Goal: Task Accomplishment & Management: Use online tool/utility

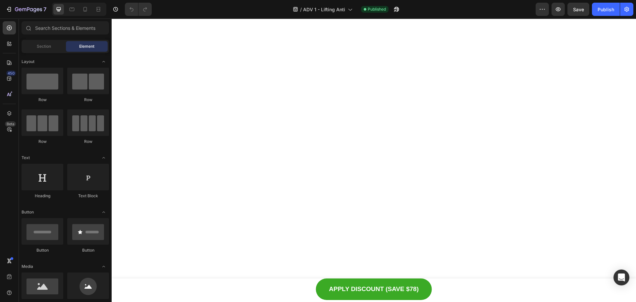
scroll to position [2021, 0]
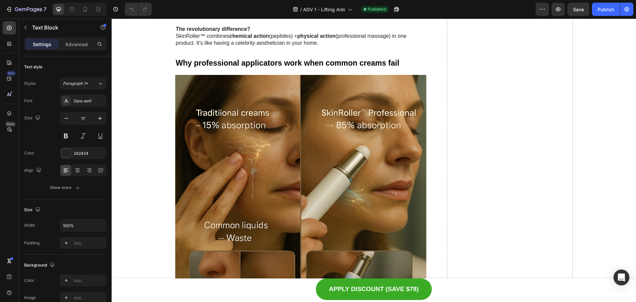
drag, startPoint x: 299, startPoint y: 110, endPoint x: 175, endPoint y: 109, distance: 124.2
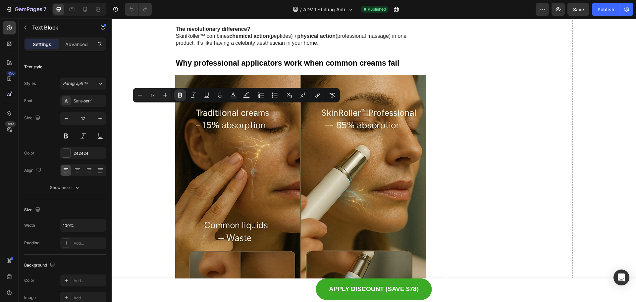
copy p "SkinRoller™ with Collagen Lock™ Technology"
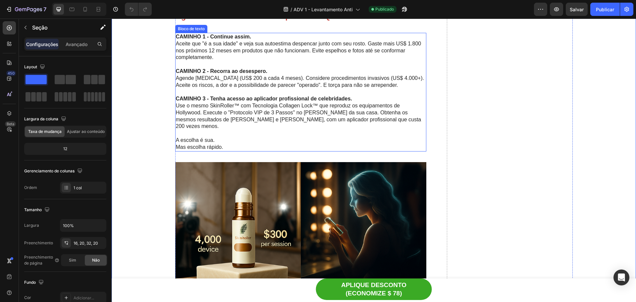
scroll to position [3346, 0]
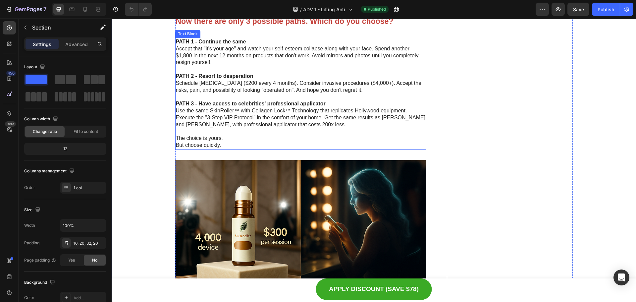
click at [177, 142] on p "But choose quickly." at bounding box center [301, 145] width 250 height 7
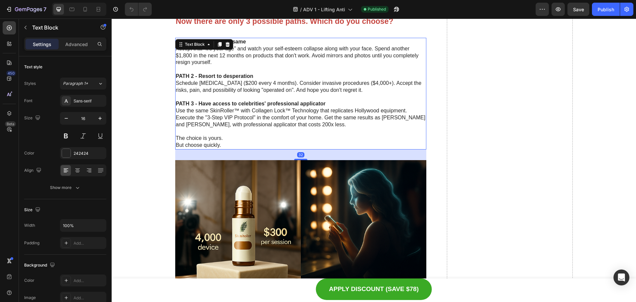
click at [176, 145] on p "But choose quickly." at bounding box center [301, 145] width 250 height 7
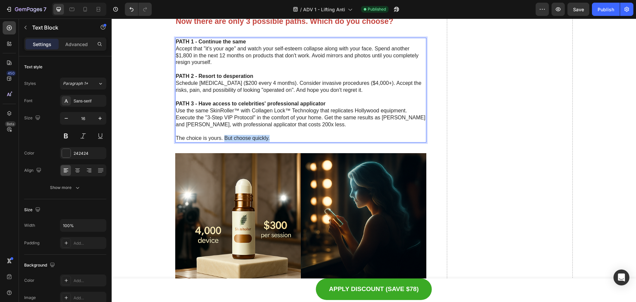
drag, startPoint x: 277, startPoint y: 136, endPoint x: 223, endPoint y: 139, distance: 54.4
click at [223, 139] on p "The choice is yours. But choose quickly." at bounding box center [301, 138] width 250 height 7
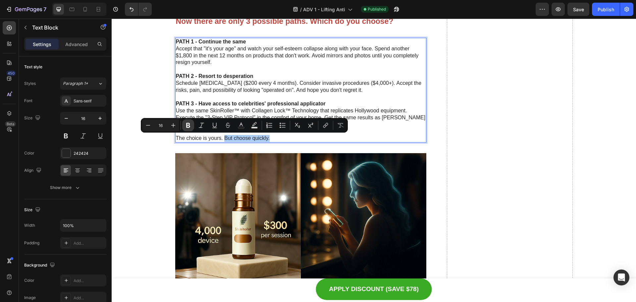
drag, startPoint x: 186, startPoint y: 126, endPoint x: 55, endPoint y: 140, distance: 132.0
click at [186, 126] on icon "Editor contextual toolbar" at bounding box center [188, 125] width 4 height 5
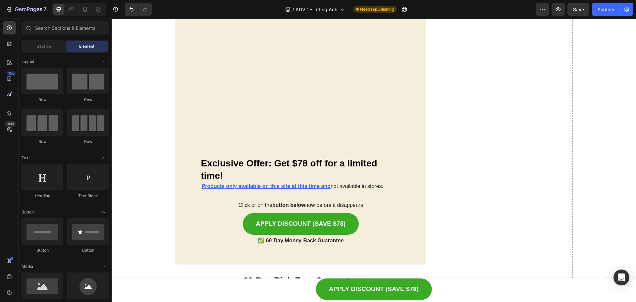
scroll to position [3891, 0]
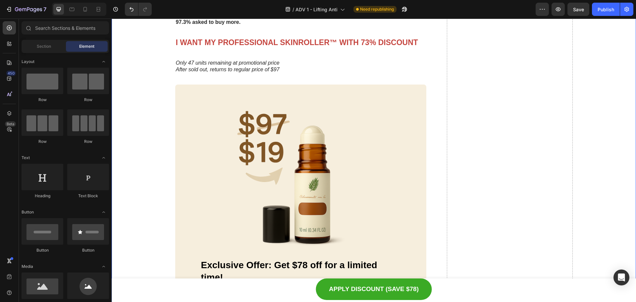
click at [269, 191] on img at bounding box center [301, 179] width 200 height 158
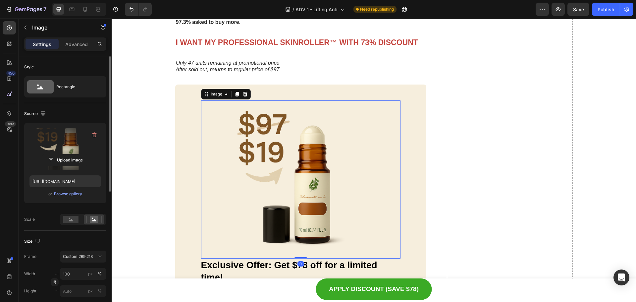
click at [66, 152] on label at bounding box center [65, 149] width 72 height 42
click at [66, 154] on input "file" at bounding box center [65, 159] width 46 height 11
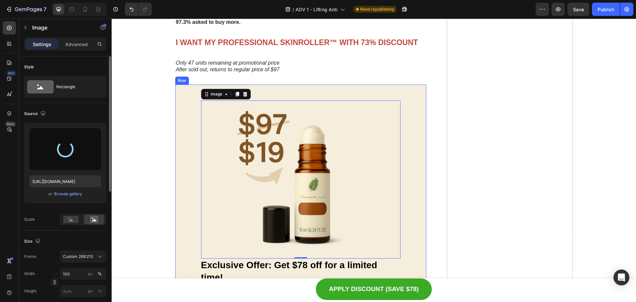
type input "https://cdn.shopify.com/s/files/1/0629/6829/9591/files/gempages_584028390374245…"
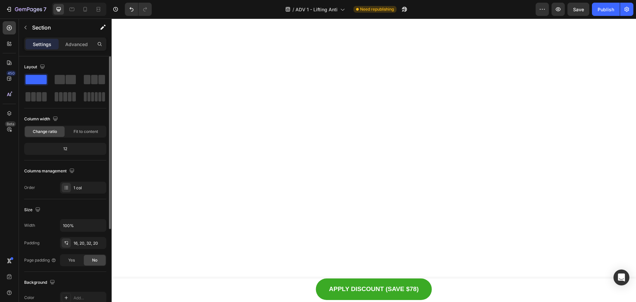
scroll to position [0, 0]
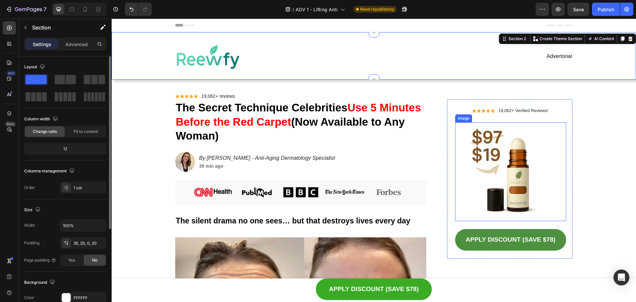
click at [508, 175] on img at bounding box center [510, 171] width 111 height 99
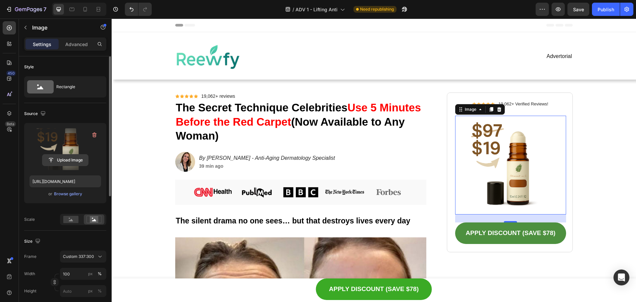
click at [60, 158] on input "file" at bounding box center [65, 159] width 46 height 11
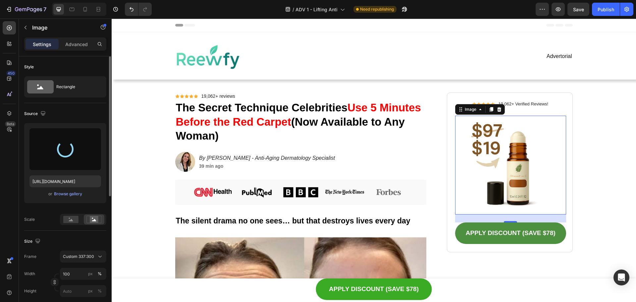
type input "https://cdn.shopify.com/s/files/1/0629/6829/9591/files/gempages_584028390374245…"
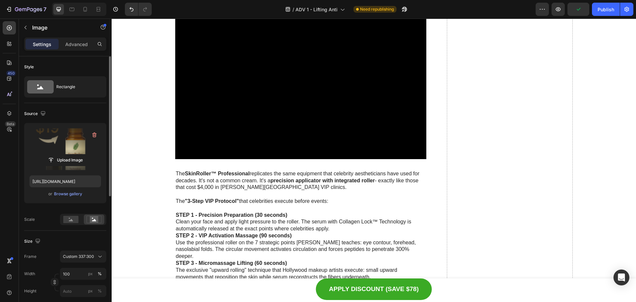
scroll to position [1789, 0]
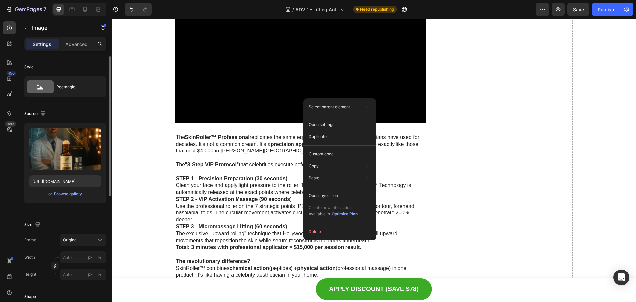
drag, startPoint x: 194, startPoint y: 157, endPoint x: 156, endPoint y: 158, distance: 37.5
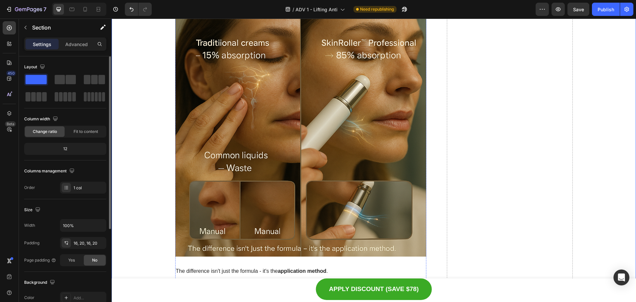
scroll to position [1855, 0]
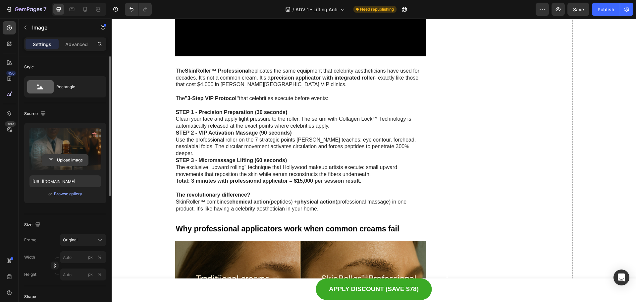
click at [62, 160] on input "file" at bounding box center [65, 159] width 46 height 11
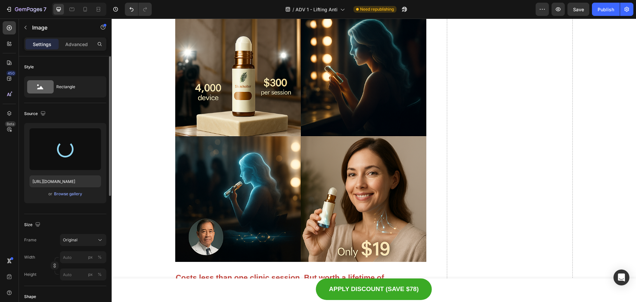
scroll to position [2749, 0]
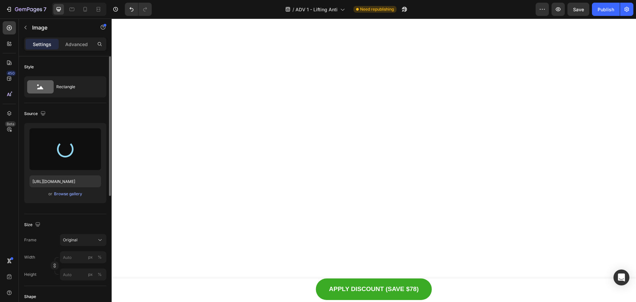
type input "[URL][DOMAIN_NAME]"
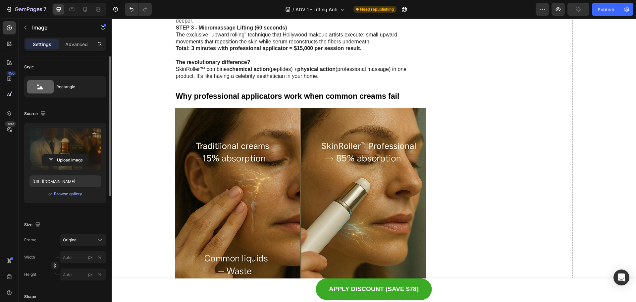
scroll to position [1789, 0]
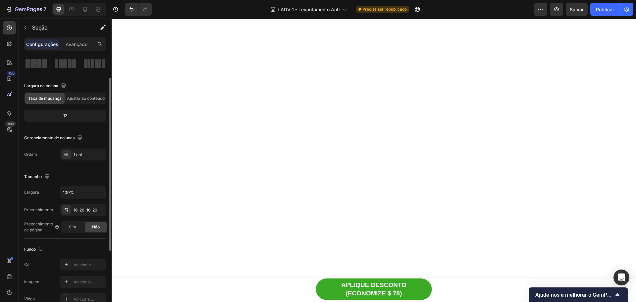
scroll to position [2723, 0]
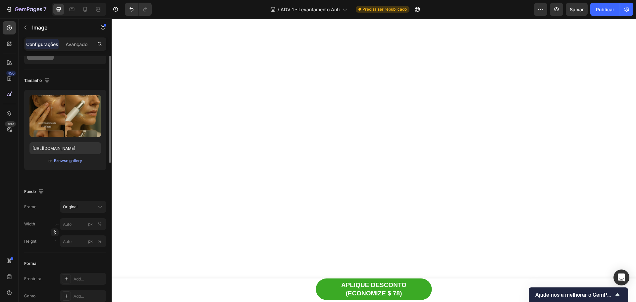
scroll to position [0, 0]
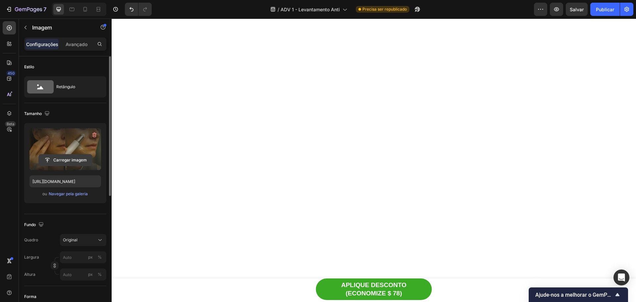
click at [74, 154] on input "file" at bounding box center [65, 159] width 53 height 11
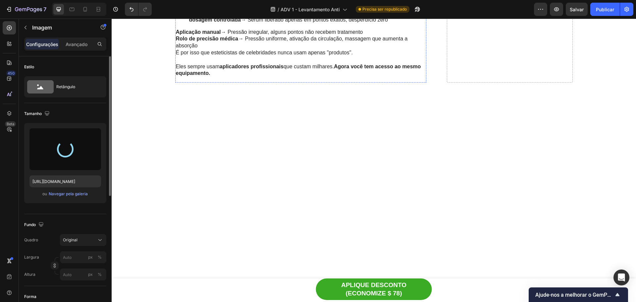
scroll to position [2326, 0]
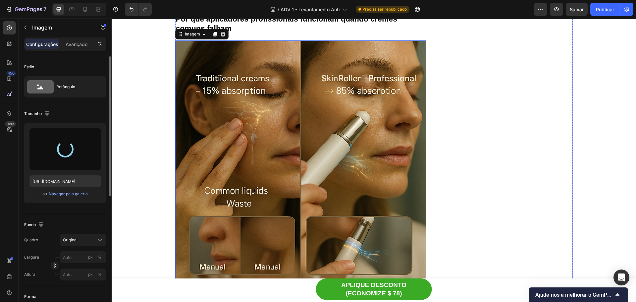
type input "https://cdn.shopify.com/s/files/1/0629/6829/9591/files/gempages_584028390374245…"
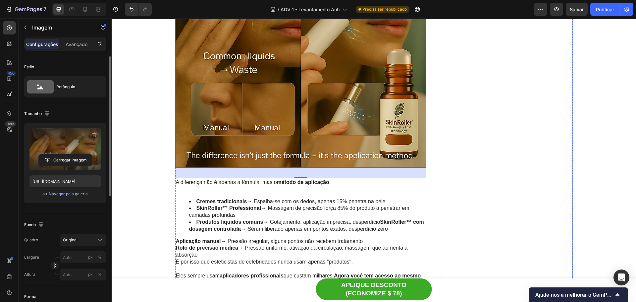
scroll to position [2293, 0]
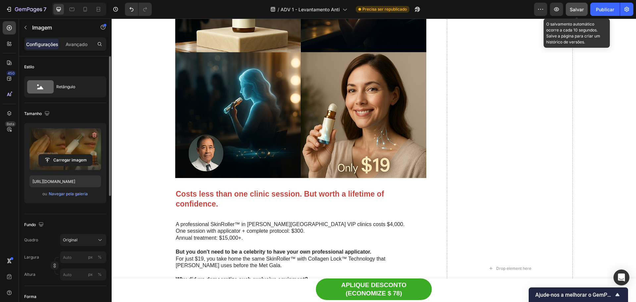
drag, startPoint x: 578, startPoint y: 8, endPoint x: 285, endPoint y: 139, distance: 321.4
click at [578, 8] on font "Salvar" at bounding box center [577, 10] width 14 height 6
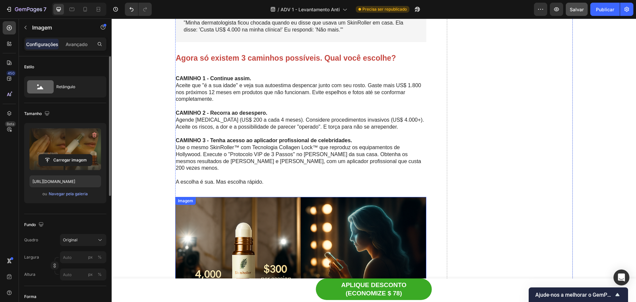
scroll to position [3308, 0]
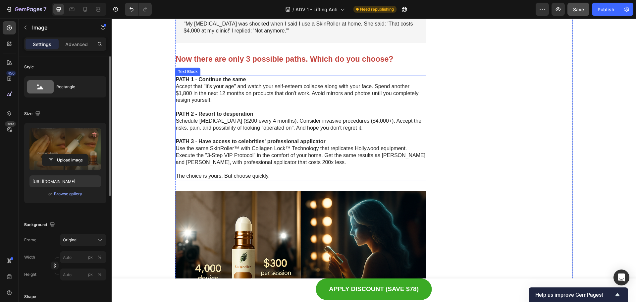
click at [357, 97] on p "PATH 1 - Continue the same Accept that "it's your age" and watch your self-este…" at bounding box center [301, 89] width 250 height 27
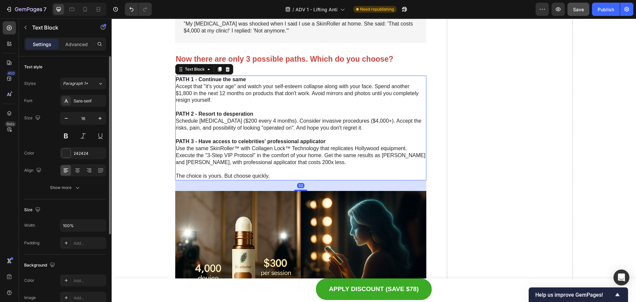
click at [342, 132] on p "Rich Text Editor. Editing area: main" at bounding box center [301, 134] width 250 height 7
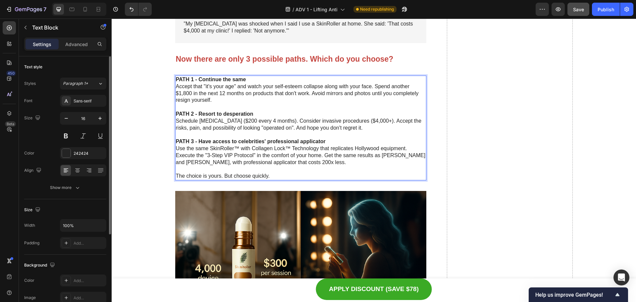
click at [342, 132] on p "Rich Text Editor. Editing area: main" at bounding box center [301, 134] width 250 height 7
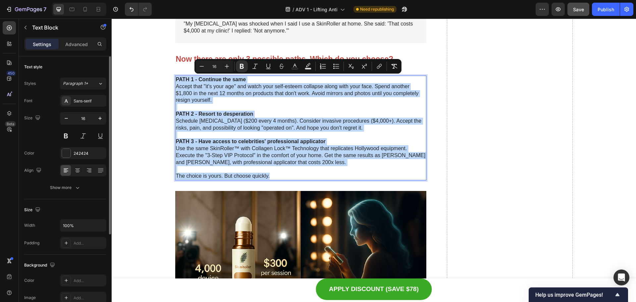
copy div "PATH 1 - Continue the same Accept that "it's your age" and watch your self-este…"
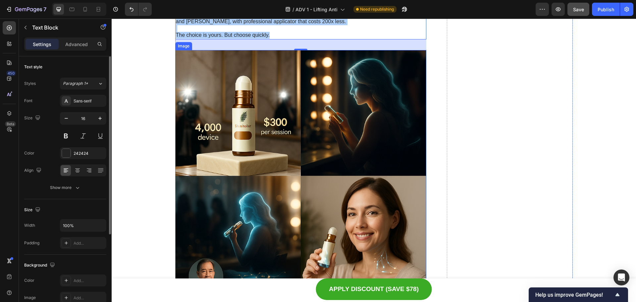
scroll to position [3474, 0]
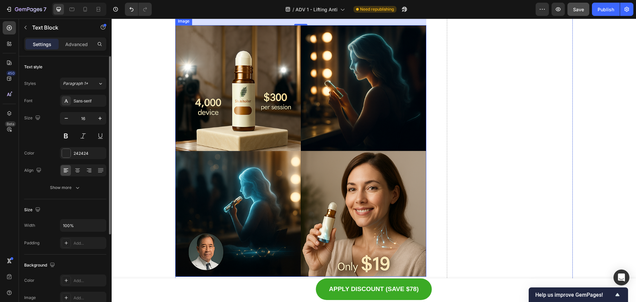
click at [338, 142] on img at bounding box center [300, 150] width 251 height 251
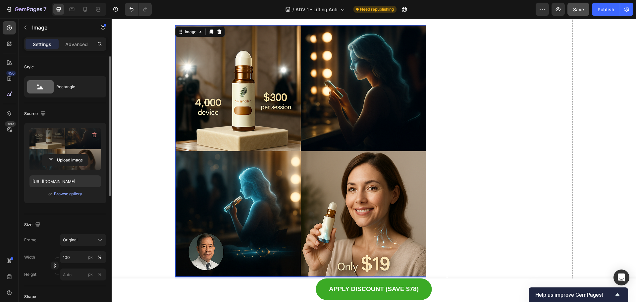
click at [79, 146] on label at bounding box center [65, 149] width 72 height 42
click at [79, 154] on input "file" at bounding box center [65, 159] width 46 height 11
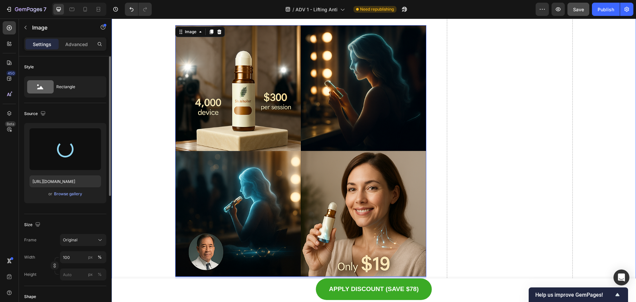
type input "https://cdn.shopify.com/s/files/1/0629/6829/9591/files/gempages_584028390374245…"
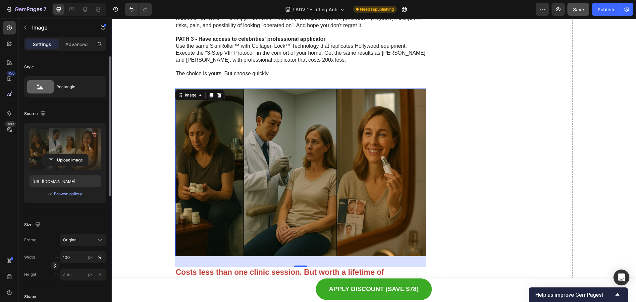
scroll to position [3407, 0]
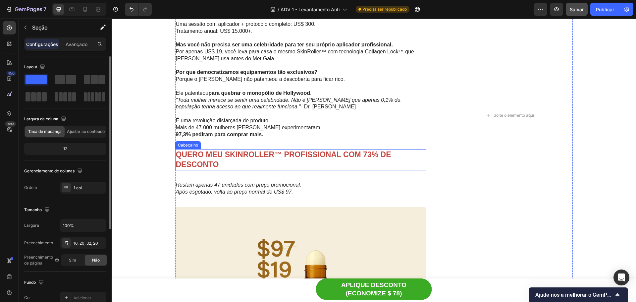
scroll to position [3705, 0]
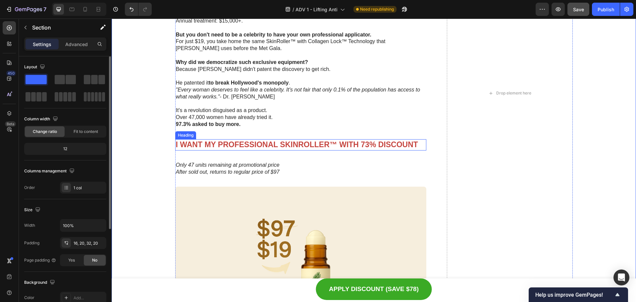
click at [266, 144] on strong "I WANT MY PROFESSIONAL SKINROLLER™ WITH 73% DISCOUNT" at bounding box center [297, 144] width 242 height 9
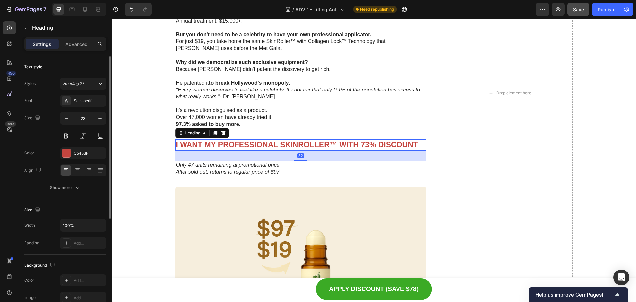
click at [266, 144] on strong "I WANT MY PROFESSIONAL SKINROLLER™ WITH 73% DISCOUNT" at bounding box center [297, 144] width 242 height 9
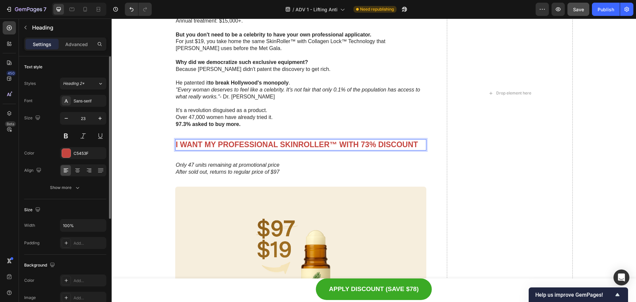
click at [266, 144] on strong "I WANT MY PROFESSIONAL SKINROLLER™ WITH 73% DISCOUNT" at bounding box center [297, 144] width 242 height 9
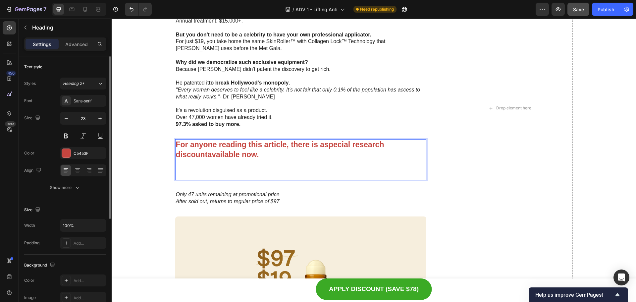
click at [266, 144] on p "For anyone reading this article, there is a special research discount available…" at bounding box center [301, 150] width 250 height 20
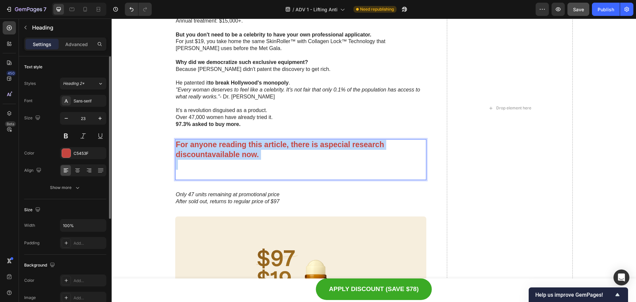
click at [266, 144] on p "For anyone reading this article, there is a special research discount available…" at bounding box center [301, 150] width 250 height 20
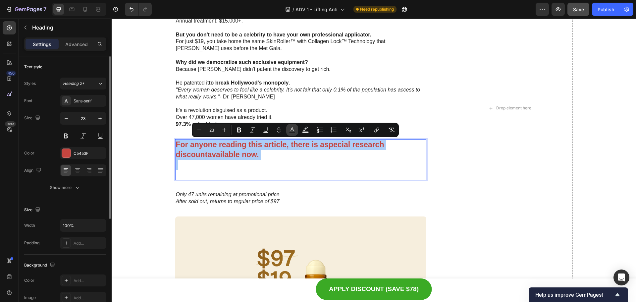
click at [291, 127] on icon "Editor contextual toolbar" at bounding box center [292, 130] width 7 height 7
type input "C5453F"
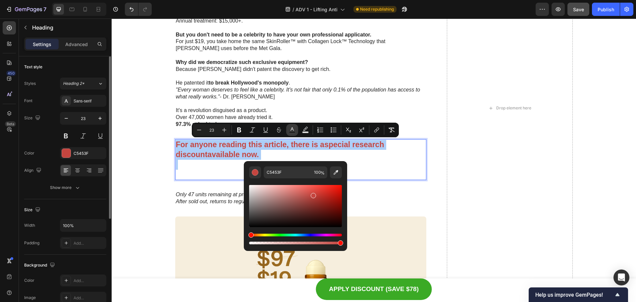
click at [291, 127] on icon "Editor contextual toolbar" at bounding box center [292, 130] width 7 height 7
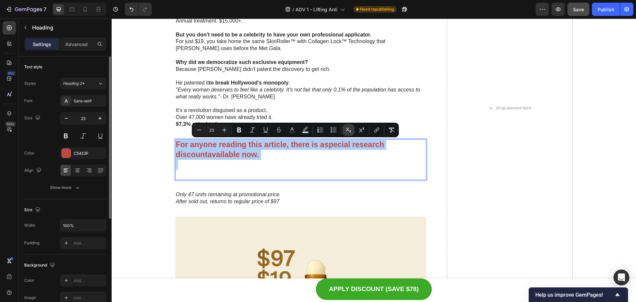
click at [350, 131] on icon "Editor contextual toolbar" at bounding box center [348, 130] width 5 height 5
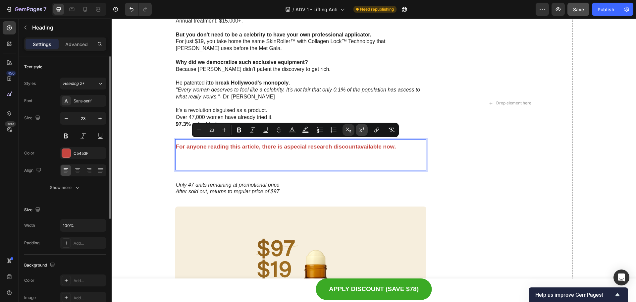
click at [357, 131] on button "Superscript" at bounding box center [362, 130] width 12 height 12
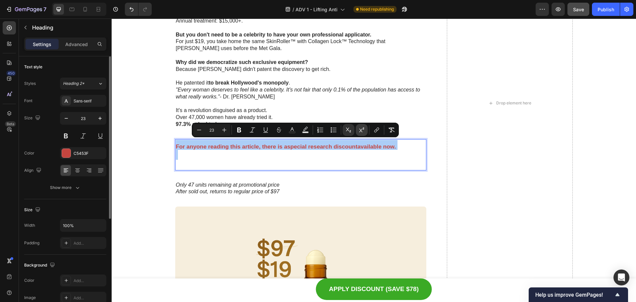
click at [357, 131] on button "Superscript" at bounding box center [362, 130] width 12 height 12
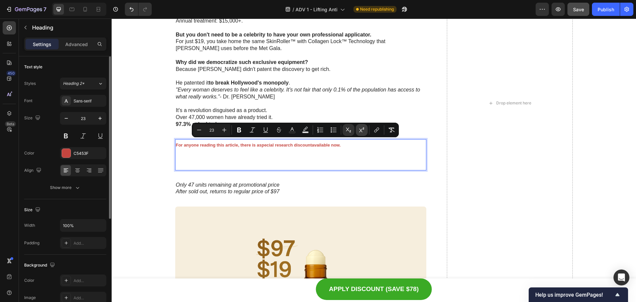
click at [357, 131] on button "Superscript" at bounding box center [362, 130] width 12 height 12
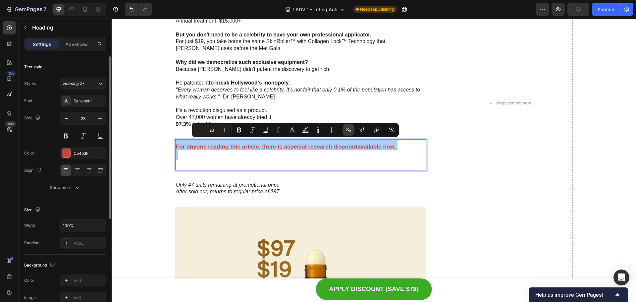
click at [352, 131] on button "Subscript" at bounding box center [349, 130] width 12 height 12
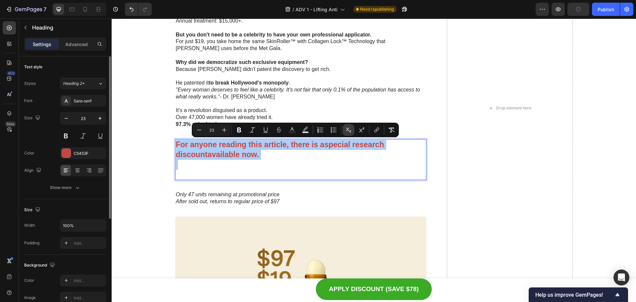
click at [352, 131] on button "Subscript" at bounding box center [349, 130] width 12 height 12
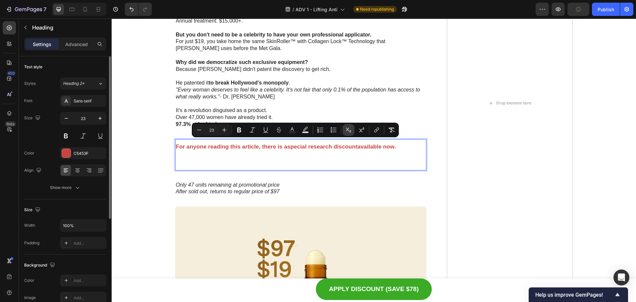
click at [349, 131] on icon "Editor contextual toolbar" at bounding box center [348, 130] width 7 height 7
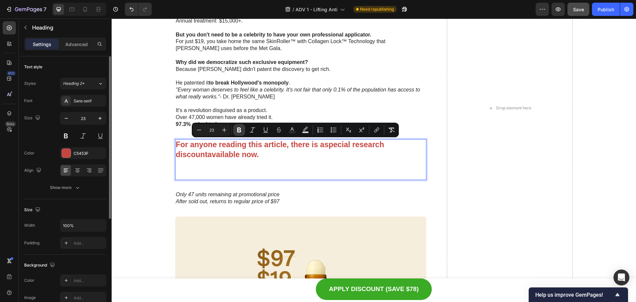
click at [242, 129] on icon "Editor contextual toolbar" at bounding box center [239, 130] width 7 height 7
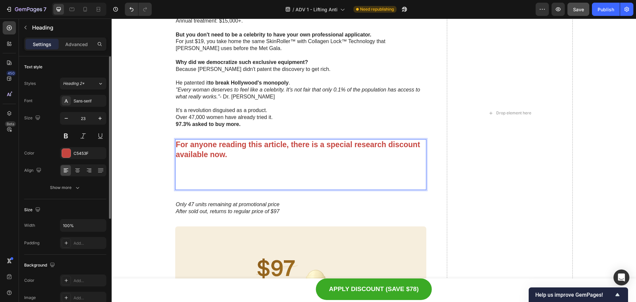
click at [224, 164] on p "Rich Text Editor. Editing area: main" at bounding box center [301, 175] width 250 height 30
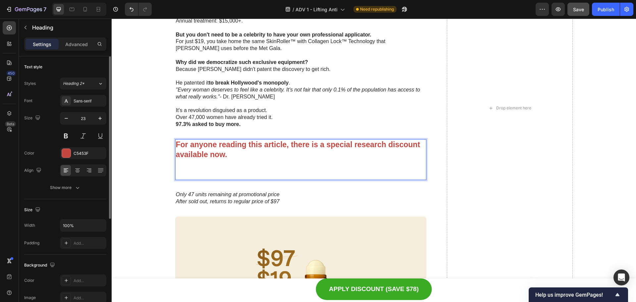
click at [221, 170] on p "For anyone reading this article, there is a special research discount available…" at bounding box center [301, 160] width 250 height 40
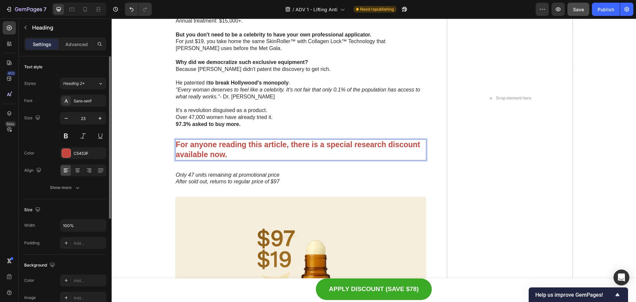
click at [291, 143] on strong "For anyone reading this article, there is a special research discount available…" at bounding box center [298, 149] width 244 height 19
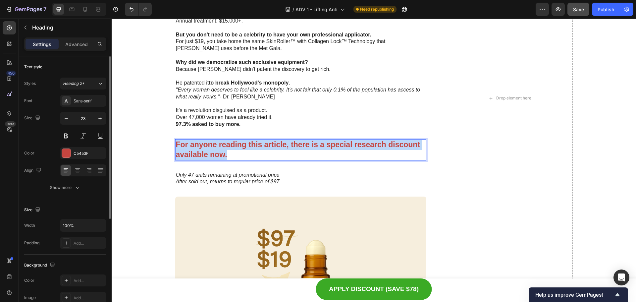
click at [291, 143] on strong "For anyone reading this article, there is a special research discount available…" at bounding box center [298, 149] width 244 height 19
click at [391, 133] on div "See what they said after testing… Heading Image Icon Icon Icon Icon Icon Icon L…" at bounding box center [300, 98] width 251 height 1332
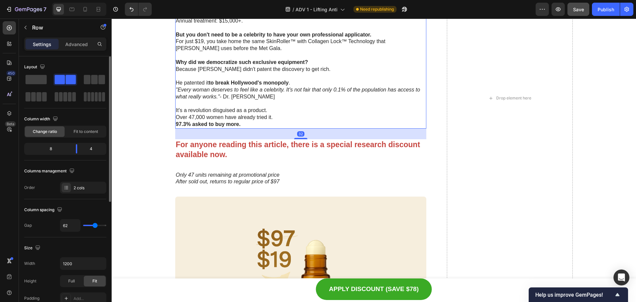
click at [422, 78] on p at bounding box center [301, 76] width 250 height 7
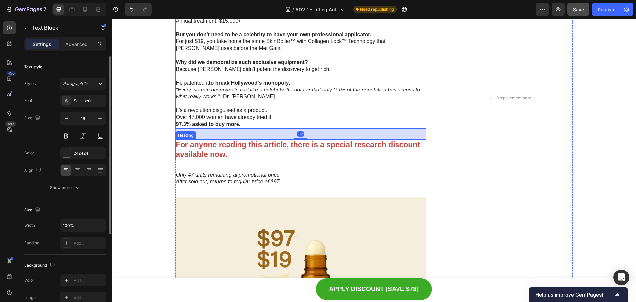
click at [314, 153] on p "⁠⁠⁠⁠⁠⁠⁠ For anyone reading this article, there is a special research discount a…" at bounding box center [301, 150] width 250 height 20
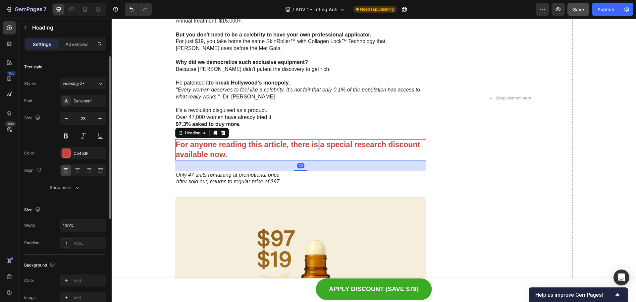
click at [315, 144] on strong "For anyone reading this article, there is a special research discount available…" at bounding box center [298, 149] width 244 height 19
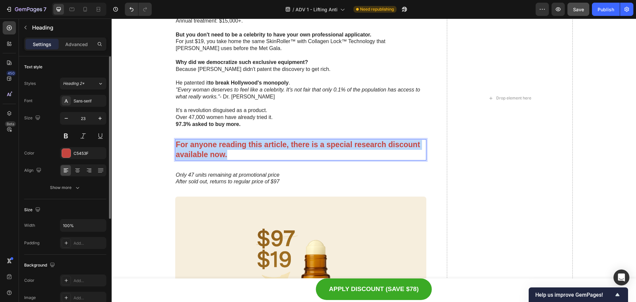
click at [315, 144] on strong "For anyone reading this article, there is a special research discount available…" at bounding box center [298, 149] width 244 height 19
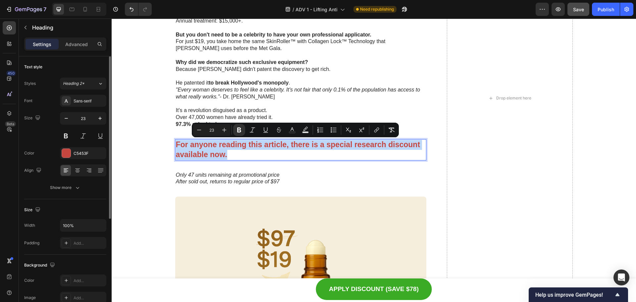
copy strong "For anyone reading this article, there is a special research discount available…"
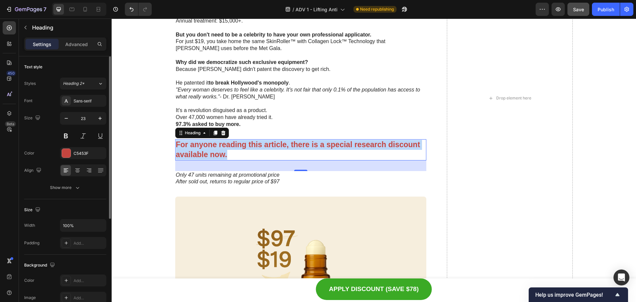
click at [261, 144] on strong "For anyone reading this article, there is a special research discount available…" at bounding box center [298, 149] width 244 height 19
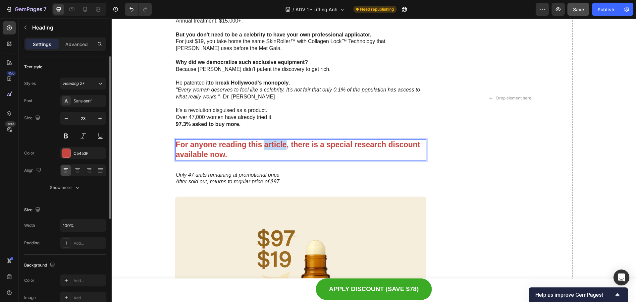
click at [261, 144] on strong "For anyone reading this article, there is a special research discount available…" at bounding box center [298, 149] width 244 height 19
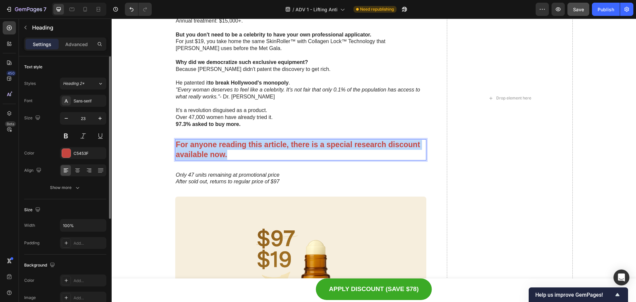
click at [261, 144] on strong "For anyone reading this article, there is a special research discount available…" at bounding box center [298, 149] width 244 height 19
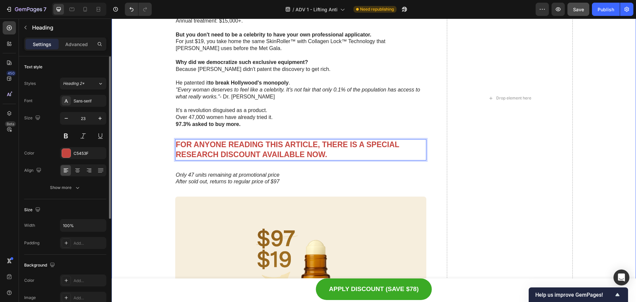
click at [159, 175] on div "See what they said after testing… Heading Image Icon Icon Icon Icon Icon Icon L…" at bounding box center [373, 98] width 511 height 1332
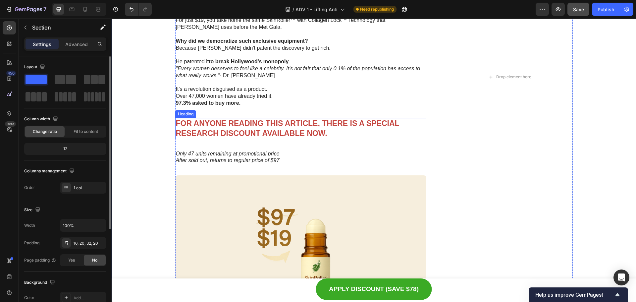
scroll to position [3739, 0]
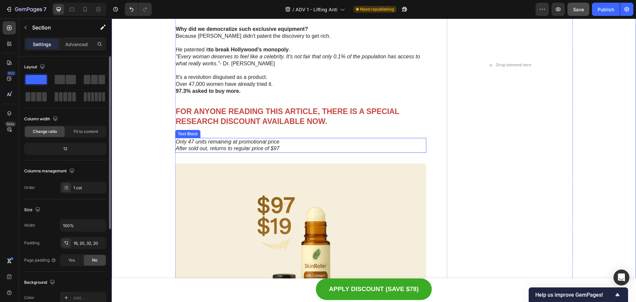
click at [220, 144] on icon "Only 47 units remaining at promotional price" at bounding box center [228, 142] width 104 height 6
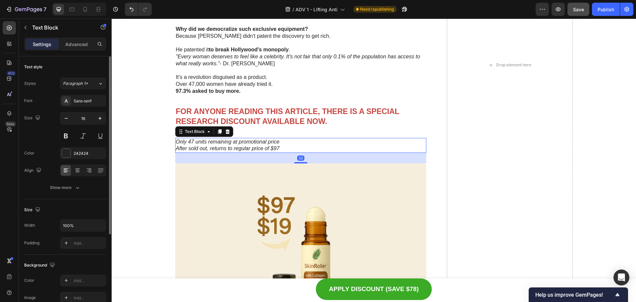
click at [220, 144] on icon "Only 47 units remaining at promotional price" at bounding box center [228, 142] width 104 height 6
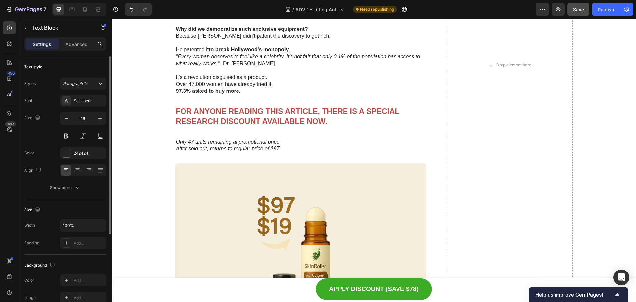
click at [216, 145] on div at bounding box center [216, 145] width 0 height 0
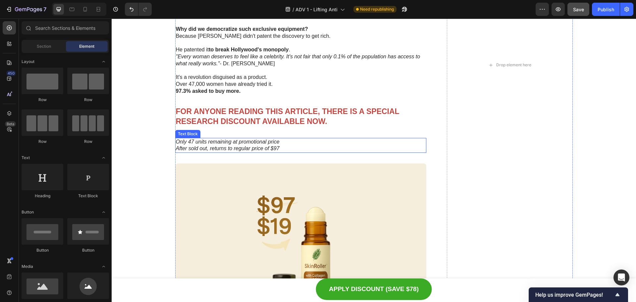
click at [232, 143] on icon "Only 47 units remaining at promotional price" at bounding box center [228, 142] width 104 height 6
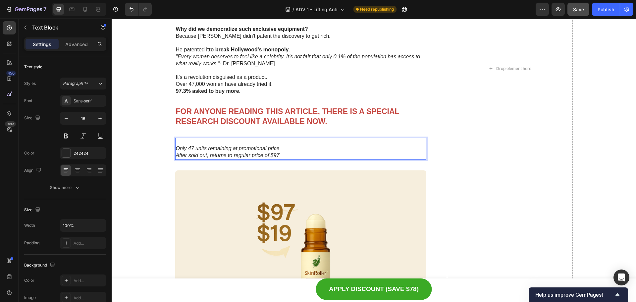
click at [184, 142] on p "Rich Text Editor. Editing area: main" at bounding box center [301, 141] width 250 height 7
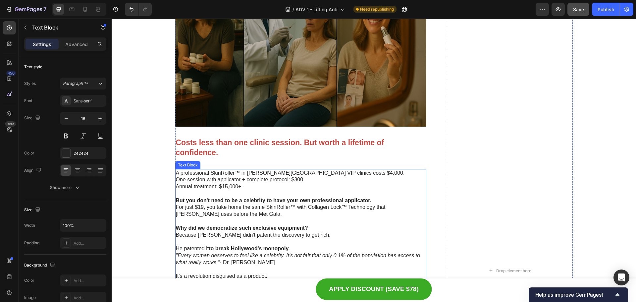
scroll to position [3275, 0]
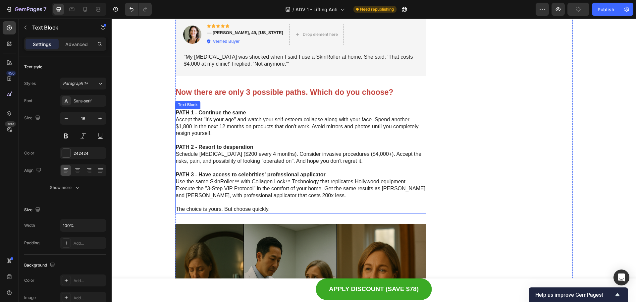
click at [286, 182] on p "PATH 3 - Have access to celebrities' professional applicator Use the same SkinR…" at bounding box center [301, 184] width 250 height 27
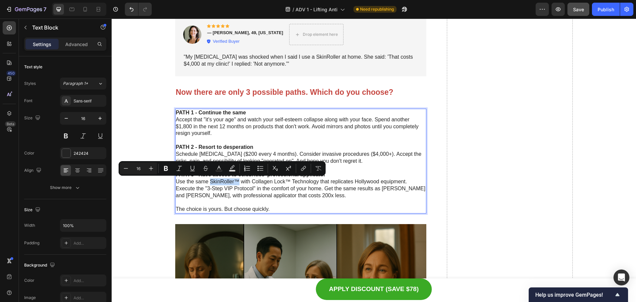
drag, startPoint x: 236, startPoint y: 181, endPoint x: 209, endPoint y: 183, distance: 26.9
click at [209, 183] on p "PATH 3 - Have access to celebrities' professional applicator Use the same SkinR…" at bounding box center [301, 184] width 250 height 27
copy p "SkinRoller™"
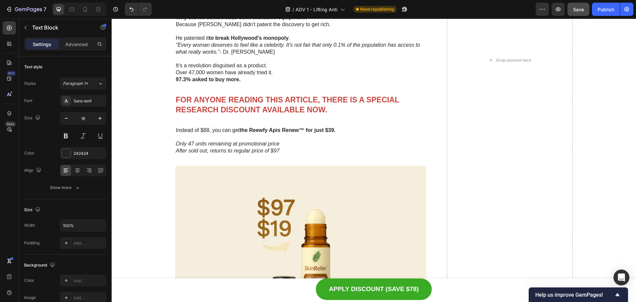
scroll to position [3739, 0]
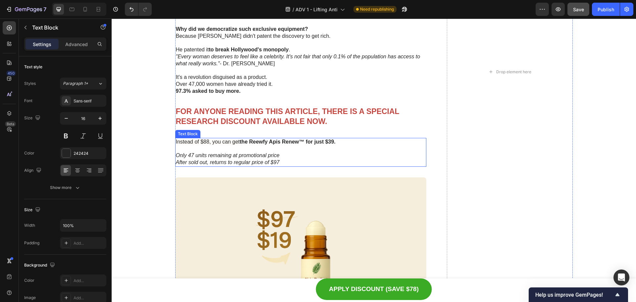
drag, startPoint x: 289, startPoint y: 144, endPoint x: 297, endPoint y: 144, distance: 8.9
click at [289, 144] on strong "the Reewfy Apis Renew™ for just $39." at bounding box center [288, 142] width 96 height 6
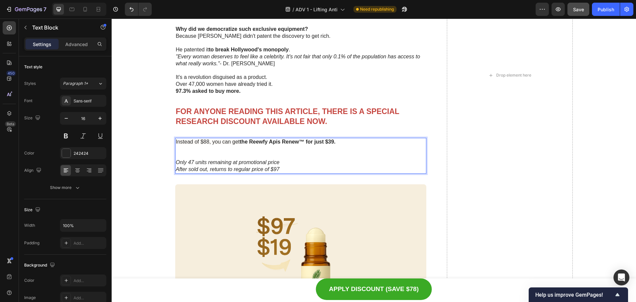
click at [302, 142] on strong "the Reewfy Apis Renew™ for just $39." at bounding box center [288, 142] width 96 height 6
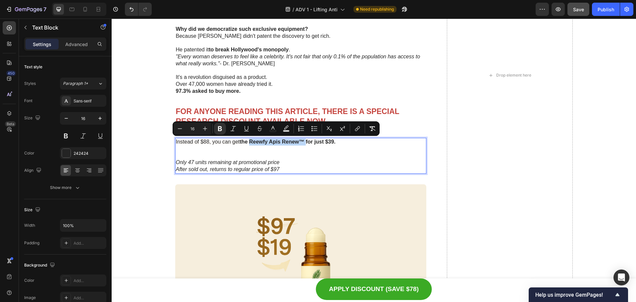
drag, startPoint x: 297, startPoint y: 142, endPoint x: 249, endPoint y: 141, distance: 48.0
click at [249, 141] on strong "the Reewfy Apis Renew™ for just $39." at bounding box center [288, 142] width 96 height 6
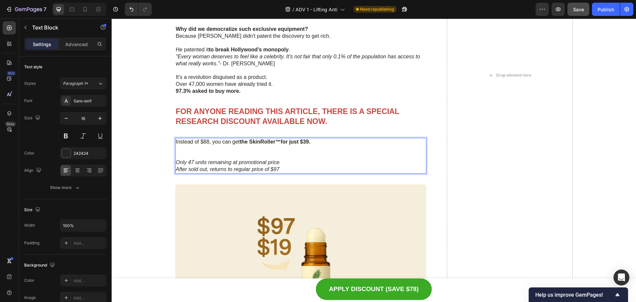
click at [309, 147] on p "Rich Text Editor. Editing area: main" at bounding box center [301, 152] width 250 height 14
click at [306, 141] on strong "the SkinRoller™for just $39." at bounding box center [275, 142] width 71 height 6
click at [156, 162] on div "See what they said after testing… Heading Image Icon Icon Icon Icon Icon Icon L…" at bounding box center [373, 75] width 511 height 1353
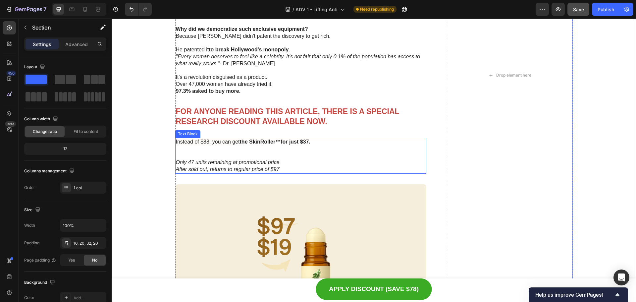
click at [204, 142] on span "Instead of $88, you can get" at bounding box center [208, 142] width 64 height 6
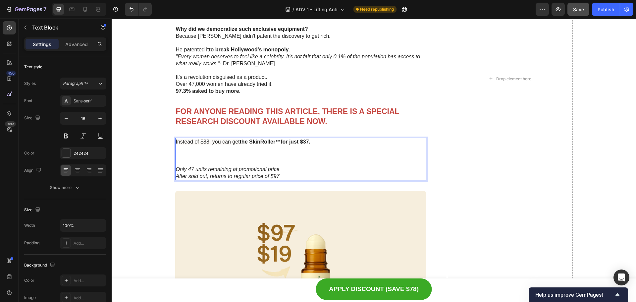
click at [202, 140] on span "Instead of $88, you can get" at bounding box center [208, 142] width 64 height 6
click at [204, 141] on span "Instead of $88, you can get" at bounding box center [208, 142] width 64 height 6
click at [199, 150] on p "Rich Text Editor. Editing area: main" at bounding box center [301, 155] width 250 height 21
click at [199, 160] on p "⁠⁠⁠⁠⁠⁠⁠" at bounding box center [301, 155] width 250 height 21
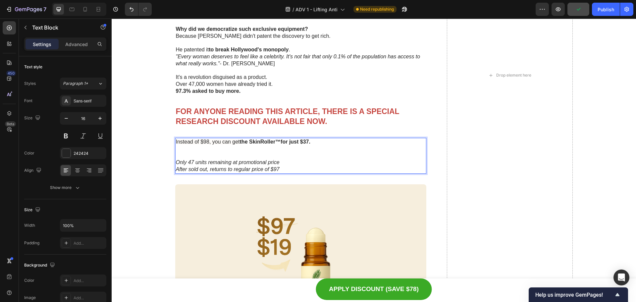
click at [275, 168] on icon "After sold out, returns to regular price of $97" at bounding box center [228, 169] width 104 height 6
click at [278, 167] on p "Only 47 units remaining at promotional price After sold out, returns to regular…" at bounding box center [301, 166] width 250 height 14
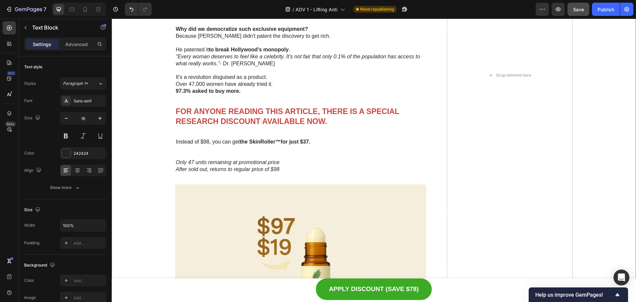
click at [144, 162] on div "See what they said after testing… Heading Image Icon Icon Icon Icon Icon Icon L…" at bounding box center [373, 75] width 511 height 1353
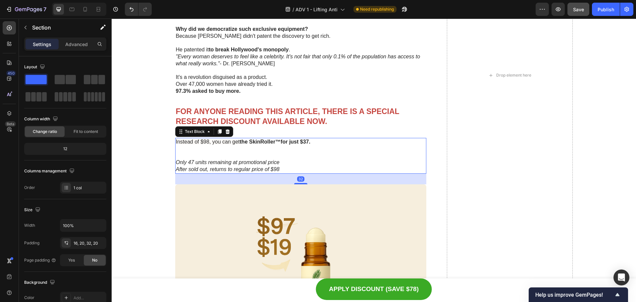
click at [202, 151] on p "Rich Text Editor. Editing area: main" at bounding box center [301, 152] width 250 height 14
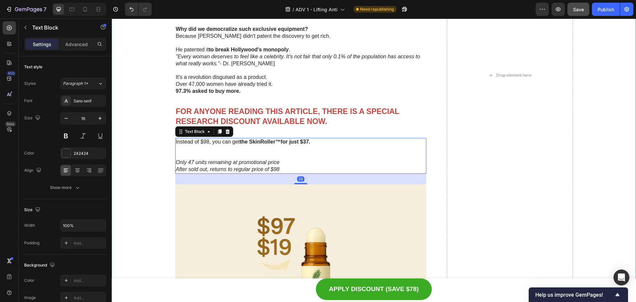
click at [145, 155] on div "See what they said after testing… Heading Image Icon Icon Icon Icon Icon Icon L…" at bounding box center [373, 75] width 511 height 1353
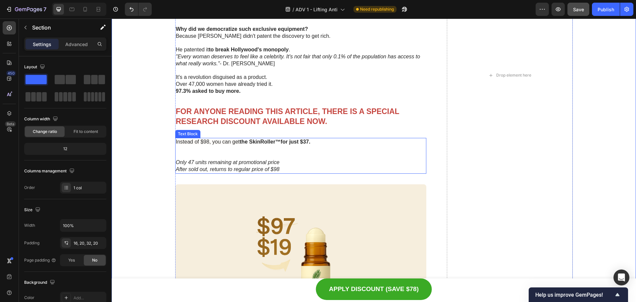
click at [231, 152] on p "Rich Text Editor. Editing area: main" at bounding box center [301, 152] width 250 height 14
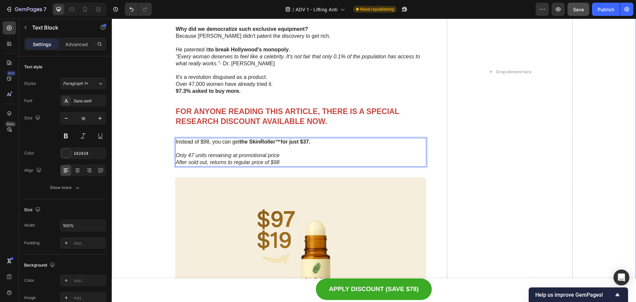
click at [153, 171] on div "See what they said after testing… Heading Image Icon Icon Icon Icon Icon Icon L…" at bounding box center [373, 72] width 511 height 1346
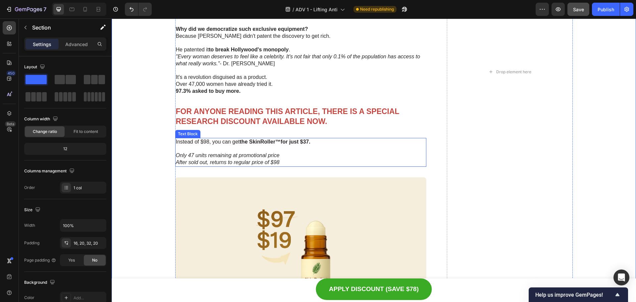
click at [283, 161] on p "Only 47 units remaining at promotional price After sold out, returns to regular…" at bounding box center [301, 159] width 250 height 14
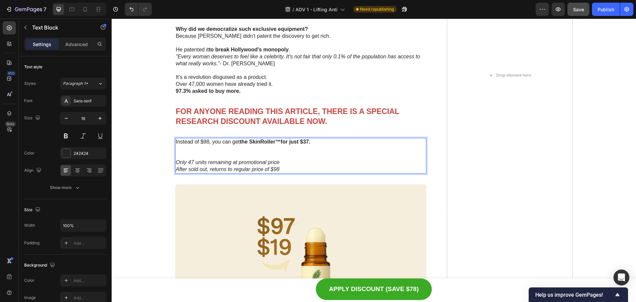
click at [281, 166] on p "Only 47 units remaining at promotional price After sold out, returns to regular…" at bounding box center [301, 166] width 250 height 14
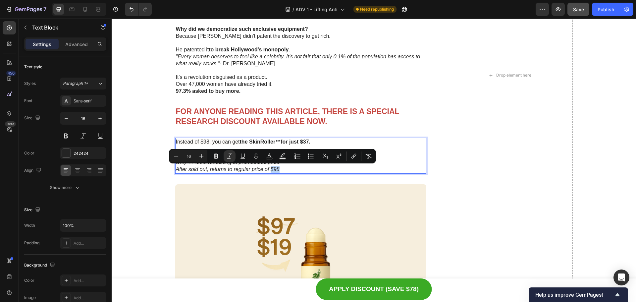
drag, startPoint x: 281, startPoint y: 169, endPoint x: 268, endPoint y: 170, distance: 13.0
click at [268, 170] on p "Only 47 units remaining at promotional price After sold out, returns to regular…" at bounding box center [301, 166] width 250 height 14
click at [217, 159] on button "Bold" at bounding box center [216, 156] width 12 height 12
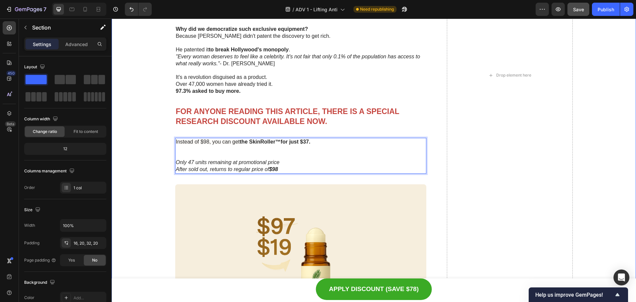
click at [161, 181] on div "See what they said after testing… Heading Image Icon Icon Icon Icon Icon Icon L…" at bounding box center [373, 75] width 511 height 1353
click at [191, 157] on p "Instead of $98, you can get the SkinRoller™for just $37." at bounding box center [301, 148] width 250 height 21
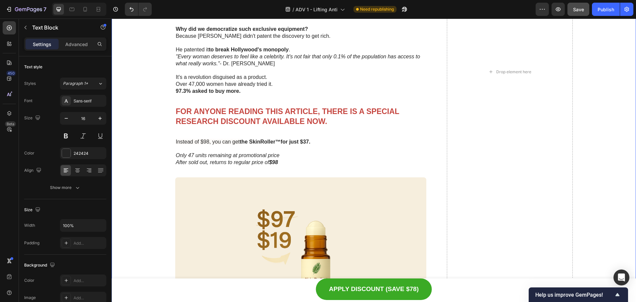
click at [159, 173] on div "See what they said after testing… Heading Image Icon Icon Icon Icon Icon Icon L…" at bounding box center [373, 72] width 511 height 1346
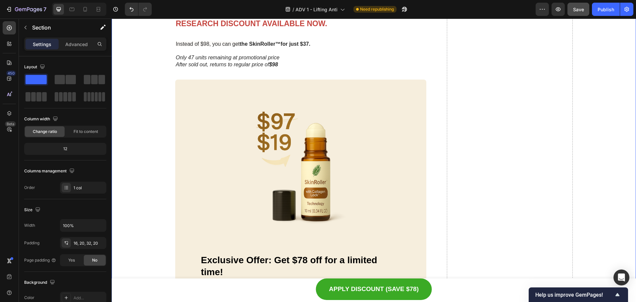
scroll to position [3838, 0]
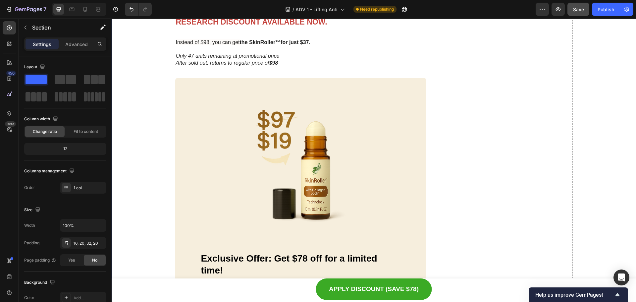
click at [302, 194] on img at bounding box center [301, 173] width 200 height 158
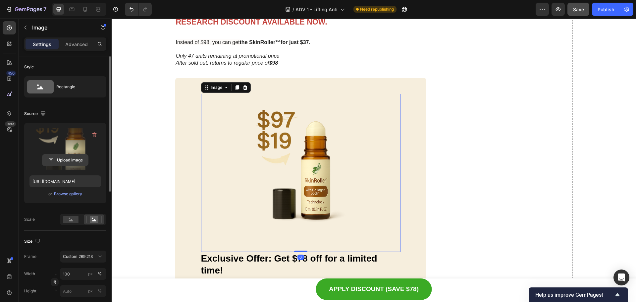
click at [77, 157] on input "file" at bounding box center [65, 159] width 46 height 11
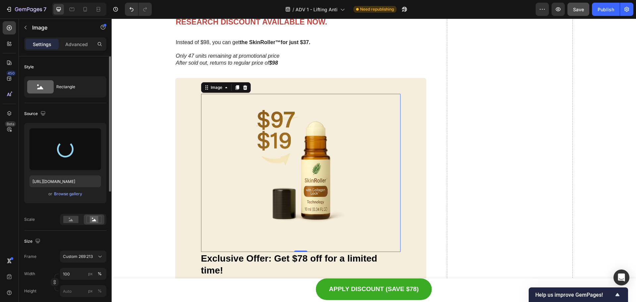
type input "https://cdn.shopify.com/s/files/1/0629/6829/9591/files/gempages_584028390374245…"
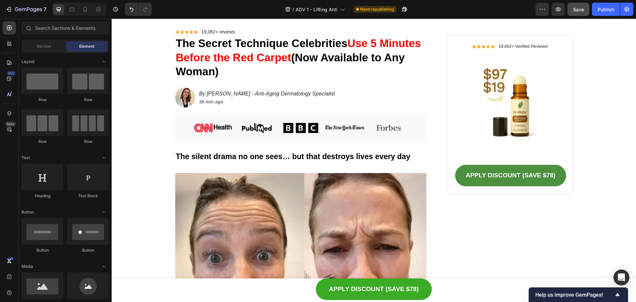
scroll to position [0, 0]
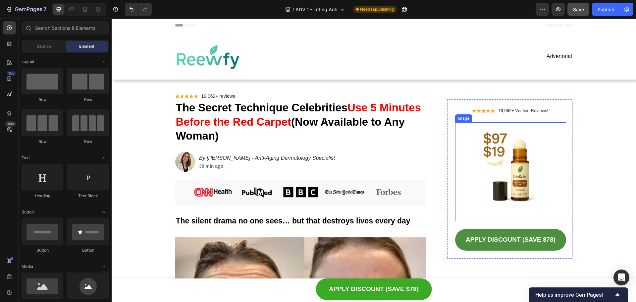
click at [524, 164] on img at bounding box center [510, 171] width 111 height 99
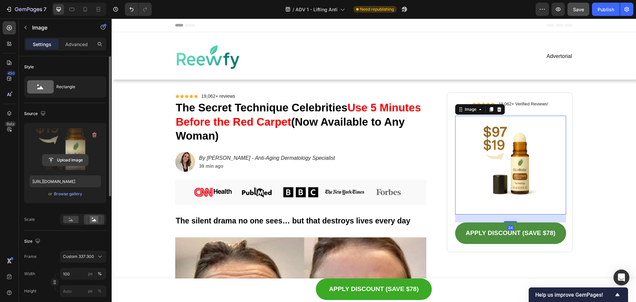
click at [55, 160] on input "file" at bounding box center [65, 159] width 46 height 11
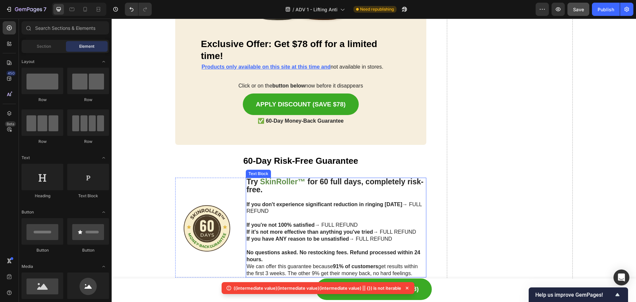
scroll to position [4002, 0]
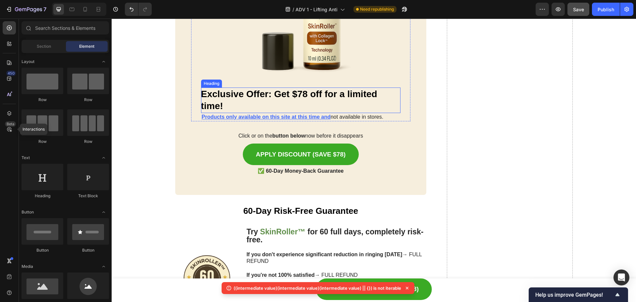
click at [304, 90] on h2 "Exclusive Offer: Get $78 off for a limited time!" at bounding box center [301, 100] width 200 height 26
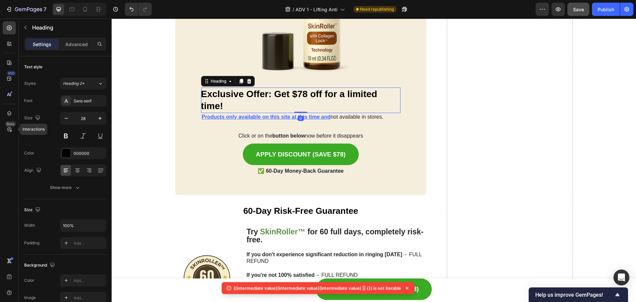
click at [302, 92] on h2 "Exclusive Offer: Get $78 off for a limited time!" at bounding box center [301, 100] width 200 height 26
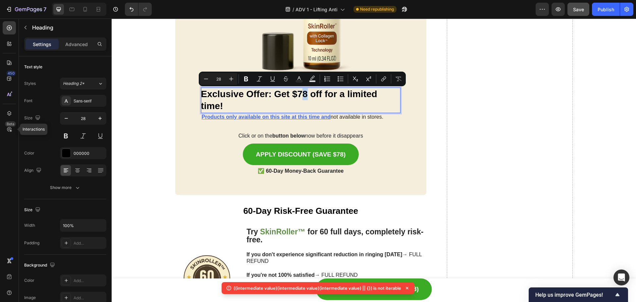
drag, startPoint x: 305, startPoint y: 93, endPoint x: 298, endPoint y: 94, distance: 7.2
click at [298, 94] on p "Exclusive Offer: Get $78 off for a limited time!" at bounding box center [301, 100] width 200 height 24
click at [394, 165] on div "APPLY DISCOUNT (SAVE $78) Button" at bounding box center [301, 155] width 220 height 24
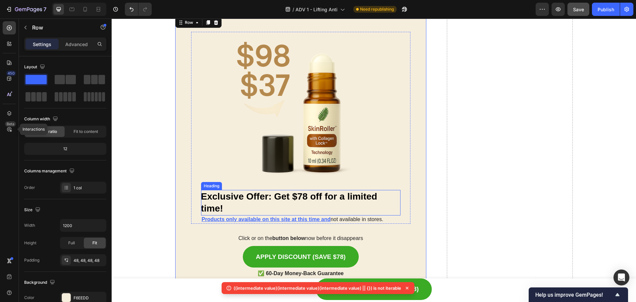
scroll to position [3903, 0]
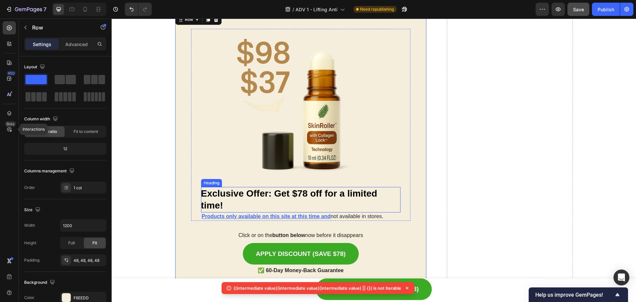
click at [307, 189] on p "Exclusive Offer: Get $78 off for a limited time!" at bounding box center [301, 199] width 200 height 24
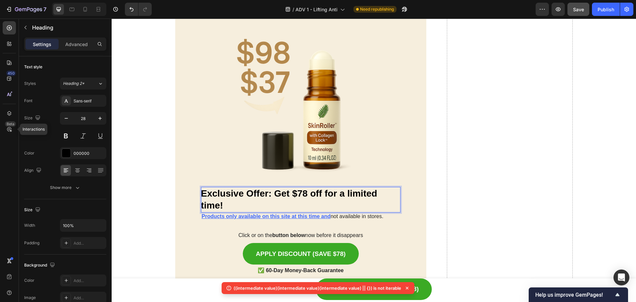
click at [304, 194] on p "Exclusive Offer: Get $78 off for a limited time!" at bounding box center [301, 199] width 200 height 24
drag, startPoint x: 304, startPoint y: 193, endPoint x: 294, endPoint y: 193, distance: 9.9
click at [294, 193] on p "Exclusive Offer: Get $78 off for a limited time!" at bounding box center [301, 199] width 200 height 24
click at [413, 193] on div "Image Exclusive Offer: Get $61 off for a limited time! Heading 0 Products only …" at bounding box center [300, 153] width 251 height 281
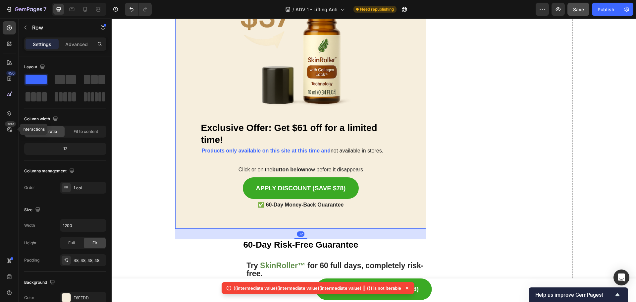
scroll to position [3969, 0]
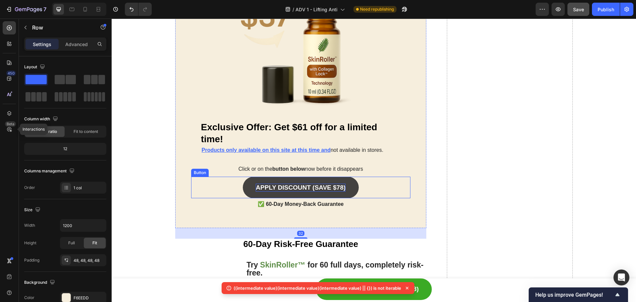
click at [337, 190] on p "APPLY DISCOUNT (SAVE $78)" at bounding box center [301, 188] width 90 height 8
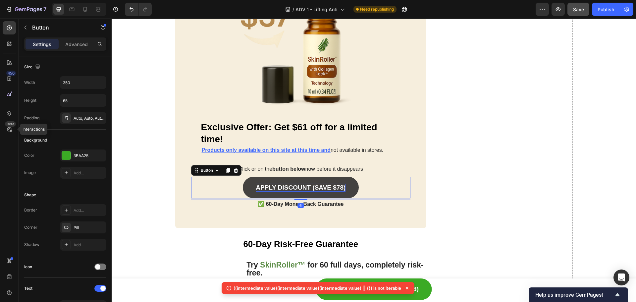
click at [338, 189] on p "APPLY DISCOUNT (SAVE $78)" at bounding box center [301, 188] width 90 height 8
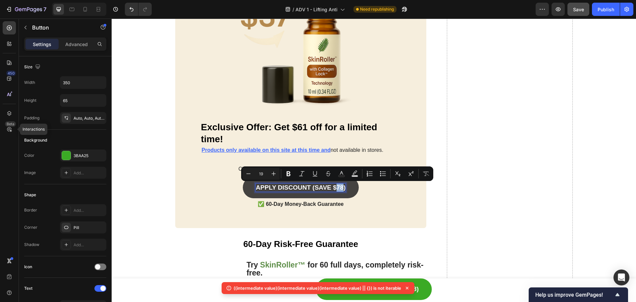
drag, startPoint x: 340, startPoint y: 187, endPoint x: 336, endPoint y: 188, distance: 4.0
click at [336, 188] on p "APPLY DISCOUNT (SAVE $78)" at bounding box center [301, 188] width 90 height 8
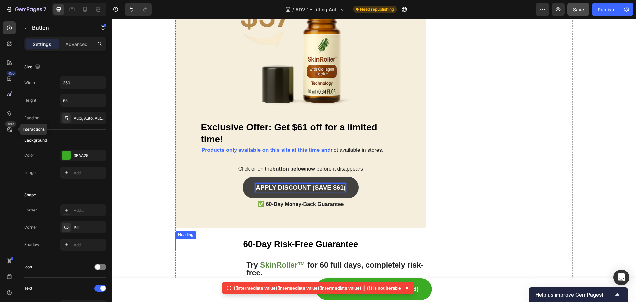
click at [415, 245] on h2 "60-Day Risk-Free Guarantee" at bounding box center [300, 245] width 251 height 12
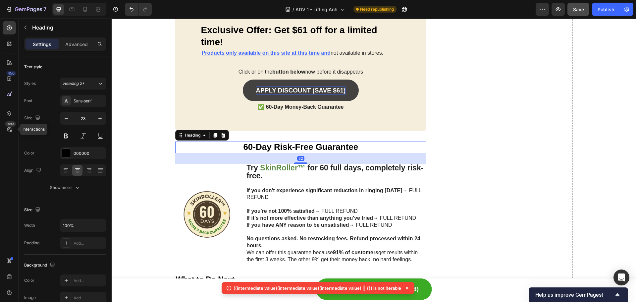
scroll to position [4069, 0]
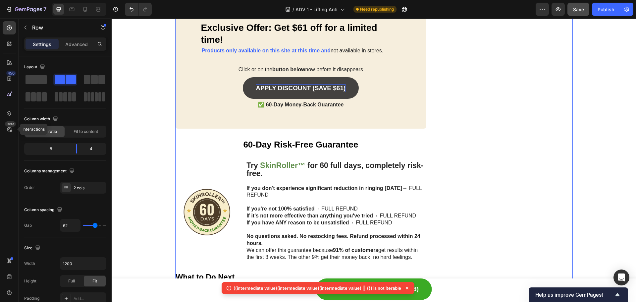
scroll to position [4259, 0]
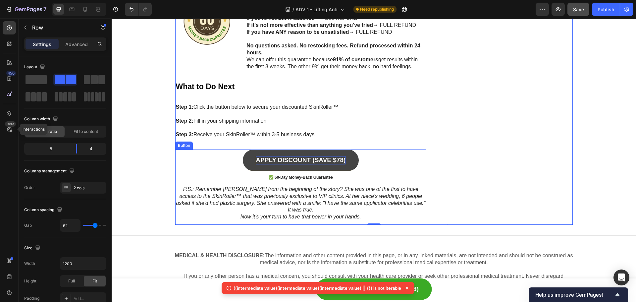
drag, startPoint x: 338, startPoint y: 154, endPoint x: 337, endPoint y: 158, distance: 4.4
click at [338, 154] on link "APPLY DISCOUNT (SAVE $78)" at bounding box center [301, 160] width 116 height 22
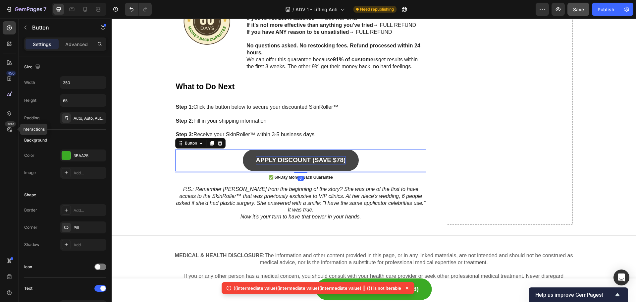
click at [337, 158] on p "APPLY DISCOUNT (SAVE $78)" at bounding box center [301, 160] width 90 height 8
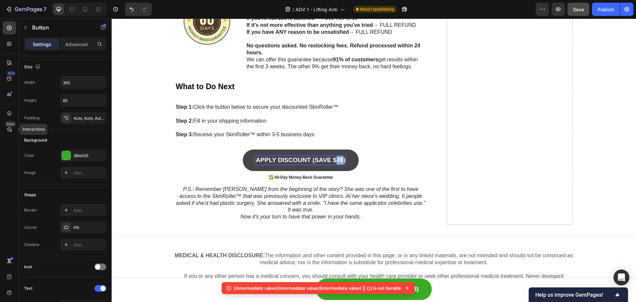
click at [337, 159] on p "APPLY DISCOUNT (SAVE $78)" at bounding box center [301, 160] width 90 height 8
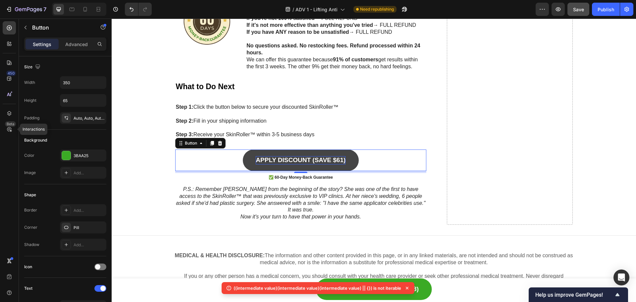
click at [408, 295] on div "((intermediate value)(intermediate value)(intermediate value) || {}) is not ite…" at bounding box center [318, 289] width 193 height 15
click at [409, 291] on div "((intermediate value)(intermediate value)(intermediate value) || {}) is not ite…" at bounding box center [318, 288] width 193 height 12
click at [408, 287] on icon at bounding box center [407, 288] width 7 height 7
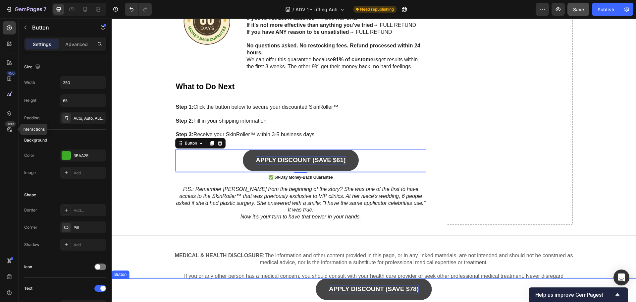
click at [410, 289] on p "APPLY DISCOUNT (SAVE $78)" at bounding box center [374, 289] width 90 height 8
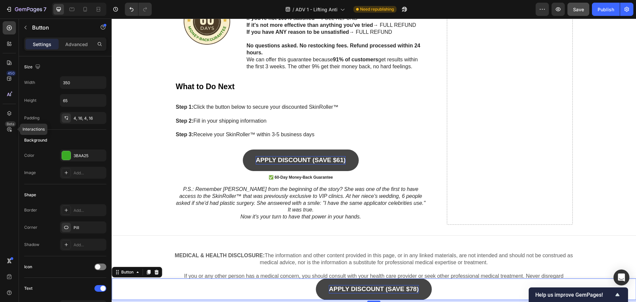
click at [410, 289] on p "APPLY DISCOUNT (SAVE $78)" at bounding box center [374, 289] width 90 height 8
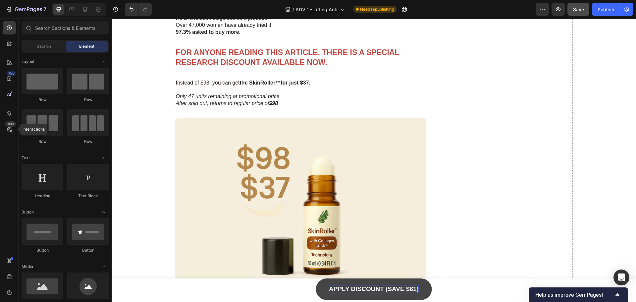
scroll to position [3555, 0]
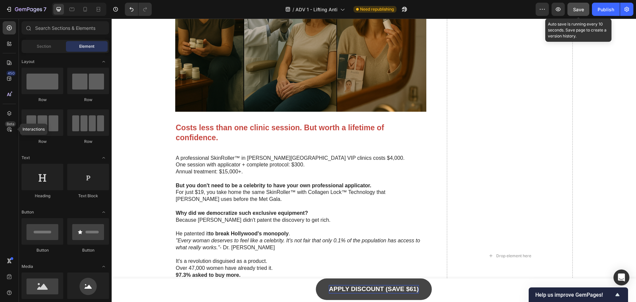
click at [577, 7] on span "Save" at bounding box center [578, 10] width 11 height 6
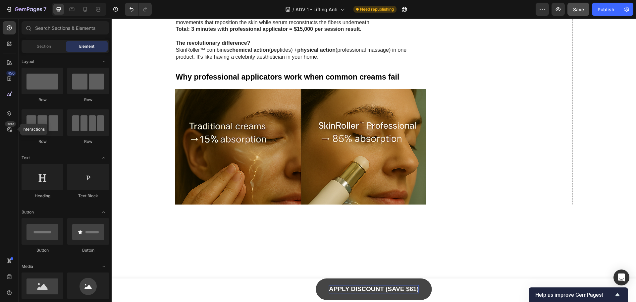
scroll to position [1885, 0]
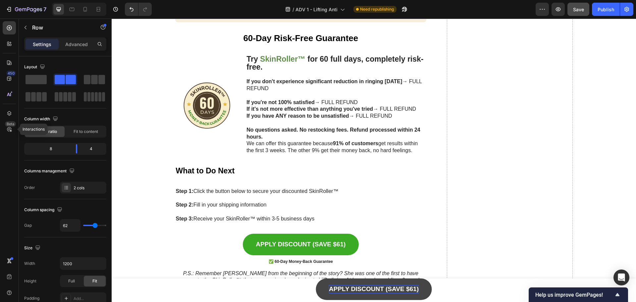
scroll to position [3541, 0]
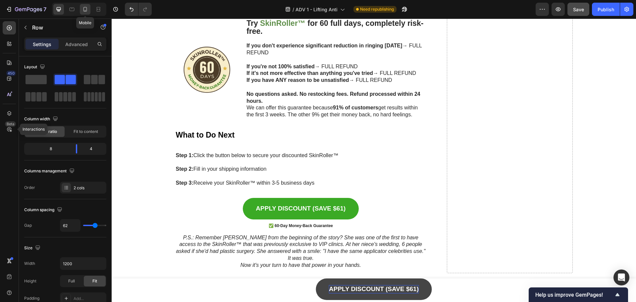
click at [83, 11] on icon at bounding box center [85, 9] width 4 height 5
type input "0"
type input "100%"
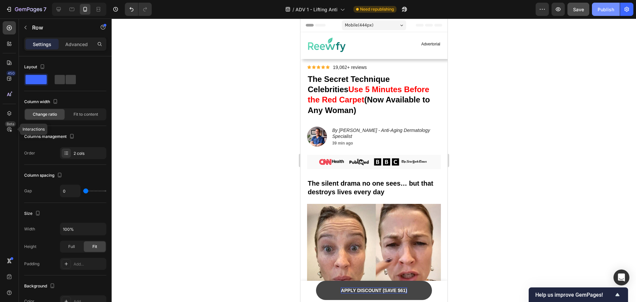
click at [594, 9] on button "Publish" at bounding box center [606, 9] width 28 height 13
click at [389, 24] on div "Mobile ( 444 px)" at bounding box center [374, 25] width 64 height 10
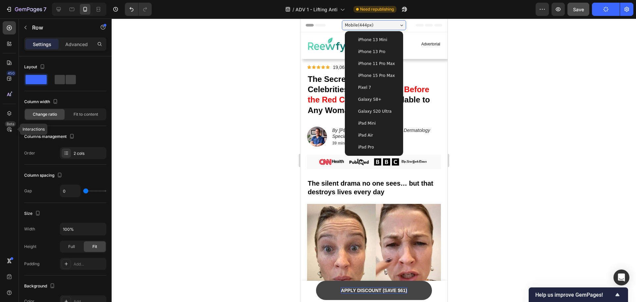
click at [389, 24] on div "Mobile ( 444 px)" at bounding box center [374, 25] width 64 height 10
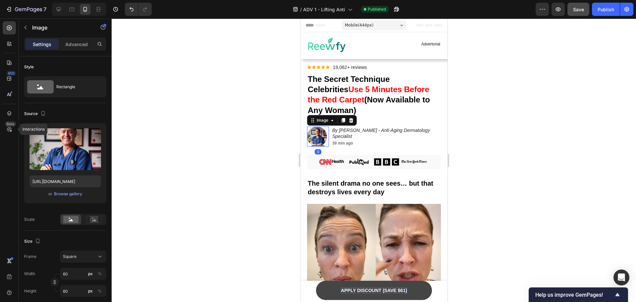
click at [309, 139] on img at bounding box center [317, 137] width 20 height 20
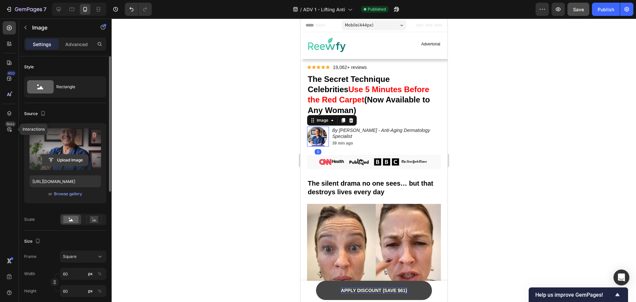
click at [63, 158] on input "file" at bounding box center [65, 159] width 46 height 11
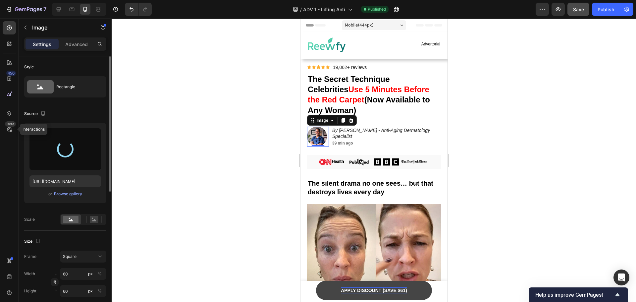
type input "https://cdn.shopify.com/s/files/1/0629/6829/9591/files/gempages_584028390374245…"
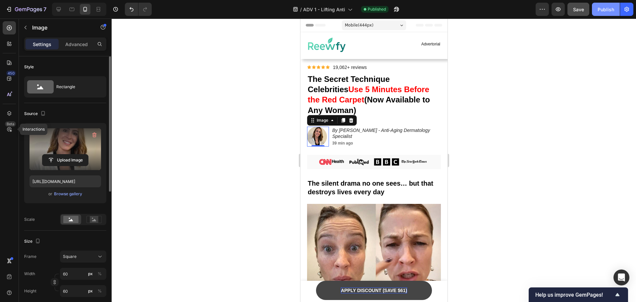
click at [619, 10] on button "Publish" at bounding box center [606, 9] width 28 height 13
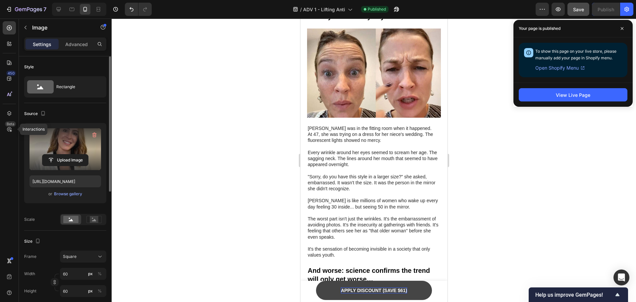
scroll to position [199, 0]
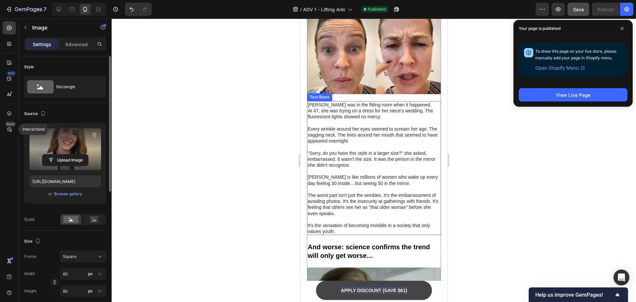
click at [370, 156] on p ""Sorry, do you have this style in a larger size?" she asked, embarrassed. It wa…" at bounding box center [373, 159] width 133 height 18
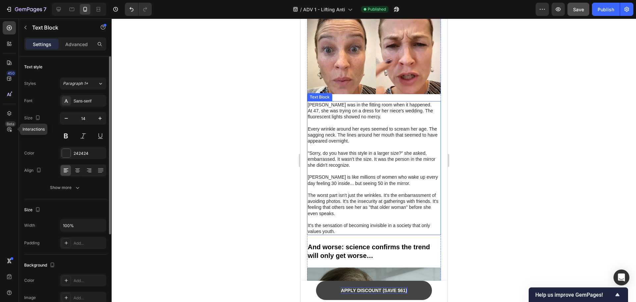
click at [370, 156] on p ""Sorry, do you have this style in a larger size?" she asked, embarrassed. It wa…" at bounding box center [373, 159] width 133 height 18
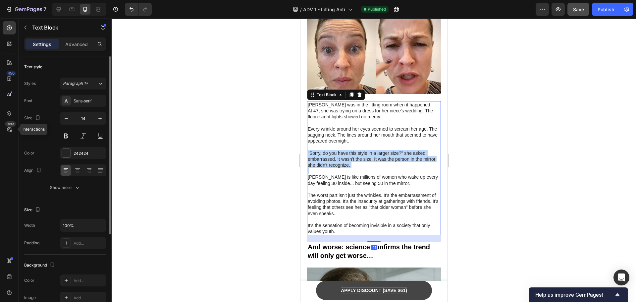
click at [370, 156] on p ""Sorry, do you have this style in a larger size?" she asked, embarrassed. It wa…" at bounding box center [373, 159] width 133 height 18
click at [254, 145] on div at bounding box center [374, 160] width 524 height 283
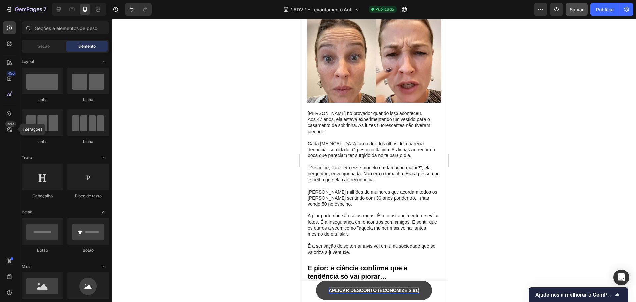
click at [237, 169] on div at bounding box center [374, 160] width 524 height 283
click at [396, 167] on p ""Desculpe, você tem esse modelo em tamanho maior?", ela perguntou, envergonhada…" at bounding box center [373, 174] width 133 height 18
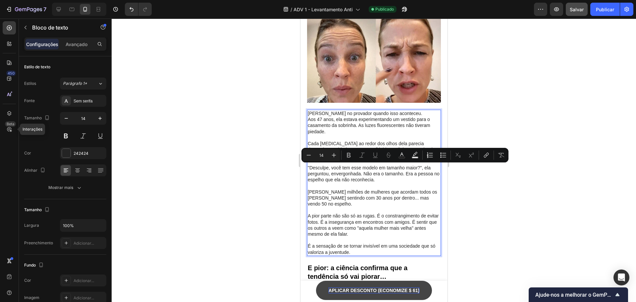
click at [553, 185] on div at bounding box center [374, 160] width 524 height 283
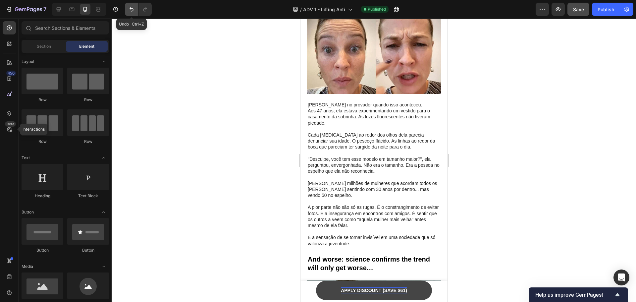
click at [128, 5] on button "Undo/Redo" at bounding box center [131, 9] width 13 height 13
click at [129, 5] on button "Undo/Redo" at bounding box center [131, 9] width 13 height 13
click at [132, 7] on icon "Undo/Redo" at bounding box center [131, 9] width 7 height 7
click at [145, 9] on icon "Undo/Redo" at bounding box center [145, 9] width 4 height 4
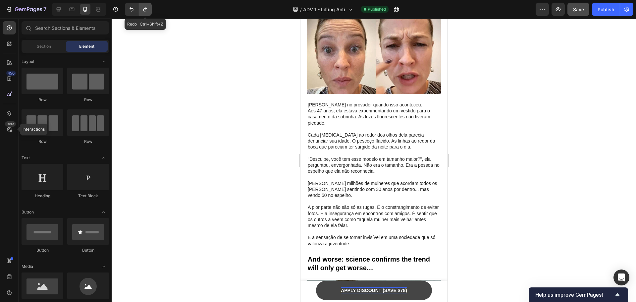
click at [145, 9] on icon "Undo/Redo" at bounding box center [145, 9] width 4 height 4
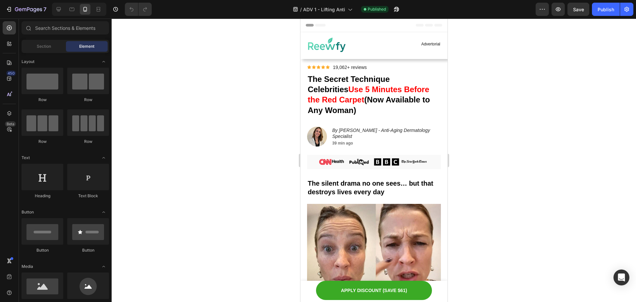
click at [552, 99] on div at bounding box center [374, 160] width 524 height 283
click at [539, 120] on div at bounding box center [374, 160] width 524 height 283
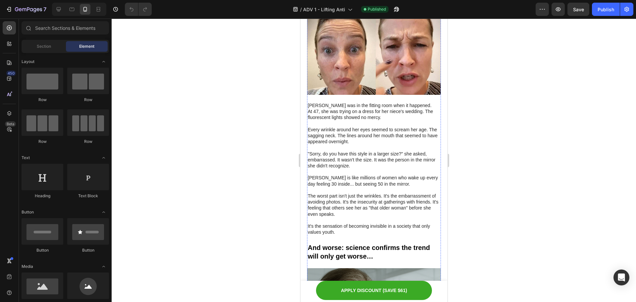
scroll to position [199, 0]
click at [371, 162] on p ""Sorry, do you have this style in a larger size?" she asked, embarrassed. It wa…" at bounding box center [373, 159] width 133 height 18
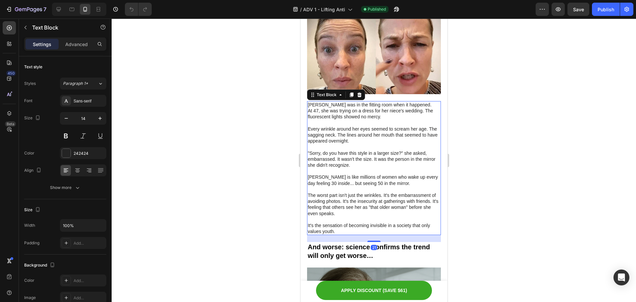
click at [380, 160] on p ""Sorry, do you have this style in a larger size?" she asked, embarrassed. It wa…" at bounding box center [373, 159] width 133 height 18
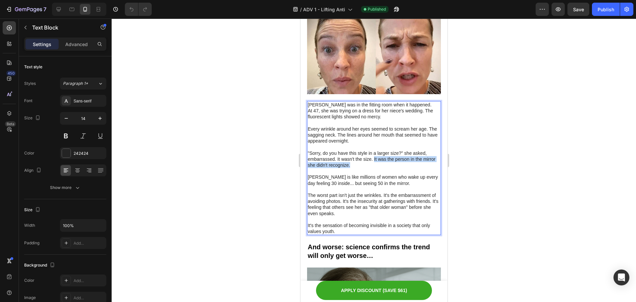
drag, startPoint x: 380, startPoint y: 162, endPoint x: 374, endPoint y: 157, distance: 7.8
click at [374, 157] on p ""Sorry, do you have this style in a larger size?" she asked, embarrassed. It wa…" at bounding box center [373, 159] width 133 height 18
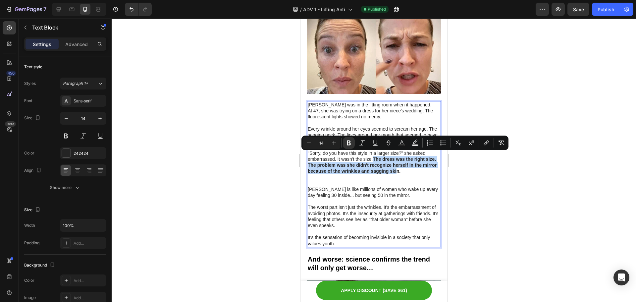
drag, startPoint x: 412, startPoint y: 168, endPoint x: 374, endPoint y: 158, distance: 39.8
click at [374, 158] on strong "The dress was the right size. The problem was she didn't recognize herself in t…" at bounding box center [371, 164] width 129 height 17
click at [503, 142] on icon "Editor contextual toolbar" at bounding box center [501, 142] width 7 height 7
click at [517, 174] on div at bounding box center [374, 160] width 524 height 283
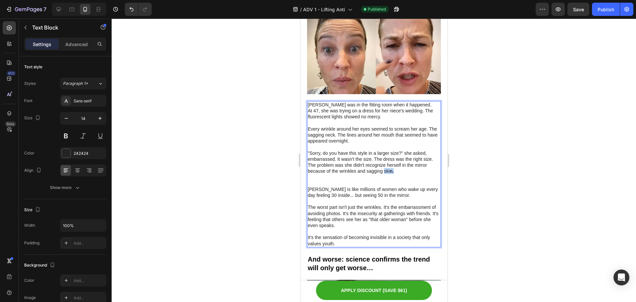
drag, startPoint x: 397, startPoint y: 170, endPoint x: 383, endPoint y: 169, distance: 14.3
click at [383, 169] on p ""Sorry, do you have this style in a larger size?" she asked, embarrassed. It wa…" at bounding box center [373, 162] width 133 height 24
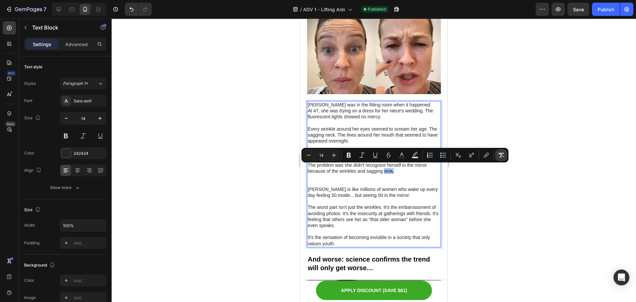
click at [499, 153] on icon "Editor contextual toolbar" at bounding box center [501, 155] width 6 height 5
type input "16"
click at [512, 195] on div at bounding box center [374, 160] width 524 height 283
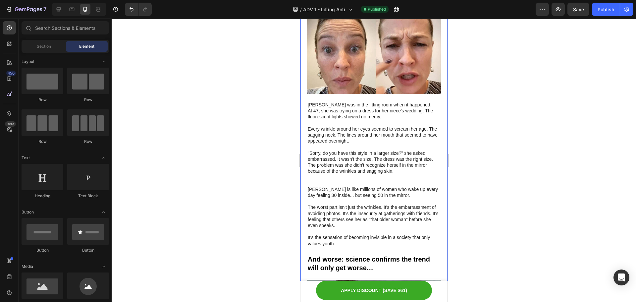
click at [380, 192] on p "[PERSON_NAME] is like millions of women who wake up every day feeling 30 inside…" at bounding box center [373, 192] width 133 height 12
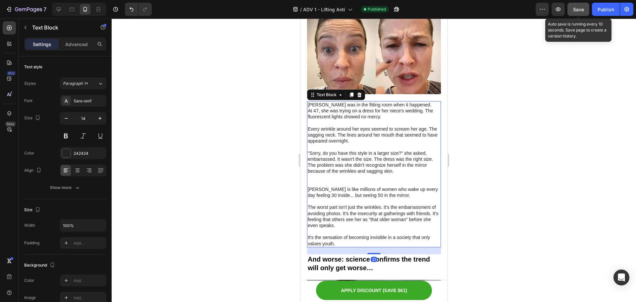
click at [578, 8] on span "Save" at bounding box center [578, 10] width 11 height 6
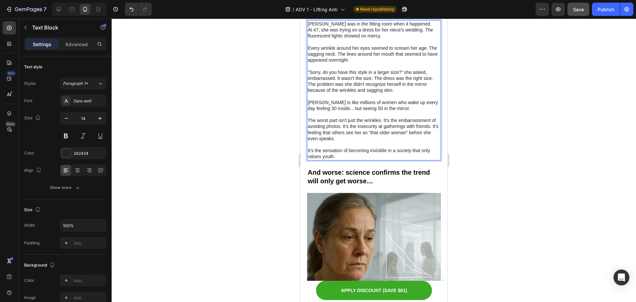
scroll to position [298, 0]
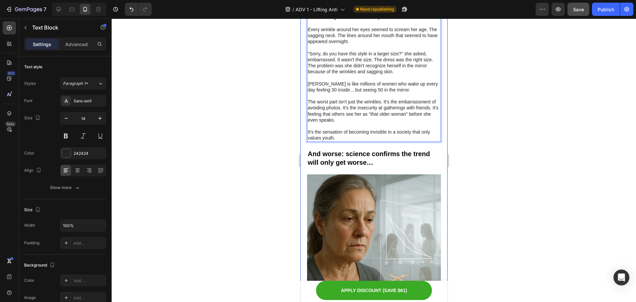
click at [519, 151] on div at bounding box center [374, 160] width 524 height 283
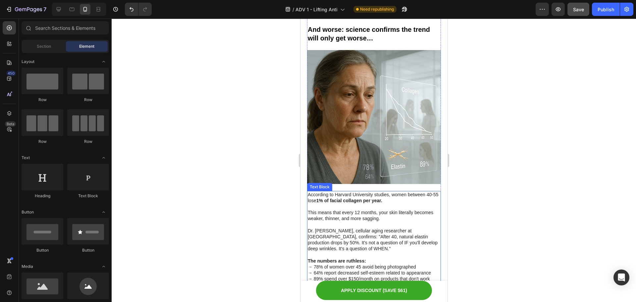
scroll to position [431, 0]
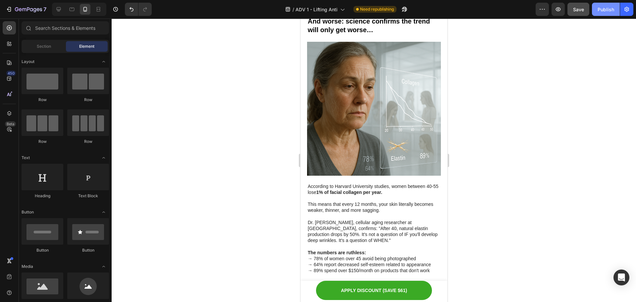
drag, startPoint x: 610, startPoint y: 14, endPoint x: 606, endPoint y: 17, distance: 5.6
click at [610, 13] on button "Publish" at bounding box center [606, 9] width 28 height 13
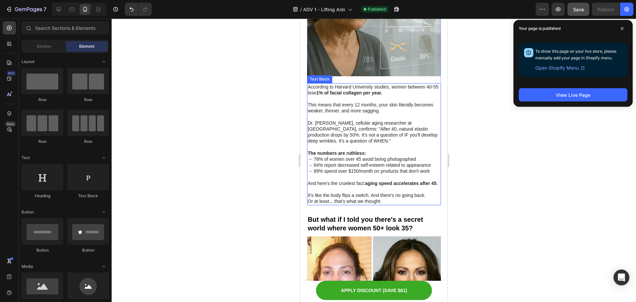
click at [517, 195] on div at bounding box center [374, 160] width 524 height 283
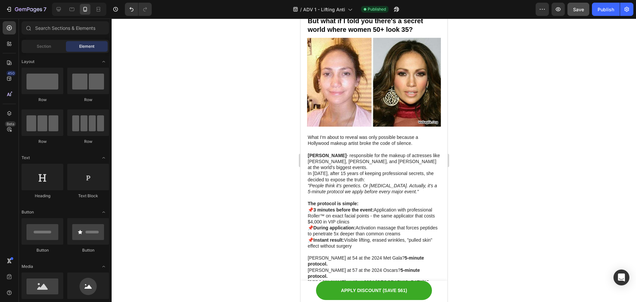
scroll to position [729, 0]
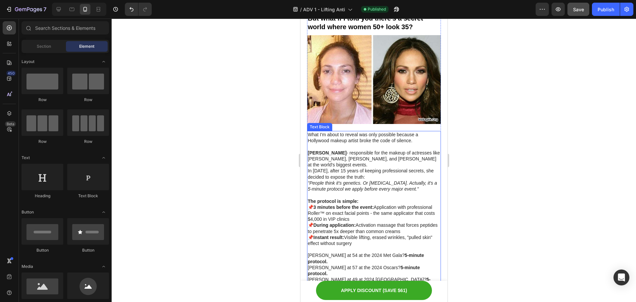
click at [359, 161] on p "[PERSON_NAME] - responsible for the makeup of actresses like [PERSON_NAME], [PE…" at bounding box center [373, 159] width 133 height 18
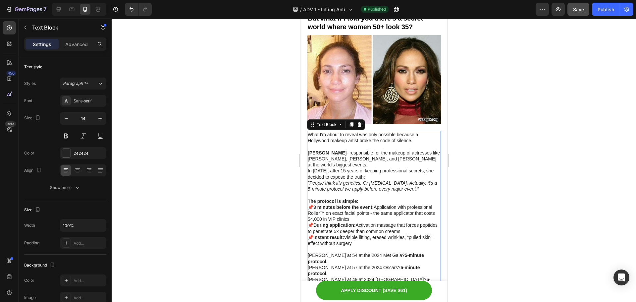
click at [359, 161] on p "[PERSON_NAME] - responsible for the makeup of actresses like [PERSON_NAME], [PE…" at bounding box center [373, 159] width 133 height 18
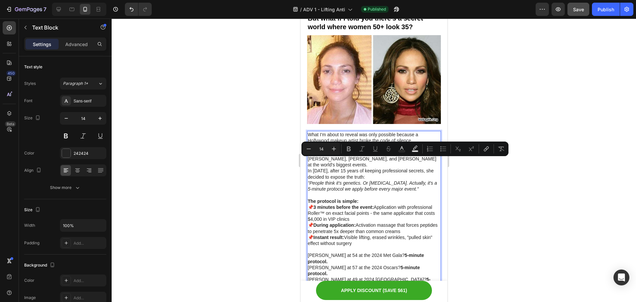
click at [359, 161] on p "[PERSON_NAME] - responsible for the makeup of actresses like [PERSON_NAME], [PE…" at bounding box center [373, 159] width 133 height 18
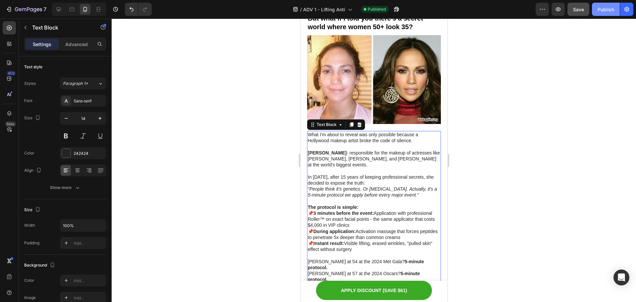
click at [600, 8] on div "Publish" at bounding box center [606, 9] width 17 height 7
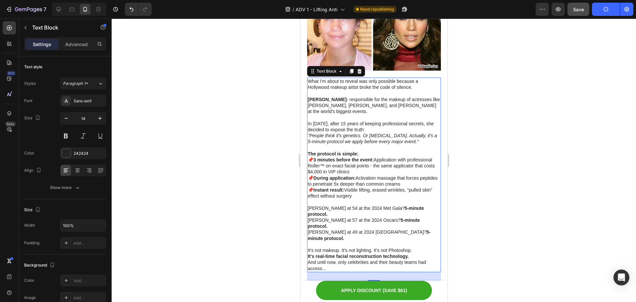
scroll to position [795, 0]
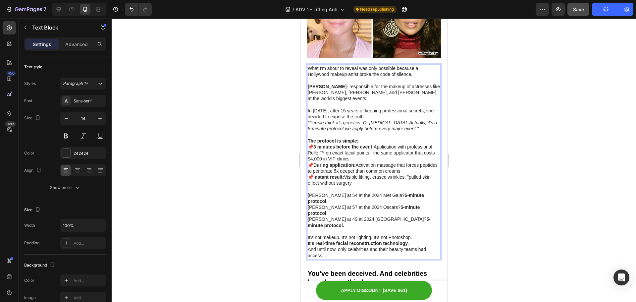
click at [399, 192] on strong "5-minute protocol." at bounding box center [365, 197] width 116 height 11
click at [388, 204] on strong "5-minute protocol." at bounding box center [363, 209] width 112 height 11
click at [387, 204] on strong "5-minute protocol." at bounding box center [363, 209] width 112 height 11
click at [391, 216] on strong "5-minute protocol." at bounding box center [368, 221] width 123 height 11
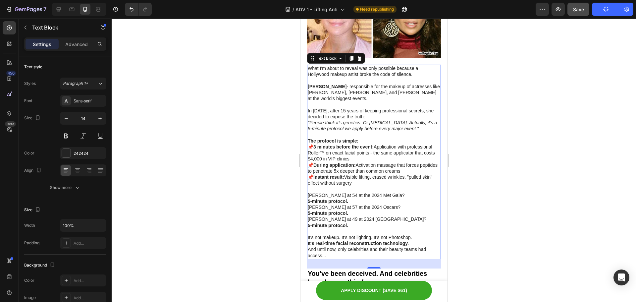
click at [583, 20] on div at bounding box center [374, 160] width 524 height 283
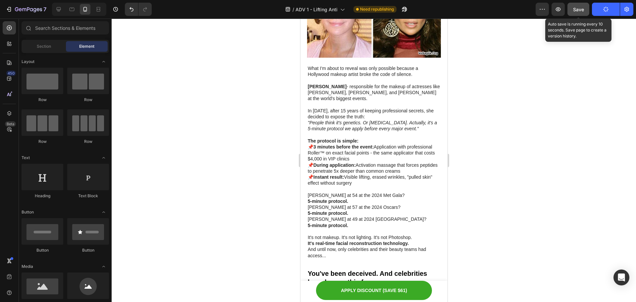
click at [582, 10] on span "Save" at bounding box center [578, 10] width 11 height 6
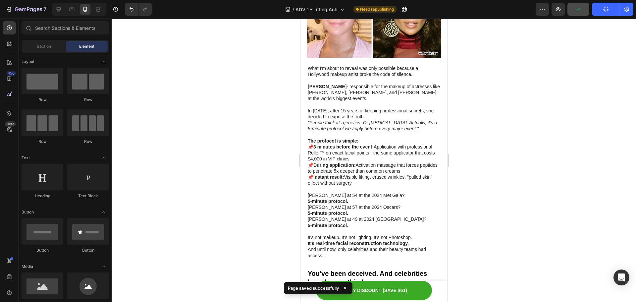
click at [578, 153] on div at bounding box center [374, 160] width 524 height 283
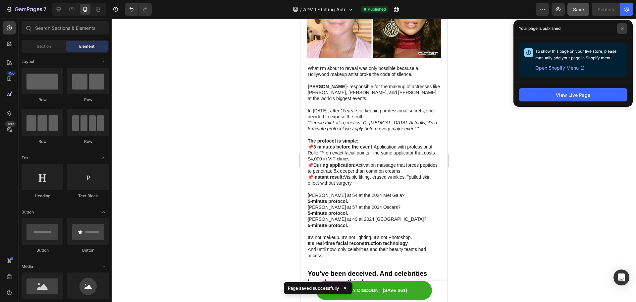
click at [625, 28] on span at bounding box center [622, 28] width 11 height 11
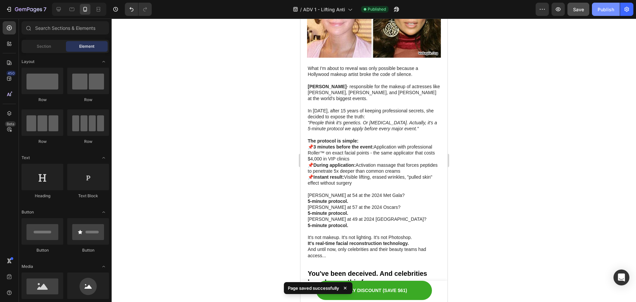
click at [605, 10] on div "Publish" at bounding box center [606, 9] width 17 height 7
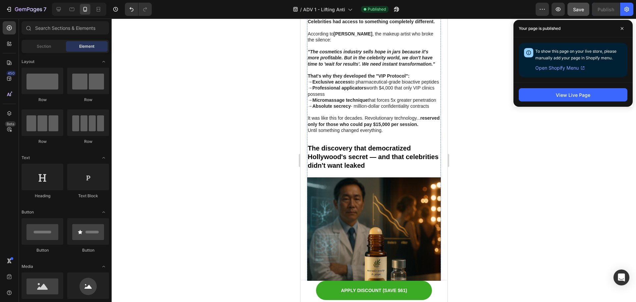
scroll to position [1325, 0]
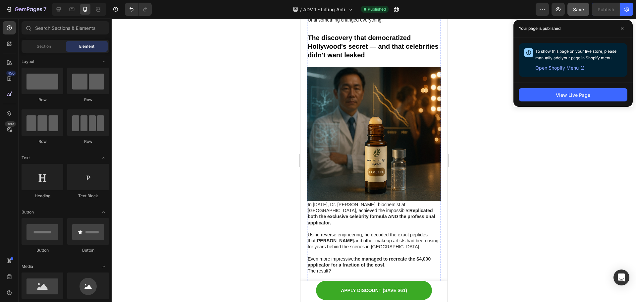
click at [398, 146] on img at bounding box center [374, 134] width 134 height 134
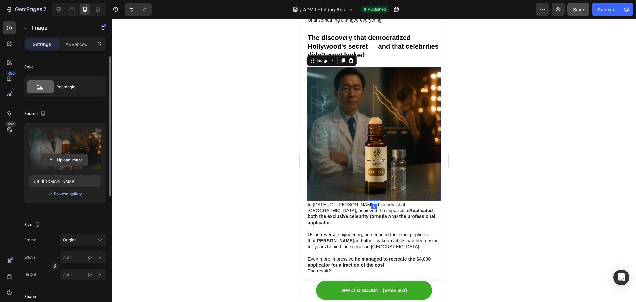
click at [58, 159] on input "file" at bounding box center [65, 159] width 46 height 11
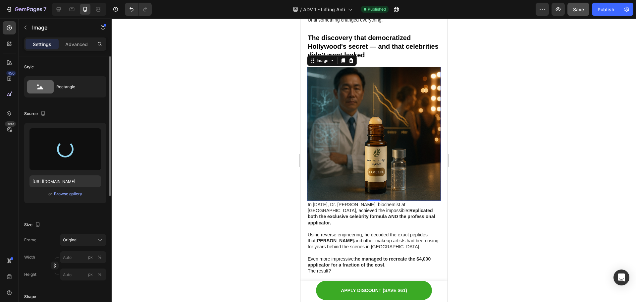
type input "https://cdn.shopify.com/s/files/1/0629/6829/9591/files/gempages_584028390374245…"
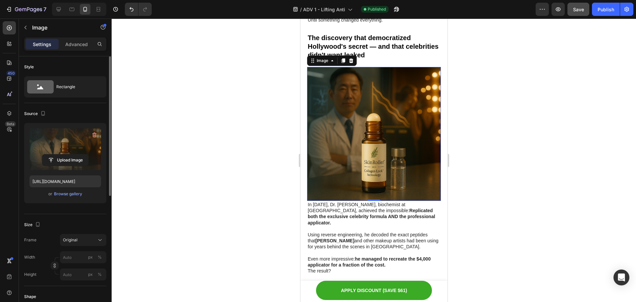
click at [419, 188] on img at bounding box center [374, 134] width 134 height 134
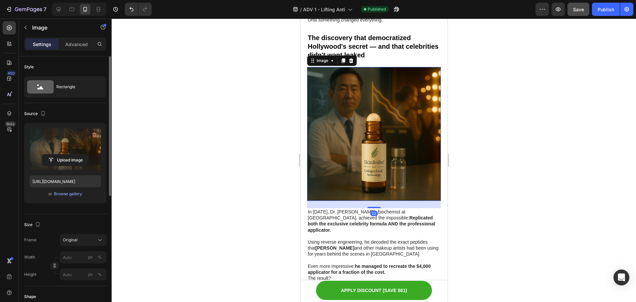
drag, startPoint x: 374, startPoint y: 205, endPoint x: 799, endPoint y: 231, distance: 425.5
click at [373, 208] on div at bounding box center [373, 207] width 13 height 1
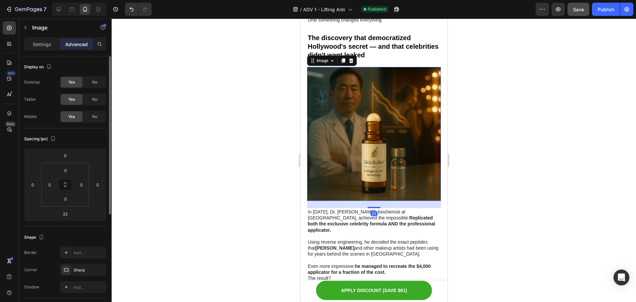
click at [534, 212] on div at bounding box center [374, 160] width 524 height 283
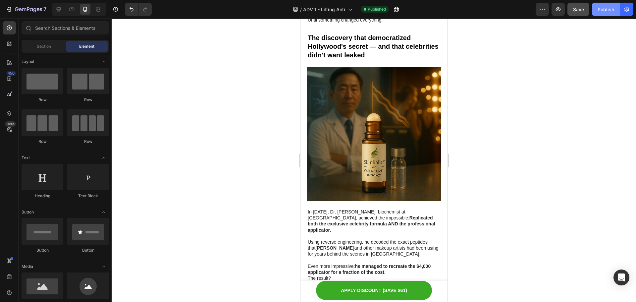
click at [597, 10] on button "Publish" at bounding box center [606, 9] width 28 height 13
click at [350, 226] on strong "Replicated both the exclusive celebrity formula AND the professional applicator." at bounding box center [371, 223] width 128 height 17
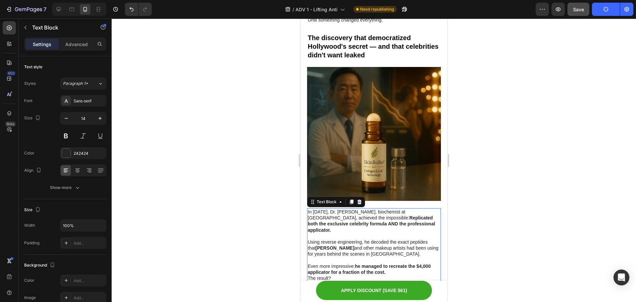
click at [351, 228] on strong "Replicated both the exclusive celebrity formula AND the professional applicator." at bounding box center [371, 223] width 128 height 17
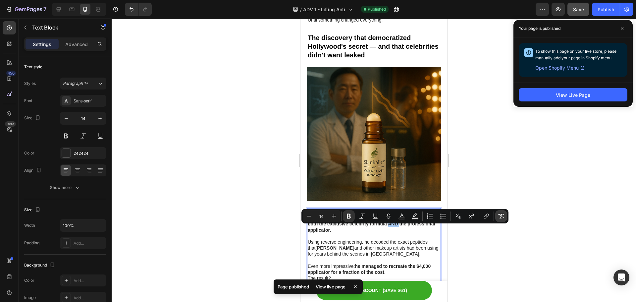
drag, startPoint x: 503, startPoint y: 211, endPoint x: 502, endPoint y: 217, distance: 5.9
click at [503, 213] on button "Remove Format" at bounding box center [501, 216] width 12 height 12
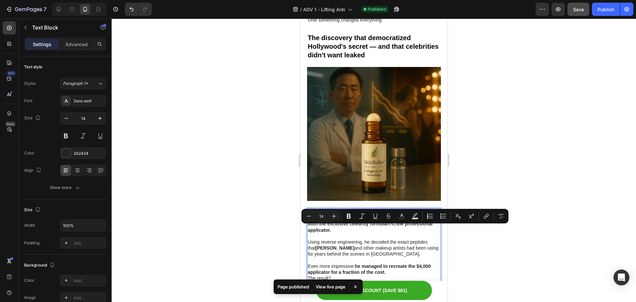
click at [358, 237] on p "Rich Text Editor. Editing area: main" at bounding box center [373, 236] width 133 height 6
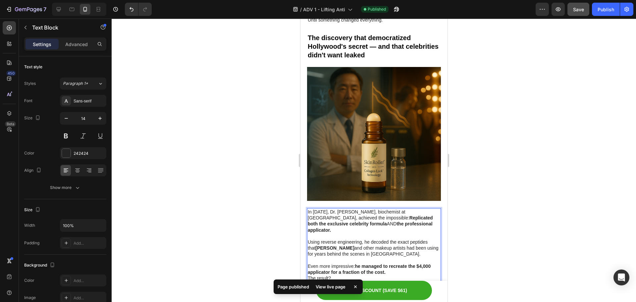
click at [350, 230] on p "In 2019, Dr. James Mitchell, biochemist at Seoul University, achieved the impos…" at bounding box center [373, 221] width 133 height 24
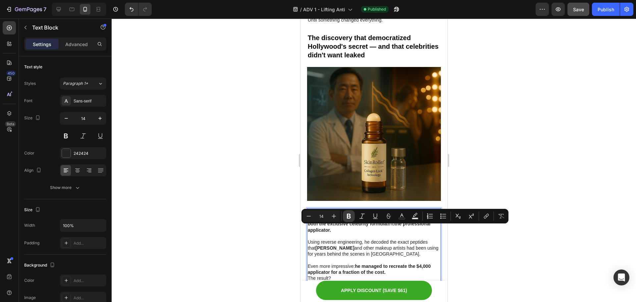
click at [344, 218] on button "Bold" at bounding box center [349, 216] width 12 height 12
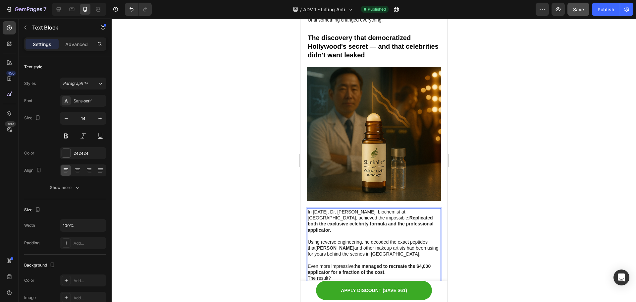
click at [545, 174] on div at bounding box center [374, 160] width 524 height 283
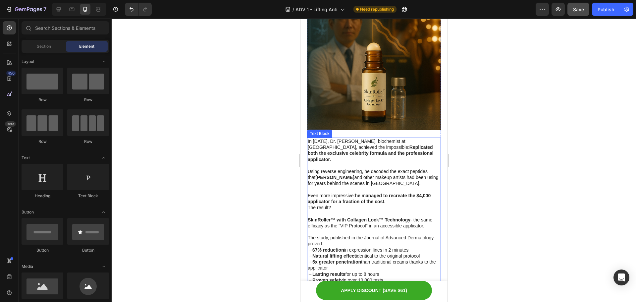
scroll to position [1458, 0]
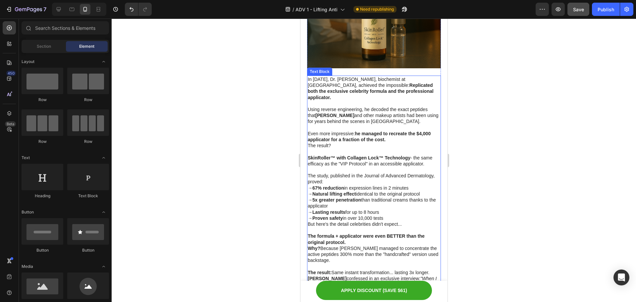
click at [360, 175] on p "The study, published in the Journal of Advanced Dermatology, proved:" at bounding box center [373, 179] width 133 height 12
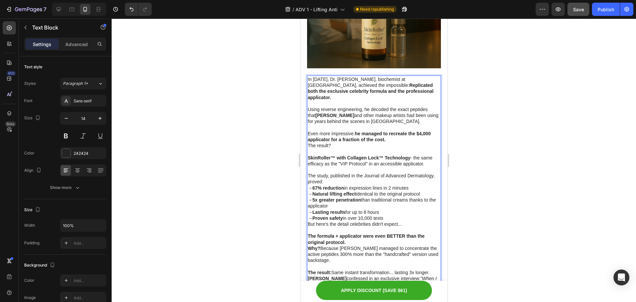
click at [399, 160] on p "SkinRoller™ with Collagen Lock™ Technology - the same efficacy as the "VIP Prot…" at bounding box center [373, 161] width 133 height 12
drag, startPoint x: 411, startPoint y: 156, endPoint x: 308, endPoint y: 157, distance: 103.0
click at [308, 157] on p "SkinRoller™ with Collagen Lock™ Technology - the same efficacy as the "VIP Prot…" at bounding box center [373, 161] width 133 height 12
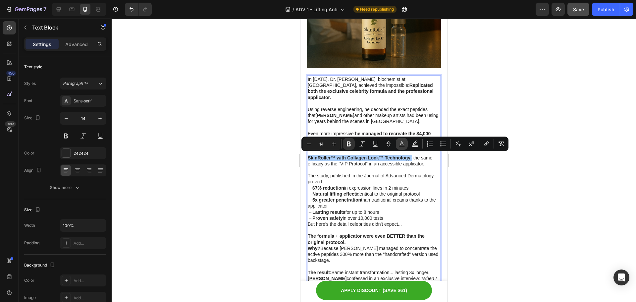
click at [402, 144] on icon "Editor contextual toolbar" at bounding box center [402, 143] width 7 height 7
type input "242424"
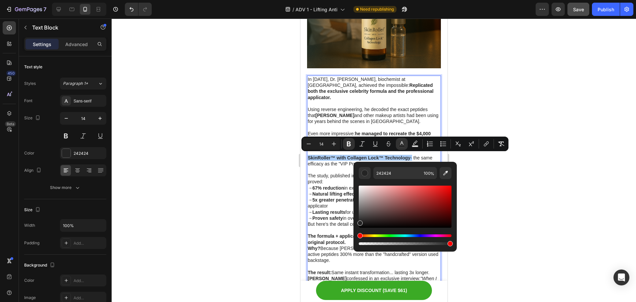
click at [525, 245] on div at bounding box center [374, 160] width 524 height 283
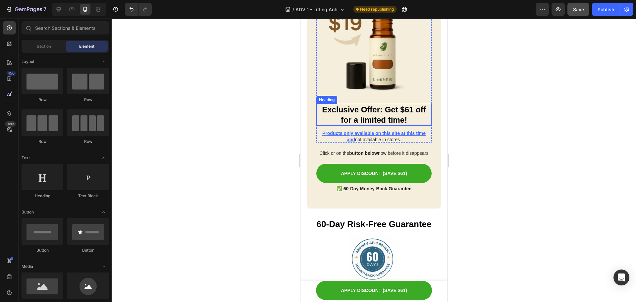
scroll to position [3081, 0]
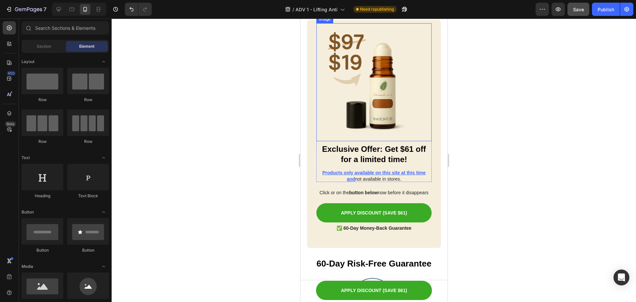
click at [400, 136] on img at bounding box center [373, 82] width 115 height 118
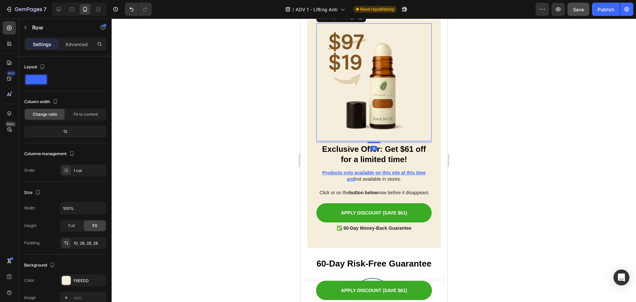
click at [427, 109] on div "Image 6 Exclusive Offer: Get $61 off for a limited time! Heading Products only …" at bounding box center [374, 134] width 134 height 228
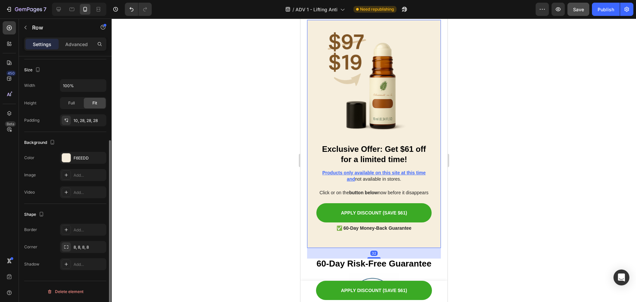
scroll to position [56, 0]
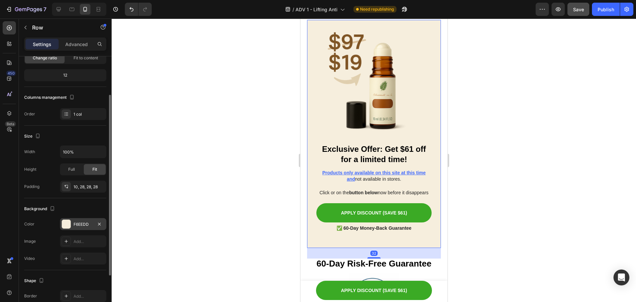
click at [72, 226] on div "F6EEDD" at bounding box center [83, 224] width 46 height 12
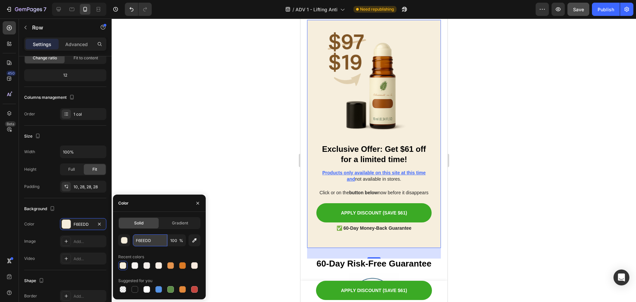
click at [141, 240] on input "F6EEDD" at bounding box center [150, 240] width 34 height 12
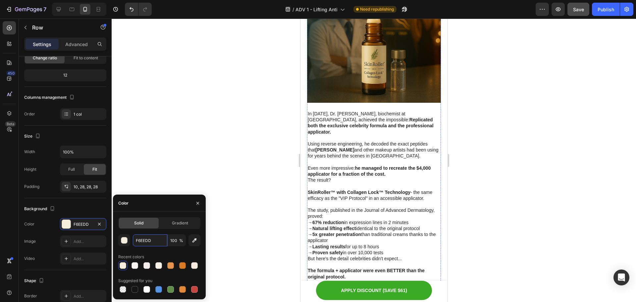
scroll to position [1424, 0]
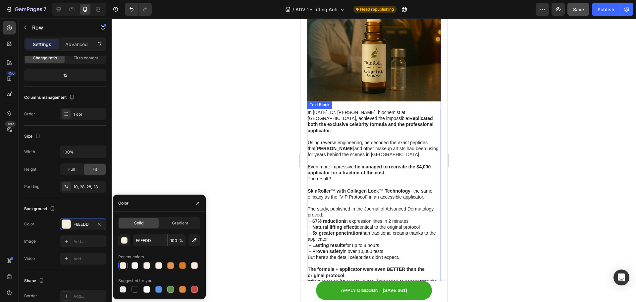
click at [368, 179] on p "The result?" at bounding box center [373, 179] width 133 height 6
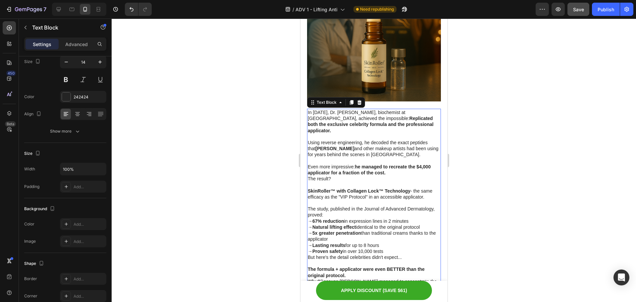
scroll to position [0, 0]
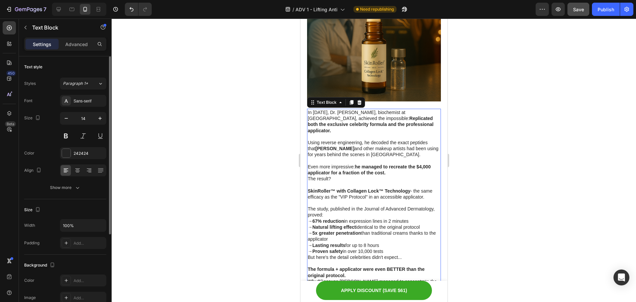
click at [353, 193] on p "SkinRoller™ with Collagen Lock™ Technology - the same efficacy as the "VIP Prot…" at bounding box center [373, 194] width 133 height 12
click at [401, 188] on strong "SkinRoller™ with Collagen Lock™ Technology" at bounding box center [358, 190] width 103 height 5
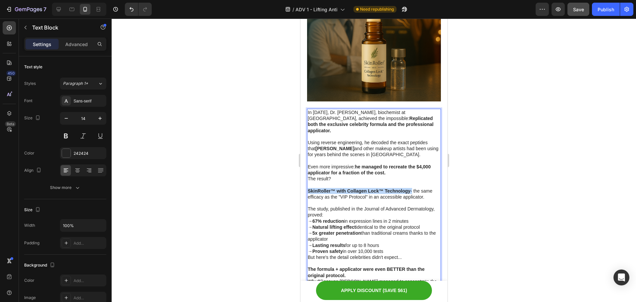
drag, startPoint x: 411, startPoint y: 188, endPoint x: 308, endPoint y: 190, distance: 102.4
click at [308, 190] on p "SkinRoller™ with Collagen Lock™ Technology - the same efficacy as the "VIP Prot…" at bounding box center [373, 194] width 133 height 12
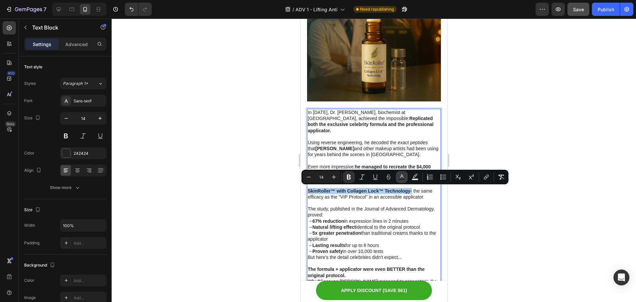
click at [401, 179] on rect "Editor contextual toolbar" at bounding box center [402, 180] width 6 height 2
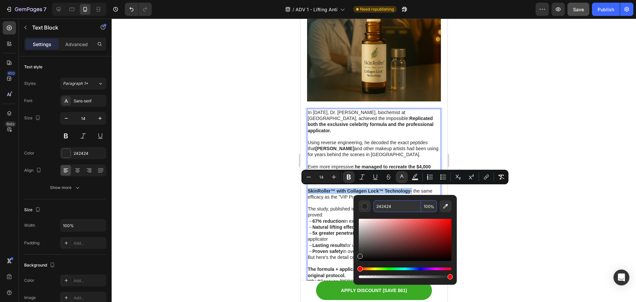
click at [390, 207] on input "242424" at bounding box center [397, 206] width 48 height 12
paste input "F6EEDD"
type input "F6EEDD"
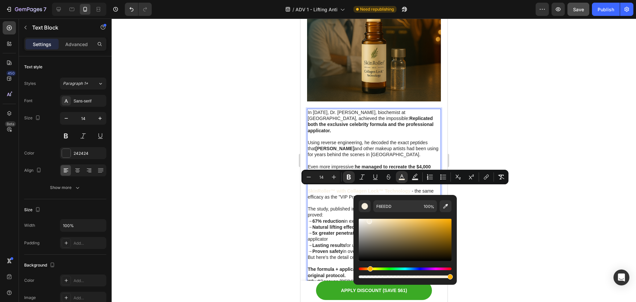
click at [386, 215] on div "Editor contextual toolbar" at bounding box center [405, 245] width 93 height 67
click at [537, 216] on div at bounding box center [374, 160] width 524 height 283
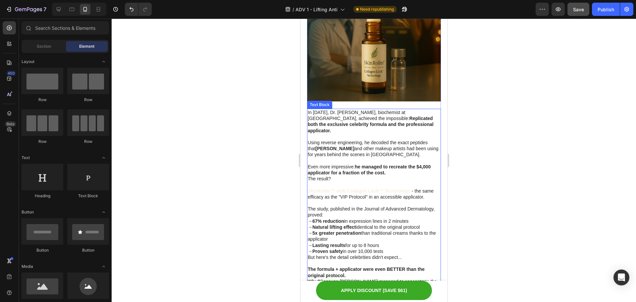
click at [408, 190] on strong "SkinRoller™ with Collagen Lock™ Technology" at bounding box center [358, 190] width 103 height 5
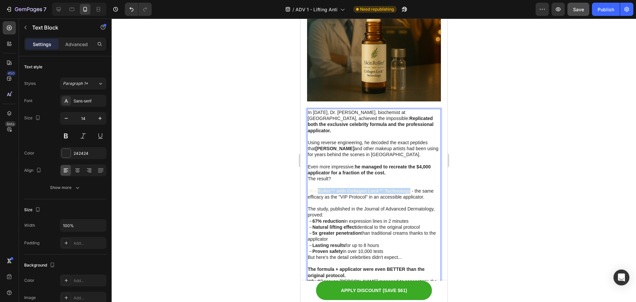
drag, startPoint x: 410, startPoint y: 191, endPoint x: 317, endPoint y: 190, distance: 93.1
click at [317, 190] on span "SkinRoller™ with Collagen Lock™ Technology" at bounding box center [359, 190] width 104 height 5
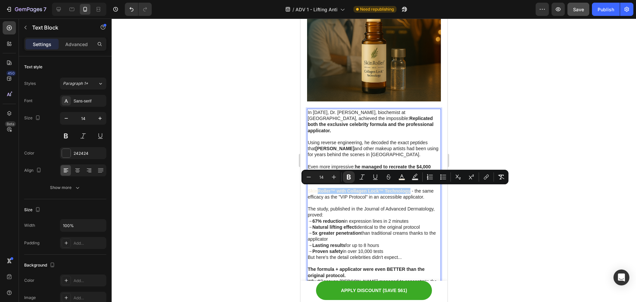
click at [123, 9] on div at bounding box center [136, 9] width 29 height 13
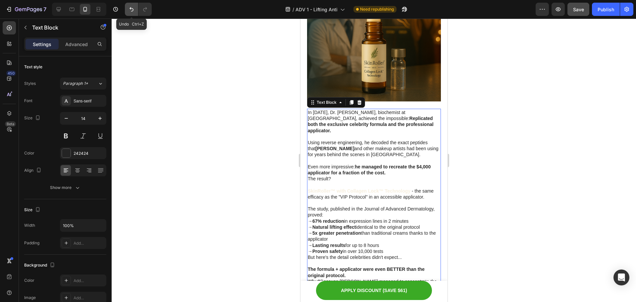
click at [134, 4] on button "Undo/Redo" at bounding box center [131, 9] width 13 height 13
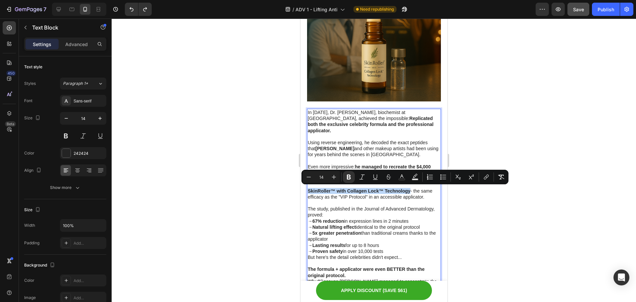
drag, startPoint x: 410, startPoint y: 189, endPoint x: 309, endPoint y: 187, distance: 101.0
click at [309, 188] on p "SkinRoller™ with Collagen Lock™ Technology - the same efficacy as the "VIP Prot…" at bounding box center [373, 194] width 133 height 12
click at [413, 177] on icon "Editor contextual toolbar" at bounding box center [415, 177] width 7 height 7
type input "000000"
type input "77"
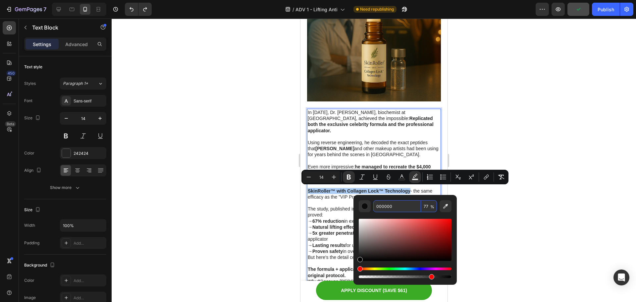
click at [396, 207] on input "000000" at bounding box center [397, 206] width 48 height 12
paste input "F6EEDD"
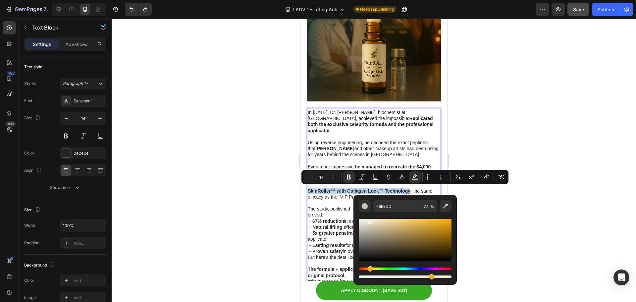
click at [391, 219] on div "Editor contextual toolbar" at bounding box center [405, 240] width 93 height 42
type input "FCE1A6"
click at [394, 216] on div "Editor contextual toolbar" at bounding box center [405, 245] width 93 height 67
click at [565, 208] on div at bounding box center [374, 160] width 524 height 283
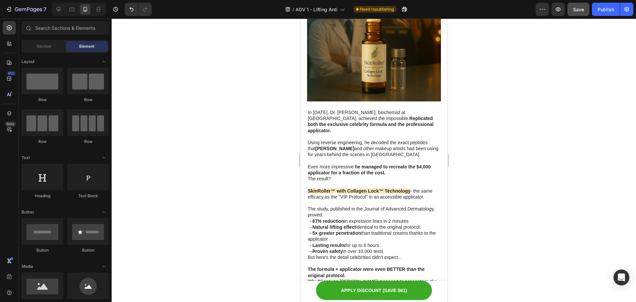
click at [528, 229] on div at bounding box center [374, 160] width 524 height 283
click at [606, 11] on div "Publish" at bounding box center [606, 9] width 17 height 7
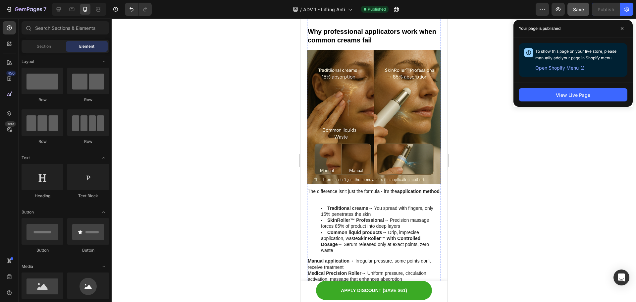
scroll to position [2219, 0]
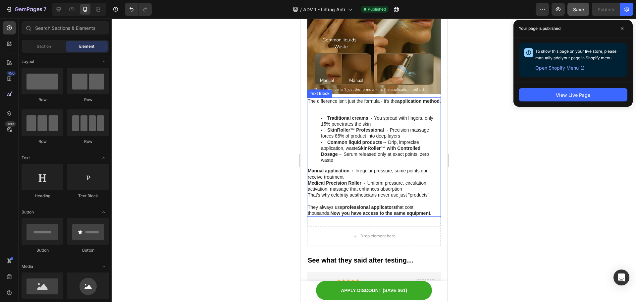
click at [321, 156] on li "Common liquid products → Drip, imprecise application, waste SkinRoller™ with Co…" at bounding box center [381, 151] width 120 height 24
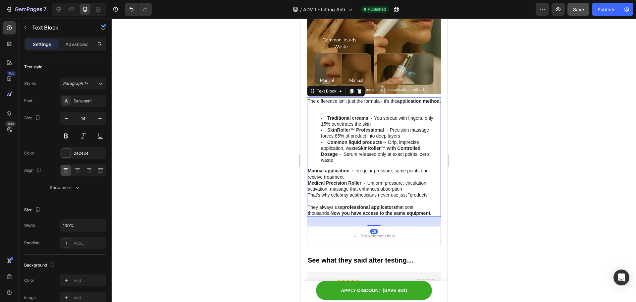
click at [313, 171] on p "Manual application → Irregular pressure, some points don't receive treatment Me…" at bounding box center [373, 180] width 133 height 24
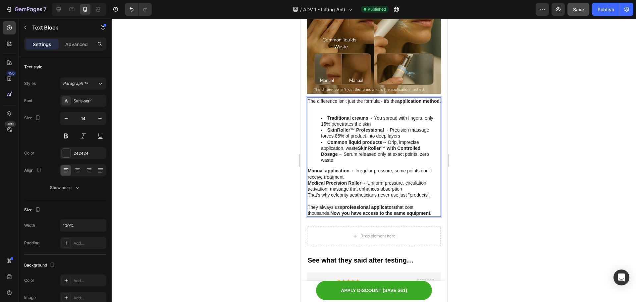
click at [308, 168] on strong "Manual application" at bounding box center [328, 170] width 42 height 5
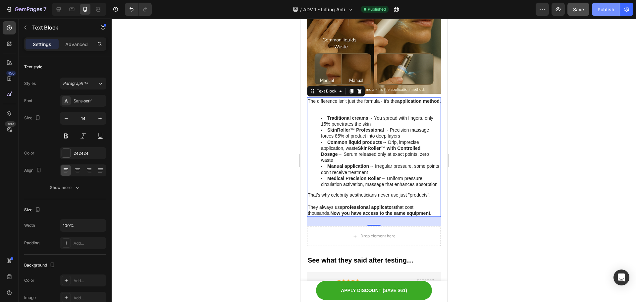
click at [600, 9] on div "Publish" at bounding box center [606, 9] width 17 height 7
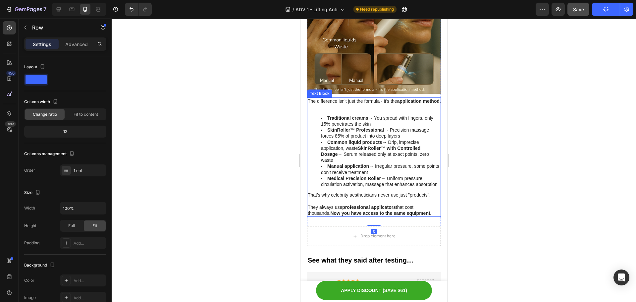
click at [372, 99] on p "The difference isn't just the formula - it's the application method ." at bounding box center [373, 101] width 133 height 6
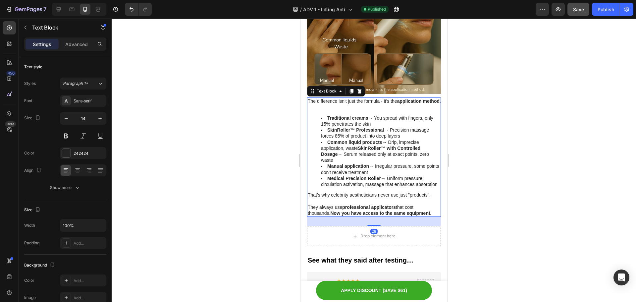
click at [360, 107] on div "The difference isn't just the formula - it's the application method . Tradition…" at bounding box center [374, 156] width 134 height 119
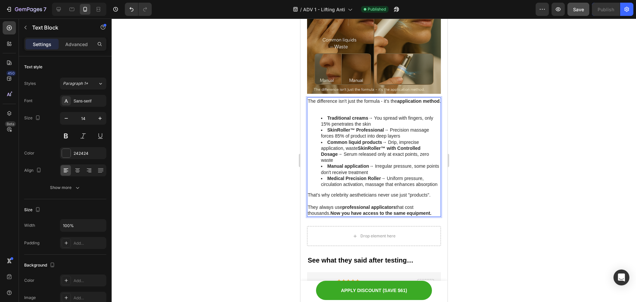
click at [349, 107] on div "The difference isn't just the formula - it's the application method . Tradition…" at bounding box center [374, 156] width 134 height 119
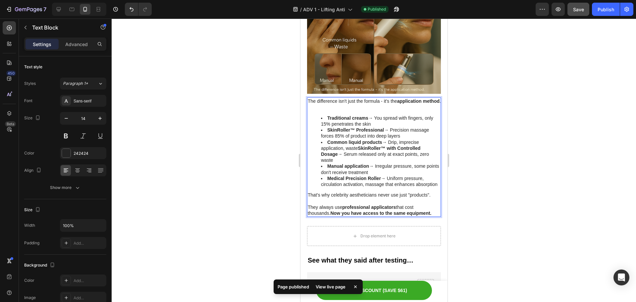
click at [333, 108] on div "The difference isn't just the formula - it's the application method . Tradition…" at bounding box center [374, 156] width 134 height 119
click at [326, 104] on p "Rich Text Editor. Editing area: main" at bounding box center [373, 107] width 133 height 6
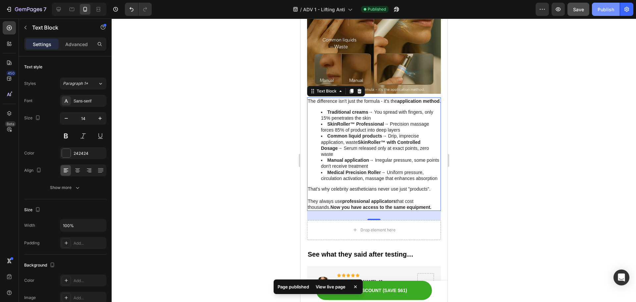
click at [600, 6] on div "Publish" at bounding box center [606, 9] width 17 height 7
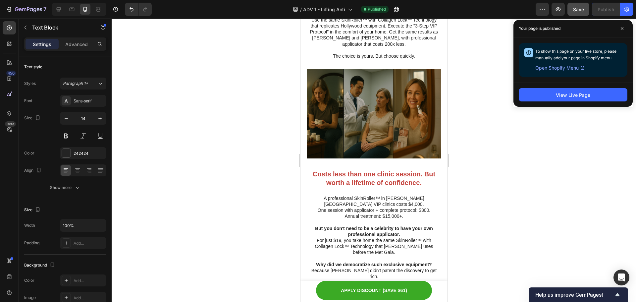
scroll to position [2849, 0]
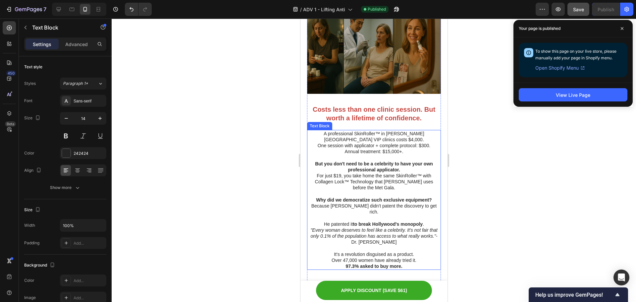
click at [382, 148] on p "Annual treatment: $15,000+." at bounding box center [373, 151] width 133 height 6
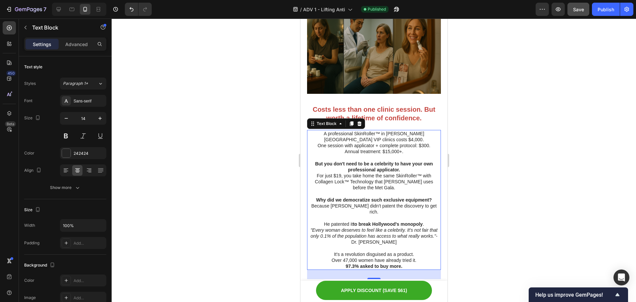
click at [342, 178] on p "For just $19, you take home the same SkinRoller™ with Collagen Lock™ Technology…" at bounding box center [373, 182] width 133 height 18
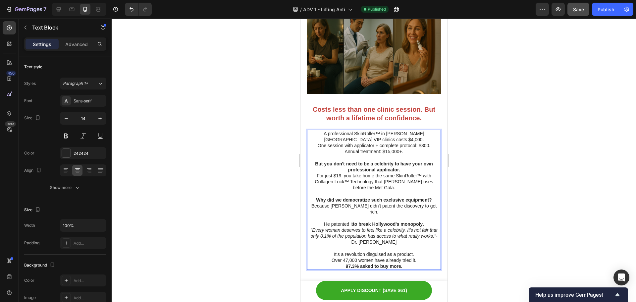
click at [335, 173] on p "For just $19, you take home the same SkinRoller™ with Collagen Lock™ Technology…" at bounding box center [373, 182] width 133 height 18
click at [338, 174] on p "For just $19, you take home the same SkinRoller™ with Collagen Lock™ Technology…" at bounding box center [373, 182] width 133 height 18
click at [396, 188] on p "For just $37, you take home the same SkinRoller™ with Collagen Lock™ Technology…" at bounding box center [373, 182] width 133 height 18
click at [405, 169] on p "But you don't need to be a celebrity to have your own professional applicator." at bounding box center [373, 167] width 133 height 12
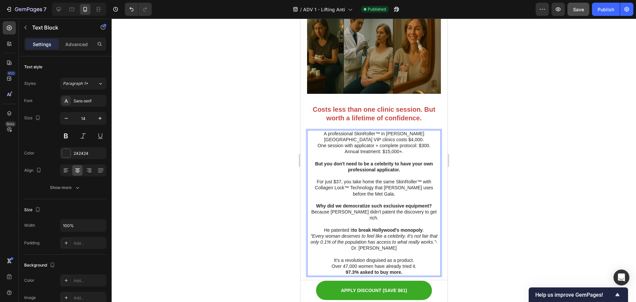
click at [403, 209] on p "Because Dr. Mitchell didn't patent the discovery to get rich." at bounding box center [373, 215] width 133 height 12
click at [473, 190] on div at bounding box center [374, 160] width 524 height 283
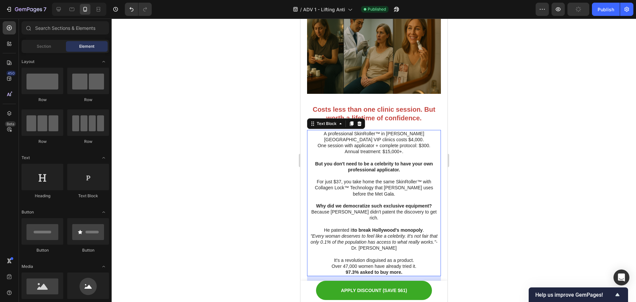
click at [409, 186] on p "For just $37, you take home the same SkinRoller™ with Collagen Lock™ Technology…" at bounding box center [373, 188] width 133 height 18
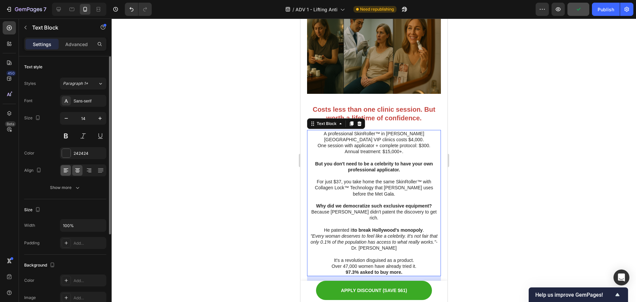
click at [65, 172] on icon at bounding box center [65, 172] width 3 height 1
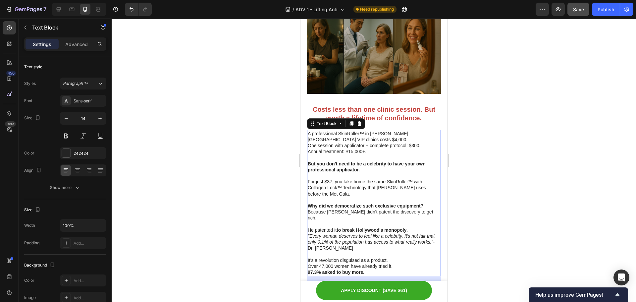
click at [247, 153] on div at bounding box center [374, 160] width 524 height 283
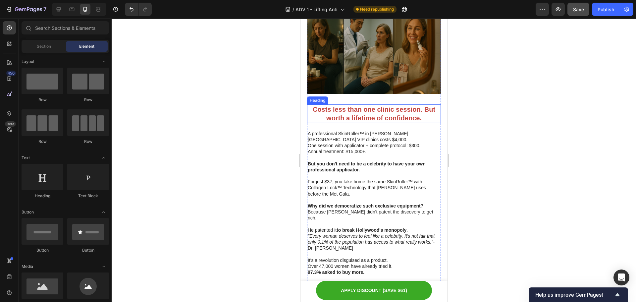
click at [386, 117] on strong "Costs less than one clinic session. But worth a lifetime of confidence." at bounding box center [373, 114] width 123 height 16
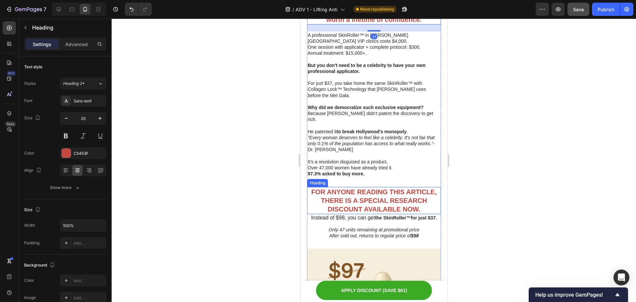
scroll to position [3014, 0]
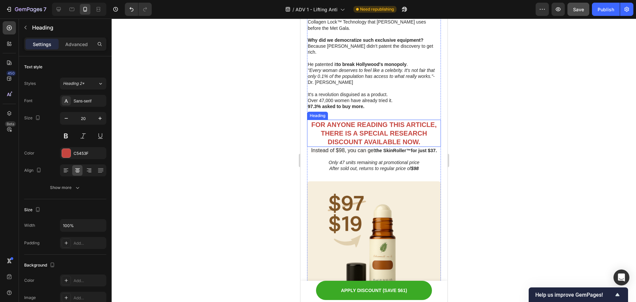
click at [392, 132] on strong "FOR ANYONE READING THIS ARTICLE, THERE IS A SPECIAL RESEARCH DISCOUNT AVAILABLE…" at bounding box center [374, 133] width 126 height 25
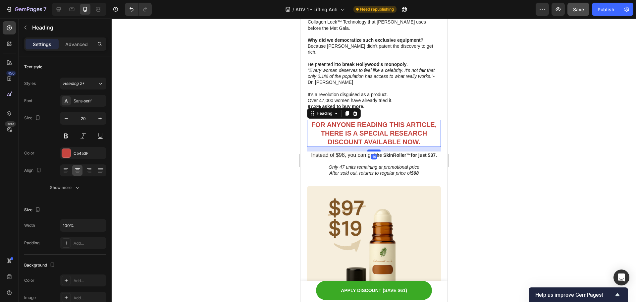
drag, startPoint x: 376, startPoint y: 138, endPoint x: 375, endPoint y: 142, distance: 4.6
click at [375, 149] on div at bounding box center [373, 150] width 13 height 2
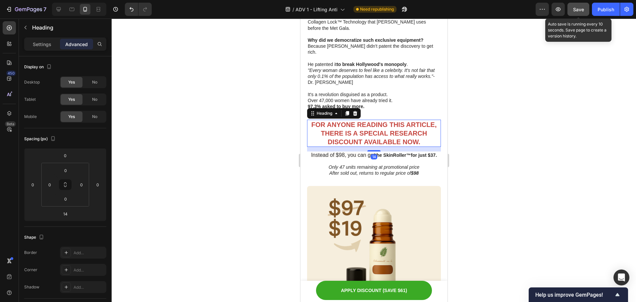
click at [576, 11] on span "Save" at bounding box center [578, 10] width 11 height 6
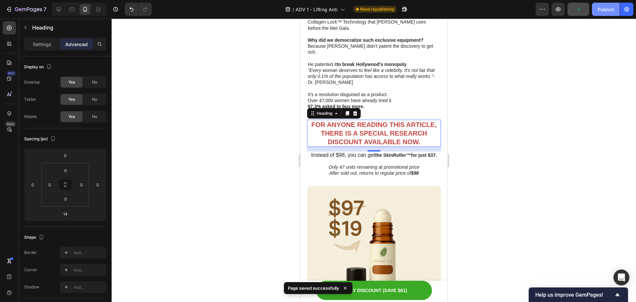
click at [604, 9] on div "Publish" at bounding box center [606, 9] width 17 height 7
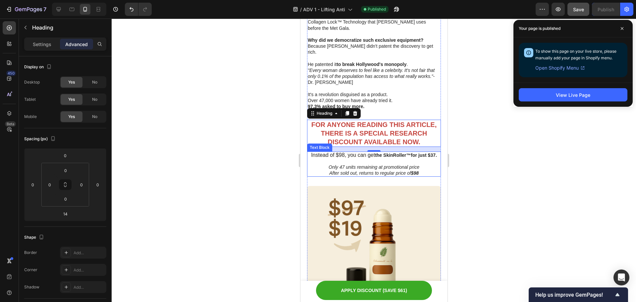
click at [342, 152] on p "Instead of $98, you can get the SkinRoller™for just $37." at bounding box center [373, 158] width 133 height 12
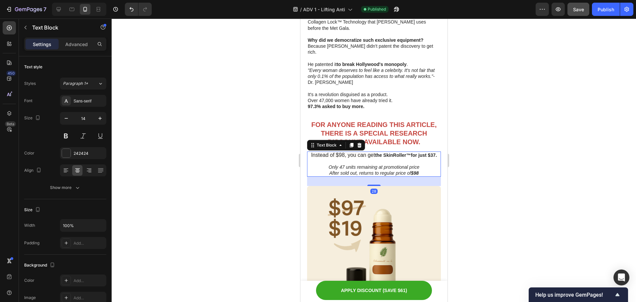
click at [339, 152] on span "Instead of $98, you can get" at bounding box center [343, 155] width 64 height 6
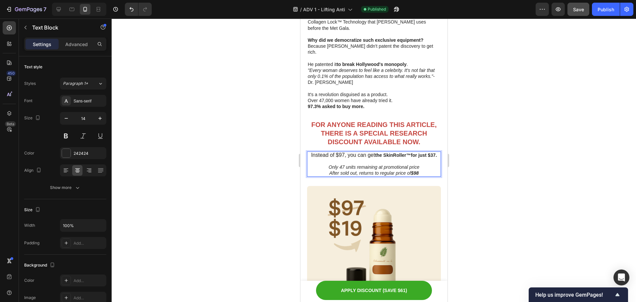
click at [415, 170] on strong "$98" at bounding box center [415, 172] width 8 height 5
click at [417, 164] on p "Only 47 units remaining at promotional price After sold out, returns to regular…" at bounding box center [373, 170] width 133 height 12
click at [480, 163] on div at bounding box center [374, 160] width 524 height 283
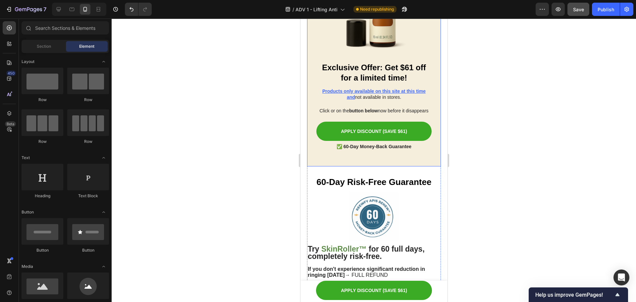
scroll to position [3313, 0]
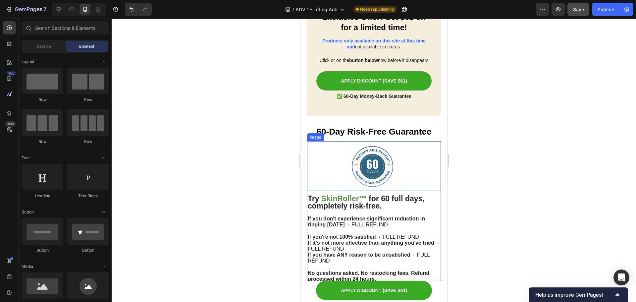
click at [363, 176] on img at bounding box center [373, 166] width 51 height 50
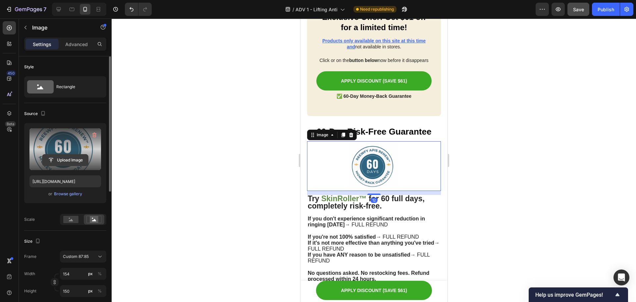
click at [56, 161] on input "file" at bounding box center [65, 159] width 46 height 11
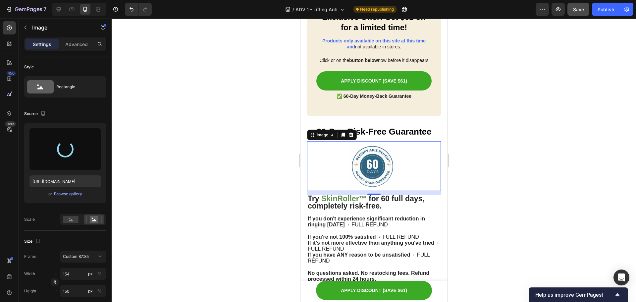
type input "https://cdn.shopify.com/s/files/1/0629/6829/9591/files/gempages_584028390374245…"
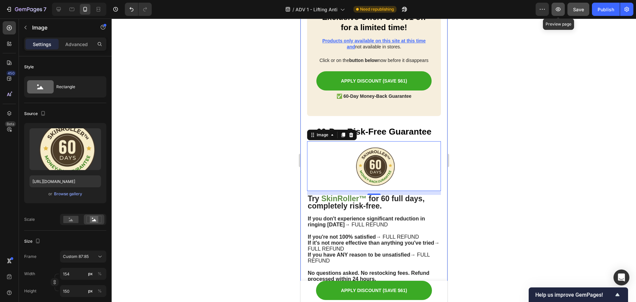
click at [557, 10] on icon "button" at bounding box center [558, 9] width 7 height 7
click at [15, 10] on icon "button" at bounding box center [28, 10] width 27 height 6
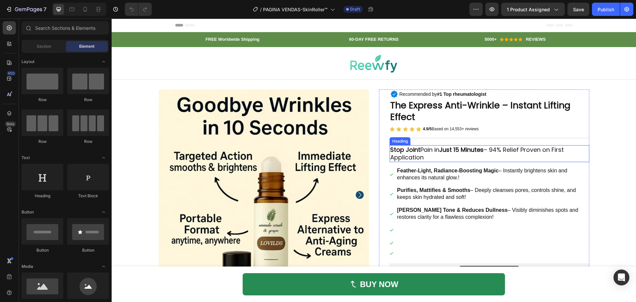
click at [445, 151] on strong "Just 15 Minutes" at bounding box center [461, 149] width 44 height 8
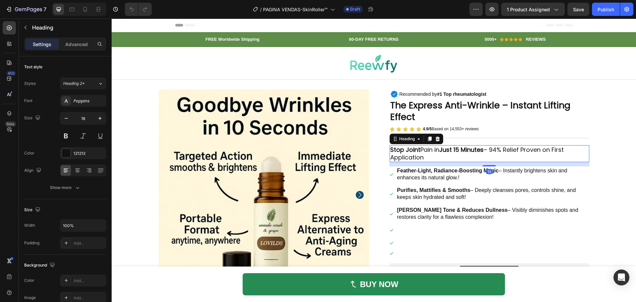
click at [445, 151] on strong "Just 15 Minutes" at bounding box center [461, 149] width 44 height 8
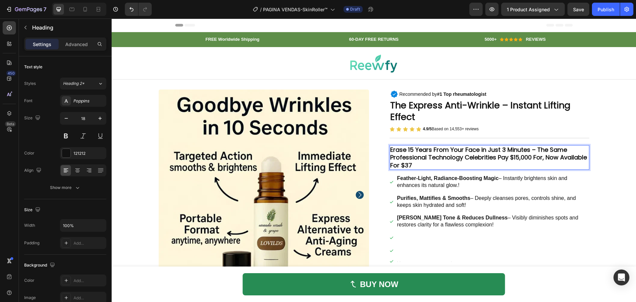
click at [552, 151] on strong "Erase 15 Years From Your Face in Just 3 Minutes – The Same Professional Technol…" at bounding box center [488, 157] width 197 height 24
click at [474, 127] on p "4.9/5 Based on 14,553+ reviews" at bounding box center [451, 129] width 56 height 5
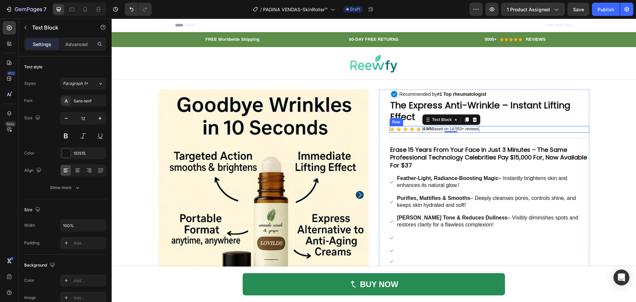
click at [568, 131] on div "Icon Icon Icon Icon Icon Icon List 4.9/5 Based on 14,553+ reviews Text Block 0 …" at bounding box center [490, 129] width 200 height 7
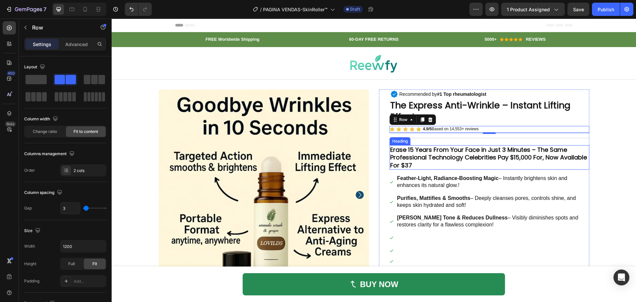
click at [458, 149] on strong "Erase 15 Years From Your Face in Just 3 Minutes – The Same Professional Technol…" at bounding box center [488, 157] width 197 height 24
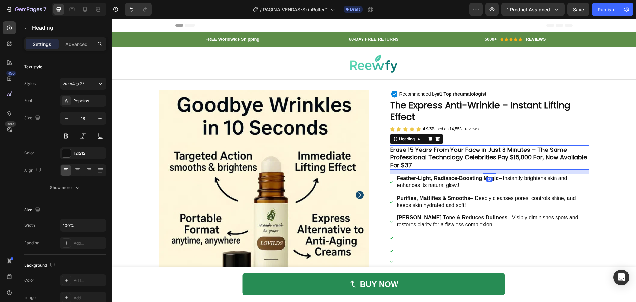
click at [458, 149] on strong "Erase 15 Years From Your Face in Just 3 Minutes – The Same Professional Technol…" at bounding box center [488, 157] width 197 height 24
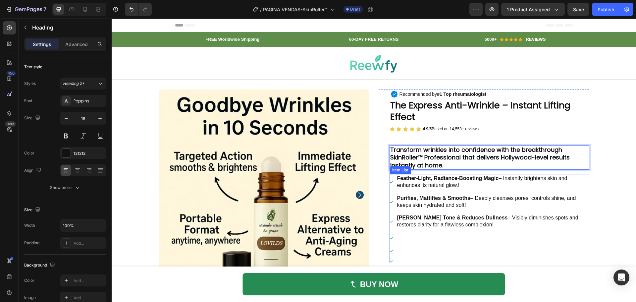
click at [527, 200] on span "– Deeply cleanses pores, controls shine, and keeps skin hydrated and soft!" at bounding box center [486, 201] width 179 height 13
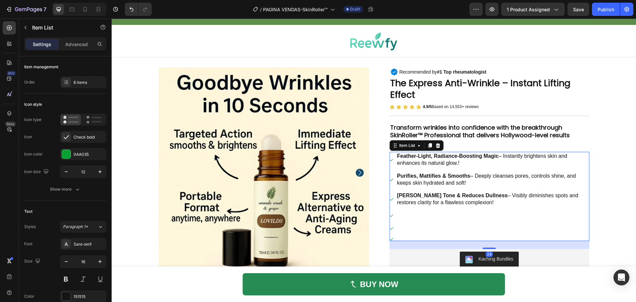
scroll to position [33, 0]
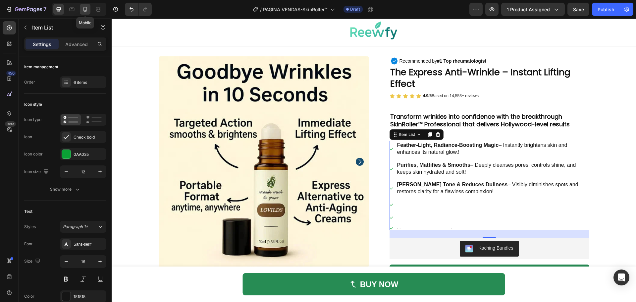
click at [80, 7] on div at bounding box center [85, 9] width 11 height 11
type input "20"
type input "14"
type input "4"
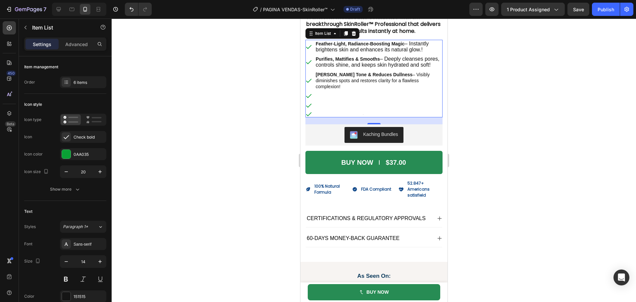
scroll to position [236, 0]
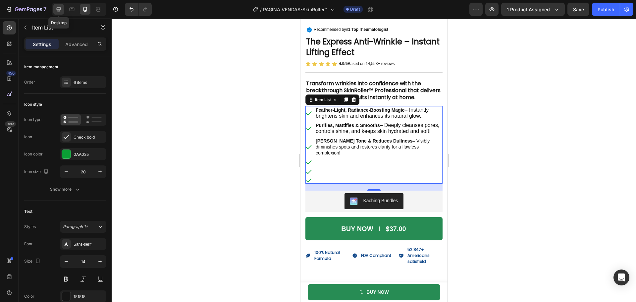
click at [61, 8] on icon at bounding box center [58, 9] width 7 height 7
type input "12"
type input "16"
type input "12"
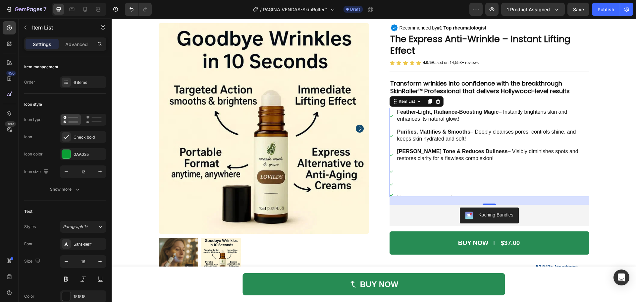
scroll to position [59, 0]
click at [481, 114] on strong "Feather-Light, Radiance-Boosting Magic" at bounding box center [448, 112] width 102 height 6
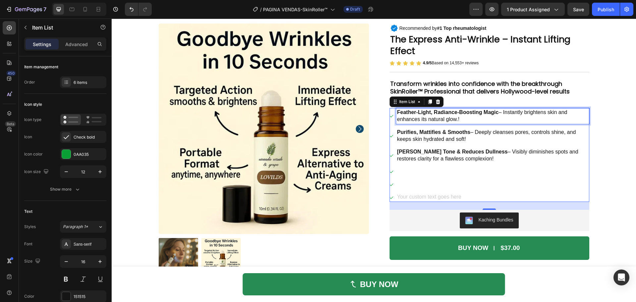
click at [481, 113] on strong "Feather-Light, Radiance-Boosting Magic" at bounding box center [448, 112] width 102 height 6
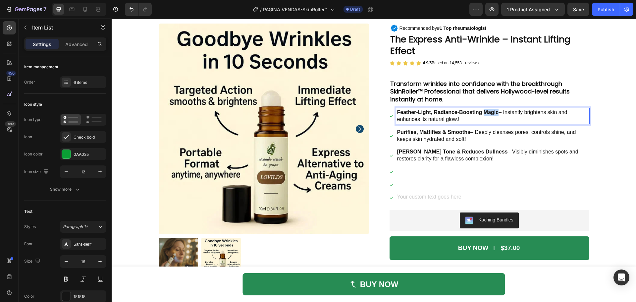
click at [481, 113] on strong "Feather-Light, Radiance-Boosting Magic" at bounding box center [448, 112] width 102 height 6
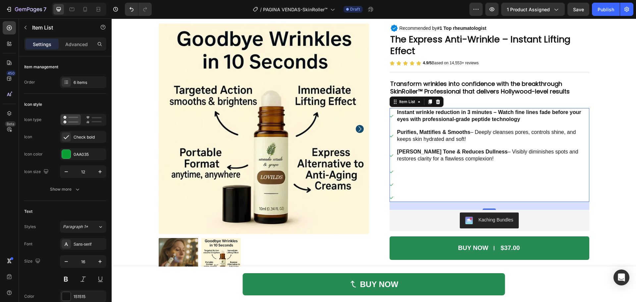
click at [460, 130] on strong "Purifies, Mattifies & Smooths" at bounding box center [433, 132] width 73 height 6
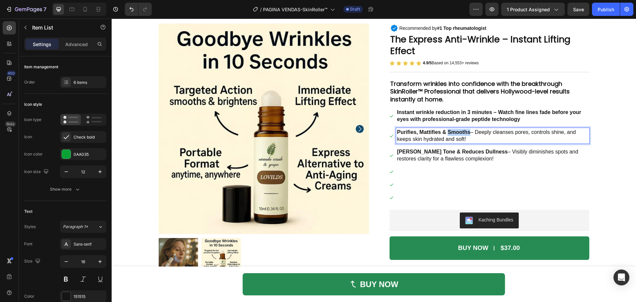
click at [460, 130] on strong "Purifies, Mattifies & Smooths" at bounding box center [433, 132] width 73 height 6
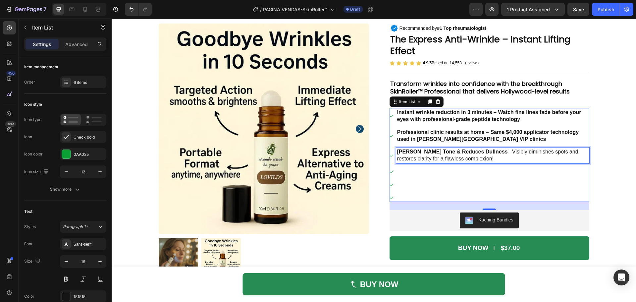
click at [433, 150] on strong "Evens Tone & Reduces Dullness" at bounding box center [452, 152] width 111 height 6
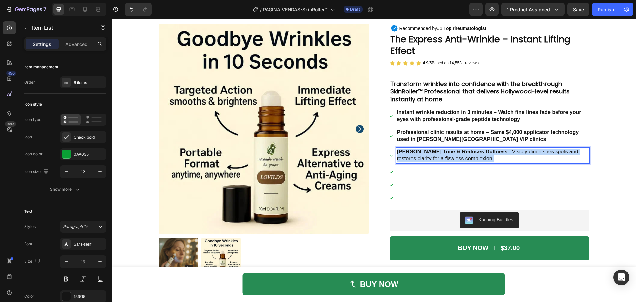
click at [433, 150] on strong "Evens Tone & Reduces Dullness" at bounding box center [452, 152] width 111 height 6
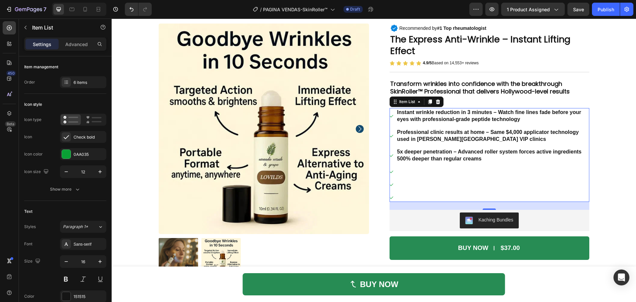
click at [456, 154] on strong "5x deeper penetration – Advanced roller system forces active ingredients 500% d…" at bounding box center [489, 155] width 185 height 13
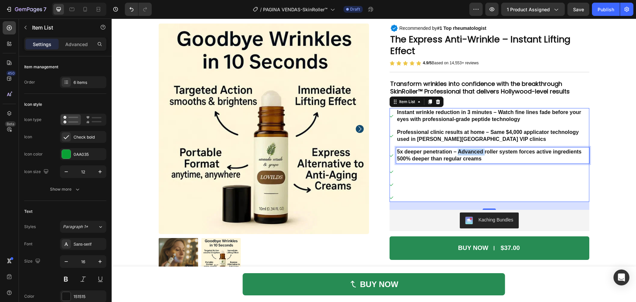
click at [456, 154] on strong "5x deeper penetration – Advanced roller system forces active ingredients 500% d…" at bounding box center [489, 155] width 185 height 13
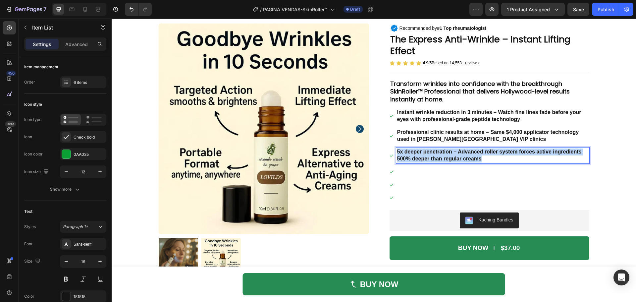
click at [456, 154] on strong "5x deeper penetration – Advanced roller system forces active ingredients 500% d…" at bounding box center [489, 155] width 185 height 13
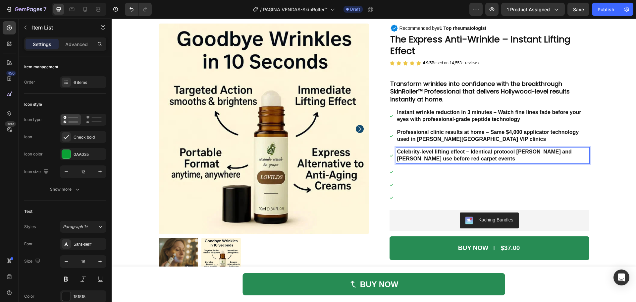
click at [432, 179] on div "Instant wrinkle reduction in 3 minutes – Watch fine lines fade before your eyes…" at bounding box center [490, 155] width 200 height 94
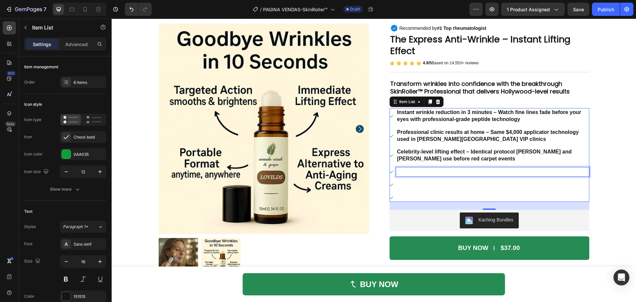
click at [421, 172] on p "Rich Text Editor. Editing area: main" at bounding box center [492, 171] width 191 height 7
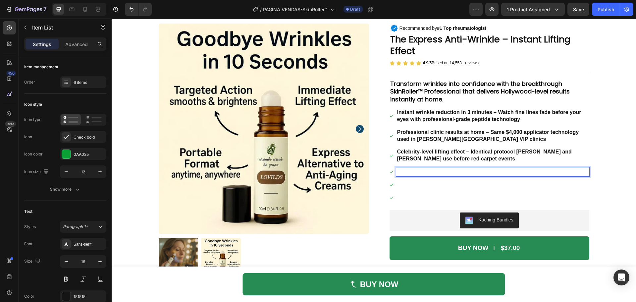
click at [421, 172] on p "Rich Text Editor. Editing area: main" at bounding box center [492, 171] width 191 height 7
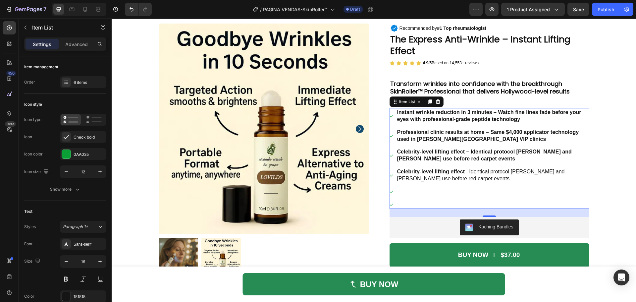
click at [422, 151] on strong "Celebrity-level lifting effect – Identical protocol Jennifer Lopez and Halle Be…" at bounding box center [484, 155] width 175 height 13
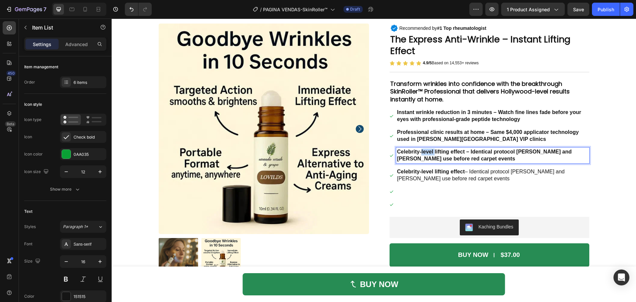
click at [422, 151] on strong "Celebrity-level lifting effect – Identical protocol Jennifer Lopez and Halle Be…" at bounding box center [484, 155] width 175 height 13
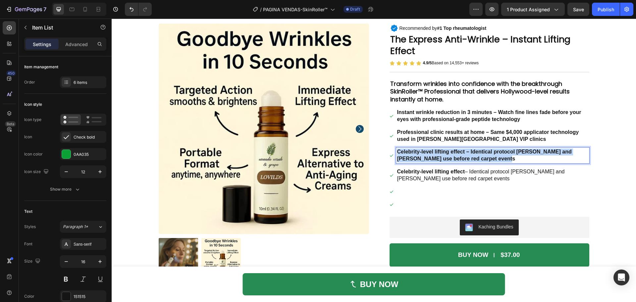
click at [422, 151] on strong "Celebrity-level lifting effect – Identical protocol Jennifer Lopez and Halle Be…" at bounding box center [484, 155] width 175 height 13
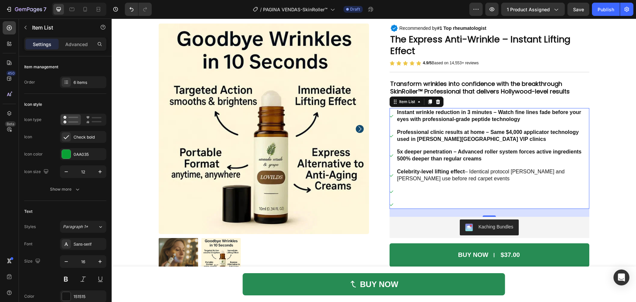
click at [424, 188] on p "Rich Text Editor. Editing area: main" at bounding box center [492, 191] width 191 height 7
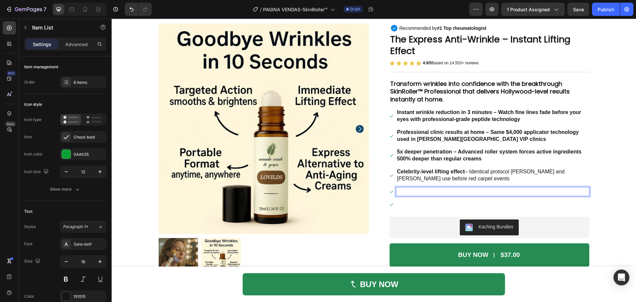
click at [424, 188] on p "Rich Text Editor. Editing area: main" at bounding box center [492, 191] width 191 height 7
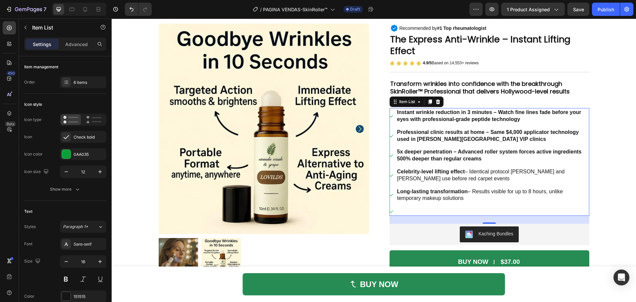
click at [395, 206] on div "Instant wrinkle reduction in 3 minutes – Watch fine lines fade before your eyes…" at bounding box center [490, 162] width 200 height 108
click at [392, 209] on div at bounding box center [490, 211] width 200 height 9
click at [390, 211] on icon at bounding box center [392, 211] width 4 height 4
click at [409, 101] on div "Item List" at bounding box center [407, 102] width 19 height 6
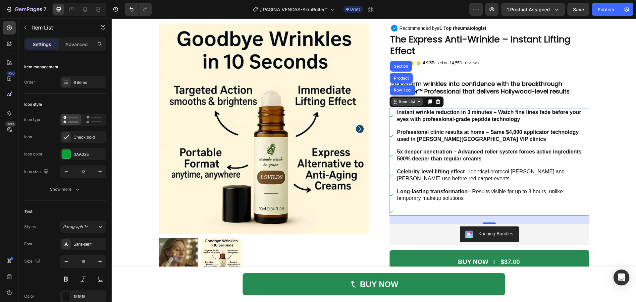
click at [393, 105] on div "Item List" at bounding box center [407, 102] width 32 height 8
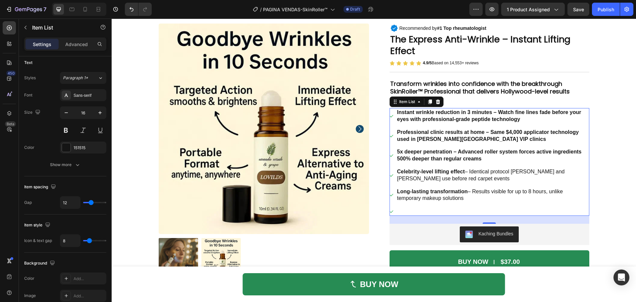
scroll to position [0, 0]
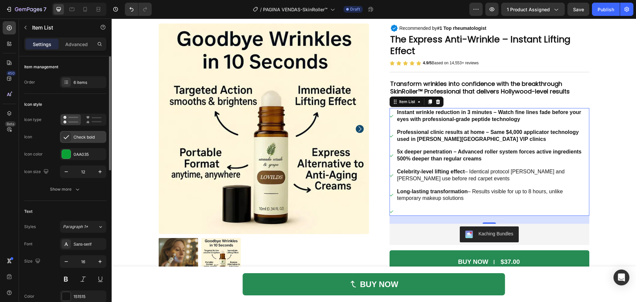
click at [63, 136] on div at bounding box center [66, 136] width 9 height 9
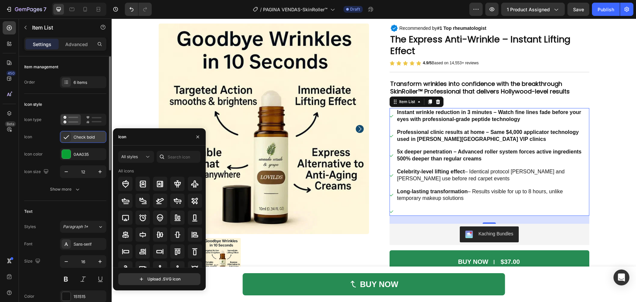
click at [65, 136] on icon at bounding box center [66, 136] width 7 height 7
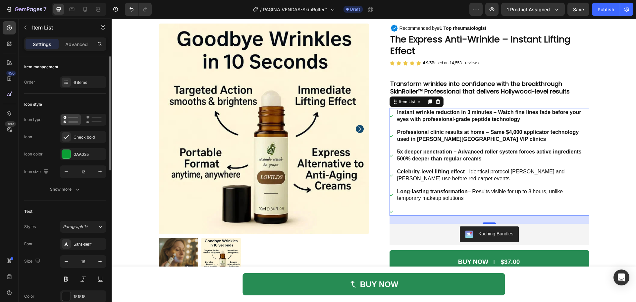
click at [75, 90] on div "Item management Order 6 items" at bounding box center [65, 74] width 82 height 37
click at [75, 88] on div "Item management Order 6 items" at bounding box center [65, 74] width 82 height 37
click at [79, 85] on div "6 items" at bounding box center [89, 83] width 31 height 6
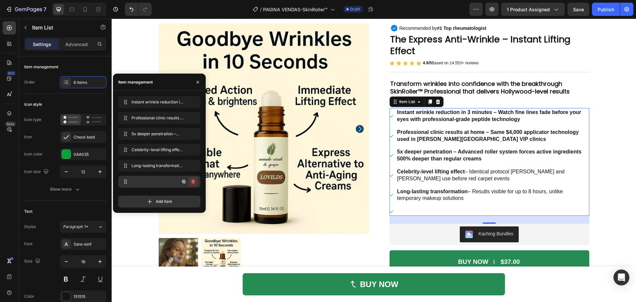
click at [193, 182] on icon "button" at bounding box center [192, 182] width 0 height 2
click at [184, 180] on div "Delete" at bounding box center [189, 182] width 12 height 6
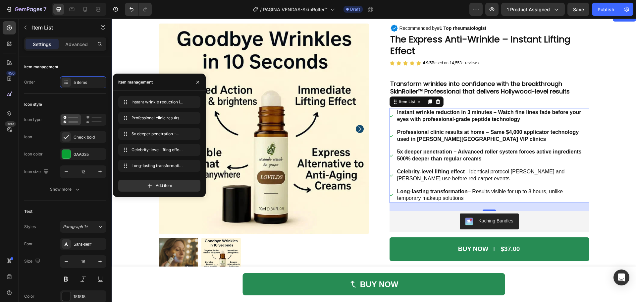
click at [616, 165] on div "Product Images Icon Recommended by #1 Top rheumatologist Heading Row The Expres…" at bounding box center [374, 177] width 514 height 306
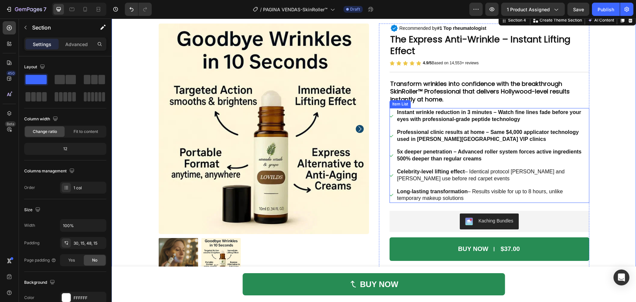
click at [484, 162] on p "5x deeper penetration – Advanced roller system forces active ingredients 500% d…" at bounding box center [492, 155] width 191 height 14
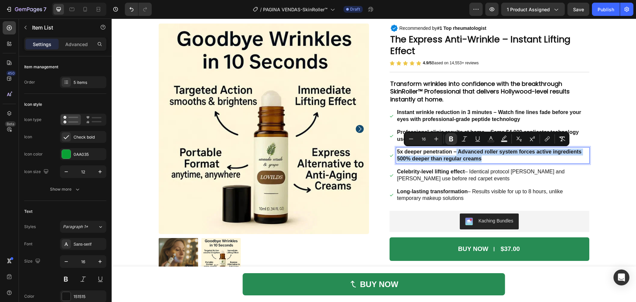
drag, startPoint x: 484, startPoint y: 159, endPoint x: 454, endPoint y: 151, distance: 30.5
click at [454, 151] on p "5x deeper penetration – Advanced roller system forces active ingredients 500% d…" at bounding box center [492, 155] width 191 height 14
click at [447, 140] on button "Bold" at bounding box center [451, 139] width 12 height 12
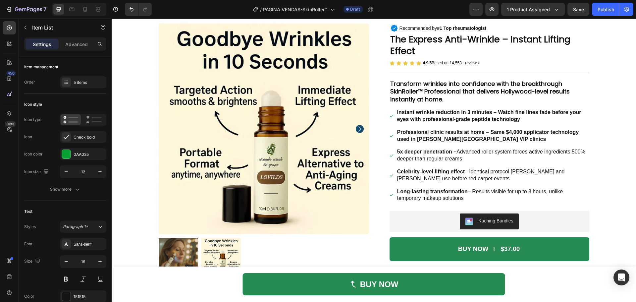
click at [483, 156] on p "5x deeper penetration – Advanced roller system forces active ingredients 500% d…" at bounding box center [492, 155] width 191 height 14
click at [476, 154] on p "5x deeper penetration – Advanced roller system forces active ingredients 500% d…" at bounding box center [492, 155] width 191 height 14
click at [473, 156] on p "5x deeper penetration – Advanced roller system forces active ingredients 500% d…" at bounding box center [492, 155] width 191 height 14
drag, startPoint x: 465, startPoint y: 156, endPoint x: 462, endPoint y: 148, distance: 8.3
click at [457, 150] on p "5x deeper penetration – Advanced roller system forces active ingredients 500% d…" at bounding box center [492, 155] width 191 height 14
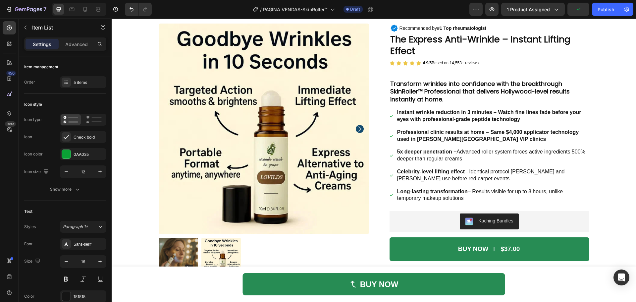
click at [497, 139] on p "Professional clinic results at home – Same $4,000 applicator technology used in…" at bounding box center [492, 136] width 191 height 14
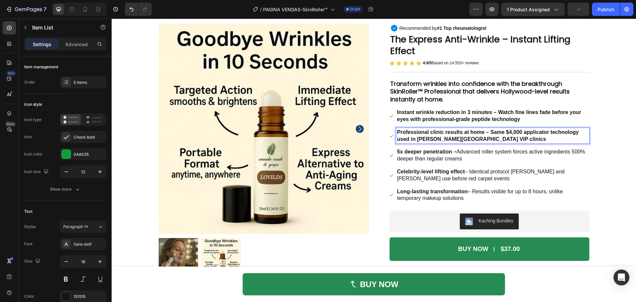
click at [485, 138] on p "Professional clinic results at home – Same $4,000 applicator technology used in…" at bounding box center [492, 136] width 191 height 14
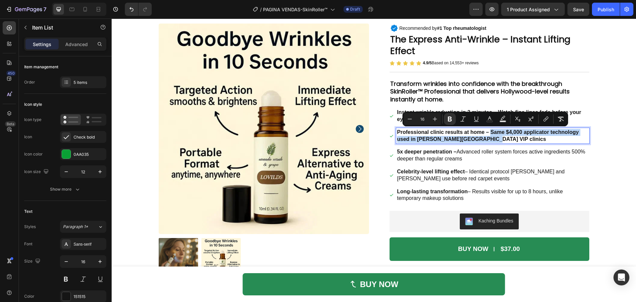
drag, startPoint x: 479, startPoint y: 138, endPoint x: 490, endPoint y: 131, distance: 12.7
click at [490, 131] on p "Professional clinic results at home – Same $4,000 applicator technology used in…" at bounding box center [492, 136] width 191 height 14
click at [561, 118] on icon "Editor contextual toolbar" at bounding box center [561, 119] width 6 height 5
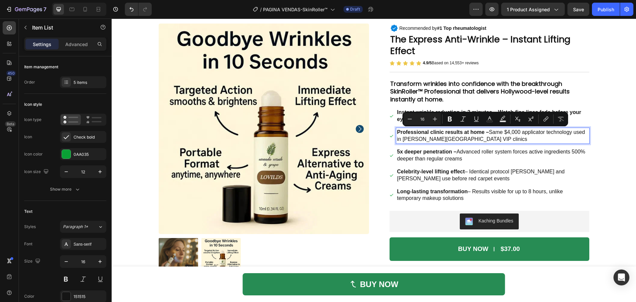
click at [623, 107] on div "Product Images Icon Recommended by #1 Top rheumatologist Heading Row The Expres…" at bounding box center [374, 177] width 514 height 306
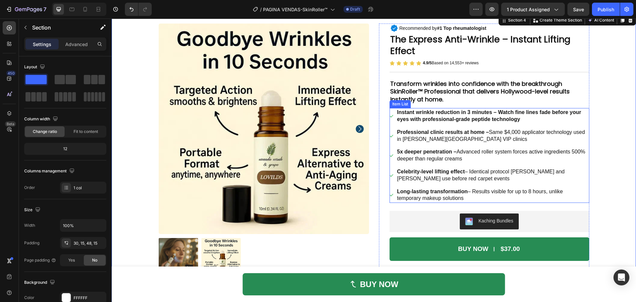
click at [529, 117] on p "Instant wrinkle reduction in 3 minutes – Watch fine lines fade before your eyes…" at bounding box center [492, 116] width 191 height 14
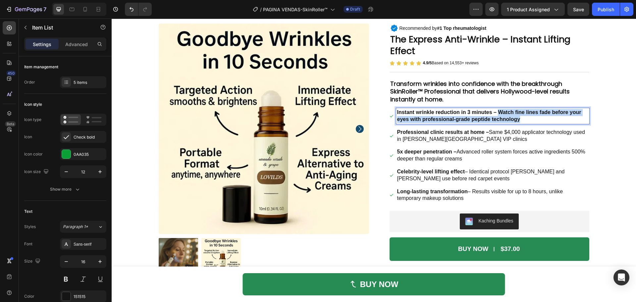
drag, startPoint x: 521, startPoint y: 119, endPoint x: 497, endPoint y: 113, distance: 25.6
click at [497, 113] on p "Instant wrinkle reduction in 3 minutes – Watch fine lines fade before your eyes…" at bounding box center [492, 116] width 191 height 14
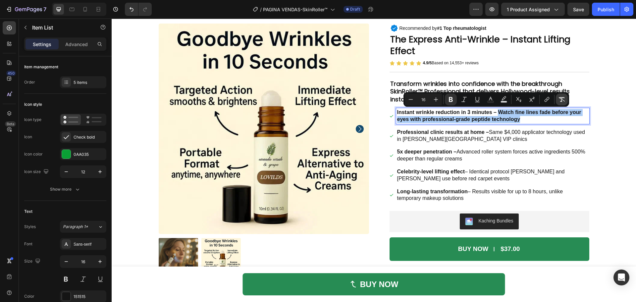
click at [562, 101] on icon "Editor contextual toolbar" at bounding box center [562, 99] width 7 height 7
click at [610, 118] on div "Product Images Icon Recommended by #1 Top rheumatologist Heading Row The Expres…" at bounding box center [374, 177] width 514 height 306
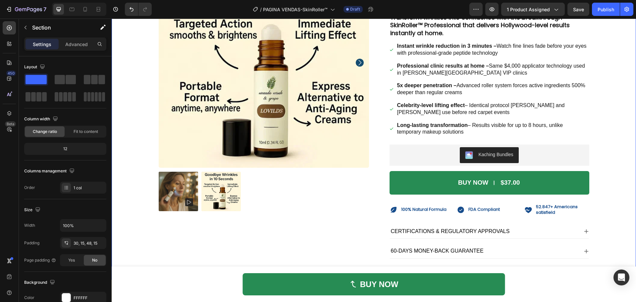
click at [607, 169] on div "Product Images Icon Recommended by #1 Top rheumatologist Heading Row The Expres…" at bounding box center [374, 110] width 514 height 306
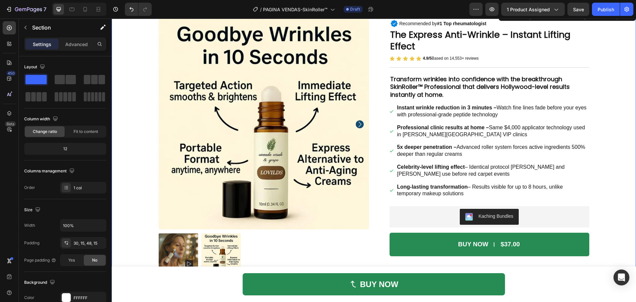
scroll to position [59, 0]
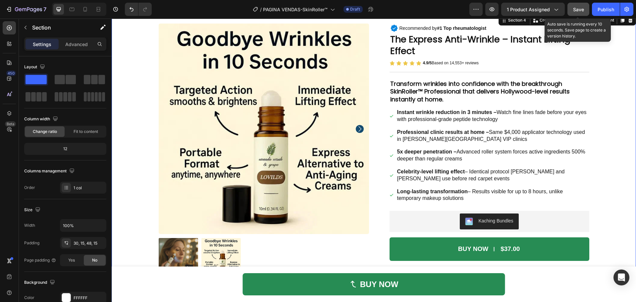
click at [586, 8] on button "Save" at bounding box center [578, 9] width 22 height 13
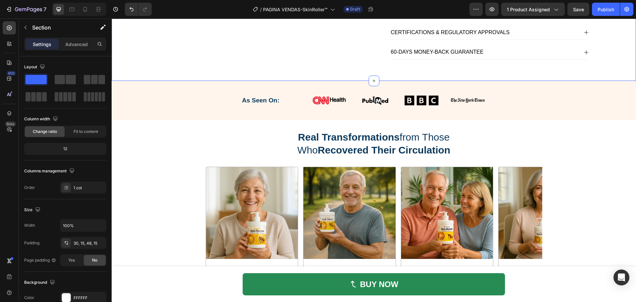
scroll to position [258, 0]
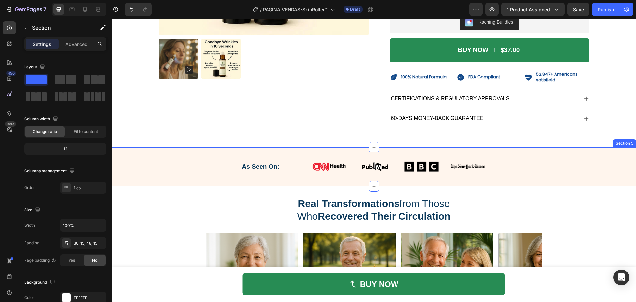
click at [476, 155] on div "As Seen On: Heading Image Image Image Image Row Row Section 5" at bounding box center [374, 166] width 524 height 39
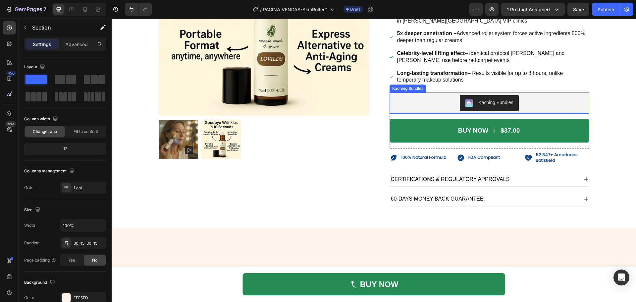
scroll to position [92, 0]
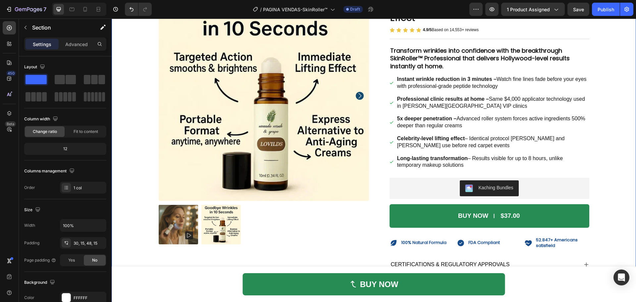
click at [612, 167] on div "Product Images Icon Recommended by #1 Top rheumatologist Heading Row The Expres…" at bounding box center [374, 143] width 514 height 306
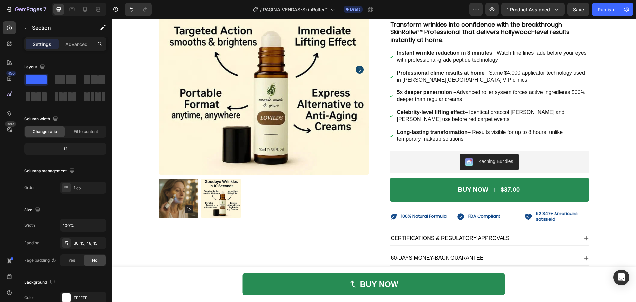
scroll to position [192, 0]
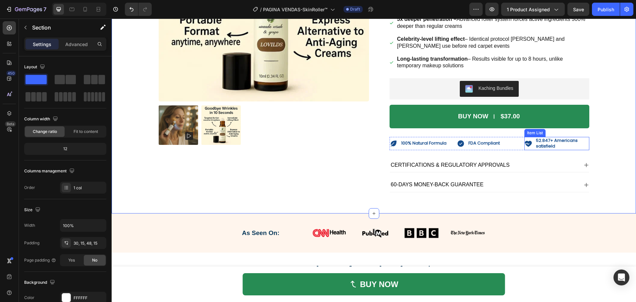
click at [536, 140] on p "52.847+ Americans satisfield" at bounding box center [562, 143] width 52 height 11
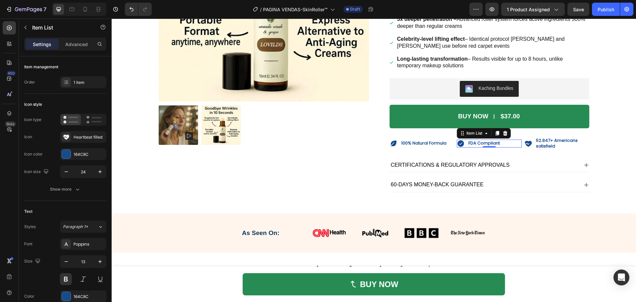
click at [498, 140] on div "FDA Compliant" at bounding box center [483, 143] width 33 height 8
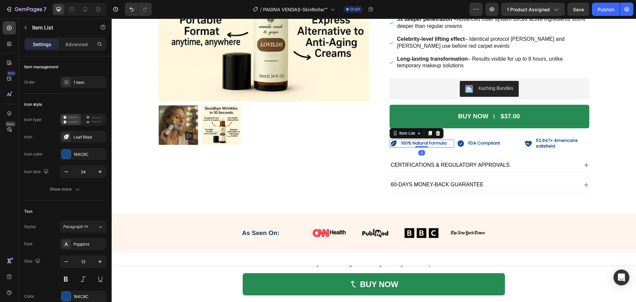
click at [421, 139] on div "100% Natural Formula" at bounding box center [423, 143] width 47 height 8
click at [324, 183] on div "Product Images" at bounding box center [264, 41] width 210 height 301
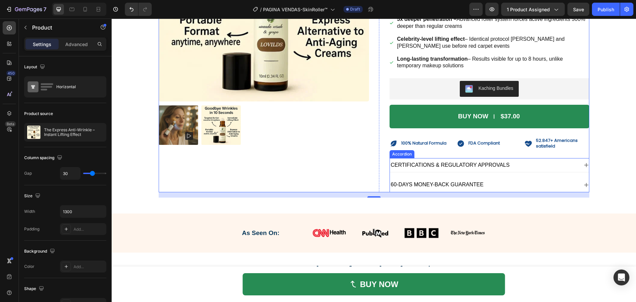
click at [547, 163] on div "CERTIFICATIONS & REGULATORY APPROVALS" at bounding box center [484, 165] width 188 height 9
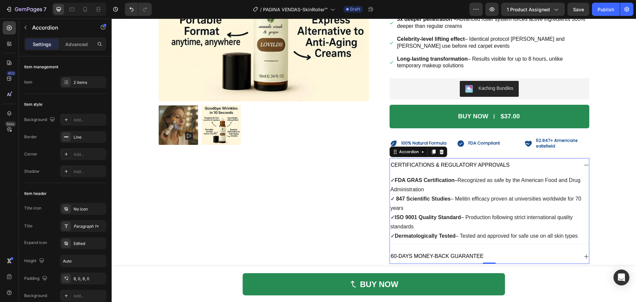
click at [570, 253] on div "60-DAYS MONEY-BACK GUARANTEE" at bounding box center [484, 256] width 188 height 9
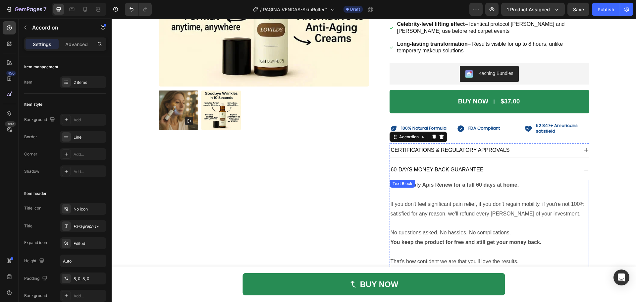
scroll to position [258, 0]
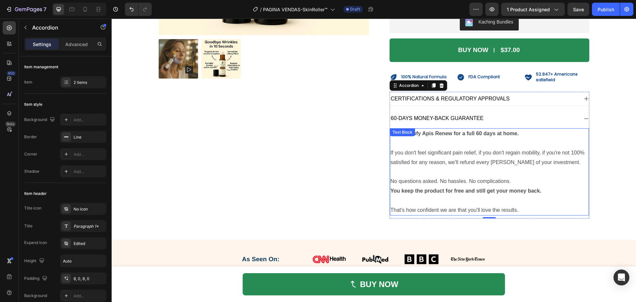
click at [476, 146] on p at bounding box center [490, 143] width 198 height 10
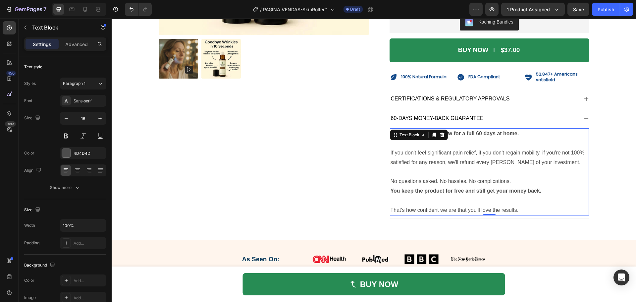
click at [473, 154] on span "If you don't feel significant pain relief, if you don't regain mobility, if you…" at bounding box center [488, 157] width 194 height 15
drag, startPoint x: 482, startPoint y: 160, endPoint x: 494, endPoint y: 167, distance: 14.0
click at [482, 160] on span "If you don't feel significant pain relief, if you don't regain mobility, if you…" at bounding box center [488, 157] width 194 height 15
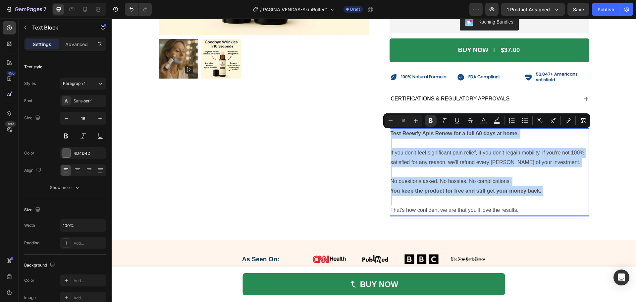
click at [505, 174] on p "Rich Text Editor. Editing area: main" at bounding box center [490, 172] width 198 height 10
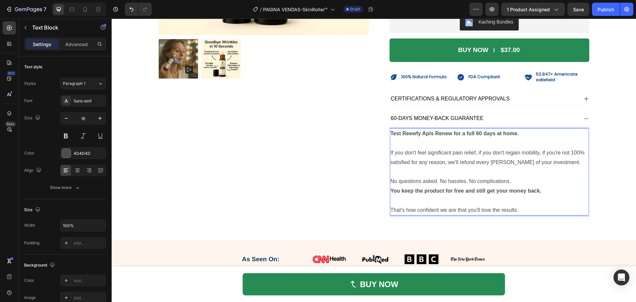
click at [531, 197] on p "Rich Text Editor. Editing area: main" at bounding box center [490, 201] width 198 height 10
click at [448, 170] on p "Rich Text Editor. Editing area: main" at bounding box center [490, 172] width 198 height 10
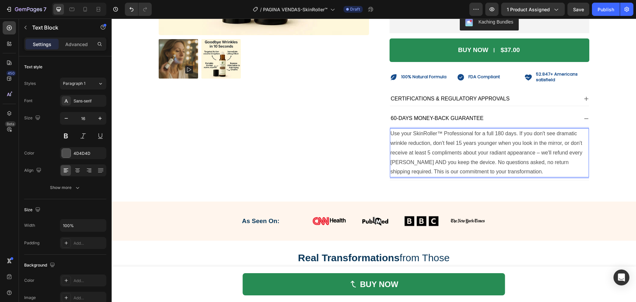
click at [498, 134] on p "Use your SkinRoller™ Professional for a full 180 days. If you don't see dramati…" at bounding box center [490, 153] width 198 height 48
click at [364, 147] on div "Product Images" at bounding box center [264, 2] width 210 height 355
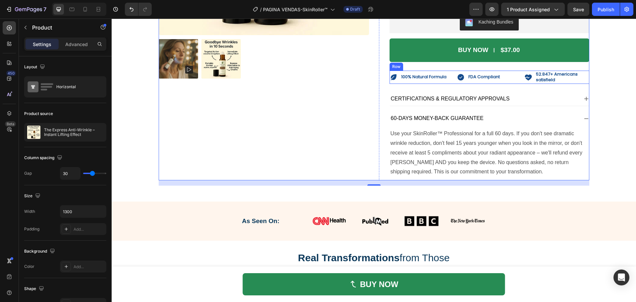
click at [431, 80] on div "100% Natural Formula Item List" at bounding box center [422, 77] width 65 height 13
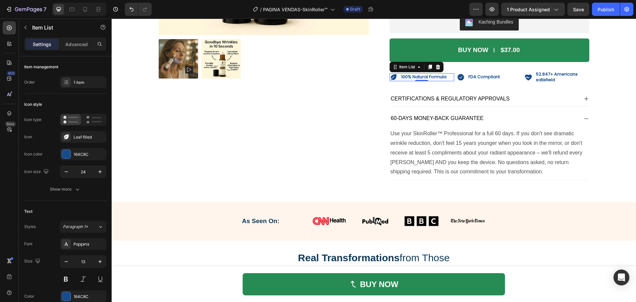
click at [433, 77] on strong "100% Natural Formula" at bounding box center [423, 77] width 45 height 6
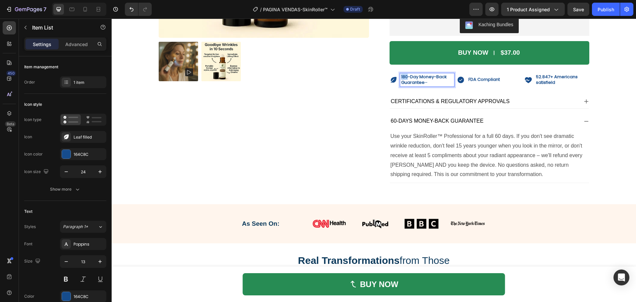
drag, startPoint x: 406, startPoint y: 76, endPoint x: 395, endPoint y: 78, distance: 11.4
click at [395, 78] on div "180-Day Money-Back Guarantee –" at bounding box center [422, 79] width 65 height 13
click at [352, 116] on div "Product Images" at bounding box center [264, 4] width 210 height 355
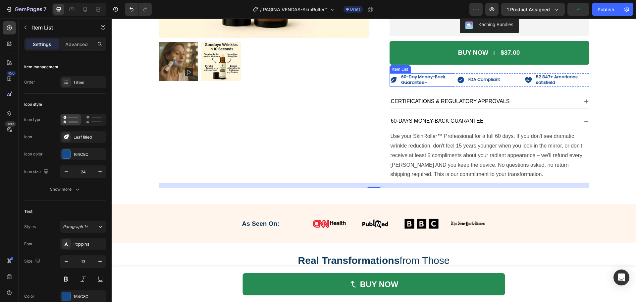
click at [429, 80] on p "60-Day Money-Back Guarantee –" at bounding box center [427, 79] width 52 height 11
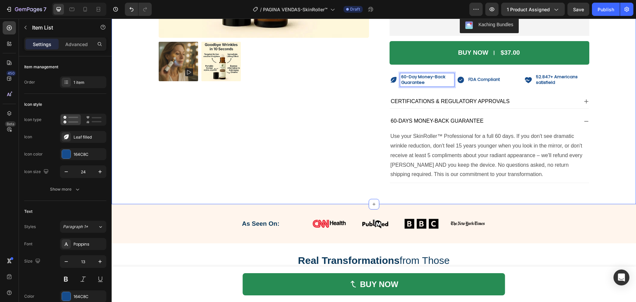
click at [599, 107] on div "Product Images Icon Recommended by #1 Top rheumatologist Heading Row The Expres…" at bounding box center [374, 7] width 514 height 361
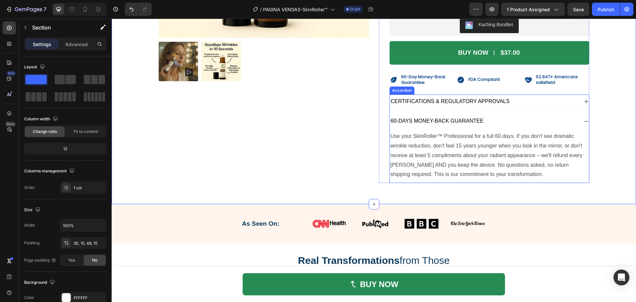
click at [584, 119] on icon at bounding box center [586, 121] width 5 height 5
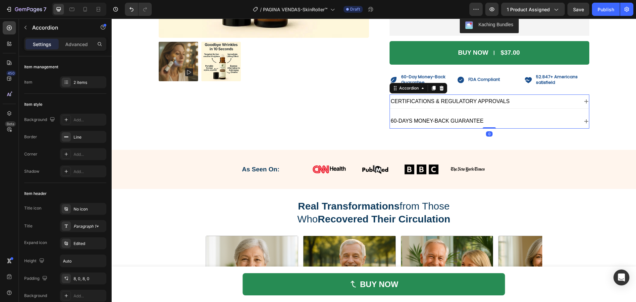
click at [580, 102] on div "CERTIFICATIONS & REGULATORY APPROVALS" at bounding box center [489, 101] width 199 height 14
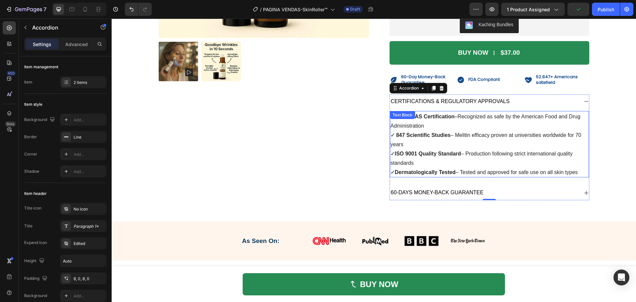
click at [447, 148] on p "✓ FDA GRAS Certification – Recognized as safe by the American Food and Drug Adm…" at bounding box center [490, 144] width 198 height 65
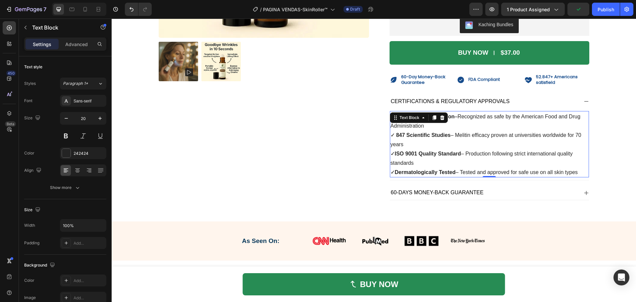
click at [449, 147] on p "✓ FDA GRAS Certification – Recognized as safe by the American Food and Drug Adm…" at bounding box center [490, 144] width 198 height 65
click at [472, 138] on p "✓ FDA GRAS Certification – Recognized as safe by the American Food and Drug Adm…" at bounding box center [490, 144] width 198 height 65
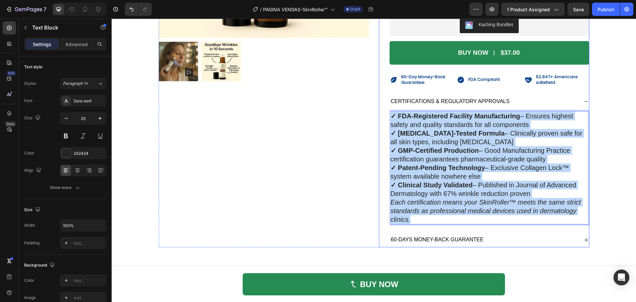
drag, startPoint x: 414, startPoint y: 219, endPoint x: 387, endPoint y: 115, distance: 107.0
click at [387, 115] on div "Icon Recommended by #1 Top rheumatologist Heading Row The Express Anti-Wrinkle …" at bounding box center [484, 37] width 210 height 420
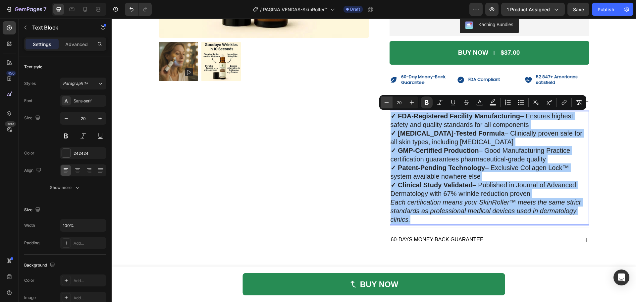
click at [387, 102] on icon "Editor contextual toolbar" at bounding box center [387, 102] width 4 height 0
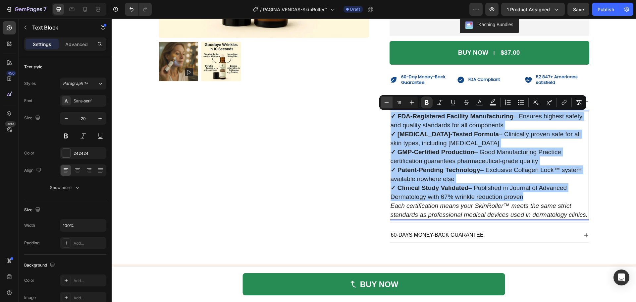
click at [387, 102] on icon "Editor contextual toolbar" at bounding box center [387, 102] width 4 height 0
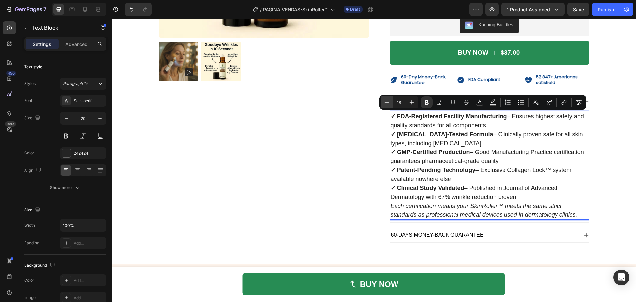
click at [387, 102] on icon "Editor contextual toolbar" at bounding box center [387, 102] width 4 height 0
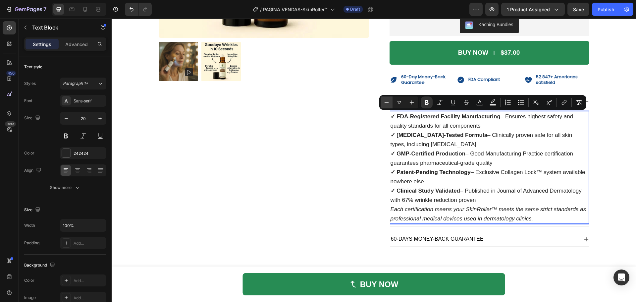
click at [387, 102] on icon "Editor contextual toolbar" at bounding box center [387, 102] width 4 height 0
type input "16"
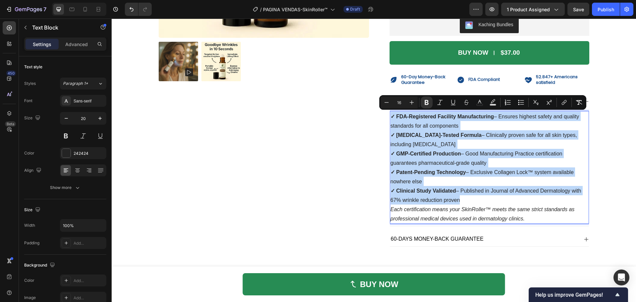
click at [315, 192] on div "Product Images" at bounding box center [264, 36] width 210 height 419
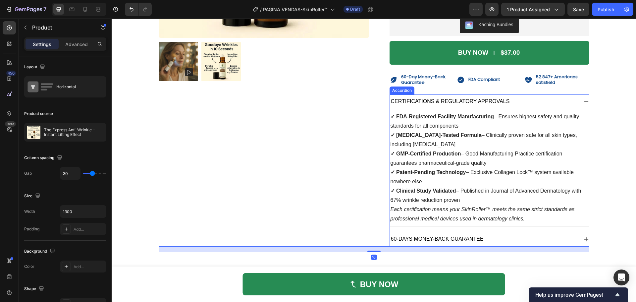
click at [455, 241] on span "60-DAYS MONEY-BACK GUARANTEE" at bounding box center [437, 239] width 93 height 6
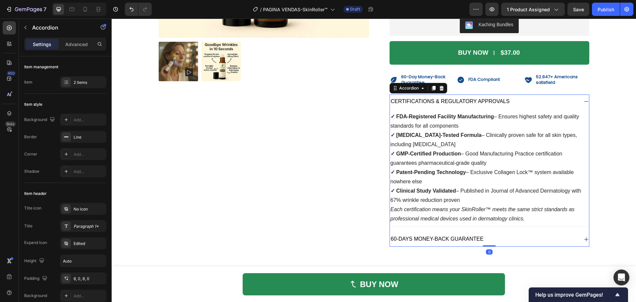
click at [510, 240] on div "60-DAYS MONEY-BACK GUARANTEE" at bounding box center [484, 239] width 188 height 9
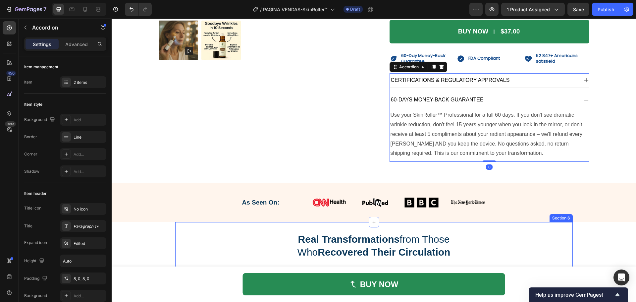
scroll to position [289, 0]
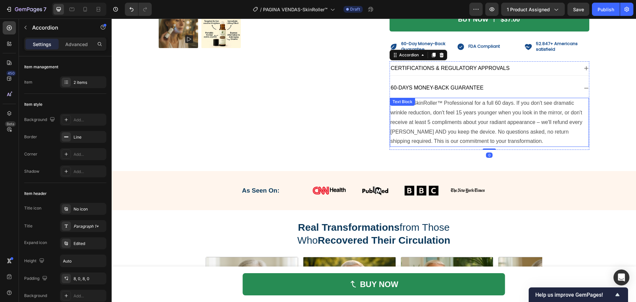
click at [489, 118] on p "Use your SkinRoller™ Professional for a full 60 days. If you don't see dramatic…" at bounding box center [490, 122] width 198 height 48
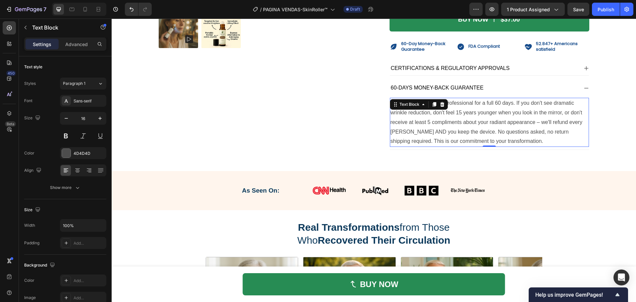
click at [489, 118] on p "Use your SkinRoller™ Professional for a full 60 days. If you don't see dramatic…" at bounding box center [490, 122] width 198 height 48
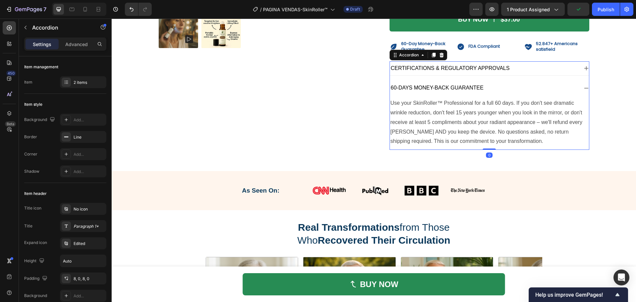
click at [452, 68] on span "CERTIFICATIONS & REGULATORY APPROVALS" at bounding box center [450, 68] width 119 height 6
click at [531, 68] on div "CERTIFICATIONS & REGULATORY APPROVALS" at bounding box center [484, 68] width 188 height 9
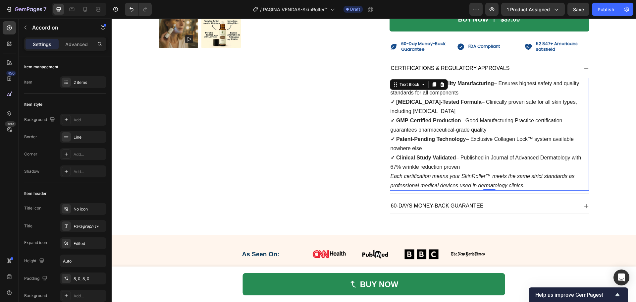
click at [489, 122] on span "✓ GMP-Certified Production – Good Manufacturing Practice certification guarante…" at bounding box center [477, 125] width 172 height 15
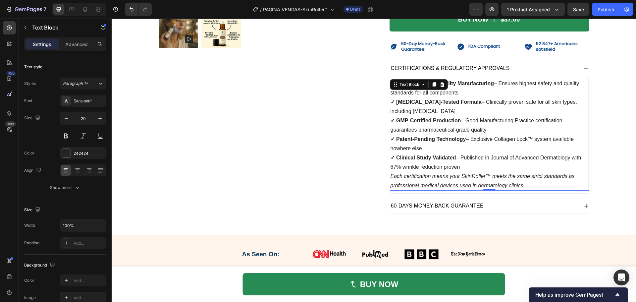
click at [482, 162] on p "✓ FDA-Registered Facility Manufacturing – Ensures highest safety and quality st…" at bounding box center [490, 125] width 198 height 93
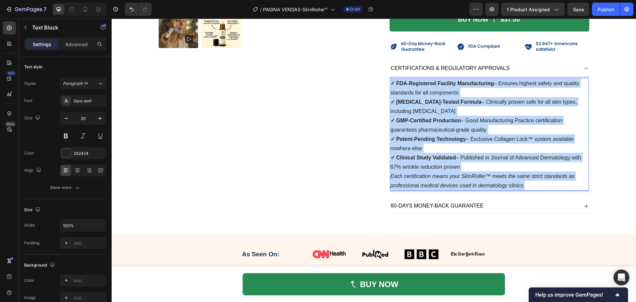
drag, startPoint x: 522, startPoint y: 185, endPoint x: 389, endPoint y: 82, distance: 168.1
click at [390, 82] on div "✓ FDA-Registered Facility Manufacturing – Ensures highest safety and quality st…" at bounding box center [489, 134] width 199 height 113
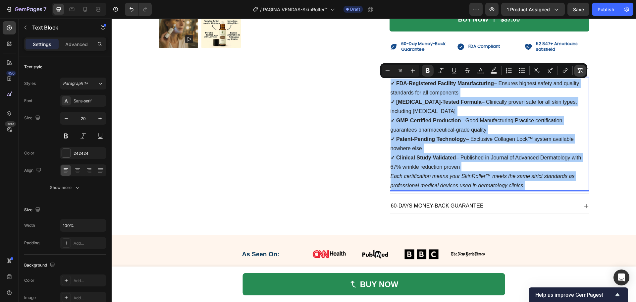
click at [577, 73] on icon "Editor contextual toolbar" at bounding box center [580, 70] width 7 height 7
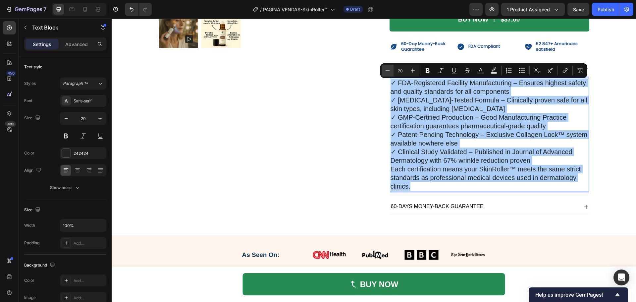
click at [390, 69] on button "Minus" at bounding box center [388, 71] width 12 height 12
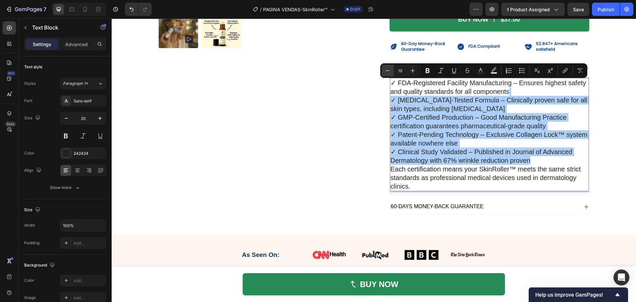
click at [389, 70] on icon "Editor contextual toolbar" at bounding box center [387, 70] width 7 height 7
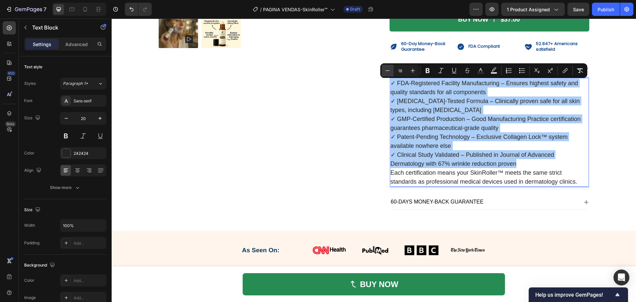
click at [389, 70] on icon "Editor contextual toolbar" at bounding box center [387, 70] width 7 height 7
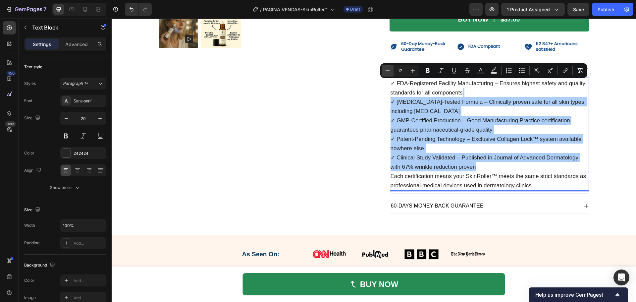
click at [389, 70] on icon "Editor contextual toolbar" at bounding box center [387, 70] width 7 height 7
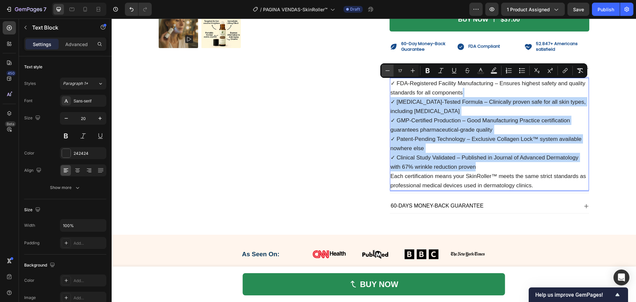
type input "16"
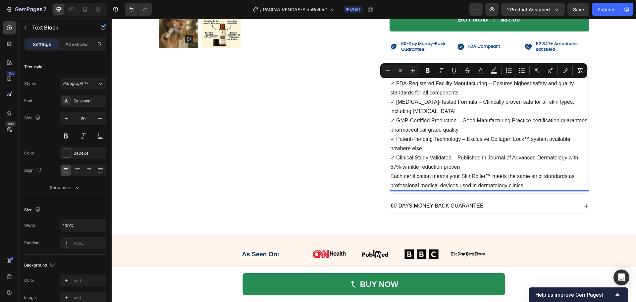
click at [450, 140] on span "✓ Patent-Pending Technology – Exclusive Collagen Lock™ system available nowhere…" at bounding box center [481, 143] width 180 height 15
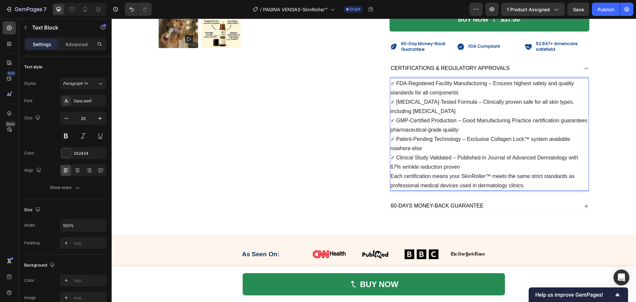
click at [491, 126] on p "✓ FDA-Registered Facility Manufacturing – Ensures highest safety and quality st…" at bounding box center [490, 125] width 198 height 93
drag, startPoint x: 486, startPoint y: 83, endPoint x: 389, endPoint y: 83, distance: 97.1
click at [391, 83] on span "✓ FDA-Registered Facility Manufacturing – Ensures highest safety and quality st…" at bounding box center [483, 87] width 184 height 15
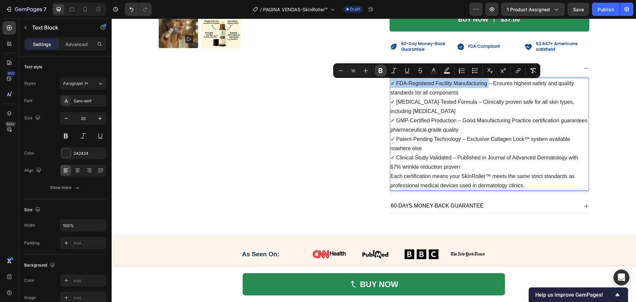
click at [379, 70] on icon "Editor contextual toolbar" at bounding box center [380, 70] width 7 height 7
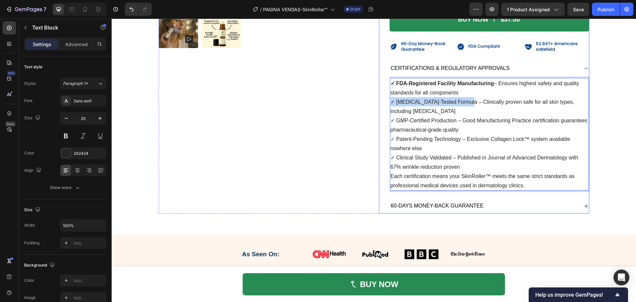
drag, startPoint x: 464, startPoint y: 102, endPoint x: 385, endPoint y: 102, distance: 79.2
click at [385, 102] on div "Icon Recommended by #1 Top rheumatologist Heading Row The Express Anti-Wrinkle …" at bounding box center [484, 3] width 210 height 419
click at [422, 109] on p "✓ FDA-Registered Facility Manufacturing – Ensures highest safety and quality st…" at bounding box center [490, 125] width 198 height 93
click at [431, 121] on span "✓ GMP-Certified Production – Good Manufacturing Practice certification guarante…" at bounding box center [489, 125] width 197 height 15
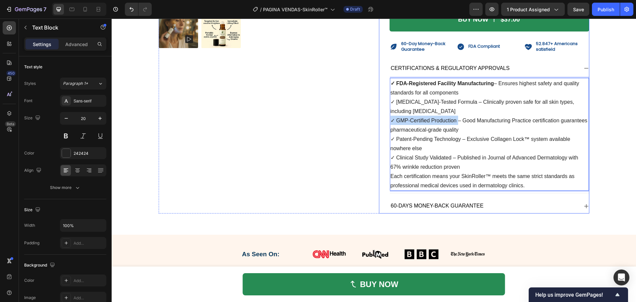
drag, startPoint x: 454, startPoint y: 120, endPoint x: 382, endPoint y: 121, distance: 72.2
click at [382, 121] on div "Icon Recommended by #1 Top rheumatologist Heading Row The Express Anti-Wrinkle …" at bounding box center [484, 3] width 210 height 419
click at [362, 127] on div "Product Images" at bounding box center [264, 3] width 210 height 419
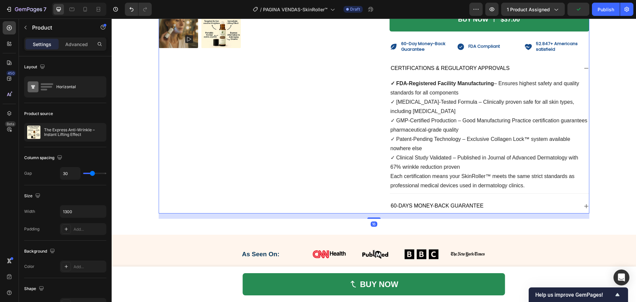
click at [352, 133] on div "Product Images" at bounding box center [264, 3] width 210 height 419
click at [479, 99] on span "✓ Dermatologist-Tested Formula – Clinically proven safe for all skin types, inc…" at bounding box center [483, 106] width 184 height 15
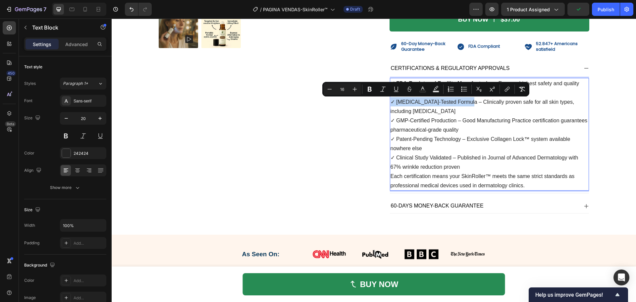
drag, startPoint x: 464, startPoint y: 103, endPoint x: 386, endPoint y: 103, distance: 78.5
click at [386, 103] on div "Icon Recommended by #1 Top rheumatologist Heading Row The Express Anti-Wrinkle …" at bounding box center [484, 3] width 210 height 419
drag, startPoint x: 377, startPoint y: 90, endPoint x: 371, endPoint y: 90, distance: 6.0
click at [375, 90] on div "Minus 16 Plus Bold Italic Underline Strikethrough Text Color Text Background Co…" at bounding box center [426, 89] width 204 height 12
click at [371, 90] on icon "Editor contextual toolbar" at bounding box center [370, 89] width 4 height 5
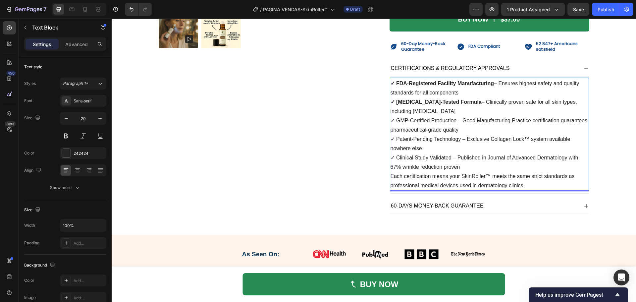
click at [454, 118] on span "✓ GMP-Certified Production – Good Manufacturing Practice certification guarante…" at bounding box center [489, 125] width 197 height 15
click at [456, 120] on span "✓ GMP-Certified Production – Good Manufacturing Practice certification guarante…" at bounding box center [489, 125] width 197 height 15
drag, startPoint x: 458, startPoint y: 120, endPoint x: 382, endPoint y: 122, distance: 76.2
click at [382, 122] on div "Icon Recommended by #1 Top rheumatologist Heading Row The Express Anti-Wrinkle …" at bounding box center [484, 3] width 210 height 419
click at [447, 154] on p "✓ FDA-Registered Facility Manufacturing – Ensures highest safety and quality st…" at bounding box center [490, 125] width 198 height 93
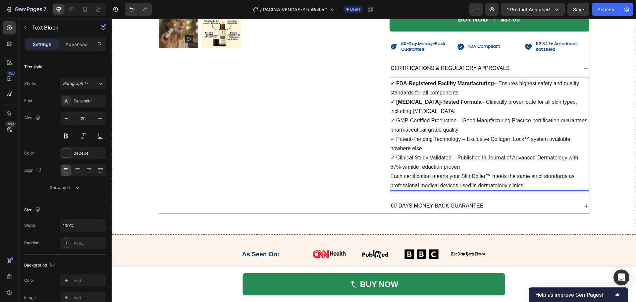
click at [331, 137] on div "Product Images" at bounding box center [264, 3] width 210 height 419
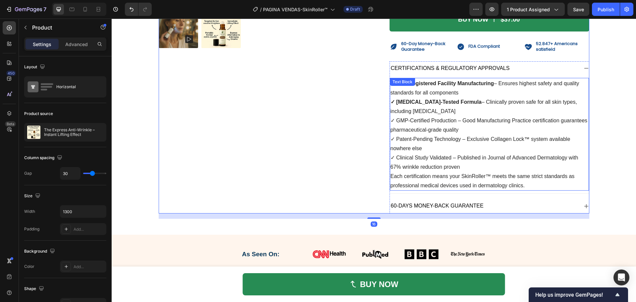
click at [427, 131] on span "✓ GMP-Certified Production – Good Manufacturing Practice certification guarante…" at bounding box center [489, 125] width 197 height 15
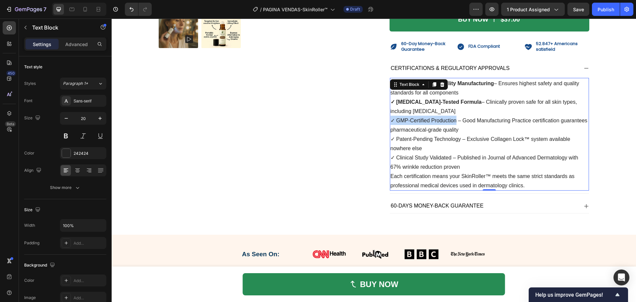
drag, startPoint x: 454, startPoint y: 121, endPoint x: 381, endPoint y: 121, distance: 72.9
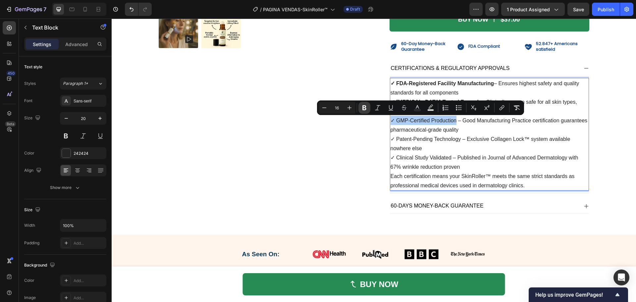
click at [365, 109] on icon "Editor contextual toolbar" at bounding box center [364, 107] width 7 height 7
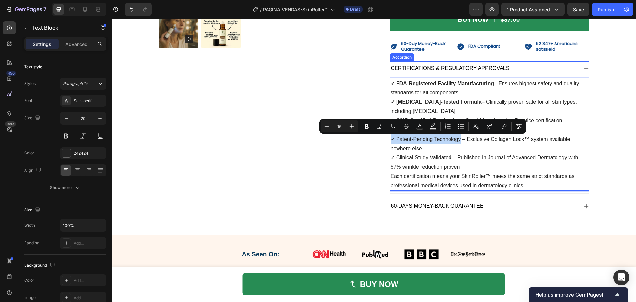
drag, startPoint x: 458, startPoint y: 139, endPoint x: 387, endPoint y: 138, distance: 71.6
click at [390, 138] on div "CERTIFICATIONS & REGULATORY APPROVALS ✓ FDA-Registered Facility Manufacturing –…" at bounding box center [490, 137] width 200 height 152
click at [364, 126] on icon "Editor contextual toolbar" at bounding box center [366, 126] width 7 height 7
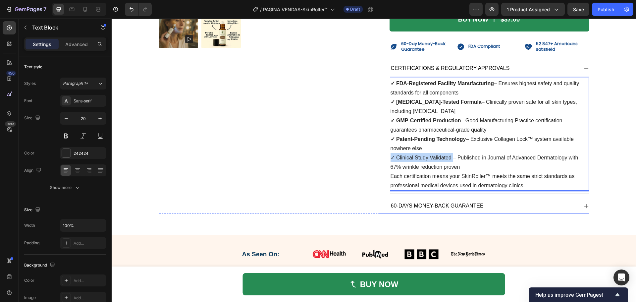
drag, startPoint x: 450, startPoint y: 158, endPoint x: 385, endPoint y: 157, distance: 65.3
click at [385, 157] on div "Icon Recommended by #1 Top rheumatologist Heading Row The Express Anti-Wrinkle …" at bounding box center [484, 3] width 210 height 419
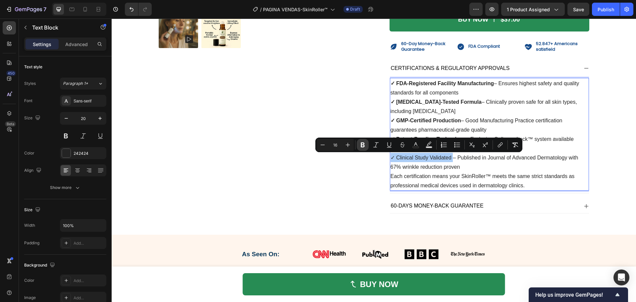
click at [364, 145] on icon "Editor contextual toolbar" at bounding box center [362, 144] width 7 height 7
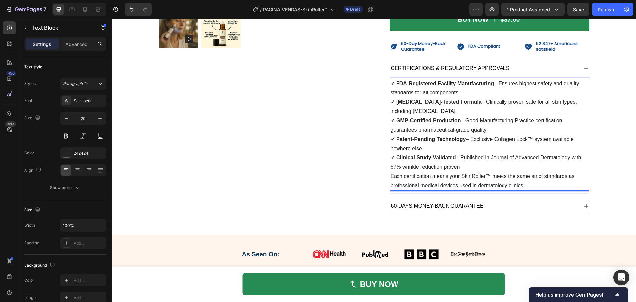
click at [449, 176] on span "Each certification means your SkinRoller™ meets the same strict standards as pr…" at bounding box center [483, 180] width 184 height 15
click at [465, 169] on p "✓ FDA-Registered Facility Manufacturing – Ensures highest safety and quality st…" at bounding box center [490, 125] width 198 height 93
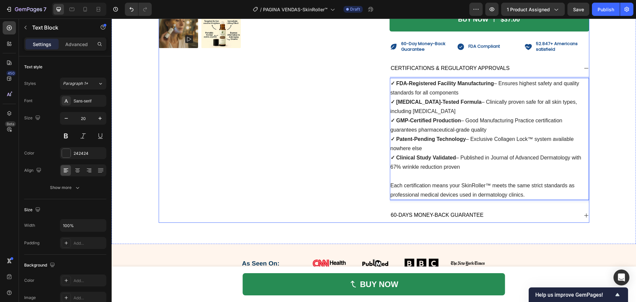
click at [347, 184] on div "Product Images" at bounding box center [264, 8] width 210 height 428
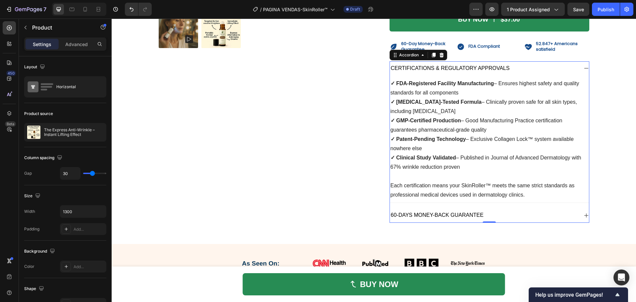
click at [584, 67] on icon at bounding box center [586, 68] width 5 height 5
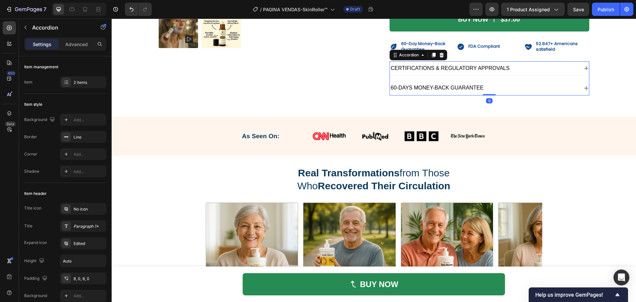
click at [584, 67] on icon at bounding box center [586, 68] width 5 height 5
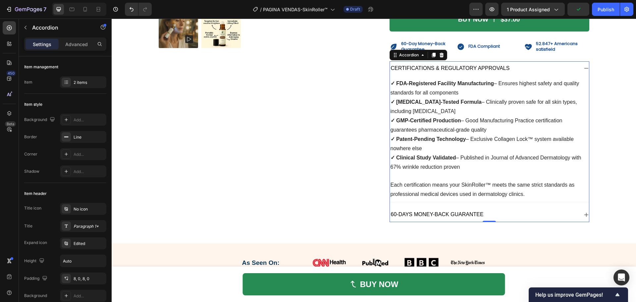
click at [584, 67] on icon at bounding box center [586, 68] width 5 height 5
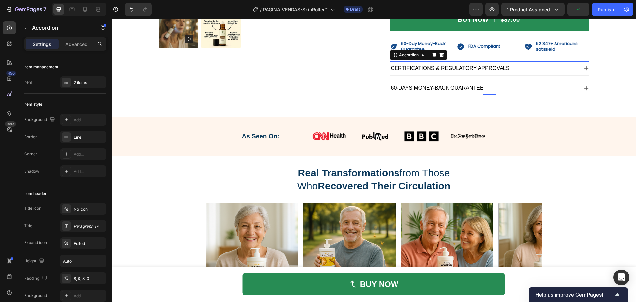
click at [578, 84] on div "60-DAYS MONEY-BACK GUARANTEE" at bounding box center [489, 88] width 199 height 14
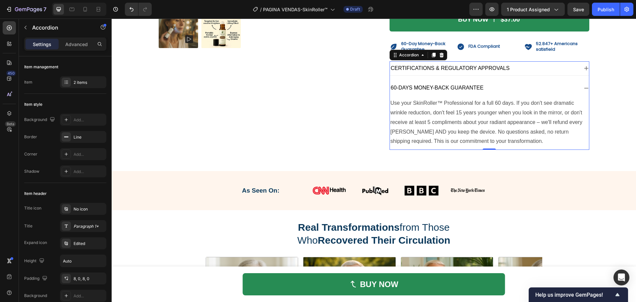
click at [580, 85] on div "60-DAYS MONEY-BACK GUARANTEE" at bounding box center [489, 88] width 199 height 14
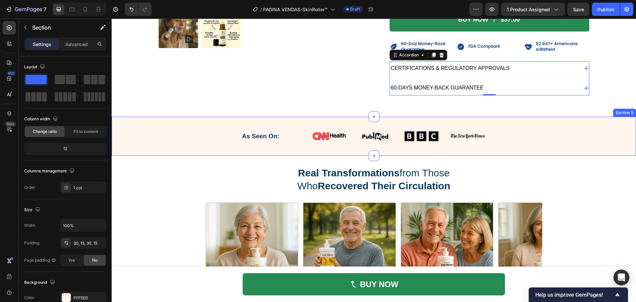
click at [150, 128] on div "As Seen On: Heading Image Image Image Image Row Row" at bounding box center [374, 136] width 514 height 19
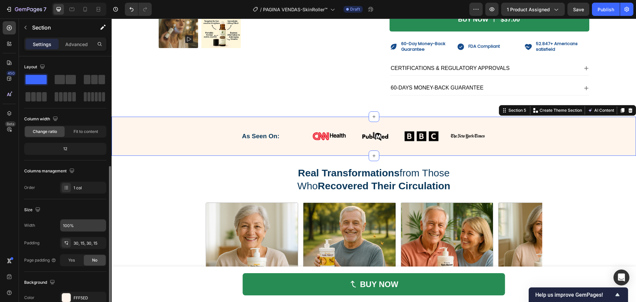
scroll to position [66, 0]
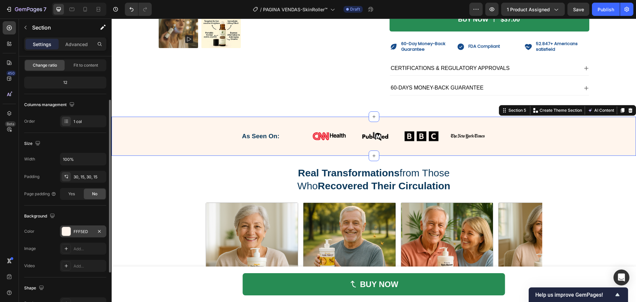
click at [61, 236] on div "FFF5ED" at bounding box center [83, 231] width 46 height 12
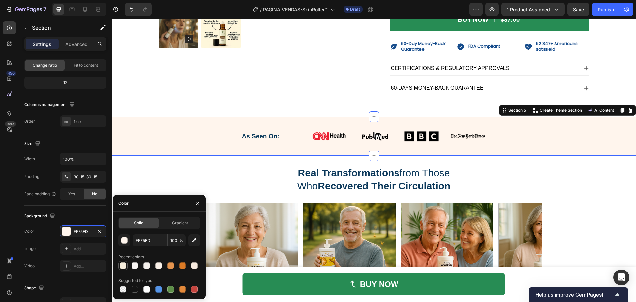
click at [120, 266] on div at bounding box center [123, 265] width 7 height 7
type input "F6EEDD"
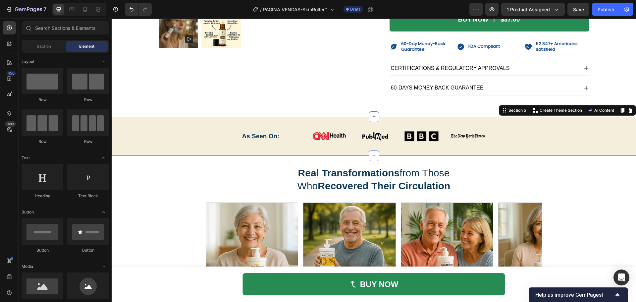
click at [170, 175] on section "Real Transformations from Those Who Recovered Their Circulation Heading Image —…" at bounding box center [374, 302] width 408 height 292
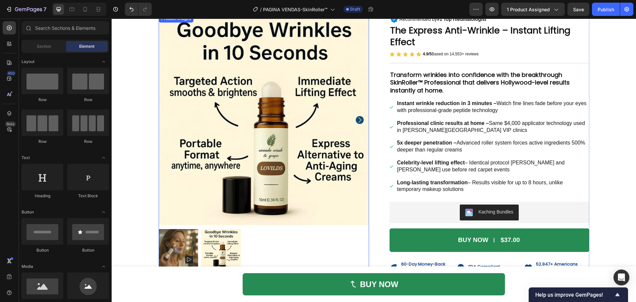
scroll to position [24, 0]
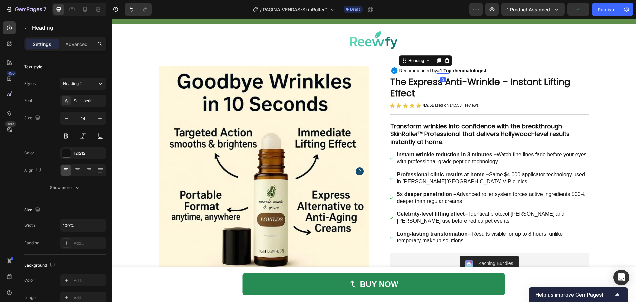
click at [461, 71] on strong "#1 Top rheumatologist" at bounding box center [461, 70] width 49 height 5
click at [462, 70] on strong "#1 Top rheumatologist" at bounding box center [461, 70] width 49 height 5
click at [468, 71] on icon "Dermatology" at bounding box center [465, 70] width 26 height 5
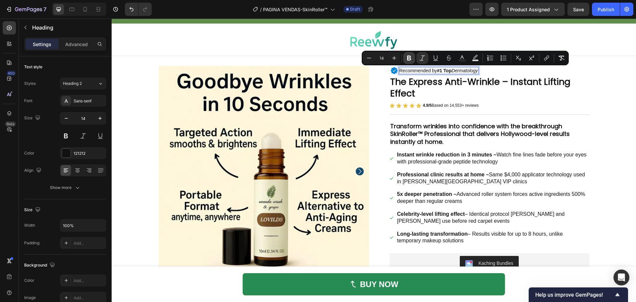
click at [411, 57] on icon "Editor contextual toolbar" at bounding box center [409, 58] width 7 height 7
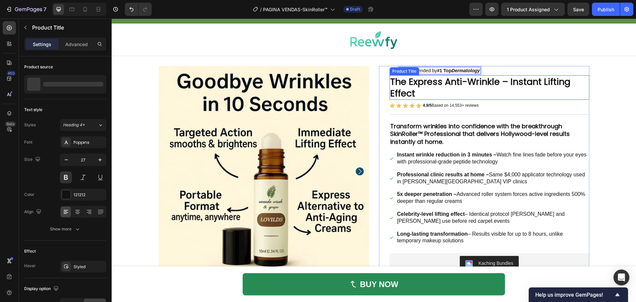
click at [493, 83] on h1 "The Express Anti-Wrinkle – Instant Lifting Effect" at bounding box center [490, 87] width 200 height 25
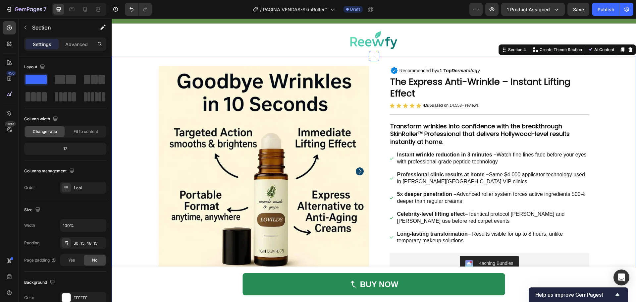
click at [597, 117] on div "Product Images Icon Recommended by #1 Top Dermatology Heading Row The Express A…" at bounding box center [374, 219] width 514 height 306
click at [478, 45] on div at bounding box center [374, 39] width 524 height 19
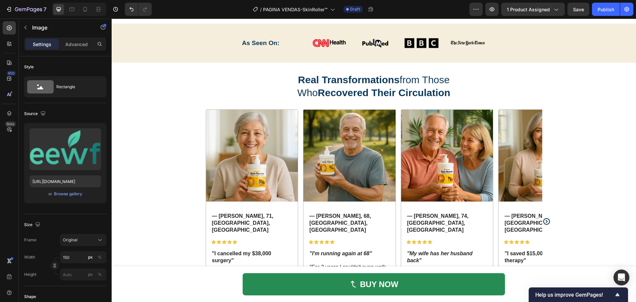
scroll to position [388, 0]
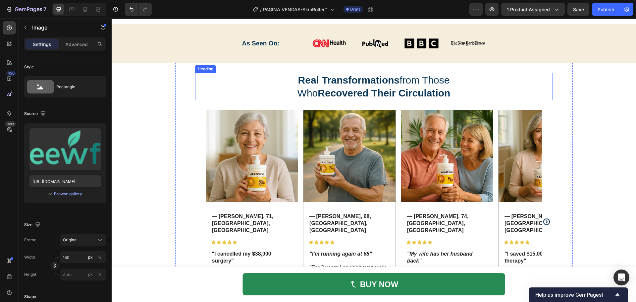
click at [348, 85] on strong "Real Transformations" at bounding box center [349, 80] width 102 height 11
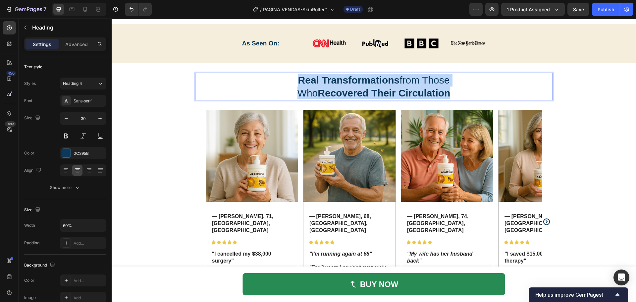
click at [348, 85] on strong "Real Transformations" at bounding box center [349, 80] width 102 height 11
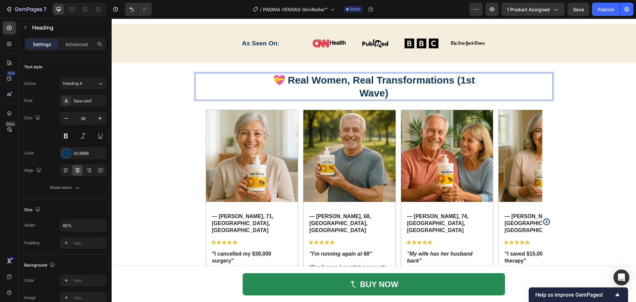
click at [170, 114] on section "💝 Real Women, Real Transformations (1st Wave) Heading 29 Image — Margaret, 71, …" at bounding box center [374, 209] width 408 height 292
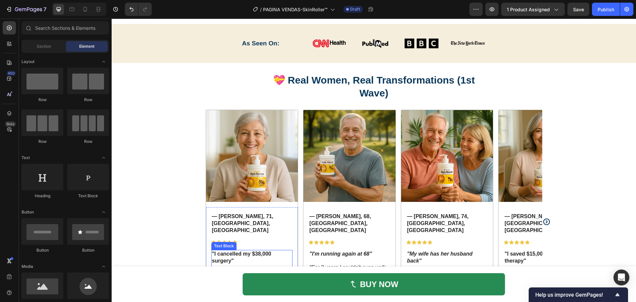
scroll to position [454, 0]
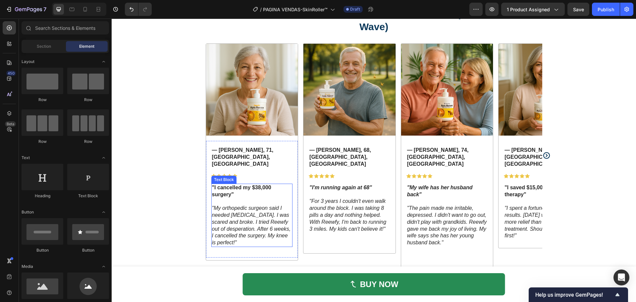
click at [251, 206] on icon ""My orthopedic surgeon said I needed total knee replacement. I was scared and b…" at bounding box center [251, 225] width 79 height 40
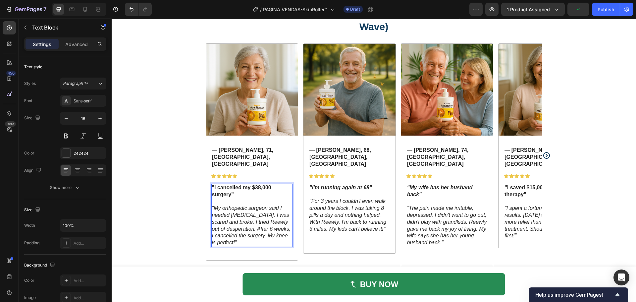
click at [251, 206] on icon ""My orthopedic surgeon said I needed total knee replacement. I was scared and b…" at bounding box center [251, 225] width 79 height 40
click at [282, 185] on strong ""I Look 20 Years Younger – My Husband Can't Stop Staring"" at bounding box center [250, 191] width 77 height 13
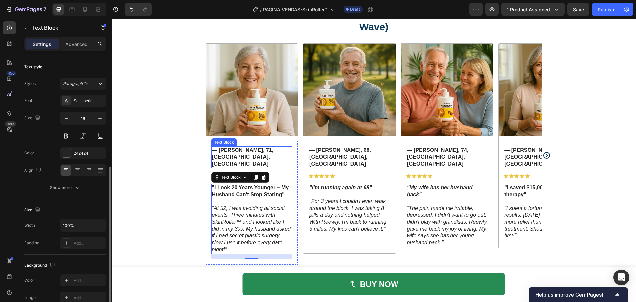
click at [257, 151] on strong "— Margaret, 71, Phoenix, AZ" at bounding box center [243, 157] width 62 height 20
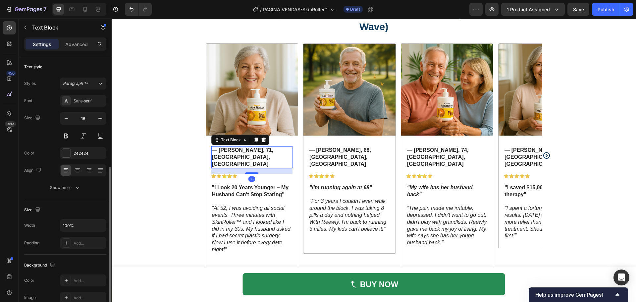
scroll to position [66, 0]
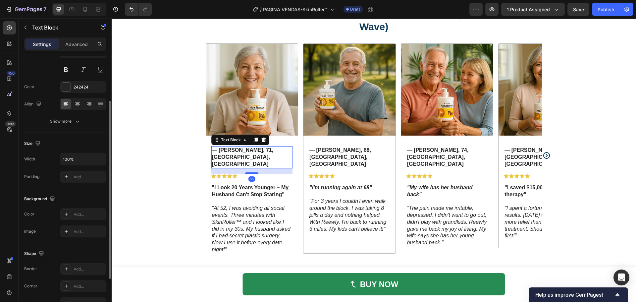
click at [257, 151] on strong "— Margaret, 71, Phoenix, AZ" at bounding box center [243, 157] width 62 height 20
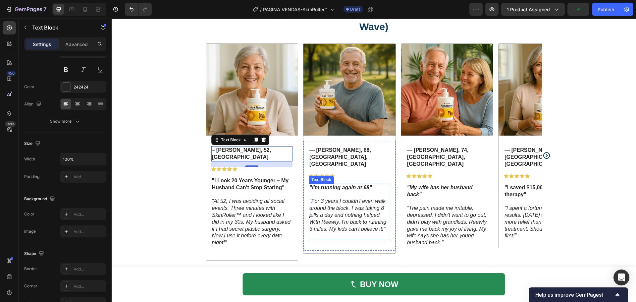
click at [352, 198] on icon ""For 3 years I couldn't even walk around the block. I was taking 8 pills a day …" at bounding box center [347, 214] width 77 height 33
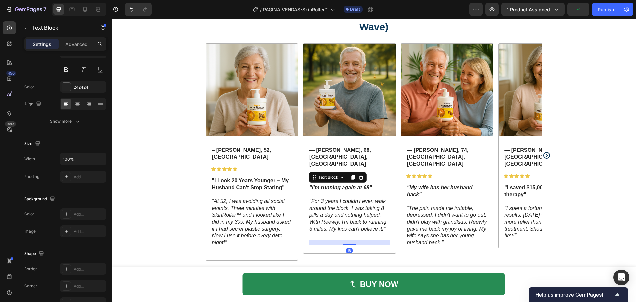
click at [352, 198] on icon ""For 3 years I couldn't even walk around the block. I was taking 8 pills a day …" at bounding box center [347, 214] width 77 height 33
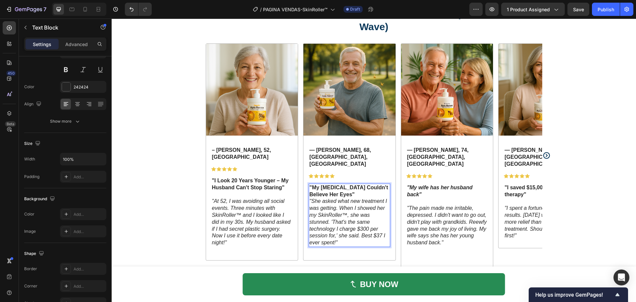
click at [370, 184] on p ""My [MEDICAL_DATA] Couldn't Believe Her Eyes"" at bounding box center [349, 191] width 80 height 14
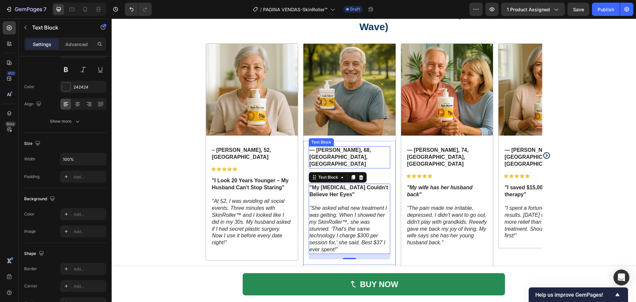
click at [360, 149] on strong "— Robert, 68, Denver, CO" at bounding box center [340, 157] width 62 height 20
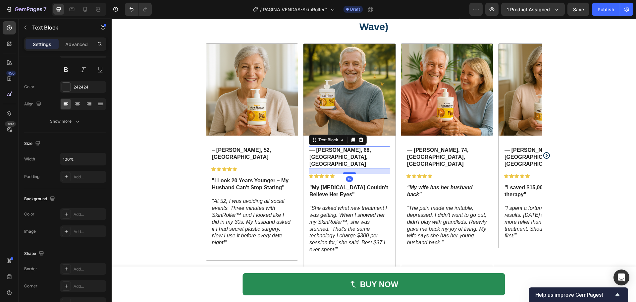
click at [360, 149] on strong "— Robert, 68, Denver, CO" at bounding box center [340, 157] width 62 height 20
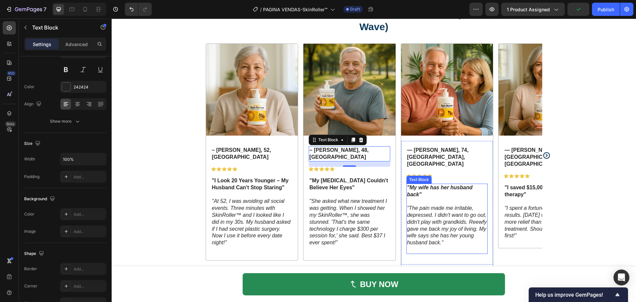
click at [436, 185] on strong ""My wife has her husband back"" at bounding box center [440, 191] width 66 height 13
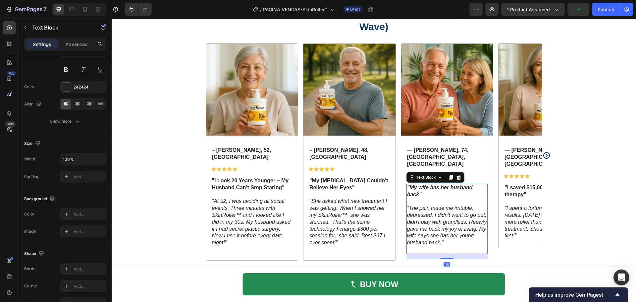
click at [436, 185] on strong ""My wife has her husband back"" at bounding box center [440, 191] width 66 height 13
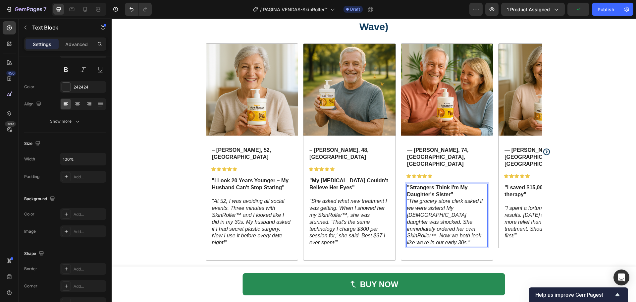
click at [446, 185] on strong ""Strangers Think I'm My Daughter's Sister"" at bounding box center [437, 191] width 61 height 13
click at [451, 184] on p ""Strangers Think I'm My Daughter's Sister"" at bounding box center [447, 191] width 80 height 14
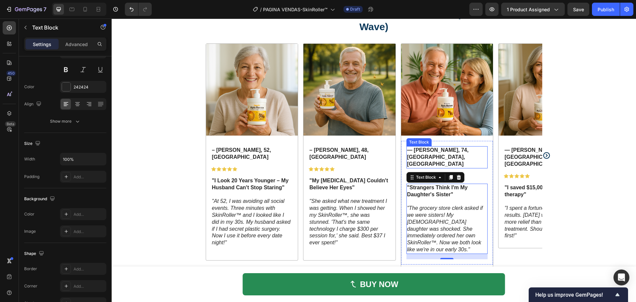
click at [461, 151] on strong "— James, 74, Miami, FL" at bounding box center [438, 157] width 62 height 20
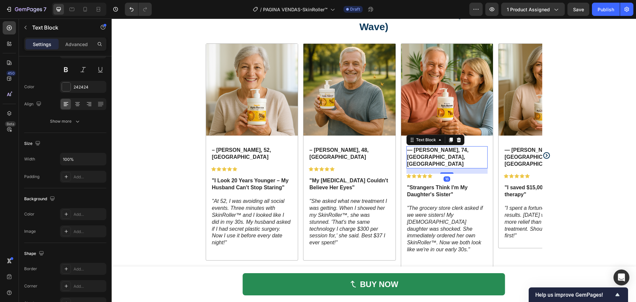
click at [461, 151] on strong "— James, 74, Miami, FL" at bounding box center [438, 157] width 62 height 20
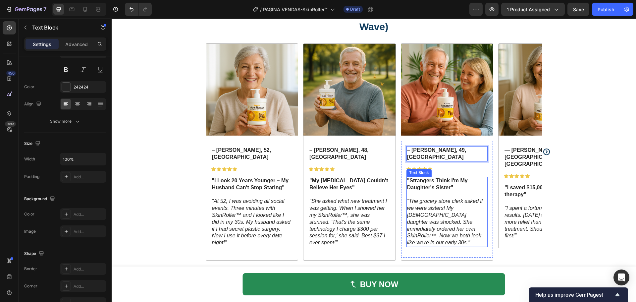
click at [460, 216] on icon ""The grocery store clerk asked if we were sisters! My [DEMOGRAPHIC_DATA] daught…" at bounding box center [445, 221] width 76 height 47
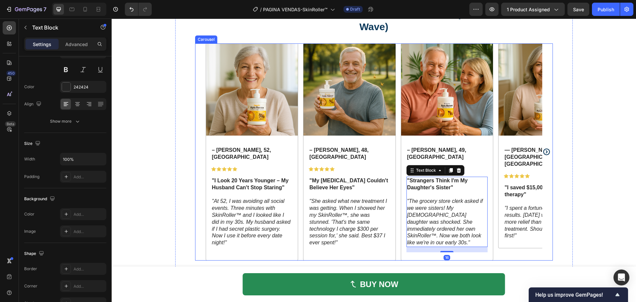
click at [547, 148] on icon "Carousel Next Arrow" at bounding box center [546, 151] width 7 height 7
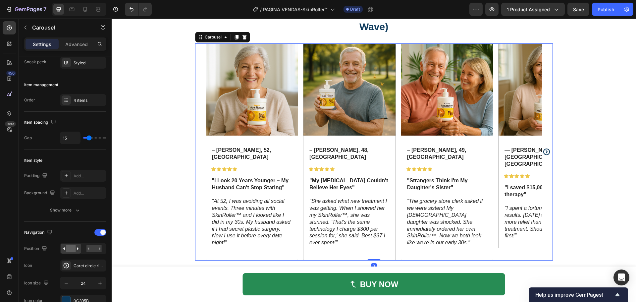
scroll to position [0, 0]
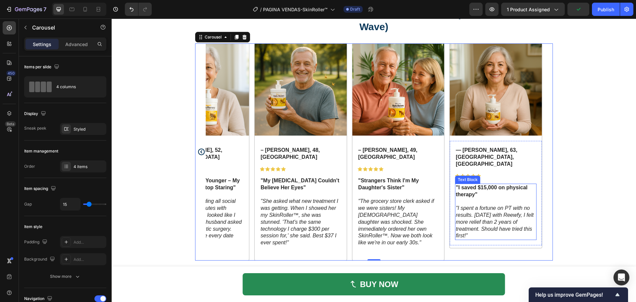
click at [485, 185] on strong ""I saved $15,000 on physical therapy"" at bounding box center [492, 191] width 72 height 13
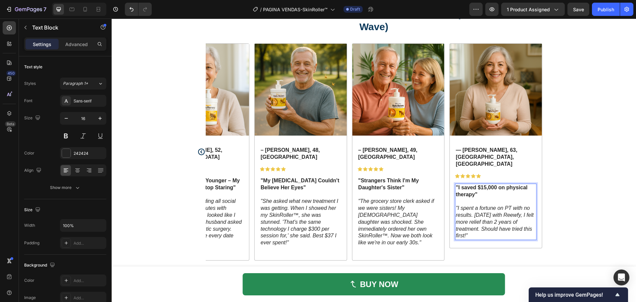
click at [485, 184] on p ""I saved $15,000 on physical therapy"" at bounding box center [496, 191] width 80 height 14
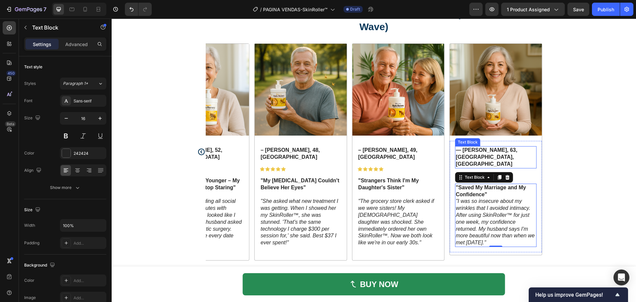
click at [510, 150] on strong "— Susan, 63, Atlanta, GA" at bounding box center [487, 157] width 62 height 20
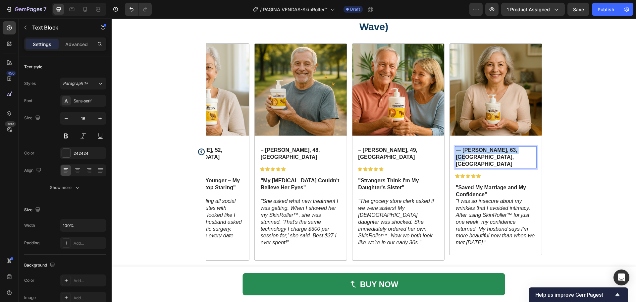
click at [510, 150] on strong "— Susan, 63, Atlanta, GA" at bounding box center [487, 157] width 62 height 20
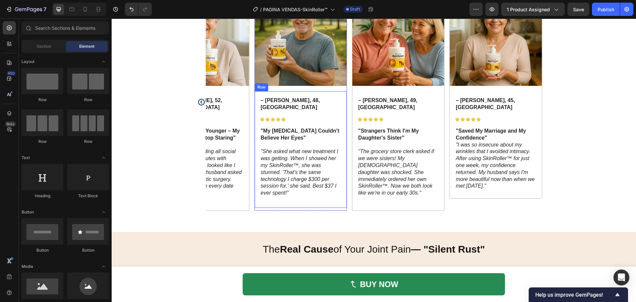
scroll to position [454, 0]
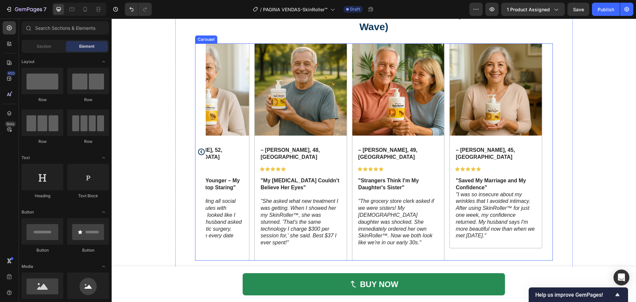
click at [198, 148] on icon "Carousel Back Arrow" at bounding box center [201, 151] width 7 height 7
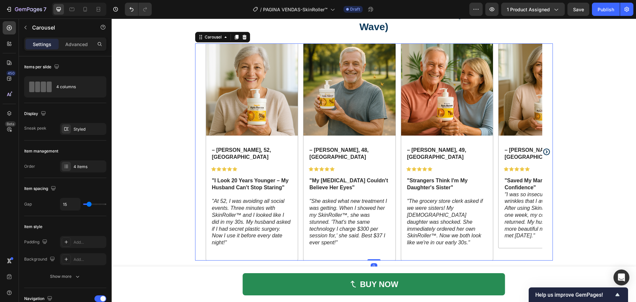
click at [198, 148] on div "Image – Sandra M., 52, Phoenix Text Block Icon Icon Icon Icon Icon Icon List "I…" at bounding box center [374, 151] width 358 height 217
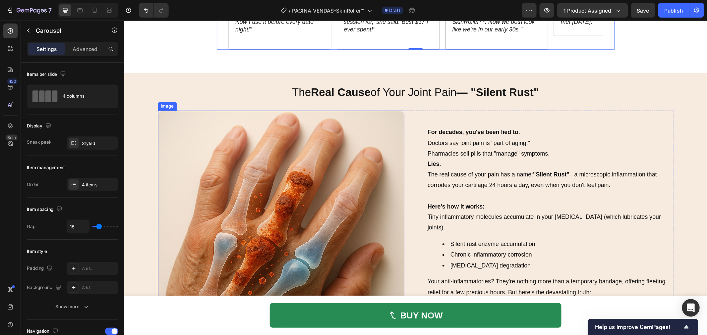
scroll to position [686, 0]
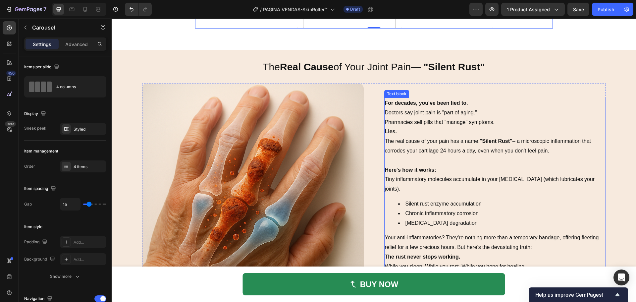
click at [429, 150] on p "The real cause of your pain has a name: "Silent Rust" – a microscopic inflammat…" at bounding box center [495, 145] width 220 height 19
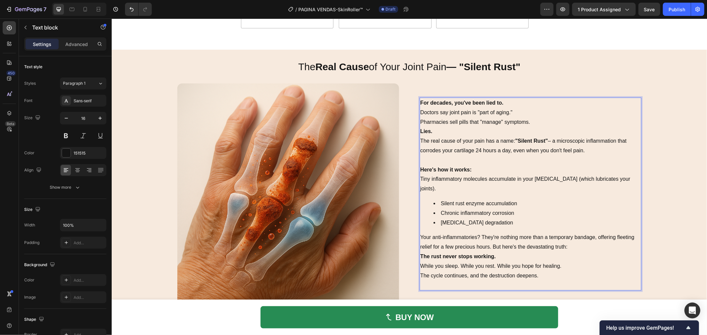
click at [478, 166] on p "Here's how it works:" at bounding box center [530, 170] width 220 height 10
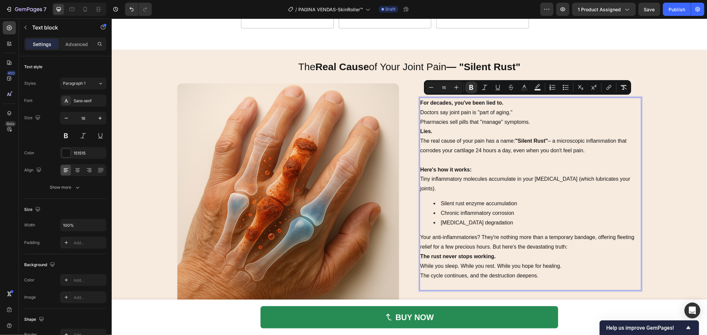
scroll to position [700, 0]
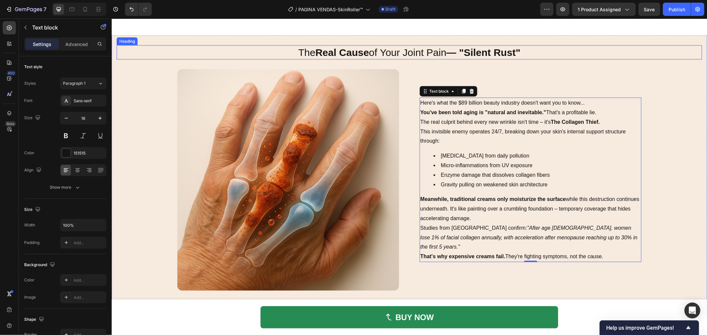
click at [516, 51] on h2 "The Real Cause of Your Joint Pain — "Silent Rust"" at bounding box center [408, 52] width 351 height 14
click at [501, 47] on strong "— "Silent Rust"" at bounding box center [483, 52] width 74 height 11
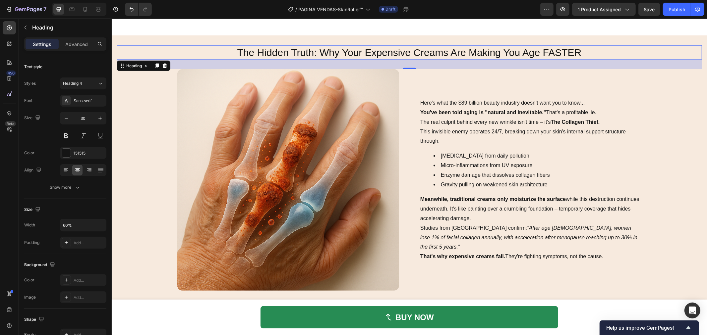
drag, startPoint x: 588, startPoint y: 45, endPoint x: 501, endPoint y: 43, distance: 86.8
click at [501, 45] on div "The Hidden Truth: Why Your Expensive Creams Are Making You Age FASTER" at bounding box center [408, 52] width 585 height 14
click at [501, 46] on p "The Hidden Truth: Why Your Expensive Creams Are Making You Age FASTER" at bounding box center [409, 52] width 350 height 13
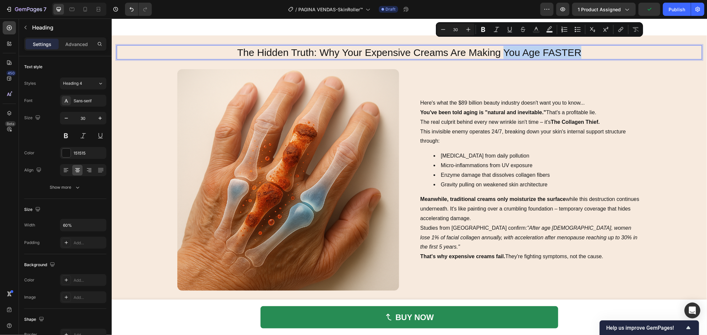
drag, startPoint x: 501, startPoint y: 43, endPoint x: 573, endPoint y: 43, distance: 72.9
click at [573, 46] on p "The Hidden Truth: Why Your Expensive Creams Are Making You Age FASTER" at bounding box center [409, 52] width 350 height 13
click at [485, 30] on icon "Editor contextual toolbar" at bounding box center [483, 29] width 7 height 7
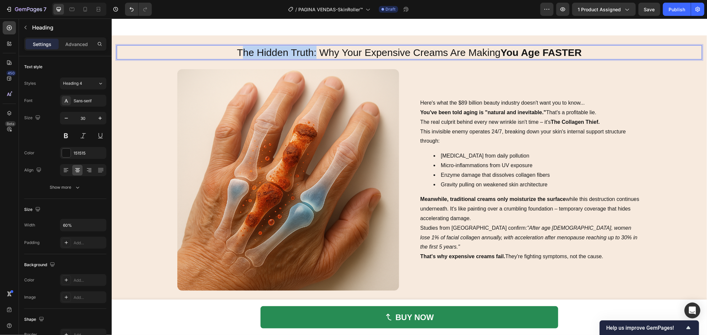
drag, startPoint x: 334, startPoint y: 46, endPoint x: 261, endPoint y: 45, distance: 72.2
click at [261, 46] on p "The Hidden Truth: Why Your Expensive Creams Are Making You Age FASTER" at bounding box center [409, 52] width 350 height 13
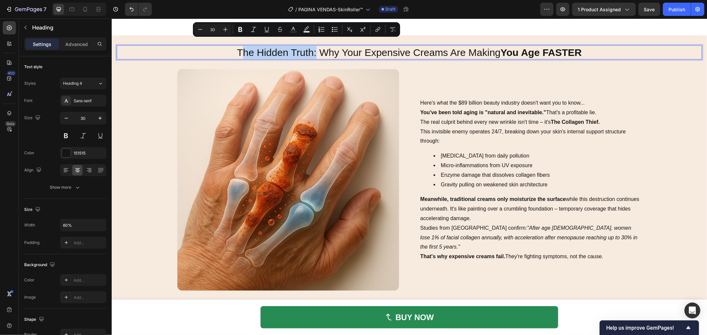
click at [257, 46] on p "The Hidden Truth: Why Your Expensive Creams Are Making You Age FASTER" at bounding box center [409, 52] width 350 height 13
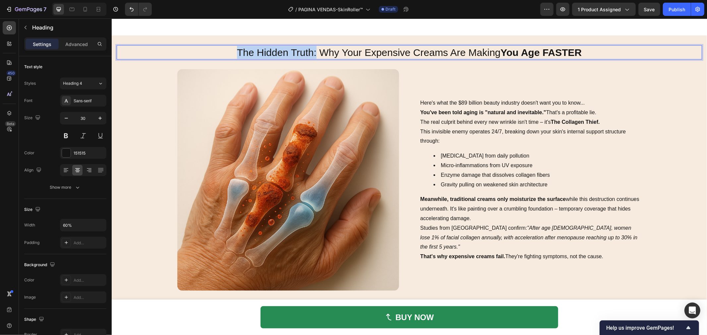
drag, startPoint x: 255, startPoint y: 45, endPoint x: 333, endPoint y: 47, distance: 77.9
click at [333, 47] on p "The Hidden Truth: Why Your Expensive Creams Are Making You Age FASTER" at bounding box center [409, 52] width 350 height 13
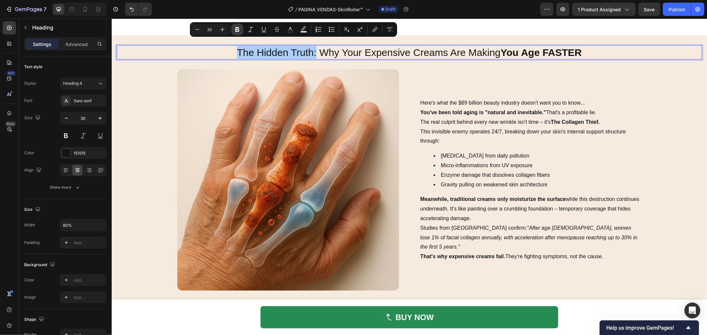
click at [238, 26] on icon "Editor contextual toolbar" at bounding box center [237, 29] width 7 height 7
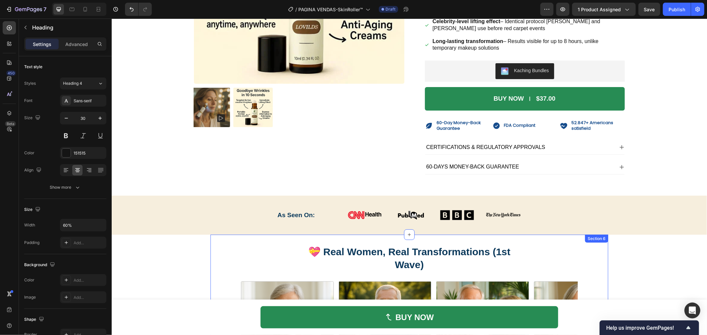
scroll to position [295, 0]
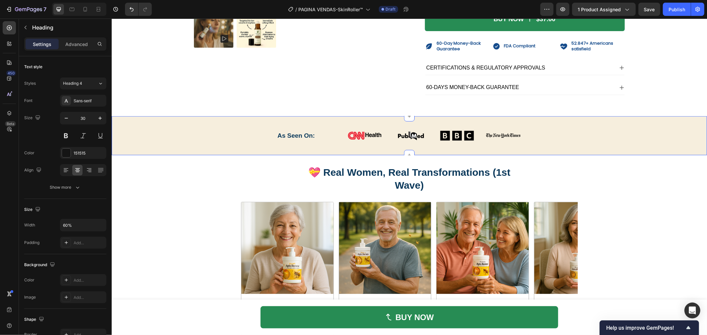
click at [203, 124] on div "As Seen On: Heading Image Image Image Image Row Row Section 5" at bounding box center [408, 135] width 595 height 39
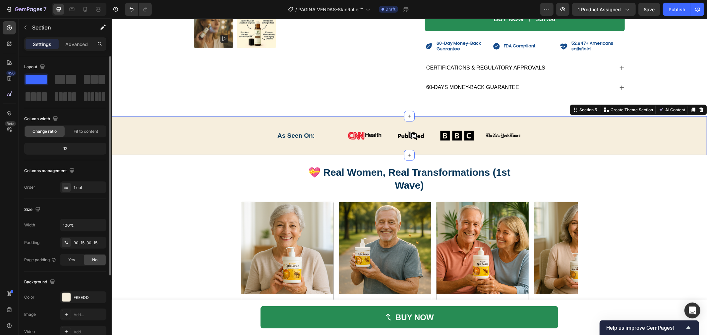
click at [71, 301] on div "The changes might be hidden by the video. Color F6EEDD Image Add... Video Add..." at bounding box center [65, 315] width 82 height 46
click at [74, 298] on div "F6EEDD" at bounding box center [83, 298] width 19 height 6
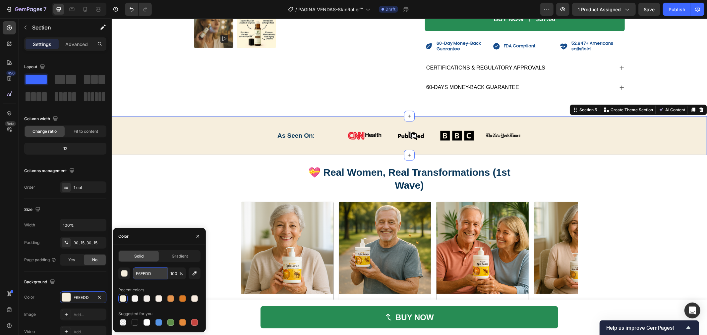
click at [151, 269] on input "F6EEDD" at bounding box center [150, 274] width 34 height 12
drag, startPoint x: 151, startPoint y: 277, endPoint x: 121, endPoint y: 274, distance: 29.6
click at [121, 274] on div "F6EEDD 100 %" at bounding box center [159, 274] width 82 height 12
click at [226, 206] on div "⁠⁠⁠⁠⁠⁠⁠ 💝 Real Women, Real Transformations (1st Wave) Heading Image – Sandra M.…" at bounding box center [409, 297] width 398 height 285
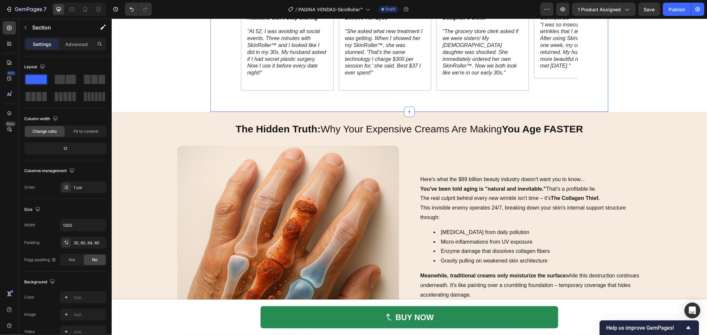
scroll to position [627, 0]
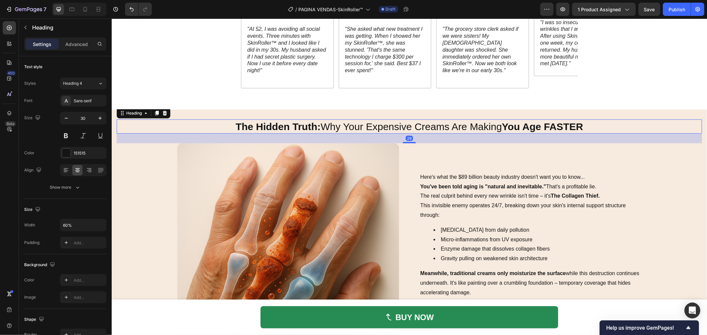
click at [157, 130] on div "The Hidden Truth: Why Your Expensive Creams Are Making You Age FASTER" at bounding box center [408, 126] width 585 height 14
click at [191, 109] on div "The Hidden Truth: Why Your Expensive Creams Are Making You Age FASTER Heading 2…" at bounding box center [408, 250] width 595 height 282
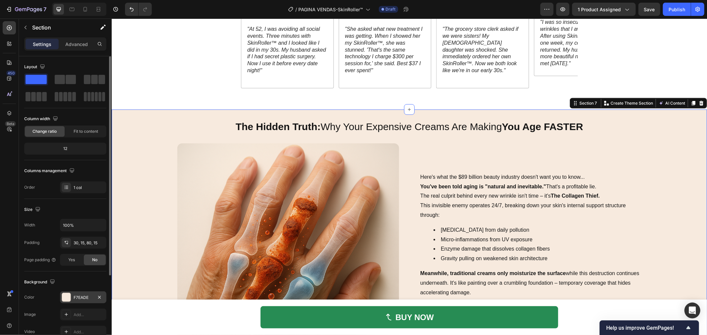
click at [87, 301] on div "F7EADE" at bounding box center [83, 298] width 46 height 12
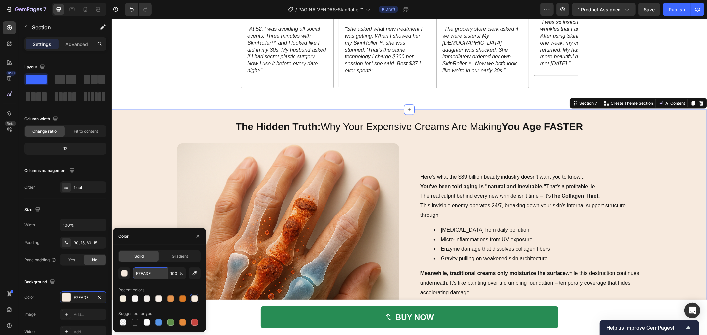
click at [146, 276] on input "F7EADE" at bounding box center [150, 274] width 34 height 12
paste input "6EEDD"
type input "F6EEDD"
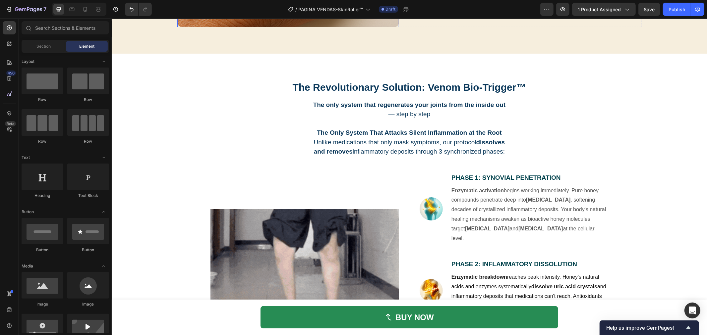
scroll to position [958, 0]
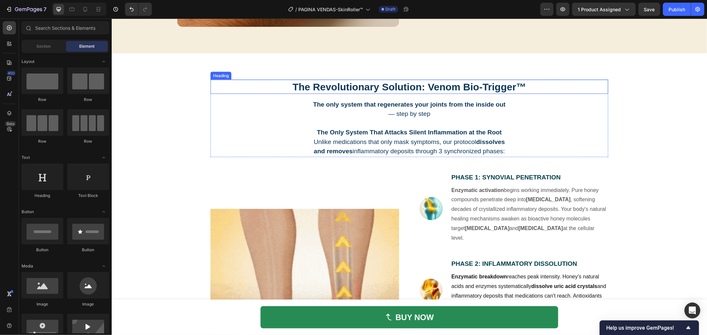
click at [393, 92] on strong "The Revolutionary Solution: Venom Bio-Trigger™" at bounding box center [409, 86] width 234 height 11
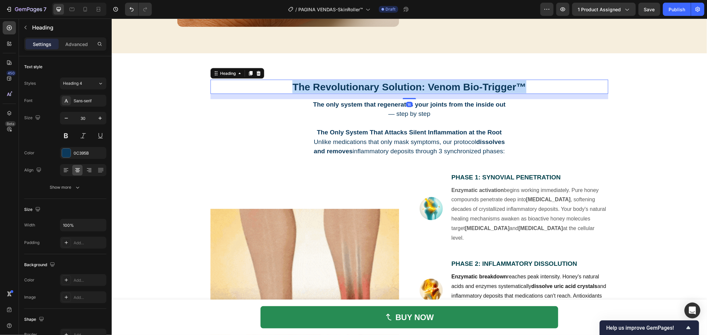
click at [393, 92] on strong "The Revolutionary Solution: Venom Bio-Trigger™" at bounding box center [409, 86] width 234 height 11
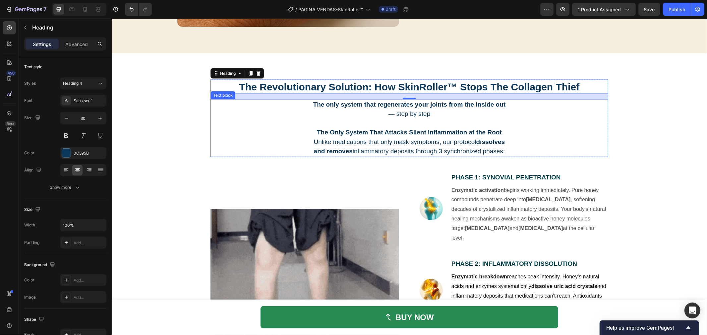
click at [470, 136] on strong "The Only System That Attacks Silent Inflammation at the Root" at bounding box center [408, 132] width 185 height 7
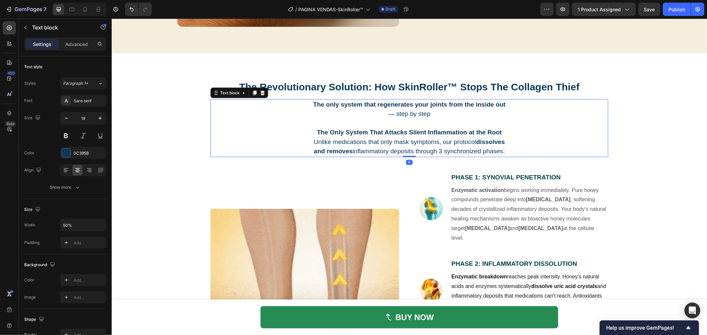
click at [433, 128] on p "Rich Text Editor. Editing area: main" at bounding box center [408, 124] width 197 height 10
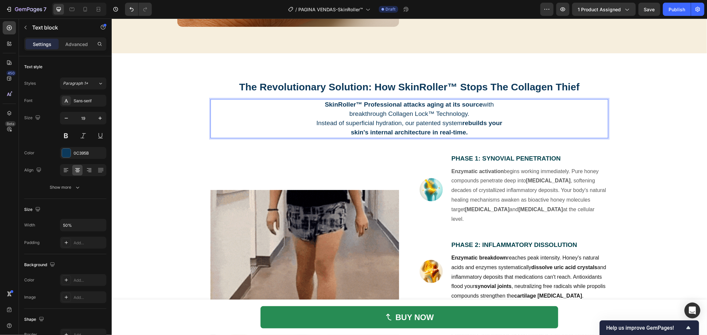
click at [468, 119] on p "SkinRoller™ Professional attacks aging at its source with breakthrough Collagen…" at bounding box center [408, 109] width 197 height 19
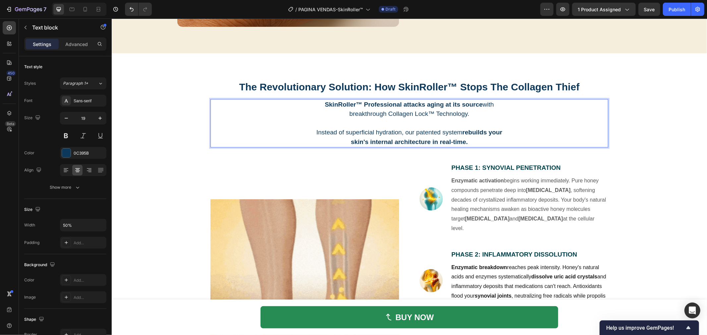
click at [416, 146] on p "Instead of superficial hydration, our patented system rebuilds your skin's inte…" at bounding box center [408, 137] width 197 height 19
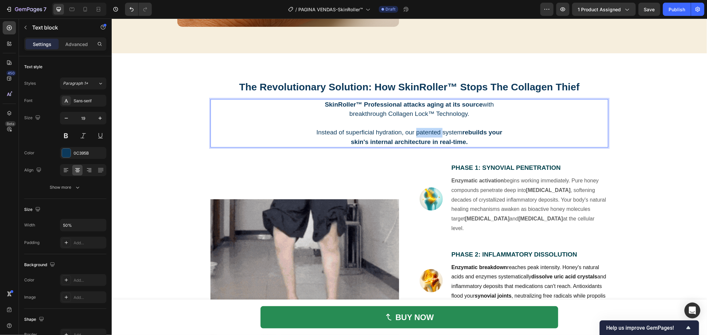
click at [416, 146] on p "Instead of superficial hydration, our patented system rebuilds your skin's inte…" at bounding box center [408, 137] width 197 height 19
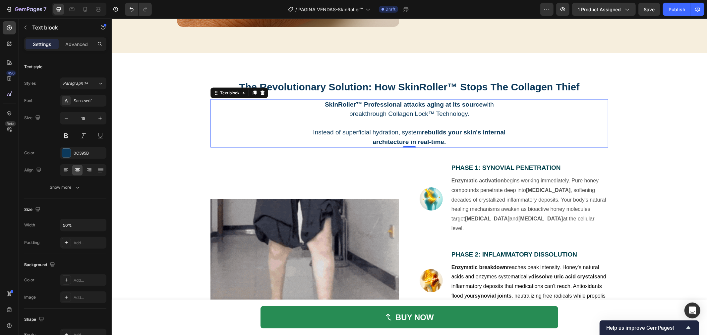
click at [449, 128] on p "Rich Text Editor. Editing area: main" at bounding box center [408, 124] width 197 height 10
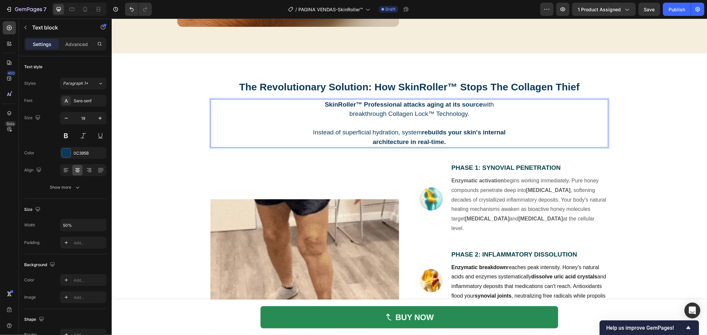
click at [429, 145] on strong "rebuilds your skin's internal architecture in real-time." at bounding box center [438, 137] width 133 height 17
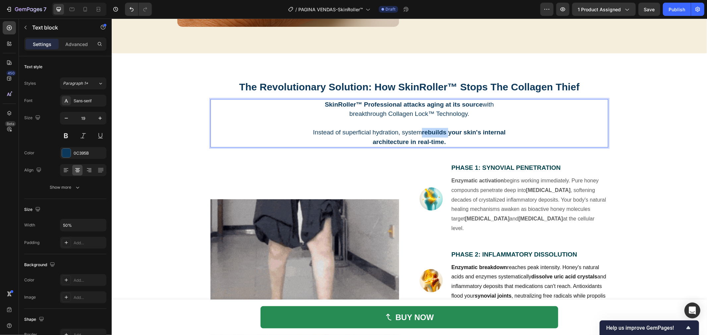
click at [429, 145] on strong "rebuilds your skin's internal architecture in real-time." at bounding box center [438, 137] width 133 height 17
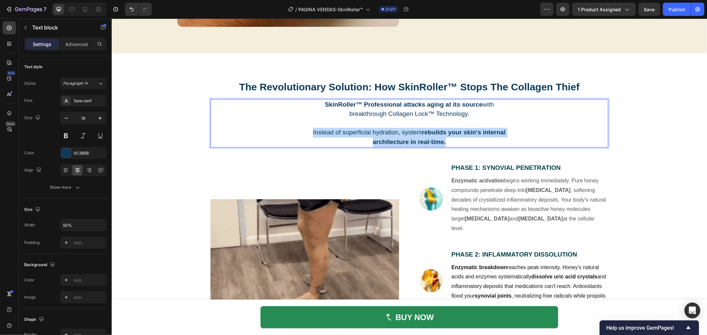
click at [429, 145] on strong "rebuilds your skin's internal architecture in real-time." at bounding box center [438, 137] width 133 height 17
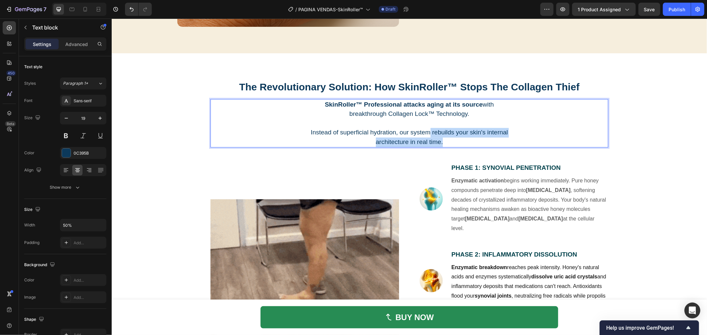
drag, startPoint x: 450, startPoint y: 153, endPoint x: 426, endPoint y: 148, distance: 24.8
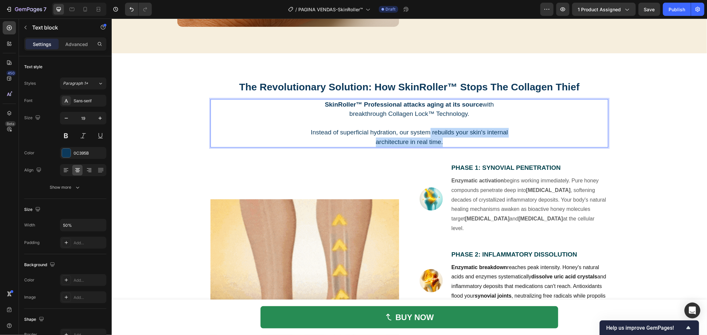
click at [426, 147] on p "Instead of superficial hydration, our system rebuilds your skin's internal arch…" at bounding box center [408, 137] width 197 height 19
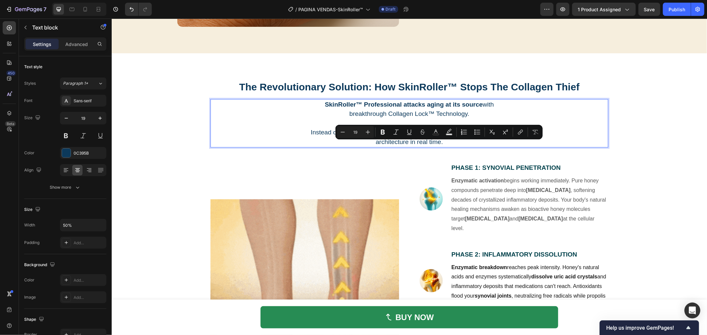
drag, startPoint x: 417, startPoint y: 147, endPoint x: 413, endPoint y: 147, distance: 3.6
click at [416, 147] on p "Instead of superficial hydration, our system rebuilds your skin's internal arch…" at bounding box center [408, 137] width 197 height 19
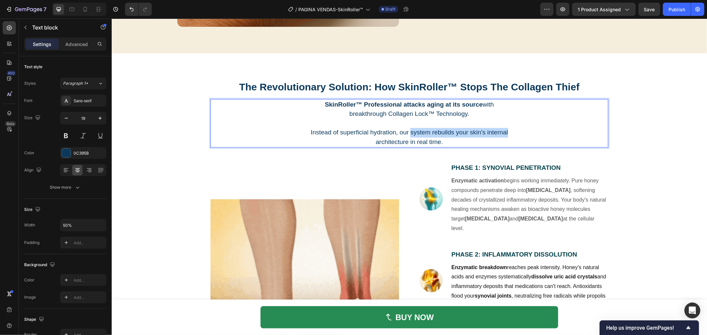
drag, startPoint x: 406, startPoint y: 145, endPoint x: 512, endPoint y: 145, distance: 105.3
click at [512, 145] on div "SkinRoller™ Professional attacks aging at its source with breakthrough Collagen…" at bounding box center [409, 123] width 398 height 49
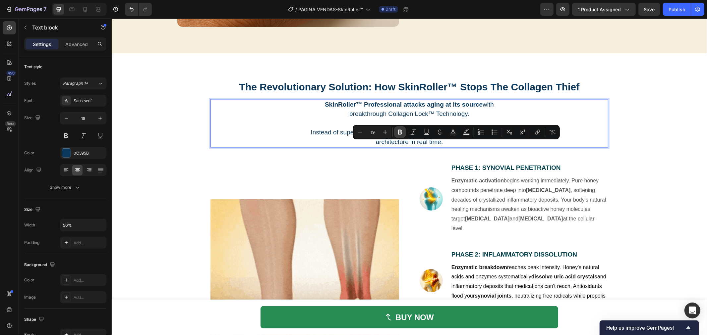
click at [399, 132] on icon "Editor contextual toolbar" at bounding box center [400, 132] width 4 height 5
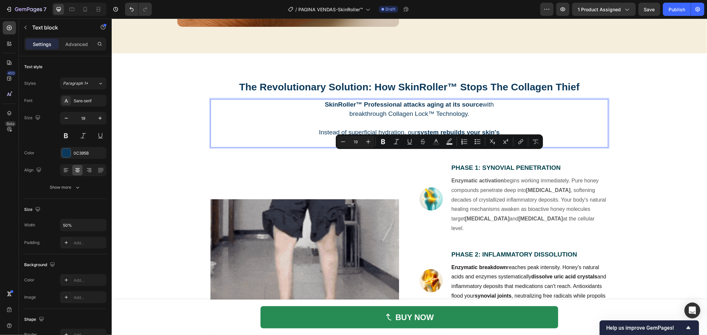
drag, startPoint x: 463, startPoint y: 154, endPoint x: 425, endPoint y: 154, distance: 37.8
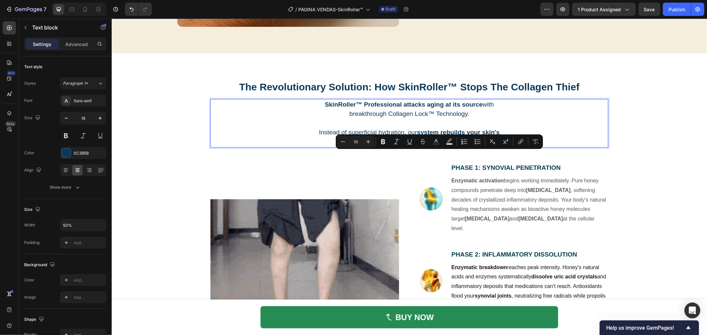
click at [425, 147] on p "Instead of superficial hydration, our system rebuilds your skin's internal arch…" at bounding box center [408, 137] width 197 height 19
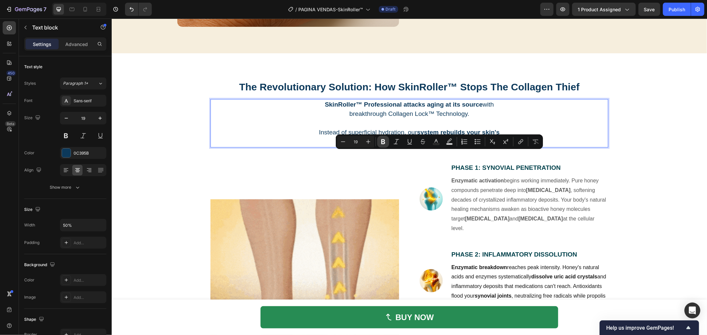
click at [383, 141] on icon "Editor contextual toolbar" at bounding box center [383, 141] width 4 height 5
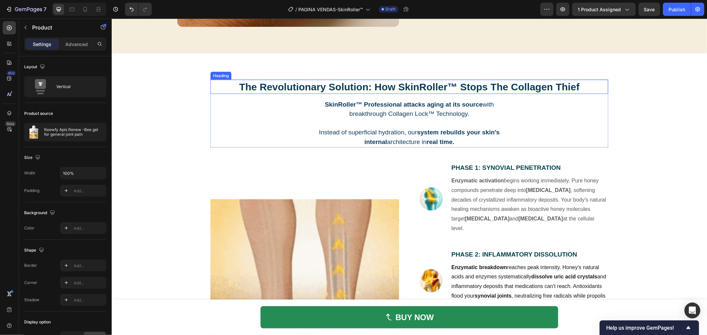
click at [572, 92] on strong "The Revolutionary Solution: How SkinRoller™ Stops The Collagen Thief" at bounding box center [409, 86] width 340 height 11
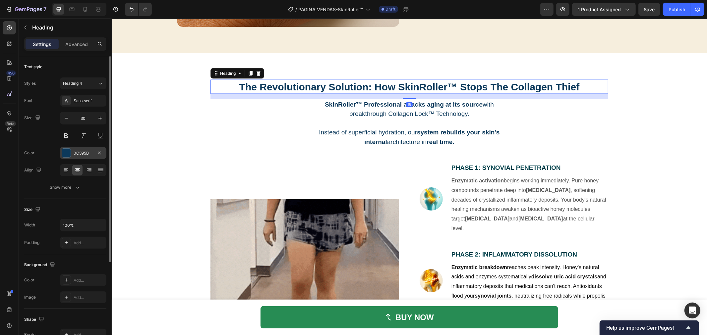
click at [77, 154] on div "0C395B" at bounding box center [83, 153] width 19 height 6
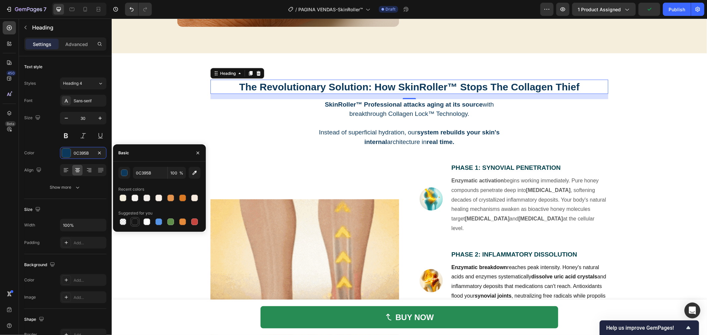
click at [132, 221] on div at bounding box center [135, 222] width 7 height 7
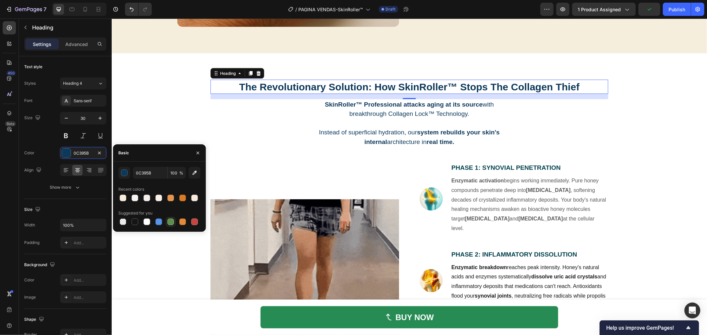
type input "151515"
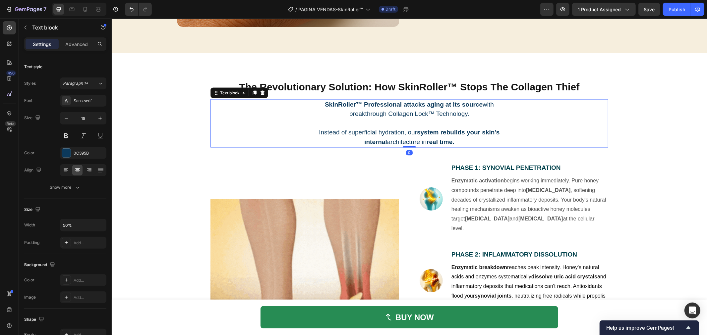
click at [402, 128] on p at bounding box center [408, 124] width 197 height 10
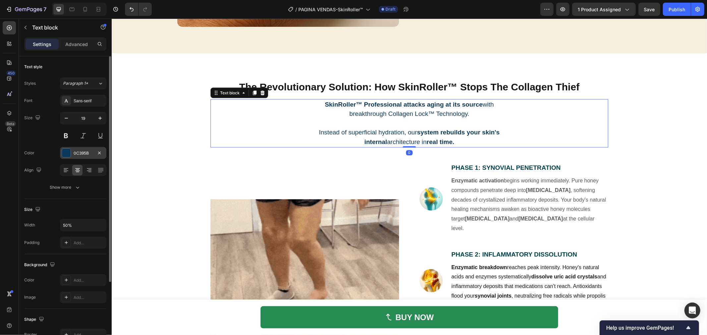
click at [66, 154] on div at bounding box center [66, 153] width 9 height 9
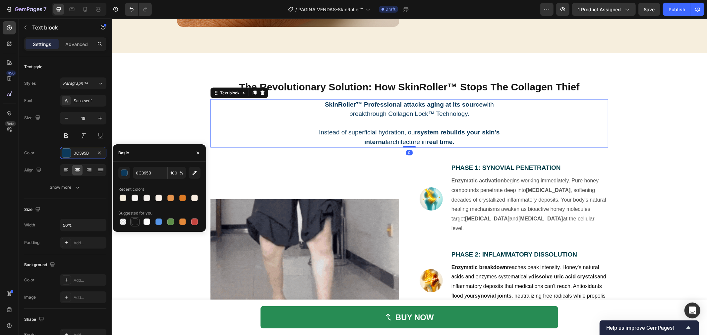
click at [137, 220] on div at bounding box center [135, 222] width 7 height 7
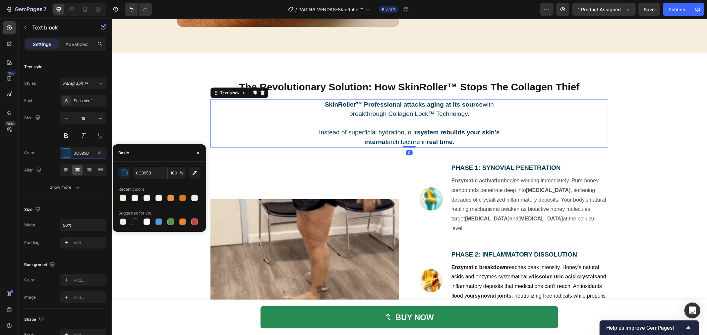
type input "151515"
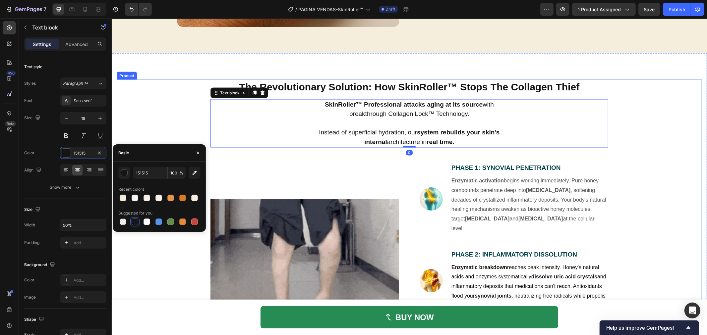
click at [170, 113] on div "The Revolutionary Solution: How SkinRoller™ Stops The Collagen Thief Heading Sk…" at bounding box center [408, 261] width 585 height 362
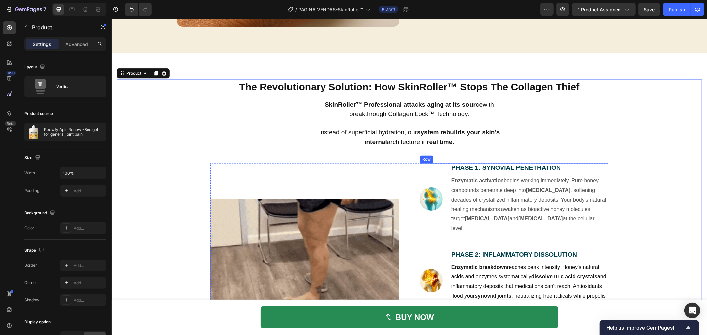
click at [497, 187] on div "PHASE 1: SYNOVIAL PENETRATION Heading Enzymatic activation begins working immed…" at bounding box center [528, 198] width 157 height 71
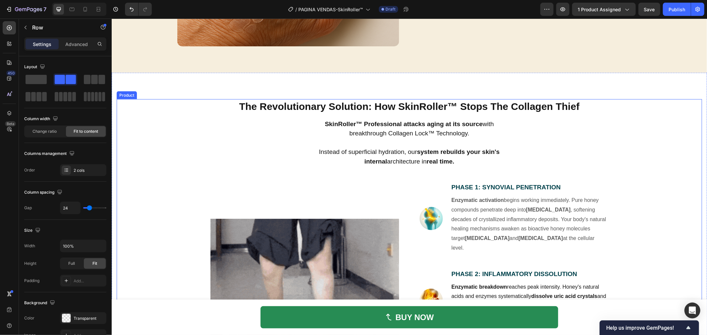
scroll to position [952, 0]
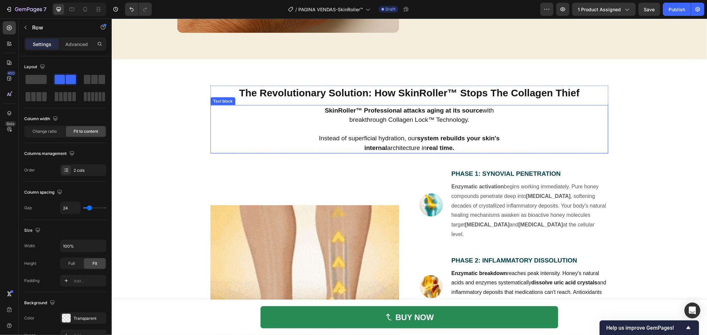
click at [449, 151] on strong "real time." at bounding box center [439, 147] width 27 height 7
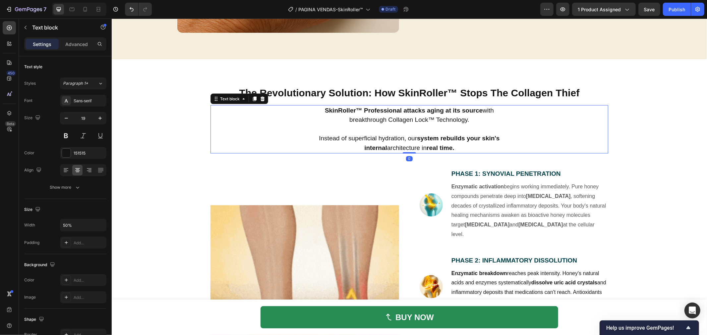
click at [455, 153] on p "Instead of superficial hydration, our system rebuilds your skin's internal arch…" at bounding box center [408, 143] width 197 height 19
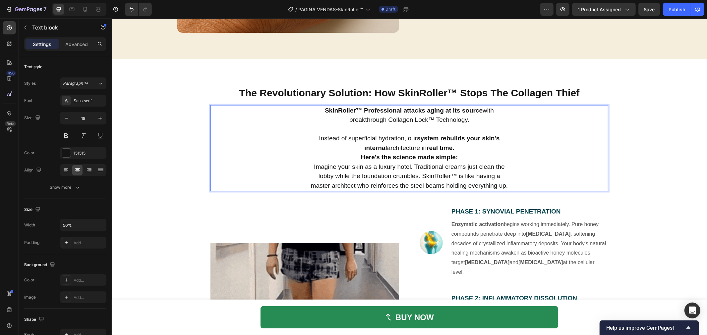
click at [452, 153] on p "Instead of superficial hydration, our system rebuilds your skin's internal arch…" at bounding box center [408, 143] width 197 height 19
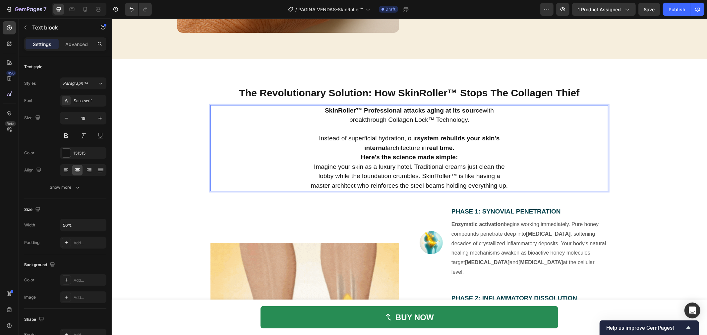
click at [453, 153] on p "Instead of superficial hydration, our system rebuilds your skin's internal arch…" at bounding box center [408, 143] width 197 height 19
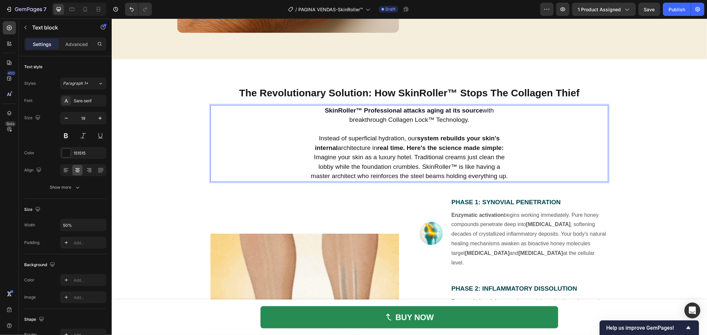
click at [507, 159] on div "SkinRoller™ Professional attacks aging at its source with breakthrough Collagen…" at bounding box center [409, 143] width 398 height 77
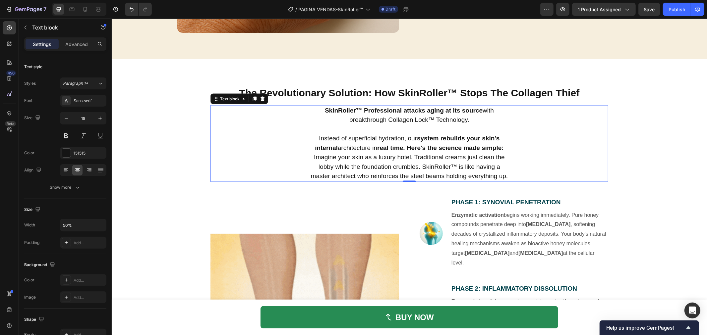
click at [404, 151] on strong "real time. Here's the science made simple:" at bounding box center [440, 147] width 127 height 7
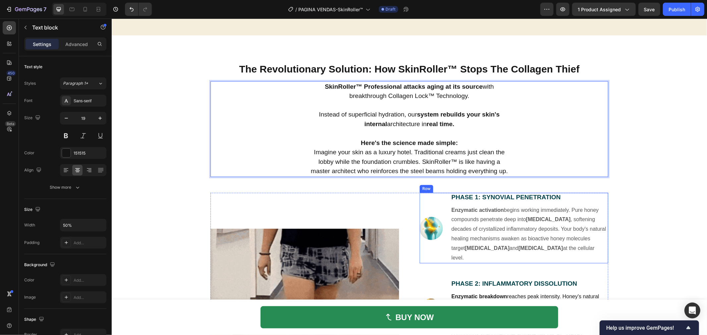
scroll to position [989, 0]
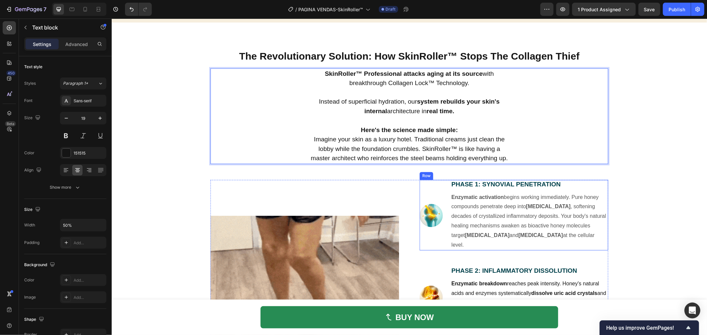
click at [585, 206] on p "Enzymatic activation begins working immediately. Pure honey compounds penetrate…" at bounding box center [529, 221] width 156 height 57
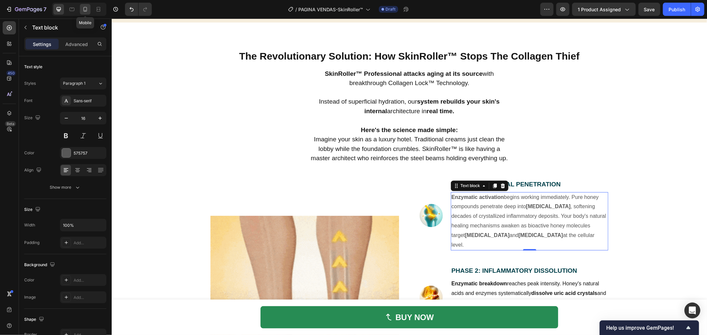
click at [88, 8] on icon at bounding box center [85, 9] width 7 height 7
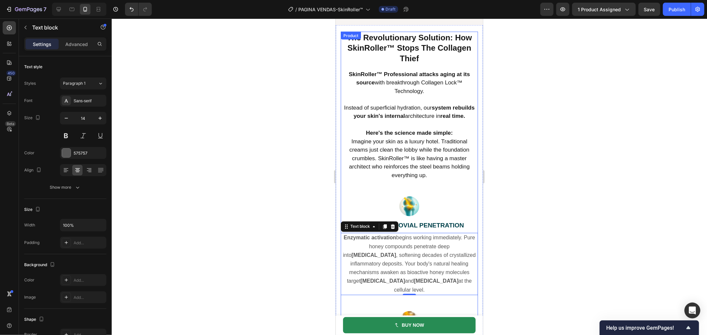
scroll to position [1015, 0]
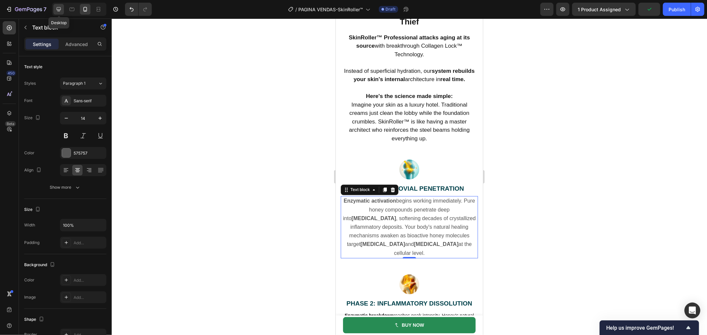
click at [60, 8] on icon at bounding box center [58, 9] width 7 height 7
type input "16"
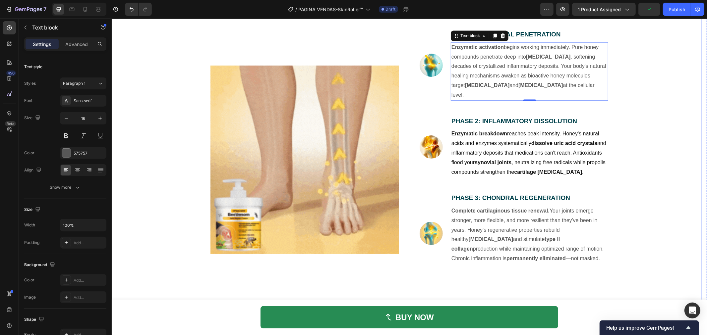
click at [636, 158] on div "The Revolutionary Solution: How SkinRoller™ Stops The Collagen Thief Heading Sk…" at bounding box center [408, 102] width 585 height 409
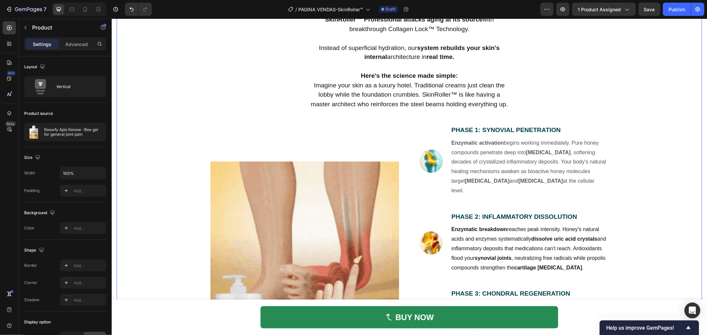
scroll to position [1008, 0]
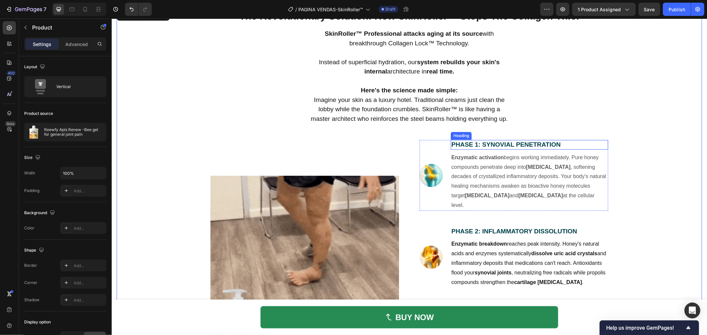
click at [492, 141] on strong "PHASE 1: SYNOVIAL PENETRATION" at bounding box center [505, 144] width 109 height 7
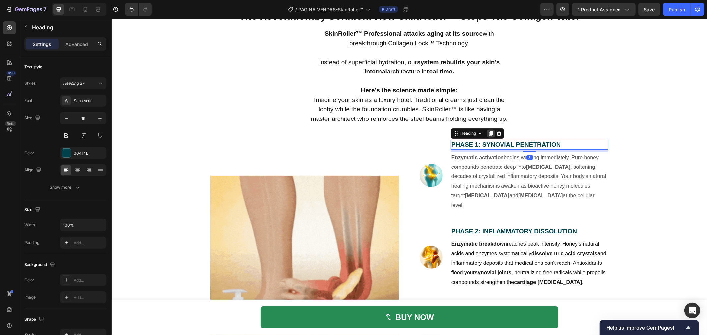
click at [489, 134] on icon at bounding box center [491, 133] width 4 height 5
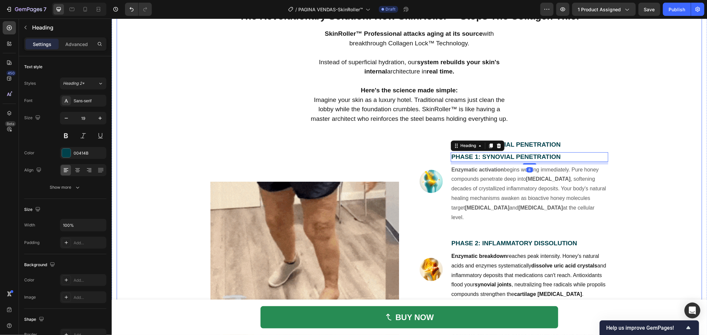
click at [618, 140] on div "The Revolutionary Solution: How SkinRoller™ Stops The Collagen Thief Heading Sk…" at bounding box center [408, 220] width 585 height 422
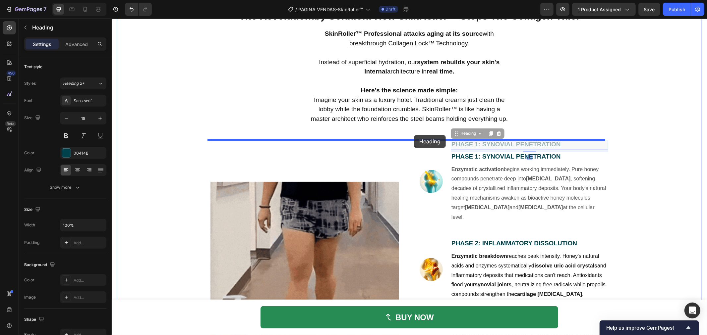
drag, startPoint x: 537, startPoint y: 142, endPoint x: 413, endPoint y: 135, distance: 123.8
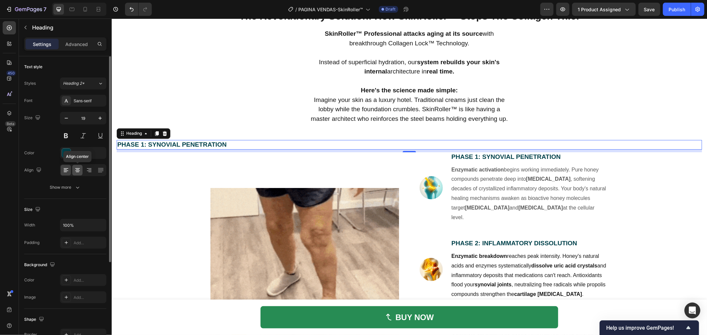
click at [78, 170] on icon at bounding box center [77, 170] width 7 height 7
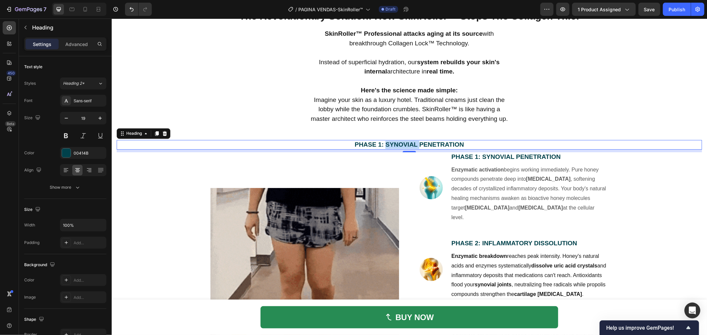
click at [412, 142] on strong "PHASE 1: SYNOVIAL PENETRATION" at bounding box center [408, 144] width 109 height 7
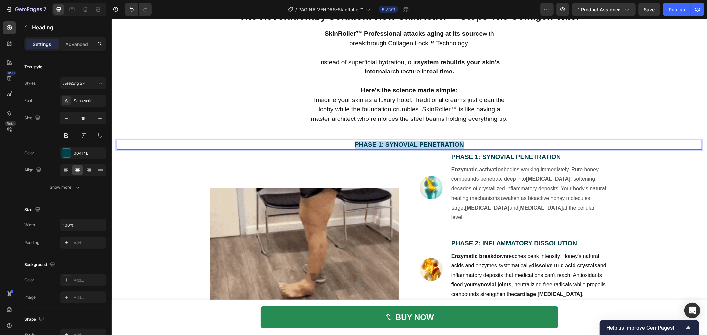
click at [412, 142] on strong "PHASE 1: SYNOVIAL PENETRATION" at bounding box center [408, 144] width 109 height 7
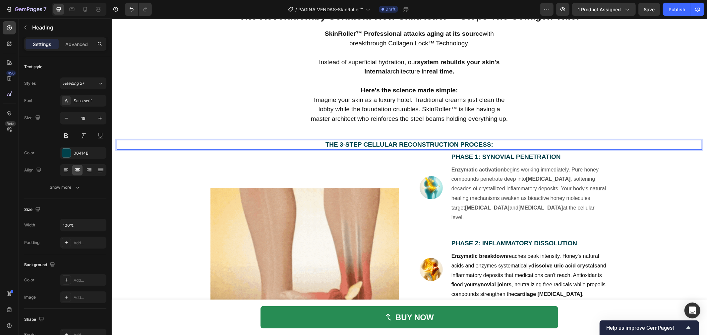
click at [360, 144] on strong "The 3-Step Cellular Reconstruction Process:" at bounding box center [409, 144] width 168 height 7
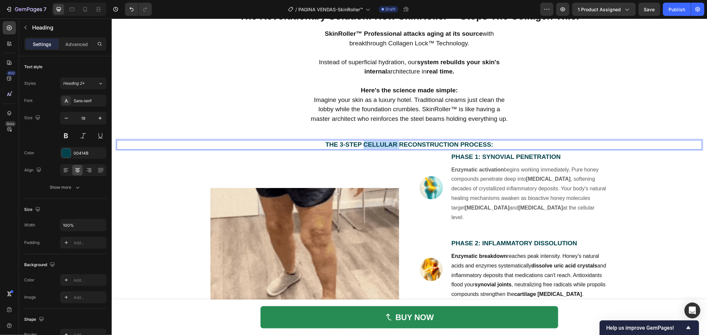
click at [360, 144] on strong "The 3-Step Cellular Reconstruction Process:" at bounding box center [409, 144] width 168 height 7
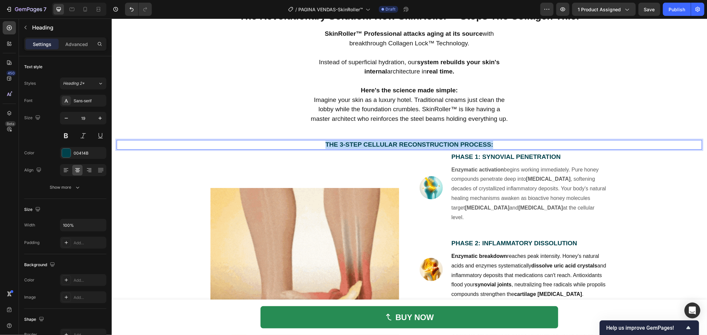
click at [360, 144] on strong "The 3-Step Cellular Reconstruction Process:" at bounding box center [409, 144] width 168 height 7
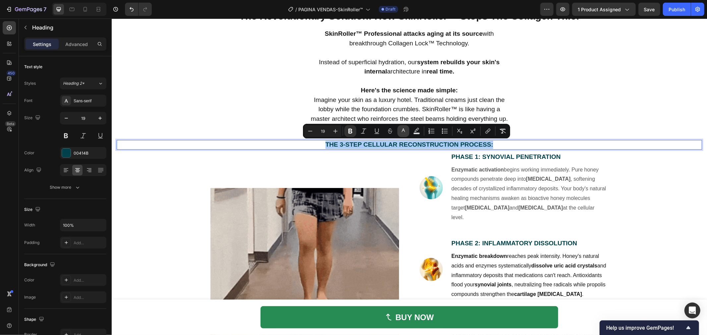
click at [401, 131] on icon "Editor contextual toolbar" at bounding box center [403, 131] width 7 height 7
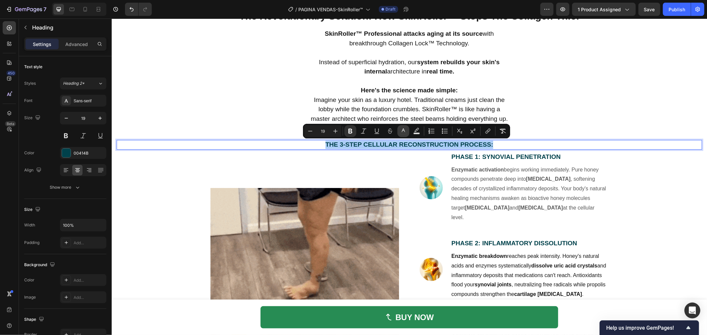
type input "00414B"
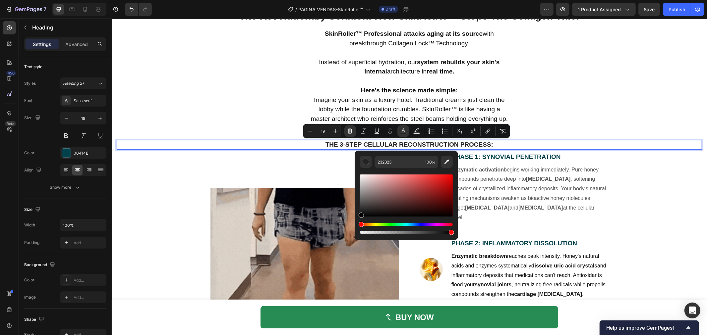
drag, startPoint x: 356, startPoint y: 211, endPoint x: 358, endPoint y: 219, distance: 8.9
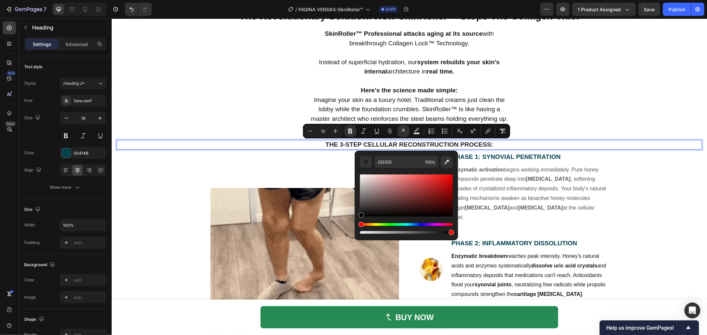
click at [358, 219] on div "232323 100 %" at bounding box center [405, 193] width 103 height 84
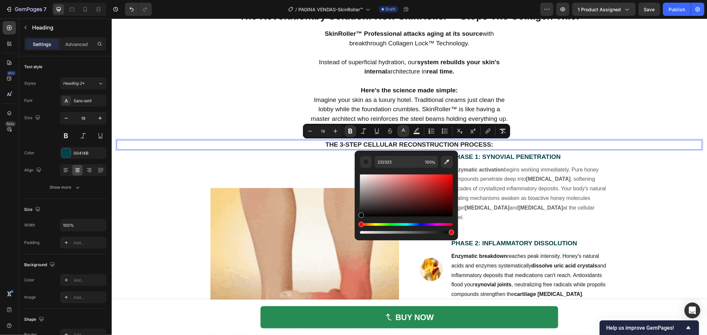
type input "000000"
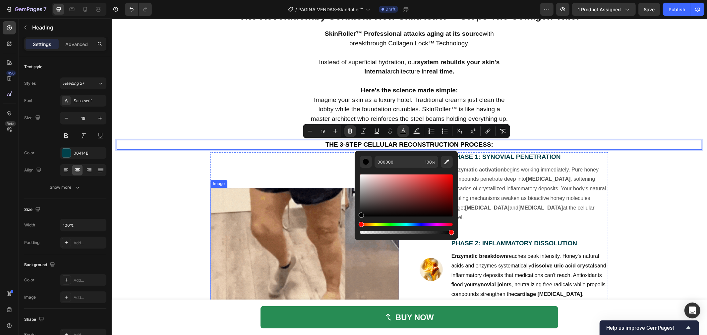
click at [342, 170] on div "Image" at bounding box center [304, 282] width 188 height 260
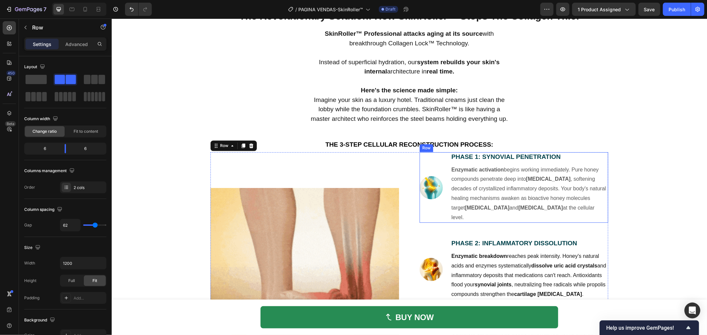
click at [500, 159] on strong "PHASE 1: SYNOVIAL PENETRATION" at bounding box center [505, 156] width 109 height 7
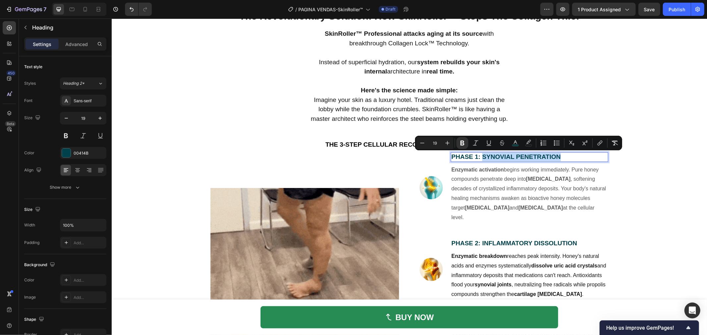
drag, startPoint x: 479, startPoint y: 157, endPoint x: 567, endPoint y: 158, distance: 87.8
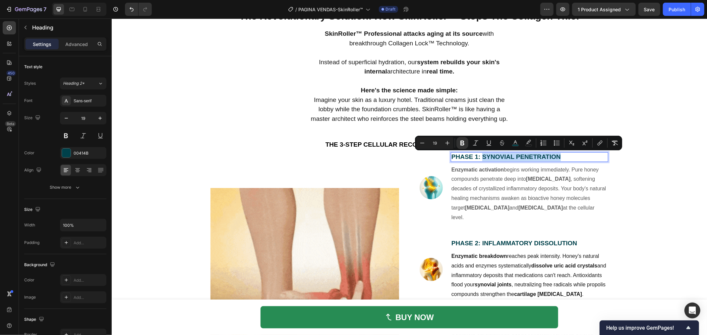
click at [567, 158] on p "PHASE 1: SYNOVIAL PENETRATION" at bounding box center [529, 157] width 156 height 8
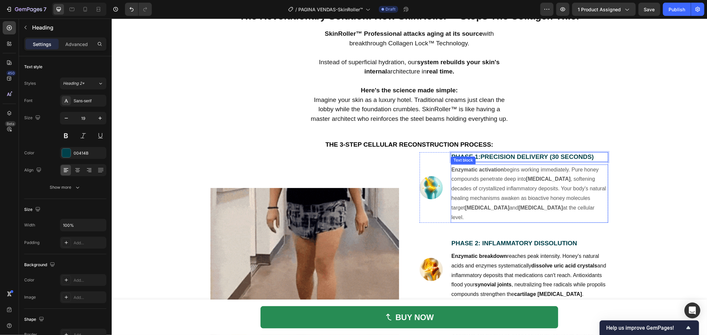
click at [534, 169] on span "Enzymatic activation begins working immediately. Pure honey compounds penetrate…" at bounding box center [528, 193] width 154 height 53
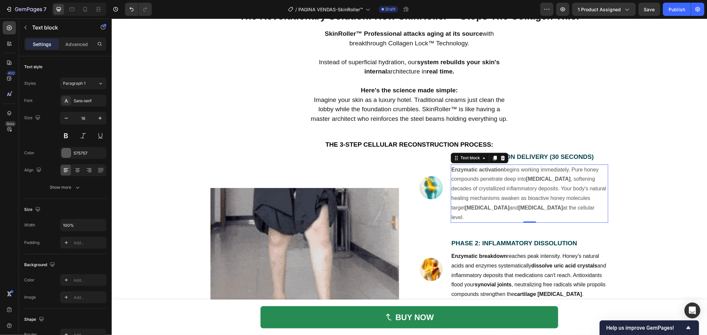
click at [565, 189] on span "Enzymatic activation begins working immediately. Pure honey compounds penetrate…" at bounding box center [528, 193] width 154 height 53
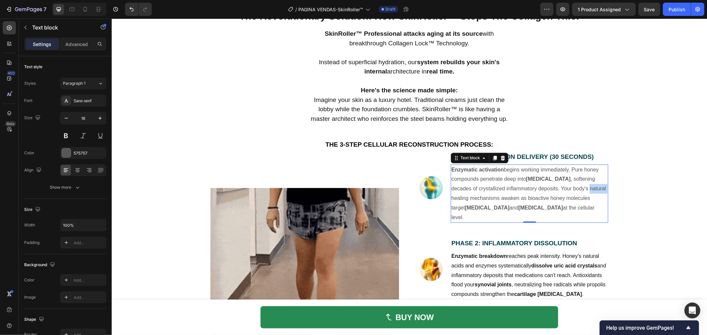
click at [565, 189] on span "Enzymatic activation begins working immediately. Pure honey compounds penetrate…" at bounding box center [528, 193] width 154 height 53
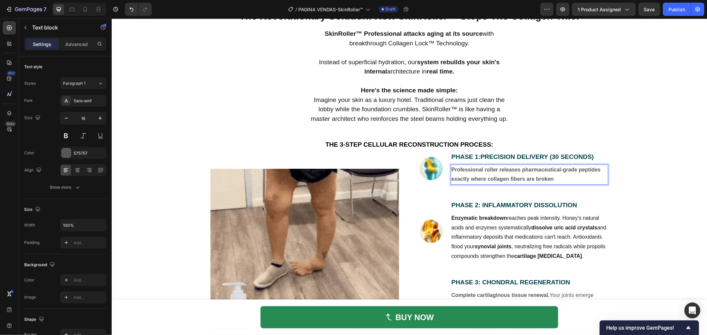
click at [531, 169] on strong "Professional roller releases pharmaceutical-grade peptides exactly where collag…" at bounding box center [525, 174] width 149 height 15
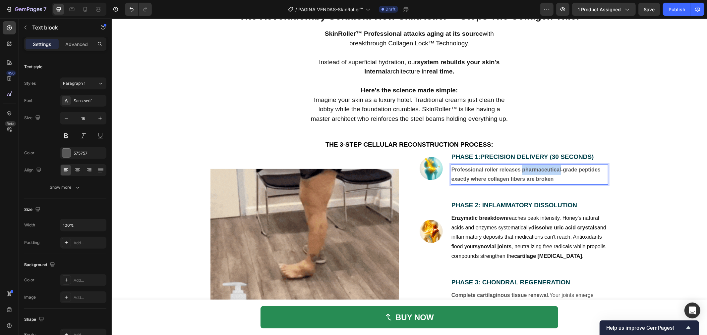
click at [531, 169] on strong "Professional roller releases pharmaceutical-grade peptides exactly where collag…" at bounding box center [525, 174] width 149 height 15
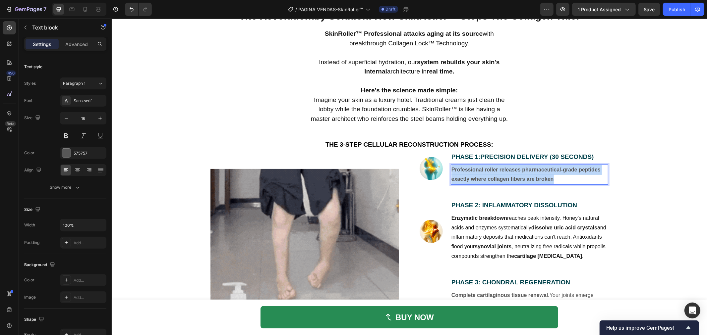
click at [531, 169] on strong "Professional roller releases pharmaceutical-grade peptides exactly where collag…" at bounding box center [525, 174] width 149 height 15
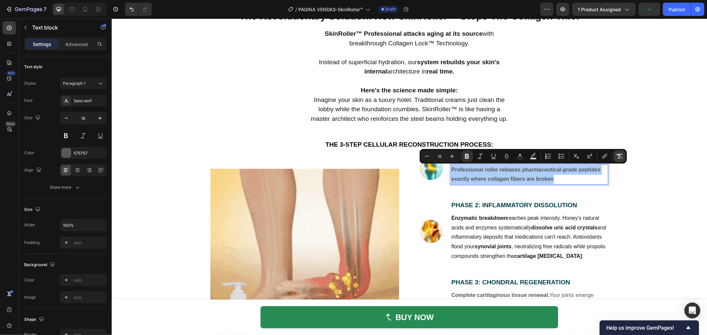
click at [619, 157] on icon "Editor contextual toolbar" at bounding box center [619, 156] width 7 height 7
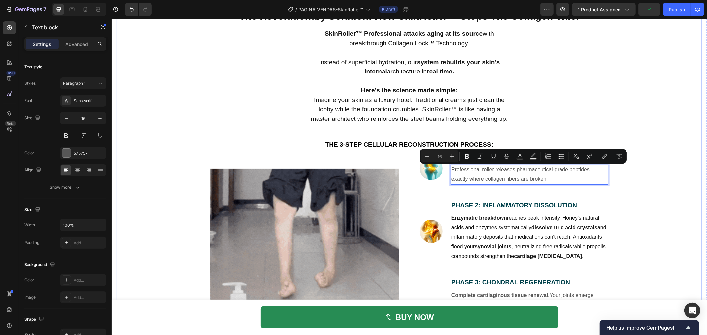
click at [636, 189] on div "The Revolutionary Solution: How SkinRoller™ Stops The Collagen Thief Heading Sk…" at bounding box center [408, 200] width 585 height 383
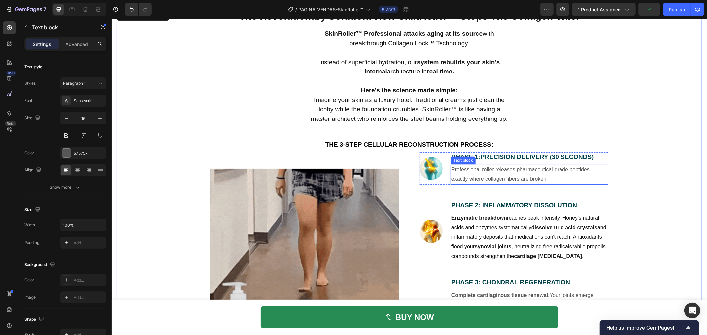
click at [535, 170] on p "Professional roller releases pharmaceutical-grade peptides exactly where collag…" at bounding box center [529, 174] width 156 height 19
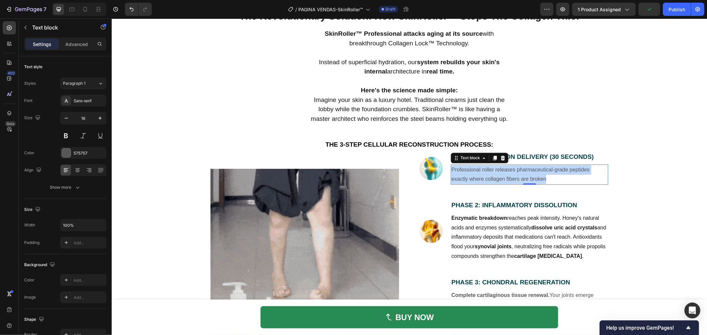
click at [535, 170] on p "Professional roller releases pharmaceutical-grade peptides exactly where collag…" at bounding box center [529, 174] width 156 height 19
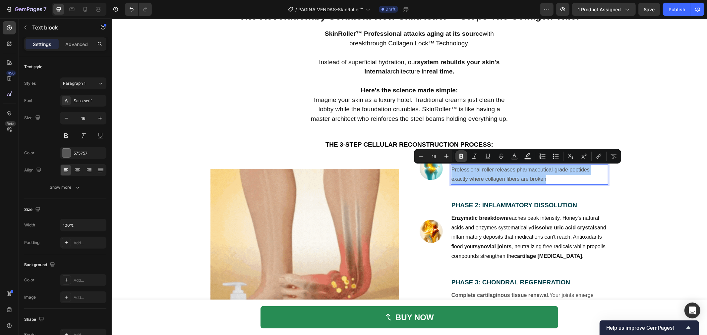
click at [462, 157] on icon "Editor contextual toolbar" at bounding box center [461, 156] width 7 height 7
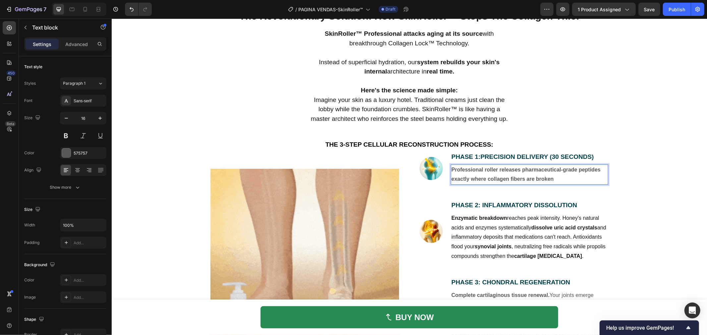
click at [489, 171] on strong "Professional roller releases pharmaceutical-grade peptides exactly where collag…" at bounding box center [525, 174] width 149 height 15
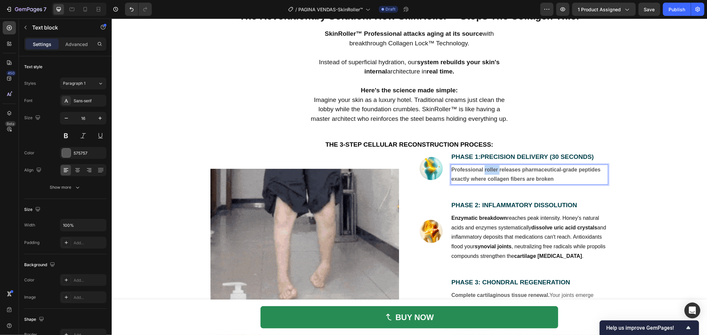
click at [489, 171] on strong "Professional roller releases pharmaceutical-grade peptides exactly where collag…" at bounding box center [525, 174] width 149 height 15
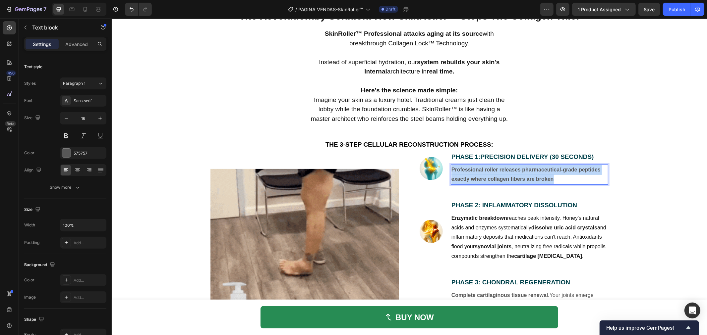
click at [489, 171] on strong "Professional roller releases pharmaceutical-grade peptides exactly where collag…" at bounding box center [525, 174] width 149 height 15
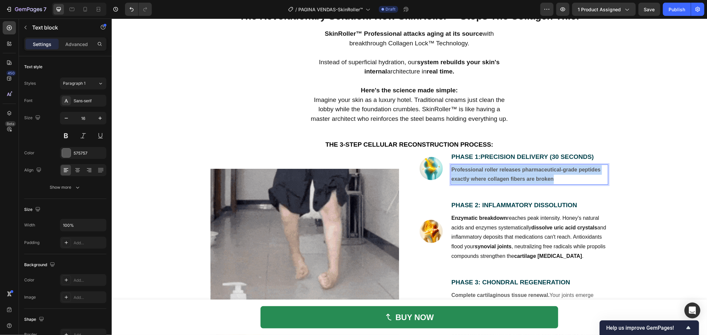
click at [533, 174] on p "Professional roller releases pharmaceutical-grade peptides exactly where collag…" at bounding box center [529, 174] width 156 height 19
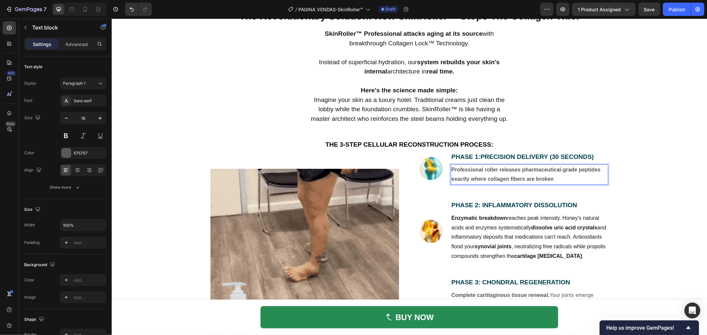
click at [578, 183] on p "Professional roller releases pharmaceutical-grade peptides exactly where collag…" at bounding box center [529, 174] width 156 height 19
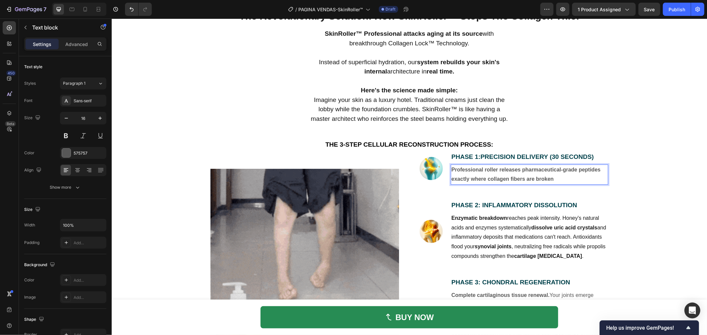
click at [552, 175] on p "Professional roller releases pharmaceutical-grade peptides exactly where collag…" at bounding box center [529, 174] width 156 height 19
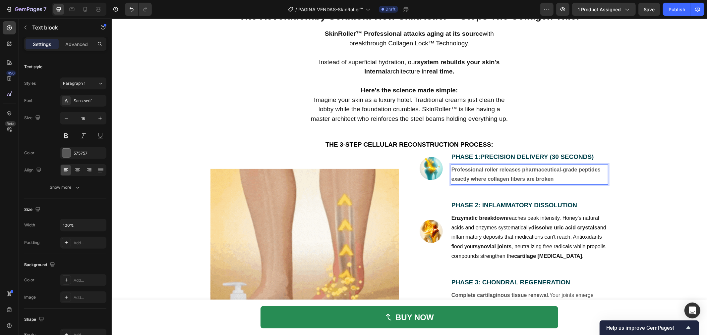
click at [552, 175] on p "Professional roller releases pharmaceutical-grade peptides exactly where collag…" at bounding box center [529, 174] width 156 height 19
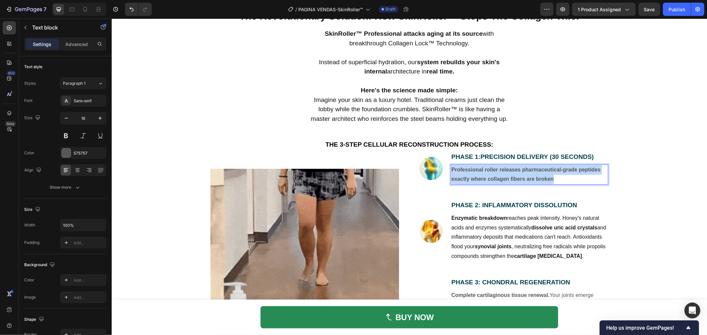
click at [552, 175] on p "Professional roller releases pharmaceutical-grade peptides exactly where collag…" at bounding box center [529, 174] width 156 height 19
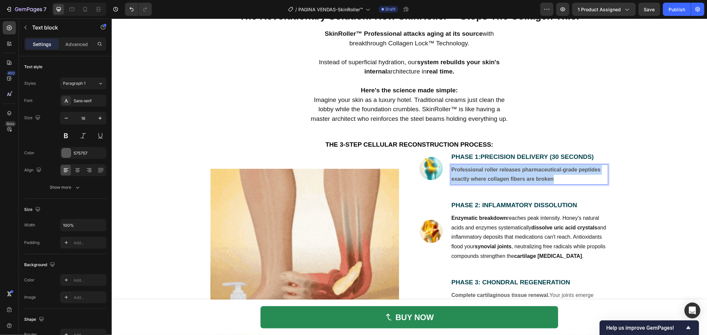
click at [624, 161] on div "The Revolutionary Solution: How SkinRoller™ Stops The Collagen Thief Heading Sk…" at bounding box center [408, 200] width 585 height 383
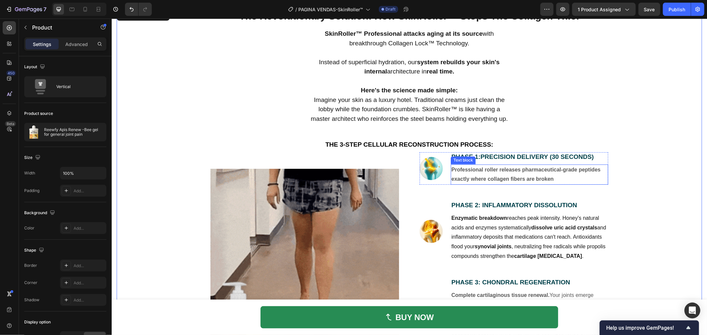
click at [561, 175] on p "Professional roller releases pharmaceutical-grade peptides exactly where collag…" at bounding box center [529, 174] width 156 height 19
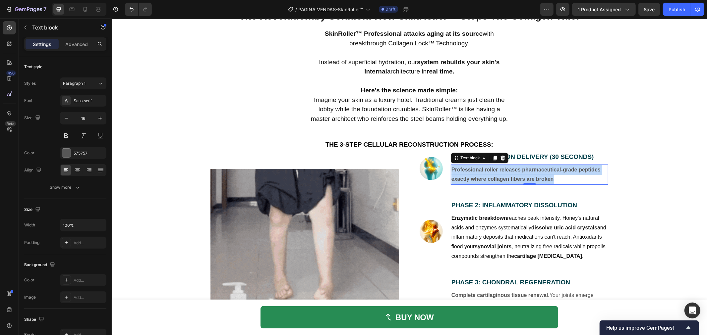
click at [561, 175] on p "Professional roller releases pharmaceutical-grade peptides exactly where collag…" at bounding box center [529, 174] width 156 height 19
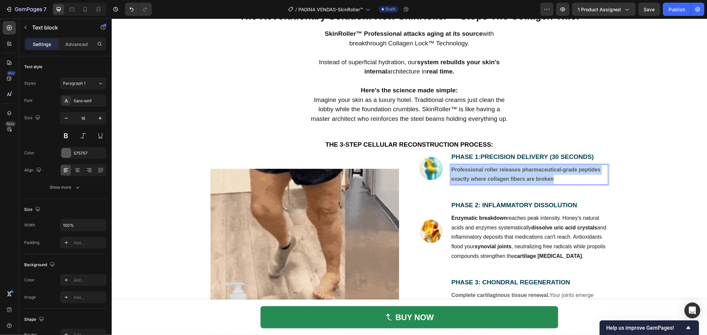
click at [561, 175] on p "Professional roller releases pharmaceutical-grade peptides exactly where collag…" at bounding box center [529, 174] width 156 height 19
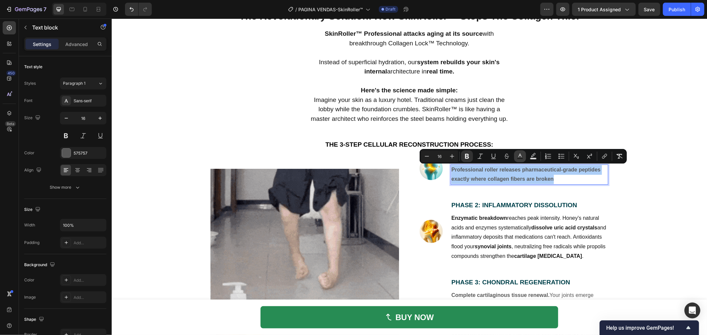
click at [521, 157] on icon "Editor contextual toolbar" at bounding box center [519, 156] width 3 height 4
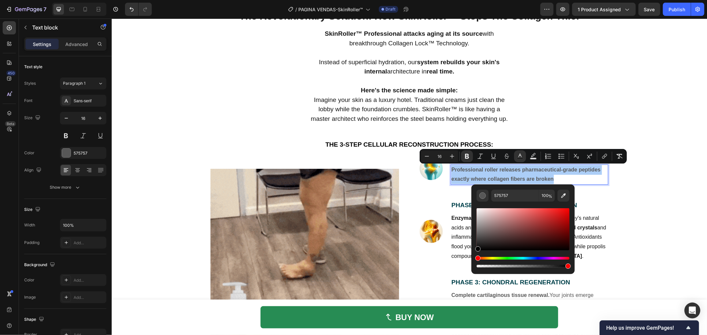
drag, startPoint x: 485, startPoint y: 245, endPoint x: 509, endPoint y: 242, distance: 23.7
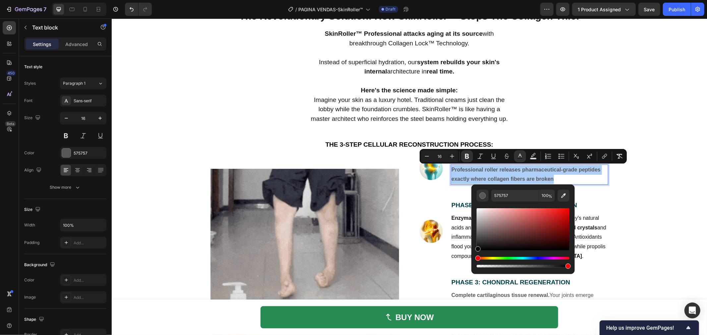
click at [476, 254] on div "Editor contextual toolbar" at bounding box center [522, 238] width 93 height 62
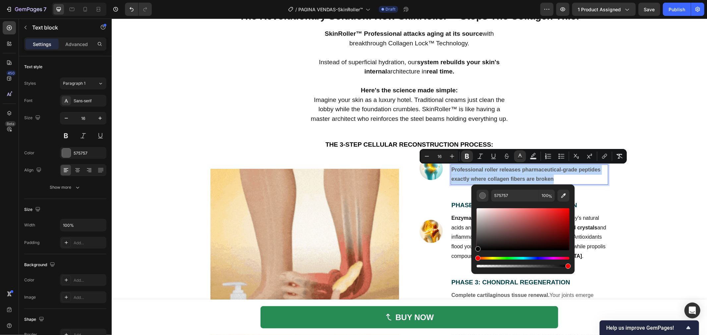
type input "000000"
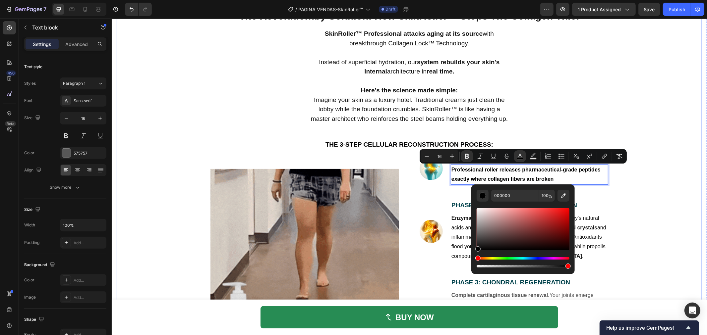
click at [636, 236] on div "The Revolutionary Solution: How SkinRoller™ Stops The Collagen Thief Heading Sk…" at bounding box center [408, 200] width 585 height 383
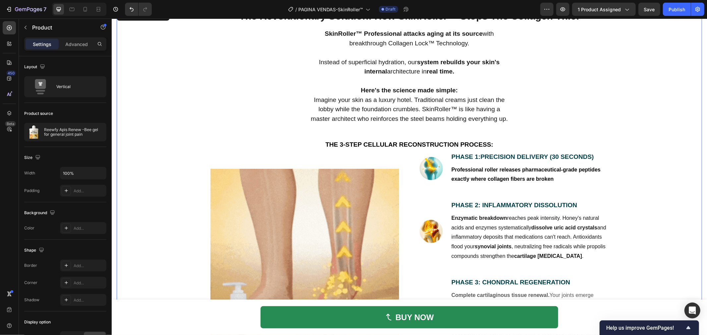
click at [636, 224] on div "The Revolutionary Solution: How SkinRoller™ Stops The Collagen Thief Heading Sk…" at bounding box center [408, 200] width 585 height 383
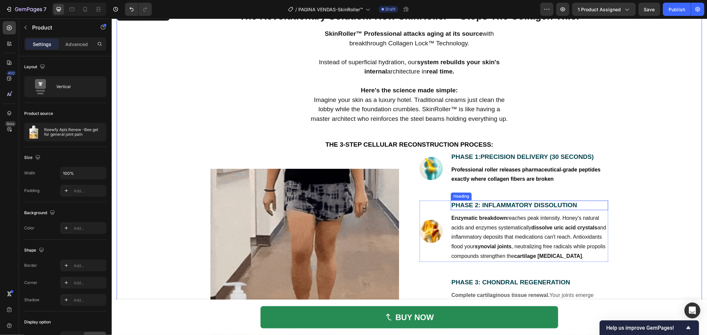
click at [494, 205] on strong "PHASE 2: INFLAMMATORY DISSOLUTION" at bounding box center [514, 204] width 126 height 7
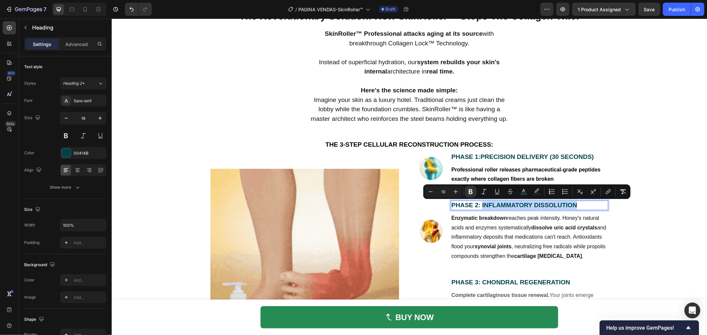
drag, startPoint x: 478, startPoint y: 203, endPoint x: 574, endPoint y: 201, distance: 96.1
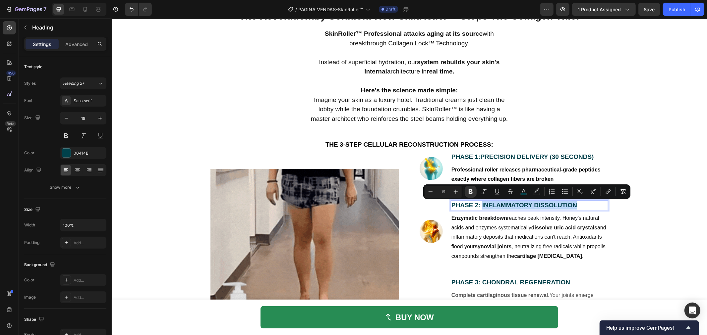
click at [574, 201] on p "PHASE 2: INFLAMMATORY DISSOLUTION" at bounding box center [529, 205] width 156 height 8
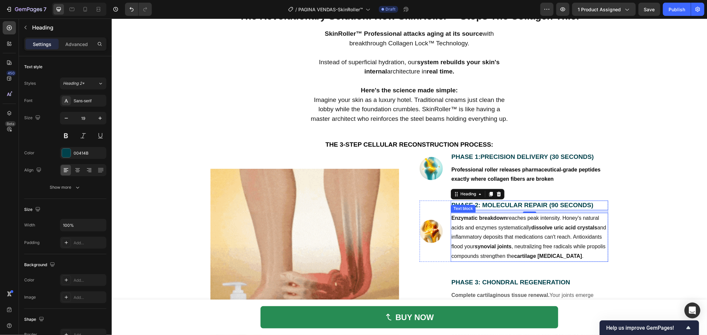
click at [526, 223] on p "Enzymatic breakdown reaches peak intensity. Honey's natural acids and enzymes s…" at bounding box center [529, 237] width 156 height 48
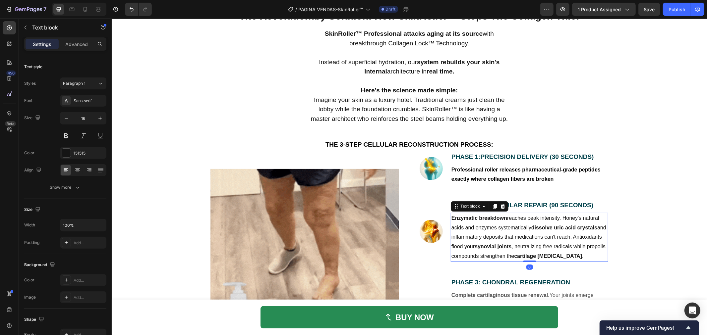
click at [526, 223] on p "Enzymatic breakdown reaches peak intensity. Honey's natural acids and enzymes s…" at bounding box center [529, 237] width 156 height 48
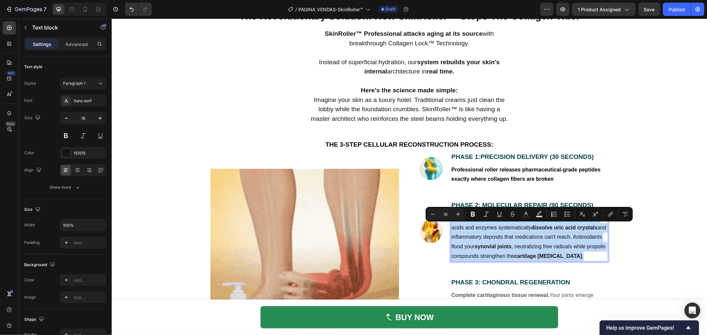
click at [526, 223] on p "Enzymatic breakdown reaches peak intensity. Honey's natural acids and enzymes s…" at bounding box center [529, 237] width 156 height 48
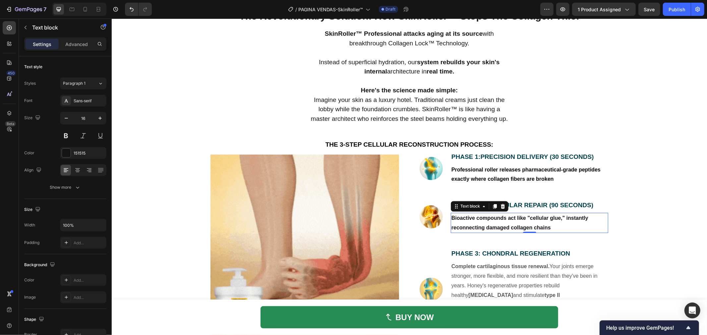
click at [567, 216] on strong "Bioactive compounds act like "cellular glue," instantly reconnecting damaged co…" at bounding box center [519, 222] width 137 height 15
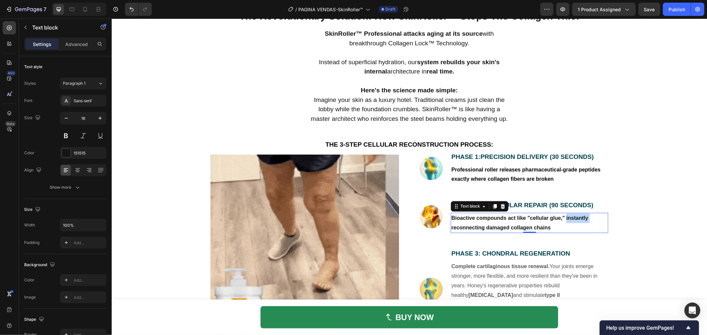
click at [567, 216] on strong "Bioactive compounds act like "cellular glue," instantly reconnecting damaged co…" at bounding box center [519, 222] width 137 height 15
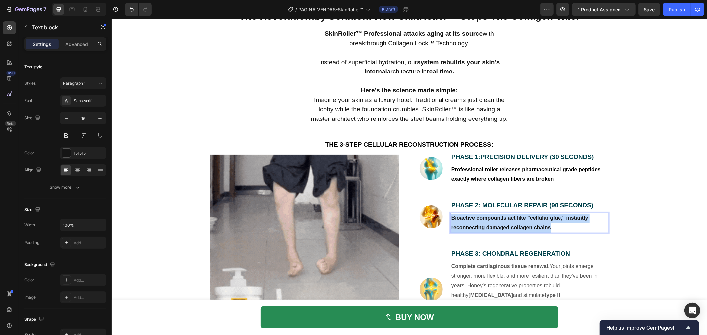
click at [567, 216] on strong "Bioactive compounds act like "cellular glue," instantly reconnecting damaged co…" at bounding box center [519, 222] width 137 height 15
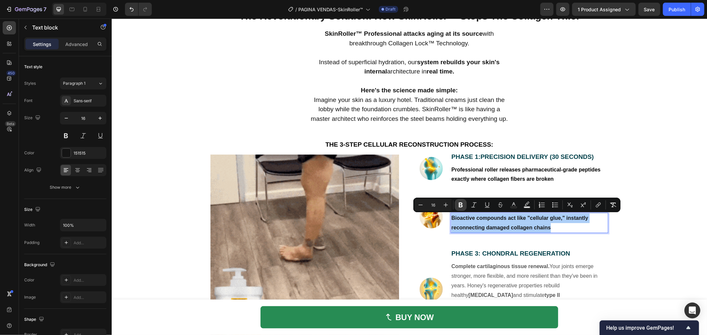
click at [463, 207] on icon "Editor contextual toolbar" at bounding box center [460, 205] width 7 height 7
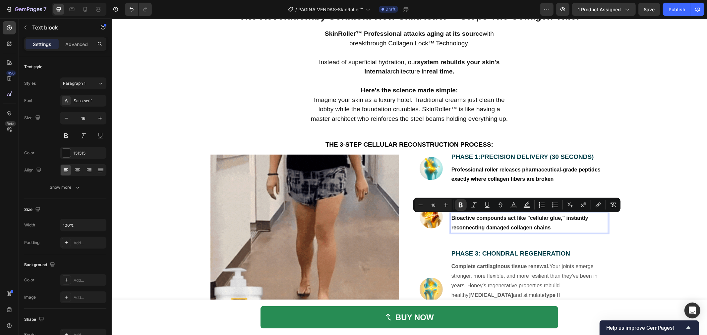
click at [561, 249] on h3 "PHASE 3: CHONDRAL REGENERATION" at bounding box center [528, 254] width 157 height 10
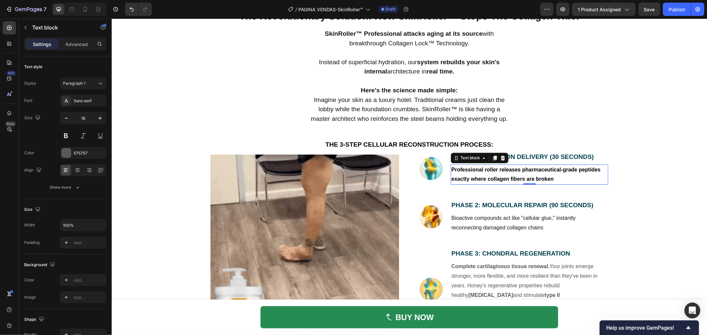
click at [514, 175] on p "Professional roller releases pharmaceutical-grade peptides exactly where collag…" at bounding box center [529, 174] width 156 height 19
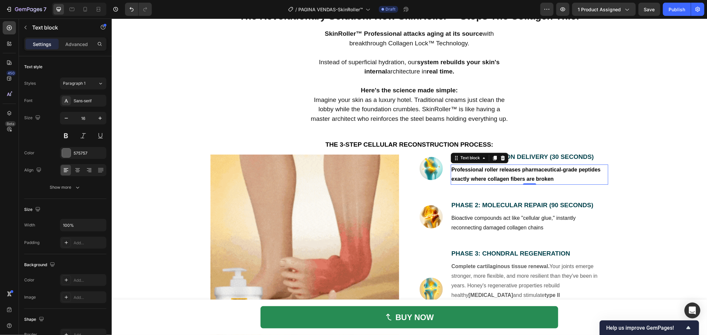
click at [510, 167] on div at bounding box center [510, 167] width 0 height 0
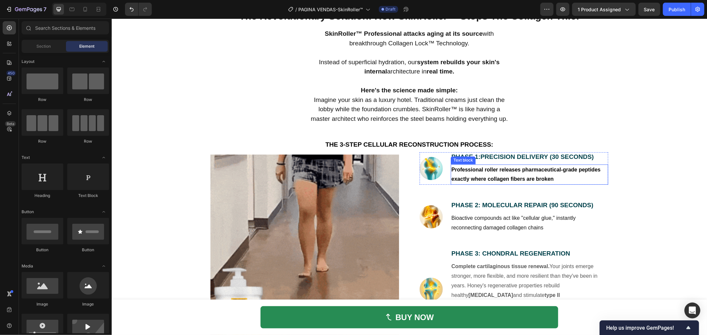
click at [466, 170] on strong "Professional roller releases pharmaceutical-grade peptides exactly where collag…" at bounding box center [525, 174] width 149 height 15
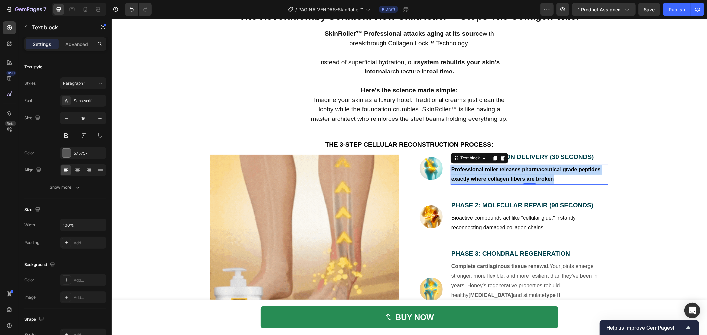
click at [466, 170] on strong "Professional roller releases pharmaceutical-grade peptides exactly where collag…" at bounding box center [525, 174] width 149 height 15
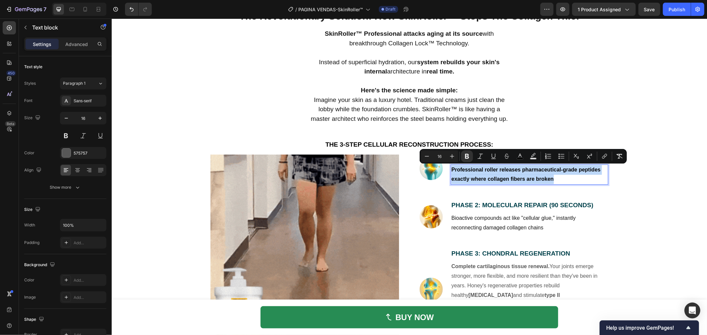
click at [466, 170] on strong "Professional roller releases pharmaceutical-grade peptides exactly where collag…" at bounding box center [525, 174] width 149 height 15
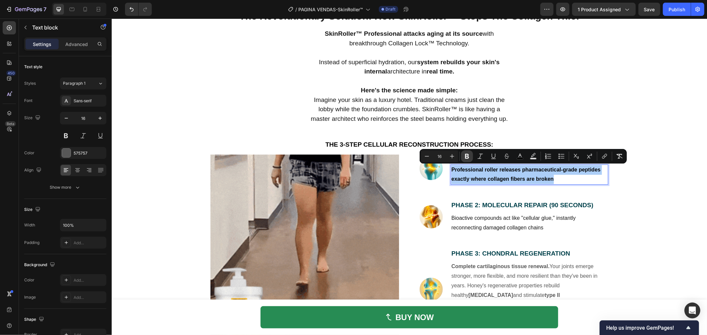
click at [464, 161] on button "Bold" at bounding box center [467, 156] width 12 height 12
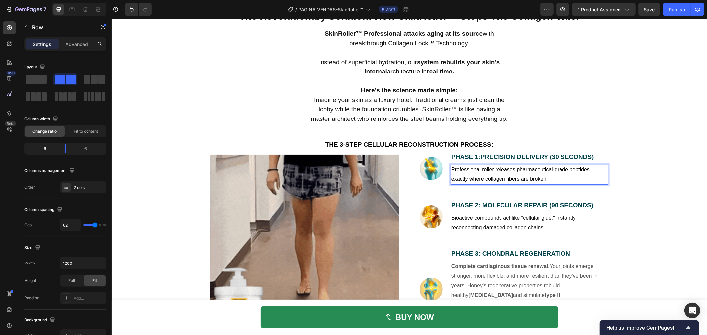
click at [508, 190] on div "Image ⁠⁠⁠⁠⁠⁠⁠ PHASE 1: Precision Delivery (30 seconds) Heading Professional rol…" at bounding box center [513, 248] width 188 height 193
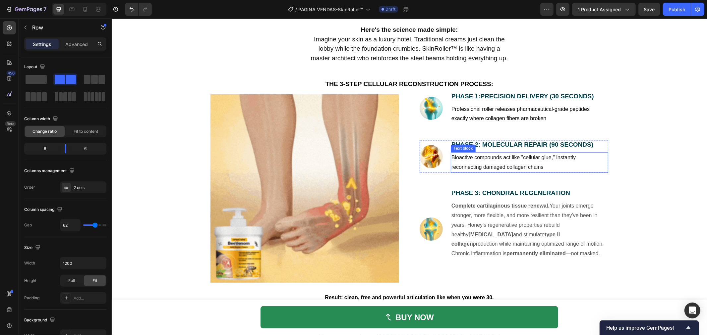
scroll to position [1082, 0]
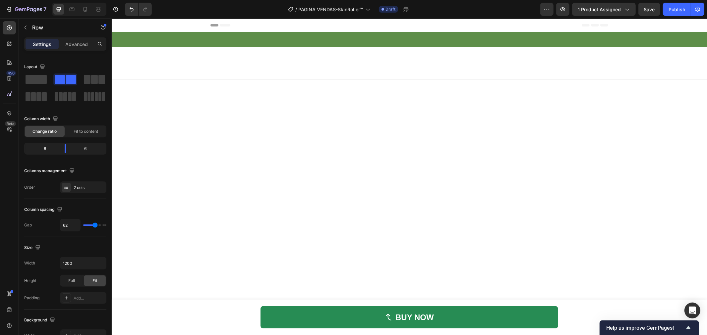
scroll to position [1082, 0]
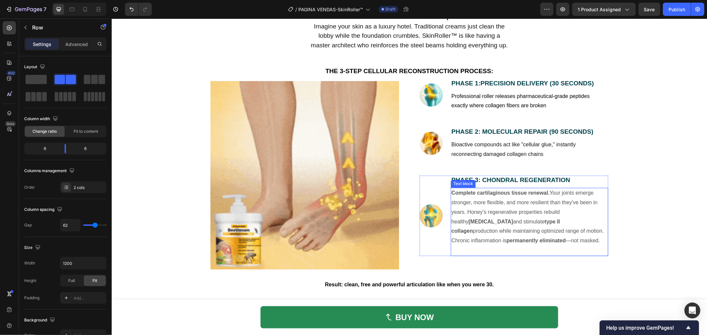
click at [555, 224] on strong "type II collagen" at bounding box center [505, 226] width 109 height 15
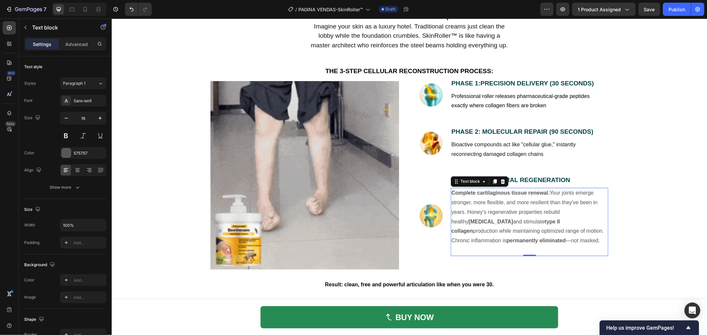
click at [532, 224] on strong "type II collagen" at bounding box center [505, 226] width 109 height 15
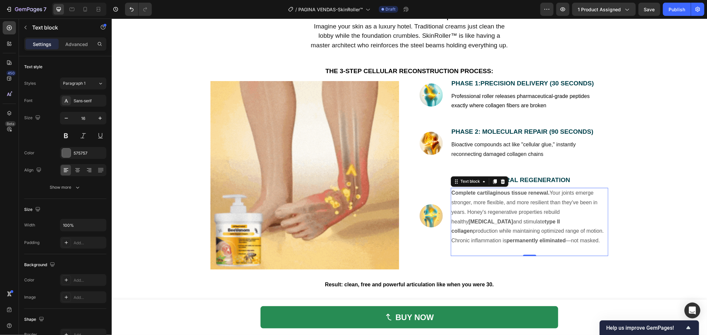
scroll to position [1103, 0]
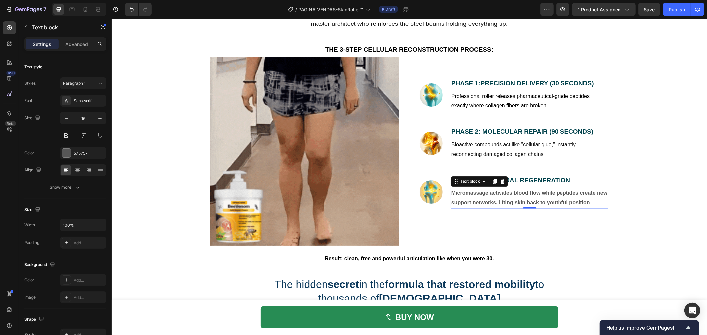
click at [573, 196] on p "Micromassage activates blood flow while peptides create new support networks, l…" at bounding box center [529, 197] width 156 height 19
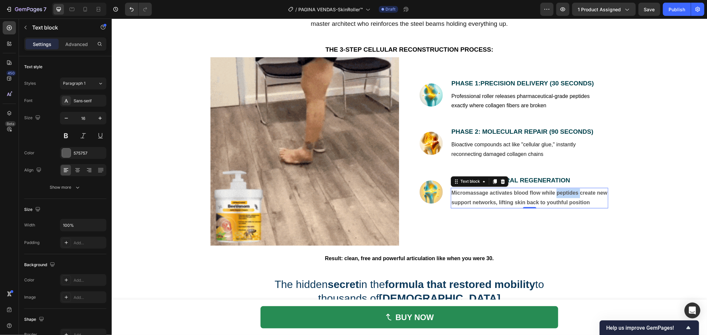
click at [573, 196] on p "Micromassage activates blood flow while peptides create new support networks, l…" at bounding box center [529, 197] width 156 height 19
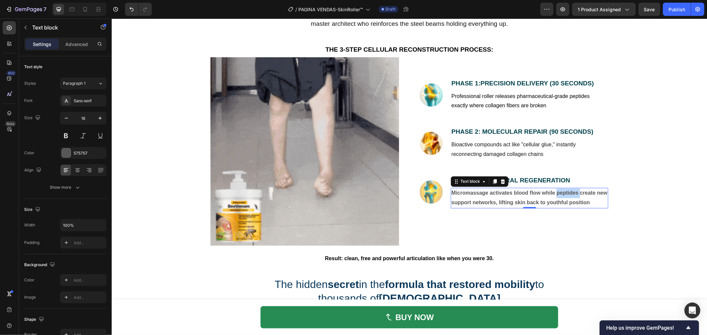
click at [568, 196] on div at bounding box center [568, 196] width 0 height 0
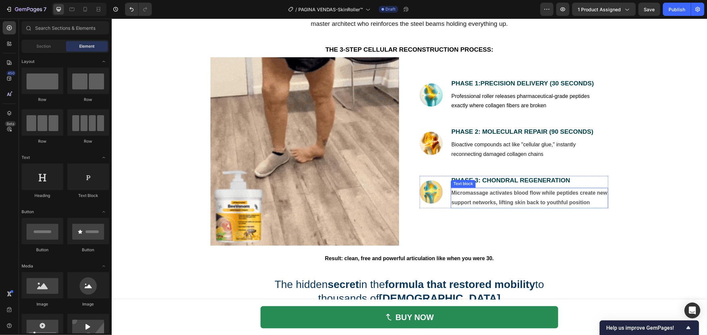
click at [539, 194] on strong "Micromassage activates blood flow while peptides create new support networks, l…" at bounding box center [529, 197] width 156 height 15
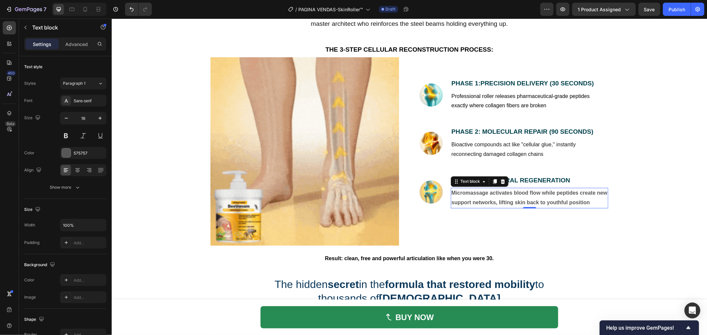
click at [539, 194] on strong "Micromassage activates blood flow while peptides create new support networks, l…" at bounding box center [529, 197] width 156 height 15
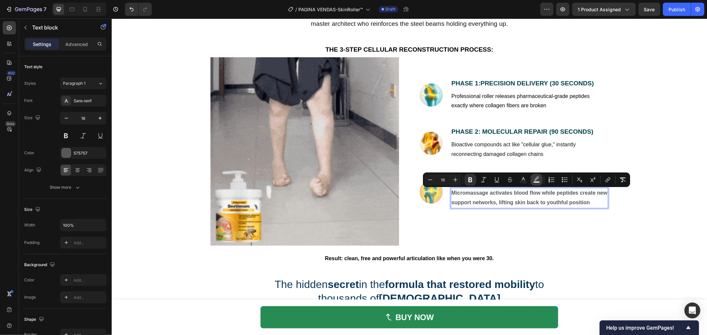
drag, startPoint x: 620, startPoint y: 181, endPoint x: 531, endPoint y: 180, distance: 88.8
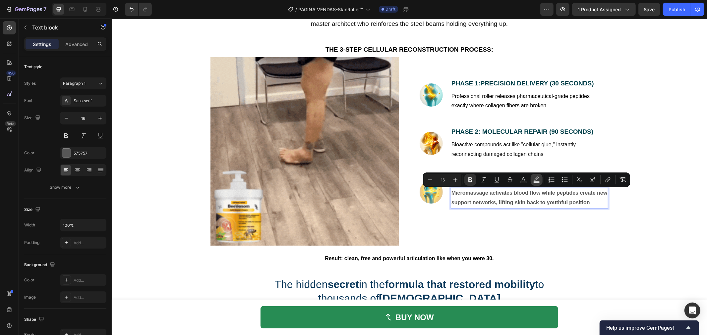
click at [620, 181] on icon "Editor contextual toolbar" at bounding box center [622, 180] width 7 height 7
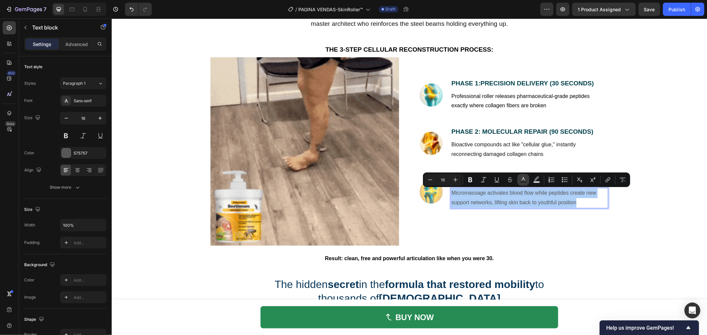
click at [523, 179] on icon "Editor contextual toolbar" at bounding box center [522, 179] width 3 height 4
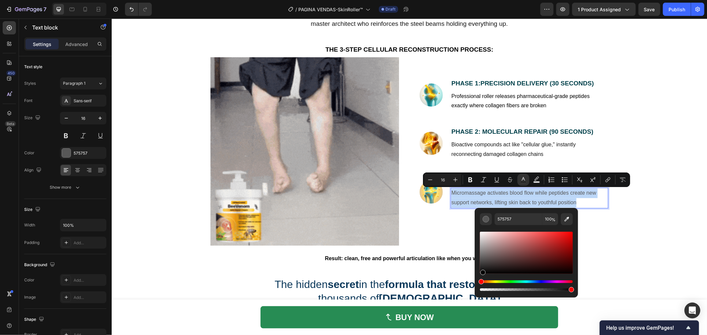
type input "000000"
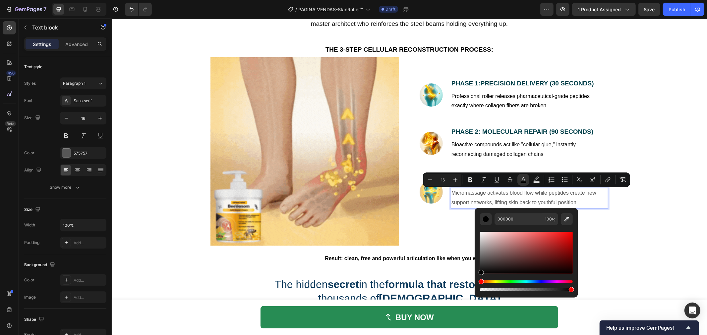
drag, startPoint x: 488, startPoint y: 266, endPoint x: 476, endPoint y: 264, distance: 11.5
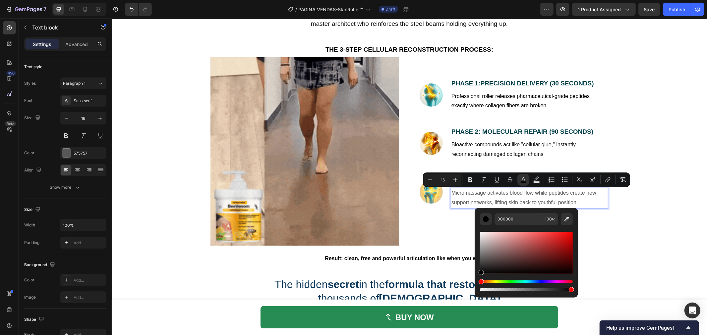
click at [481, 274] on div "Editor contextual toolbar" at bounding box center [526, 253] width 93 height 42
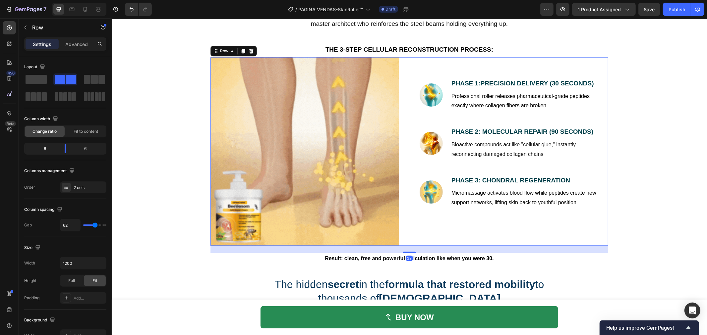
click at [459, 211] on div "Image ⁠⁠⁠⁠⁠⁠⁠ PHASE 1: Precision Delivery (30 seconds) Heading Professional rol…" at bounding box center [513, 151] width 188 height 188
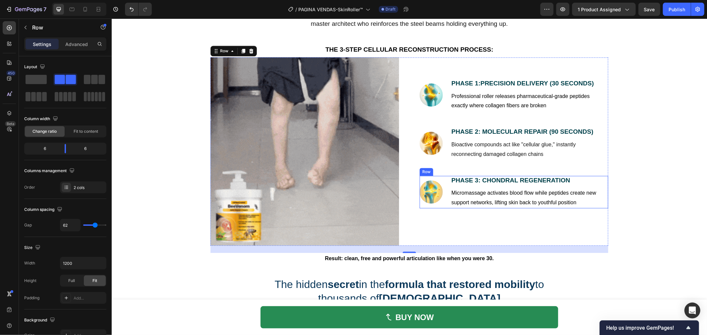
click at [498, 183] on strong "PHASE 3: CHONDRAL REGENERATION" at bounding box center [510, 180] width 119 height 7
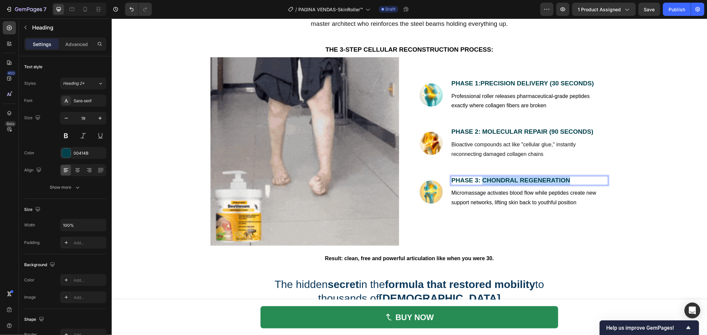
drag, startPoint x: 479, startPoint y: 180, endPoint x: 584, endPoint y: 180, distance: 105.0
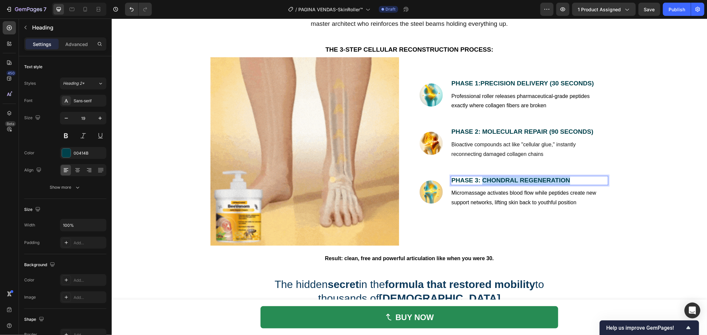
click at [584, 180] on p "PHASE 3: CHONDRAL REGENERATION" at bounding box center [529, 180] width 156 height 8
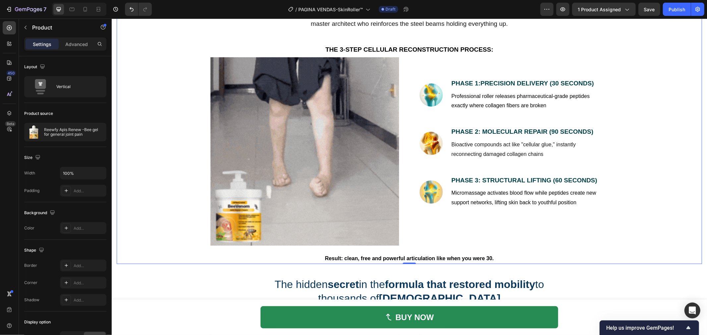
click at [632, 193] on div "The Revolutionary Solution: How SkinRoller™ Stops The Collagen Thief Heading Sk…" at bounding box center [408, 89] width 585 height 350
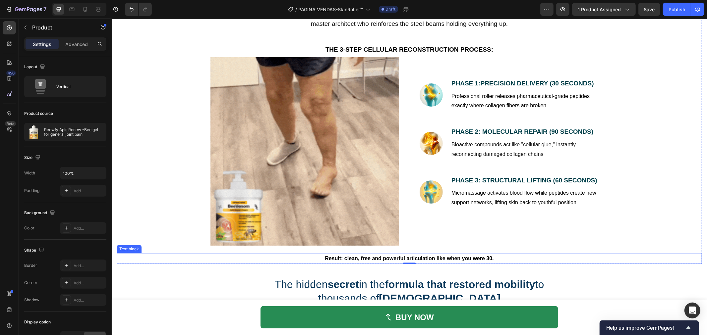
click at [455, 254] on p "Result: clean, free and powerful articulation like when you were 30." at bounding box center [408, 258] width 291 height 10
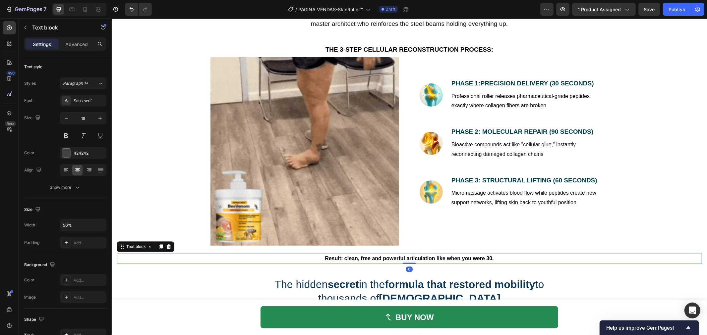
click at [450, 256] on strong "Result: clean, free and powerful articulation like when you were 30." at bounding box center [408, 258] width 169 height 6
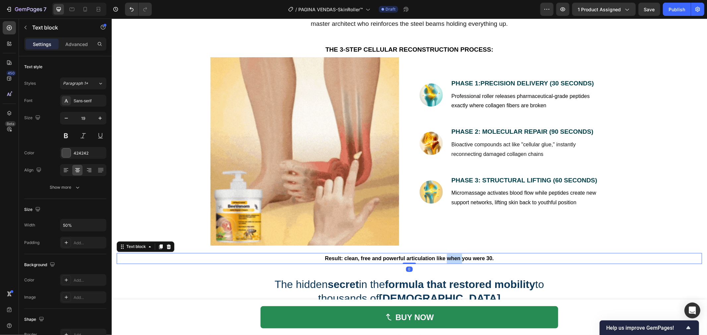
click at [450, 256] on strong "Result: clean, free and powerful articulation like when you were 30." at bounding box center [408, 258] width 169 height 6
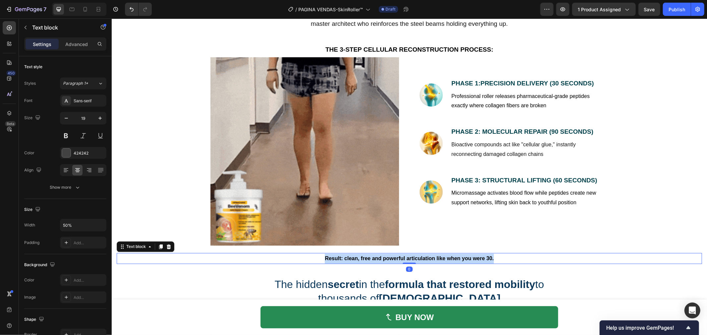
click at [450, 256] on strong "Result: clean, free and powerful articulation like when you were 30." at bounding box center [408, 258] width 169 height 6
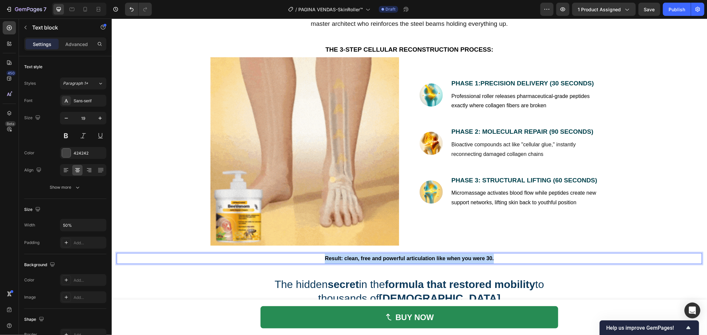
click at [415, 260] on strong "Result: clean, free and powerful articulation like when you were 30." at bounding box center [408, 258] width 169 height 6
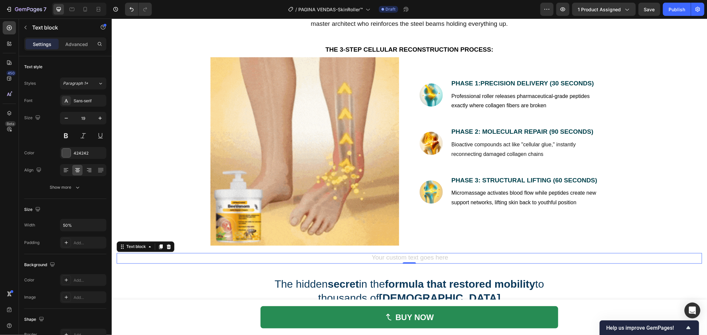
click at [438, 259] on div "Rich Text Editor. Editing area: main" at bounding box center [409, 258] width 293 height 11
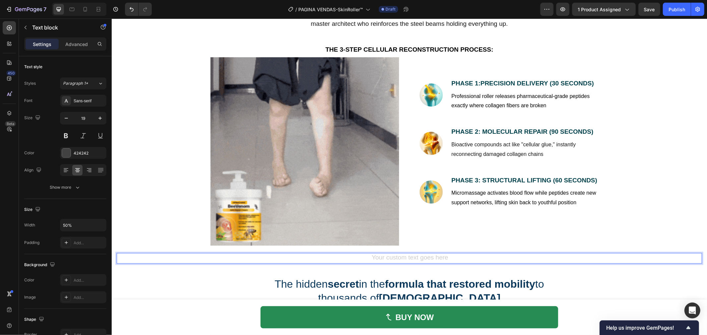
click at [431, 257] on div "Rich Text Editor. Editing area: main" at bounding box center [409, 258] width 293 height 11
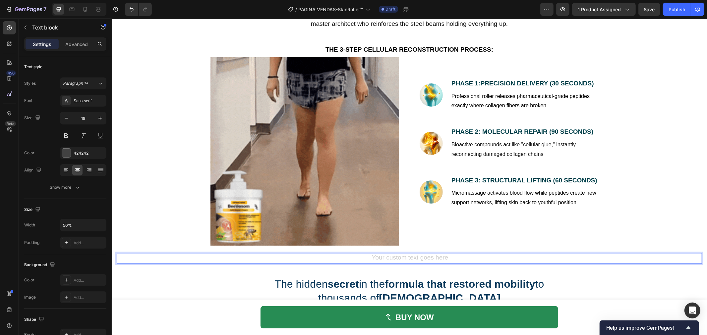
click at [431, 257] on div "Rich Text Editor. Editing area: main" at bounding box center [409, 258] width 293 height 11
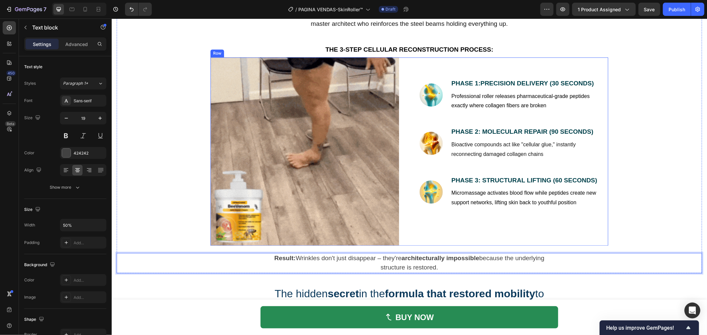
click at [488, 228] on div "Image ⁠⁠⁠⁠⁠⁠⁠ PHASE 1: Precision Delivery (30 seconds) Heading Professional rol…" at bounding box center [513, 151] width 188 height 188
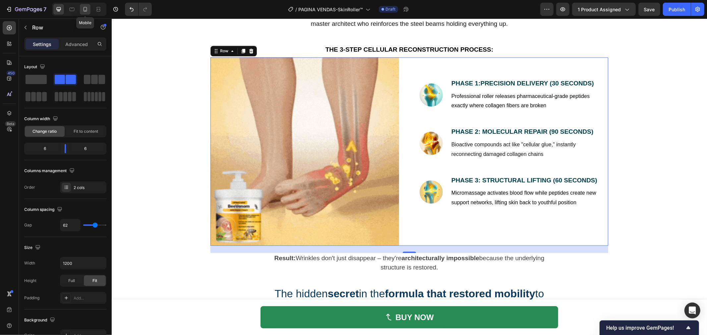
click at [87, 14] on div at bounding box center [85, 9] width 11 height 11
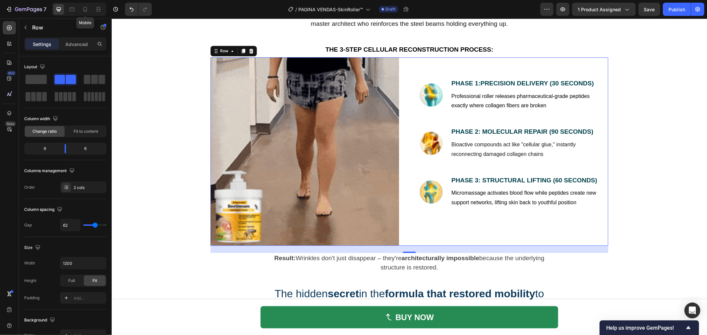
type input "0"
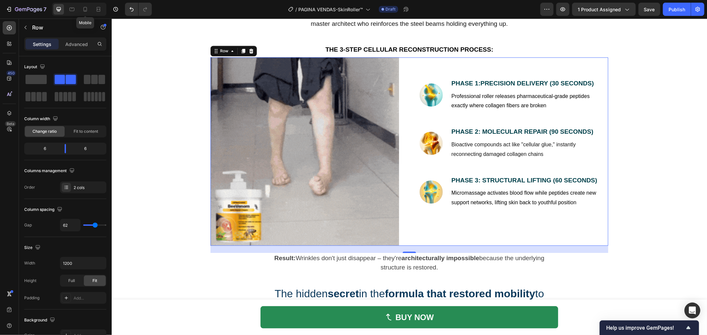
type input "0"
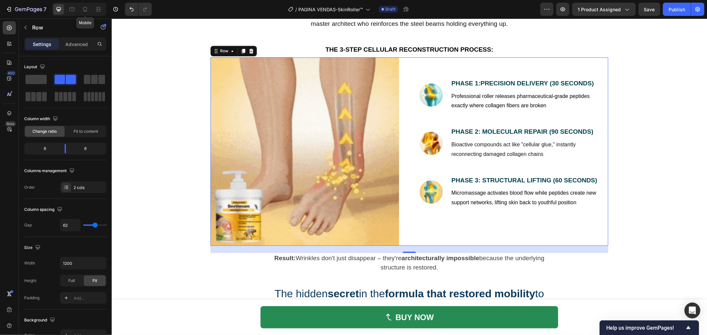
type input "100%"
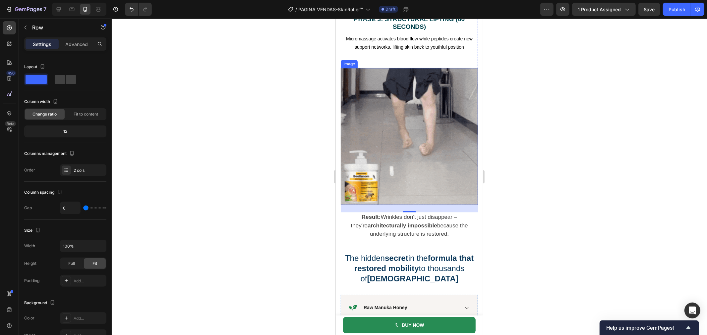
scroll to position [1381, 0]
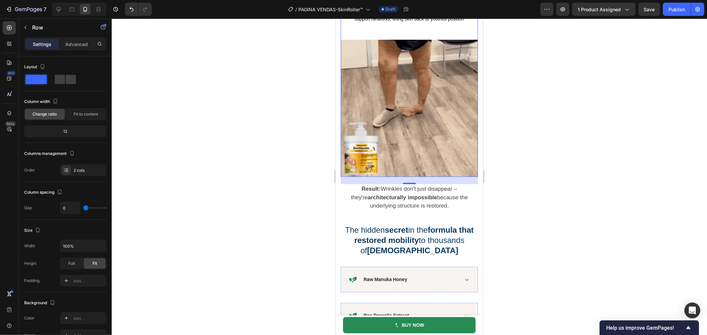
click at [281, 211] on div at bounding box center [409, 177] width 595 height 317
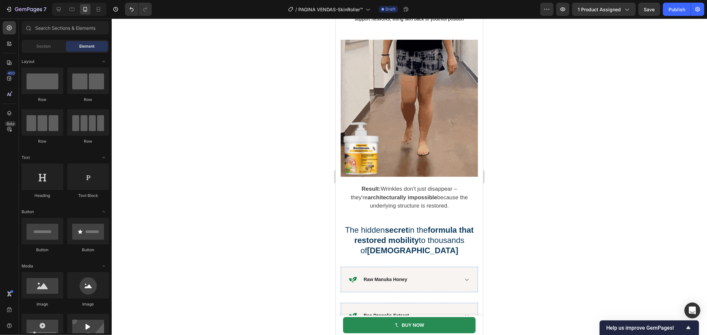
click at [545, 190] on div at bounding box center [409, 177] width 595 height 317
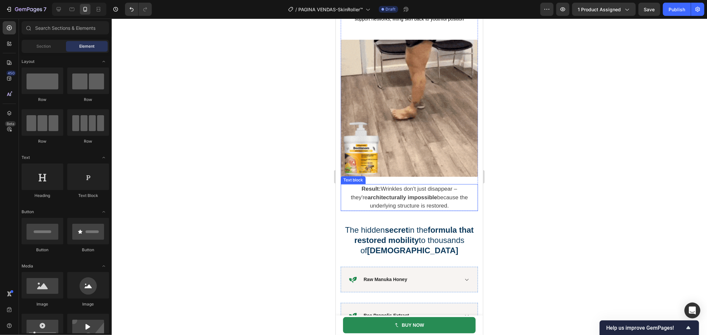
click at [408, 200] on strong "architecturally impossible" at bounding box center [402, 197] width 70 height 6
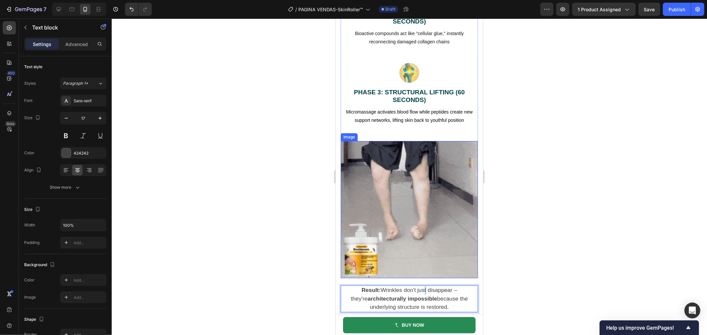
scroll to position [1271, 0]
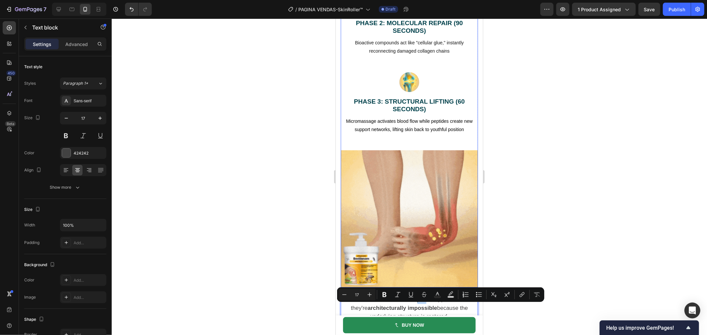
drag, startPoint x: 412, startPoint y: 199, endPoint x: 403, endPoint y: 161, distance: 39.1
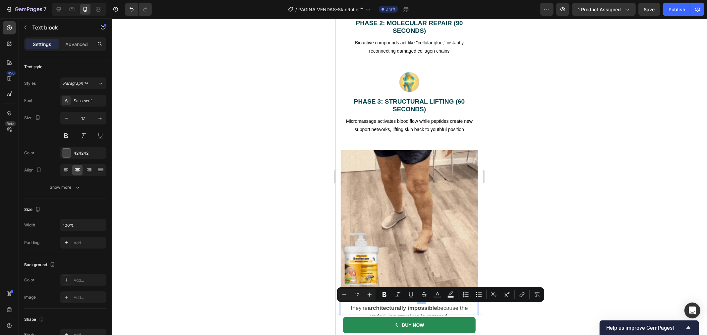
click at [551, 215] on div at bounding box center [409, 177] width 595 height 317
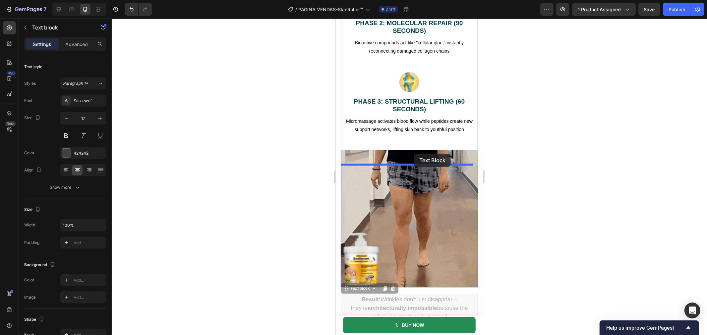
drag, startPoint x: 421, startPoint y: 306, endPoint x: 413, endPoint y: 154, distance: 152.2
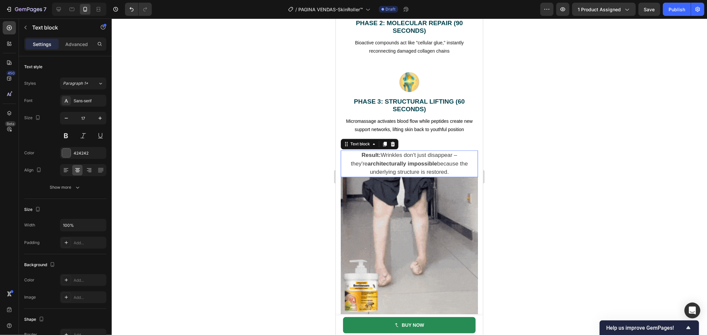
scroll to position [1298, 0]
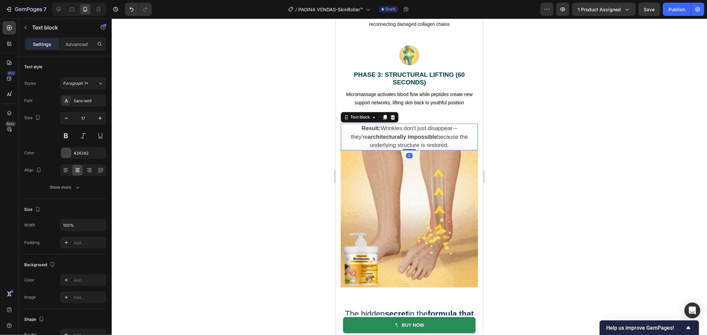
click at [543, 153] on div at bounding box center [409, 177] width 595 height 317
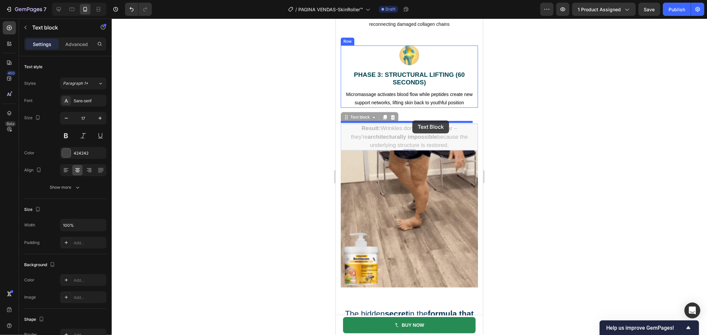
drag, startPoint x: 411, startPoint y: 144, endPoint x: 412, endPoint y: 120, distance: 23.5
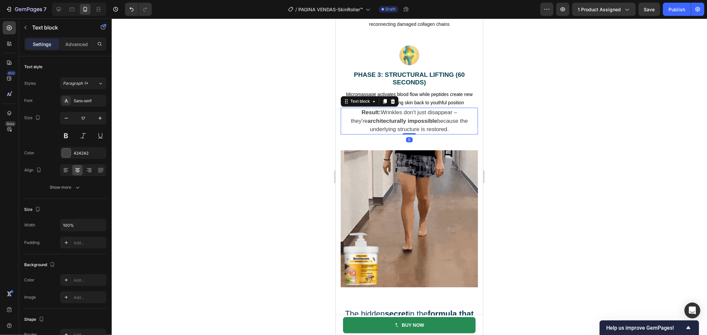
click at [551, 134] on div at bounding box center [409, 177] width 595 height 317
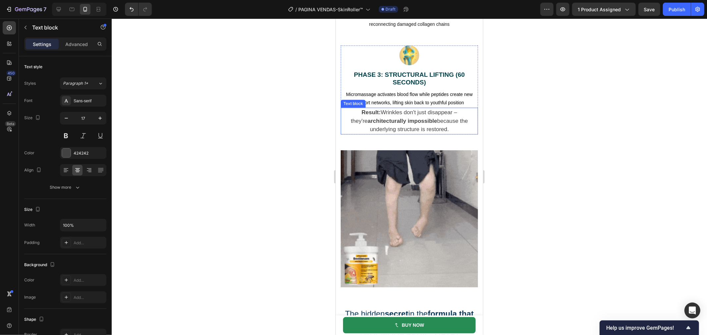
click at [461, 121] on div "Result: Wrinkles don't just disappear – they're architecturally impossible beca…" at bounding box center [408, 120] width 137 height 27
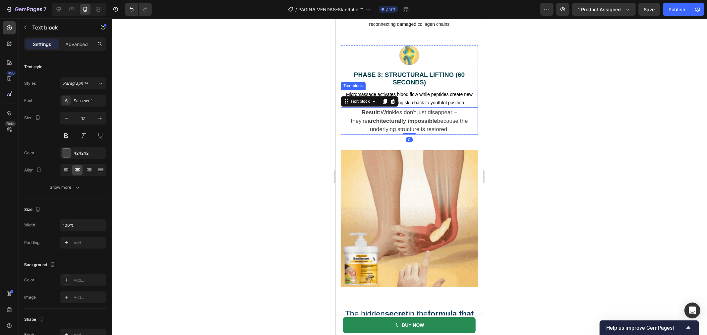
click at [412, 105] on span "Micromassage activates blood flow while peptides create new support networks, l…" at bounding box center [409, 98] width 127 height 14
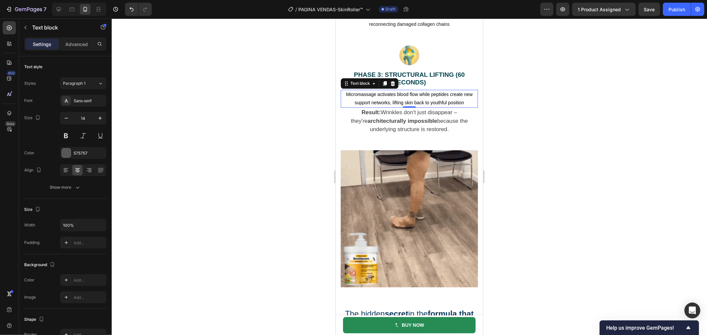
click at [406, 110] on div "0" at bounding box center [408, 107] width 7 height 5
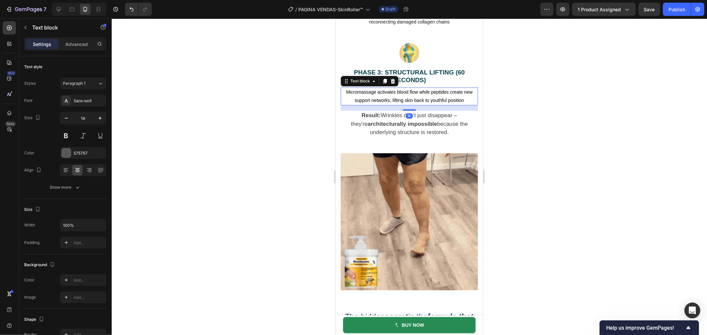
scroll to position [1303, 0]
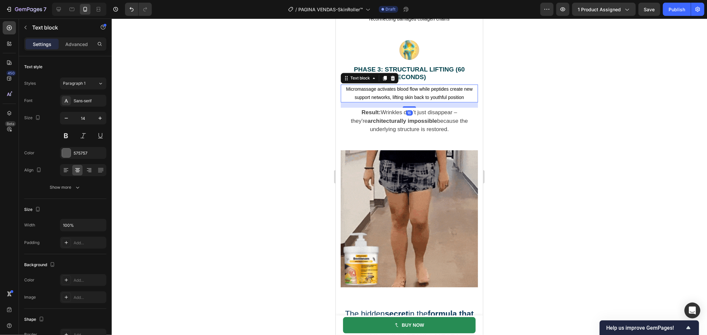
drag, startPoint x: 406, startPoint y: 120, endPoint x: 848, endPoint y: 132, distance: 442.1
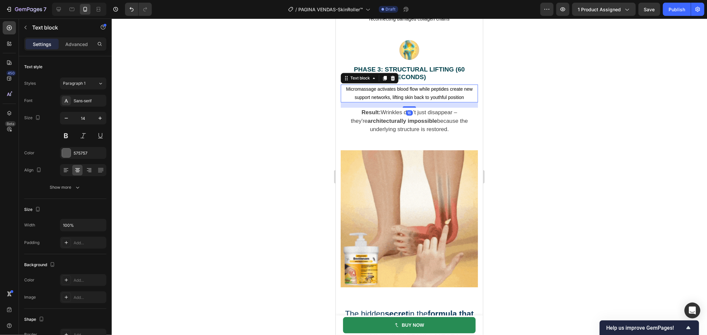
click at [406, 102] on div "16" at bounding box center [408, 102] width 137 height 0
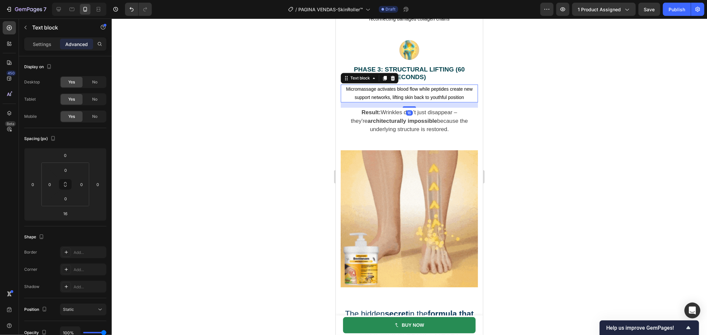
click at [513, 114] on div at bounding box center [409, 177] width 595 height 317
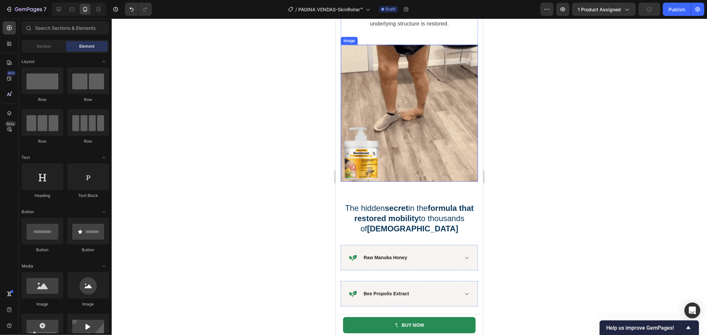
scroll to position [1450, 0]
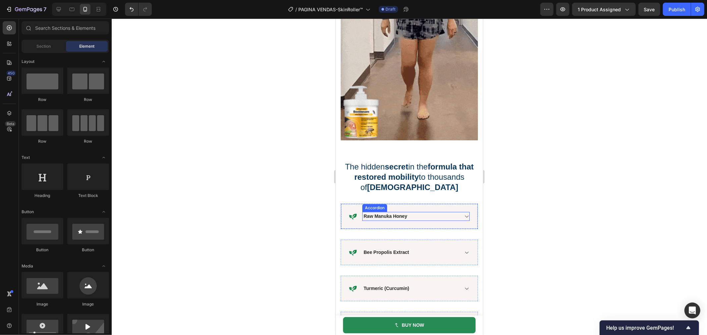
click at [440, 188] on h2 "The hidden secret in the formula that restored mobility to thousands of America…" at bounding box center [408, 177] width 137 height 32
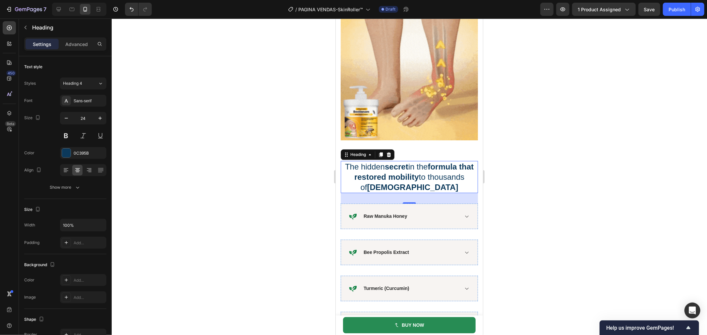
click at [440, 188] on h2 "The hidden secret in the formula that restored mobility to thousands of America…" at bounding box center [408, 177] width 137 height 32
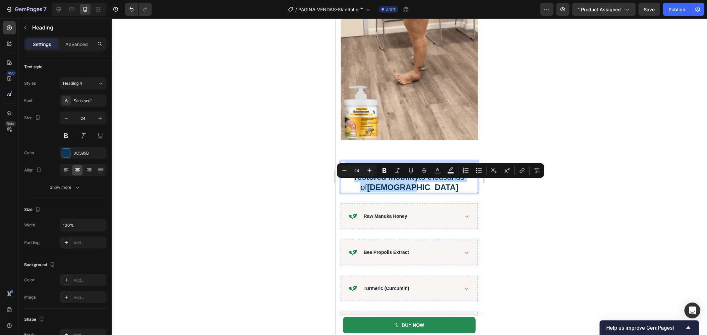
click at [440, 188] on p "The hidden secret in the formula that restored mobility to thousands of America…" at bounding box center [409, 176] width 136 height 31
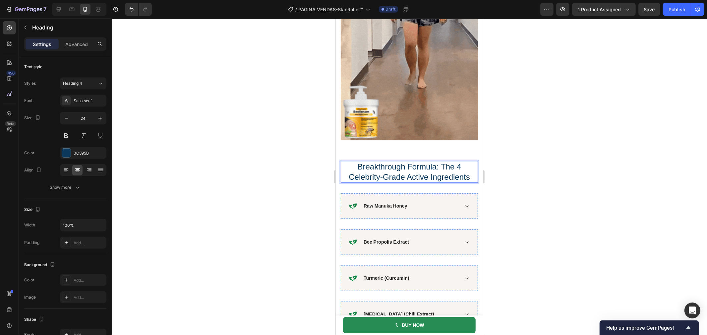
drag, startPoint x: 428, startPoint y: 186, endPoint x: 463, endPoint y: 184, distance: 34.5
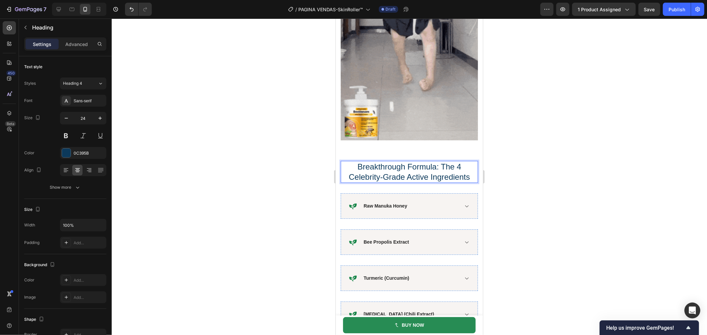
click at [463, 182] on p "Breakthrough Formula: The 4 Celebrity-Grade Active Ingredients" at bounding box center [409, 171] width 136 height 21
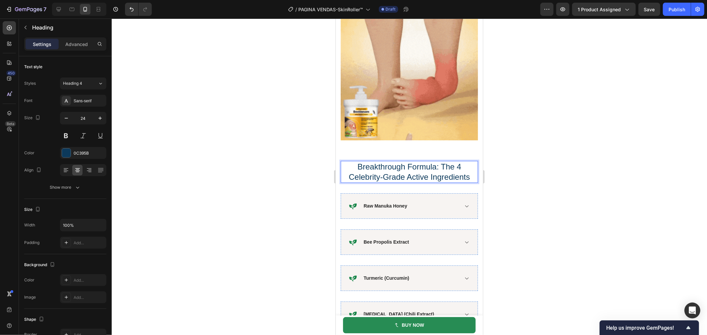
click at [465, 182] on p "Breakthrough Formula: The 4 Celebrity-Grade Active Ingredients" at bounding box center [409, 171] width 136 height 21
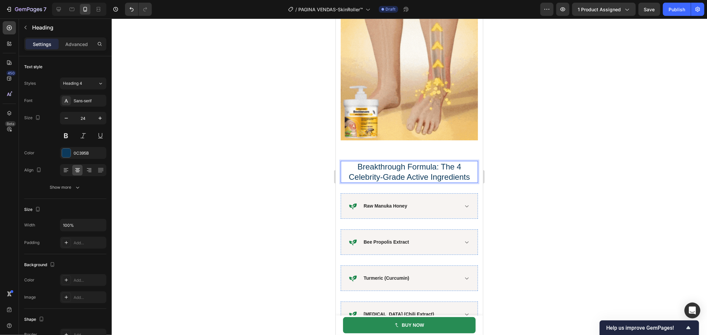
click at [465, 182] on p "Breakthrough Formula: The 4 Celebrity-Grade Active Ingredients" at bounding box center [409, 171] width 136 height 21
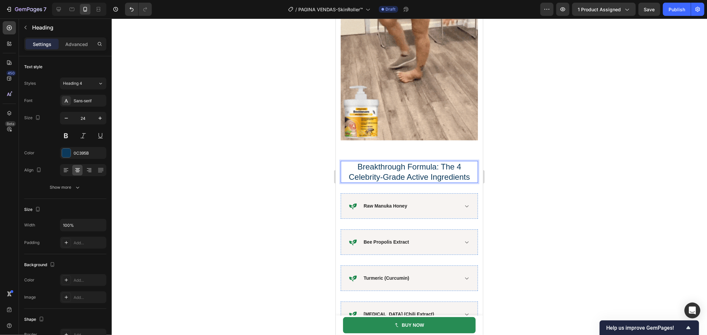
click at [455, 182] on p "Breakthrough Formula: The 4 Celebrity-Grade Active Ingredients" at bounding box center [409, 171] width 136 height 21
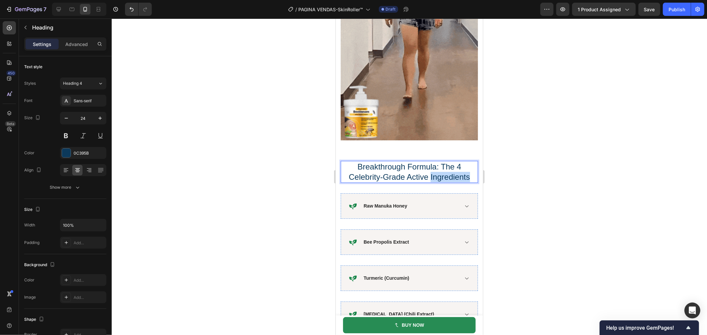
click at [455, 182] on p "Breakthrough Formula: The 4 Celebrity-Grade Active Ingredients" at bounding box center [409, 171] width 136 height 21
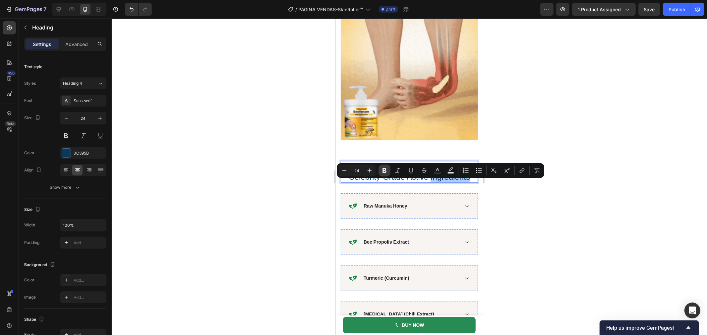
click at [385, 169] on icon "Editor contextual toolbar" at bounding box center [384, 170] width 7 height 7
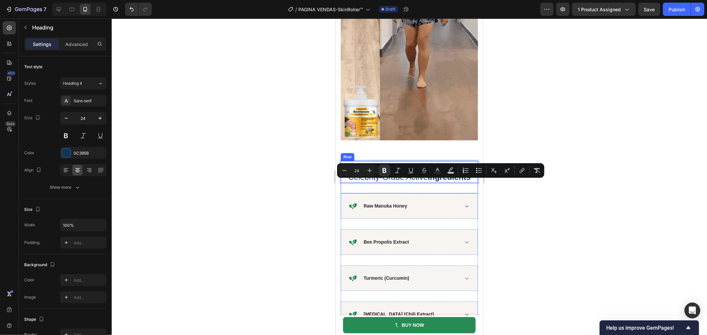
click at [549, 227] on div at bounding box center [409, 177] width 595 height 317
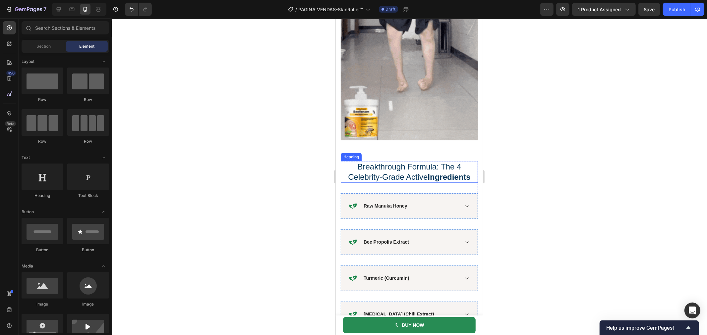
click at [411, 179] on p "Breakthrough Formula: The 4 Celebrity-Grade Active Ingredients" at bounding box center [409, 171] width 136 height 21
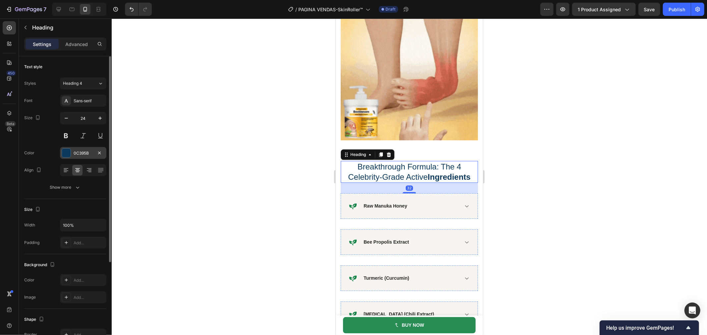
click at [64, 156] on div at bounding box center [66, 153] width 9 height 9
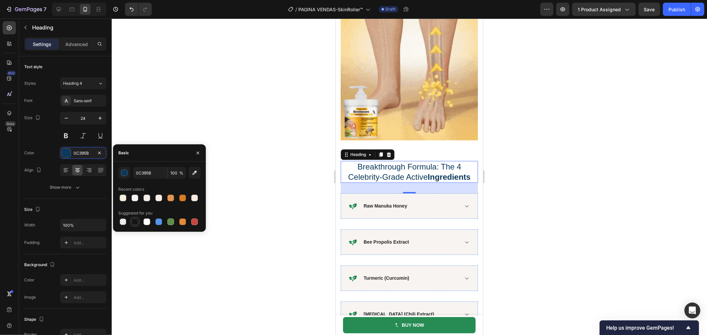
drag, startPoint x: 133, startPoint y: 221, endPoint x: 252, endPoint y: 115, distance: 159.6
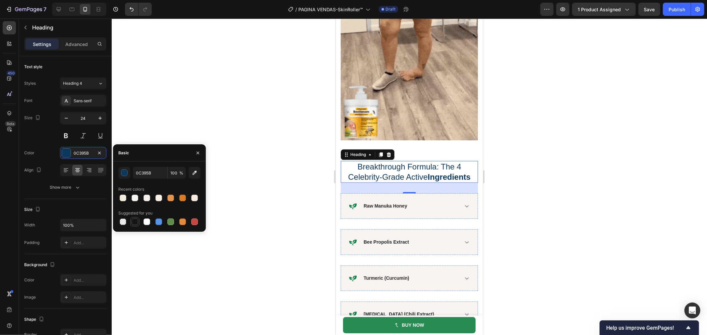
click at [133, 221] on div at bounding box center [135, 222] width 7 height 7
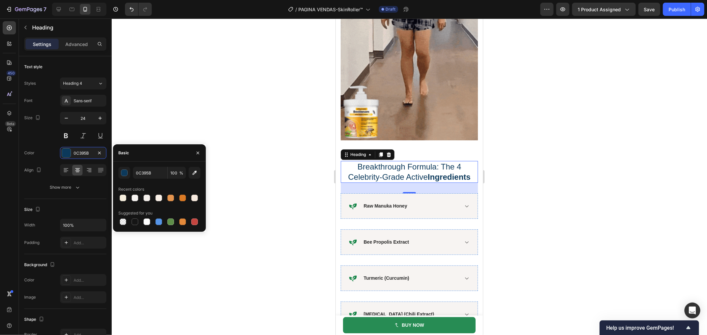
type input "151515"
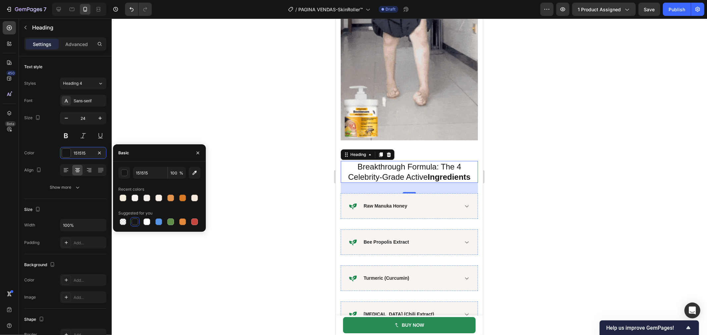
click at [253, 114] on div at bounding box center [409, 177] width 595 height 317
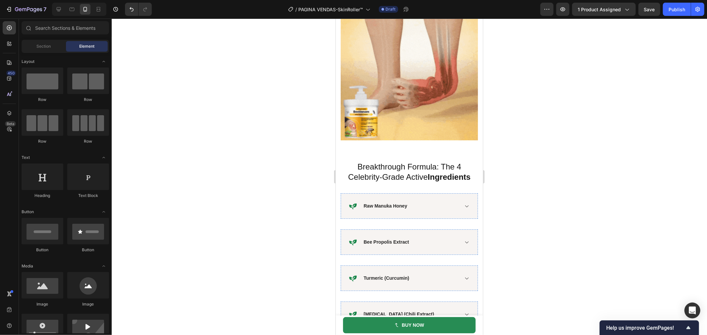
click at [289, 159] on div at bounding box center [409, 177] width 595 height 317
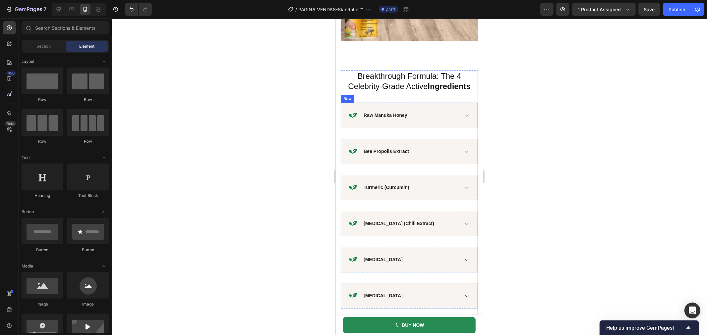
scroll to position [1524, 0]
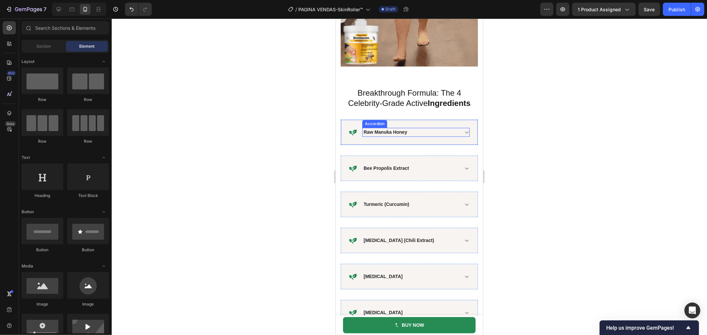
click at [383, 136] on div "Raw Manuka Honey" at bounding box center [384, 132] width 45 height 9
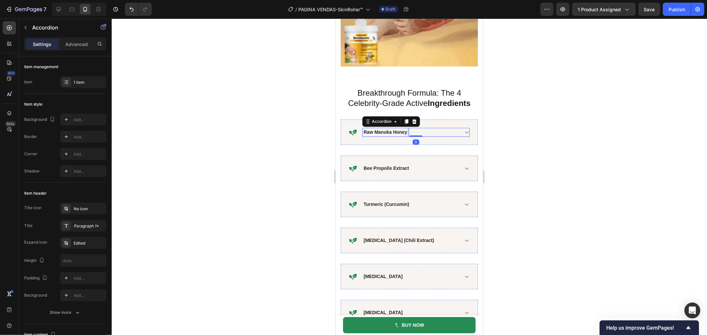
click at [379, 134] on strong "Raw Manuka Honey" at bounding box center [384, 131] width 43 height 5
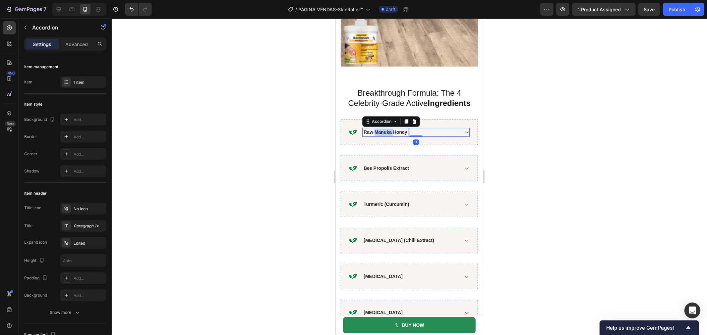
click at [379, 134] on strong "Raw Manuka Honey" at bounding box center [384, 131] width 43 height 5
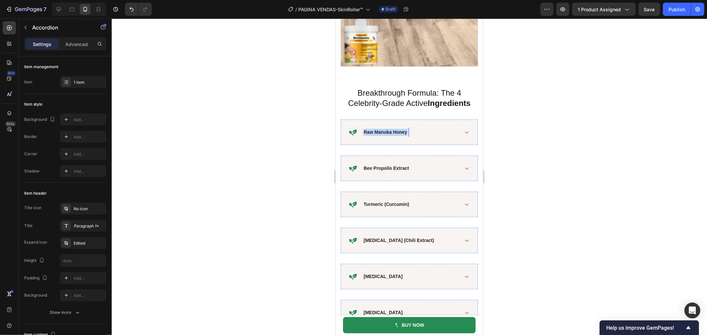
click at [379, 134] on strong "Raw Manuka Honey" at bounding box center [384, 131] width 43 height 5
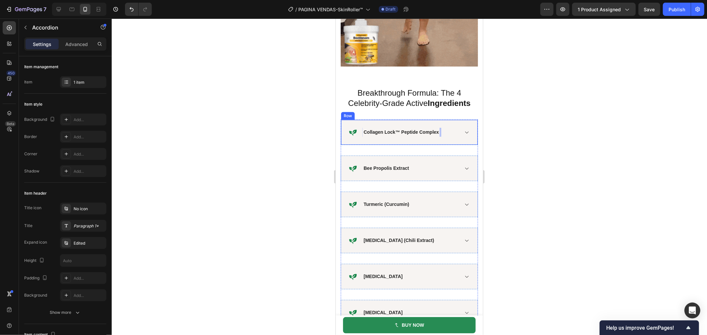
click at [603, 139] on div at bounding box center [409, 177] width 595 height 317
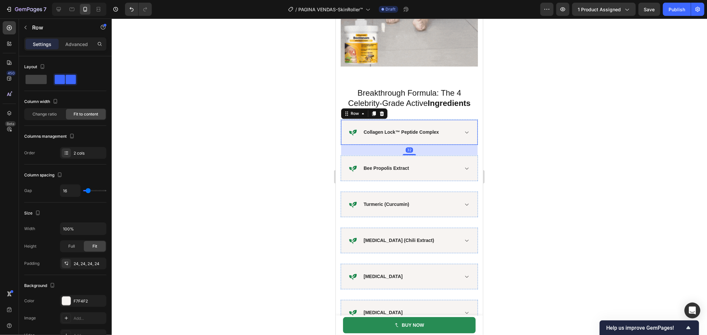
click at [451, 131] on div "Icon Collagen Lock™ Peptide Complex Accordion Row 32" at bounding box center [408, 132] width 137 height 26
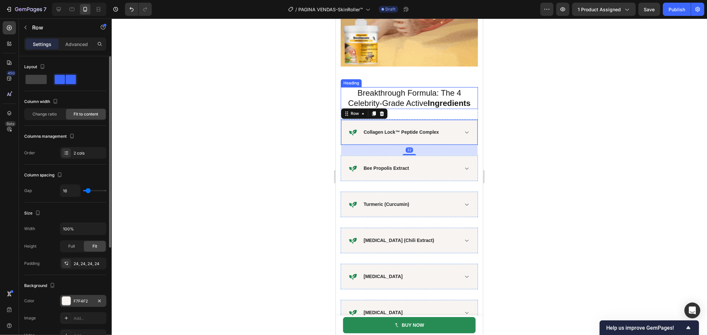
click at [79, 306] on div "F7F4F2" at bounding box center [83, 301] width 46 height 12
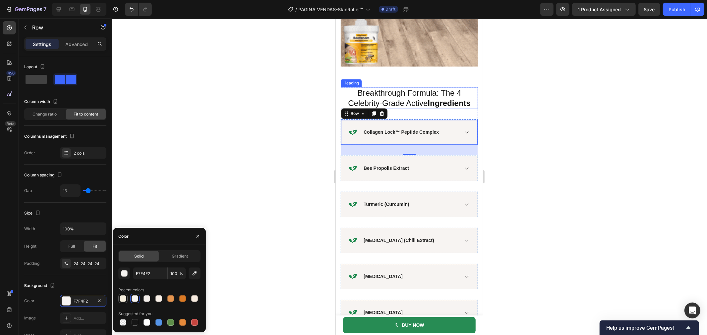
click at [120, 299] on div at bounding box center [123, 298] width 7 height 7
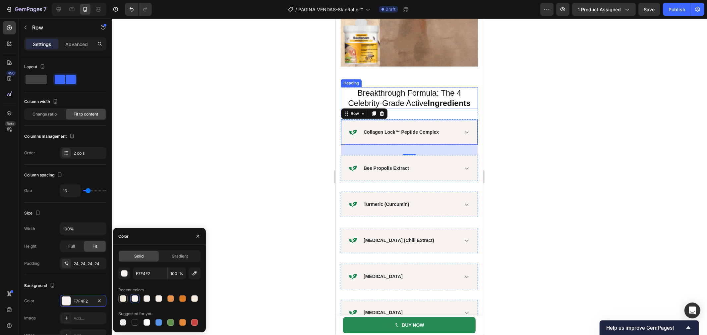
type input "F6EEDD"
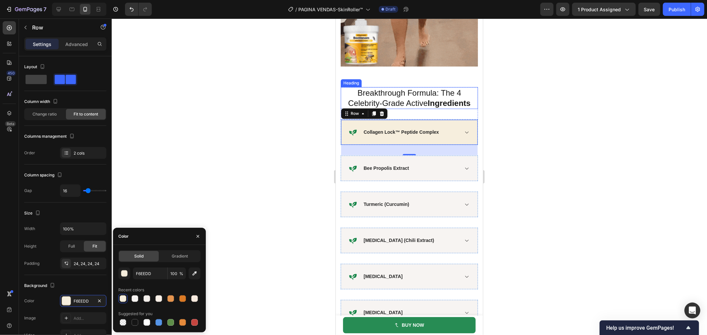
click at [204, 147] on div at bounding box center [409, 177] width 595 height 317
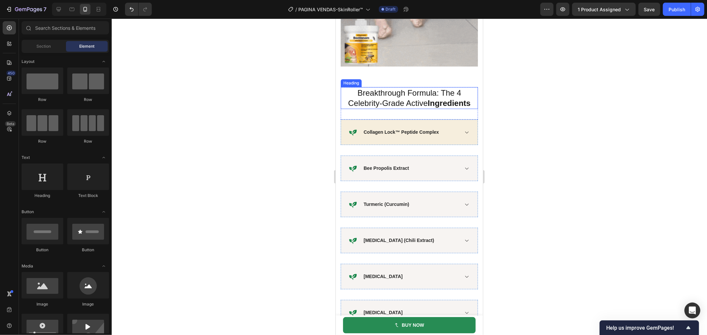
click at [243, 140] on div at bounding box center [409, 177] width 595 height 317
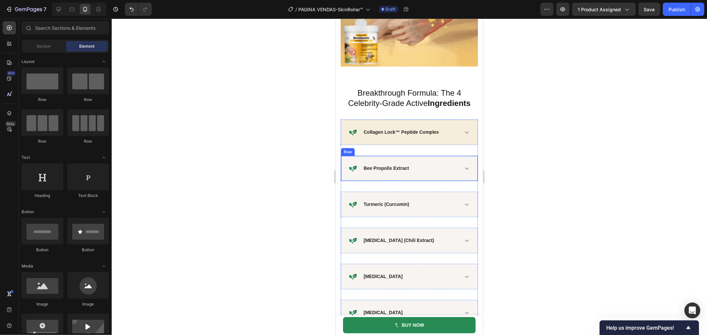
click at [431, 167] on div "Icon Bee Propolis Extract Accordion Row" at bounding box center [408, 168] width 137 height 26
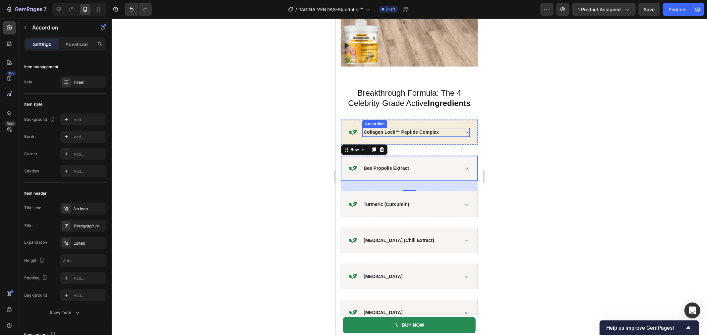
click at [463, 135] on icon at bounding box center [465, 132] width 5 height 5
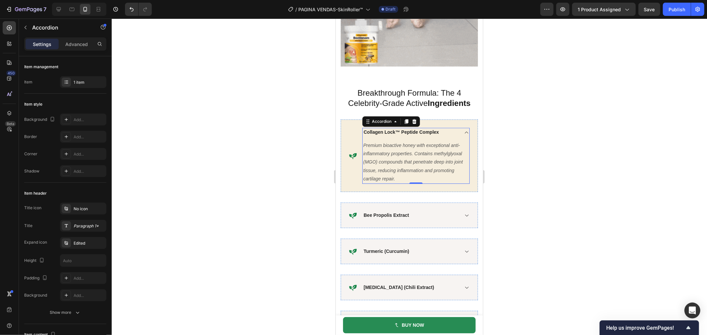
click at [413, 173] on icon "Premium bioactive honey with exceptional anti-inflammatory properties. Contains…" at bounding box center [412, 161] width 99 height 39
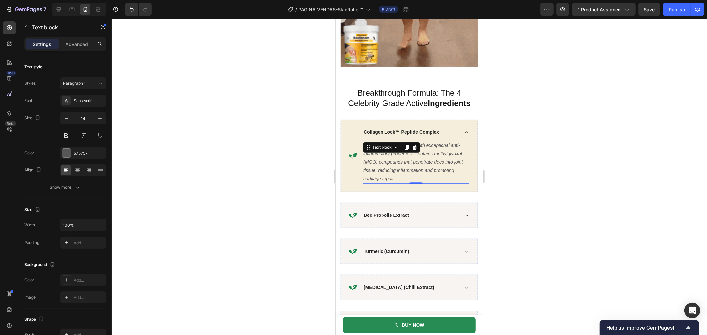
click at [413, 173] on icon "Premium bioactive honey with exceptional anti-inflammatory properties. Contains…" at bounding box center [412, 161] width 99 height 39
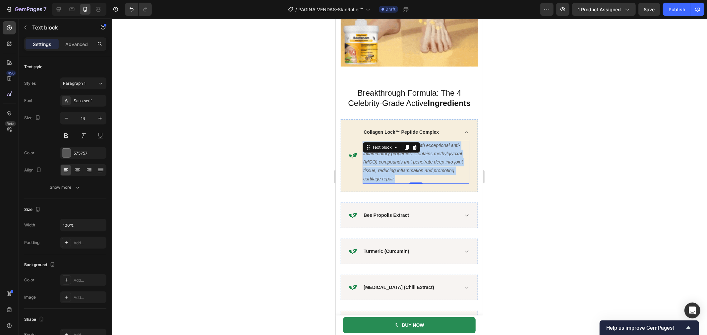
click at [413, 173] on icon "Premium bioactive honey with exceptional anti-inflammatory properties. Contains…" at bounding box center [412, 161] width 99 height 39
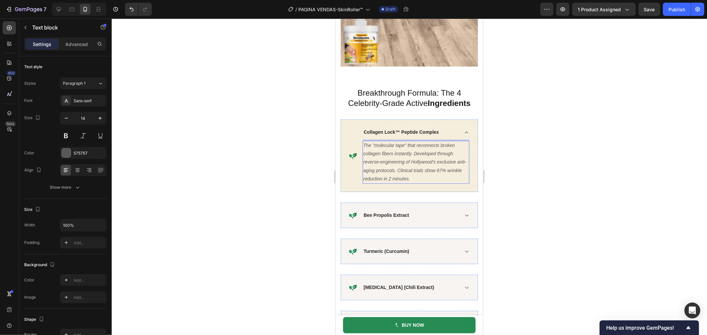
click at [423, 169] on icon "The "molecular tape" that reconnects broken collagen fibers instantly. Develope…" at bounding box center [414, 161] width 103 height 39
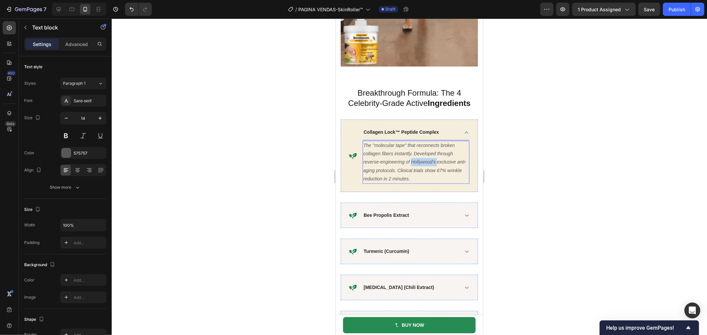
click at [423, 169] on icon "The "molecular tape" that reconnects broken collagen fibers instantly. Develope…" at bounding box center [414, 161] width 103 height 39
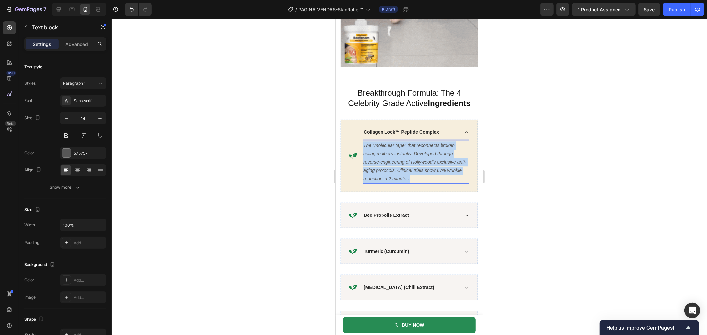
click at [423, 169] on icon "The "molecular tape" that reconnects broken collagen fibers instantly. Develope…" at bounding box center [414, 161] width 103 height 39
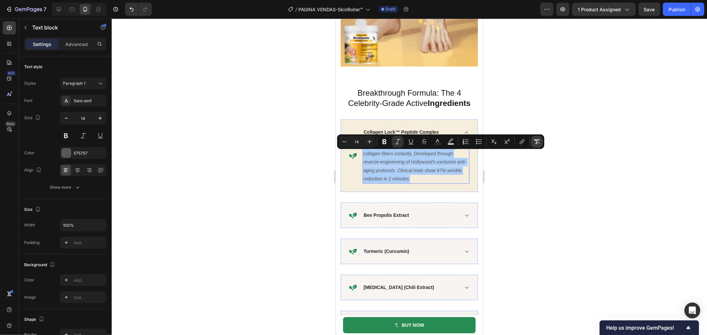
click at [537, 143] on icon "Editor contextual toolbar" at bounding box center [536, 141] width 7 height 7
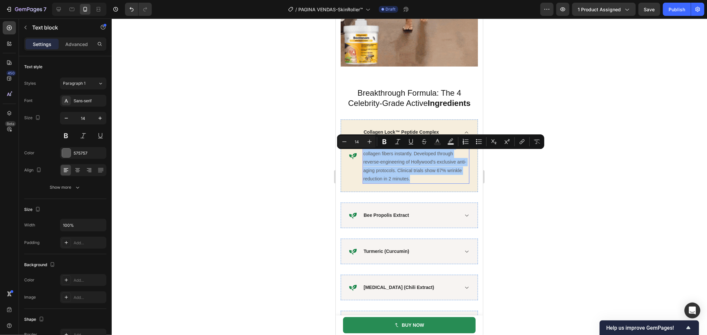
click at [571, 145] on div at bounding box center [409, 177] width 595 height 317
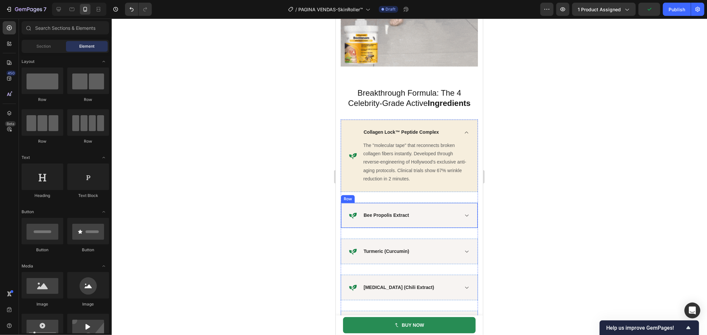
click at [389, 220] on div "Bee Propolis Extract" at bounding box center [385, 215] width 47 height 9
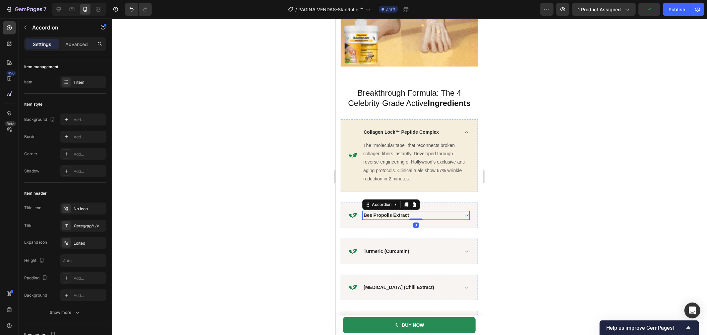
click at [389, 218] on strong "Bee Propolis Extract" at bounding box center [385, 214] width 45 height 5
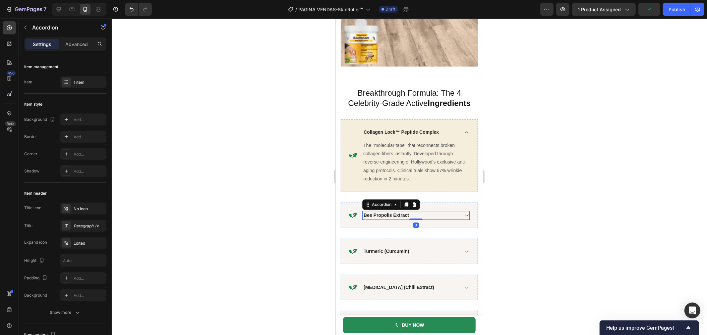
click at [389, 218] on strong "Bee Propolis Extract" at bounding box center [385, 214] width 45 height 5
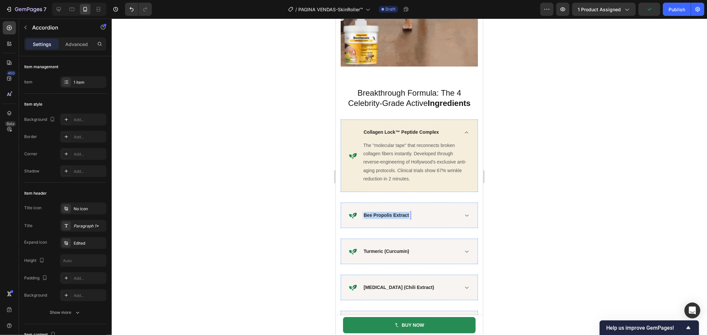
click at [389, 218] on strong "Bee Propolis Extract" at bounding box center [385, 214] width 45 height 5
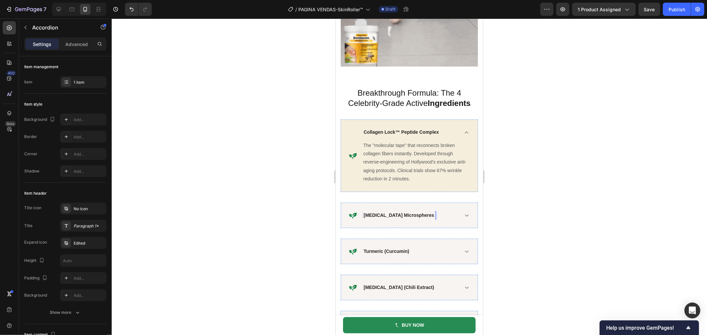
drag, startPoint x: 530, startPoint y: 225, endPoint x: 504, endPoint y: 219, distance: 27.0
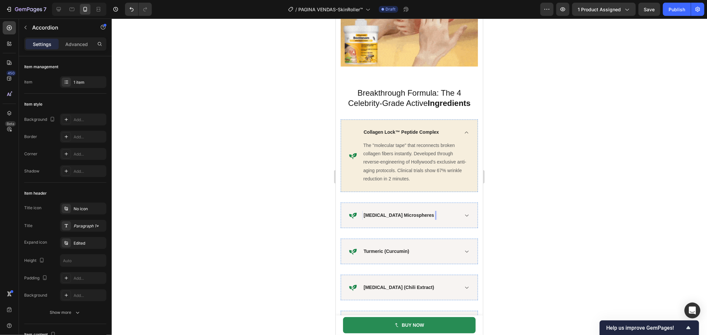
click at [531, 225] on div at bounding box center [409, 177] width 595 height 317
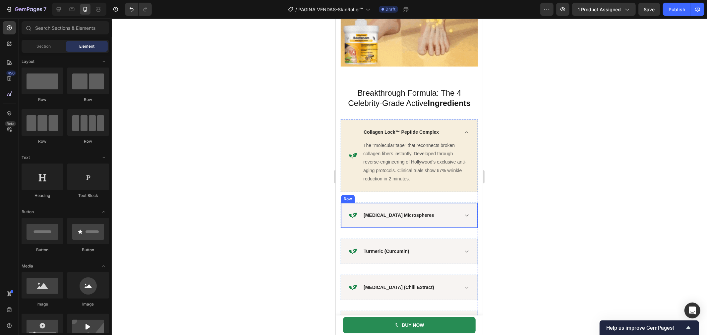
click at [461, 211] on div "Icon Hyaluronic Acid Microspheres Accordion Row" at bounding box center [408, 215] width 137 height 26
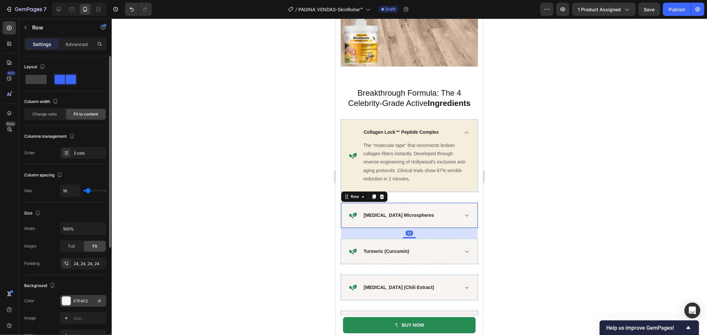
drag, startPoint x: 65, startPoint y: 301, endPoint x: 73, endPoint y: 300, distance: 8.1
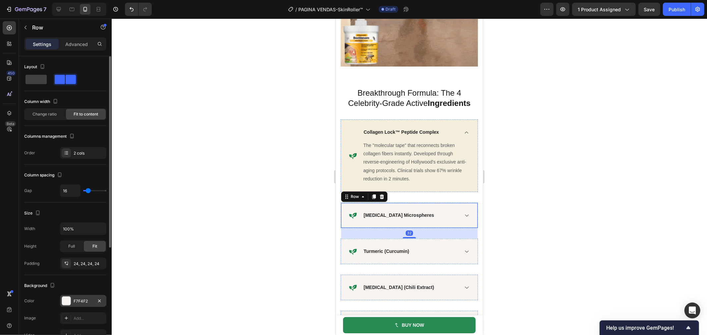
click at [66, 302] on div at bounding box center [66, 301] width 9 height 9
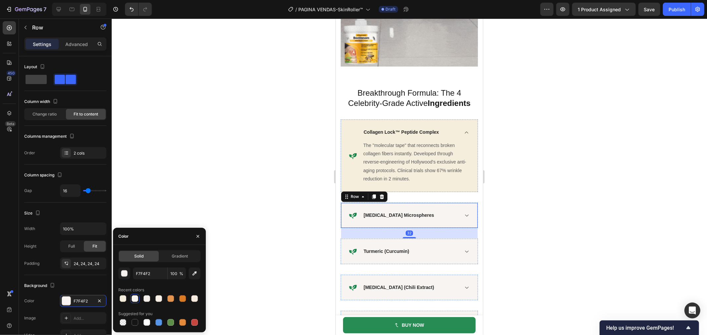
click at [125, 297] on div at bounding box center [123, 298] width 7 height 7
type input "F6EEDD"
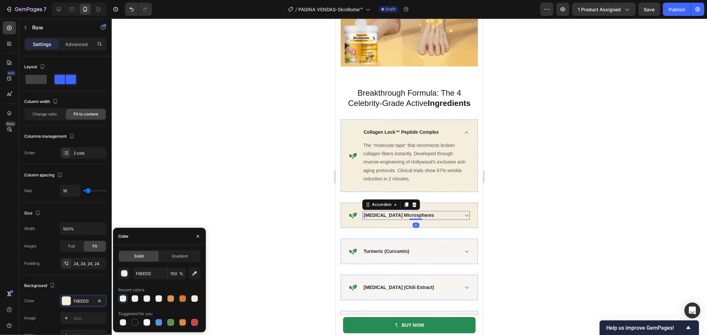
click at [463, 218] on icon at bounding box center [465, 215] width 5 height 5
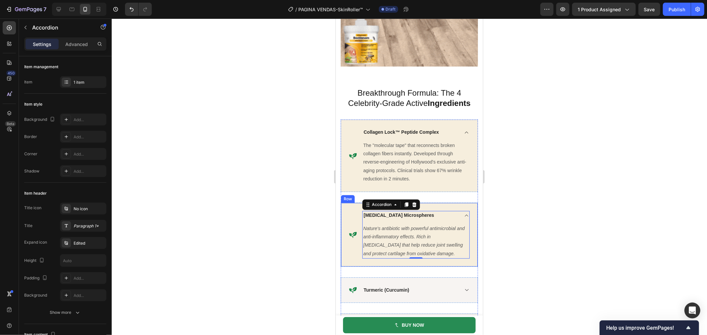
click at [410, 252] on icon "Nature's antibiotic with powerful antimicrobial and anti-inflammatory effects. …" at bounding box center [413, 241] width 101 height 30
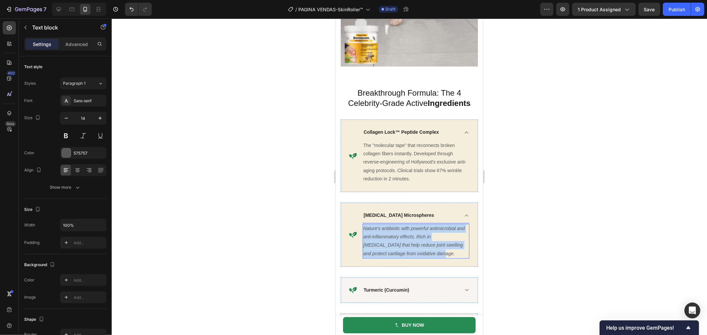
click at [410, 252] on icon "Nature's antibiotic with powerful antimicrobial and anti-inflammatory effects. …" at bounding box center [413, 241] width 101 height 30
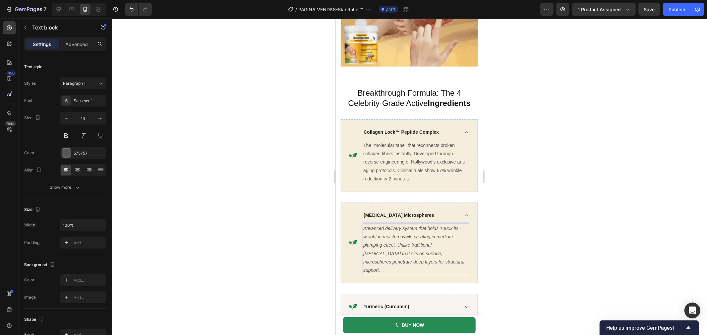
click at [440, 258] on p "Advanced delivery system that holds 1000x its weight in moisture while creating…" at bounding box center [415, 249] width 105 height 50
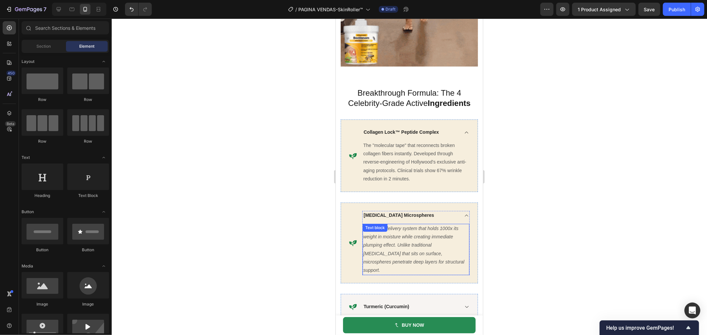
click at [418, 254] on icon "Advanced delivery system that holds 1000x its weight in moisture while creating…" at bounding box center [413, 249] width 101 height 47
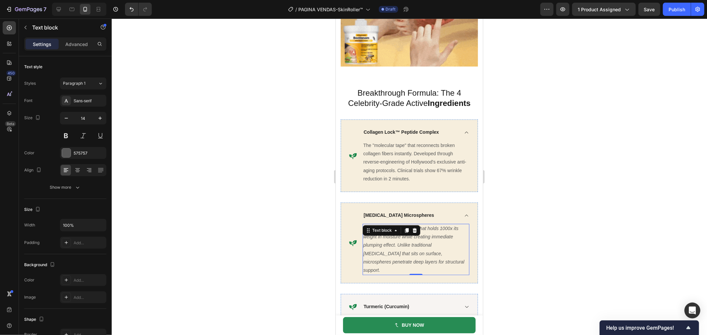
click at [418, 254] on icon "Advanced delivery system that holds 1000x its weight in moisture while creating…" at bounding box center [413, 249] width 101 height 47
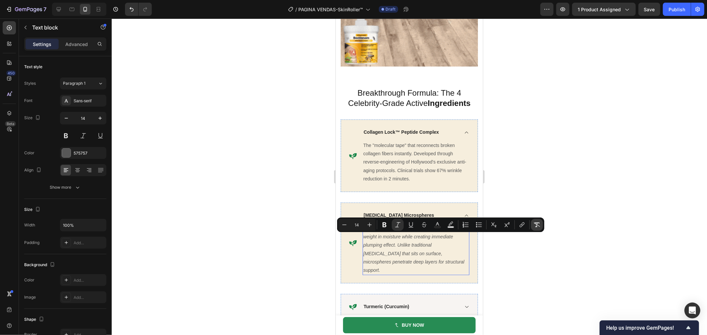
click at [535, 226] on icon "Editor contextual toolbar" at bounding box center [536, 225] width 7 height 7
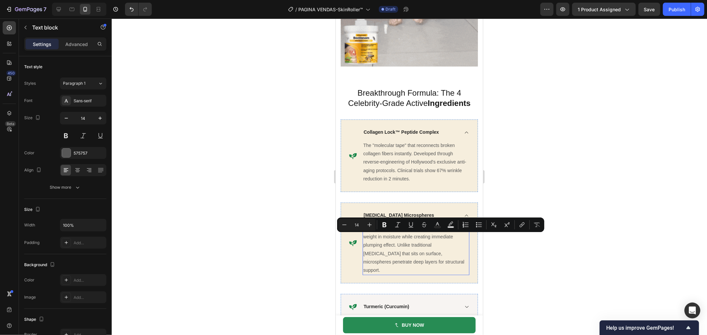
click at [559, 270] on div at bounding box center [409, 177] width 595 height 317
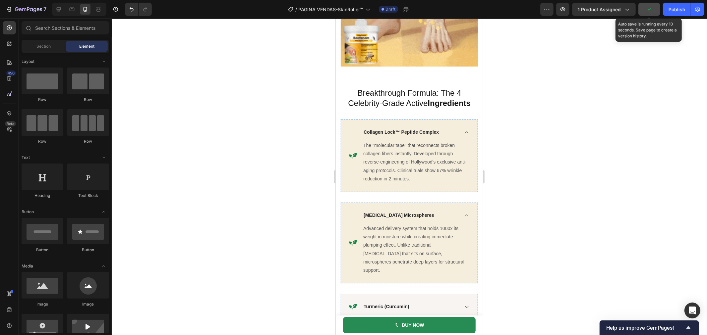
click at [645, 6] on button "button" at bounding box center [649, 9] width 22 height 13
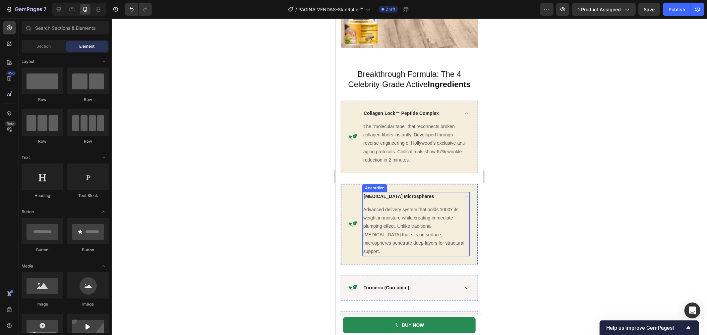
scroll to position [1561, 0]
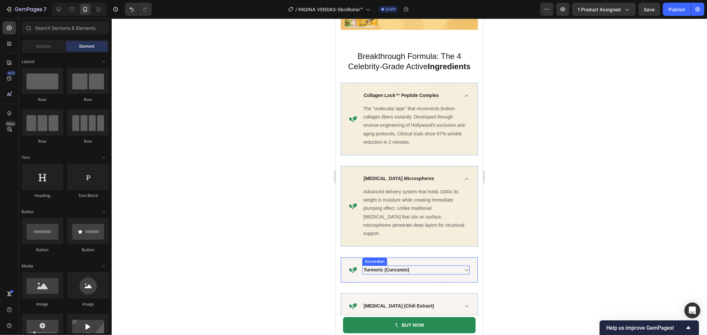
click at [369, 270] on strong "Turmeric (Curcumin)" at bounding box center [385, 269] width 45 height 5
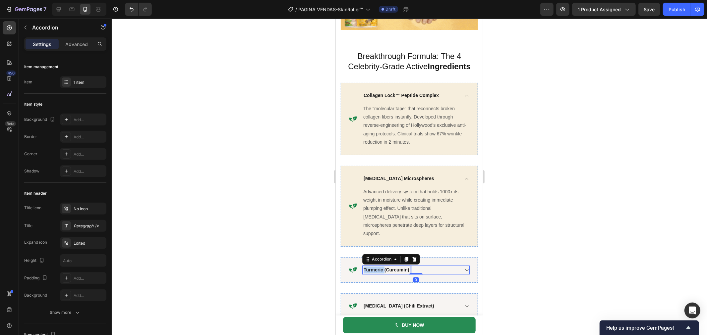
click at [369, 270] on strong "Turmeric (Curcumin)" at bounding box center [385, 269] width 45 height 5
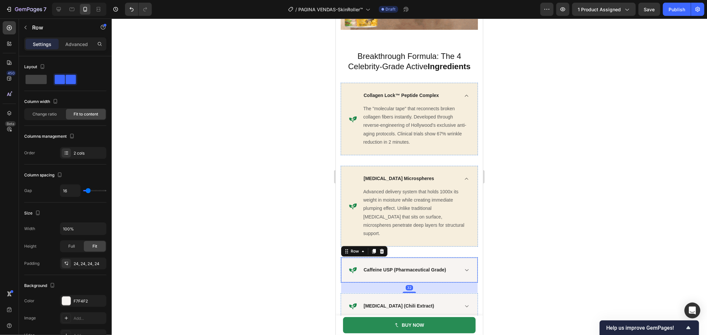
drag, startPoint x: 356, startPoint y: 275, endPoint x: 668, endPoint y: 290, distance: 312.1
click at [356, 275] on div "Icon Caffeine USP (Pharmaceutical Grade) Accordion Row 32" at bounding box center [408, 270] width 137 height 26
click at [463, 267] on div at bounding box center [465, 269] width 5 height 5
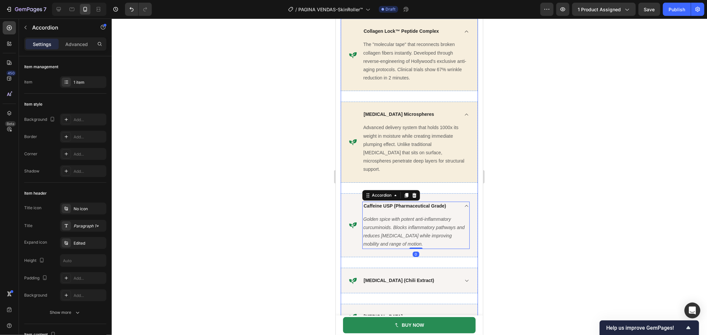
scroll to position [1634, 0]
click at [429, 225] on icon "Golden spice with potent anti-inflammatory curcuminoids. Blocks inflammatory pa…" at bounding box center [413, 231] width 101 height 30
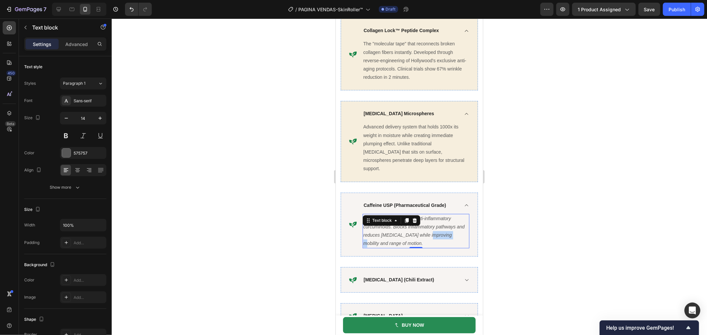
click at [429, 225] on icon "Golden spice with potent anti-inflammatory curcuminoids. Blocks inflammatory pa…" at bounding box center [413, 231] width 101 height 30
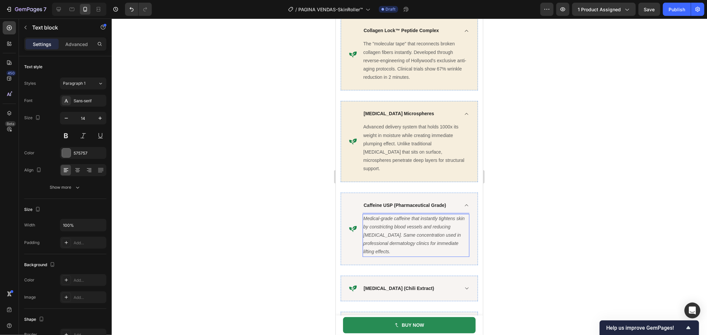
click at [429, 225] on icon "Medical-grade caffeine that instantly tightens skin by constricting blood vesse…" at bounding box center [413, 235] width 101 height 39
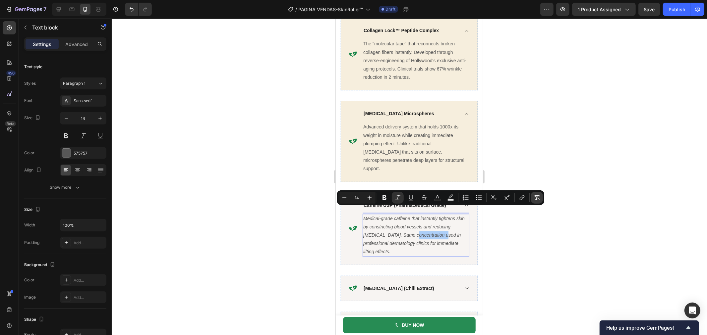
click at [538, 196] on icon "Editor contextual toolbar" at bounding box center [536, 197] width 7 height 7
click at [536, 236] on div at bounding box center [409, 177] width 595 height 317
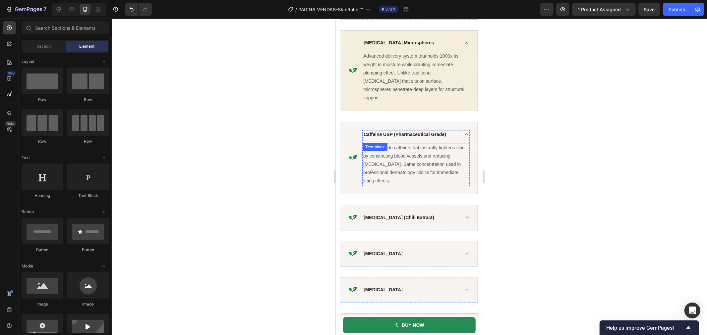
scroll to position [1708, 0]
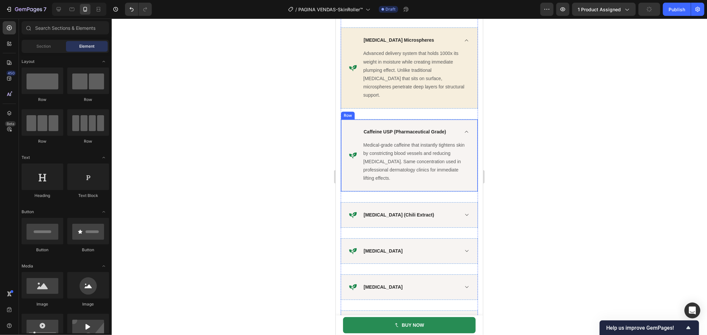
click at [353, 119] on div "Icon Caffeine USP (Pharmaceutical Grade) Medical-grade caffeine that instantly …" at bounding box center [408, 155] width 137 height 73
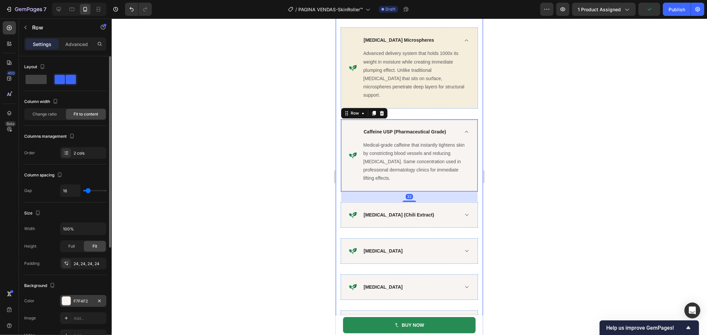
click at [81, 303] on div "F7F4F2" at bounding box center [83, 301] width 19 height 6
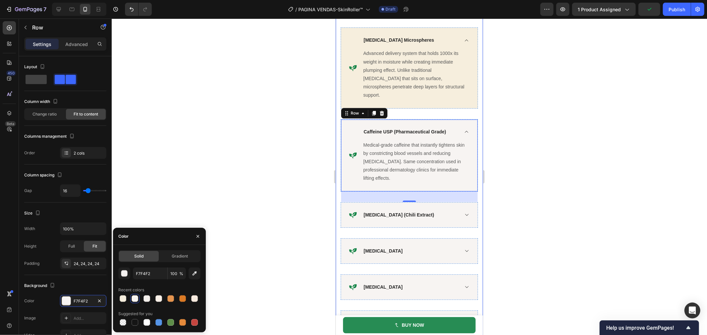
click at [124, 298] on div at bounding box center [123, 298] width 7 height 7
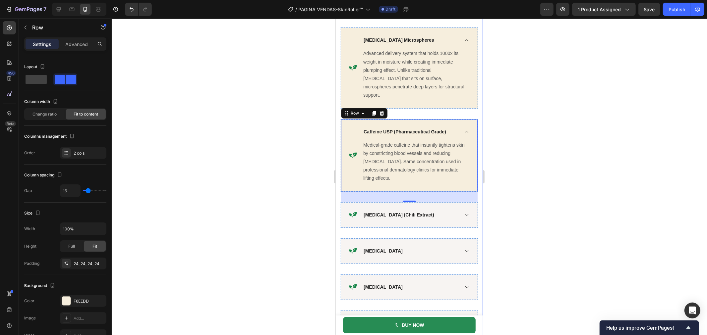
click at [178, 168] on div at bounding box center [409, 177] width 595 height 317
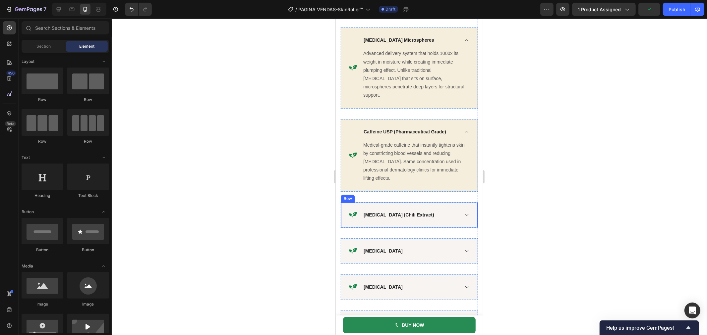
click at [396, 211] on p "Capsaicin (Chili Extract)" at bounding box center [398, 214] width 71 height 7
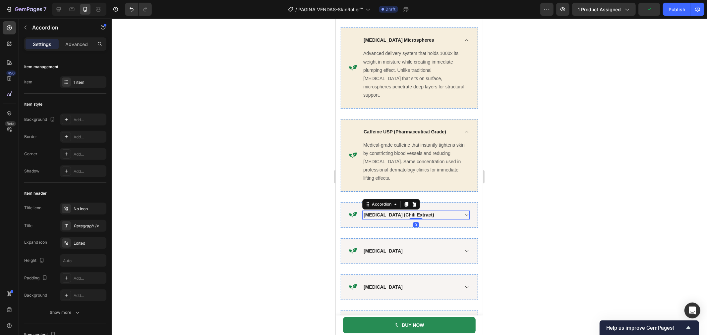
click at [394, 212] on strong "Capsaicin (Chili Extract)" at bounding box center [398, 214] width 71 height 5
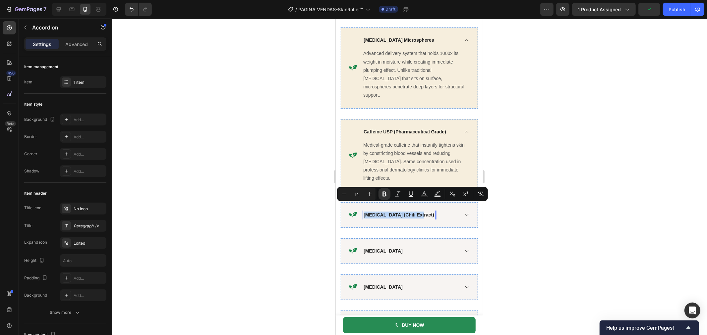
click at [394, 212] on strong "Capsaicin (Chili Extract)" at bounding box center [398, 214] width 71 height 5
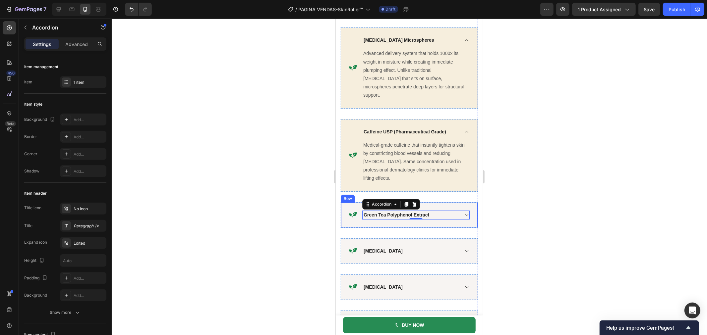
click at [464, 207] on div "Icon Green Tea Polyphenol Extract Accordion 0 Row" at bounding box center [408, 215] width 137 height 26
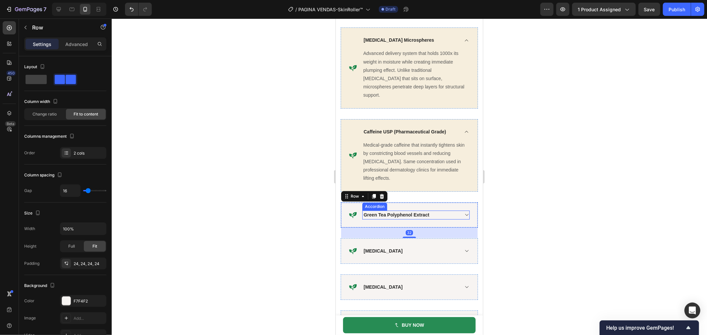
click at [463, 212] on icon at bounding box center [465, 214] width 5 height 5
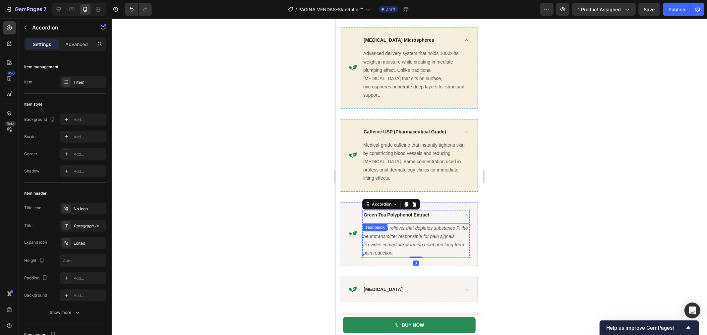
click at [407, 224] on div "Natural pain reliever that depletes substance P, the neurotransmitter responsib…" at bounding box center [415, 240] width 107 height 35
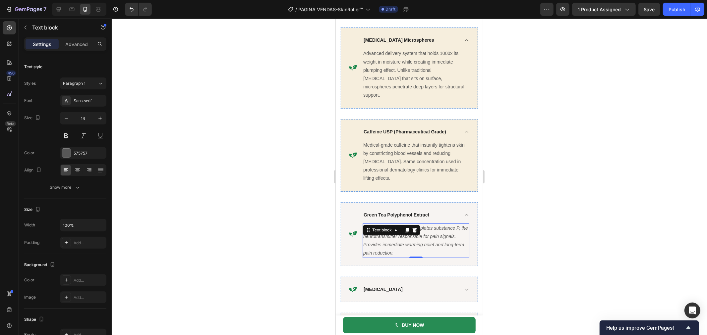
click at [407, 226] on div at bounding box center [406, 230] width 8 height 8
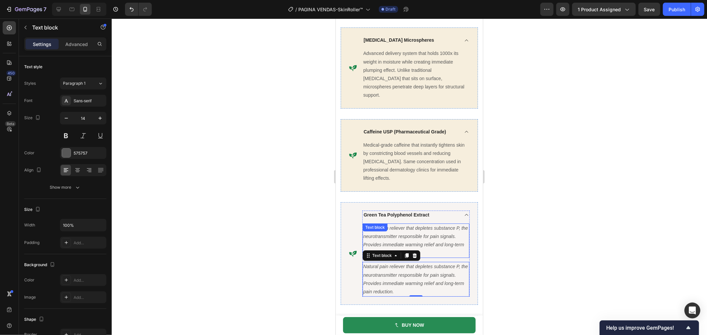
click at [437, 231] on icon "Natural pain reliever that depletes substance P, the neurotransmitter responsib…" at bounding box center [415, 240] width 105 height 30
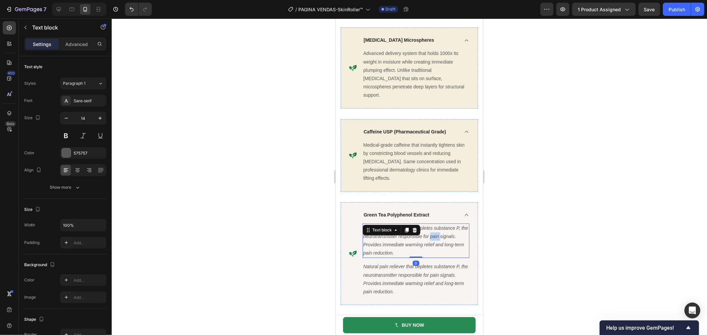
click at [437, 231] on icon "Natural pain reliever that depletes substance P, the neurotransmitter responsib…" at bounding box center [415, 240] width 105 height 30
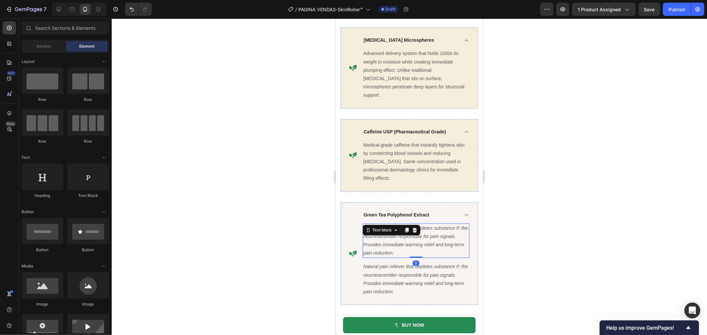
click at [438, 231] on icon "Natural pain reliever that depletes substance P, the neurotransmitter responsib…" at bounding box center [415, 240] width 105 height 30
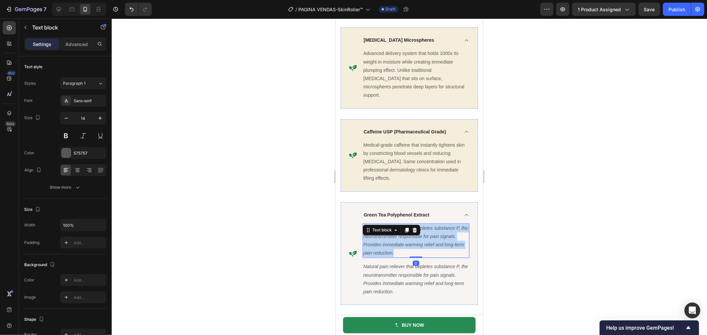
click at [438, 231] on icon "Natural pain reliever that depletes substance P, the neurotransmitter responsib…" at bounding box center [415, 240] width 105 height 30
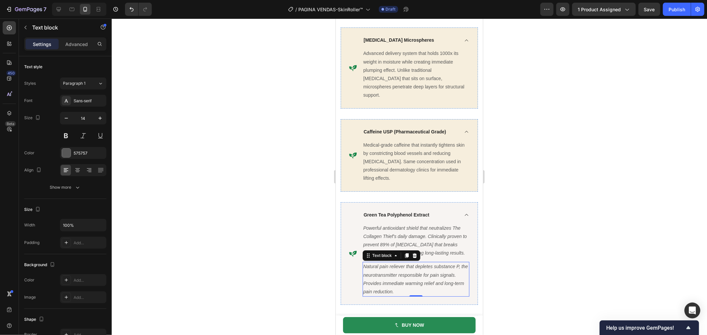
click at [426, 276] on icon "Natural pain reliever that depletes substance P, the neurotransmitter responsib…" at bounding box center [415, 279] width 105 height 30
click at [417, 257] on div at bounding box center [414, 255] width 8 height 8
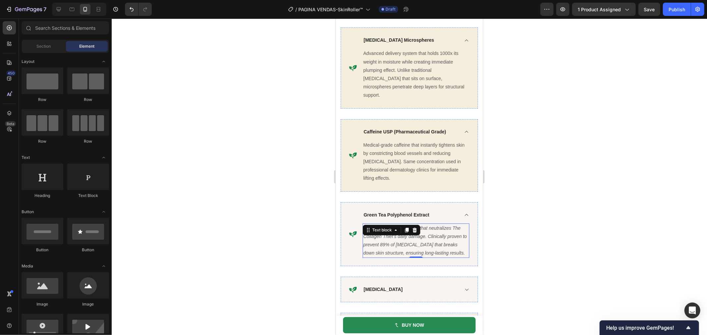
click at [428, 234] on icon "Powerful antioxidant shield that neutralizes The Collagen Thief's daily damage.…" at bounding box center [414, 240] width 103 height 30
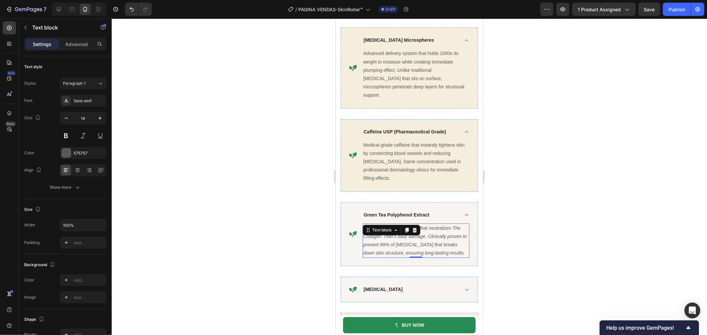
click at [428, 234] on icon "Powerful antioxidant shield that neutralizes The Collagen Thief's daily damage.…" at bounding box center [414, 240] width 103 height 30
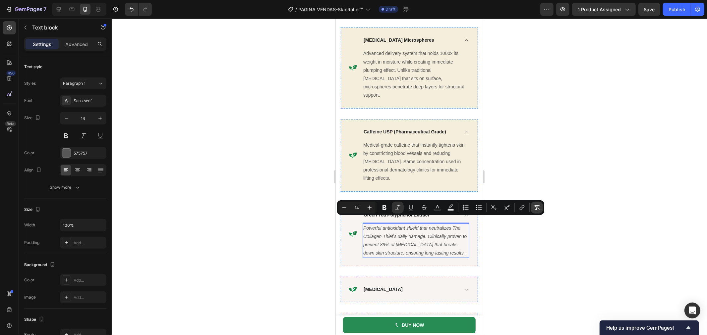
click at [532, 207] on button "Remove Format" at bounding box center [537, 208] width 12 height 12
click at [539, 254] on div at bounding box center [409, 177] width 595 height 317
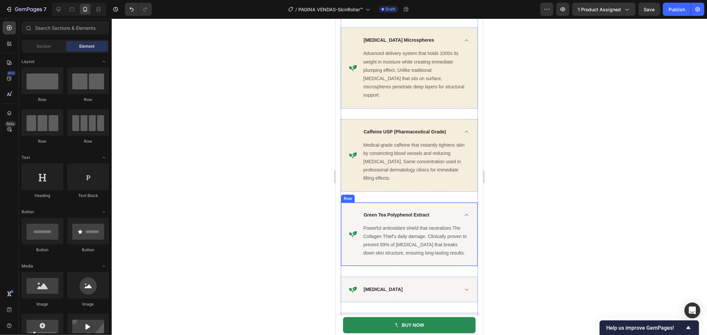
click at [447, 262] on div "Icon Green Tea Polyphenol Extract Powerful antioxidant shield that neutralizes …" at bounding box center [408, 234] width 137 height 64
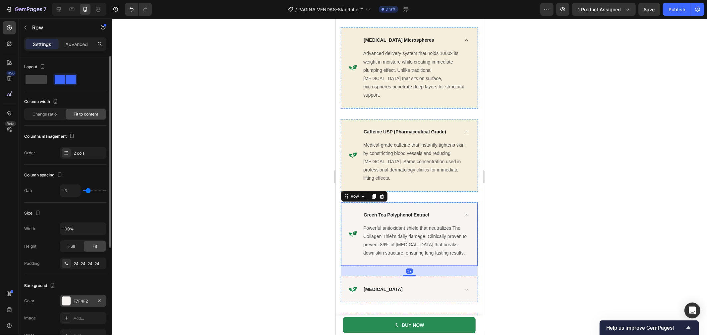
click at [65, 297] on div at bounding box center [66, 301] width 9 height 9
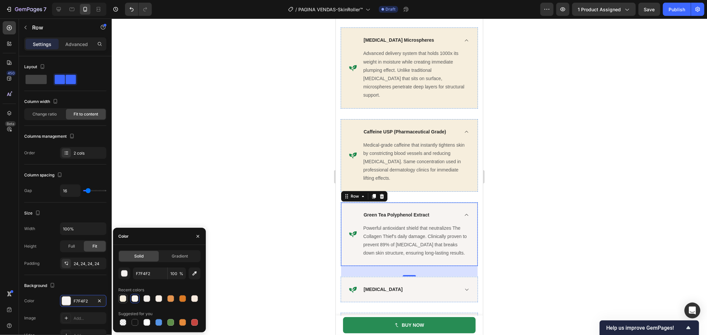
click at [126, 299] on div at bounding box center [123, 299] width 8 height 8
type input "F6EEDD"
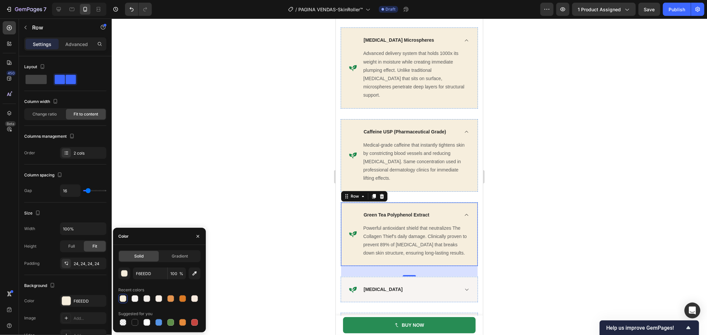
click at [262, 154] on div at bounding box center [409, 177] width 595 height 317
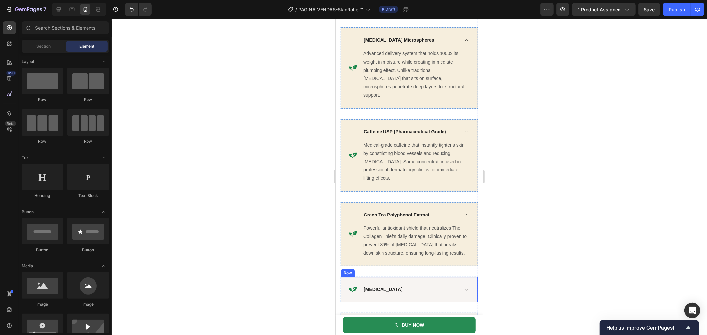
click at [463, 283] on div "Icon Glucosamine Sulfate Accordion Row" at bounding box center [408, 290] width 137 height 26
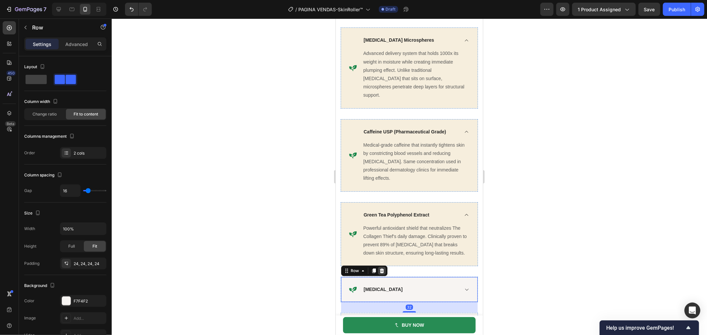
click at [382, 271] on icon at bounding box center [381, 270] width 4 height 5
click at [391, 277] on div "Icon Chondroitin Sulfate Accordion Row 32" at bounding box center [408, 290] width 137 height 26
click at [383, 270] on icon at bounding box center [381, 270] width 5 height 5
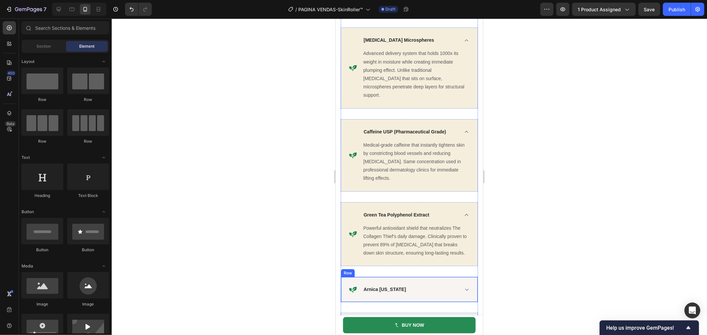
click at [390, 282] on div "Icon Arnica Montana Accordion Row" at bounding box center [408, 290] width 137 height 26
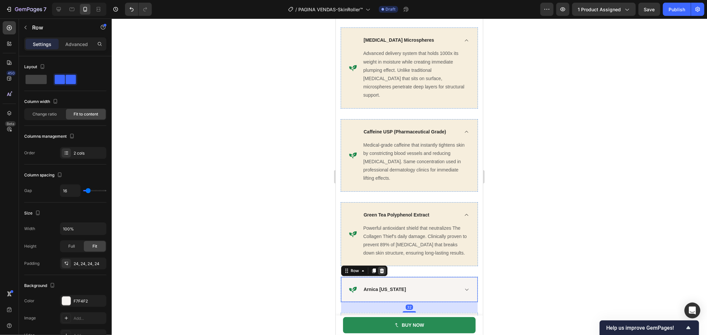
click at [383, 271] on icon at bounding box center [381, 270] width 4 height 5
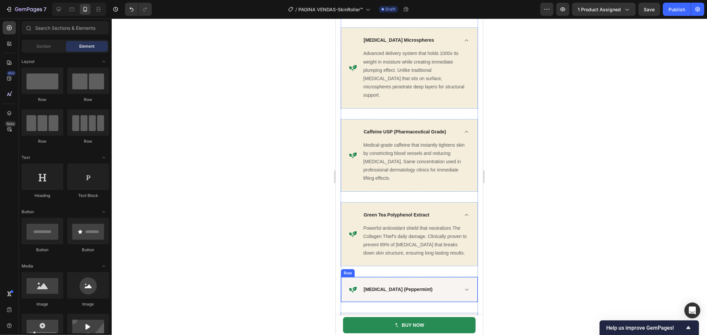
click at [389, 282] on div "Icon Menthol (Peppermint) Accordion Row" at bounding box center [408, 290] width 137 height 26
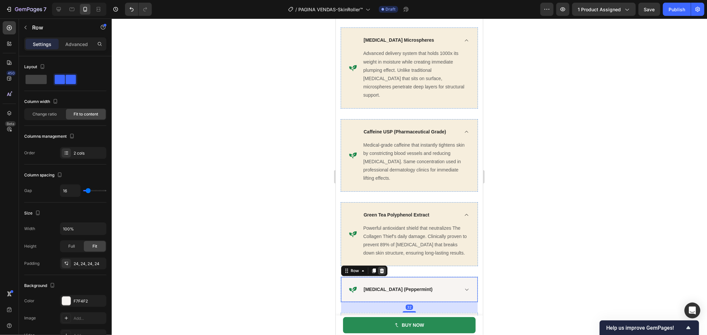
click at [383, 275] on div at bounding box center [381, 271] width 8 height 8
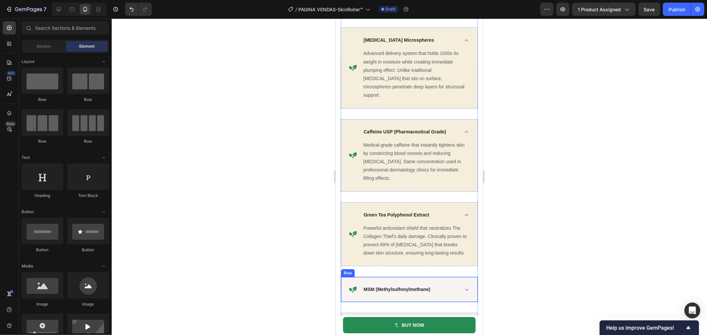
click at [389, 280] on div "Icon MSM (Methylsulfonylmethane) Accordion Row" at bounding box center [408, 290] width 137 height 26
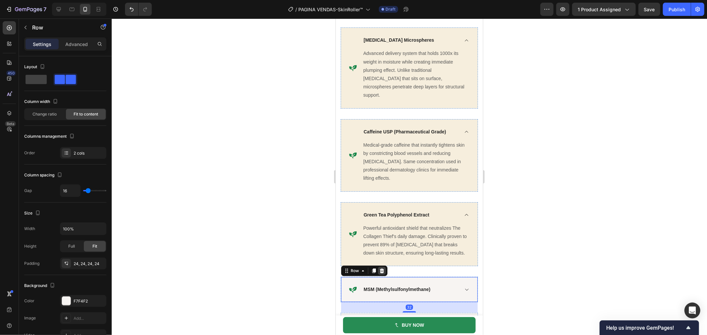
click at [383, 271] on icon at bounding box center [381, 270] width 5 height 5
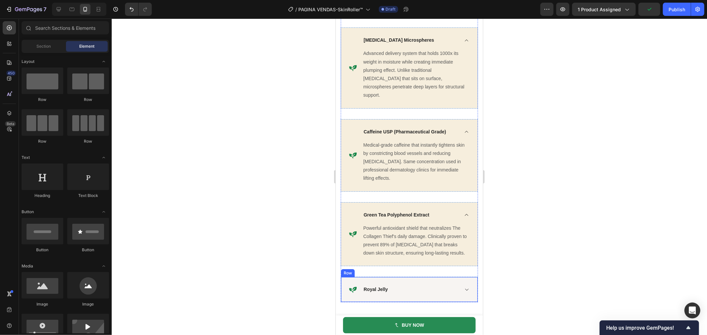
click at [389, 278] on div "Icon Royal Jelly Accordion Row" at bounding box center [408, 290] width 137 height 26
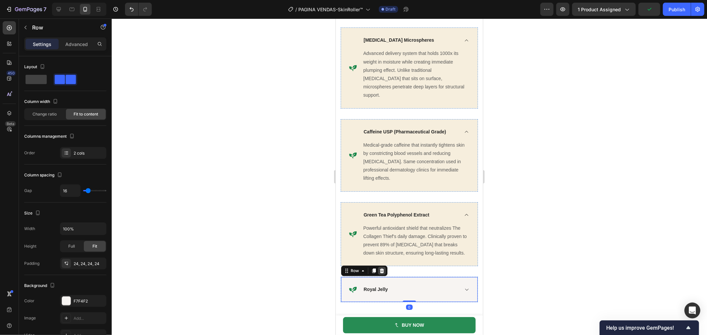
click at [382, 272] on icon at bounding box center [381, 270] width 4 height 5
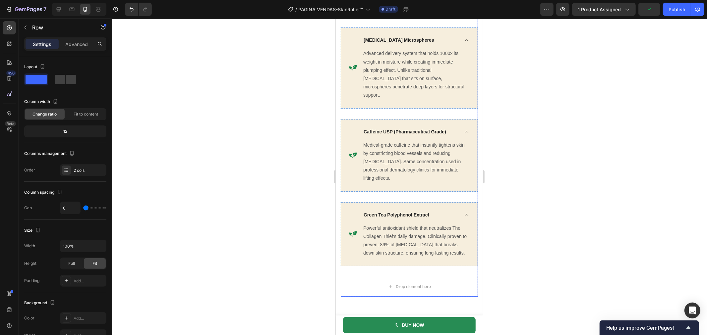
click at [425, 279] on div "Drop element here" at bounding box center [408, 287] width 137 height 20
click at [453, 281] on div "Drop element here" at bounding box center [408, 287] width 137 height 20
click at [449, 292] on div "Drop element here" at bounding box center [408, 287] width 137 height 20
click at [363, 290] on div "Drop element here" at bounding box center [408, 287] width 137 height 20
click at [357, 290] on div "Drop element here" at bounding box center [408, 287] width 137 height 20
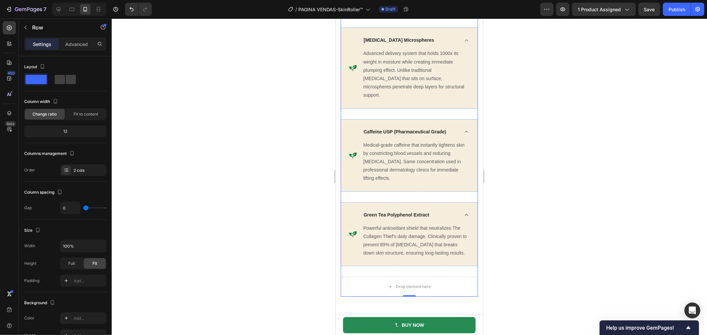
click at [313, 281] on div at bounding box center [409, 177] width 595 height 317
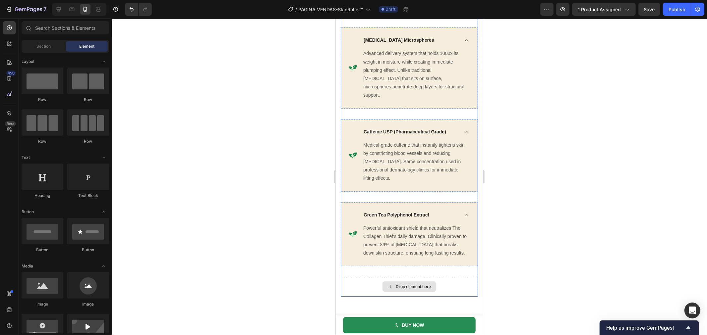
click at [367, 291] on div "Drop element here" at bounding box center [408, 287] width 137 height 20
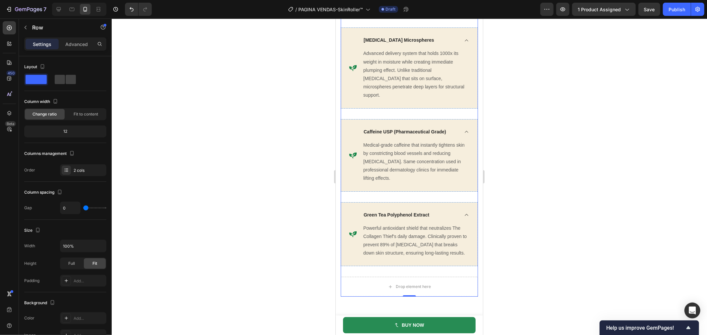
click at [315, 279] on div at bounding box center [409, 177] width 595 height 317
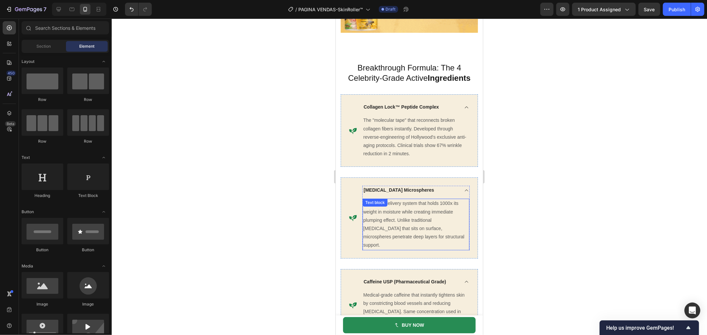
scroll to position [1524, 0]
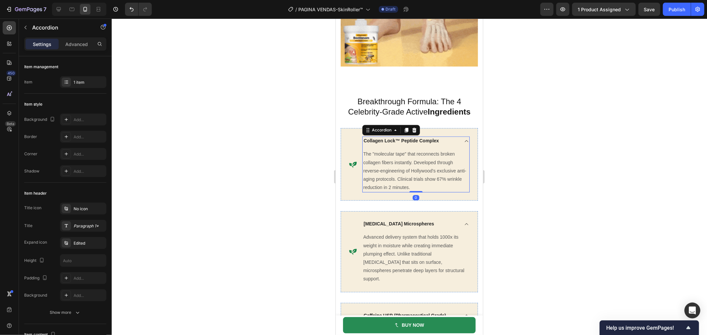
click at [464, 141] on icon at bounding box center [465, 141] width 3 height 2
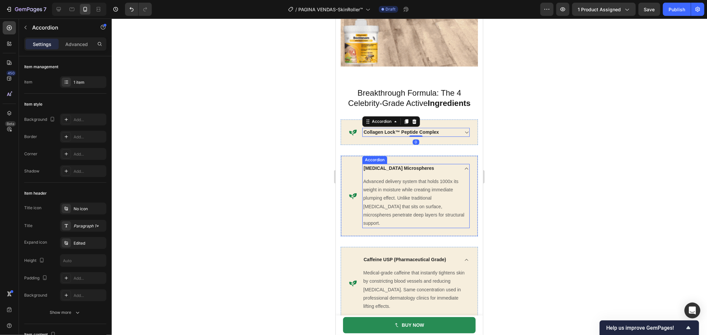
click at [463, 171] on icon at bounding box center [465, 168] width 5 height 5
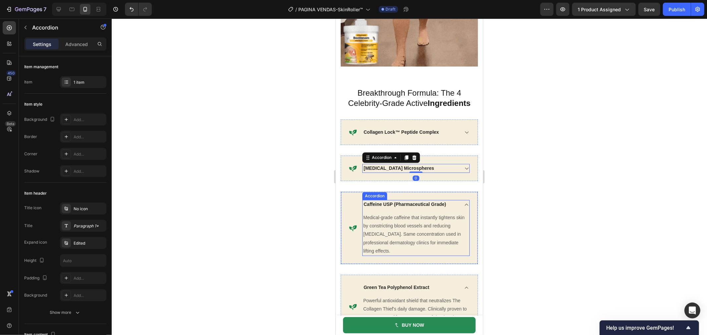
click at [463, 207] on icon at bounding box center [465, 204] width 5 height 5
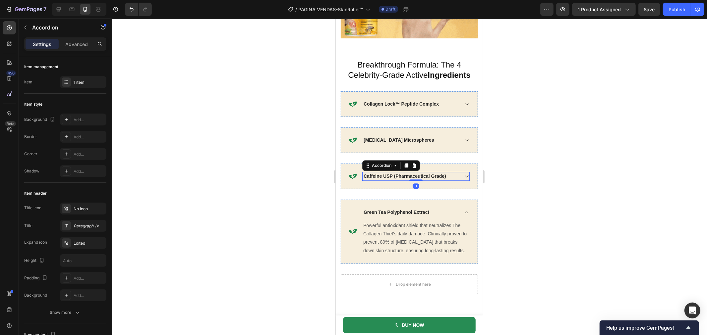
scroll to position [1561, 0]
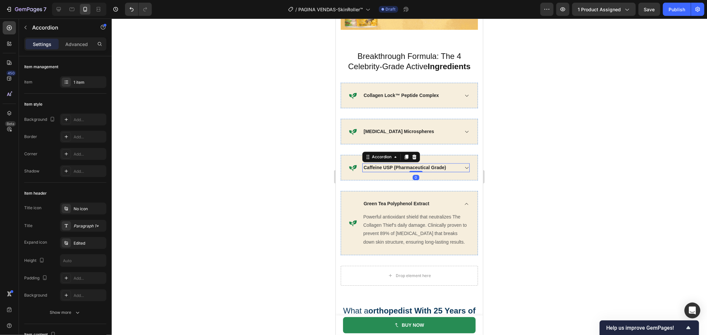
click at [463, 206] on icon at bounding box center [465, 203] width 5 height 5
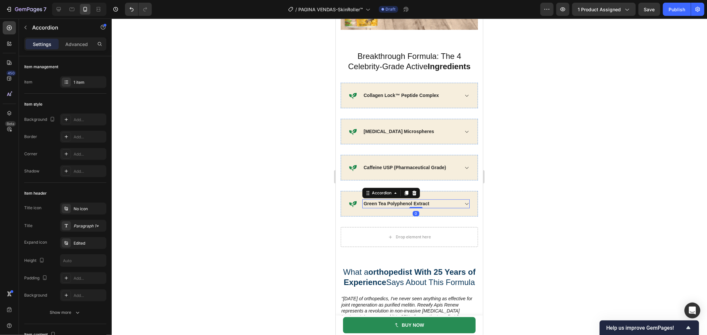
click at [560, 248] on div at bounding box center [409, 177] width 595 height 317
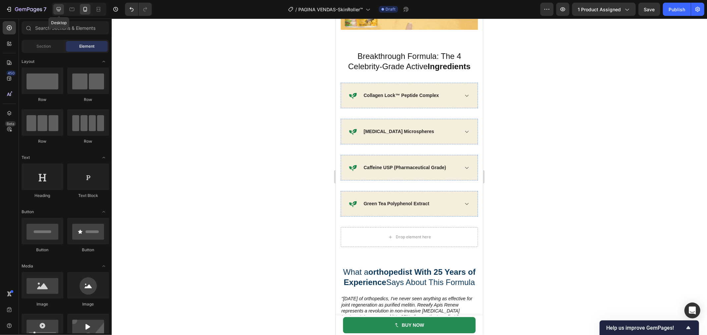
click at [56, 10] on icon at bounding box center [58, 9] width 7 height 7
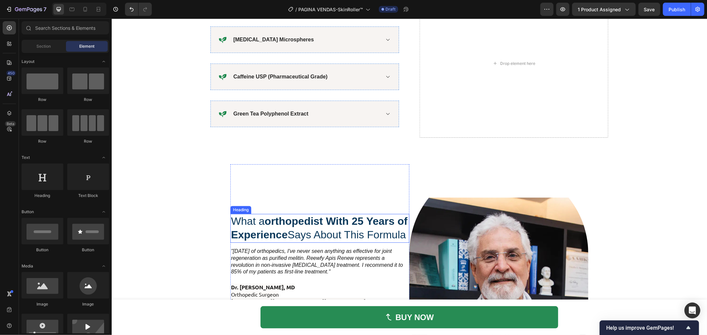
scroll to position [1303, 0]
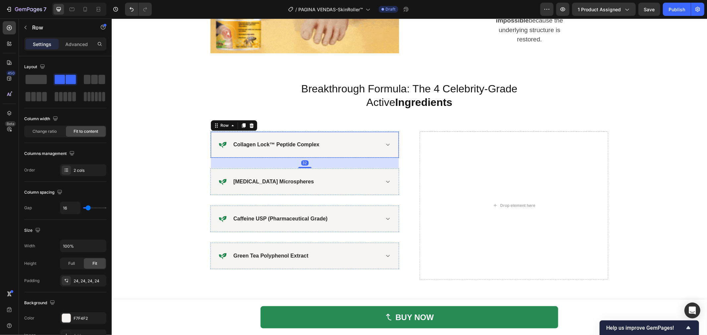
click at [371, 137] on div "Icon Collagen Lock™ Peptide Complex Accordion Row 32" at bounding box center [304, 144] width 188 height 27
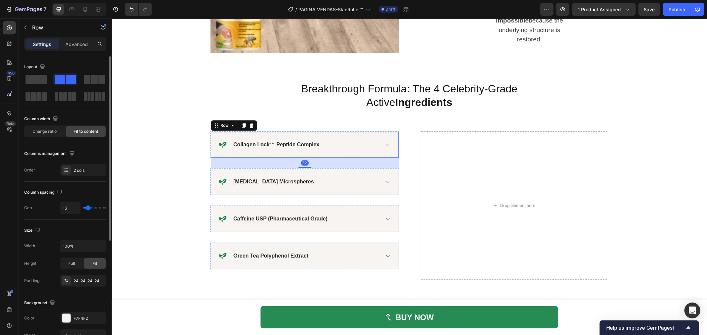
scroll to position [37, 0]
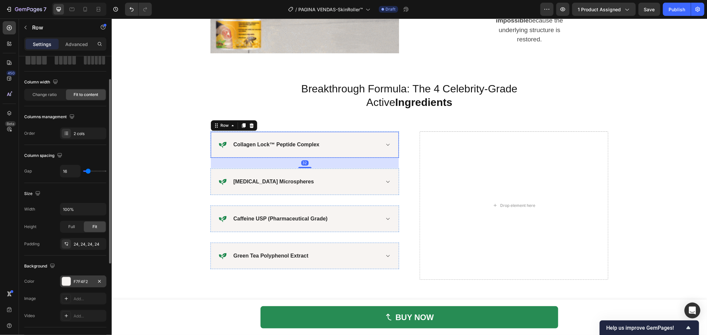
click at [80, 283] on div "F7F4F2" at bounding box center [83, 282] width 19 height 6
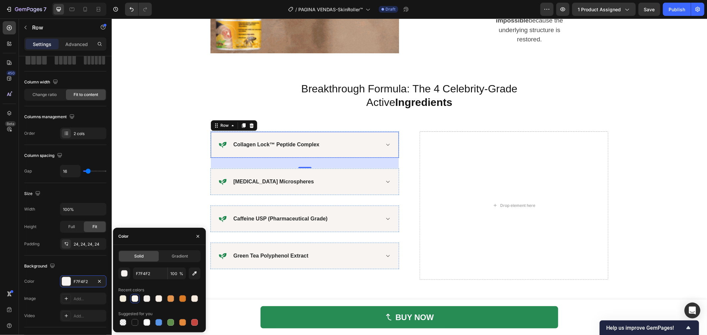
click at [120, 304] on div "F7F4F2 100 % Recent colors Suggested for you" at bounding box center [159, 298] width 82 height 60
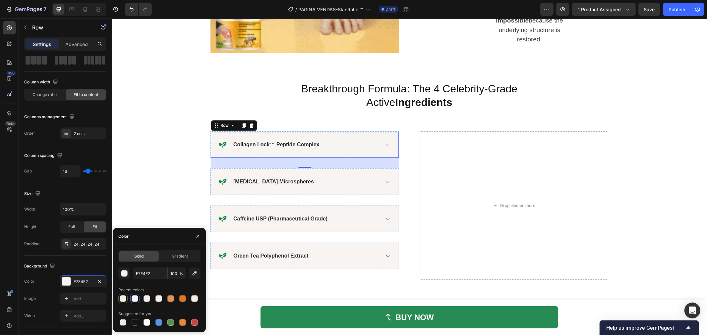
click at [121, 300] on div at bounding box center [123, 298] width 7 height 7
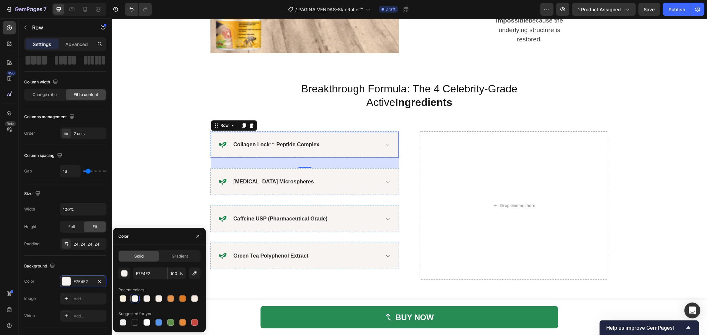
type input "F6EEDD"
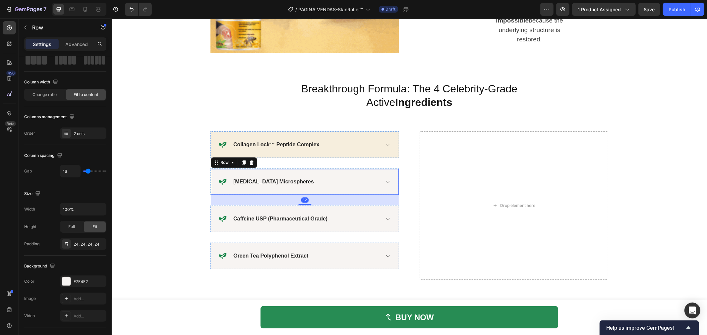
click at [210, 170] on div "Icon Hyaluronic Acid Microspheres Accordion Row 32" at bounding box center [304, 181] width 188 height 27
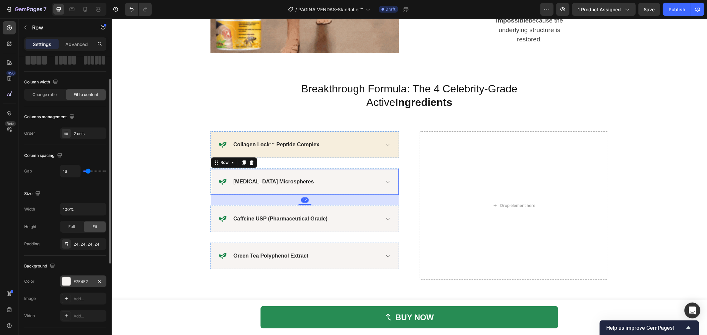
click at [68, 282] on div at bounding box center [66, 281] width 9 height 9
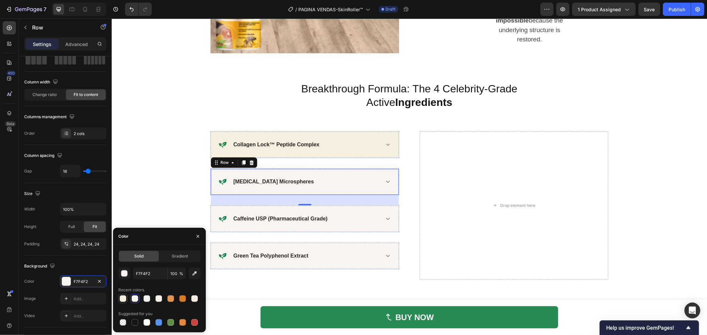
click at [123, 300] on div at bounding box center [123, 298] width 7 height 7
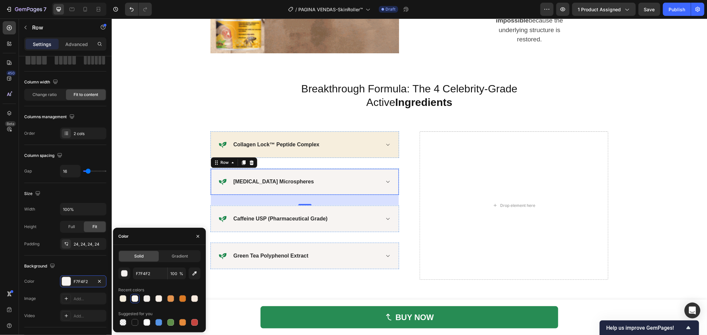
type input "F6EEDD"
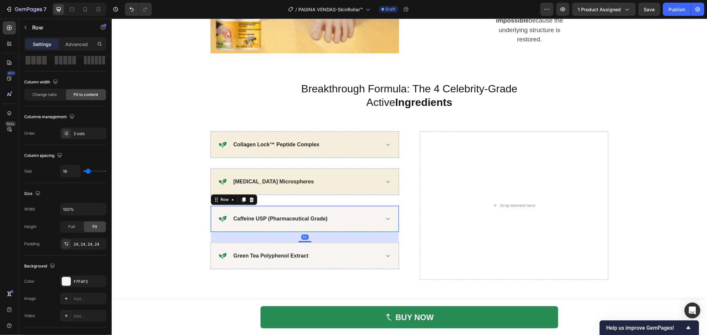
click at [214, 213] on div "Icon Caffeine USP (Pharmaceutical Grade) Accordion Row 32" at bounding box center [304, 218] width 188 height 27
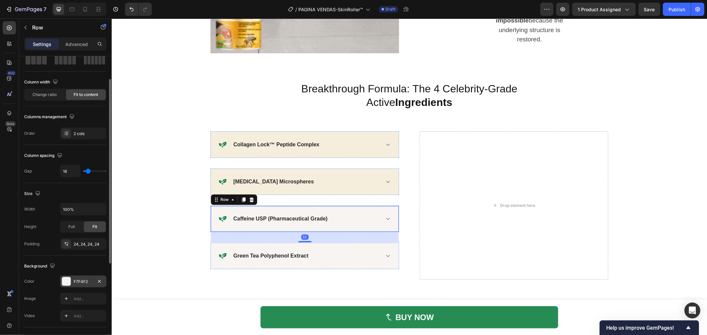
click at [74, 281] on div "F7F4F2" at bounding box center [83, 282] width 19 height 6
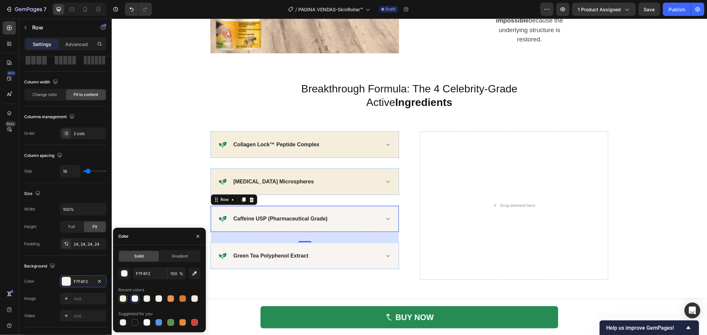
click at [123, 301] on div at bounding box center [123, 298] width 7 height 7
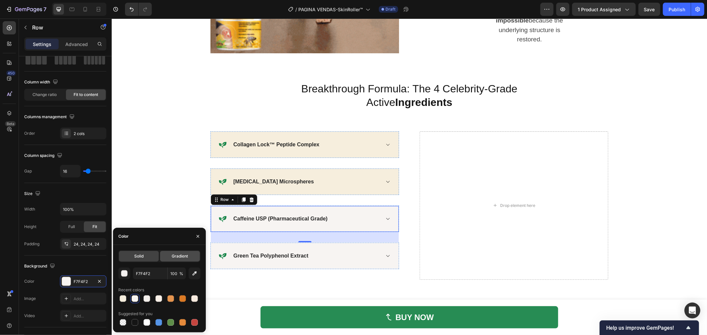
type input "F6EEDD"
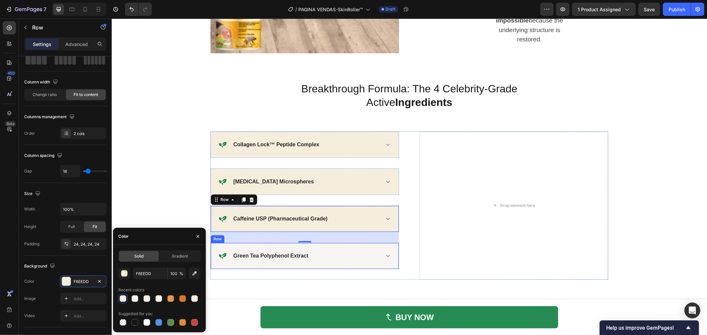
click at [212, 248] on div "Icon Green Tea Polyphenol Extract Accordion Row" at bounding box center [304, 255] width 188 height 27
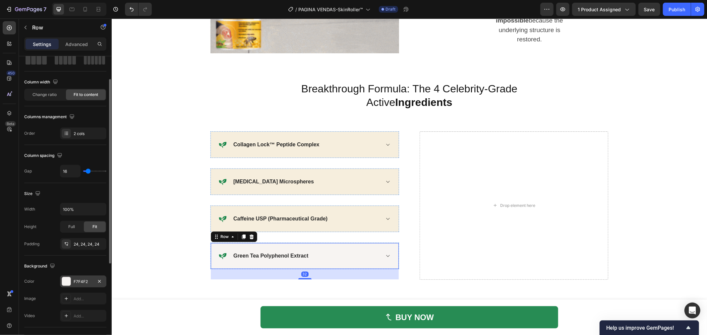
click at [82, 280] on div "F7F4F2" at bounding box center [83, 282] width 19 height 6
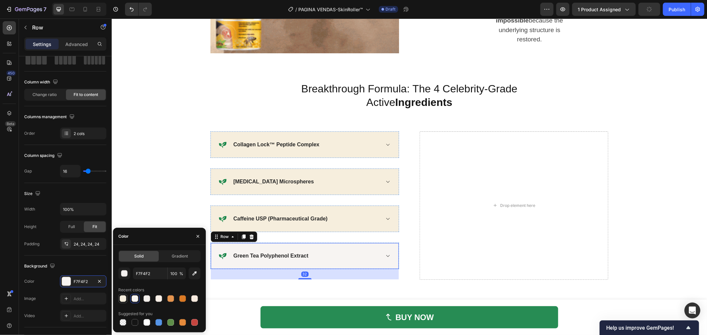
click at [122, 296] on div at bounding box center [123, 298] width 7 height 7
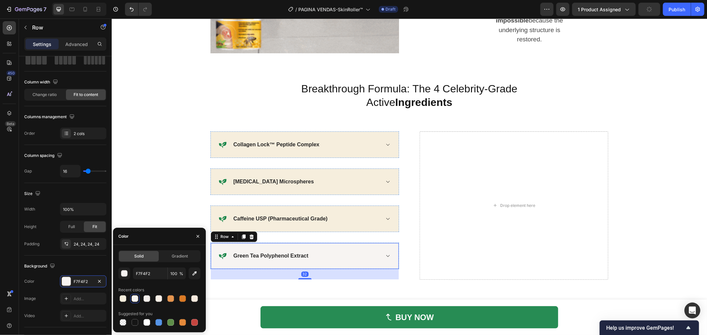
type input "F6EEDD"
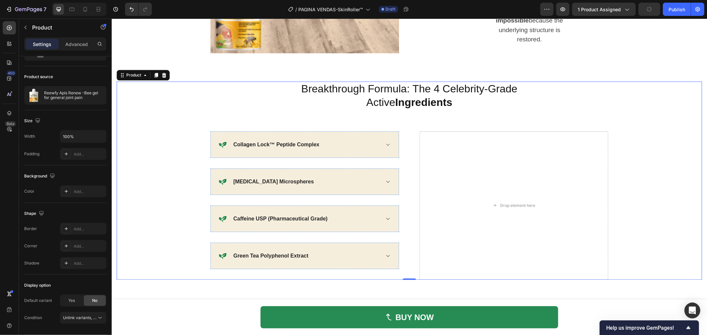
click at [139, 189] on div "Breakthrough Formula: The 4 Celebrity-Grade Active Ingredients Heading Row Icon…" at bounding box center [408, 180] width 585 height 198
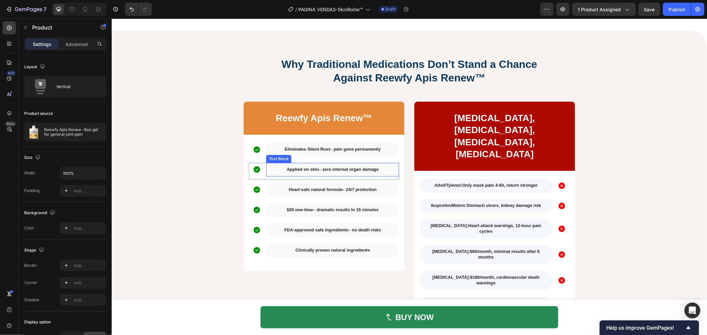
scroll to position [1597, 0]
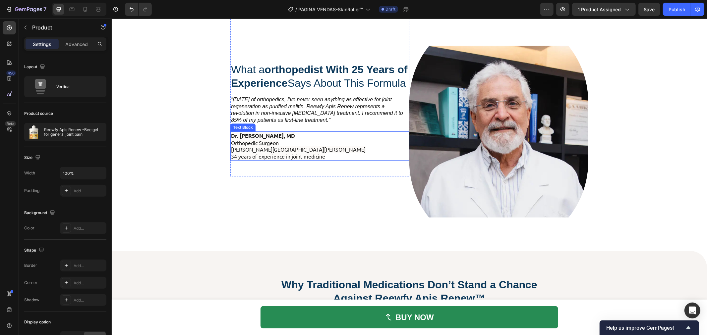
click at [302, 153] on p "Dr. Michael Harrison, MD Orthopedic Surgeon Johns Hopkins University School of …" at bounding box center [320, 146] width 178 height 28
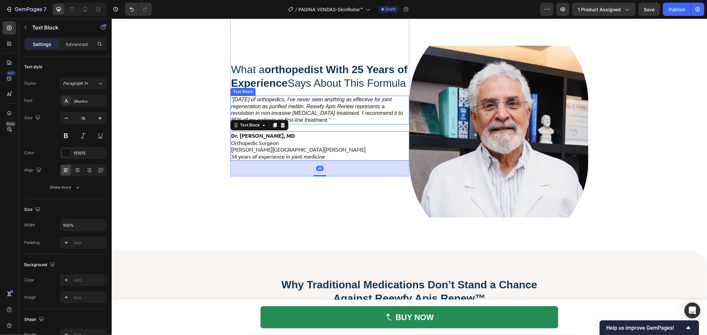
click at [320, 112] on icon ""In 34 years of orthopedics, I've never seen anything as effective for joint re…" at bounding box center [317, 109] width 172 height 26
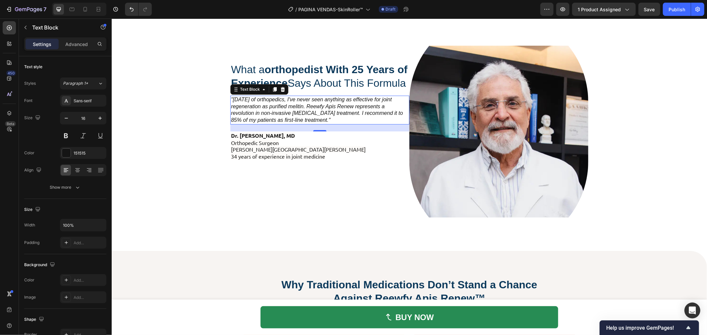
click at [360, 114] on icon ""In 34 years of orthopedics, I've never seen anything as effective for joint re…" at bounding box center [317, 109] width 172 height 26
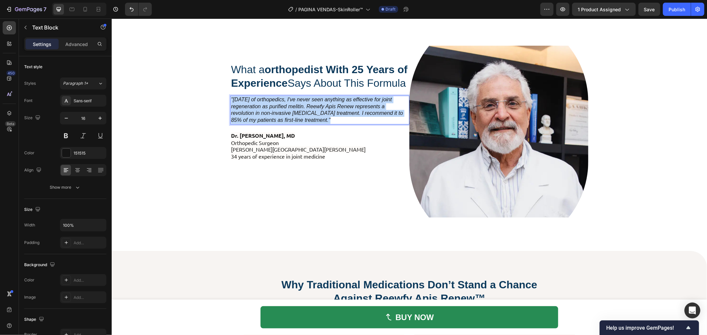
click at [360, 114] on icon ""In 34 years of orthopedics, I've never seen anything as effective for joint re…" at bounding box center [317, 109] width 172 height 26
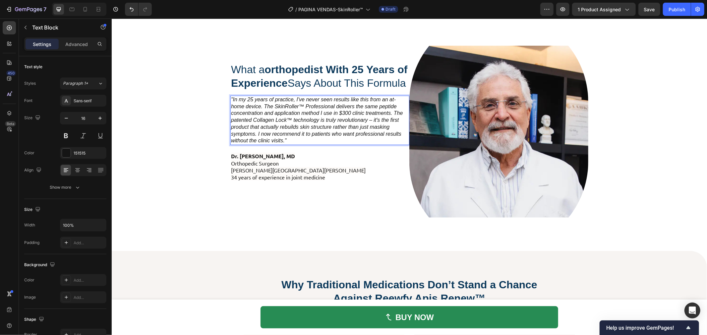
click at [353, 125] on icon ""In my 25 years of practice, I've never seen results like this from an at-home …" at bounding box center [317, 119] width 172 height 47
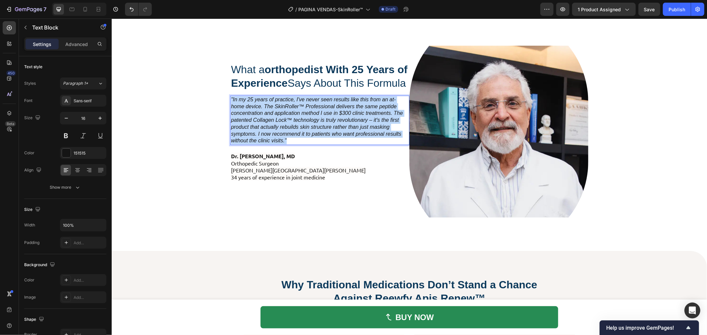
click at [353, 125] on icon ""In my 25 years of practice, I've never seen results like this from an at-home …" at bounding box center [317, 119] width 172 height 47
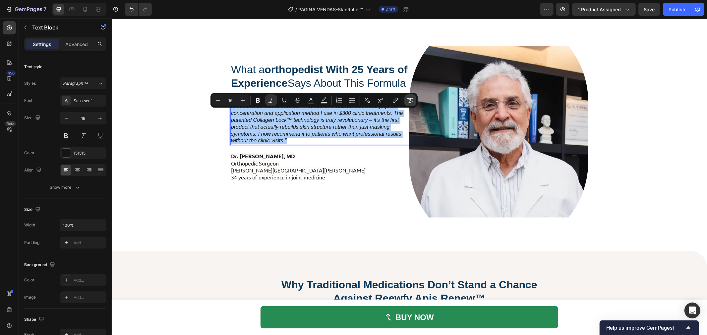
click at [405, 101] on button "Remove Format" at bounding box center [410, 100] width 12 height 12
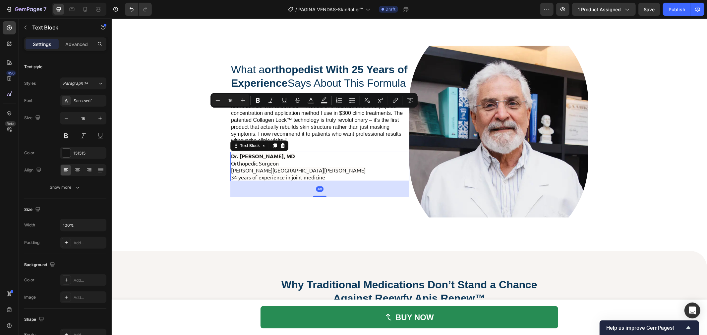
click at [326, 177] on p "Dr. Michael Harrison, MD Orthopedic Surgeon Johns Hopkins University School of …" at bounding box center [320, 166] width 178 height 28
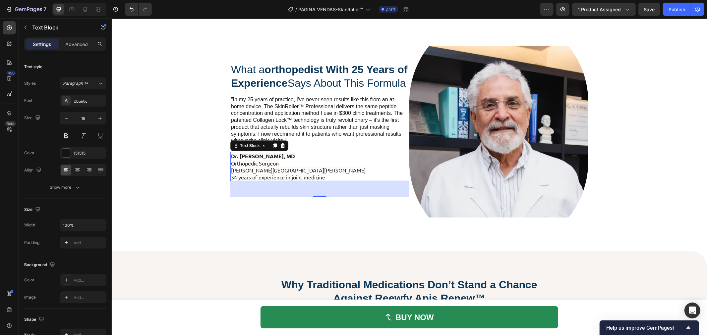
click at [311, 170] on p "Dr. Michael Harrison, MD Orthopedic Surgeon Johns Hopkins University School of …" at bounding box center [320, 166] width 178 height 28
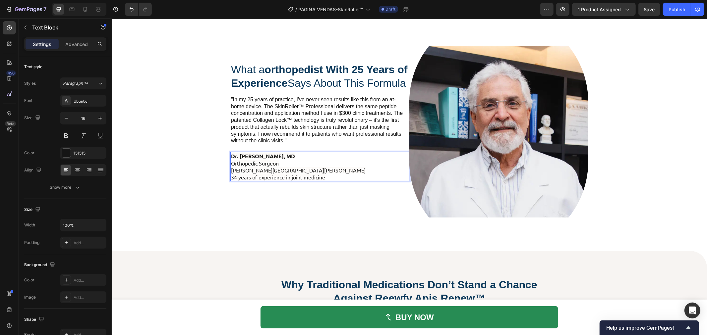
click at [312, 178] on p "Dr. Michael Harrison, MD Orthopedic Surgeon Johns Hopkins University School of …" at bounding box center [320, 166] width 178 height 28
click at [187, 181] on div "BUY NOW Button Sticky What a orthopedist With 25 Years of Experience Says About…" at bounding box center [408, 182] width 595 height 3496
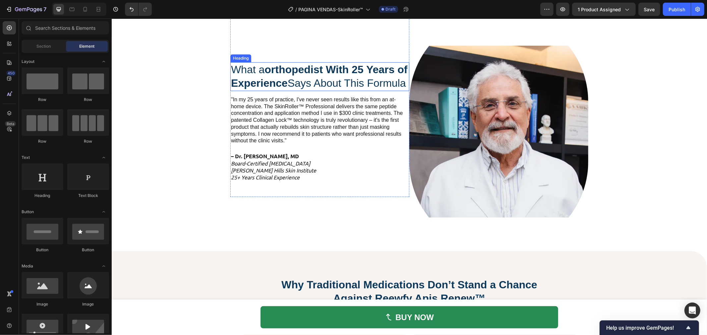
click at [342, 82] on h2 "What a orthopedist With 25 Years of Experience Says About This Formula" at bounding box center [319, 76] width 179 height 29
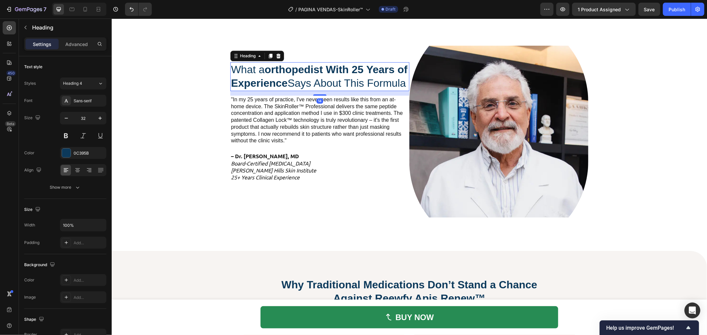
click at [342, 82] on h2 "What a orthopedist With 25 Years of Experience Says About This Formula" at bounding box center [319, 76] width 179 height 29
click at [342, 82] on p "What a orthopedist With 25 Years of Experience Says About This Formula" at bounding box center [320, 76] width 178 height 27
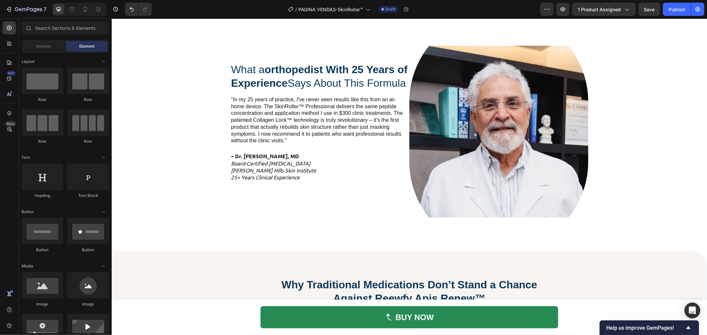
click at [172, 108] on div "BUY NOW Button Sticky What a orthopedist With 25 Years of Experience Says About…" at bounding box center [408, 182] width 595 height 3496
click at [172, 127] on div "BUY NOW Button Sticky What a orthopedist With 25 Years of Experience Says About…" at bounding box center [408, 182] width 595 height 3496
click at [326, 73] on strong "orthopedist With 25 Years of Experience" at bounding box center [319, 76] width 177 height 26
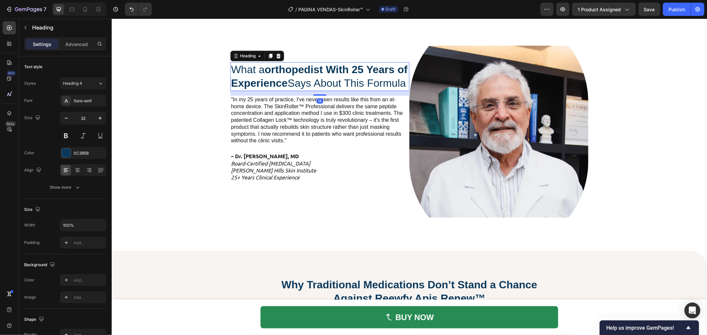
click at [326, 73] on strong "orthopedist With 25 Years of Experience" at bounding box center [319, 76] width 177 height 26
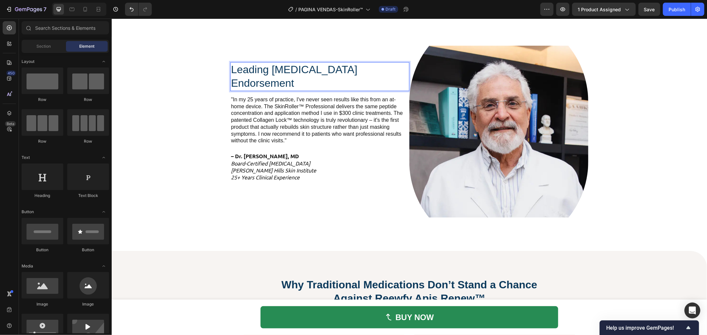
click at [187, 126] on div "BUY NOW Button Sticky Leading Dermatologist Endorsement Heading 14 "In my 25 ye…" at bounding box center [408, 182] width 595 height 3496
click at [269, 74] on p "Leading Dermatologist Endorsement" at bounding box center [320, 76] width 178 height 27
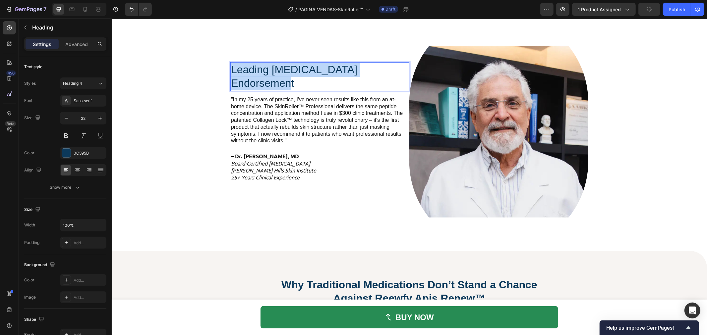
click at [272, 71] on p "Leading Dermatologist Endorsement" at bounding box center [320, 76] width 178 height 27
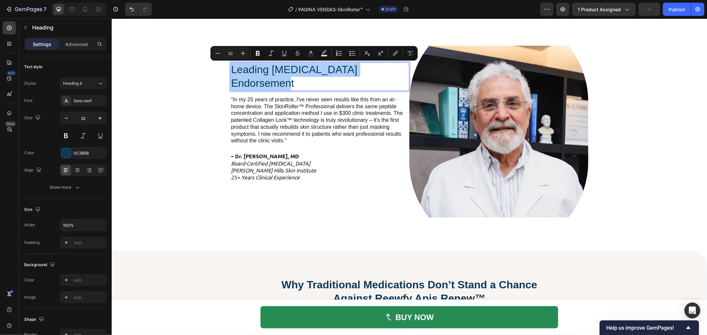
click at [251, 48] on div "Minus 32 Plus Bold Italic Underline Strikethrough Text Color Text Background Co…" at bounding box center [314, 53] width 204 height 12
click at [257, 51] on icon "Editor contextual toolbar" at bounding box center [257, 53] width 7 height 7
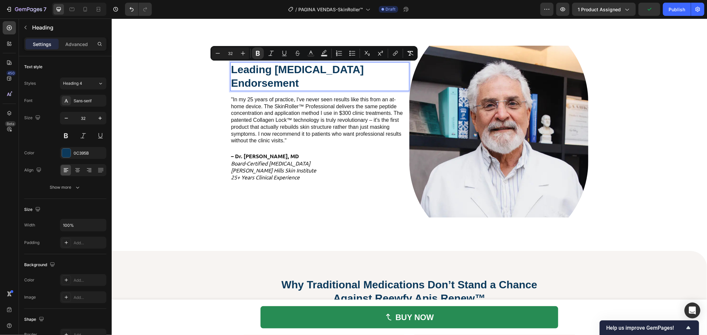
click at [199, 119] on div "BUY NOW Button Sticky Leading Dermatologist Endorsement Heading 14 "In my 25 ye…" at bounding box center [408, 182] width 595 height 3496
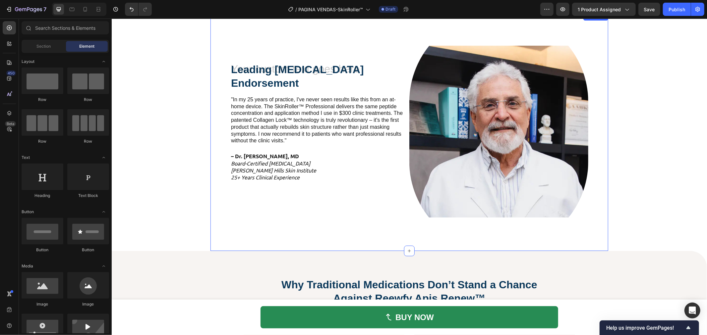
click at [210, 131] on div "⁠⁠⁠⁠⁠⁠⁠ Leading Dermatologist Endorsement Heading "In my 25 years of practice, …" at bounding box center [409, 131] width 398 height 239
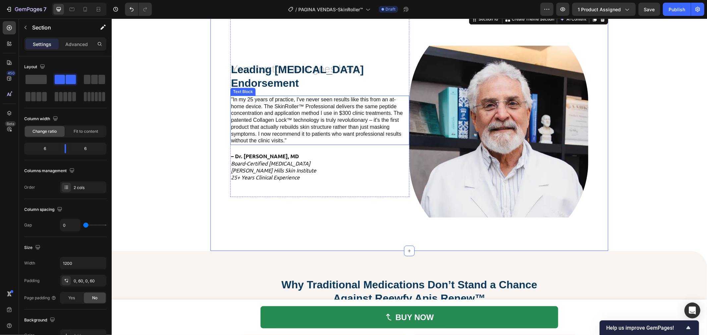
click at [286, 141] on p ""In my 25 years of practice, I've never seen results like this from an at-home …" at bounding box center [320, 120] width 178 height 48
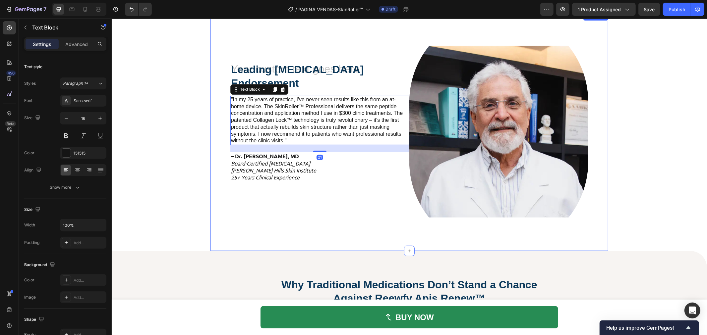
click at [217, 156] on div "⁠⁠⁠⁠⁠⁠⁠ Leading Dermatologist Endorsement Heading "In my 25 years of practice, …" at bounding box center [409, 131] width 398 height 239
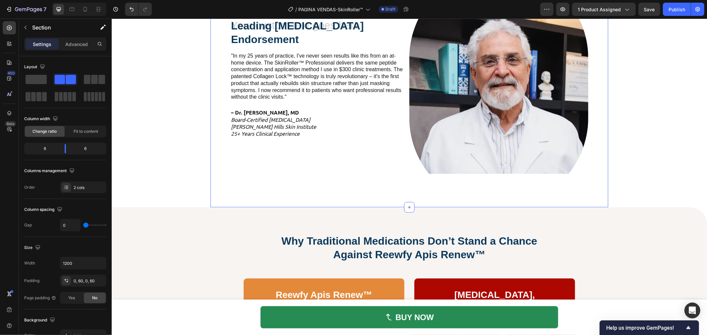
scroll to position [1561, 0]
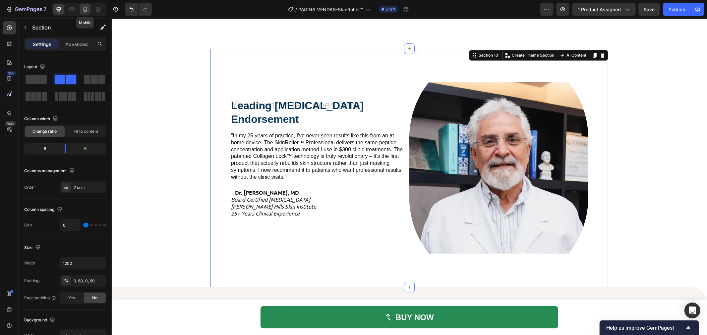
click at [84, 12] on icon at bounding box center [85, 9] width 7 height 7
type input "100%"
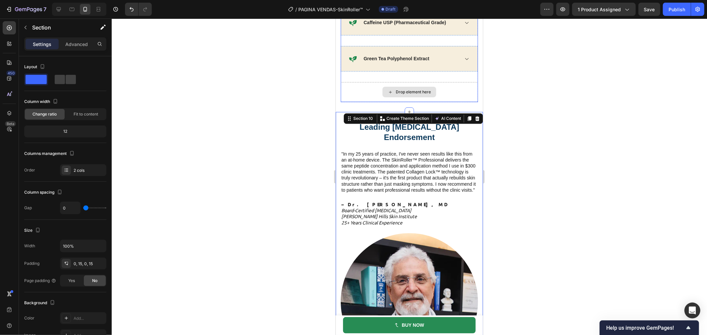
scroll to position [1489, 0]
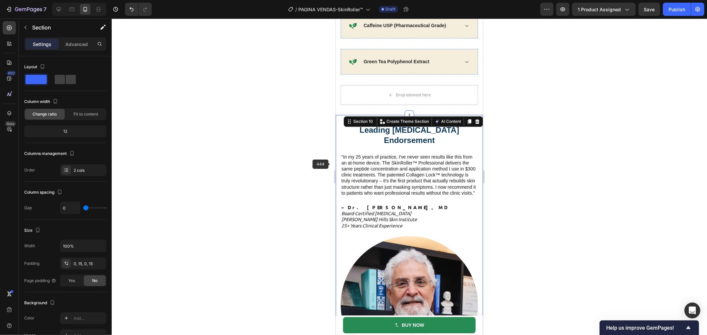
click at [290, 175] on div at bounding box center [409, 177] width 595 height 317
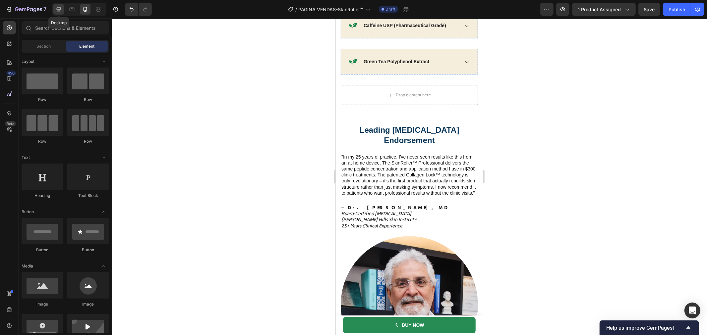
click at [57, 12] on icon at bounding box center [58, 9] width 7 height 7
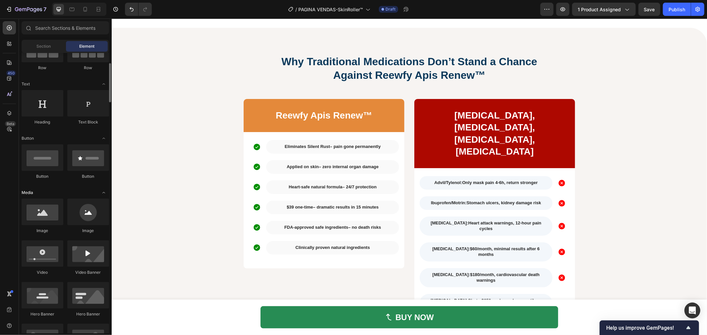
scroll to position [110, 0]
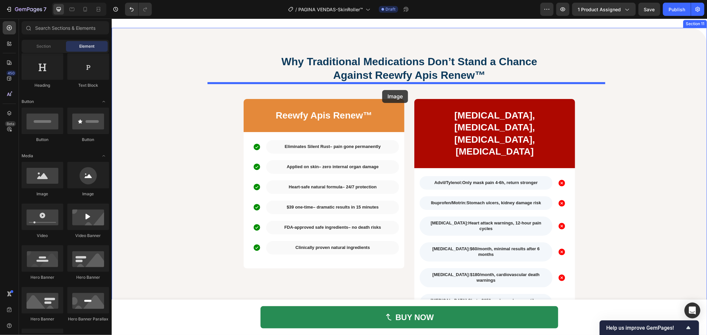
drag, startPoint x: 167, startPoint y: 202, endPoint x: 382, endPoint y: 90, distance: 243.0
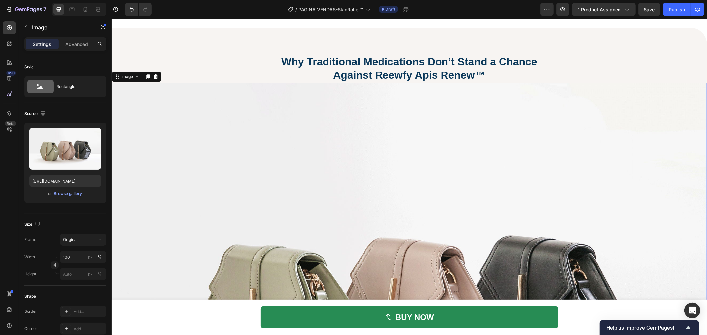
click at [391, 156] on img at bounding box center [408, 306] width 595 height 446
click at [155, 76] on icon at bounding box center [155, 76] width 5 height 5
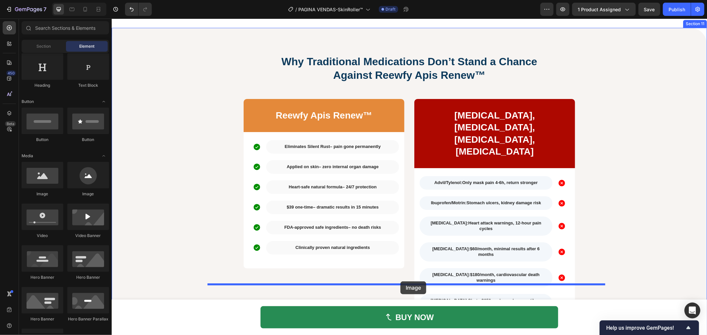
drag, startPoint x: 162, startPoint y: 208, endPoint x: 400, endPoint y: 281, distance: 249.3
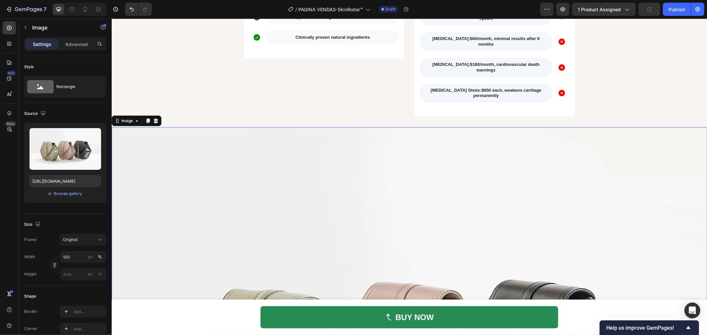
scroll to position [2042, 0]
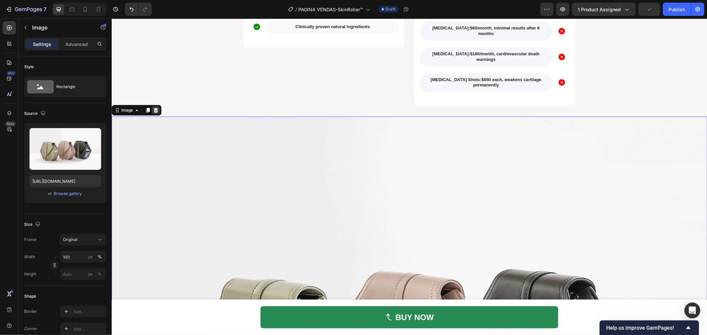
click at [154, 107] on icon at bounding box center [155, 109] width 5 height 5
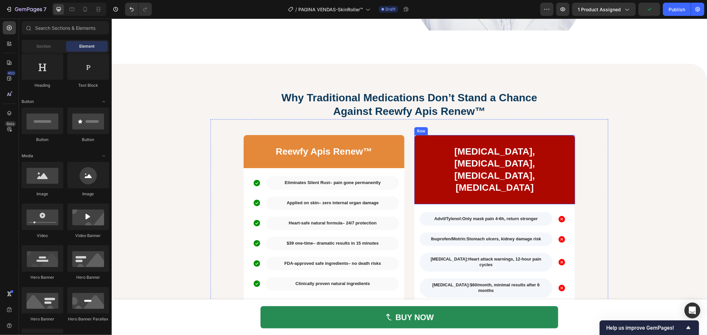
scroll to position [1784, 0]
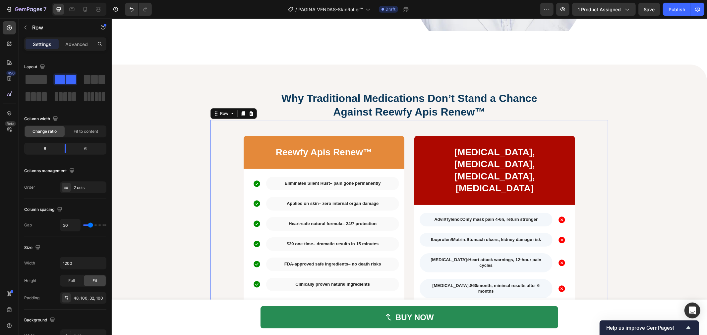
click at [406, 127] on div "Reewfy Apis Renew™ Text Block Row Icon Eliminates Silent Rust – pain gone perma…" at bounding box center [409, 247] width 398 height 255
click at [46, 78] on div at bounding box center [36, 80] width 24 height 12
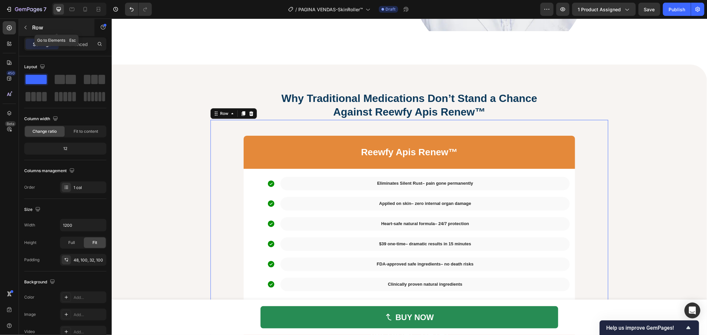
click at [32, 22] on div "Row" at bounding box center [57, 27] width 76 height 17
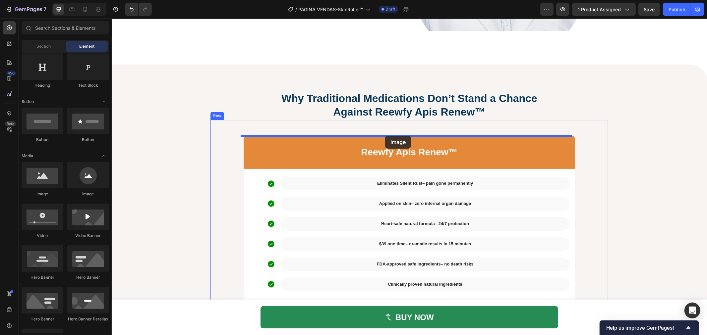
drag, startPoint x: 157, startPoint y: 198, endPoint x: 385, endPoint y: 135, distance: 236.4
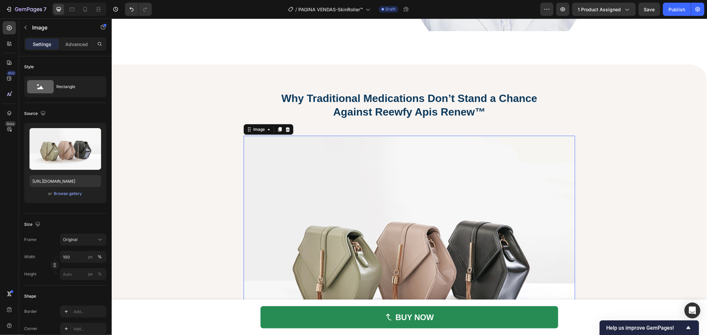
click at [374, 158] on img at bounding box center [408, 259] width 331 height 248
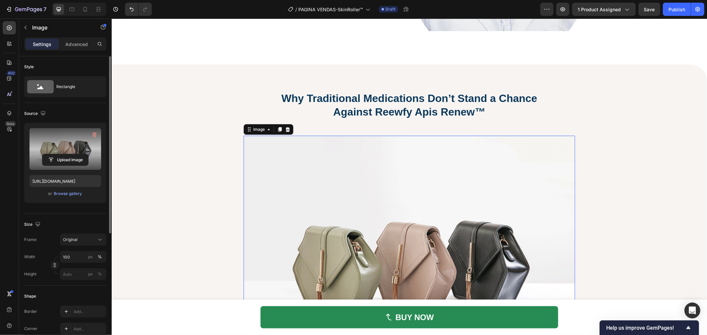
click at [70, 146] on label at bounding box center [65, 149] width 72 height 42
click at [70, 154] on input "file" at bounding box center [65, 159] width 46 height 11
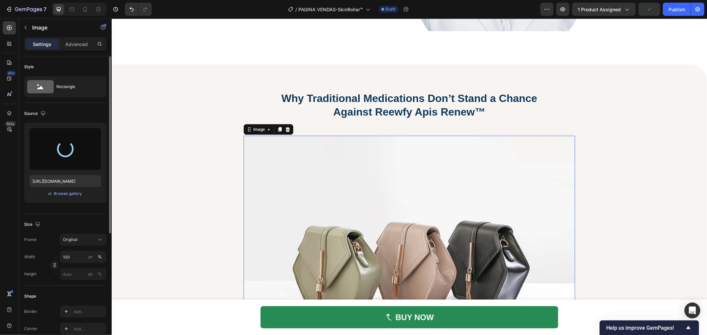
type input "https://cdn.shopify.com/s/files/1/0629/6829/9591/files/gempages_584028390374245…"
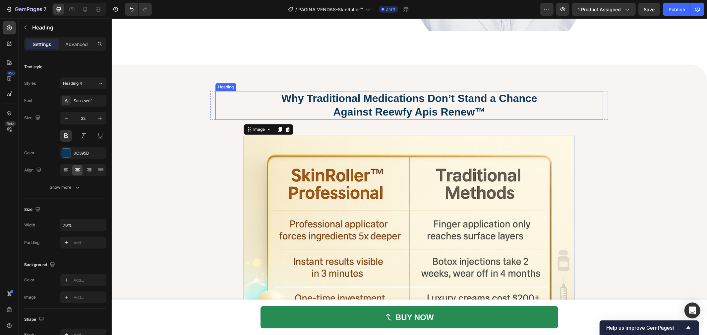
click at [382, 99] on strong "Why Traditional Medications Don’t Stand a Chance Against Reewfy Apis Renew™" at bounding box center [409, 105] width 256 height 26
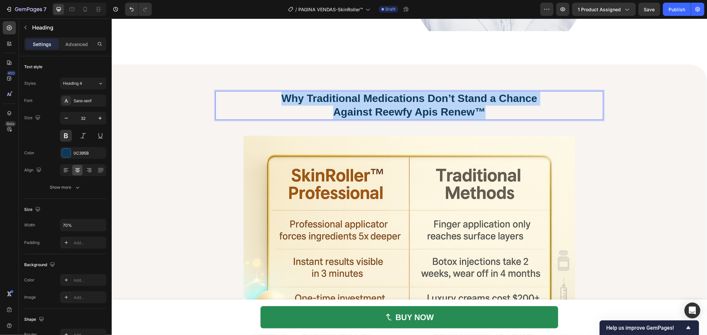
click at [382, 99] on strong "Why Traditional Medications Don’t Stand a Chance Against Reewfy Apis Renew™" at bounding box center [409, 105] width 256 height 26
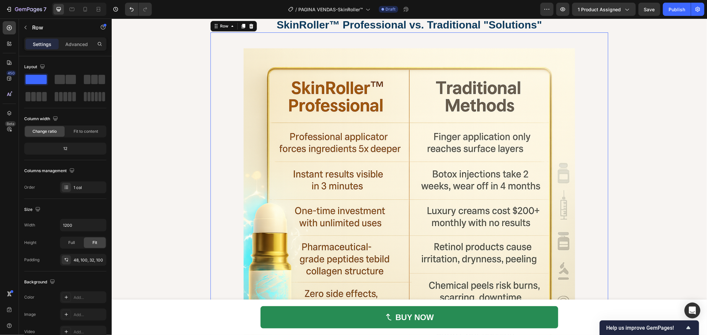
scroll to position [1894, 0]
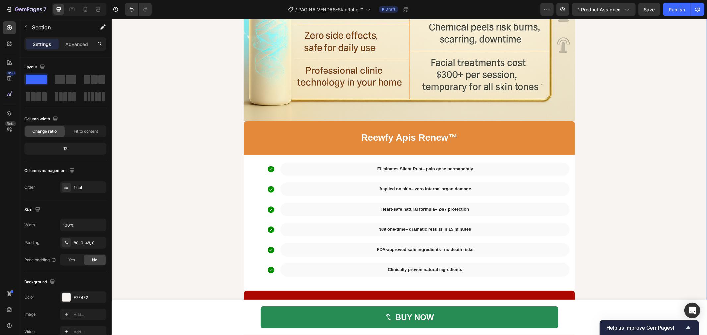
scroll to position [2078, 0]
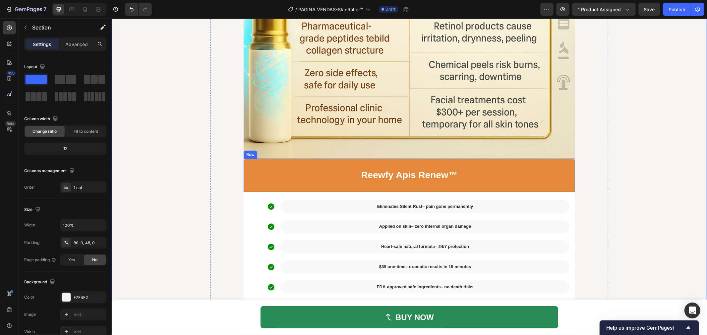
click at [246, 160] on div "Reewfy Apis Renew™ Text Block Row" at bounding box center [408, 174] width 331 height 33
click at [281, 149] on icon at bounding box center [283, 151] width 5 height 5
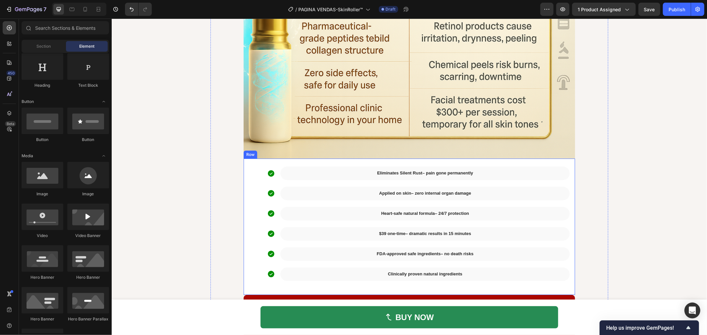
click at [243, 161] on div "Icon Eliminates Silent Rust – pain gone permanently Text Block Row Icon Applied…" at bounding box center [408, 226] width 331 height 136
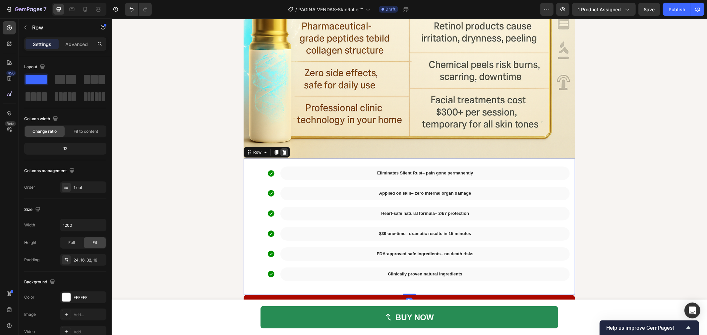
click at [284, 151] on div at bounding box center [284, 152] width 8 height 8
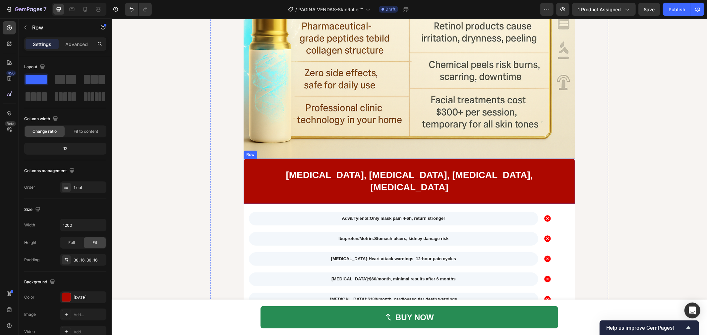
click at [244, 162] on div "Advil, Motrin, Tylenol, Aleve Text Block Row" at bounding box center [408, 180] width 331 height 45
click at [282, 150] on icon at bounding box center [284, 152] width 4 height 5
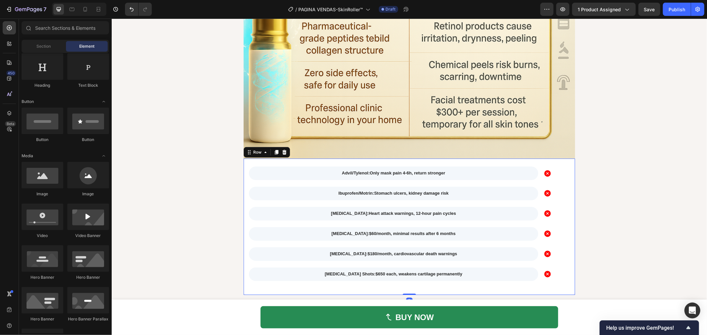
click at [243, 167] on div "Advil/Tylenol: Only mask pain 4-6h, return stronger Text Block Icon Row Ibuprof…" at bounding box center [408, 226] width 331 height 136
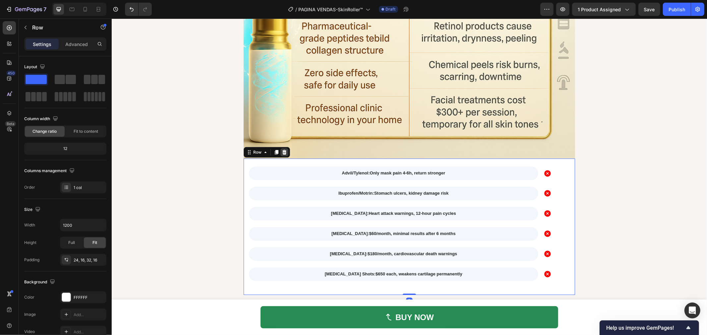
click at [281, 149] on icon at bounding box center [283, 151] width 5 height 5
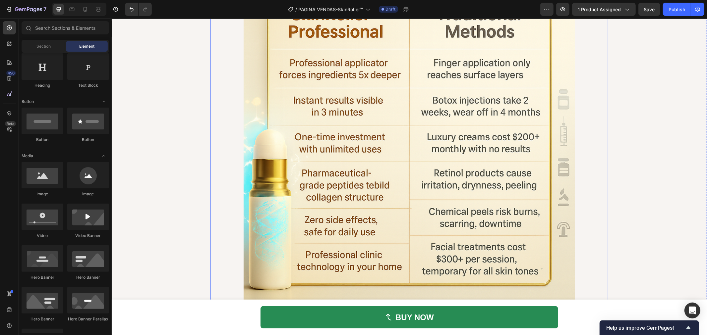
scroll to position [1857, 0]
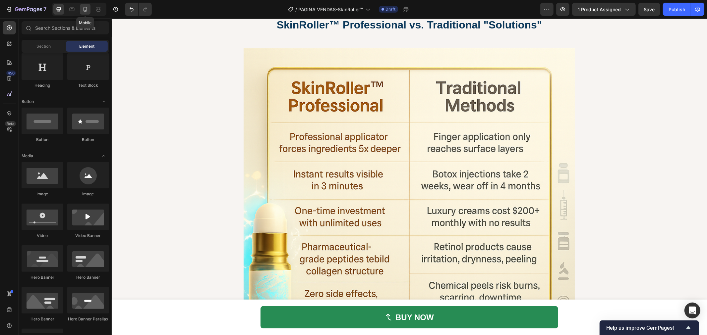
click at [87, 11] on icon at bounding box center [85, 9] width 4 height 5
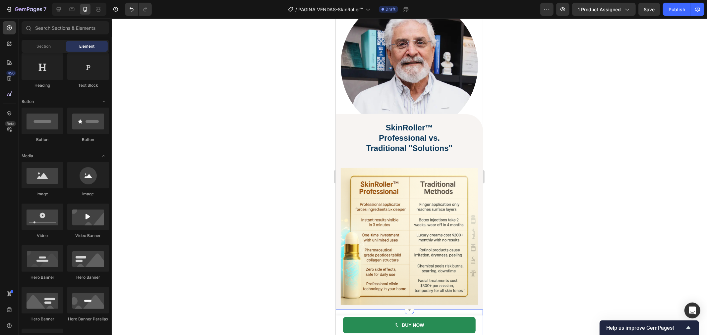
scroll to position [1747, 0]
click at [570, 174] on div at bounding box center [409, 177] width 595 height 317
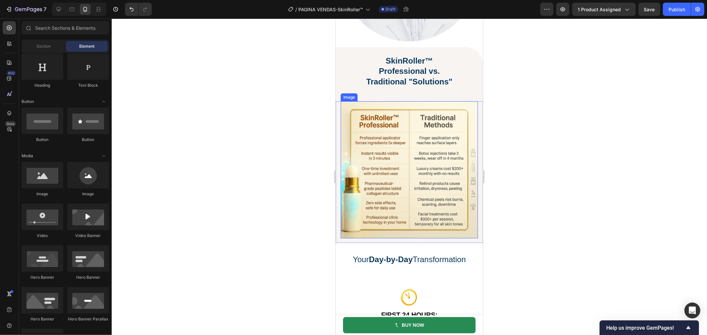
scroll to position [1857, 0]
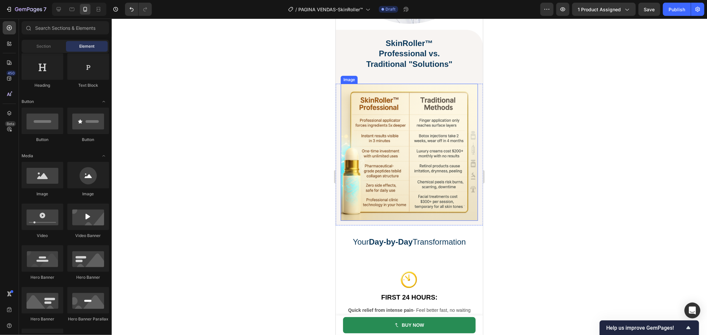
click at [449, 156] on img at bounding box center [408, 151] width 137 height 137
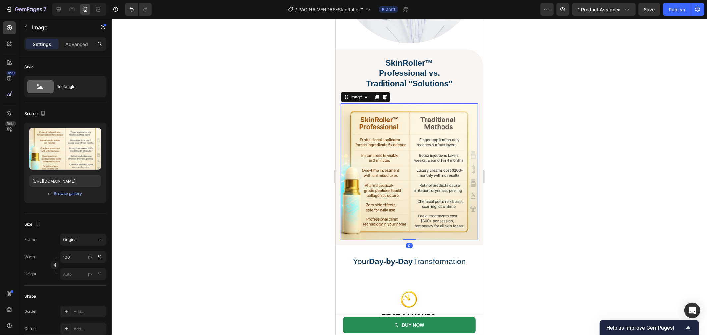
scroll to position [1821, 0]
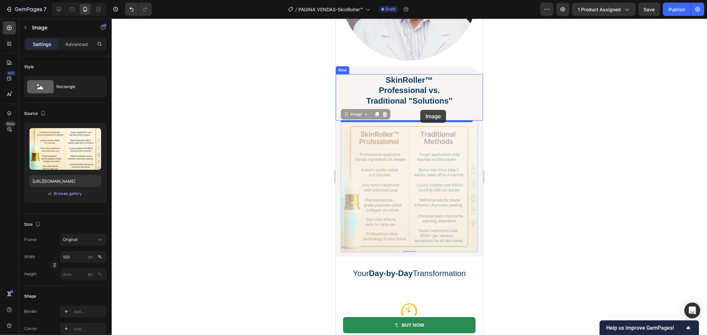
drag, startPoint x: 420, startPoint y: 130, endPoint x: 420, endPoint y: 110, distance: 20.5
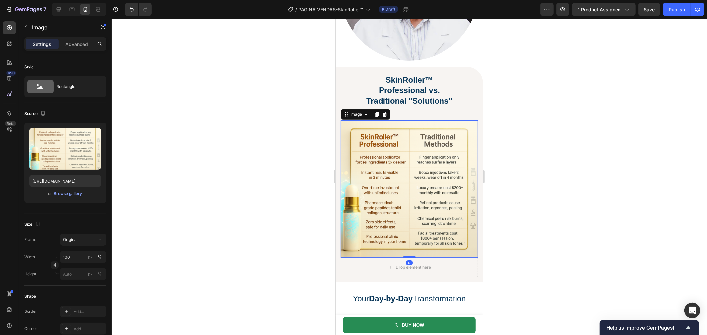
click at [595, 154] on div at bounding box center [409, 177] width 595 height 317
click at [454, 168] on img at bounding box center [408, 188] width 137 height 137
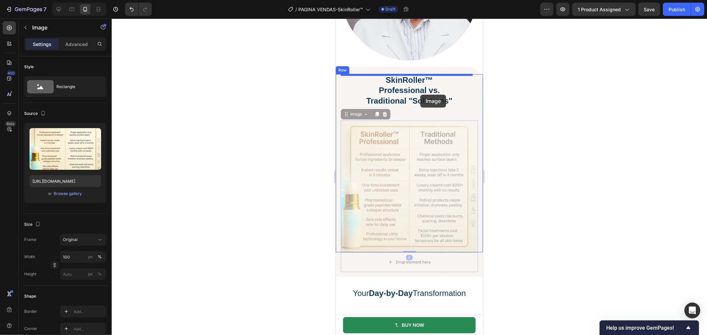
drag, startPoint x: 455, startPoint y: 139, endPoint x: 420, endPoint y: 94, distance: 57.1
click at [420, 94] on div "Mobile ( 444 px) iPhone 13 Mini iPhone 13 Pro iPhone 11 Pro Max iPhone 15 Pro M…" at bounding box center [408, 44] width 147 height 3692
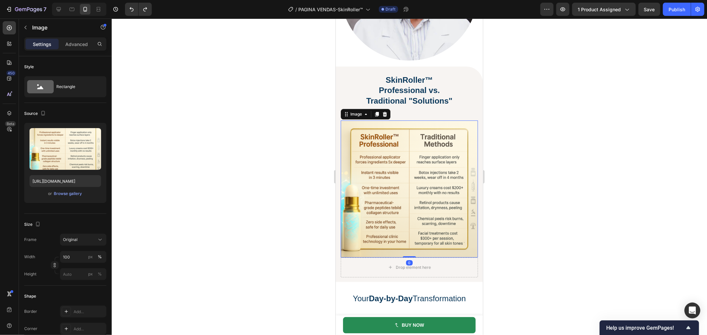
click at [561, 130] on div at bounding box center [409, 177] width 595 height 317
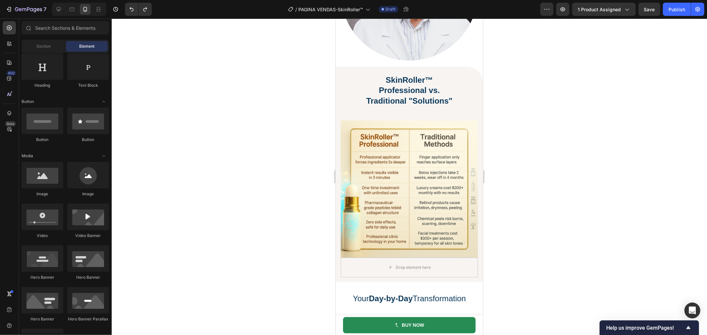
click at [372, 177] on img at bounding box center [408, 188] width 137 height 137
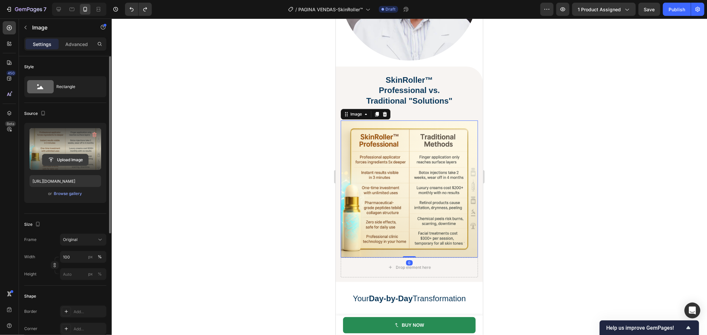
click at [65, 154] on input "file" at bounding box center [65, 159] width 46 height 11
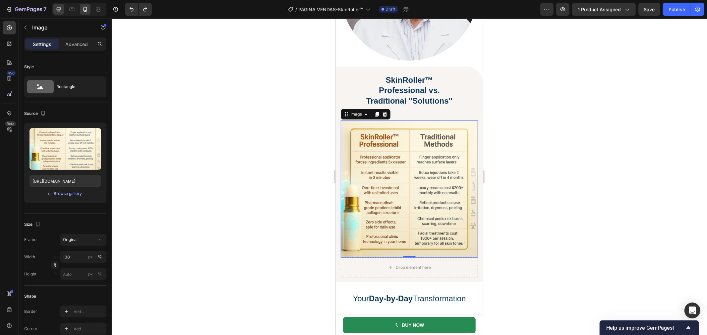
click at [60, 9] on icon at bounding box center [59, 9] width 4 height 4
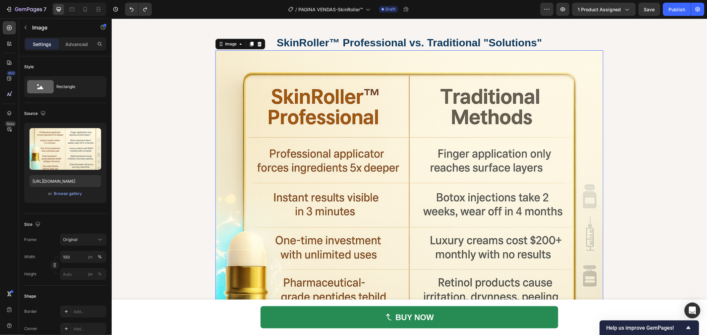
scroll to position [1848, 0]
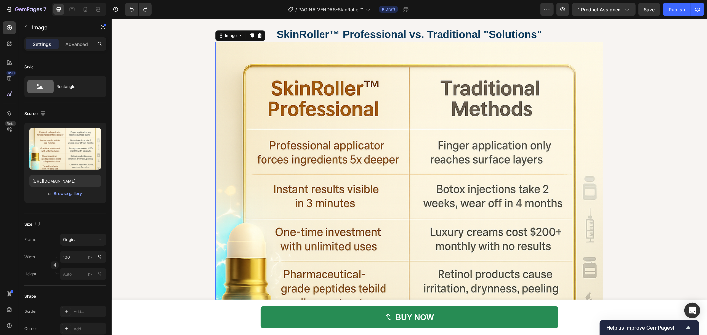
click at [417, 146] on img at bounding box center [409, 236] width 388 height 388
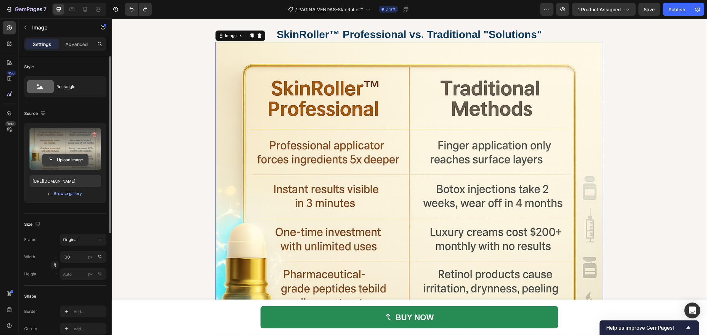
click at [67, 157] on input "file" at bounding box center [65, 159] width 46 height 11
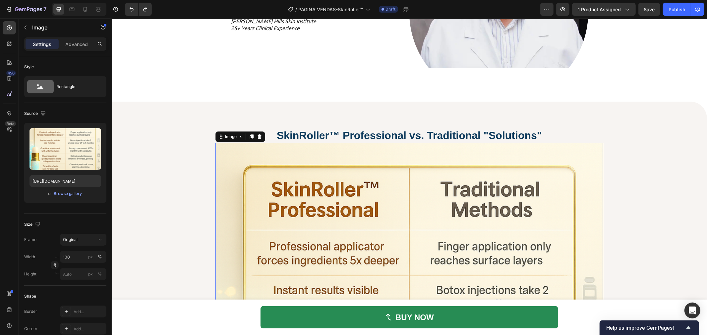
scroll to position [1737, 0]
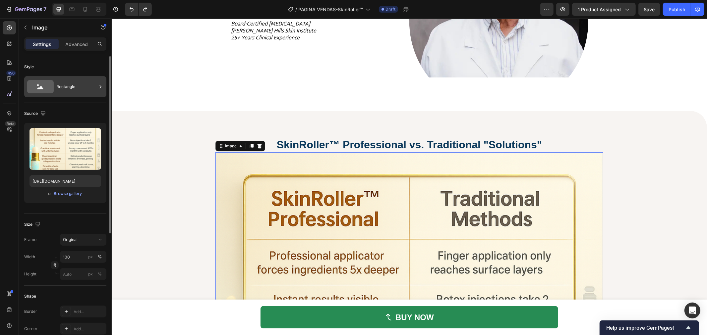
click at [55, 92] on div "Rectangle" at bounding box center [65, 86] width 82 height 21
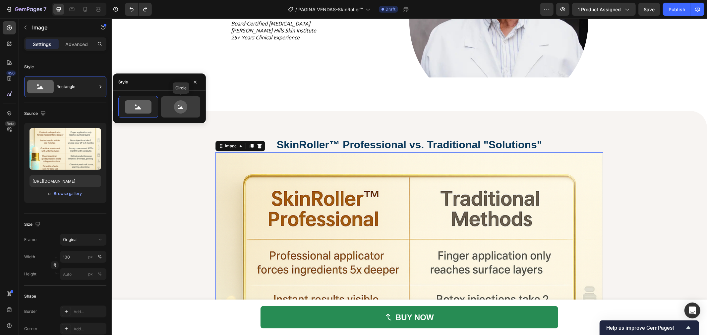
click at [180, 108] on icon at bounding box center [180, 107] width 5 height 3
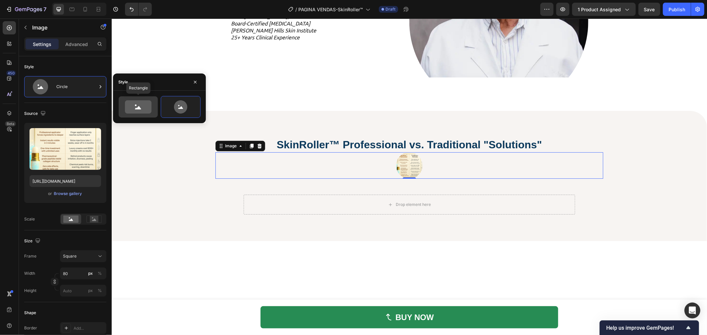
click at [138, 103] on icon at bounding box center [138, 106] width 27 height 13
type input "100"
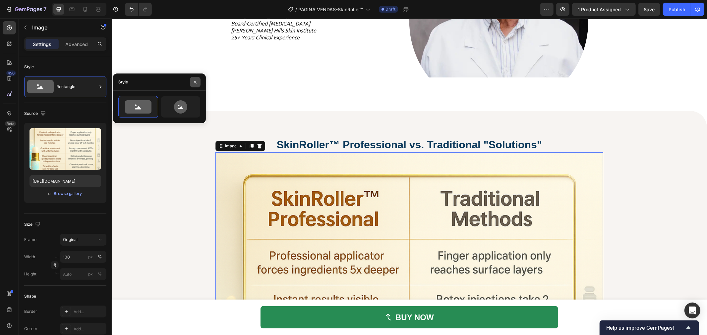
click at [196, 82] on icon "button" at bounding box center [195, 81] width 3 height 3
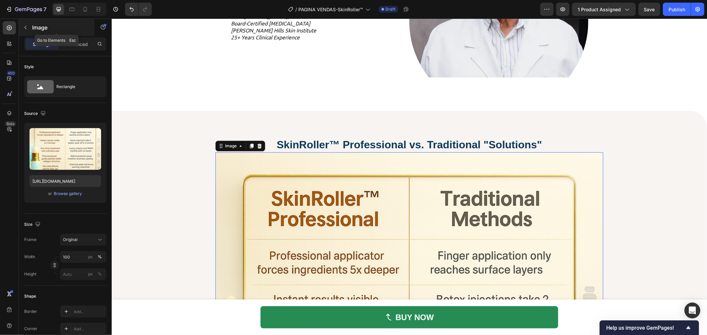
click at [37, 27] on p "Image" at bounding box center [60, 28] width 56 height 8
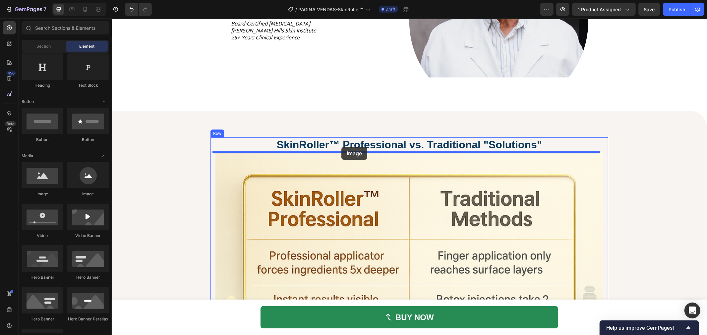
drag, startPoint x: 155, startPoint y: 199, endPoint x: 341, endPoint y: 147, distance: 192.7
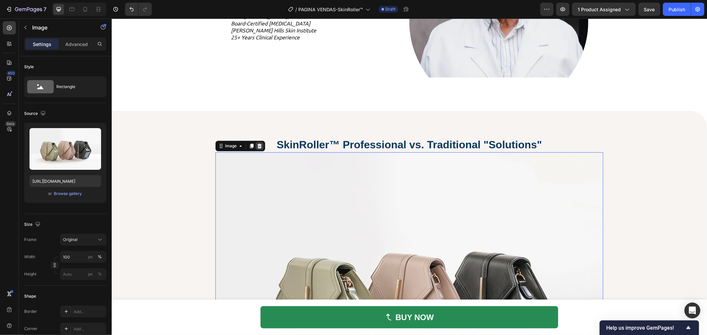
click at [257, 146] on icon at bounding box center [258, 145] width 5 height 5
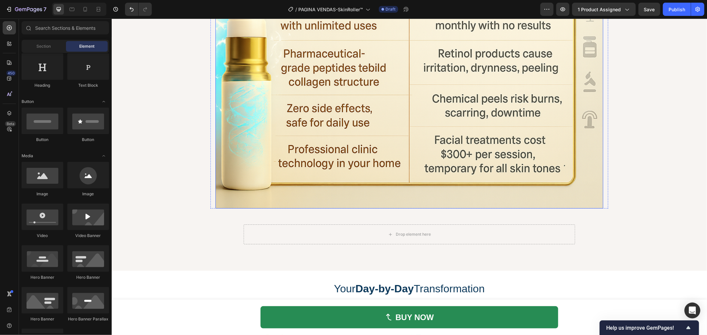
scroll to position [2142, 0]
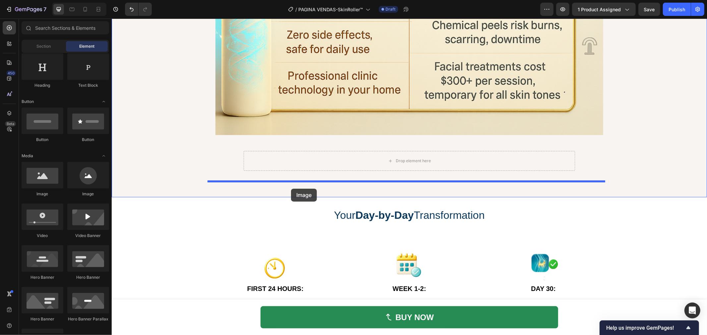
drag, startPoint x: 159, startPoint y: 212, endPoint x: 291, endPoint y: 188, distance: 133.6
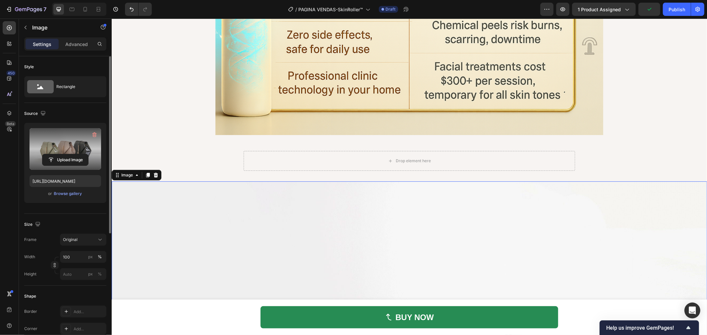
click at [59, 146] on label at bounding box center [65, 149] width 72 height 42
click at [59, 154] on input "file" at bounding box center [65, 159] width 46 height 11
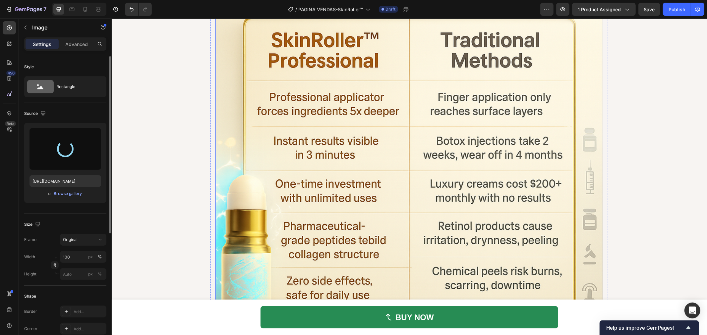
scroll to position [1848, 0]
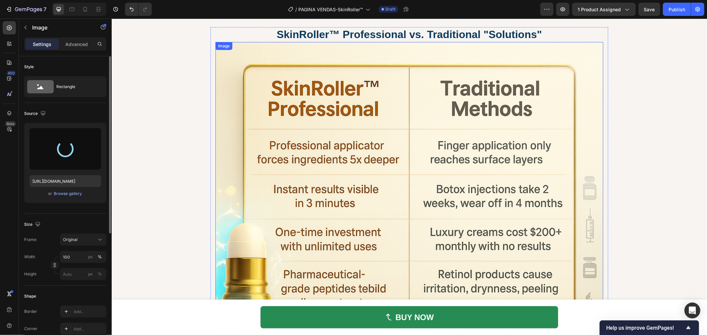
click at [575, 83] on img at bounding box center [409, 236] width 388 height 388
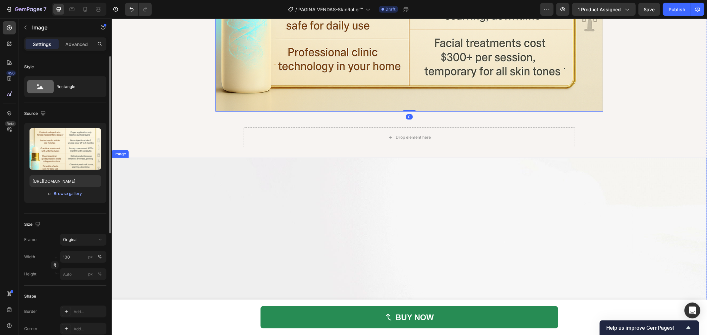
scroll to position [2216, 0]
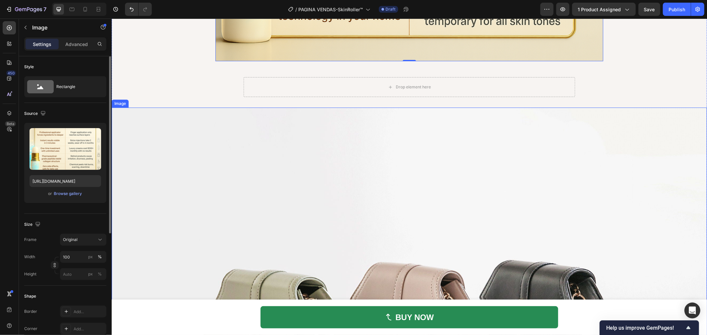
click at [407, 218] on img at bounding box center [408, 330] width 595 height 446
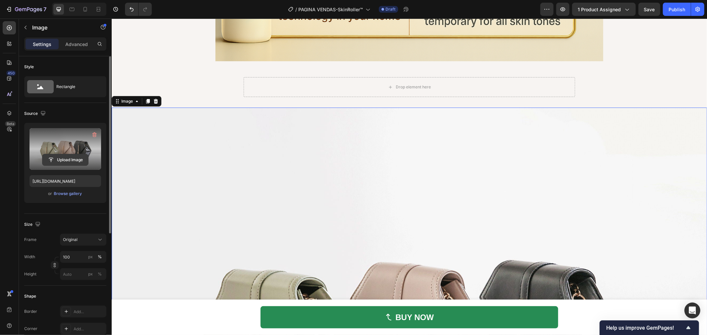
click at [77, 155] on input "file" at bounding box center [65, 159] width 46 height 11
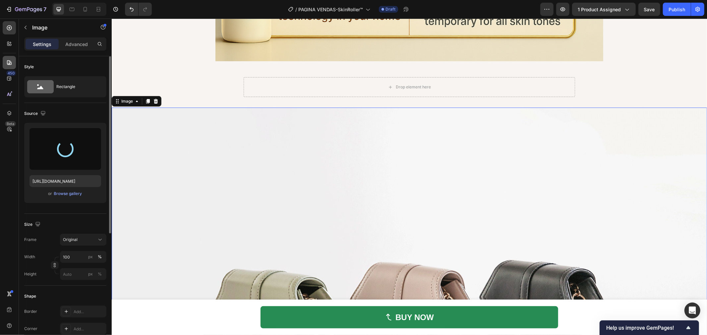
type input "https://cdn.shopify.com/s/files/1/0629/6829/9591/files/gempages_584028390374245…"
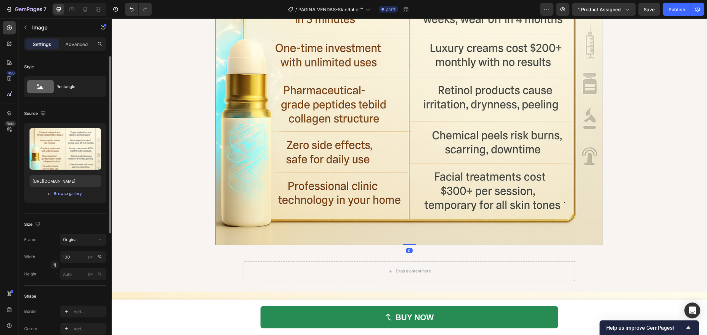
click at [419, 122] on img at bounding box center [409, 52] width 388 height 388
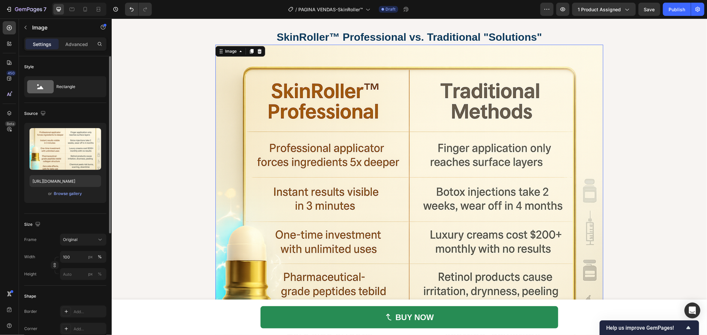
scroll to position [1774, 0]
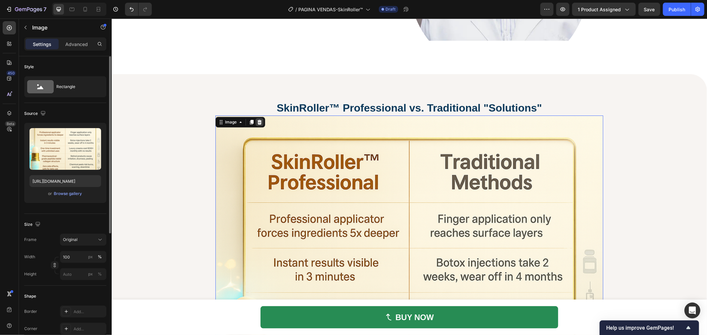
click at [258, 122] on icon at bounding box center [258, 121] width 5 height 5
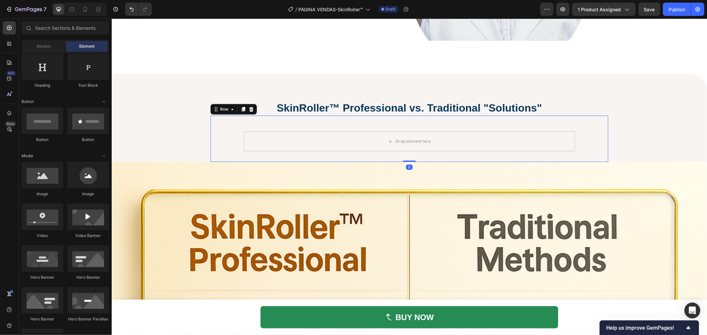
click at [352, 127] on div "Drop element here Row 0" at bounding box center [409, 138] width 398 height 46
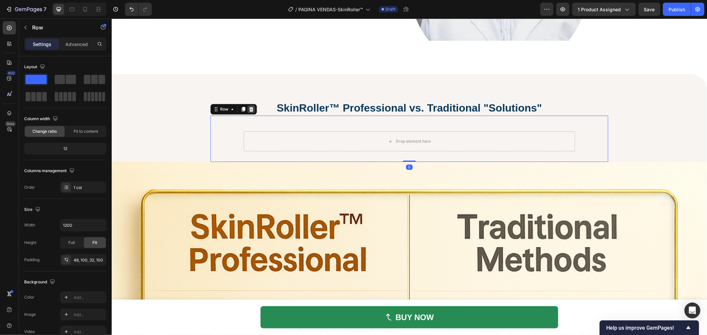
click at [248, 109] on icon at bounding box center [250, 108] width 5 height 5
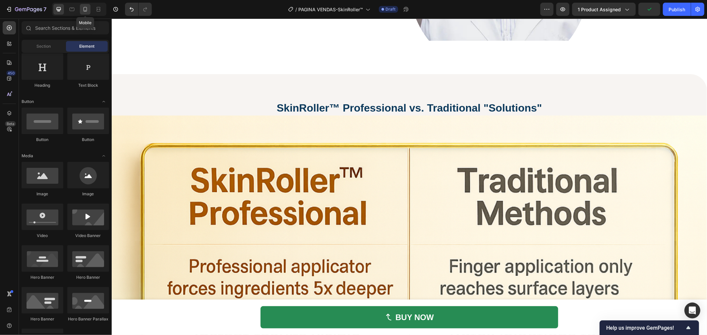
click at [84, 9] on icon at bounding box center [85, 9] width 4 height 5
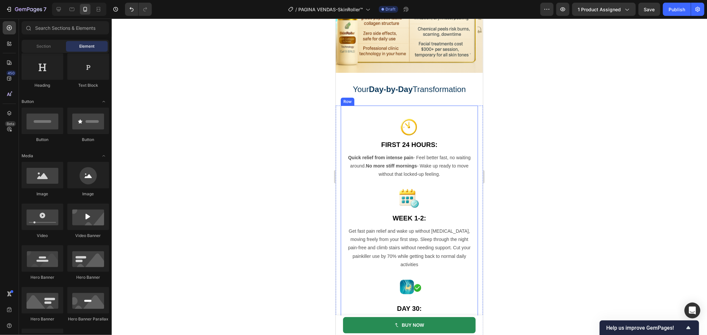
scroll to position [2018, 0]
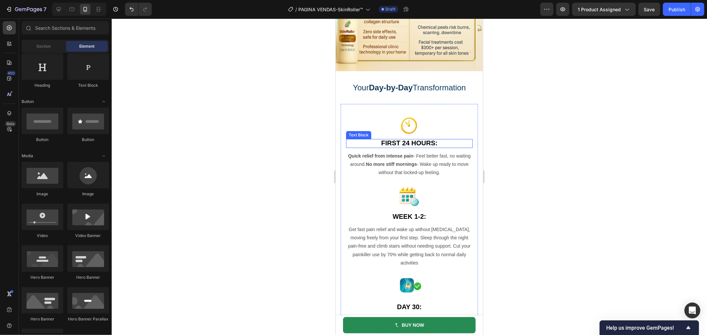
click at [400, 139] on strong "FIRST 24 HOURS:" at bounding box center [409, 142] width 56 height 7
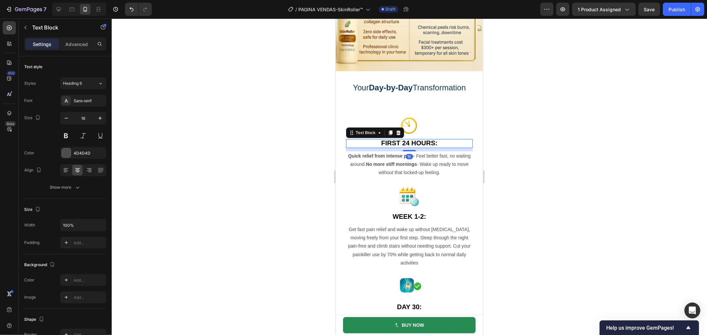
click at [400, 139] on strong "FIRST 24 HOURS:" at bounding box center [409, 142] width 56 height 7
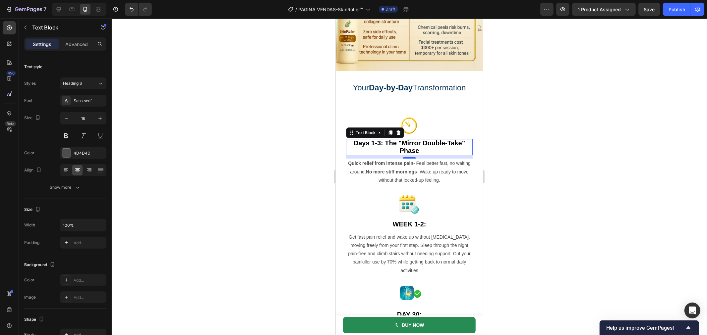
click at [373, 142] on p "Days 1-3: The "Mirror Double-Take" Phase" at bounding box center [408, 146] width 125 height 15
click at [411, 143] on strong "Days 1-3: The "Mirror Double-Take" Phase" at bounding box center [408, 146] width 111 height 15
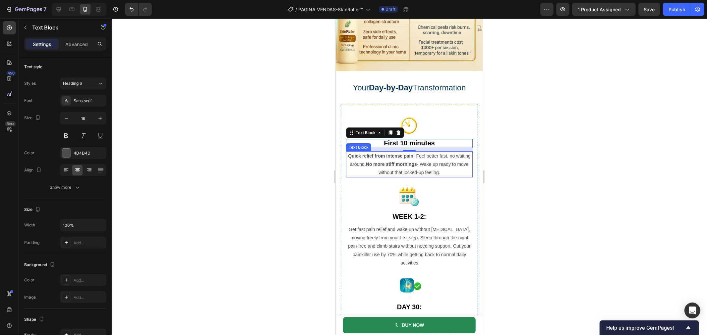
click at [434, 156] on p "Quick relief from intense pain - Feel better fast, no waiting around. No more s…" at bounding box center [408, 164] width 125 height 25
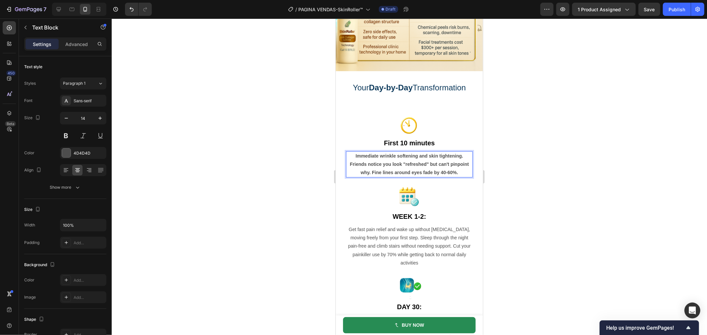
click at [445, 154] on p "Immediate wrinkle softening and skin tightening. Friends notice you look "refre…" at bounding box center [408, 164] width 125 height 25
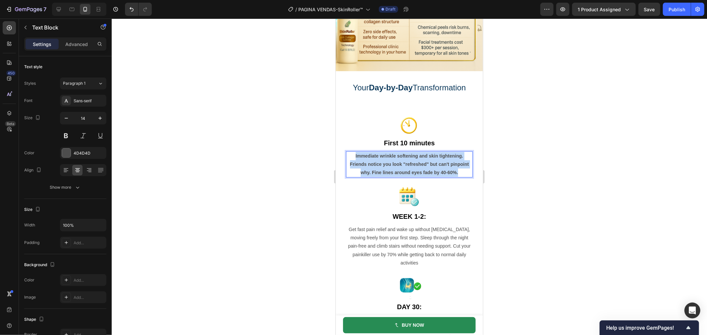
click at [445, 154] on p "Immediate wrinkle softening and skin tightening. Friends notice you look "refre…" at bounding box center [408, 164] width 125 height 25
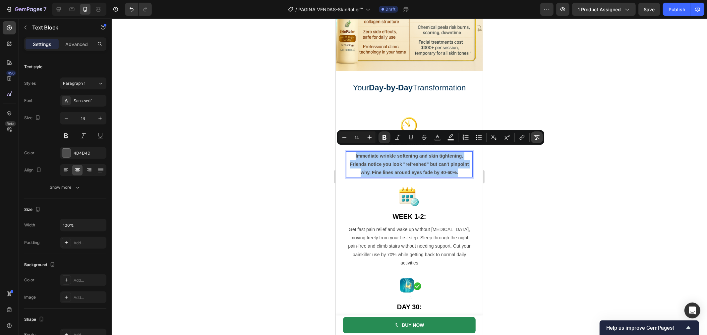
click at [537, 138] on icon "Editor contextual toolbar" at bounding box center [536, 137] width 7 height 7
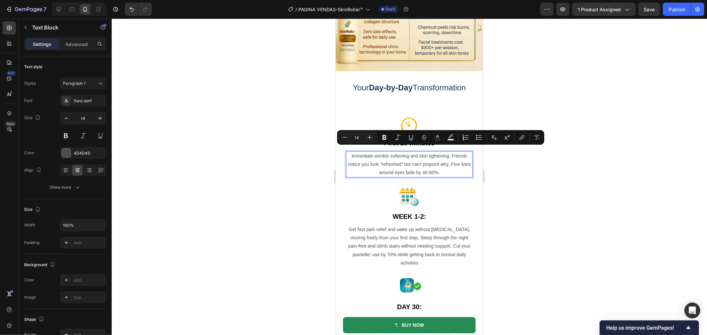
click at [529, 172] on div at bounding box center [409, 177] width 595 height 317
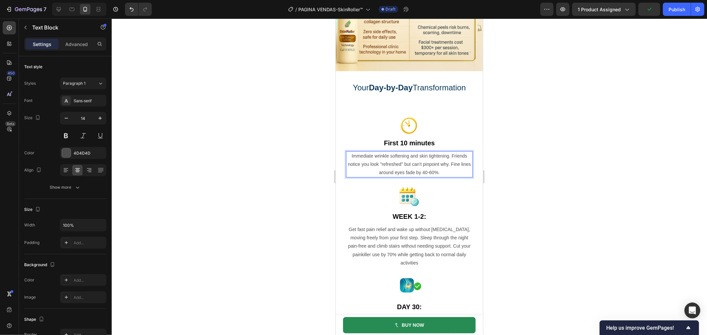
drag, startPoint x: 406, startPoint y: 151, endPoint x: 352, endPoint y: 151, distance: 54.3
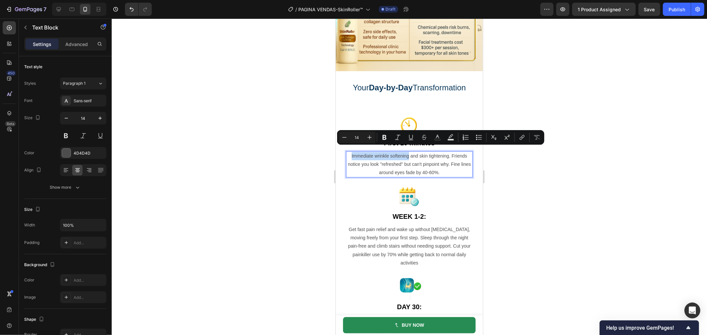
drag, startPoint x: 348, startPoint y: 150, endPoint x: 405, endPoint y: 154, distance: 57.4
click at [405, 154] on p "Immediate wrinkle softening and skin tightening. Friends notice you look "refre…" at bounding box center [408, 164] width 125 height 25
click at [380, 133] on button "Bold" at bounding box center [384, 138] width 12 height 12
drag, startPoint x: 412, startPoint y: 158, endPoint x: 820, endPoint y: 186, distance: 408.8
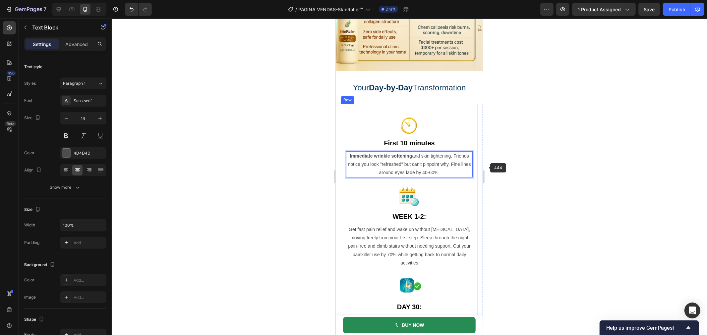
click at [510, 170] on div at bounding box center [409, 177] width 595 height 317
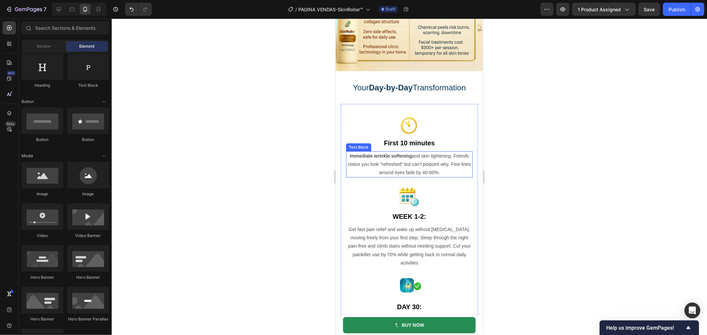
click at [446, 164] on p "Immediate wrinkle softening and skin tightening. Friends notice you look "refre…" at bounding box center [408, 164] width 125 height 25
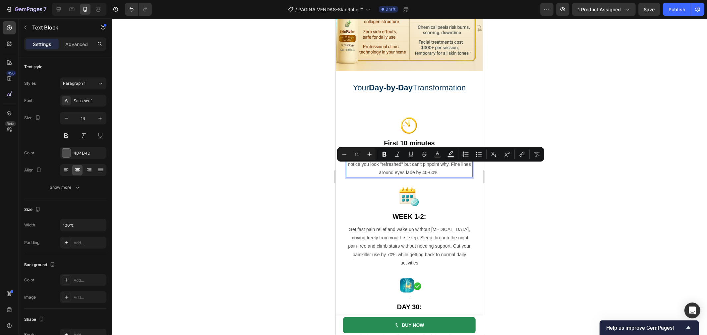
drag, startPoint x: 448, startPoint y: 165, endPoint x: 743, endPoint y: 177, distance: 295.1
click at [423, 167] on p "Immediate wrinkle softening and skin tightening. Friends notice you look "refre…" at bounding box center [408, 164] width 125 height 25
click at [388, 154] on button "Bold" at bounding box center [384, 154] width 12 height 12
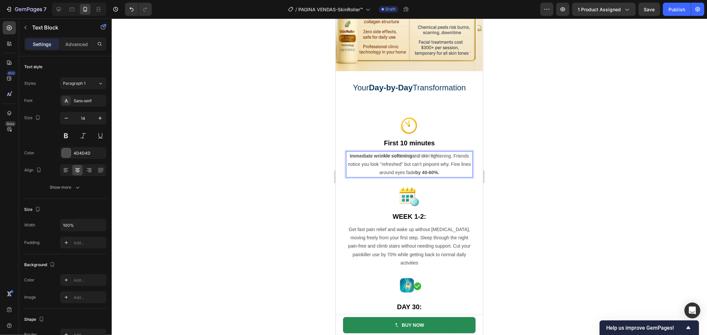
click at [554, 206] on div at bounding box center [409, 177] width 595 height 317
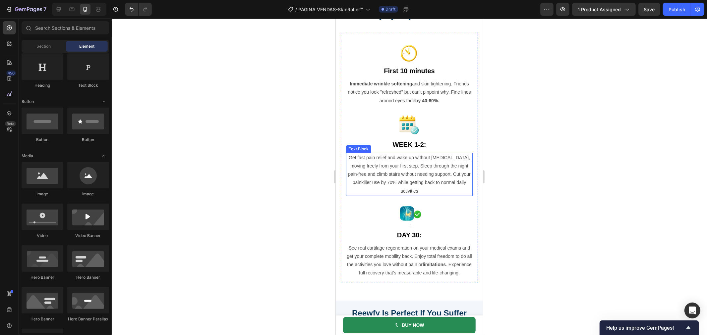
scroll to position [2091, 0]
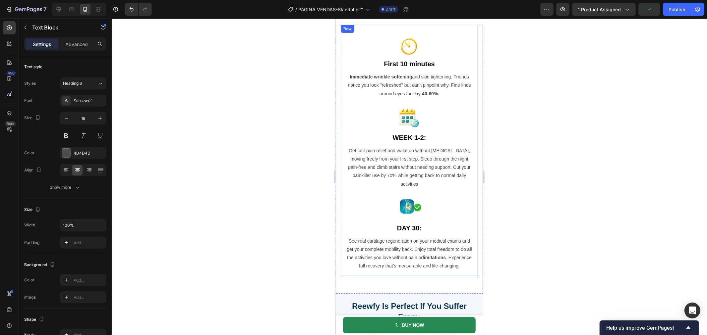
click at [405, 138] on strong "WEEK 1-2:" at bounding box center [408, 137] width 33 height 7
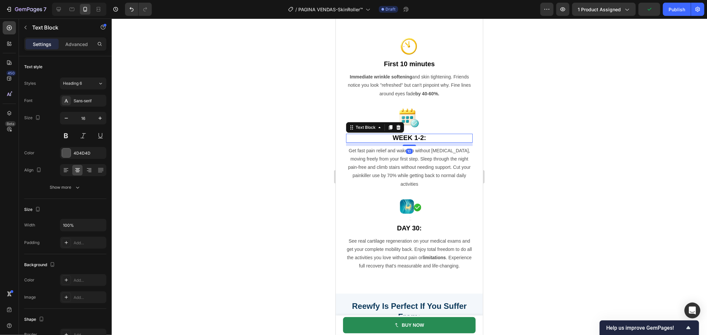
click at [405, 138] on strong "WEEK 1-2:" at bounding box center [408, 137] width 33 height 7
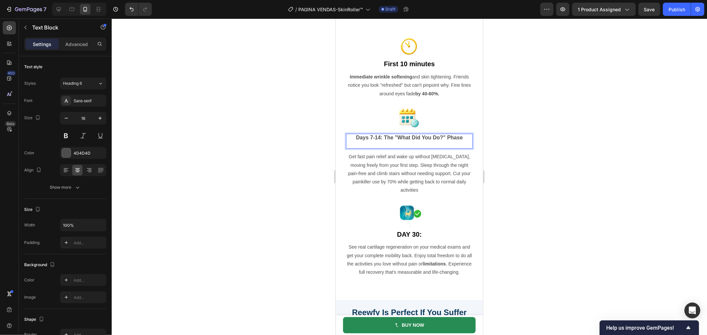
click at [430, 140] on strong "Days 7-14: The "What Did You Do?" Phase" at bounding box center [408, 137] width 107 height 6
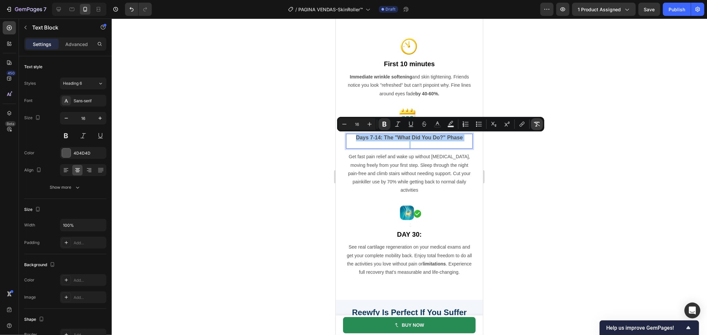
click at [539, 123] on icon "Editor contextual toolbar" at bounding box center [536, 124] width 7 height 7
click at [371, 123] on icon "Editor contextual toolbar" at bounding box center [369, 124] width 7 height 7
type input "18"
click at [383, 123] on icon "Editor contextual toolbar" at bounding box center [384, 124] width 4 height 5
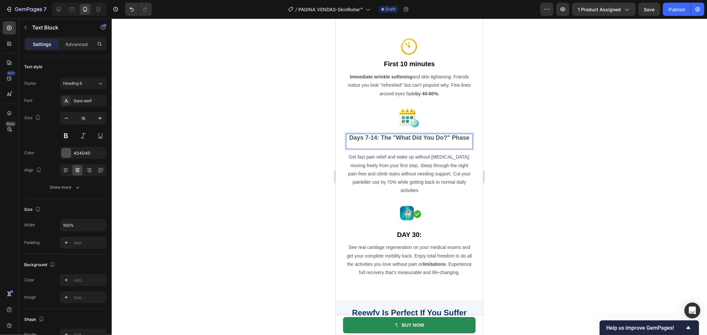
click at [436, 139] on strong "Days 7-14: The "What Did You Do?" Phase" at bounding box center [409, 137] width 120 height 7
click at [410, 140] on strong "Days 7-14: The "What Did You Do?" Phase" at bounding box center [409, 137] width 120 height 7
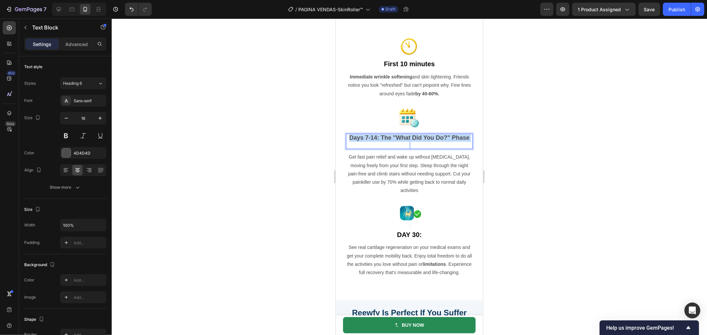
click at [410, 140] on strong "Days 7-14: The "What Did You Do?" Phase" at bounding box center [409, 137] width 120 height 7
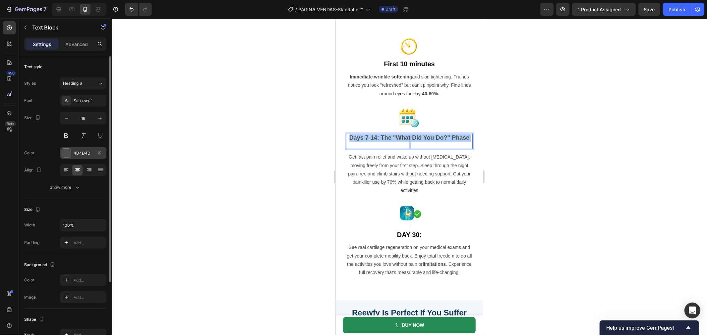
click at [66, 153] on div at bounding box center [66, 153] width 9 height 9
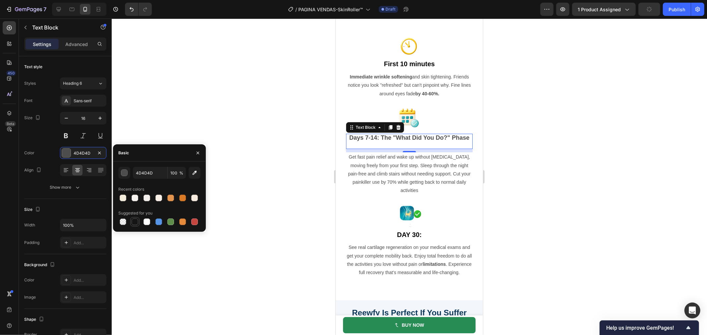
click at [133, 222] on div at bounding box center [135, 222] width 7 height 7
type input "151515"
click at [262, 218] on div at bounding box center [409, 177] width 595 height 317
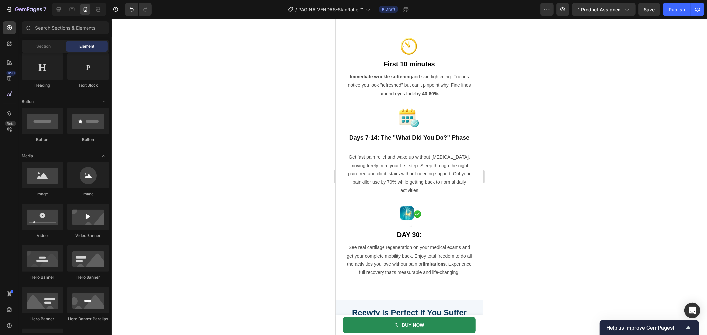
click at [289, 195] on div at bounding box center [409, 177] width 595 height 317
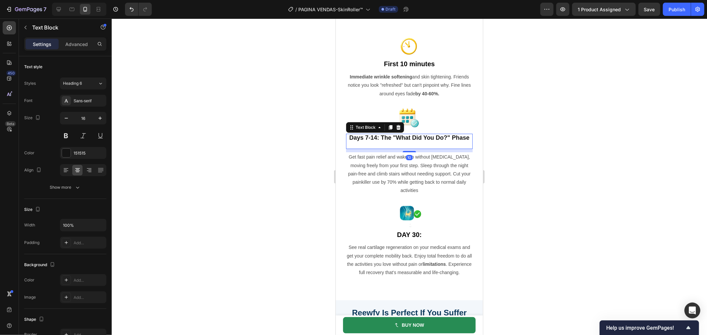
click at [419, 149] on div "Days 7-14: The "What Did You Do?" Phase Text Block 10" at bounding box center [409, 141] width 127 height 16
drag, startPoint x: 405, startPoint y: 158, endPoint x: 849, endPoint y: 178, distance: 444.6
click at [407, 152] on div at bounding box center [408, 151] width 13 height 2
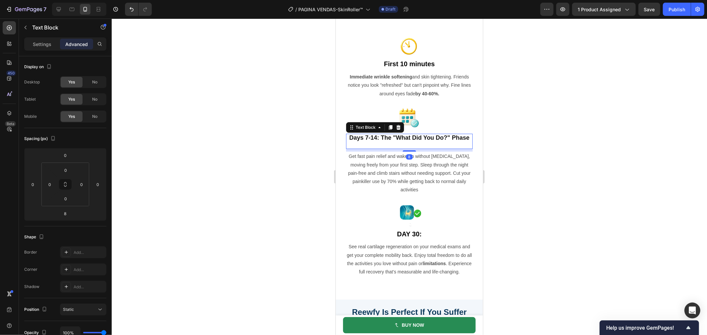
click at [514, 159] on div at bounding box center [409, 177] width 595 height 317
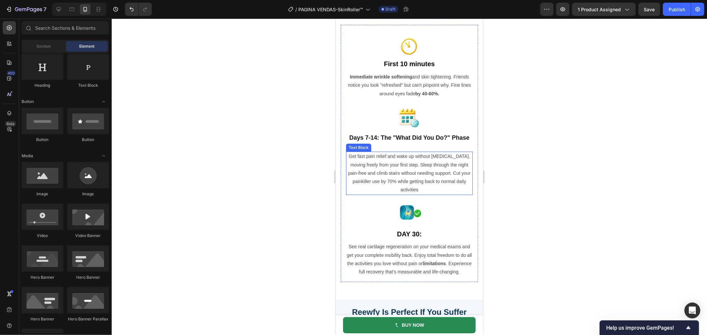
click at [395, 178] on p "Get fast pain relief and wake up without stiffness, moving freely from your fir…" at bounding box center [408, 173] width 125 height 42
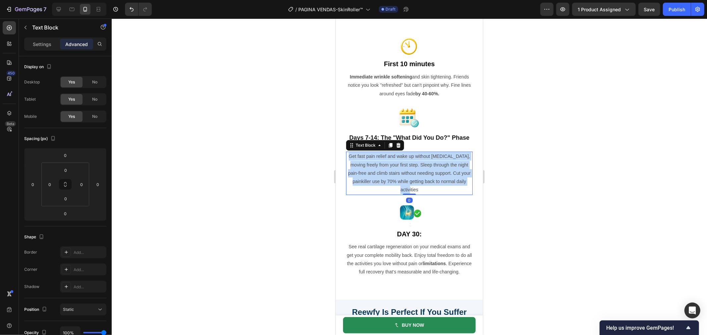
click at [395, 178] on p "Get fast pain relief and wake up without stiffness, moving freely from your fir…" at bounding box center [408, 173] width 125 height 42
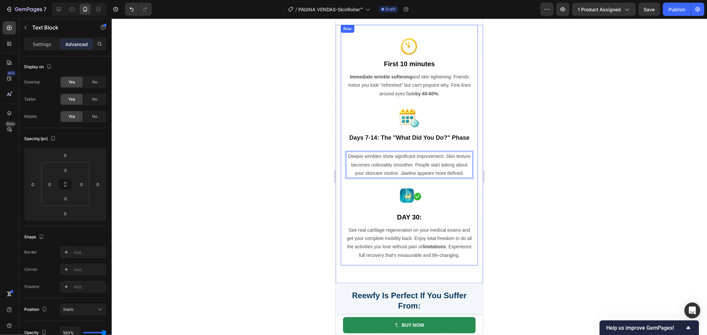
click at [509, 179] on div at bounding box center [409, 177] width 595 height 317
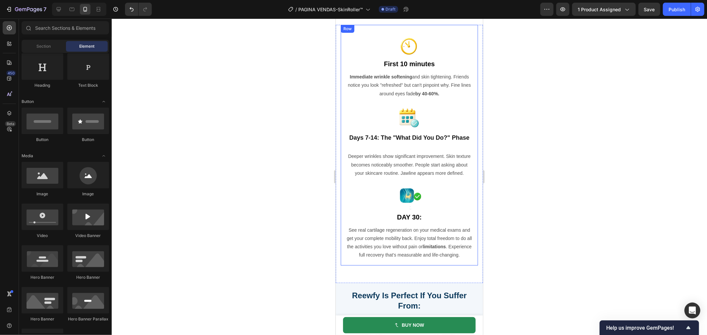
scroll to position [2128, 0]
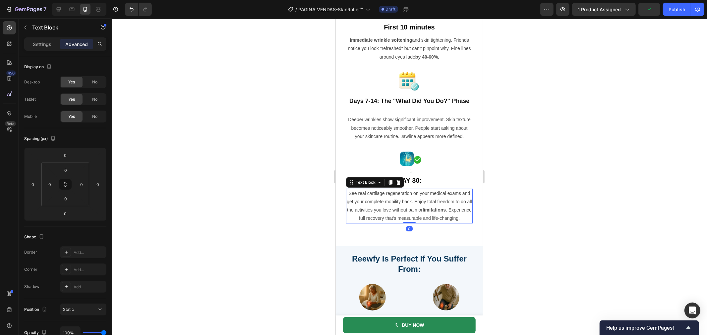
click at [421, 212] on p "See real cartilage regeneration on your medical exams and get your complete mob…" at bounding box center [408, 205] width 125 height 33
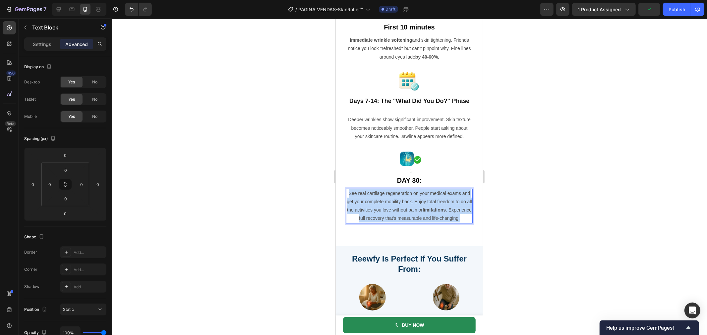
click at [421, 212] on p "See real cartilage regeneration on your medical exams and get your complete mob…" at bounding box center [408, 205] width 125 height 33
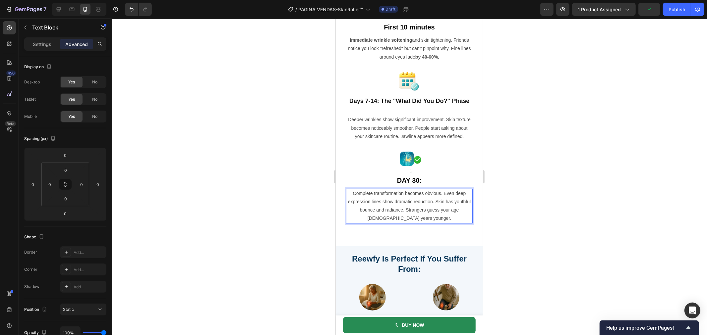
click at [170, 209] on div at bounding box center [409, 177] width 595 height 317
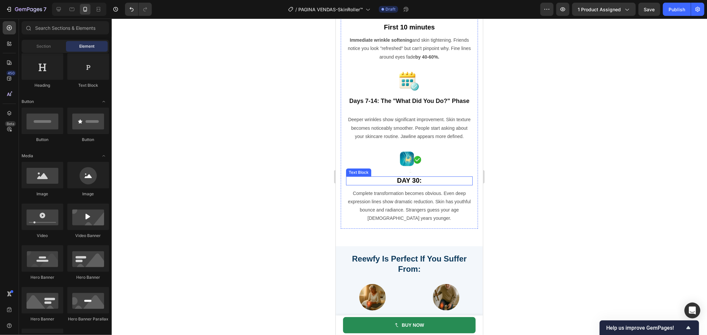
click at [406, 184] on strong "DAY 30:" at bounding box center [409, 180] width 25 height 7
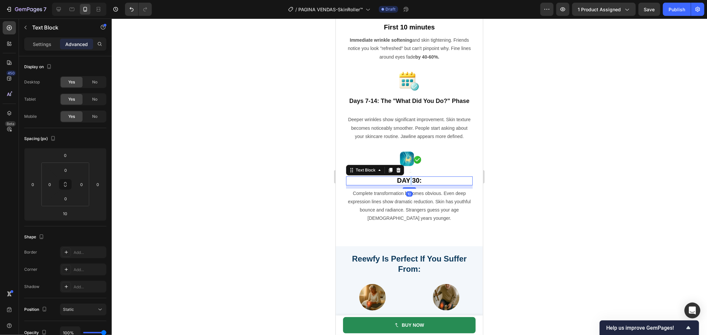
click at [406, 184] on strong "DAY 30:" at bounding box center [409, 180] width 25 height 7
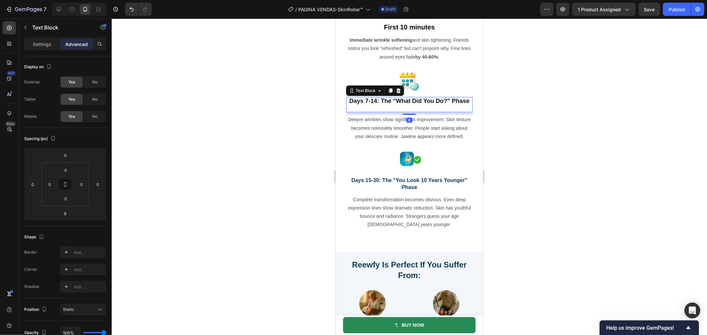
click at [429, 97] on strong "Days 7-14: The "What Did You Do?" Phase" at bounding box center [409, 100] width 120 height 7
click at [428, 102] on strong "Days 7-14: The "What Did You Do?" Phase" at bounding box center [409, 100] width 120 height 7
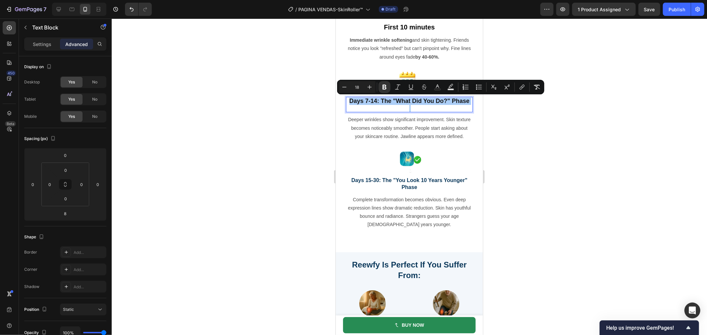
click at [526, 126] on div at bounding box center [409, 177] width 595 height 317
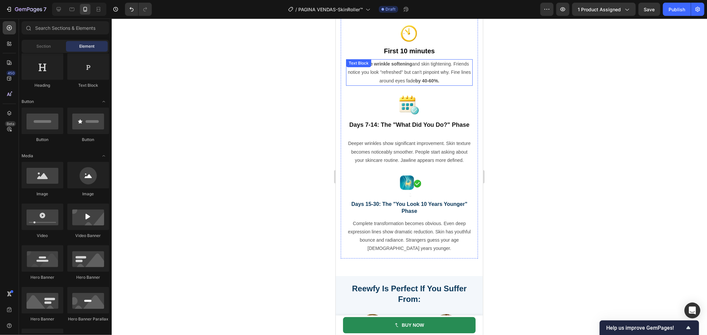
scroll to position [2091, 0]
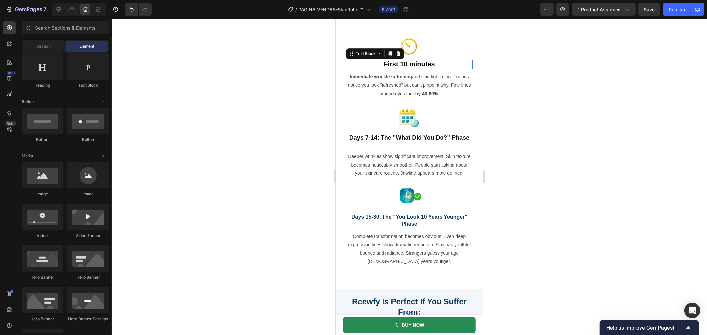
click at [418, 60] on strong "First 10 minutes" at bounding box center [408, 63] width 51 height 7
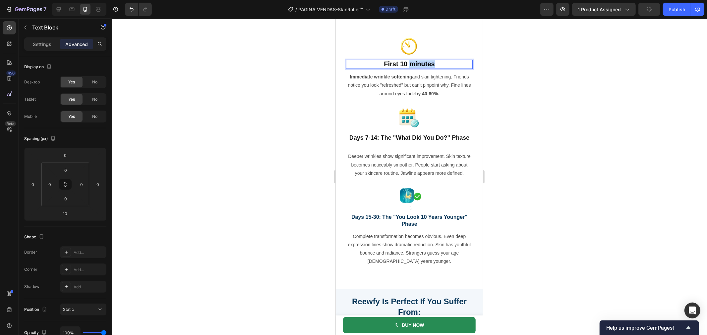
click at [414, 63] on strong "First 10 minutes" at bounding box center [408, 63] width 51 height 7
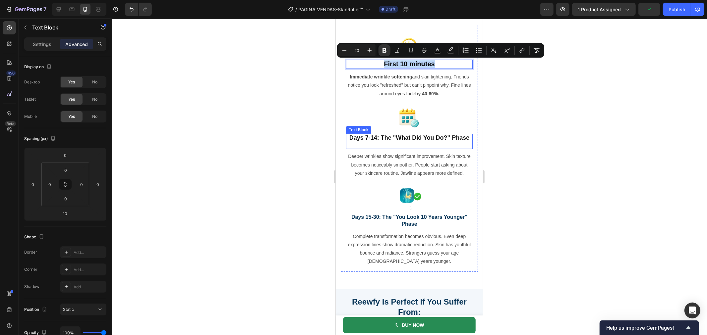
click at [410, 137] on strong "Days 7-14: The "What Did You Do?" Phase" at bounding box center [409, 137] width 120 height 7
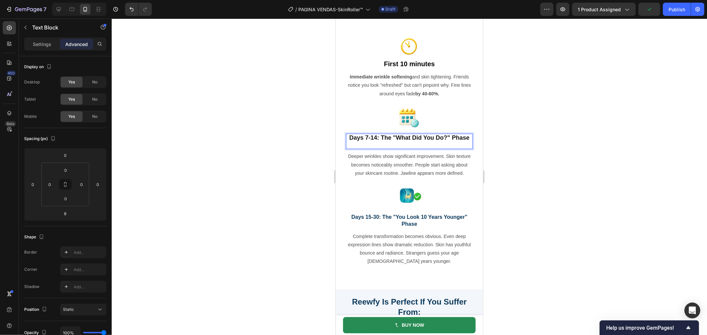
click at [410, 137] on strong "Days 7-14: The "What Did You Do?" Phase" at bounding box center [409, 137] width 120 height 7
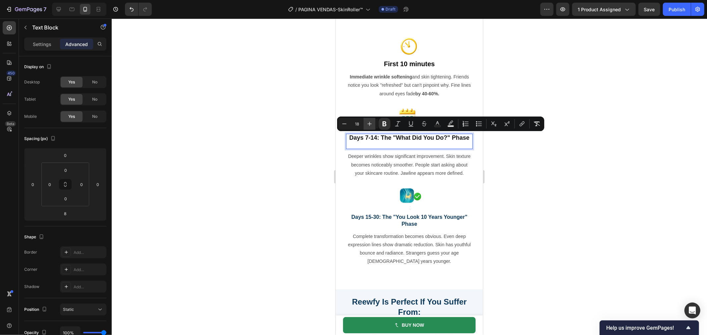
click at [369, 125] on icon "Editor contextual toolbar" at bounding box center [369, 124] width 4 height 4
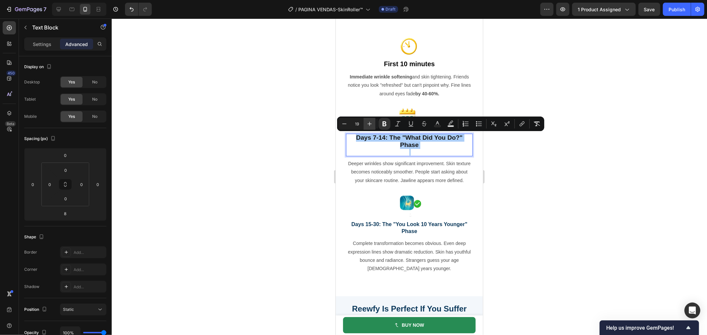
click at [369, 125] on icon "Editor contextual toolbar" at bounding box center [369, 124] width 4 height 4
type input "20"
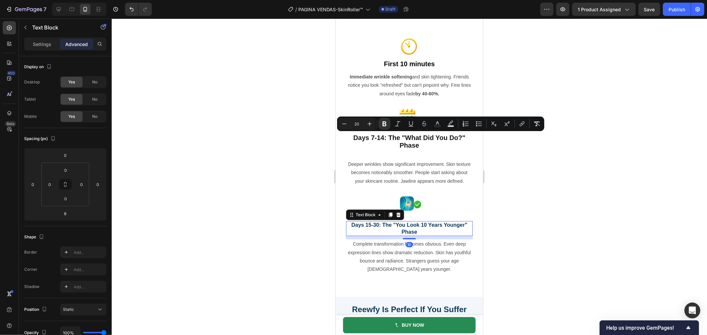
click at [409, 229] on strong "Days 15-30: The "You Look 10 Years Younger" Phase" at bounding box center [409, 228] width 116 height 13
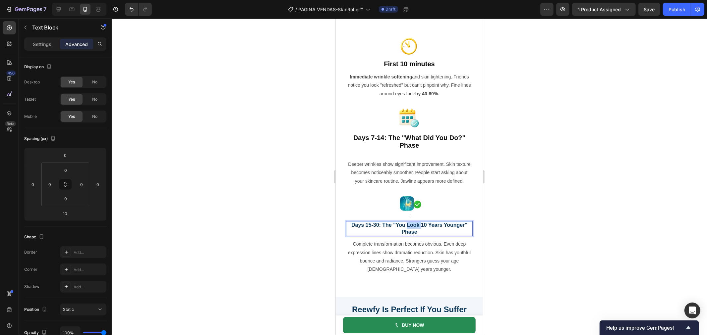
click at [405, 233] on strong "Days 15-30: The "You Look 10 Years Younger" Phase" at bounding box center [409, 228] width 116 height 13
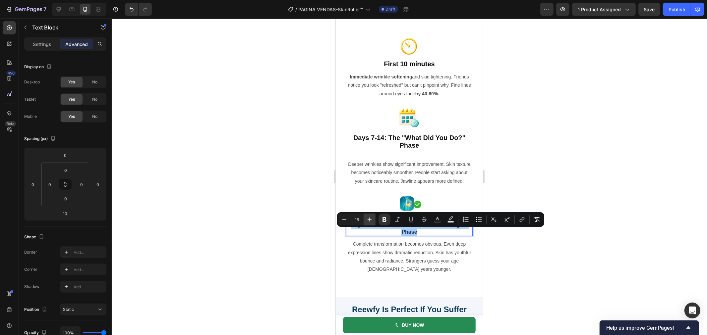
click at [368, 221] on icon "Editor contextual toolbar" at bounding box center [369, 219] width 7 height 7
type input "20"
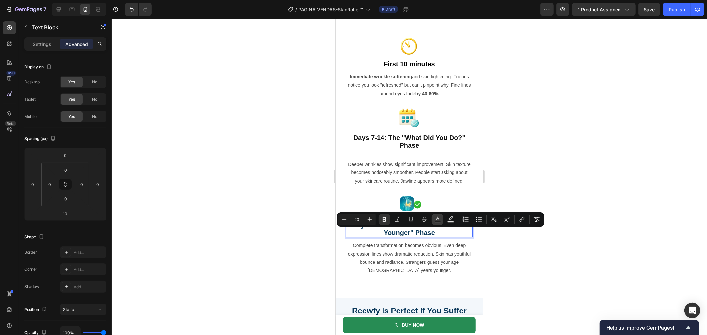
click at [436, 219] on icon "Editor contextual toolbar" at bounding box center [437, 219] width 7 height 7
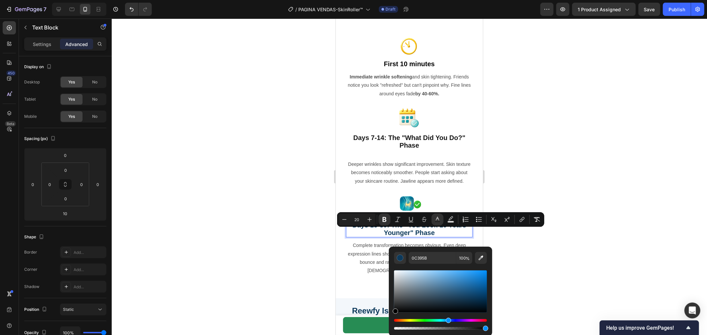
type input "000000"
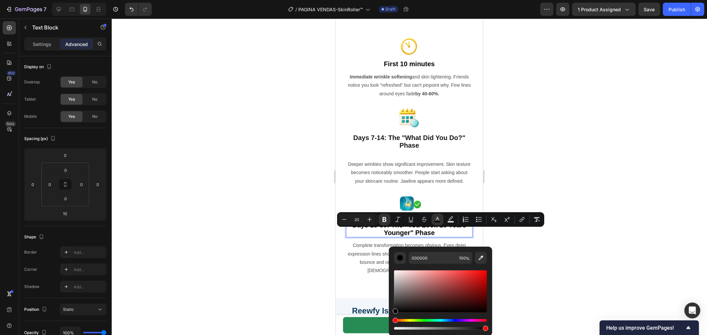
drag, startPoint x: 392, startPoint y: 319, endPoint x: 393, endPoint y: 323, distance: 4.1
click at [393, 323] on div "000000 100 %" at bounding box center [440, 289] width 103 height 84
click at [561, 277] on div at bounding box center [409, 177] width 595 height 317
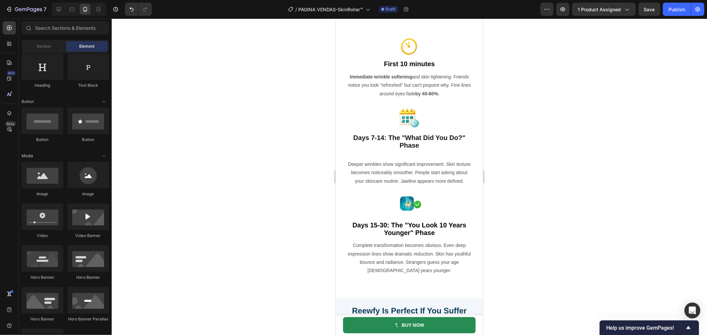
click at [570, 259] on div at bounding box center [409, 177] width 595 height 317
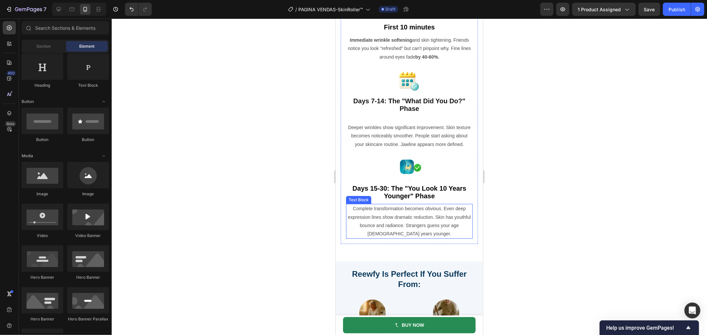
click at [440, 229] on p "Complete transformation becomes obvious. Even deep expression lines show dramat…" at bounding box center [408, 220] width 125 height 33
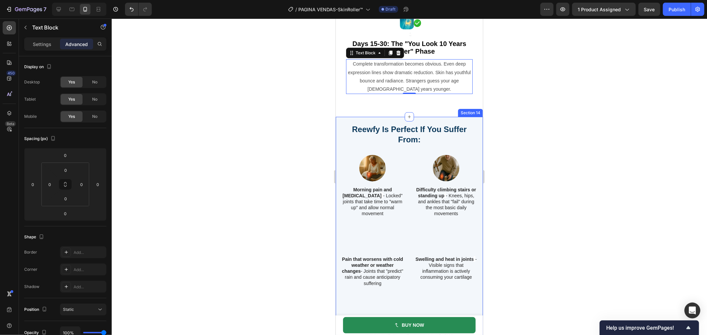
scroll to position [2275, 0]
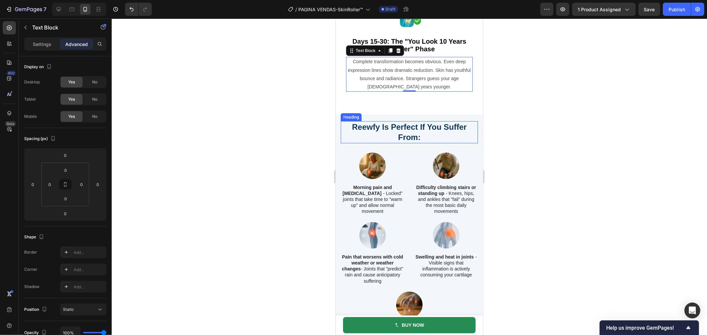
click at [423, 130] on strong "Reewfy Is Perfect If You Suffer From:" at bounding box center [408, 131] width 115 height 19
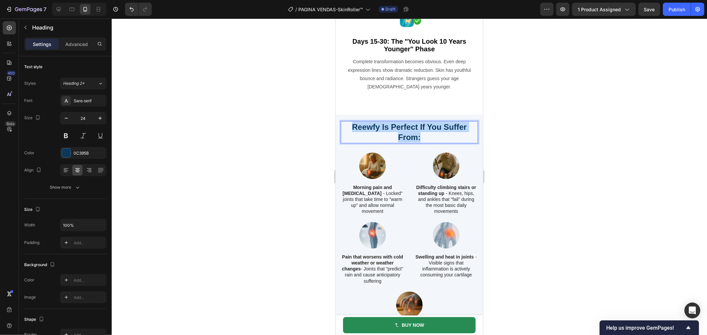
click at [418, 132] on strong "Reewfy Is Perfect If You Suffer From:" at bounding box center [408, 131] width 115 height 19
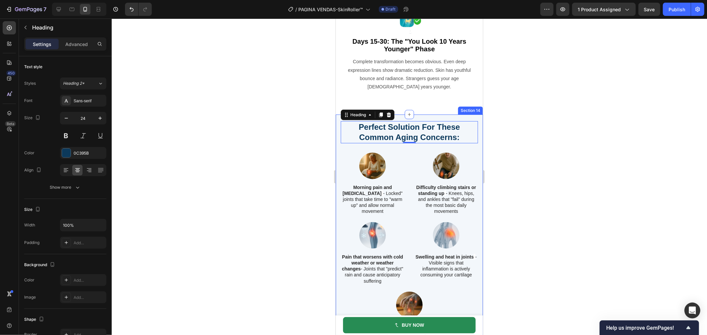
click at [338, 158] on div "Perfect Solution For These Common Aging Concerns: Heading 0 Row Image Morning p…" at bounding box center [408, 236] width 147 height 245
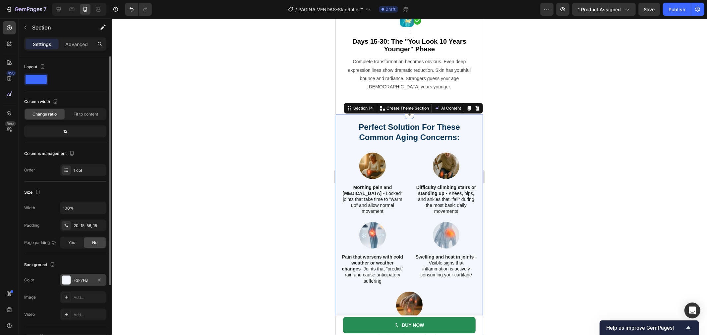
click at [80, 280] on div "F3F7FB" at bounding box center [83, 281] width 19 height 6
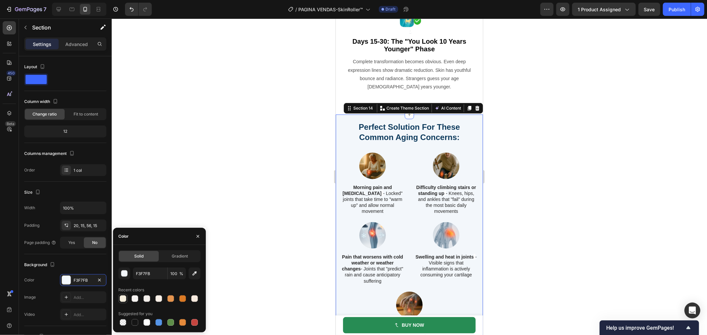
click at [124, 299] on div at bounding box center [123, 298] width 7 height 7
type input "F6EEDD"
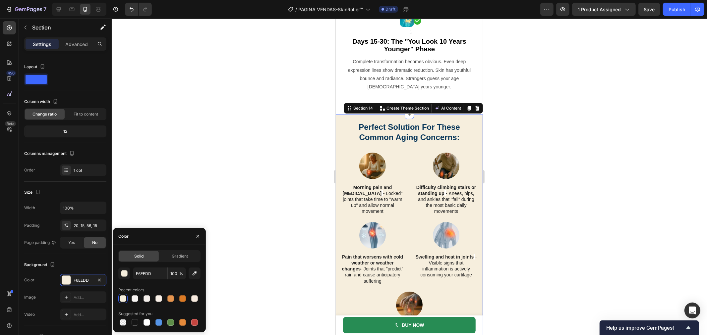
click at [213, 139] on div at bounding box center [409, 177] width 595 height 317
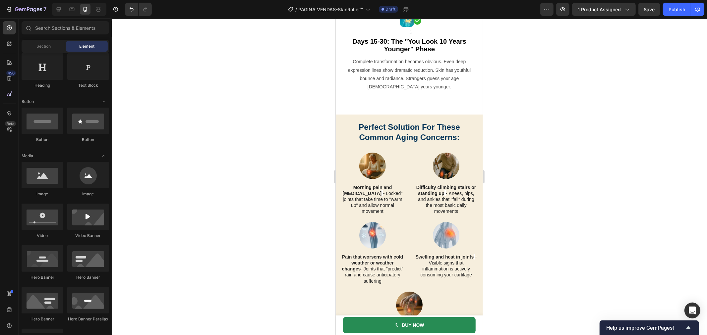
click at [232, 141] on div at bounding box center [409, 177] width 595 height 317
click at [359, 198] on p "Morning pain and stiffness - Locked" joints that take time to "warm up" and all…" at bounding box center [372, 199] width 62 height 30
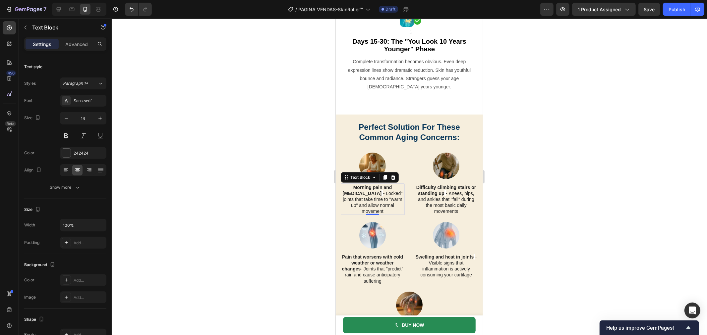
click at [383, 200] on p "Morning pain and stiffness - Locked" joints that take time to "warm up" and all…" at bounding box center [372, 199] width 62 height 30
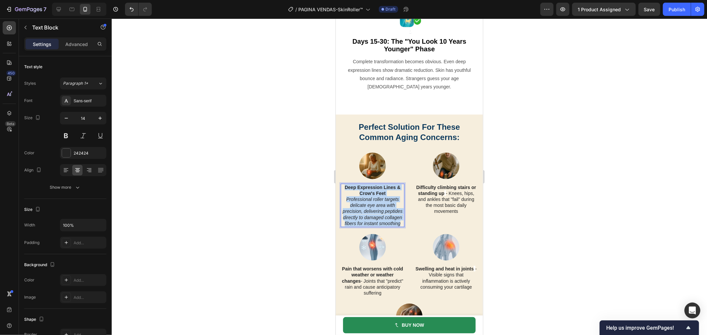
drag, startPoint x: 388, startPoint y: 234, endPoint x: 342, endPoint y: 193, distance: 61.7
click at [342, 193] on div "Deep Expression Lines & Crow's Feet Professional roller targets delicate eye ar…" at bounding box center [372, 205] width 64 height 43
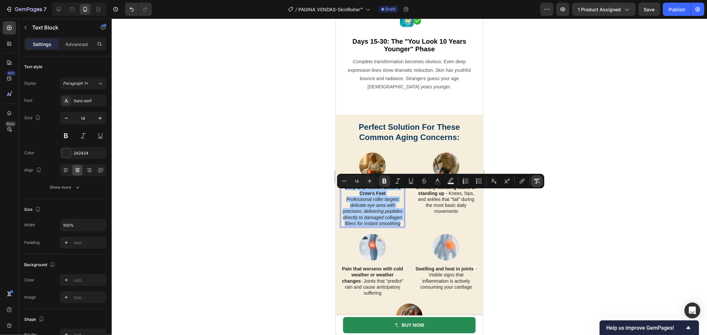
click at [535, 180] on icon "Editor contextual toolbar" at bounding box center [537, 181] width 6 height 5
click at [596, 213] on div at bounding box center [409, 177] width 595 height 317
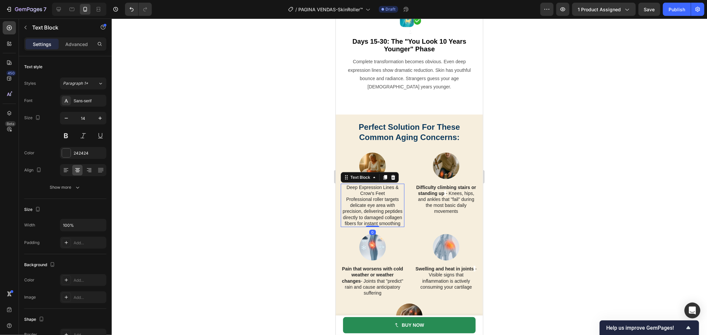
click at [374, 226] on p "Professional roller targets delicate eye area with precision, delivering peptid…" at bounding box center [372, 211] width 62 height 30
click at [436, 207] on p "Difficulty climbing stairs or standing up - Knees, hips, and ankles that "fail"…" at bounding box center [445, 199] width 62 height 30
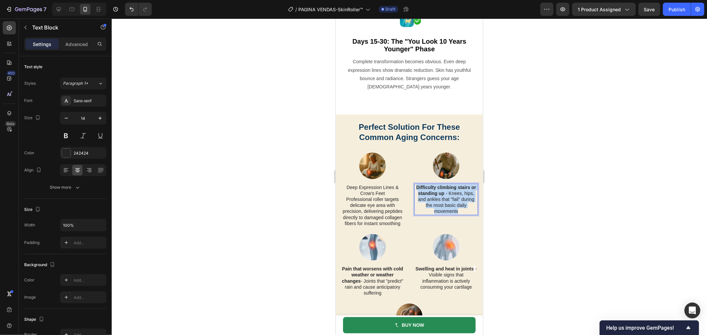
click at [436, 207] on p "Difficulty climbing stairs or standing up - Knees, hips, and ankles that "fail"…" at bounding box center [445, 199] width 62 height 30
click at [366, 216] on p "Professional roller targets delicate eye area with precision, delivering peptid…" at bounding box center [372, 211] width 62 height 30
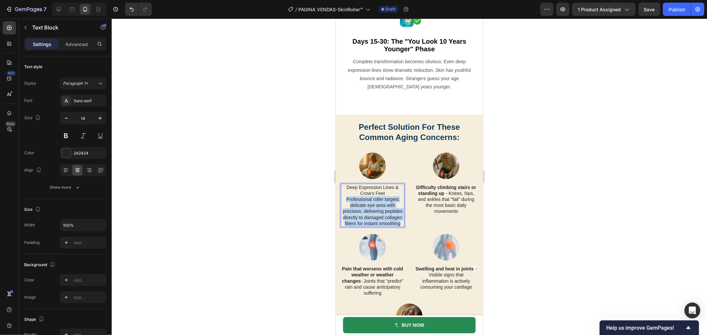
click at [366, 216] on p "Professional roller targets delicate eye area with precision, delivering peptid…" at bounding box center [372, 211] width 62 height 30
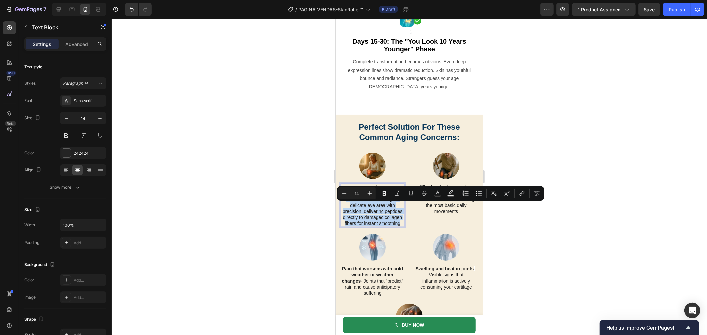
click at [378, 220] on p "Professional roller targets delicate eye area with precision, delivering peptid…" at bounding box center [372, 211] width 62 height 30
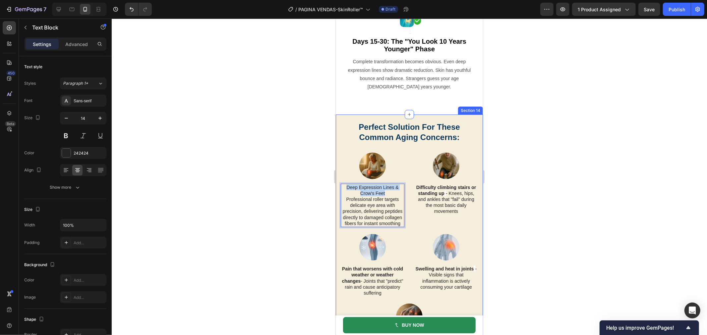
drag, startPoint x: 386, startPoint y: 198, endPoint x: 338, endPoint y: 195, distance: 48.1
click at [338, 195] on div "⁠⁠⁠⁠⁠⁠⁠ Perfect Solution For These Common Aging Concerns: Heading Row Image Mor…" at bounding box center [408, 242] width 147 height 257
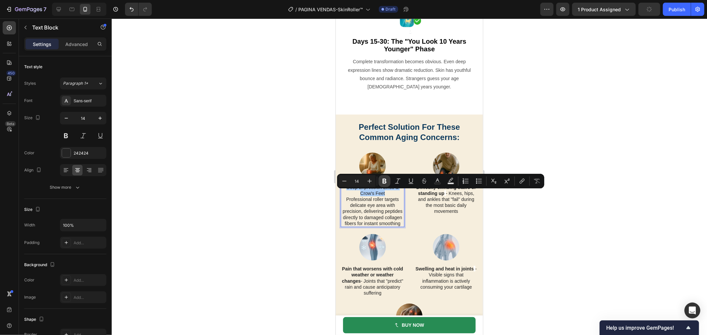
click at [382, 182] on icon "Editor contextual toolbar" at bounding box center [384, 181] width 4 height 5
click at [305, 213] on div at bounding box center [409, 177] width 595 height 317
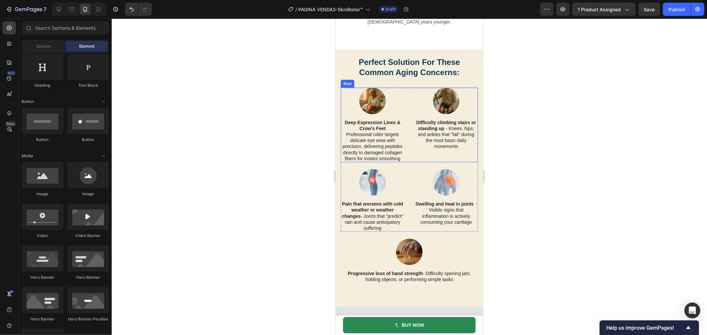
scroll to position [2349, 0]
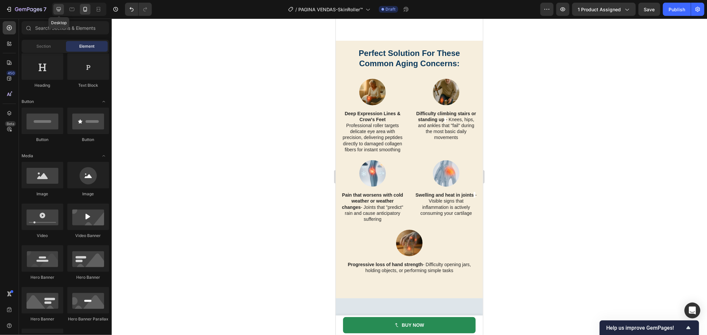
click at [55, 8] on icon at bounding box center [58, 9] width 7 height 7
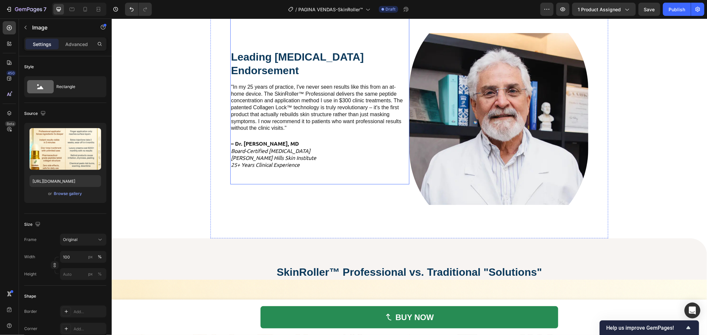
scroll to position [1794, 0]
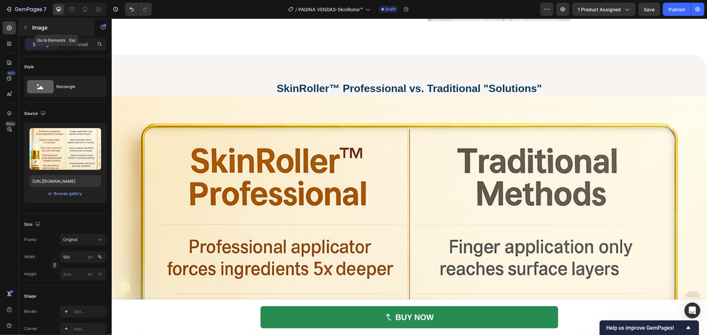
click at [36, 30] on p "Image" at bounding box center [60, 28] width 56 height 8
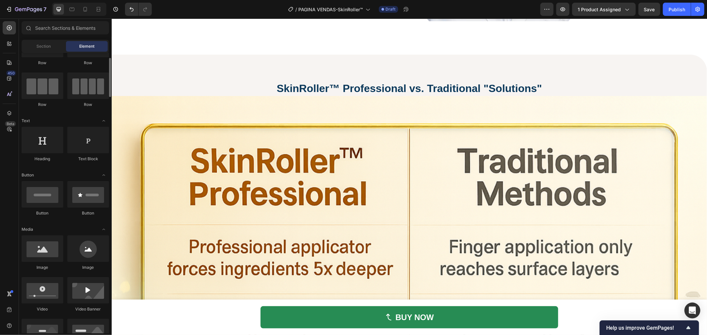
scroll to position [0, 0]
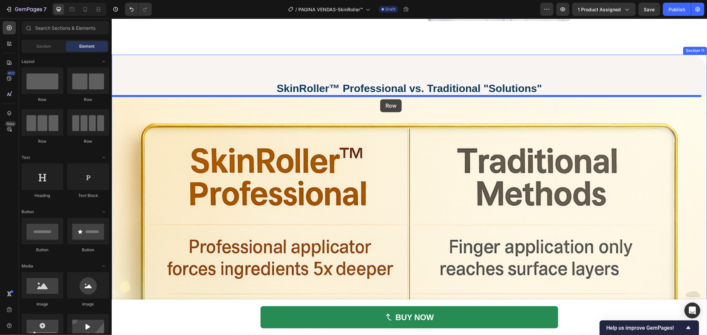
drag, startPoint x: 159, startPoint y: 110, endPoint x: 380, endPoint y: 99, distance: 220.5
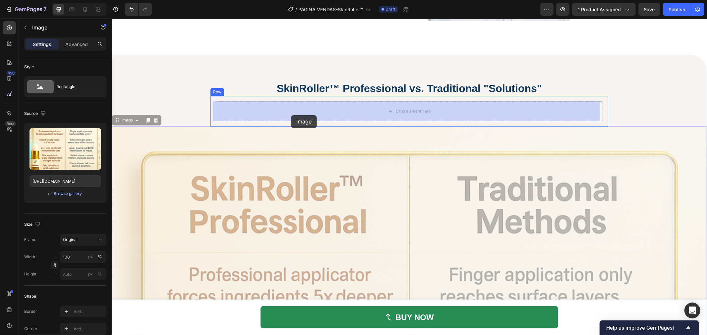
drag, startPoint x: 256, startPoint y: 167, endPoint x: 291, endPoint y: 115, distance: 62.5
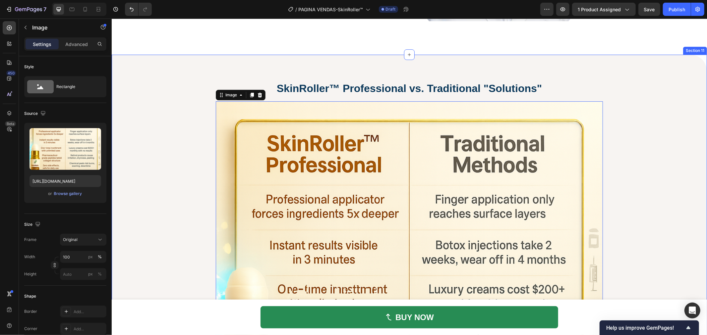
click at [187, 159] on div "SkinRoller™ Professional vs. Traditional "Solutions" Heading Row Image 0 Row" at bounding box center [408, 287] width 595 height 413
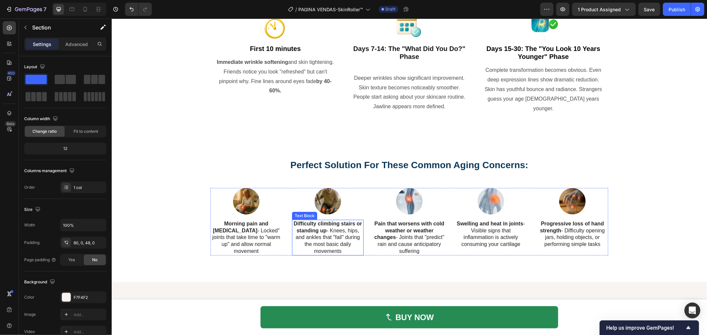
scroll to position [2383, 0]
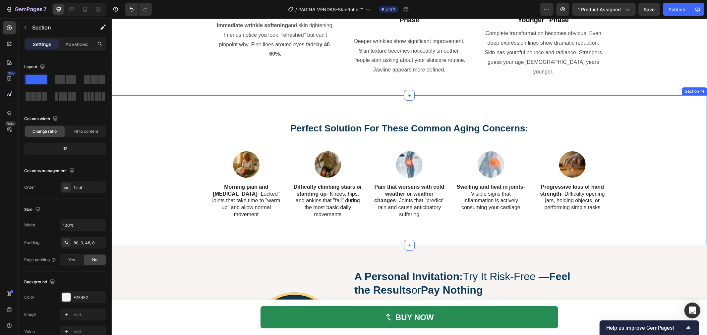
click at [337, 207] on p "Difficulty climbing stairs or standing up - Knees, hips, and ankles that "fail"…" at bounding box center [327, 201] width 70 height 34
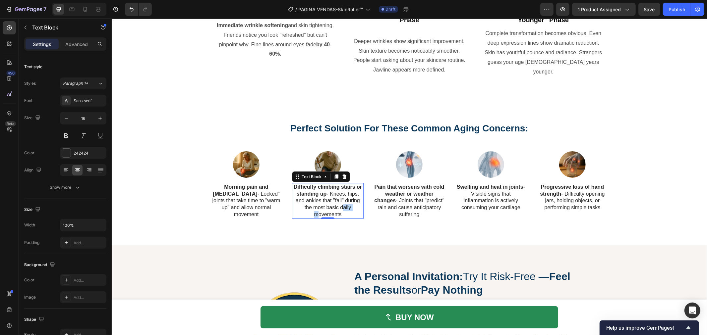
click at [337, 207] on p "Difficulty climbing stairs or standing up - Knees, hips, and ankles that "fail"…" at bounding box center [327, 201] width 70 height 34
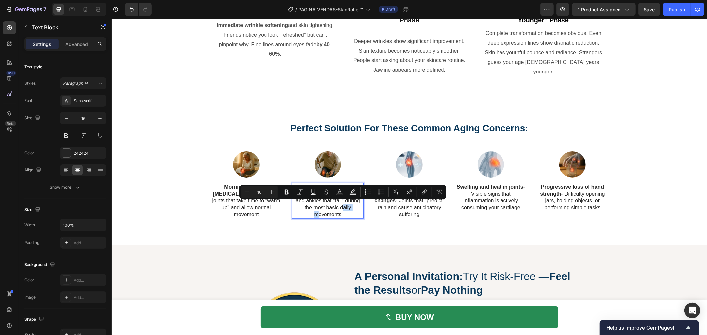
click at [333, 208] on div at bounding box center [333, 208] width 0 height 0
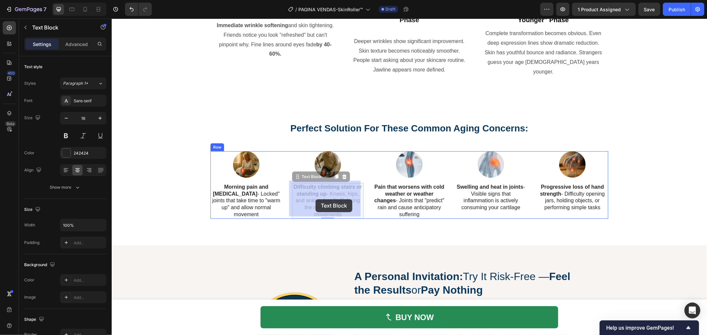
drag, startPoint x: 347, startPoint y: 210, endPoint x: 315, endPoint y: 199, distance: 33.6
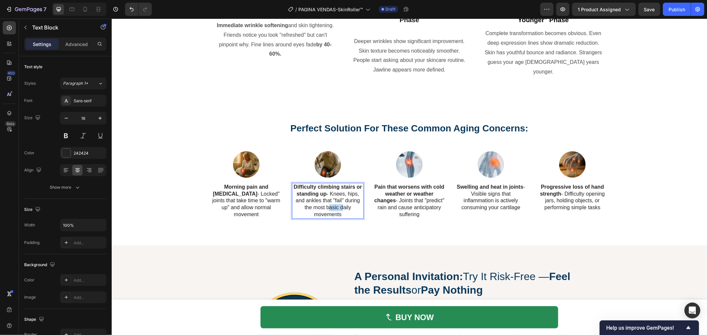
click at [328, 207] on p "Difficulty climbing stairs or standing up - Knees, hips, and ankles that "fail"…" at bounding box center [327, 201] width 70 height 34
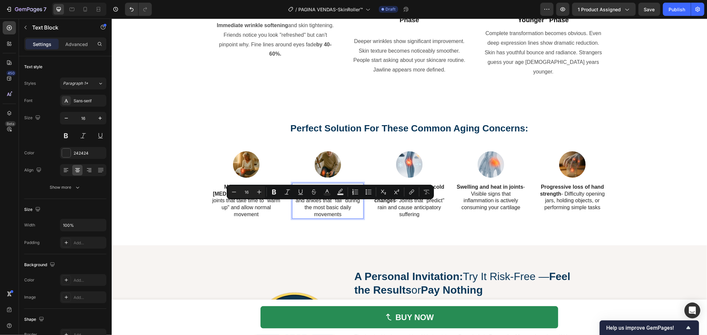
click at [341, 209] on p "Difficulty climbing stairs or standing up - Knees, hips, and ankles that "fail"…" at bounding box center [327, 201] width 70 height 34
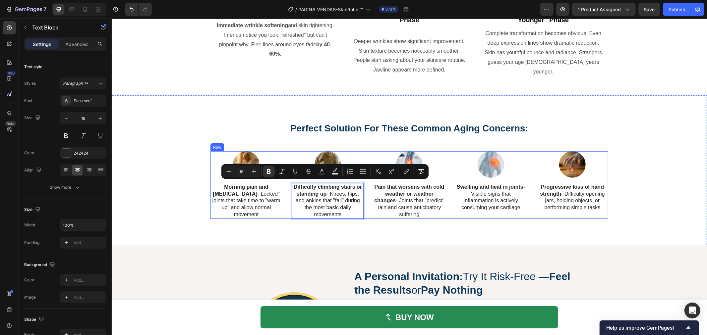
drag, startPoint x: 344, startPoint y: 211, endPoint x: 288, endPoint y: 186, distance: 61.2
click at [288, 186] on div "Image Morning pain and stiffness - Locked" joints that take time to "warm up" a…" at bounding box center [409, 185] width 398 height 68
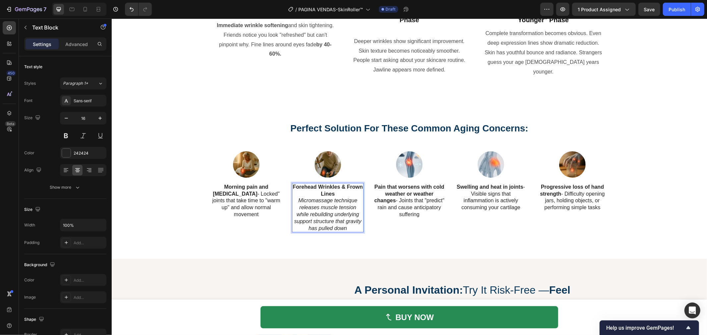
drag, startPoint x: 352, startPoint y: 220, endPoint x: 348, endPoint y: 223, distance: 5.4
click at [352, 220] on icon "Micromassage technique releases muscle tension while rebuilding underlying supp…" at bounding box center [327, 213] width 67 height 33
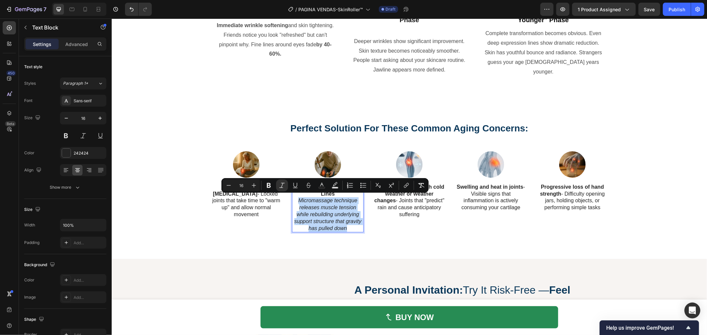
drag, startPoint x: 346, startPoint y: 228, endPoint x: 296, endPoint y: 198, distance: 58.6
click at [296, 198] on p "Micromassage technique releases muscle tension while rebuilding underlying supp…" at bounding box center [327, 214] width 70 height 34
click at [421, 185] on icon "Editor contextual toolbar" at bounding box center [421, 185] width 7 height 7
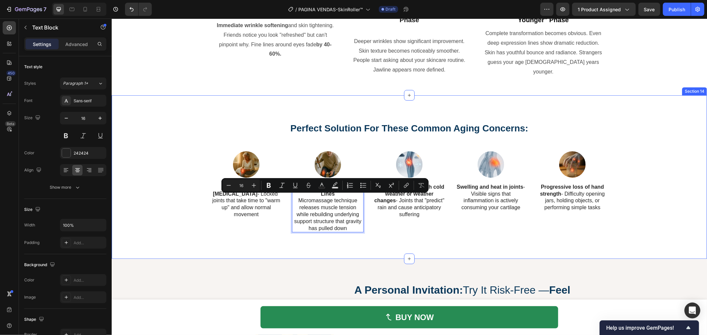
click at [274, 234] on div "Perfect Solution For These Common Aging Concerns: Heading Row Image Morning pai…" at bounding box center [408, 180] width 585 height 116
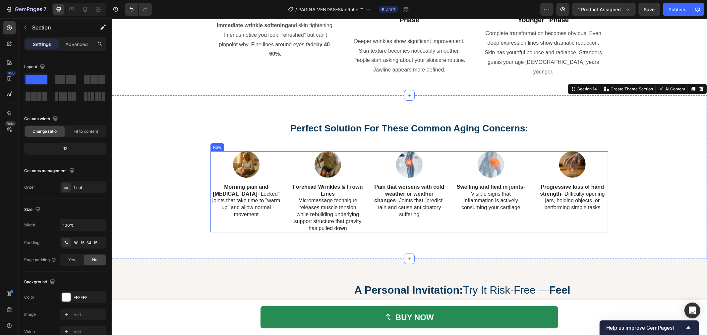
drag, startPoint x: 399, startPoint y: 215, endPoint x: 403, endPoint y: 210, distance: 7.0
click at [399, 215] on p "Pain that worsens with cold weather or weather changes - Joints that "predict" …" at bounding box center [409, 201] width 70 height 34
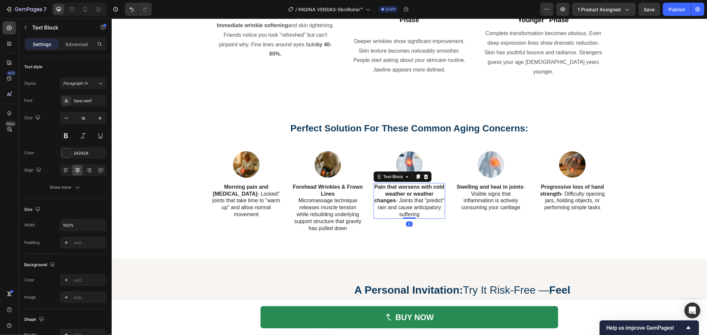
click at [406, 206] on p "Pain that worsens with cold weather or weather changes - Joints that "predict" …" at bounding box center [409, 201] width 70 height 34
click at [422, 205] on p "Pain that worsens with cold weather or weather changes - Joints that "predict" …" at bounding box center [409, 201] width 70 height 34
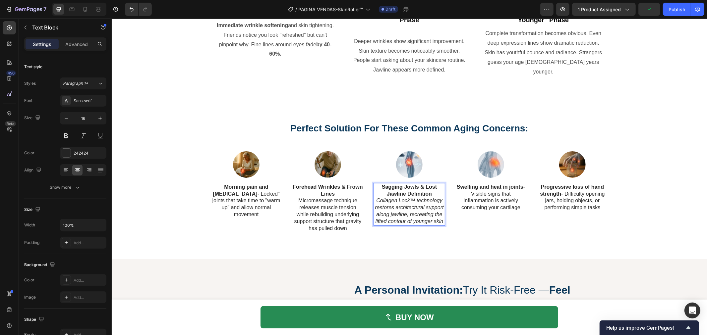
click at [429, 213] on icon "Collagen Lock™ technology restores architectural support along jawline, recreat…" at bounding box center [408, 210] width 69 height 26
drag, startPoint x: 374, startPoint y: 198, endPoint x: 440, endPoint y: 220, distance: 69.3
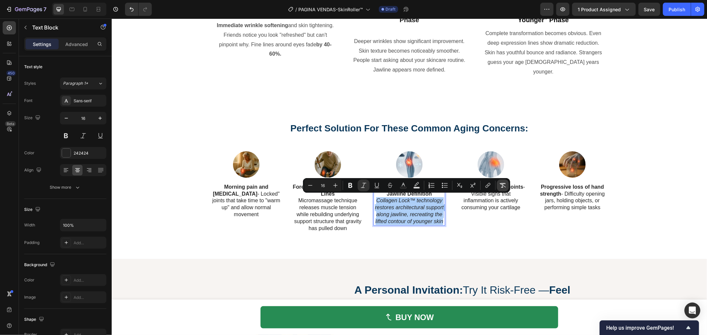
click at [505, 186] on icon "Editor contextual toolbar" at bounding box center [502, 185] width 7 height 7
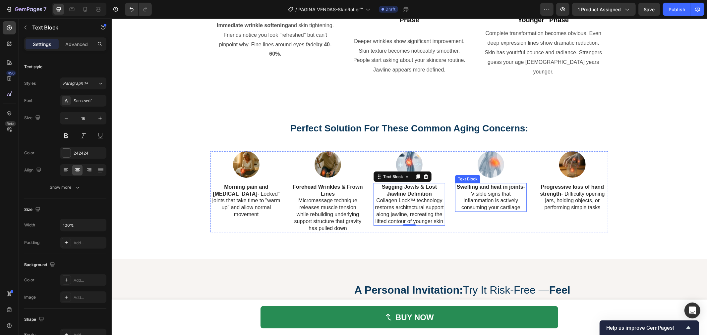
click at [515, 199] on p "Swelling and heat in joints - Visible signs that inflammation is actively consu…" at bounding box center [490, 197] width 70 height 27
click at [510, 200] on p "Swelling and heat in joints - Visible signs that inflammation is actively consu…" at bounding box center [490, 197] width 70 height 27
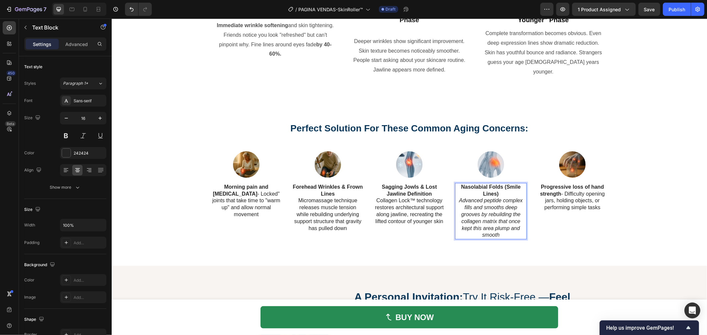
click at [515, 203] on p "Advanced peptide complex fills and smooths deep grooves by rebuilding the colla…" at bounding box center [490, 217] width 70 height 41
click at [504, 232] on p "Advanced peptide complex fills and smooths deep grooves by rebuilding the colla…" at bounding box center [490, 217] width 70 height 41
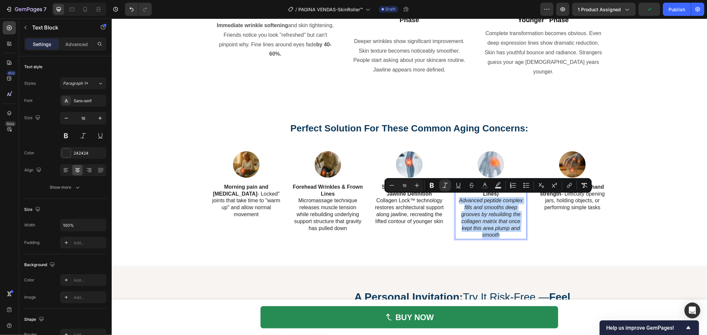
drag, startPoint x: 493, startPoint y: 231, endPoint x: 452, endPoint y: 199, distance: 51.5
click at [455, 199] on p "Advanced peptide complex fills and smooths deep grooves by rebuilding the colla…" at bounding box center [490, 217] width 70 height 41
click at [580, 184] on button "Remove Format" at bounding box center [584, 186] width 12 height 12
click at [539, 226] on div "Image Progressive loss of hand strength - Difficulty opening jars, holding obje…" at bounding box center [572, 195] width 72 height 88
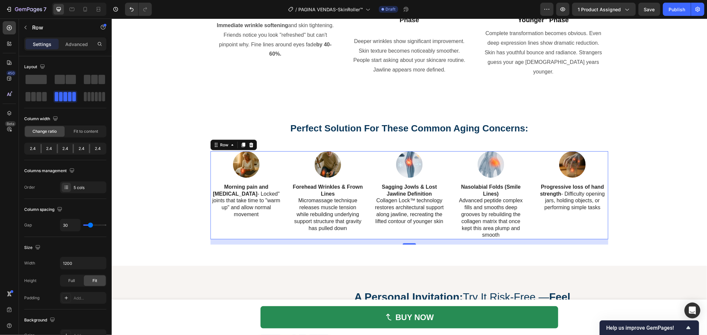
click at [548, 184] on strong "Progressive loss of hand strength" at bounding box center [571, 190] width 64 height 13
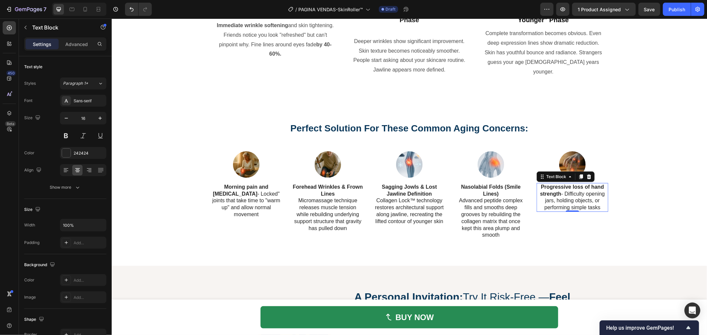
click at [552, 187] on strong "Progressive loss of hand strength" at bounding box center [571, 190] width 64 height 13
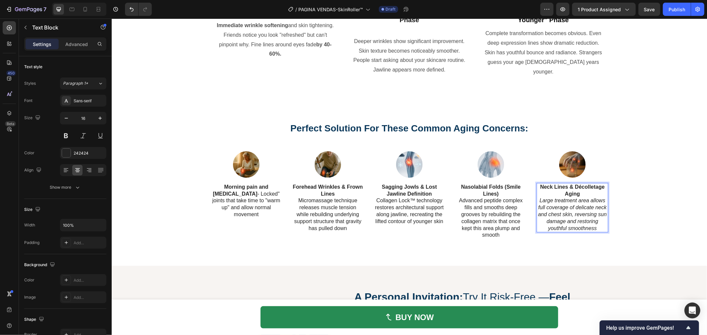
click at [581, 217] on icon "Large treatment area allows full coverage of delicate neck and chest skin, reve…" at bounding box center [571, 213] width 69 height 33
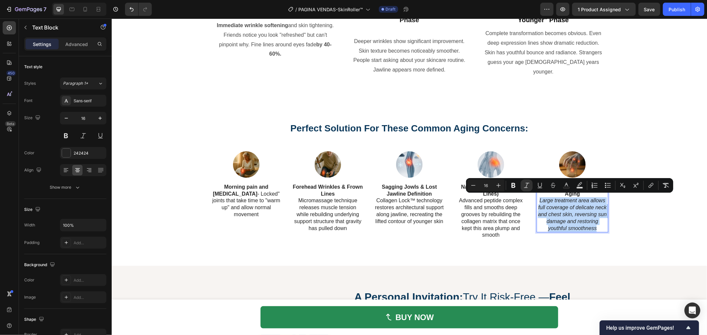
drag, startPoint x: 594, startPoint y: 225, endPoint x: 536, endPoint y: 199, distance: 63.6
click at [537, 199] on p "Large treatment area allows full coverage of delicate neck and chest skin, reve…" at bounding box center [572, 214] width 70 height 34
click at [667, 187] on icon "Editor contextual toolbar" at bounding box center [665, 185] width 7 height 7
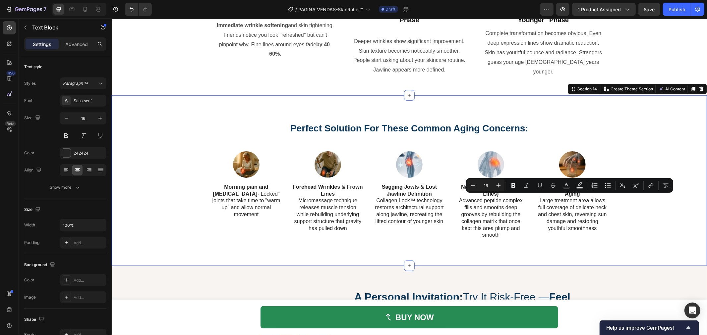
click at [644, 219] on div "Perfect Solution For These Common Aging Concerns: Heading Row Image Morning pai…" at bounding box center [408, 183] width 585 height 123
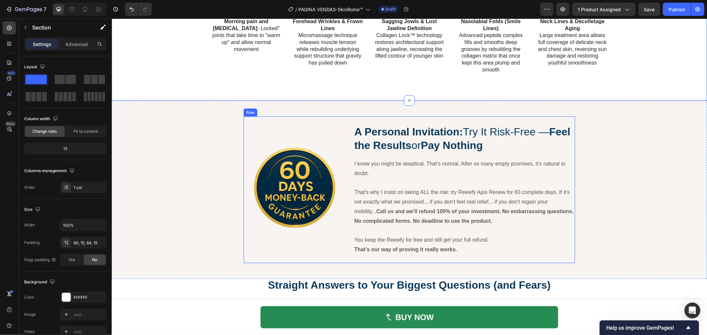
scroll to position [2567, 0]
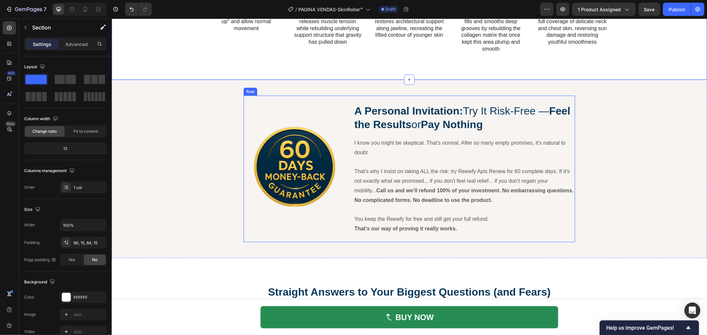
click at [482, 125] on strong "Pay Nothing" at bounding box center [451, 124] width 62 height 12
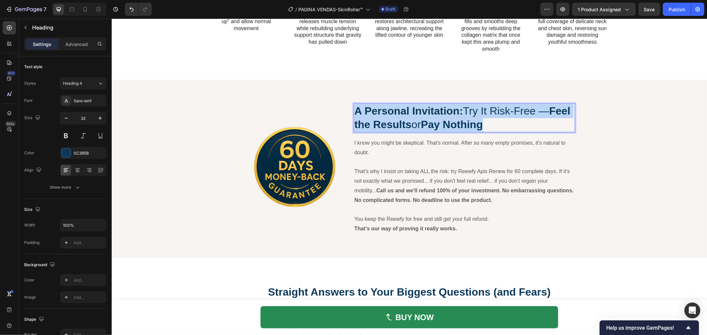
click at [482, 125] on strong "Pay Nothing" at bounding box center [451, 124] width 62 height 12
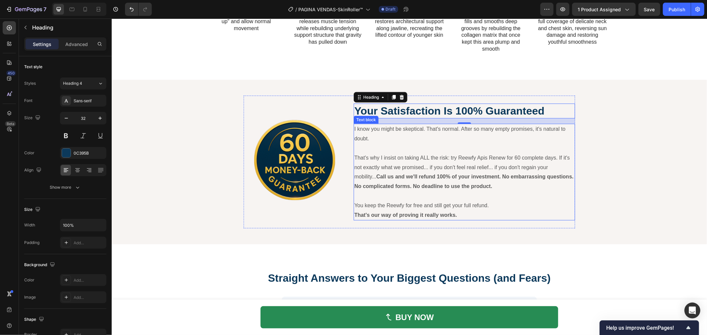
click at [481, 171] on p "That's why I insist on taking ALL the risk: try Reewfy Apis Renew for 60 comple…" at bounding box center [464, 172] width 220 height 38
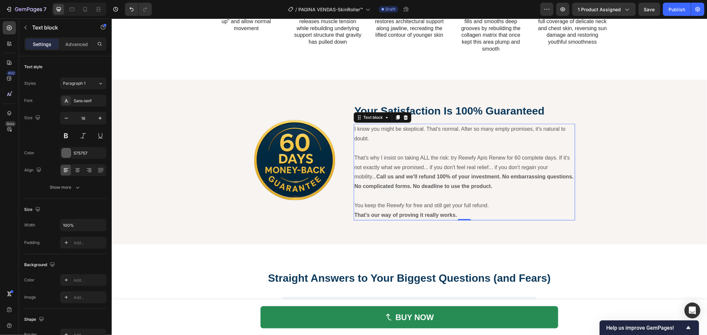
click at [481, 171] on p "That's why I insist on taking ALL the risk: try Reewfy Apis Renew for 60 comple…" at bounding box center [464, 172] width 220 height 38
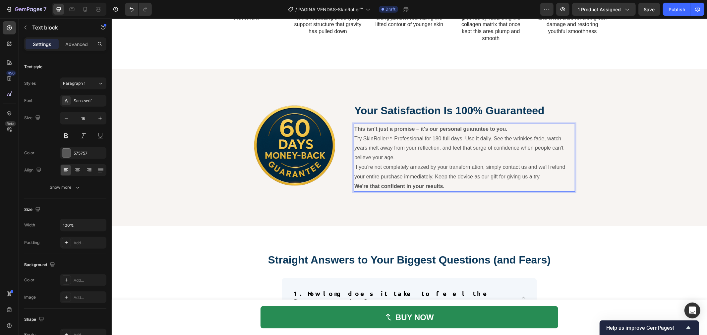
click at [420, 161] on p "Try SkinRoller™ Professional for 180 full days. Use it daily. See the wrinkles …" at bounding box center [464, 148] width 220 height 28
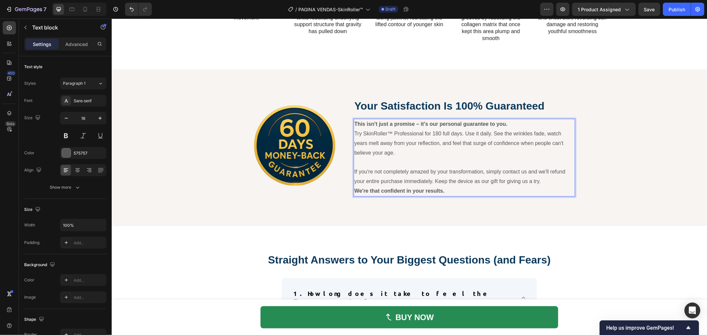
scroll to position [2572, 0]
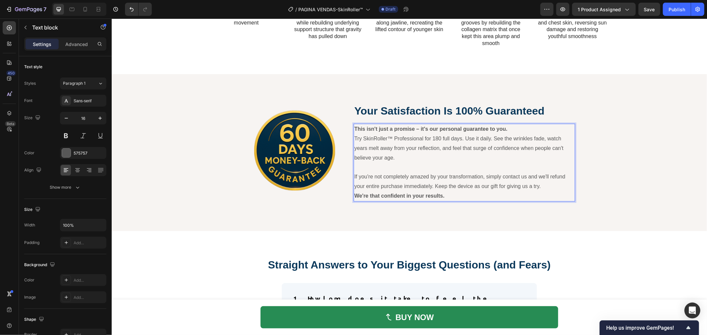
click at [507, 129] on p "This isn't just a promise – it's our personal guarantee to you." at bounding box center [464, 129] width 220 height 10
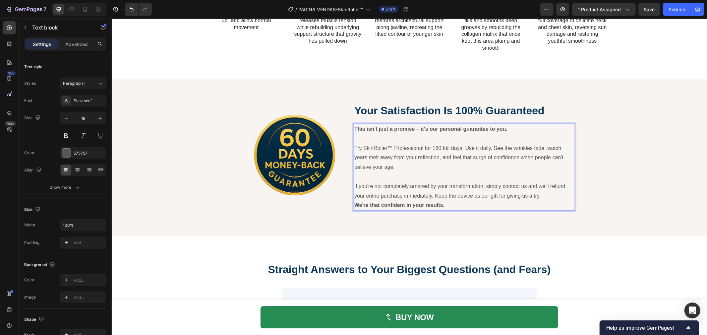
click at [517, 206] on p "We're that confident in your results." at bounding box center [464, 205] width 220 height 10
click at [662, 191] on div "Image ⁠⁠⁠⁠⁠⁠⁠ Your Satisfaction Is 100% Guaranteed Heading This isn't just a pr…" at bounding box center [408, 156] width 585 height 125
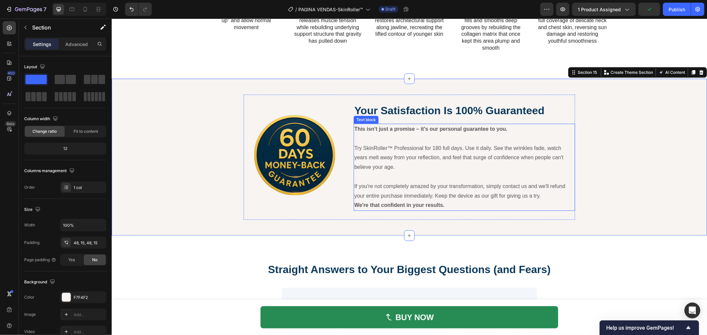
click at [433, 147] on p "Try SkinRoller™ Professional for 180 full days. Use it daily. See the wrinkles …" at bounding box center [464, 157] width 220 height 28
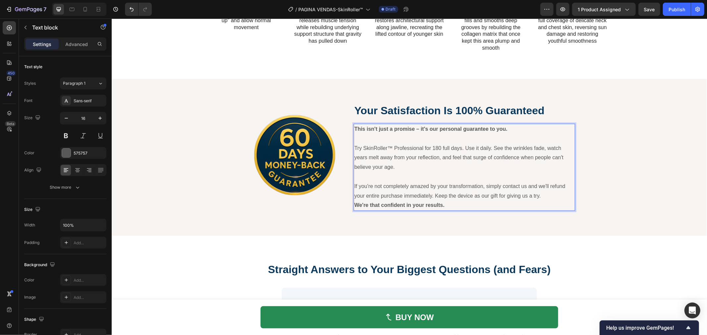
click at [433, 147] on p "Try SkinRoller™ Professional for 180 full days. Use it daily. See the wrinkles …" at bounding box center [464, 157] width 220 height 28
click at [317, 153] on img at bounding box center [292, 156] width 99 height 109
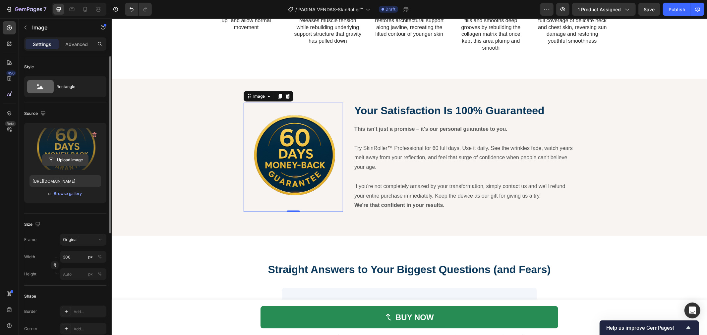
click at [67, 160] on input "file" at bounding box center [65, 159] width 46 height 11
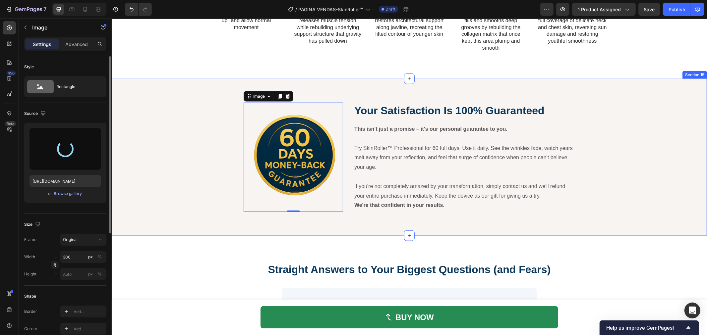
type input "[URL][DOMAIN_NAME]"
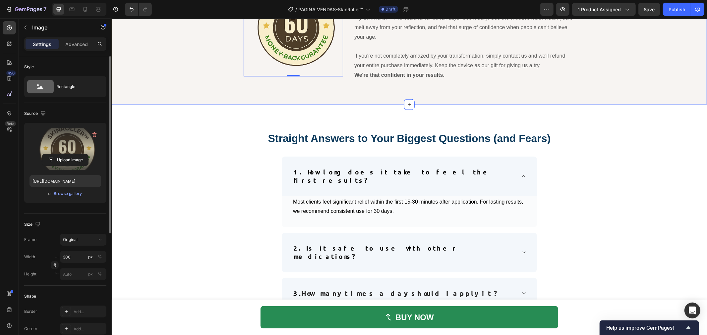
scroll to position [2715, 0]
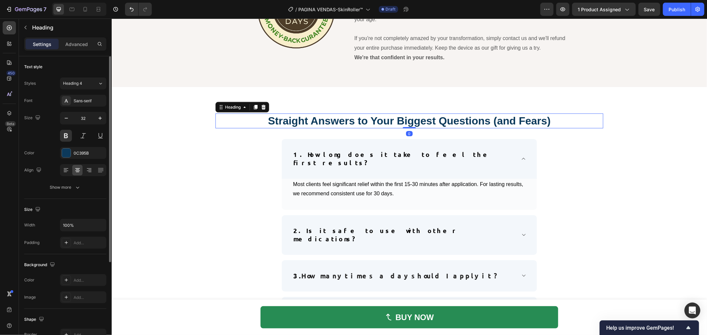
click at [426, 114] on h2 "Straight Answers to Your Biggest Questions (and Fears)" at bounding box center [409, 120] width 388 height 15
click at [408, 119] on p "Straight Answers to Your Biggest Questions (and Fears)" at bounding box center [409, 121] width 386 height 14
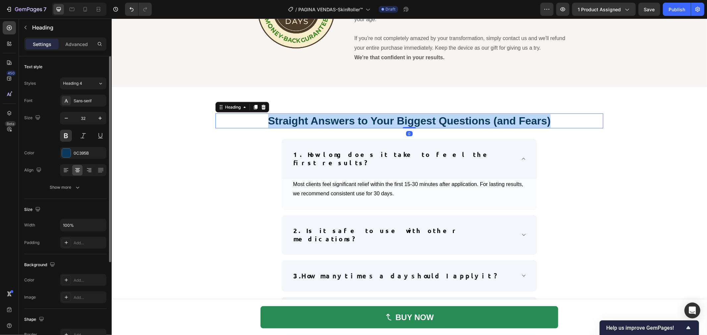
click at [408, 120] on p "Straight Answers to Your Biggest Questions (and Fears)" at bounding box center [409, 121] width 386 height 14
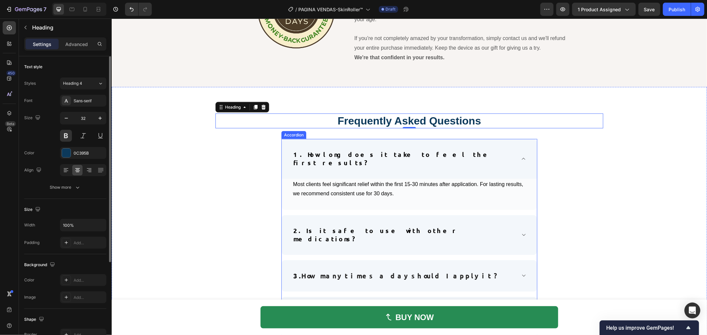
click at [326, 154] on strong "1. How long does it take to feel the first results?" at bounding box center [392, 158] width 199 height 17
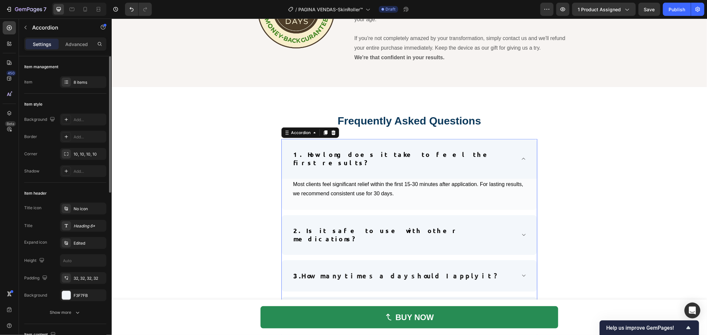
click at [326, 154] on strong "1. How long does it take to feel the first results?" at bounding box center [392, 158] width 199 height 17
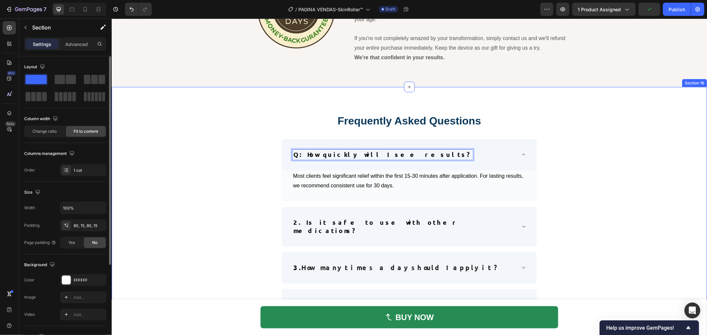
click at [216, 174] on div "Frequently Asked Questions Heading Row Q: How quickly will I see results? Most …" at bounding box center [409, 294] width 388 height 362
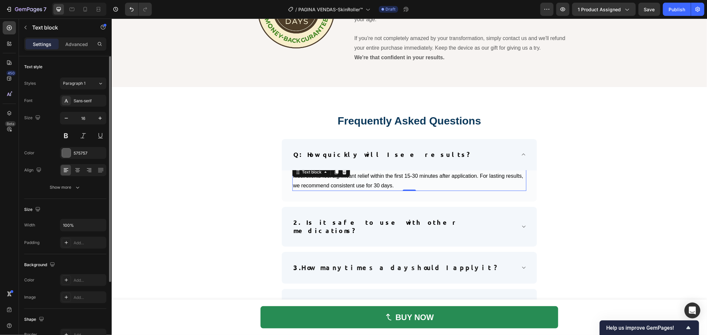
click at [354, 183] on span "Most clients feel significant relief within the first 15-30 minutes after appli…" at bounding box center [408, 180] width 230 height 15
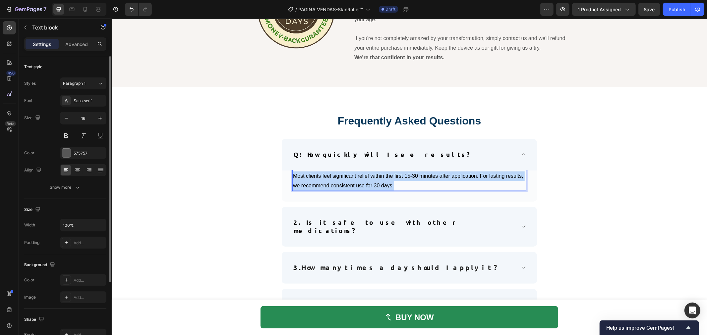
click at [354, 183] on span "Most clients feel significant relief within the first 15-30 minutes after appli…" at bounding box center [408, 180] width 230 height 15
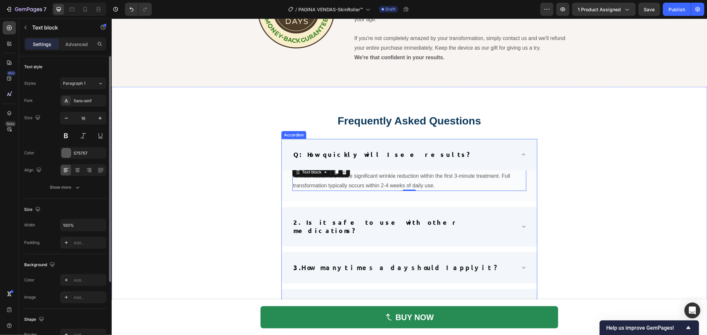
click at [380, 222] on strong "2. Is it safe to use with other medications?" at bounding box center [375, 226] width 165 height 17
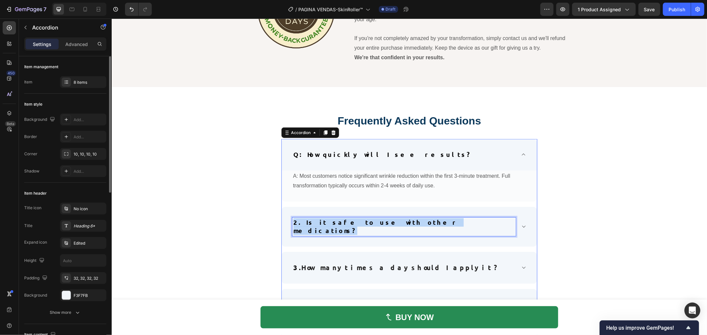
click at [380, 222] on strong "2. Is it safe to use with other medications?" at bounding box center [375, 226] width 165 height 17
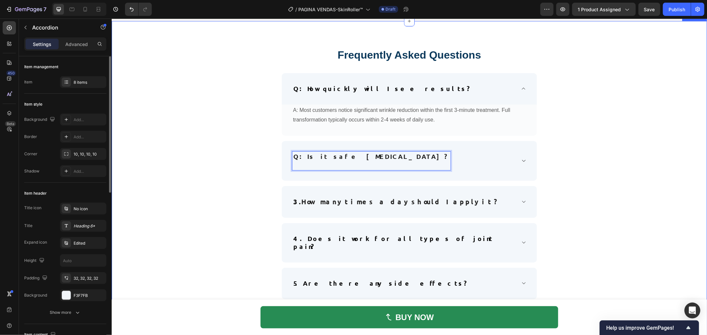
scroll to position [2788, 0]
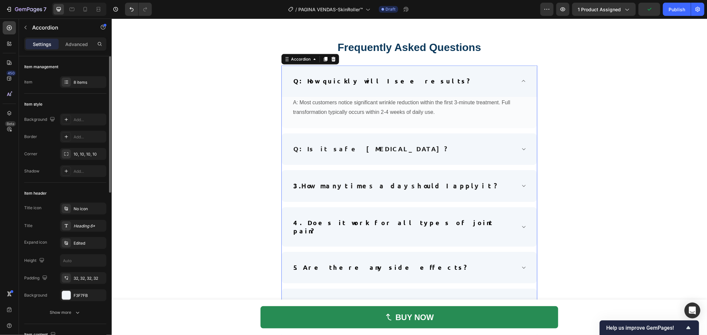
click at [429, 156] on div "Q: Is it safe [MEDICAL_DATA]?" at bounding box center [408, 148] width 255 height 31
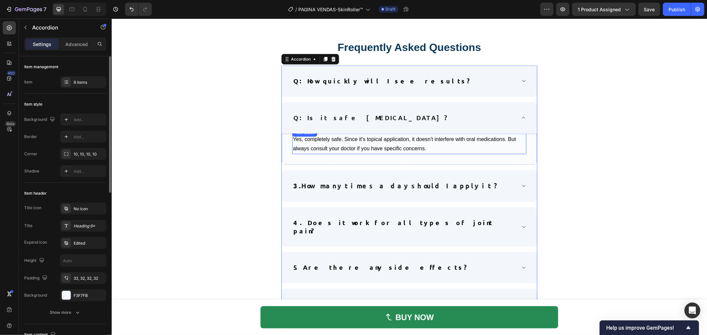
click at [392, 140] on span "Yes, completely safe. Since it's topical application, it doesn't interfere with…" at bounding box center [404, 143] width 223 height 15
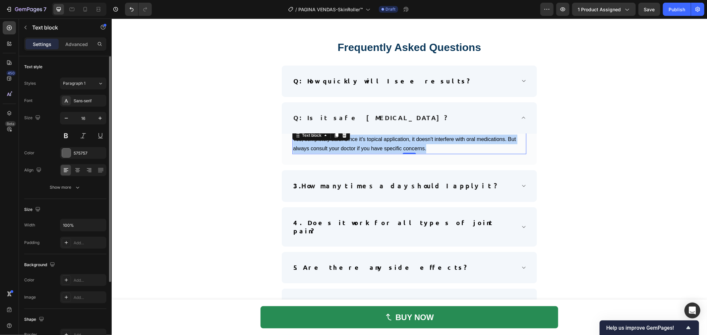
click at [392, 140] on span "Yes, completely safe. Since it's topical application, it doesn't interfere with…" at bounding box center [404, 143] width 223 height 15
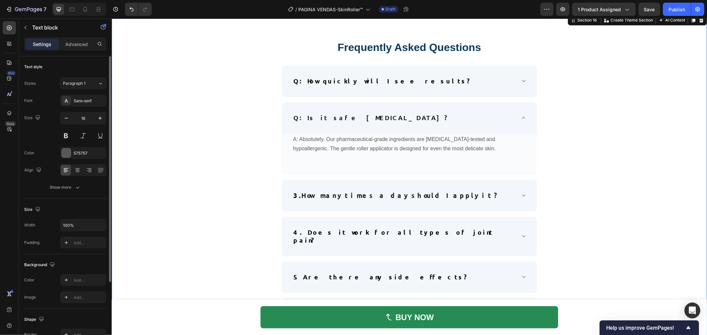
click at [253, 203] on div "Frequently Asked Questions Heading Row Q: How quickly will I see results? Q: Is…" at bounding box center [409, 221] width 388 height 363
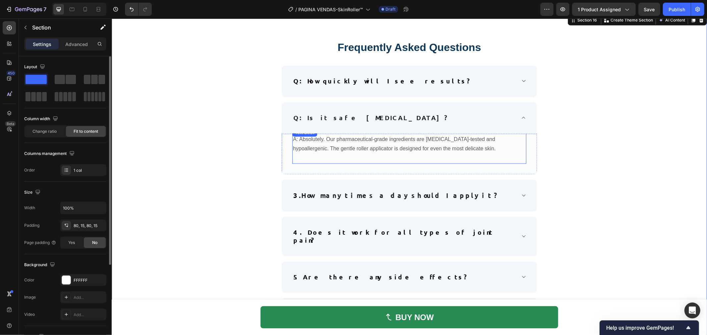
click at [328, 139] on div "A: Absolutely. Our pharmaceutical-grade ingredients are dermatologist-tested an…" at bounding box center [409, 145] width 234 height 35
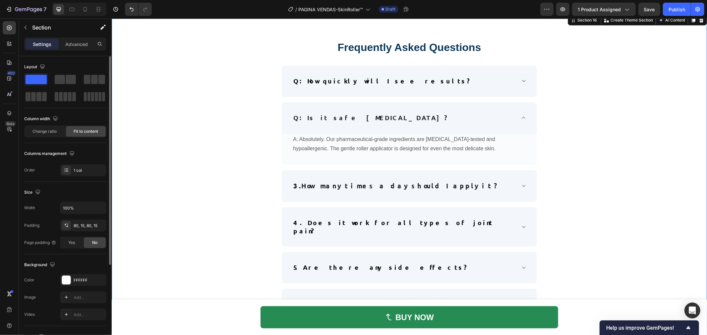
click at [267, 179] on div "Frequently Asked Questions Heading Row Q: How quickly will I see results? Q: Is…" at bounding box center [409, 217] width 388 height 354
click at [370, 182] on strong "How many times a day should I apply it?" at bounding box center [400, 185] width 198 height 9
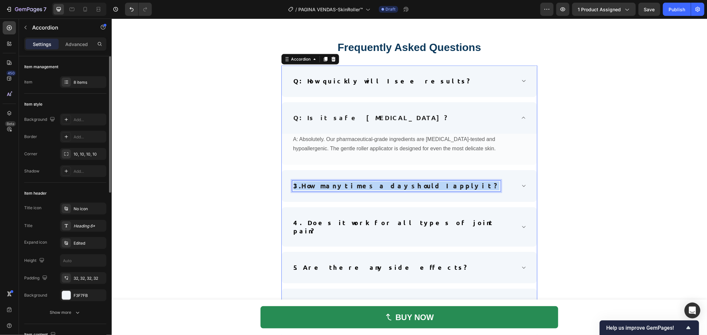
click at [370, 182] on strong "How many times a day should I apply it?" at bounding box center [400, 185] width 198 height 9
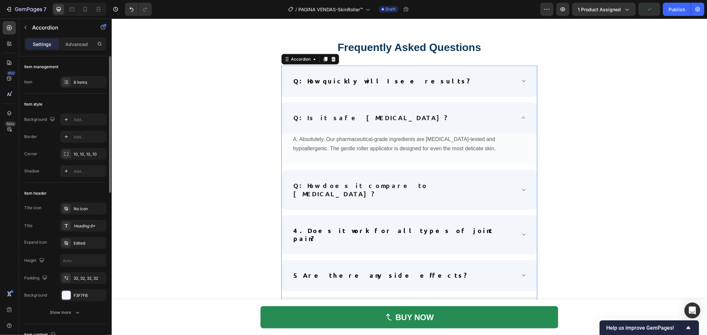
click at [432, 186] on div "Q: How does it compare to [MEDICAL_DATA]?" at bounding box center [403, 190] width 223 height 18
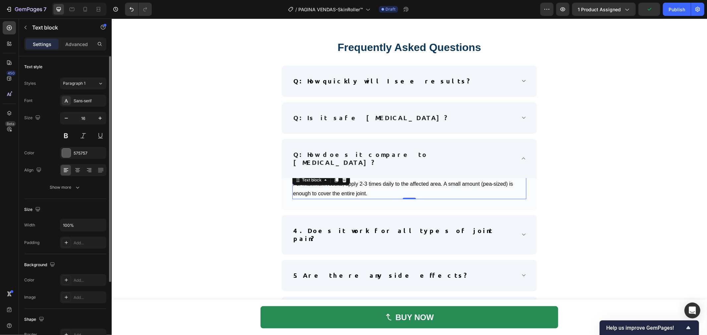
click at [358, 183] on span "For maximum results, apply 2-3 times daily to the affected area. A small amount…" at bounding box center [403, 188] width 220 height 15
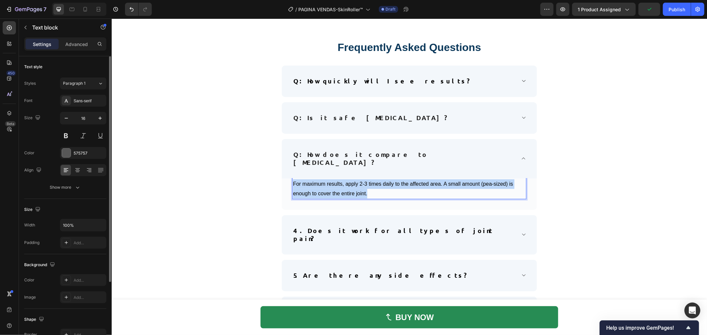
click at [358, 183] on span "For maximum results, apply 2-3 times daily to the affected area. A small amount…" at bounding box center [403, 188] width 220 height 15
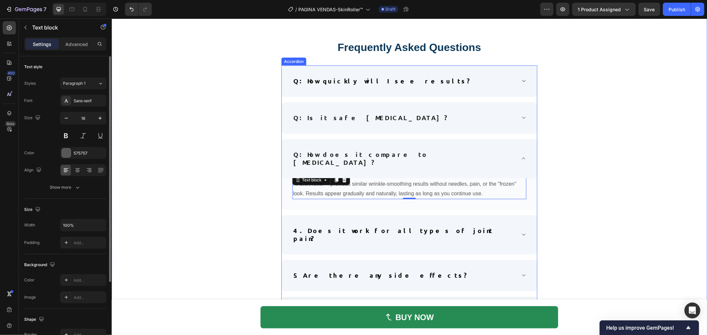
click at [383, 226] on strong "4. Does it work for all types of joint pain?" at bounding box center [393, 234] width 200 height 17
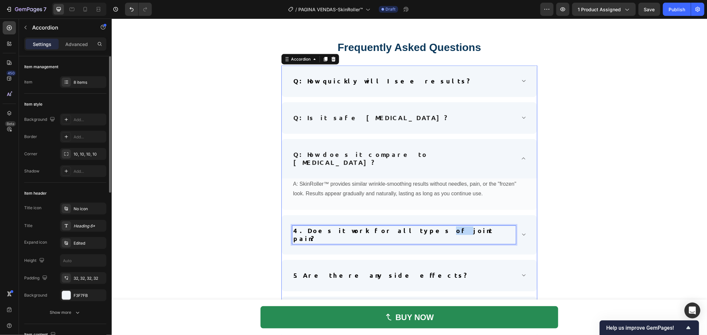
click at [378, 227] on p "4. Does it work for all types of joint pain?" at bounding box center [403, 235] width 221 height 16
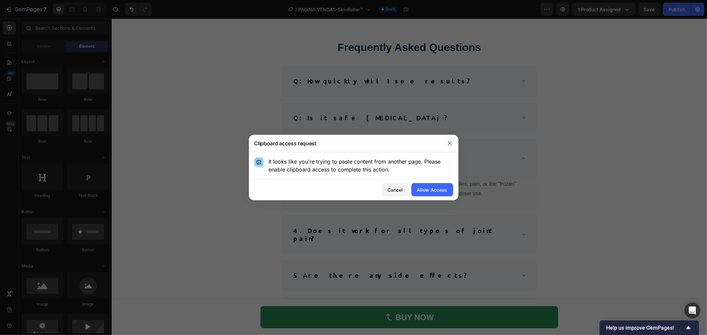
click at [382, 224] on div at bounding box center [353, 167] width 707 height 335
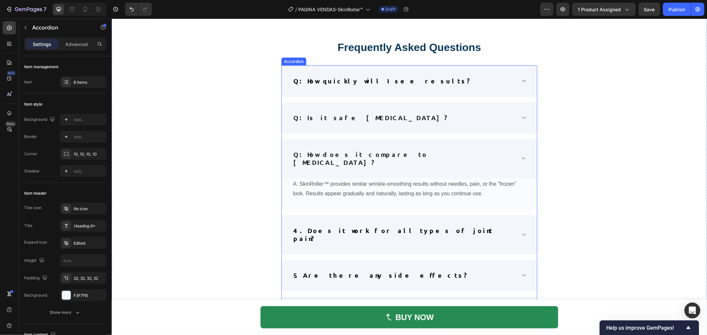
click at [315, 226] on strong "4. Does it work for all types of joint pain?" at bounding box center [393, 234] width 200 height 17
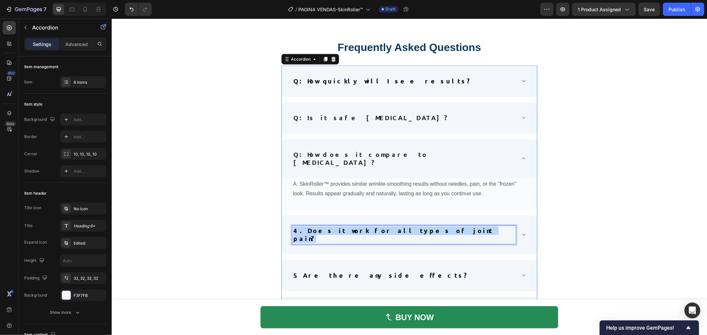
click at [315, 226] on strong "4. Does it work for all types of joint pain?" at bounding box center [393, 234] width 200 height 17
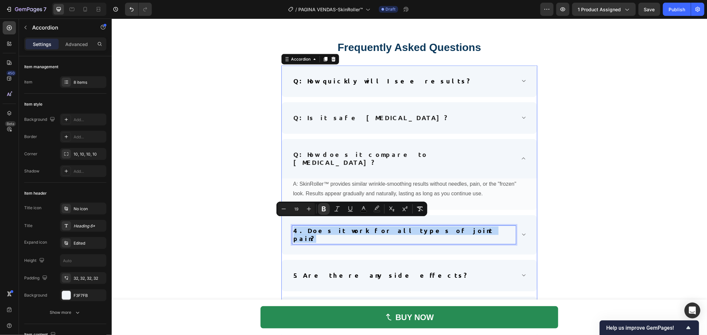
click at [315, 226] on strong "4. Does it work for all types of joint pain?" at bounding box center [393, 234] width 200 height 17
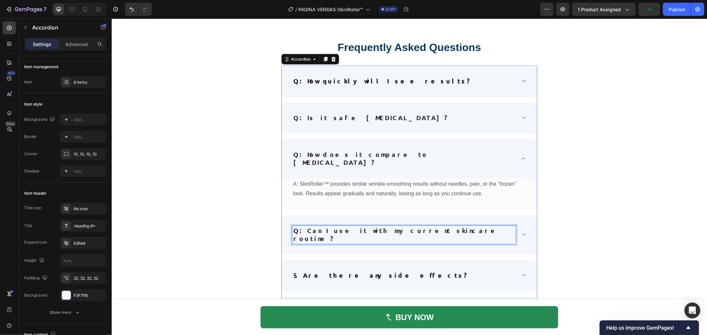
click at [377, 227] on div "Q: Can I use it with my current skincare routine?" at bounding box center [403, 235] width 223 height 18
click at [488, 229] on div "Q: Can I use it with my current skincare routine?" at bounding box center [408, 234] width 255 height 39
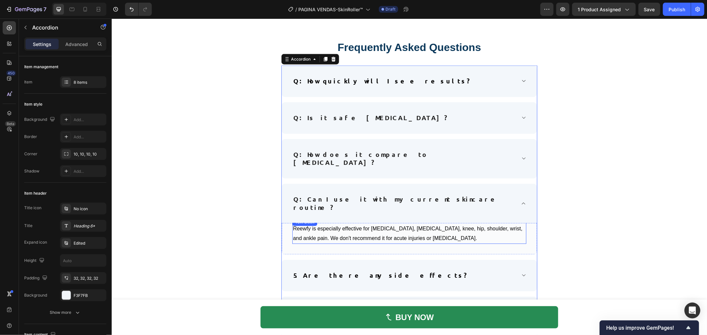
click at [425, 224] on p "Reewfy is especially effective for arthritis, osteoarthritis, knee, hip, should…" at bounding box center [409, 233] width 233 height 19
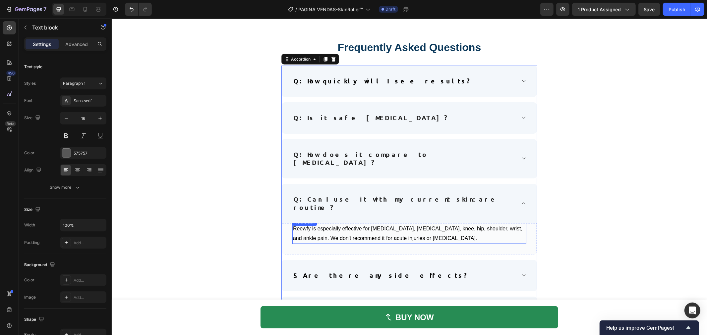
click at [425, 224] on p "Reewfy is especially effective for arthritis, osteoarthritis, knee, hip, should…" at bounding box center [409, 233] width 233 height 19
click at [421, 216] on div at bounding box center [421, 216] width 0 height 0
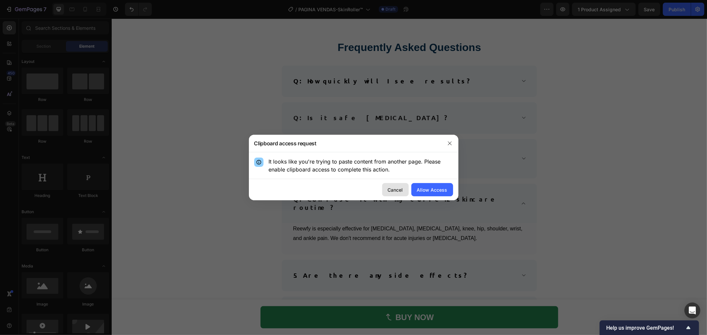
click at [405, 187] on button "Cancel" at bounding box center [395, 189] width 27 height 13
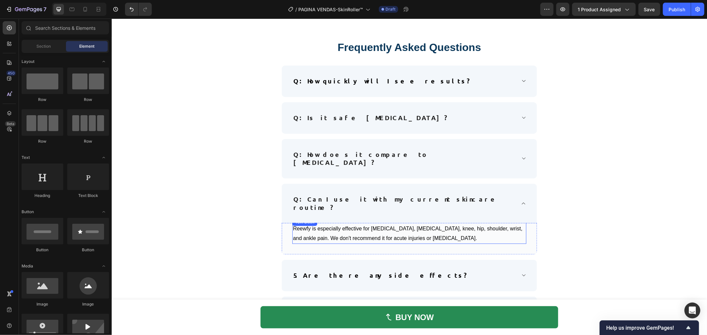
click at [387, 224] on p "Reewfy is especially effective for arthritis, osteoarthritis, knee, hip, should…" at bounding box center [409, 233] width 233 height 19
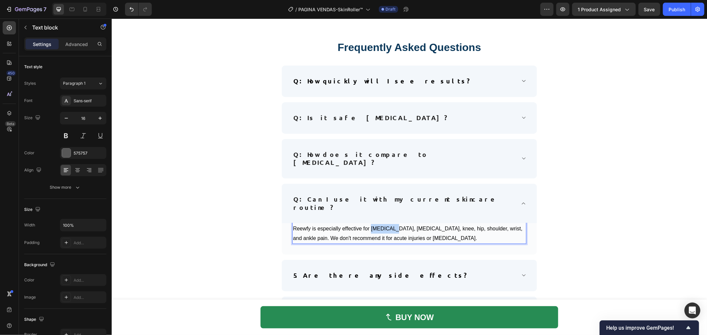
click at [379, 224] on p "Reewfy is especially effective for arthritis, osteoarthritis, knee, hip, should…" at bounding box center [409, 233] width 233 height 19
click at [375, 216] on div at bounding box center [375, 216] width 0 height 0
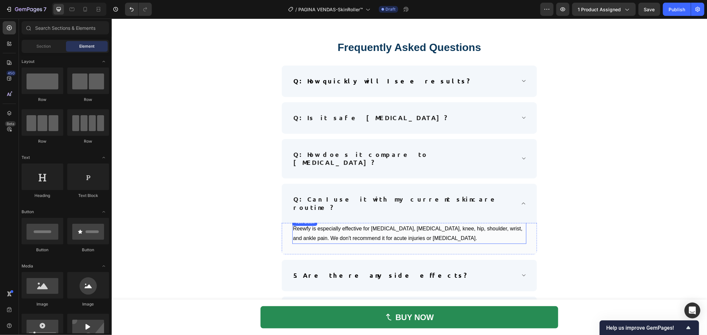
click at [440, 224] on p "Reewfy is especially effective for arthritis, osteoarthritis, knee, hip, should…" at bounding box center [409, 233] width 233 height 19
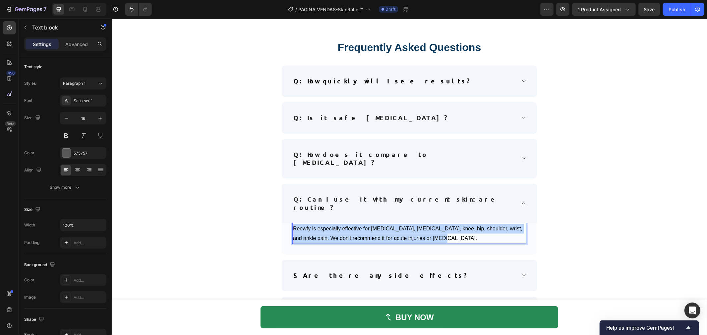
click at [440, 224] on p "Reewfy is especially effective for arthritis, osteoarthritis, knee, hip, should…" at bounding box center [409, 233] width 233 height 19
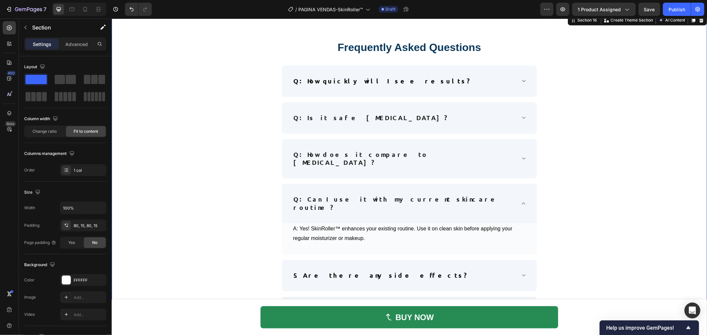
click at [231, 212] on div "Frequently Asked Questions Heading Row Q: How quickly will I see results? Q: Is…" at bounding box center [409, 220] width 388 height 361
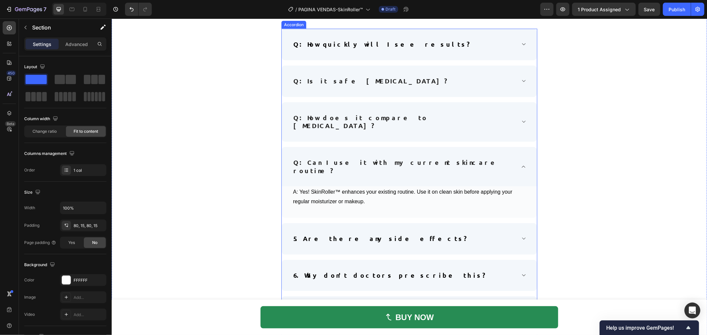
scroll to position [2862, 0]
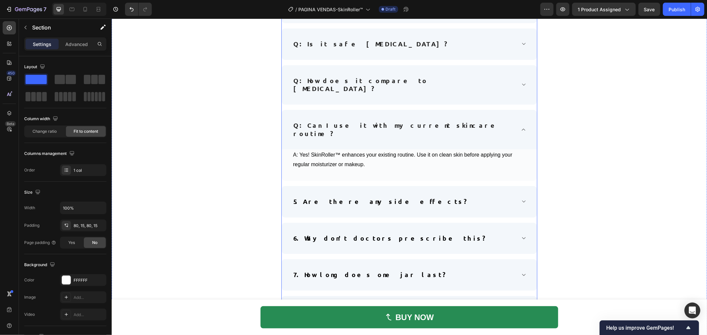
click at [376, 198] on div "5. Are there any side effects?" at bounding box center [408, 201] width 255 height 31
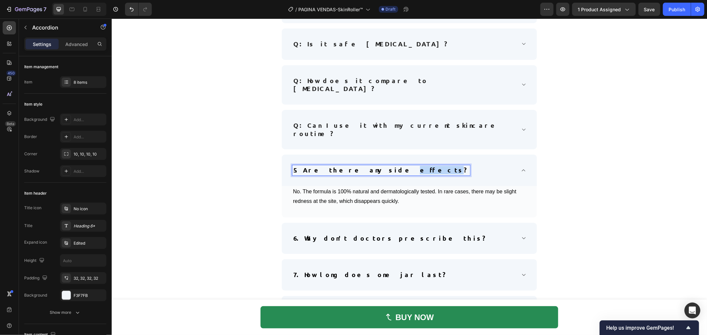
click at [360, 166] on strong "5. Are there any side effects?" at bounding box center [381, 170] width 176 height 8
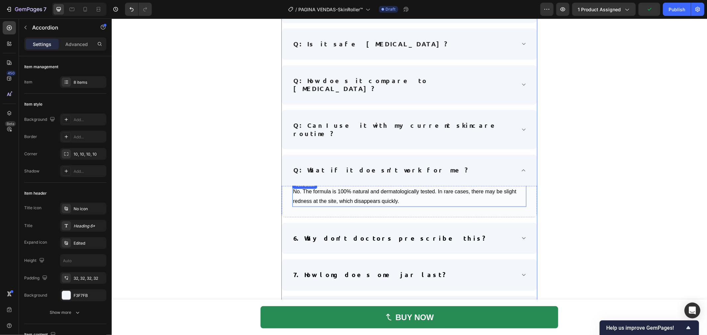
click at [403, 187] on p "No. The formula is 100% natural and dermatologically tested. In rare cases, the…" at bounding box center [409, 196] width 233 height 19
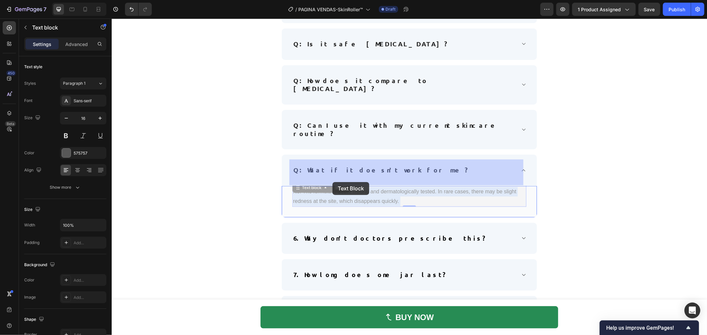
drag, startPoint x: 400, startPoint y: 185, endPoint x: 332, endPoint y: 182, distance: 68.6
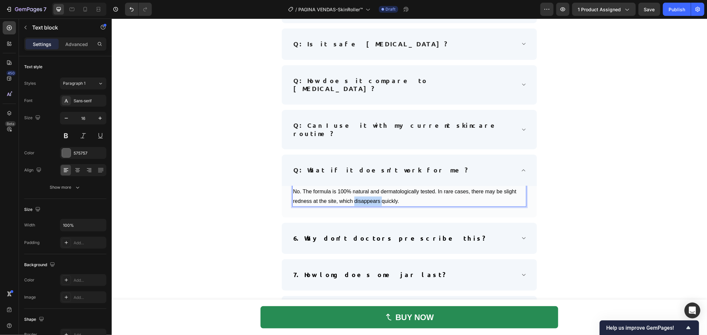
click at [365, 187] on p "No. The formula is 100% natural and dermatologically tested. In rare cases, the…" at bounding box center [409, 196] width 233 height 19
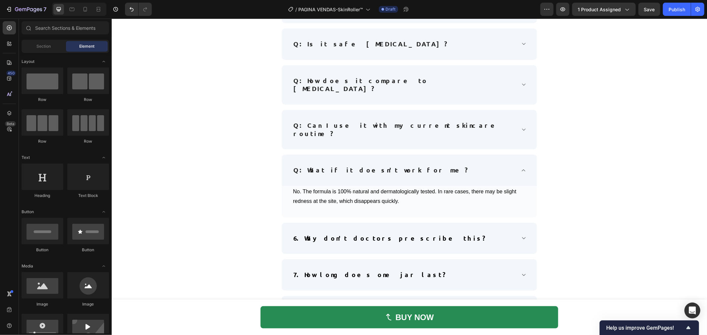
click at [361, 173] on div at bounding box center [361, 173] width 0 height 0
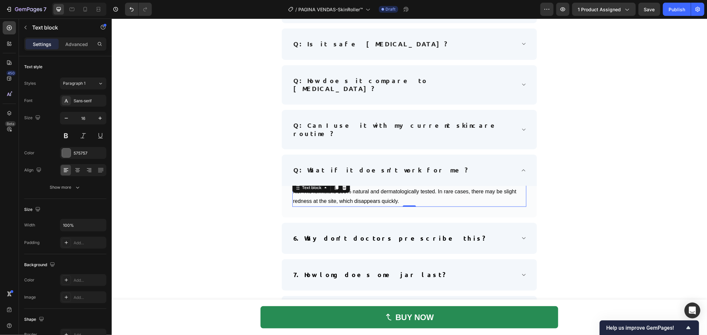
click at [384, 187] on p "No. The formula is 100% natural and dermatologically tested. In rare cases, the…" at bounding box center [409, 196] width 233 height 19
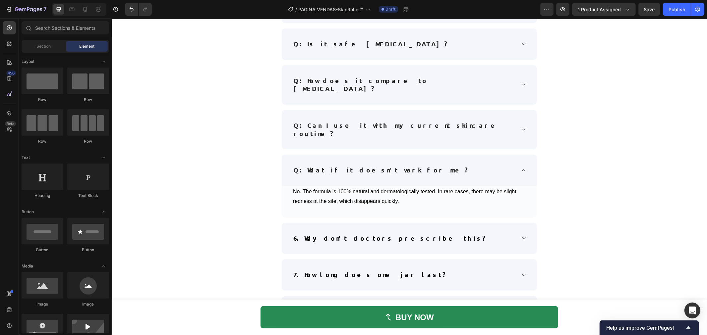
click at [379, 173] on div at bounding box center [379, 173] width 0 height 0
click at [384, 187] on p "No. The formula is 100% natural and dermatologically tested. In rare cases, the…" at bounding box center [409, 196] width 233 height 19
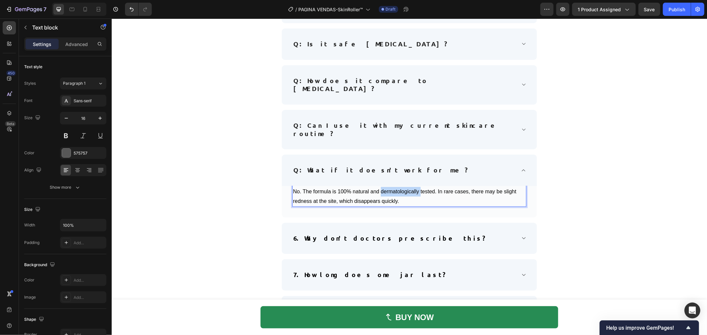
click at [407, 187] on p "No. The formula is 100% natural and dermatologically tested. In rare cases, the…" at bounding box center [409, 196] width 233 height 19
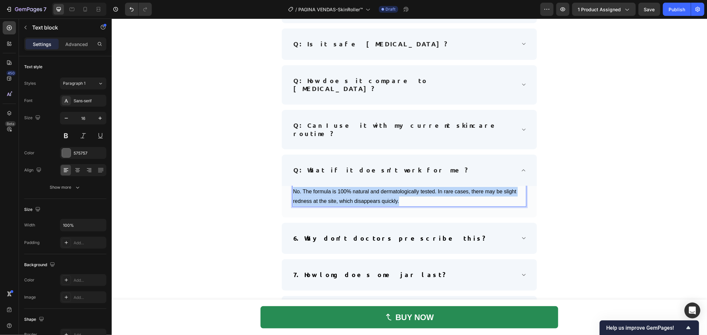
click at [407, 187] on p "No. The formula is 100% natural and dermatologically tested. In rare cases, the…" at bounding box center [409, 196] width 233 height 19
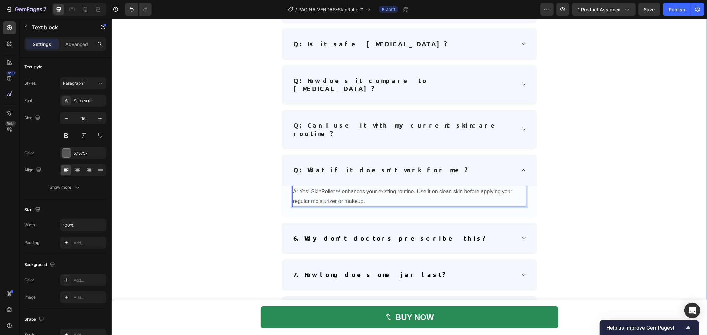
click at [261, 191] on div "Frequently Asked Questions Heading Row Q: How quickly will I see results? Q: Is…" at bounding box center [409, 146] width 388 height 361
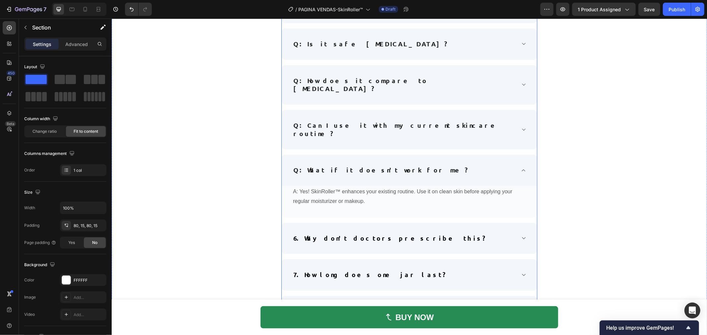
click at [381, 234] on strong "6. Why don't doctors prescribe this?" at bounding box center [390, 238] width 194 height 8
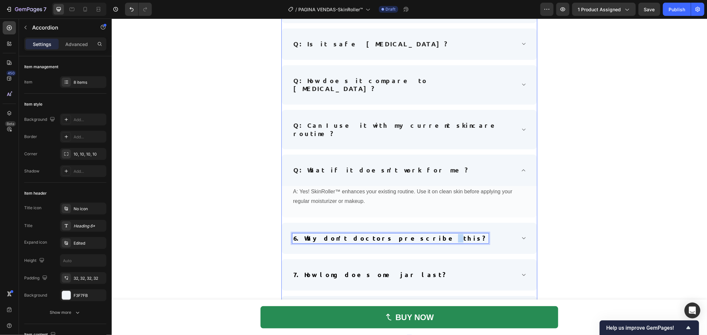
click at [381, 234] on strong "6. Why don't doctors prescribe this?" at bounding box center [390, 238] width 194 height 8
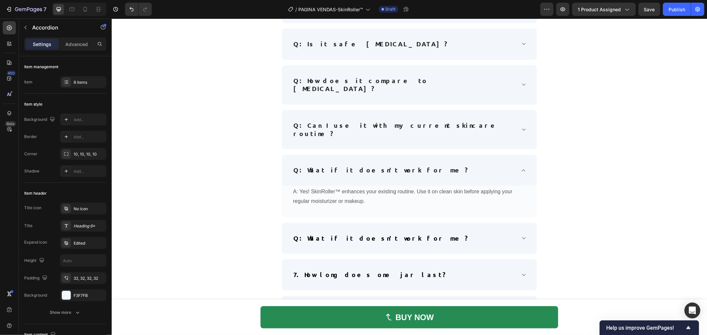
click at [448, 233] on div "Q: What if it doesn't work for me?" at bounding box center [403, 238] width 223 height 10
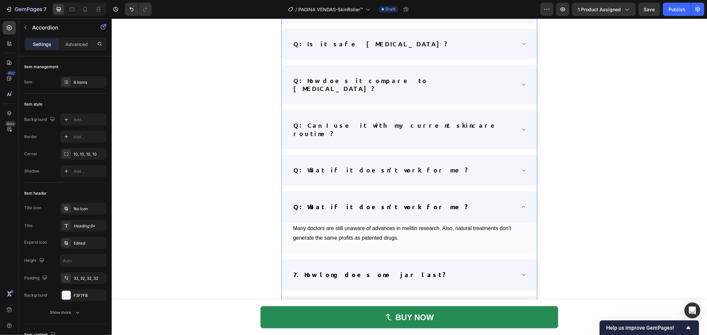
scroll to position [2899, 0]
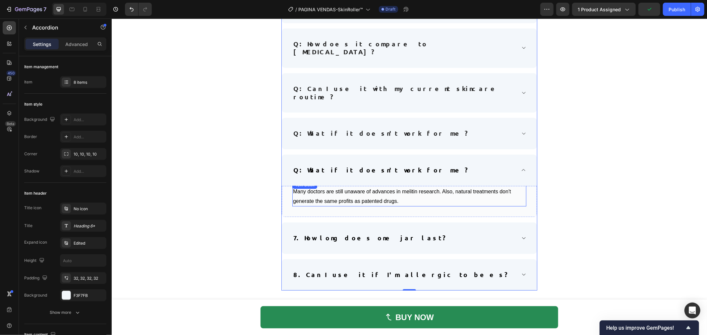
click at [387, 188] on span "Many doctors are still unaware of advances in melitin research. Also, natural t…" at bounding box center [402, 195] width 218 height 15
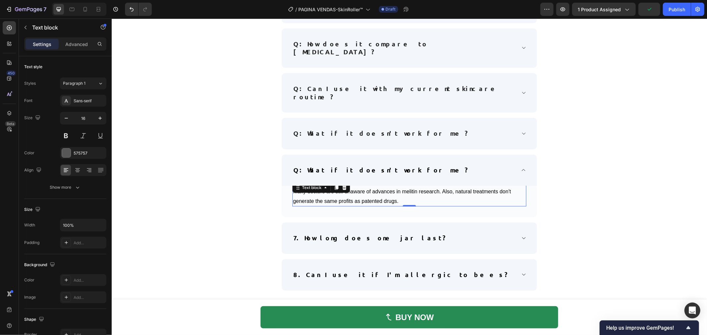
click at [387, 188] on span "Many doctors are still unaware of advances in melitin research. Also, natural t…" at bounding box center [402, 195] width 218 height 15
click at [383, 173] on div at bounding box center [383, 173] width 0 height 0
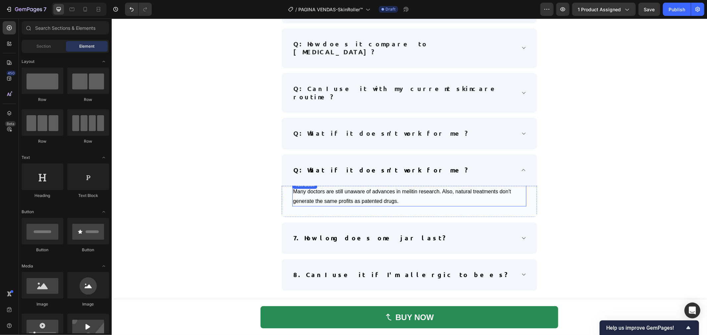
click at [347, 188] on span "Many doctors are still unaware of advances in melitin research. Also, natural t…" at bounding box center [402, 195] width 218 height 15
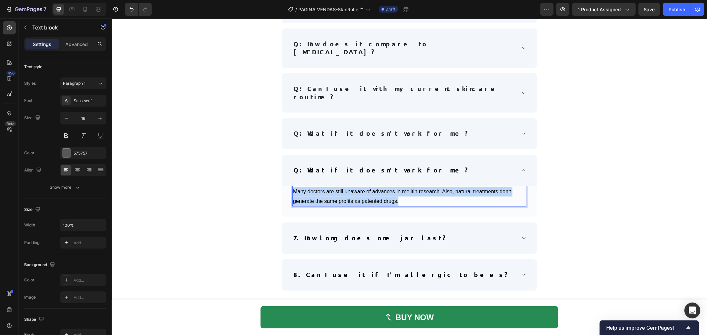
click at [347, 188] on span "Many doctors are still unaware of advances in melitin research. Also, natural t…" at bounding box center [402, 195] width 218 height 15
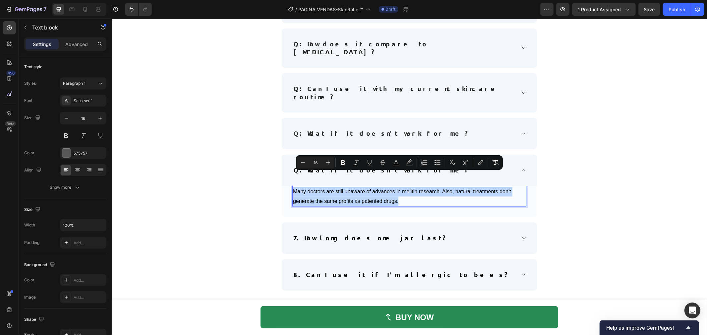
click at [347, 188] on span "Many doctors are still unaware of advances in melitin research. Also, natural t…" at bounding box center [402, 195] width 218 height 15
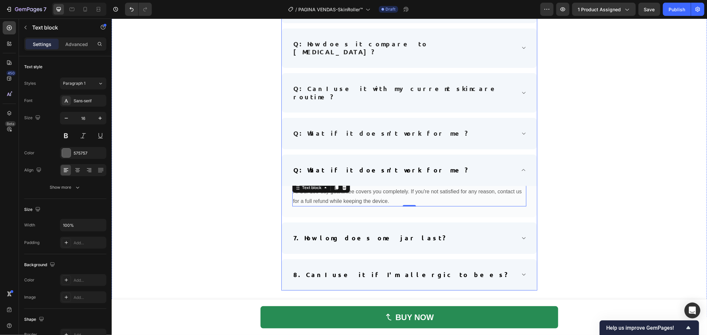
click at [358, 234] on strong "7. How long does one jar last?" at bounding box center [370, 238] width 154 height 8
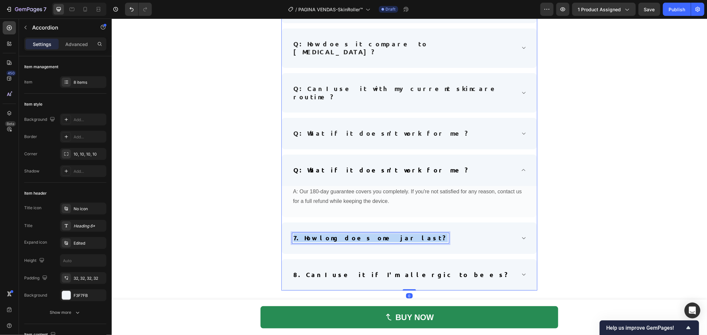
click at [358, 234] on strong "7. How long does one jar last?" at bounding box center [370, 238] width 154 height 8
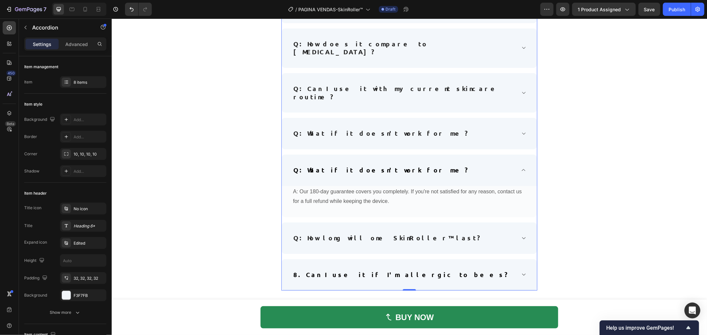
click at [478, 230] on div "Q: How long will one SkinRoller™ last?" at bounding box center [408, 237] width 255 height 31
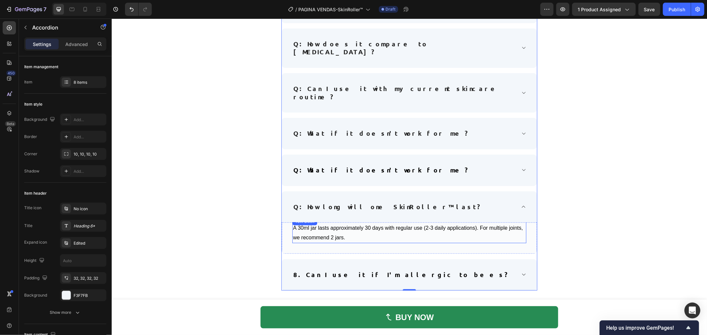
click at [350, 226] on p "A 30ml jar lasts approximately 30 days with regular use (2-3 daily applications…" at bounding box center [409, 232] width 233 height 19
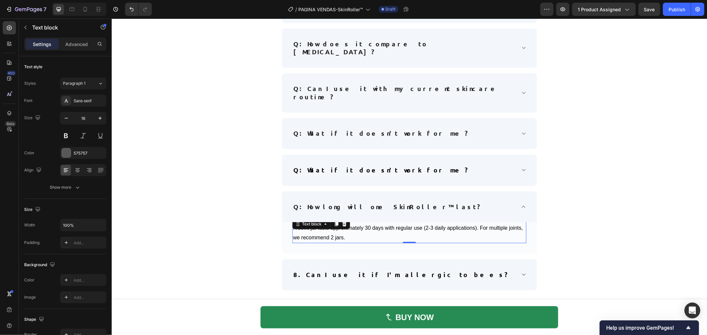
click at [346, 225] on p "A 30ml jar lasts approximately 30 days with regular use (2-3 daily applications…" at bounding box center [409, 232] width 233 height 19
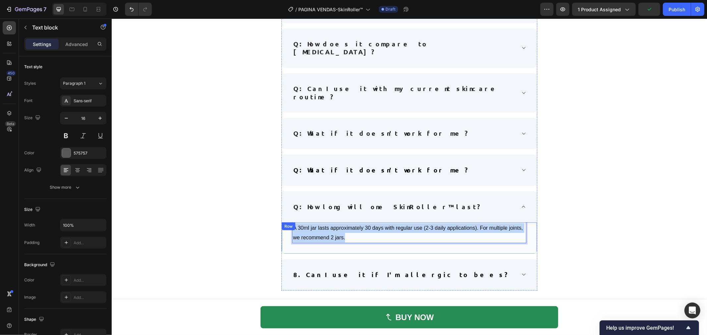
drag, startPoint x: 345, startPoint y: 223, endPoint x: 286, endPoint y: 209, distance: 61.2
click at [286, 222] on div "A 30ml jar lasts approximately 30 days with regular use (2-3 daily applications…" at bounding box center [408, 237] width 255 height 31
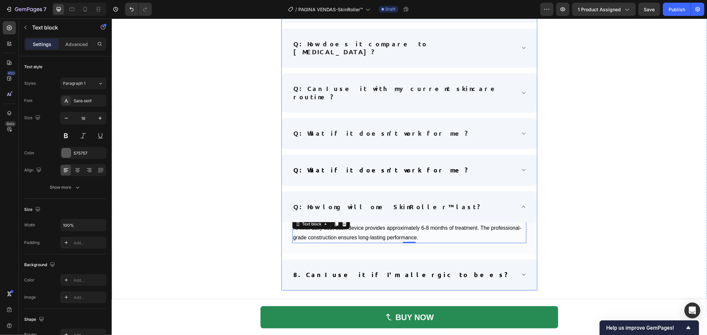
click at [372, 271] on p "8. Can I use it if I'm allergic to bees?" at bounding box center [401, 275] width 216 height 8
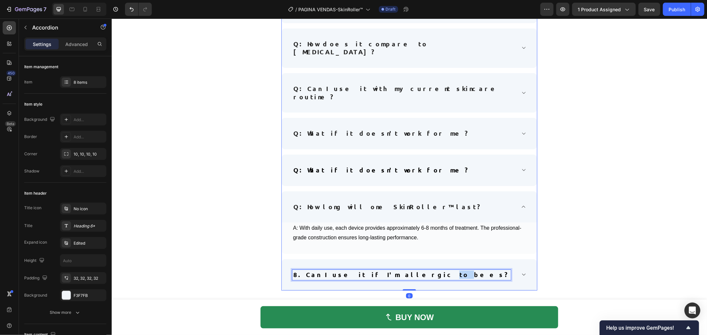
click at [372, 270] on strong "8. Can I use it if I'm allergic to bees?" at bounding box center [401, 274] width 216 height 8
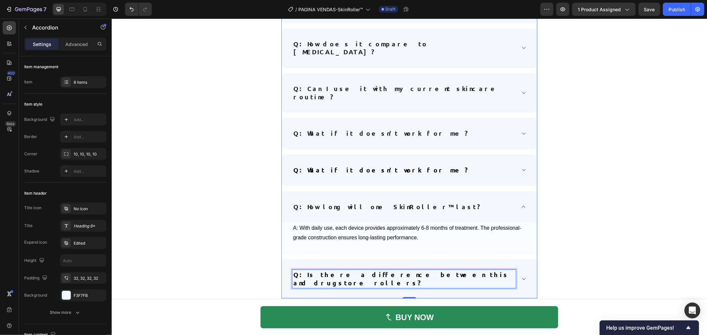
click at [461, 270] on strong "Q: Is there a difference between this and drugstore rollers?" at bounding box center [401, 278] width 216 height 17
click at [486, 270] on div "Q: Is there a difference between this and drugstore rollers?" at bounding box center [403, 279] width 223 height 18
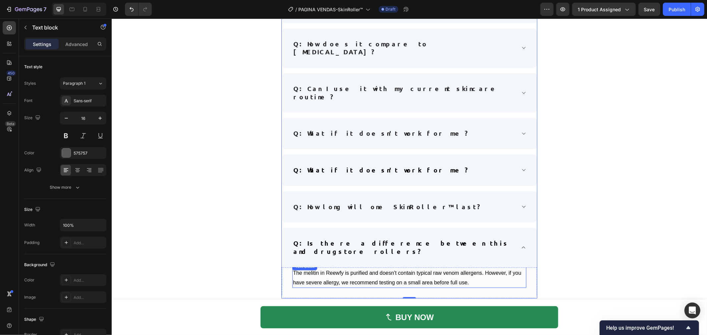
click at [375, 268] on p "The melitin in Reewfy is purified and doesn't contain typical raw venom allerge…" at bounding box center [409, 277] width 233 height 19
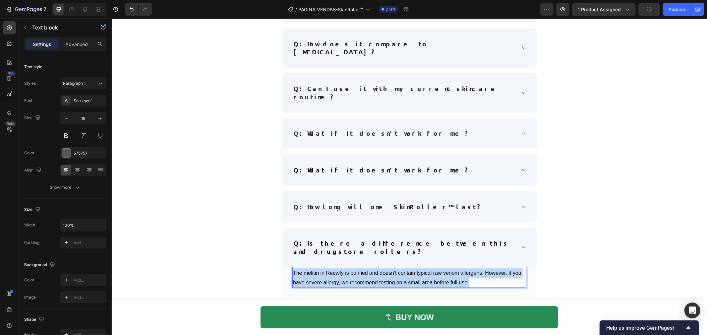
click at [375, 268] on p "The melitin in Reewfy is purified and doesn't contain typical raw venom allerge…" at bounding box center [409, 277] width 233 height 19
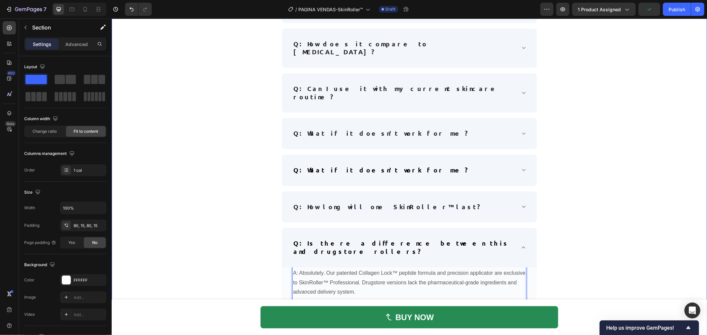
click at [582, 234] on div "Frequently Asked Questions Heading Row Q: How quickly will I see results? Q: Is…" at bounding box center [409, 123] width 388 height 389
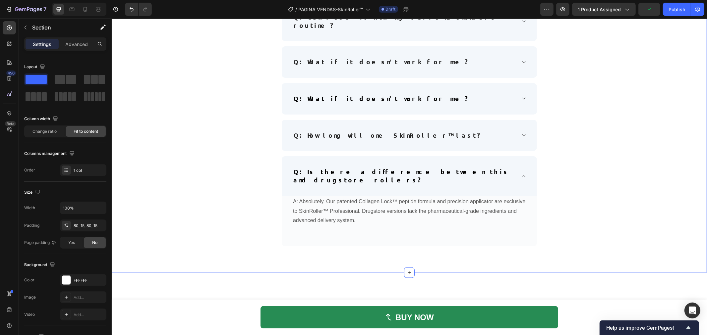
scroll to position [2972, 0]
click at [384, 223] on p "Rich Text Editor. Editing area: main" at bounding box center [409, 228] width 233 height 10
click at [243, 189] on div "Frequently Asked Questions Heading Row Q: How quickly will I see results? Q: Is…" at bounding box center [409, 45] width 388 height 379
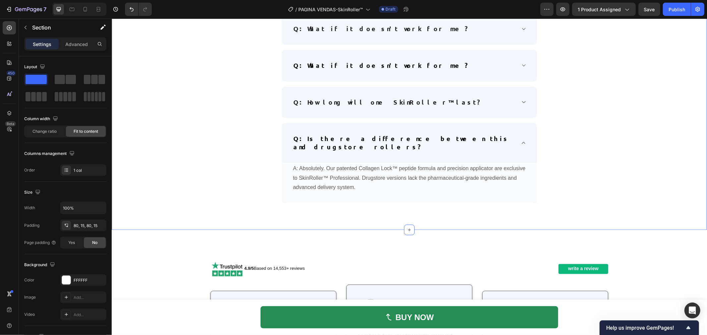
scroll to position [3083, 0]
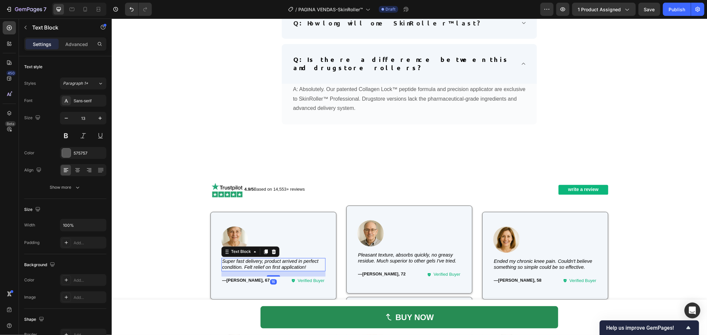
click at [259, 259] on icon "Super fast delivery, product arrived in perfect condition. Felt relief on first…" at bounding box center [270, 264] width 96 height 11
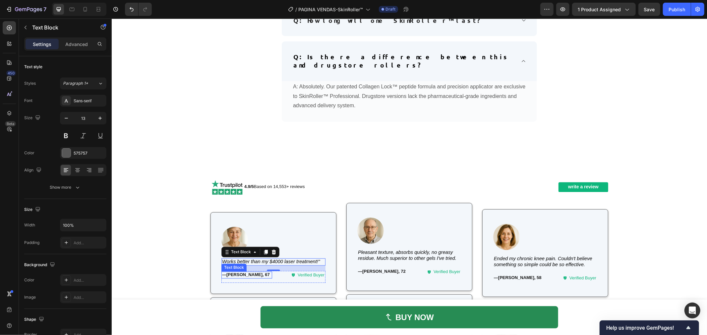
click at [236, 272] on strong "Carol, 67" at bounding box center [247, 274] width 43 height 5
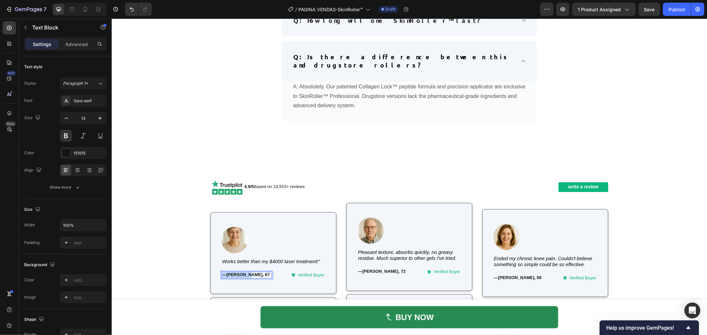
click at [236, 272] on strong "Carol, 67" at bounding box center [247, 274] width 43 height 5
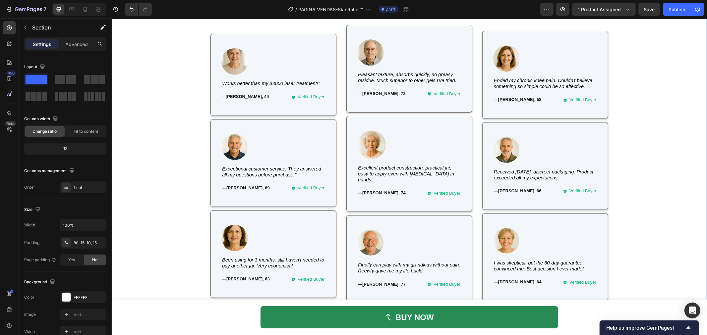
scroll to position [3270, 0]
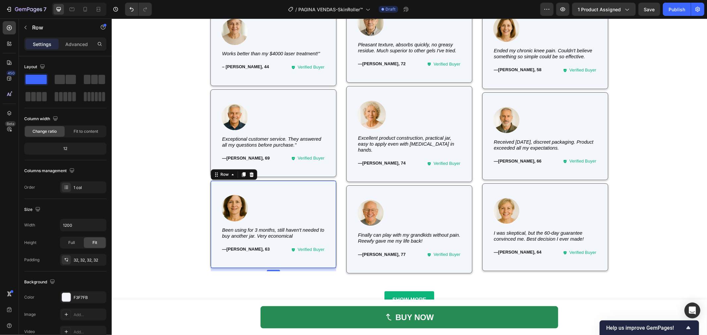
click at [324, 181] on div "Image Row Been using for 3 months, still haven't needed to buy another jar. Ver…" at bounding box center [273, 224] width 126 height 88
click at [251, 170] on div at bounding box center [251, 174] width 8 height 8
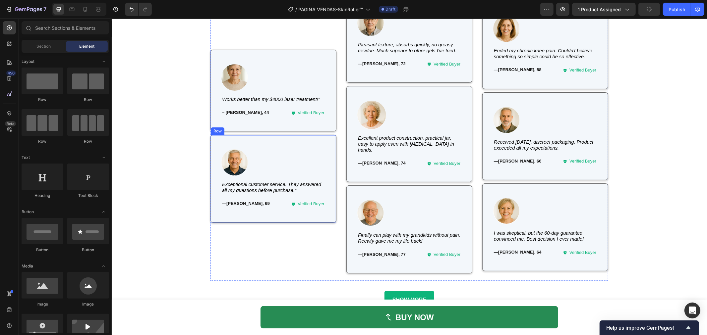
scroll to position [3315, 0]
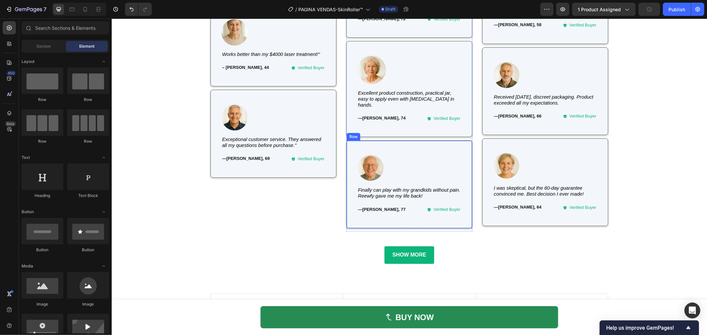
click at [457, 140] on div "Image Row Finally can play with my grandkids without pain. Reewfy gave me my li…" at bounding box center [409, 184] width 126 height 88
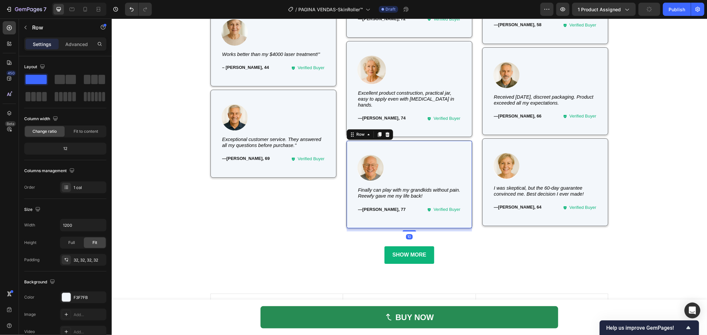
drag, startPoint x: 384, startPoint y: 126, endPoint x: 410, endPoint y: 129, distance: 26.7
click at [385, 132] on icon at bounding box center [387, 134] width 4 height 5
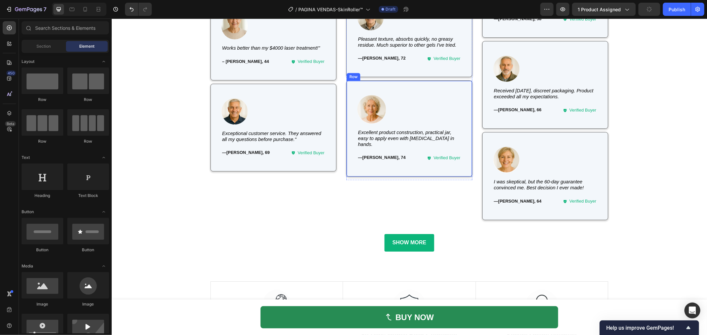
scroll to position [3312, 0]
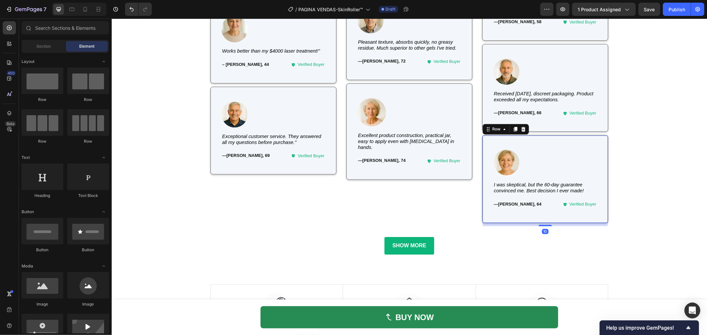
click at [566, 142] on div "Image Row I was skeptical, but the 60-day guarantee convinced me. Best decision…" at bounding box center [545, 179] width 126 height 88
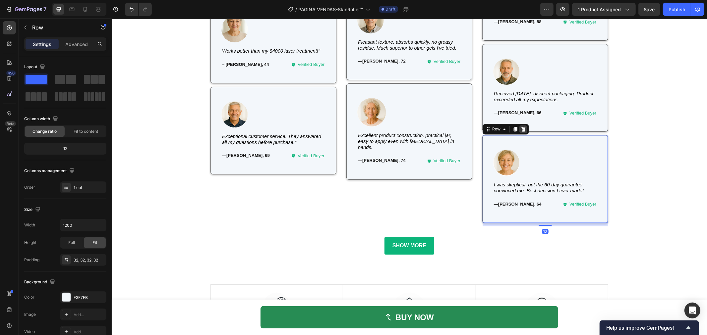
click at [521, 127] on icon at bounding box center [523, 129] width 4 height 5
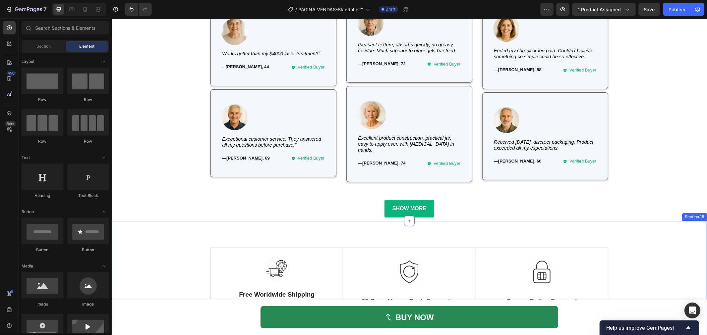
scroll to position [3196, 0]
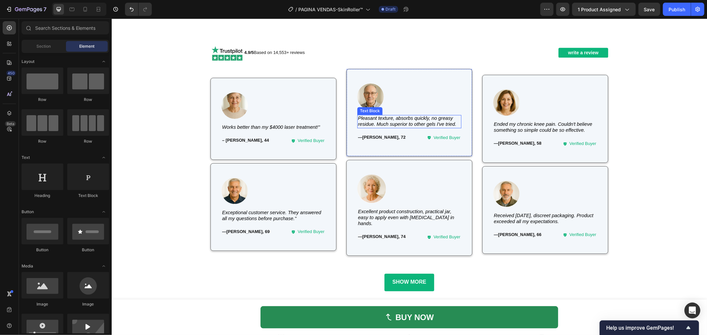
click at [385, 125] on icon "Pleasant texture, absorbs quickly, no greasy residue. Much superior to other ge…" at bounding box center [406, 121] width 98 height 11
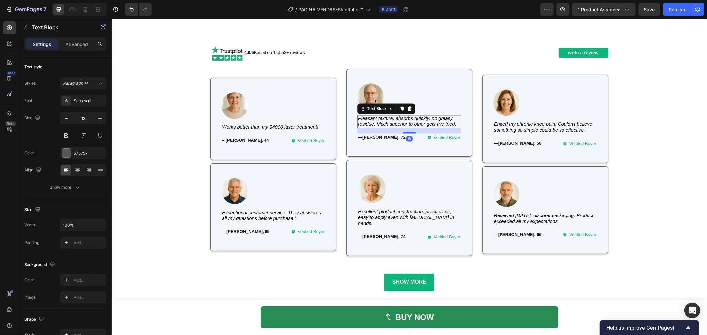
click at [385, 125] on icon "Pleasant texture, absorbs quickly, no greasy residue. Much superior to other ge…" at bounding box center [406, 121] width 98 height 11
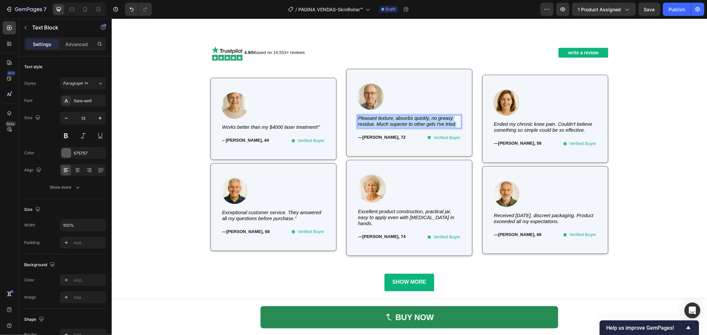
click at [385, 125] on icon "Pleasant texture, absorbs quickly, no greasy residue. Much superior to other ge…" at bounding box center [406, 121] width 98 height 11
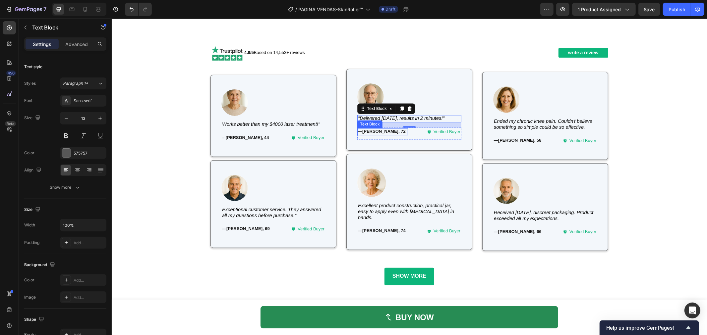
click at [372, 130] on strong "Richard, 72" at bounding box center [383, 131] width 43 height 5
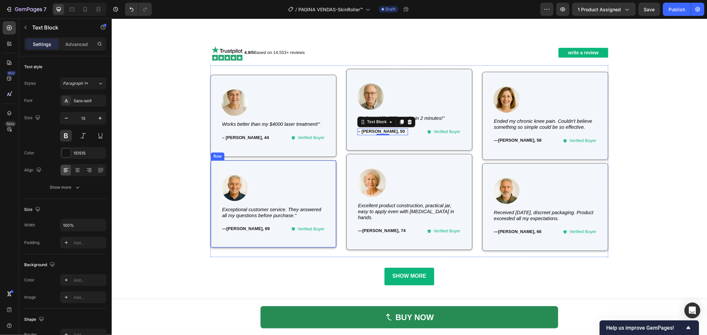
click at [256, 214] on icon "Exceptional customer service. They answered all my questions before purchase."" at bounding box center [271, 212] width 99 height 11
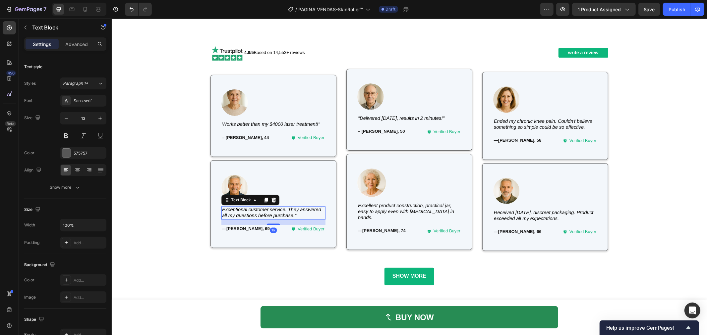
click at [261, 209] on icon "Exceptional customer service. They answered all my questions before purchase."" at bounding box center [271, 212] width 99 height 11
click at [230, 226] on strong "Thomas, 69" at bounding box center [247, 228] width 43 height 5
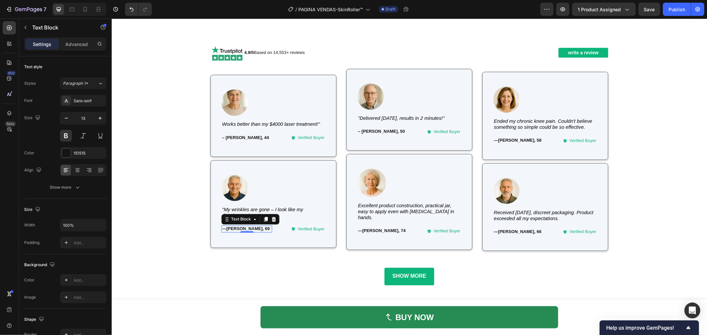
click at [230, 226] on strong "Thomas, 69" at bounding box center [247, 228] width 43 height 5
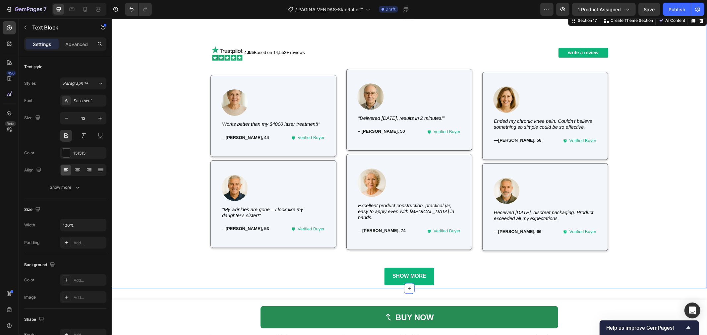
click at [174, 227] on div "Image 4.9/5 Based on 14,553+ reviews Text Block write a review Button Row Image…" at bounding box center [408, 162] width 585 height 245
click at [521, 124] on icon "Ended my chronic knee pain. Couldn't believe something so simple could be so ef…" at bounding box center [542, 124] width 98 height 11
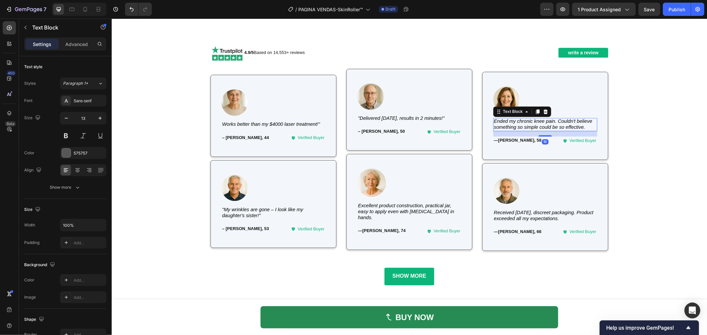
click at [521, 124] on icon "Ended my chronic knee pain. Couldn't believe something so simple could be so ef…" at bounding box center [542, 124] width 98 height 11
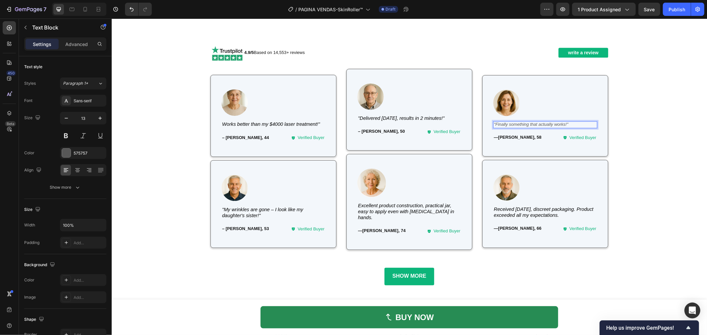
scroll to position [3199, 0]
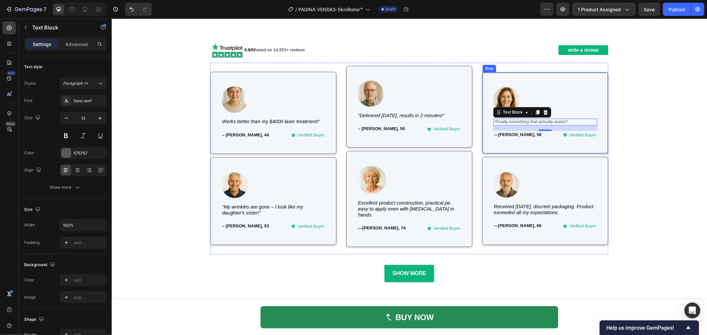
click at [587, 113] on div "Image Row "Finally something that actually works!" Text Block 16 — Linda, 58 Te…" at bounding box center [545, 113] width 104 height 60
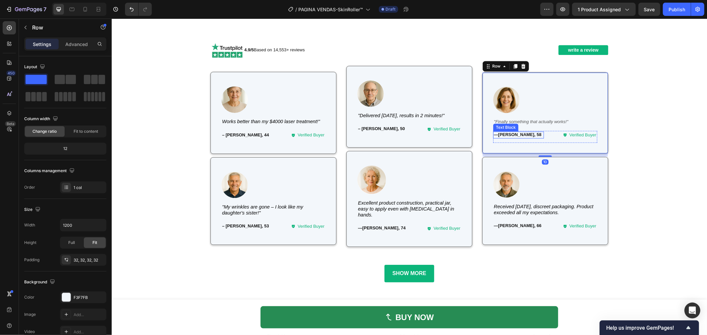
click at [506, 132] on strong "Linda, 58" at bounding box center [519, 134] width 43 height 5
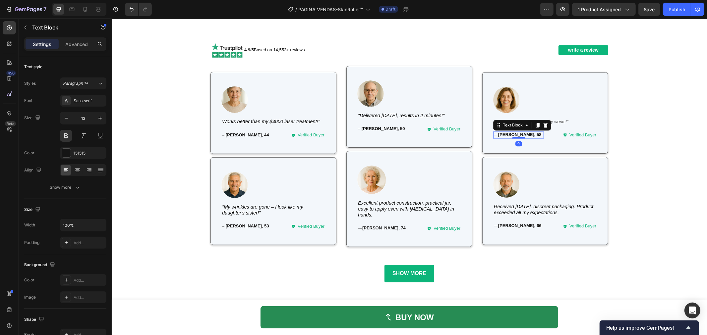
click at [506, 132] on strong "Linda, 58" at bounding box center [519, 134] width 43 height 5
click at [258, 119] on icon "Works better than my $4000 laser treatment!"" at bounding box center [271, 121] width 98 height 5
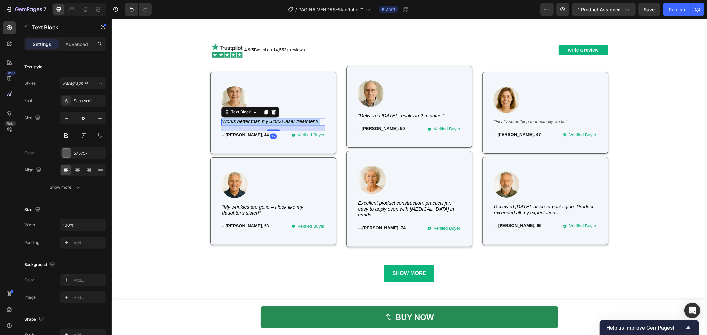
click at [258, 119] on icon "Works better than my $4000 laser treatment!"" at bounding box center [271, 121] width 98 height 5
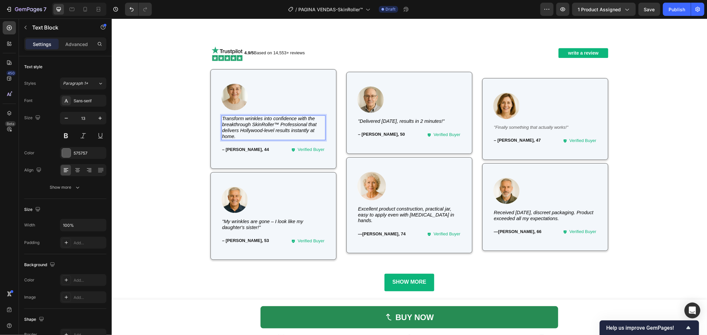
click at [231, 127] on icon "Transform wrinkles into confidence with the breakthrough SkinRoller™ Profession…" at bounding box center [269, 127] width 94 height 23
click at [268, 122] on icon "Transform wrinkles into confidence with the breakthrough SkinRoller™ Profession…" at bounding box center [269, 127] width 94 height 23
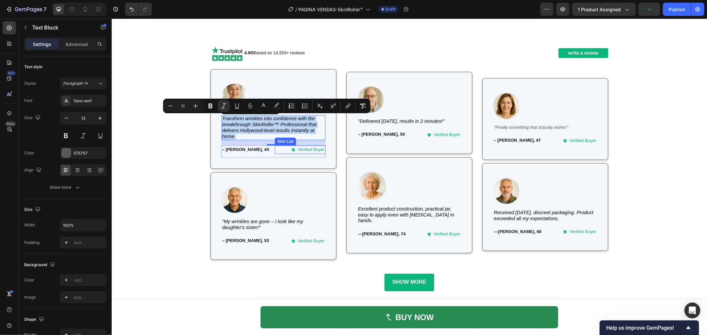
click at [281, 123] on icon "Transform wrinkles into confidence with the breakthrough SkinRoller™ Profession…" at bounding box center [269, 127] width 94 height 23
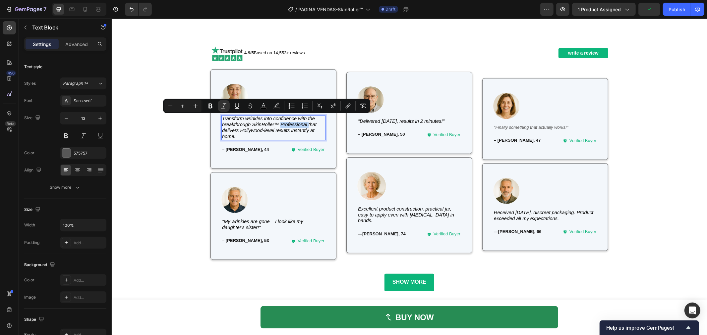
click at [281, 123] on icon "Transform wrinkles into confidence with the breakthrough SkinRoller™ Profession…" at bounding box center [269, 127] width 94 height 23
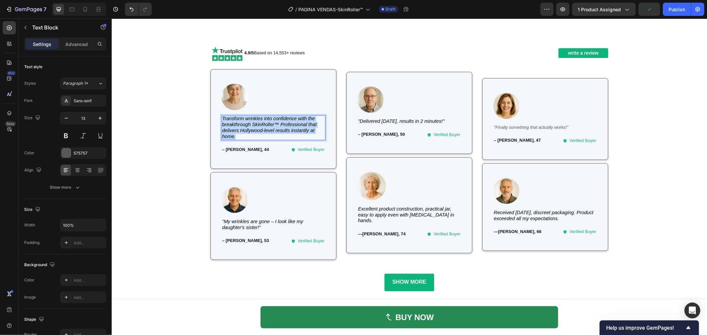
click at [281, 123] on icon "Transform wrinkles into confidence with the breakthrough SkinRoller™ Profession…" at bounding box center [269, 127] width 94 height 23
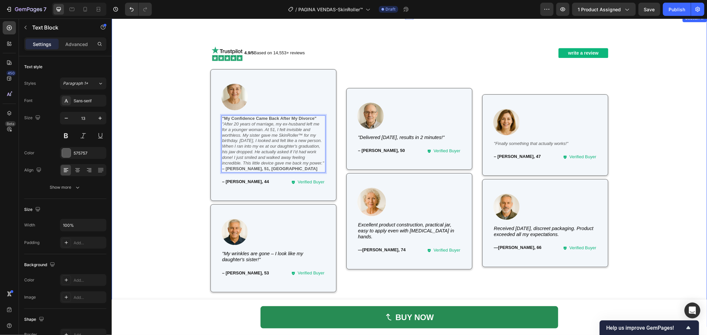
click at [194, 139] on div "Image 4.9/5 Based on 14,553+ reviews Text Block write a review Button Row Image…" at bounding box center [408, 182] width 585 height 283
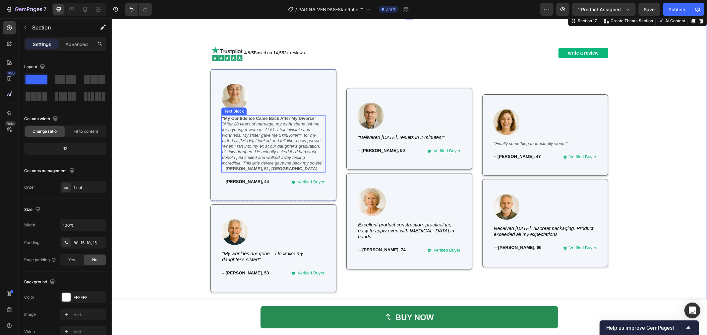
click at [251, 147] on icon ""After 20 years of marriage, my ex-husband left me for a younger woman. At 51, …" at bounding box center [273, 144] width 102 height 44
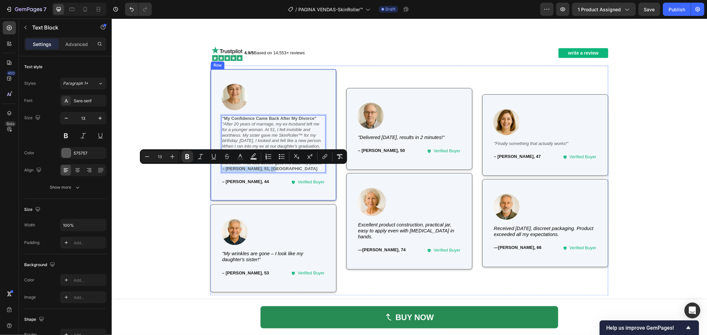
drag, startPoint x: 270, startPoint y: 169, endPoint x: 217, endPoint y: 169, distance: 53.0
copy strong "– [PERSON_NAME], 51, [GEOGRAPHIC_DATA]"
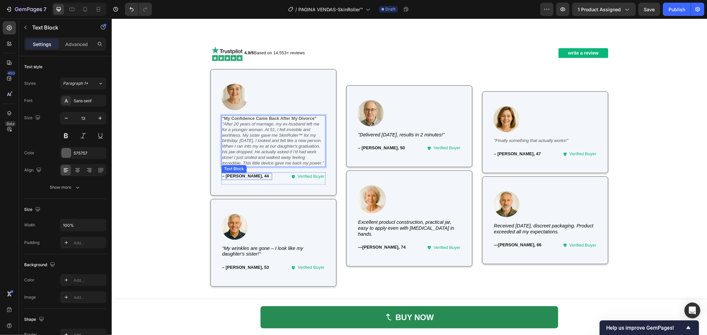
click at [228, 176] on p "– Amy, 44" at bounding box center [246, 177] width 49 height 6
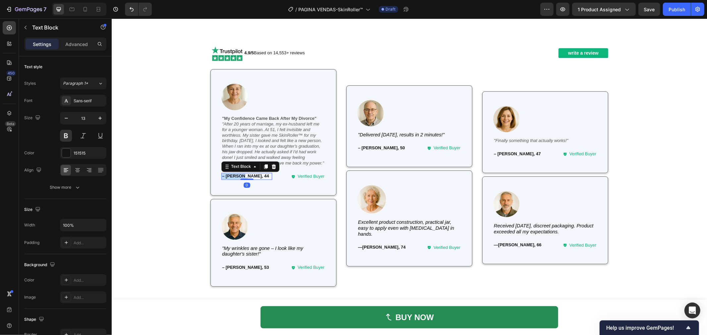
click at [228, 176] on p "– Amy, 44" at bounding box center [246, 177] width 49 height 6
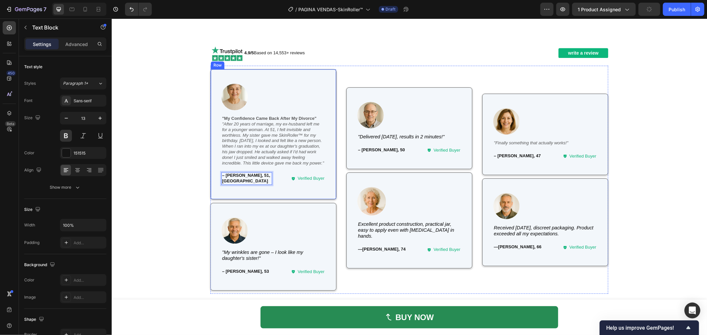
click at [187, 182] on div "Image 4.9/5 Based on 14,553+ reviews Text Block write a review Button Row Image…" at bounding box center [408, 181] width 585 height 281
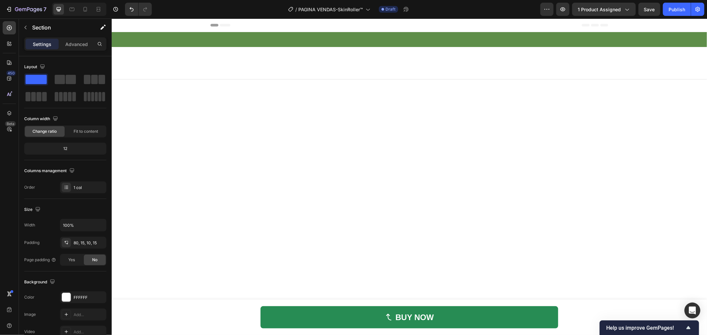
scroll to position [3195, 0]
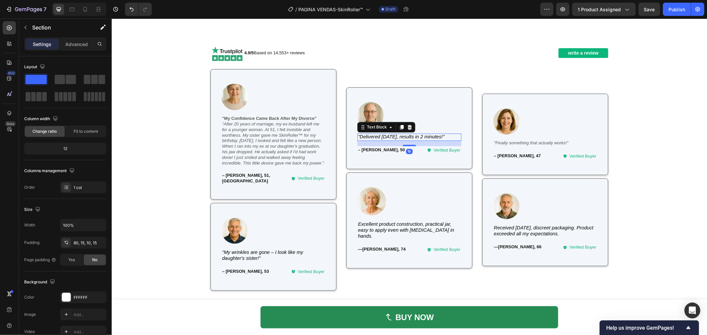
click at [400, 139] on icon ""Delivered [DATE], results in 2 minutes!"" at bounding box center [400, 136] width 86 height 5
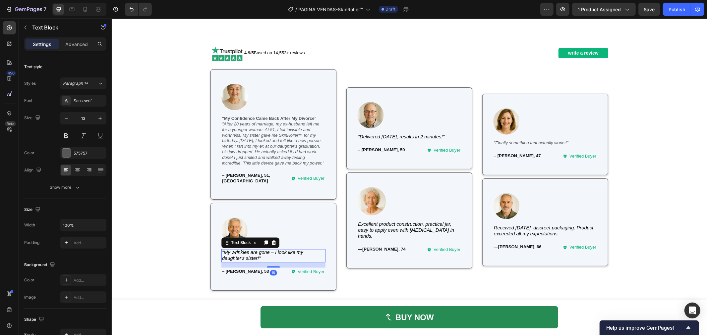
click at [244, 250] on icon ""My wrinkles are gone – I look like my daughter's sister!"" at bounding box center [262, 255] width 81 height 11
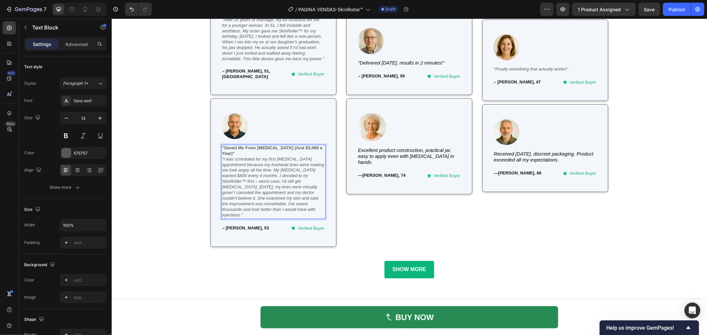
scroll to position [3306, 0]
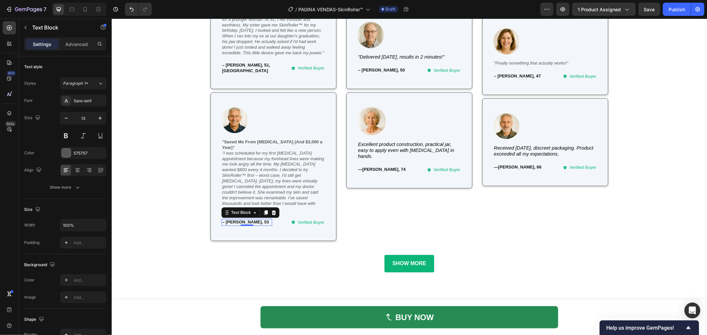
click at [236, 219] on p "– [PERSON_NAME], 53" at bounding box center [246, 222] width 49 height 6
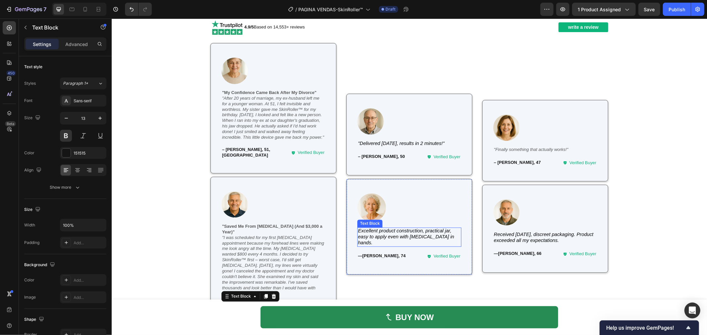
scroll to position [3195, 0]
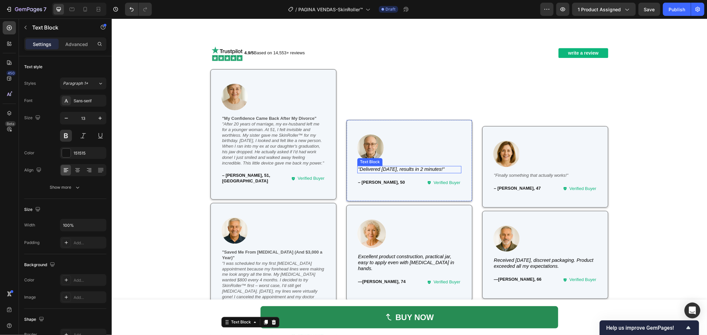
click at [386, 167] on icon ""Delivered [DATE], results in 2 minutes!"" at bounding box center [400, 169] width 86 height 5
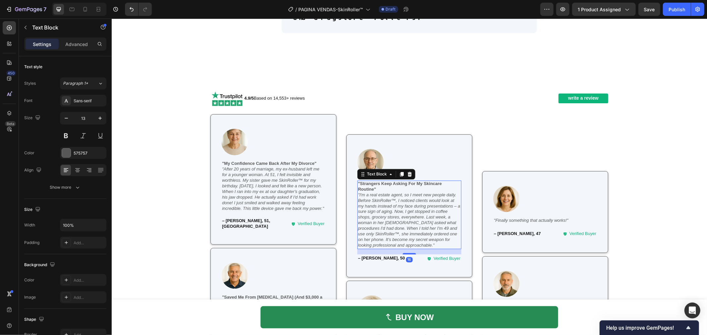
scroll to position [3155, 0]
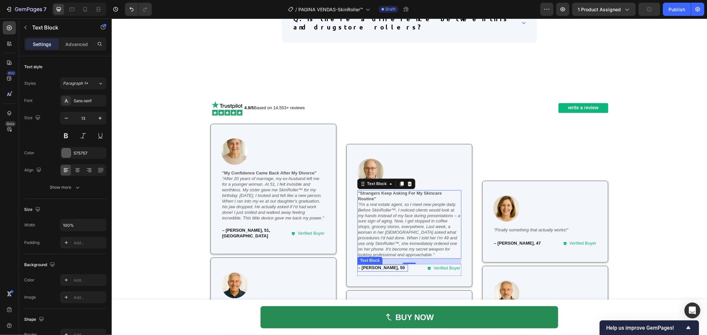
click at [371, 265] on p "– [PERSON_NAME], 50" at bounding box center [381, 268] width 49 height 6
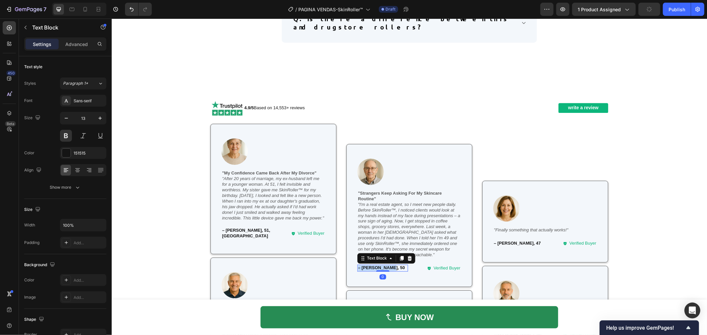
click at [371, 265] on p "– [PERSON_NAME], 50" at bounding box center [381, 268] width 49 height 6
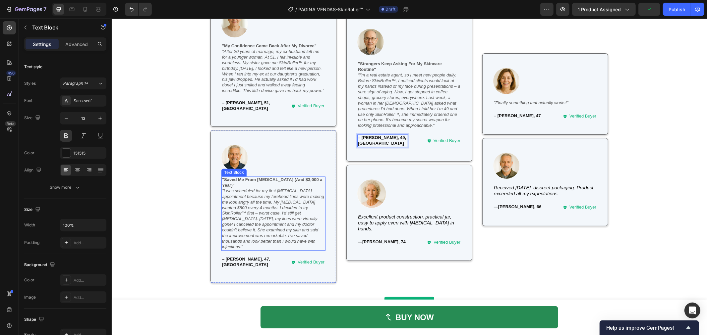
scroll to position [3262, 0]
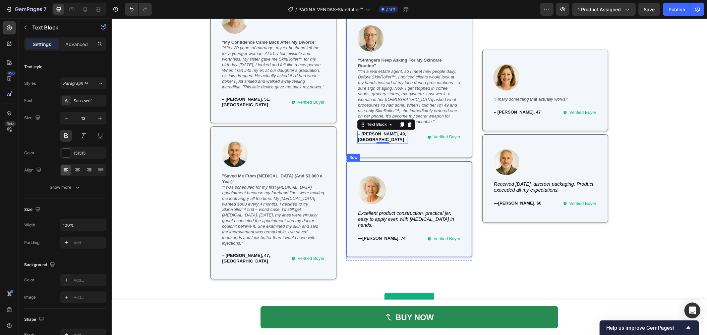
click at [392, 202] on div "Image Row Excellent product construction, practical jar, easy to apply even wit…" at bounding box center [409, 209] width 104 height 74
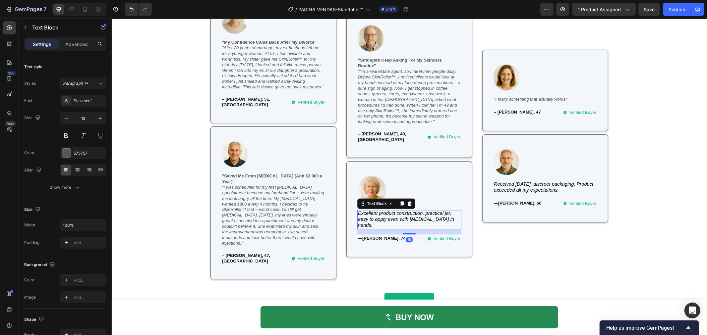
click at [389, 210] on icon "Excellent product construction, practical jar, easy to apply even with [MEDICAL…" at bounding box center [405, 218] width 96 height 17
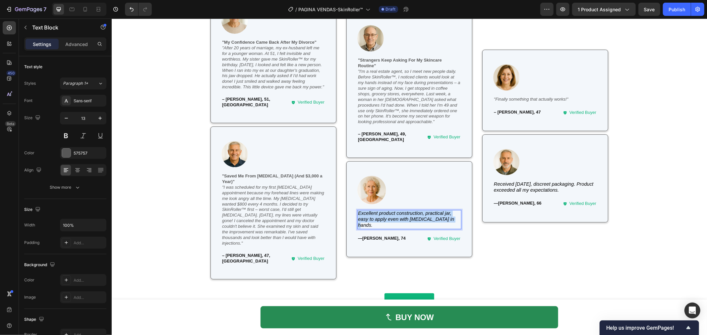
click at [389, 210] on icon "Excellent product construction, practical jar, easy to apply even with [MEDICAL…" at bounding box center [405, 218] width 96 height 17
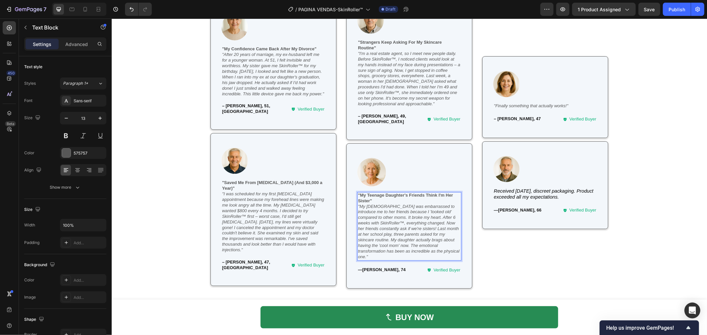
scroll to position [3251, 0]
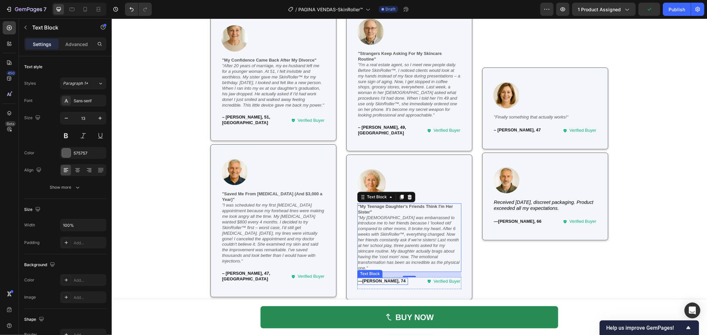
click at [390, 278] on p "— [PERSON_NAME], 74" at bounding box center [381, 281] width 49 height 6
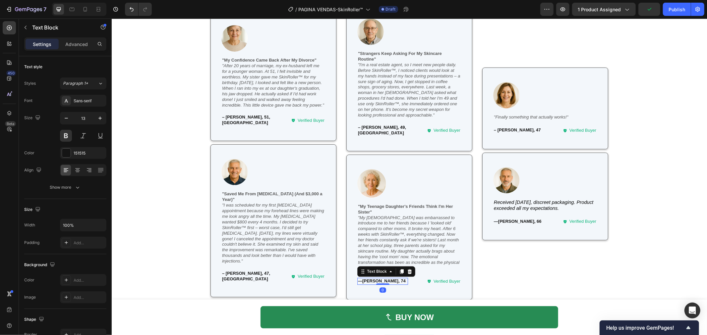
click at [390, 278] on p "— [PERSON_NAME], 74" at bounding box center [381, 281] width 49 height 6
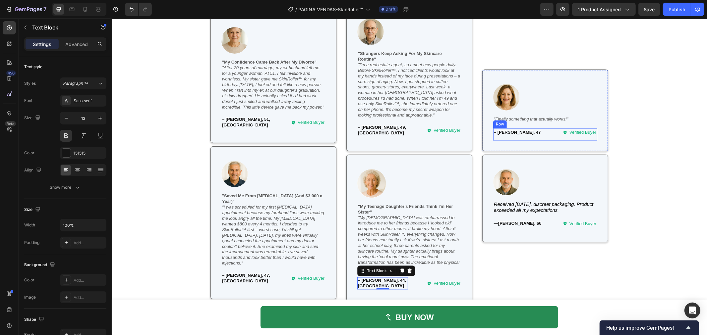
click at [522, 116] on icon ""Finally something that actually works!"" at bounding box center [530, 118] width 75 height 5
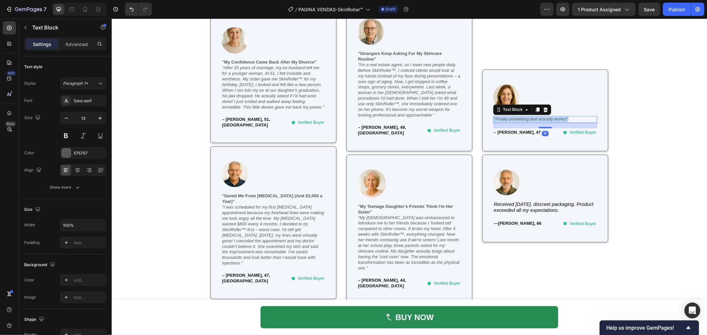
click at [522, 116] on icon ""Finally something that actually works!"" at bounding box center [530, 118] width 75 height 5
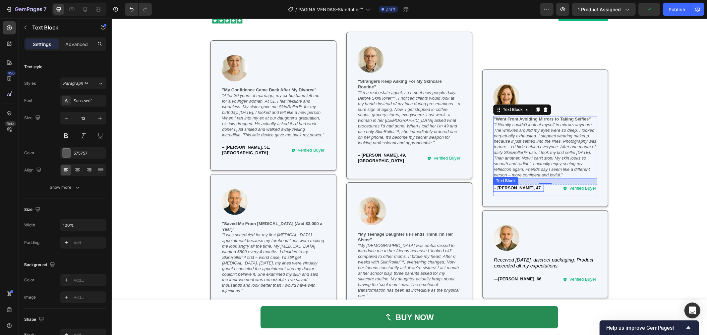
click at [509, 185] on p "– [PERSON_NAME], 47" at bounding box center [517, 188] width 49 height 6
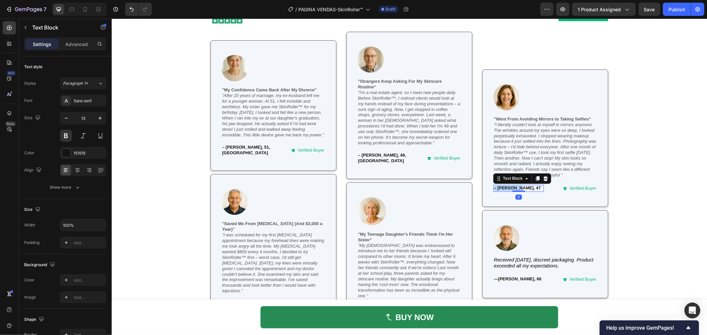
click at [509, 185] on p "– [PERSON_NAME], 47" at bounding box center [517, 188] width 49 height 6
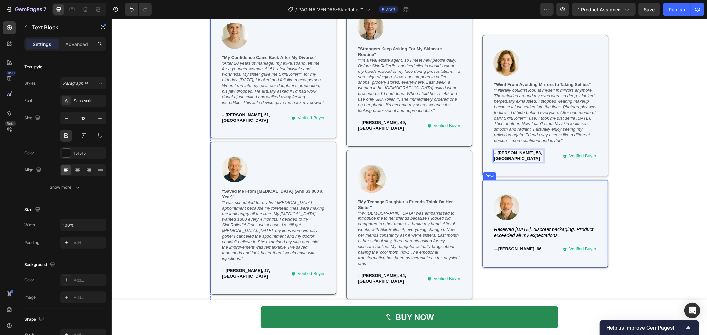
scroll to position [3333, 0]
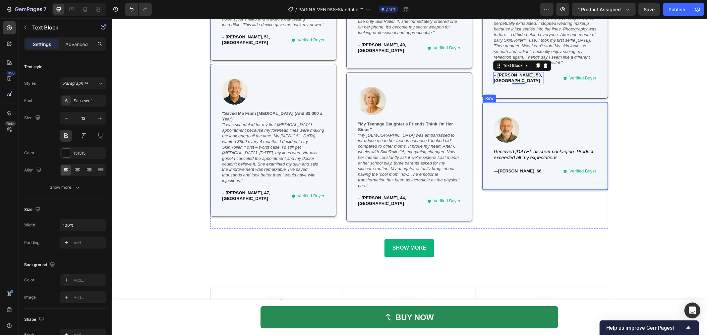
click at [537, 149] on icon "Received [DATE], discreet packaging. Product exceeded all my expectations." at bounding box center [542, 154] width 99 height 11
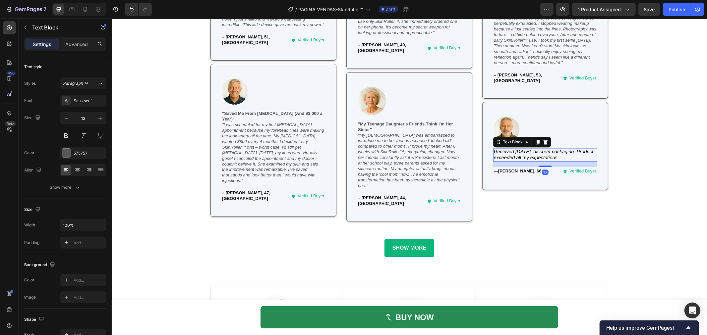
click at [537, 149] on icon "Received [DATE], discreet packaging. Product exceeded all my expectations." at bounding box center [542, 154] width 99 height 11
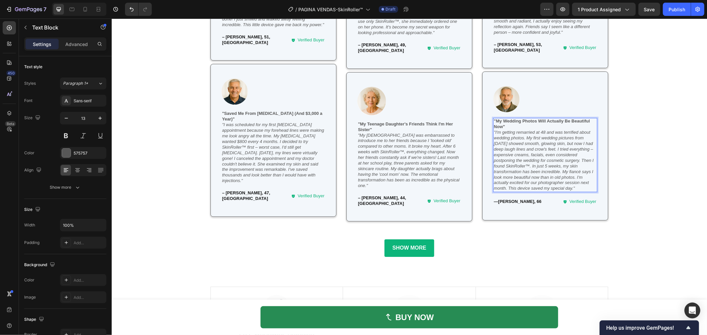
scroll to position [3300, 0]
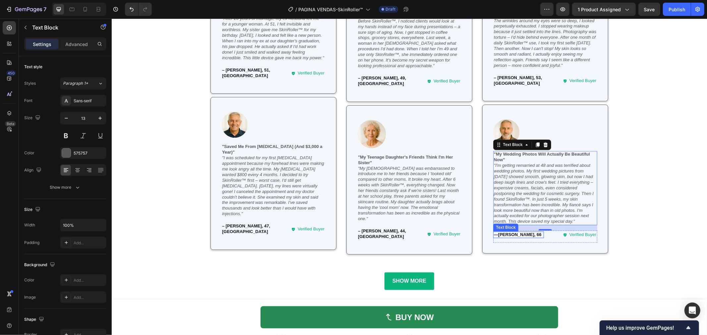
click at [521, 232] on p "— [PERSON_NAME], 66" at bounding box center [517, 235] width 49 height 6
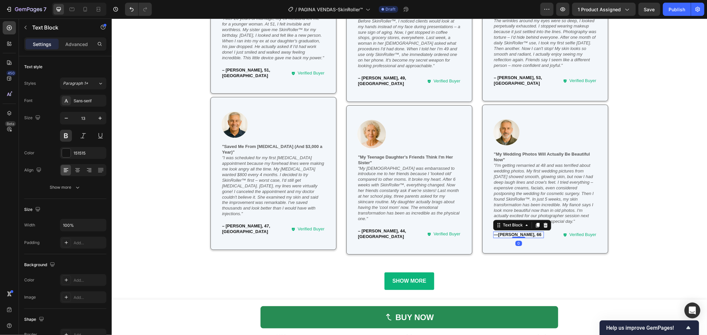
scroll to position [3297, 0]
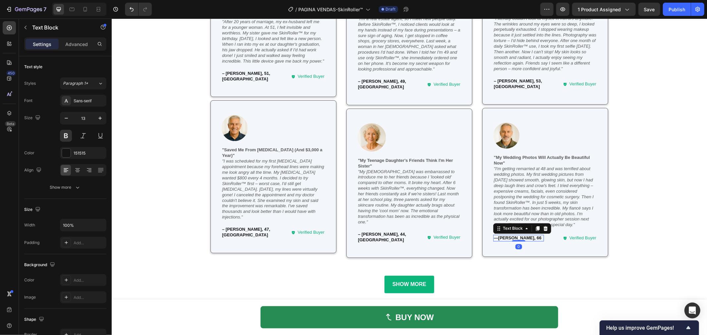
click at [521, 230] on div "Text Block" at bounding box center [522, 228] width 58 height 11
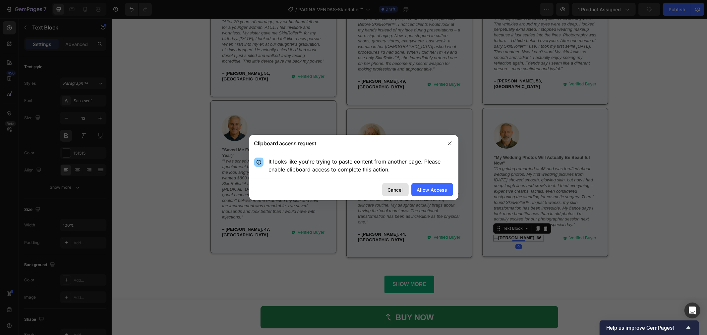
click at [390, 191] on div "Cancel" at bounding box center [395, 189] width 15 height 7
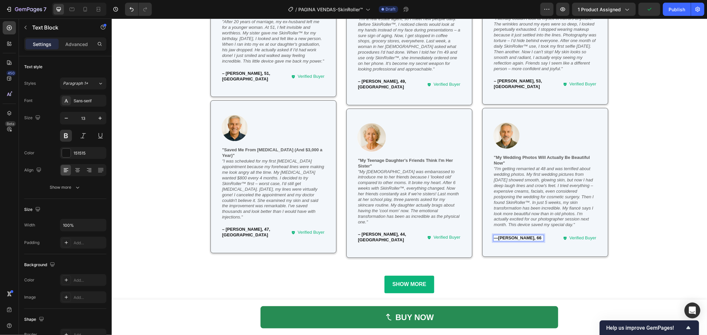
click at [527, 235] on p "— [PERSON_NAME], 66" at bounding box center [517, 238] width 49 height 6
click at [622, 188] on div "Image 4.9/5 Based on 14,553+ reviews Text Block write a review Button Row Image…" at bounding box center [408, 111] width 585 height 364
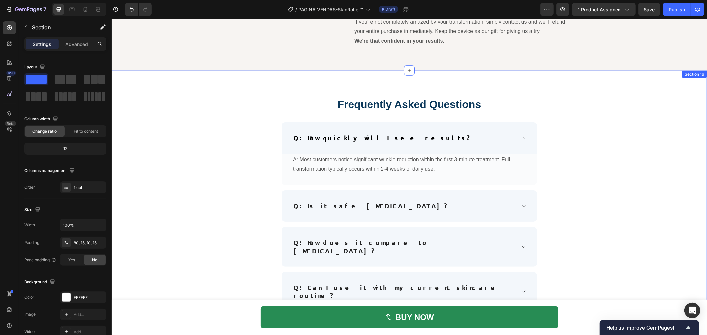
scroll to position [2675, 0]
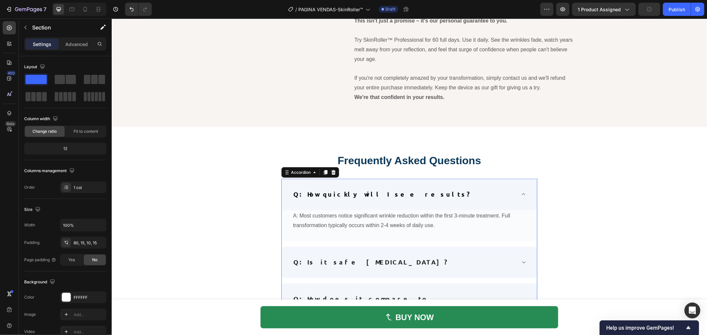
click at [520, 194] on icon at bounding box center [522, 193] width 5 height 5
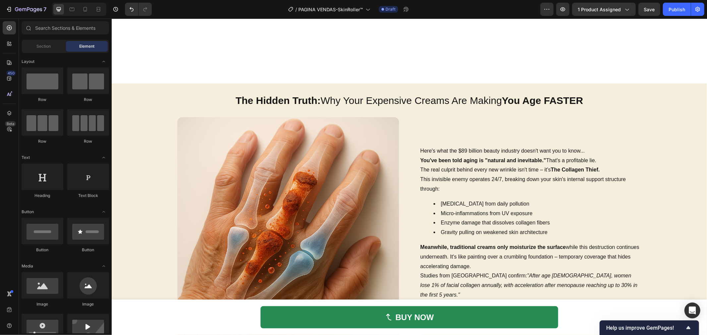
scroll to position [699, 0]
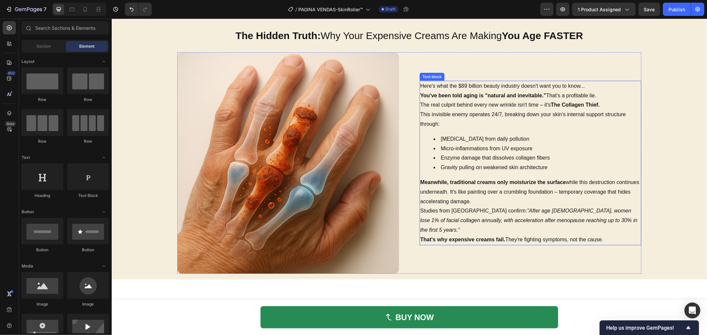
click at [452, 129] on p "This invisible enemy operates 24/7, breaking down your skin's internal support …" at bounding box center [530, 119] width 220 height 19
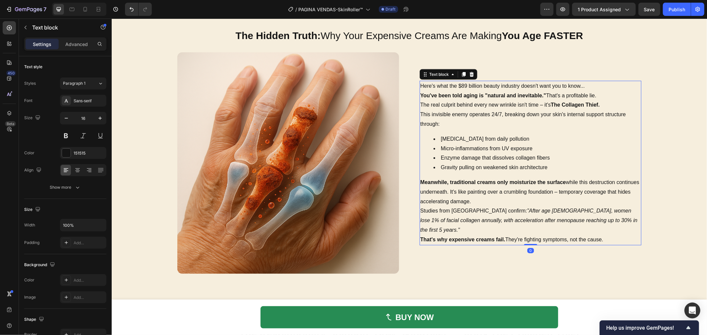
click at [465, 129] on p "This invisible enemy operates 24/7, breaking down your skin's internal support …" at bounding box center [530, 119] width 220 height 19
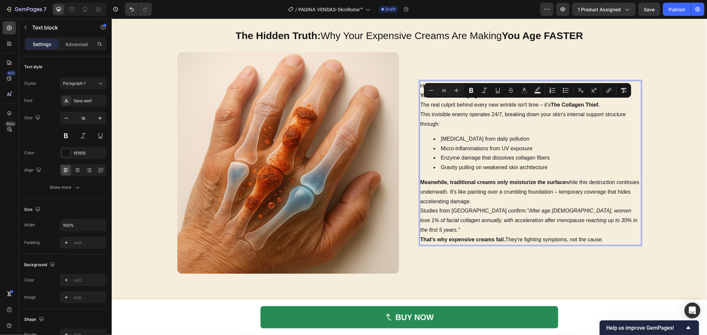
copy div "Here's what the $89 billion beauty industry doesn't want you to know... You've …"
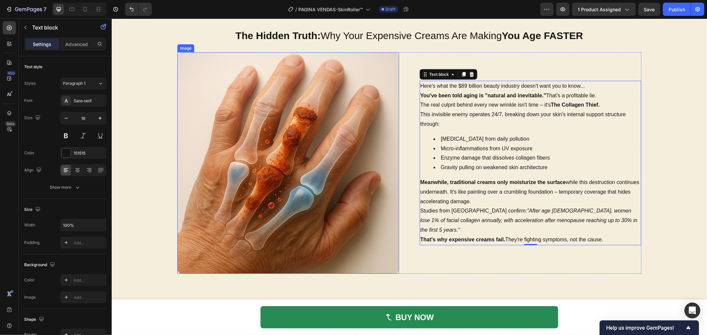
drag, startPoint x: 258, startPoint y: 185, endPoint x: 201, endPoint y: 179, distance: 57.0
click at [258, 185] on img at bounding box center [288, 163] width 222 height 222
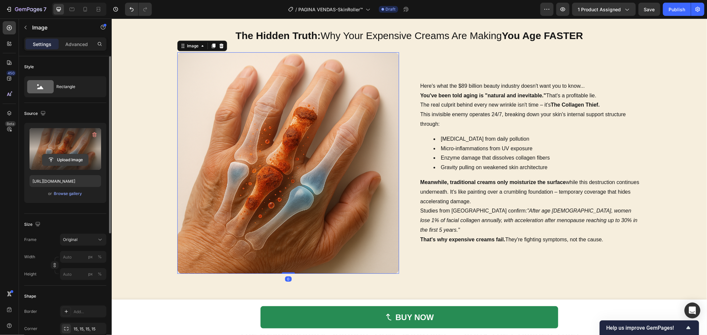
click at [67, 154] on input "file" at bounding box center [65, 159] width 46 height 11
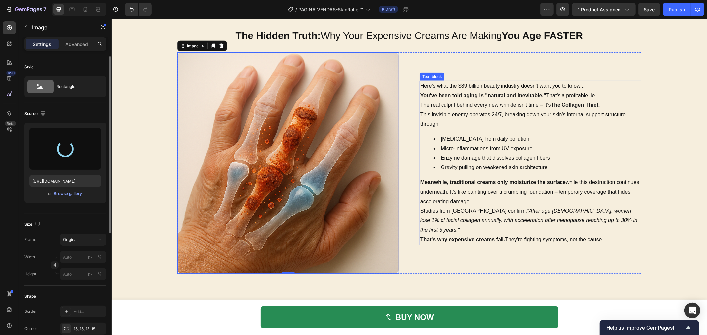
type input "[URL][DOMAIN_NAME]"
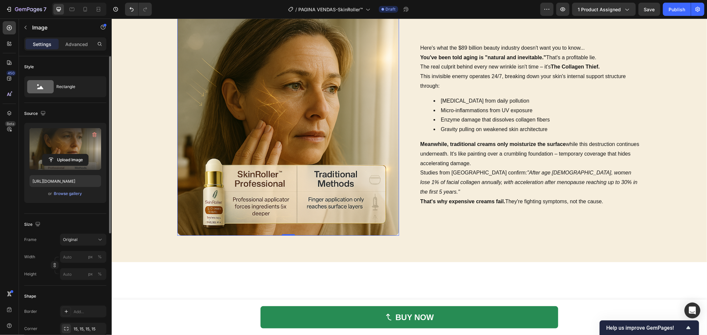
scroll to position [663, 0]
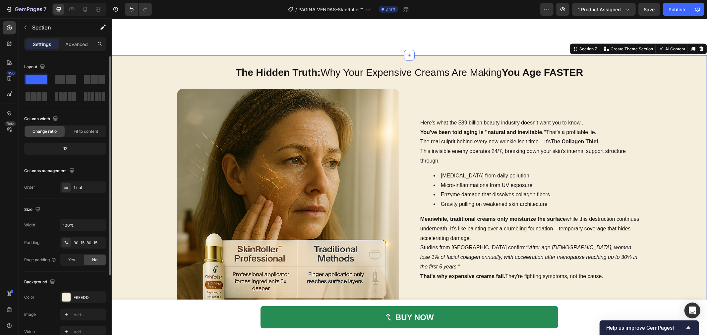
click at [125, 169] on div "The Hidden Truth: Why Your Expensive Creams Are Making You Age FASTER Heading I…" at bounding box center [408, 187] width 585 height 245
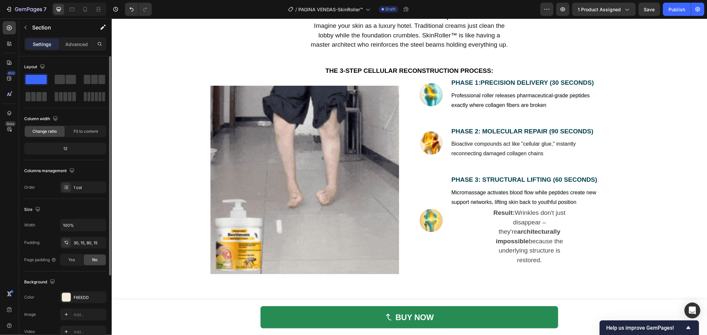
scroll to position [1141, 0]
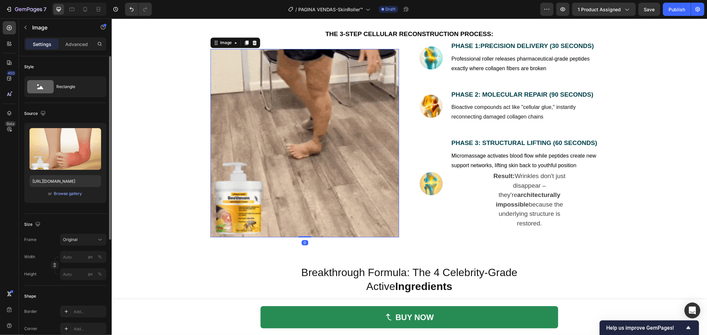
click at [328, 156] on img at bounding box center [304, 143] width 188 height 188
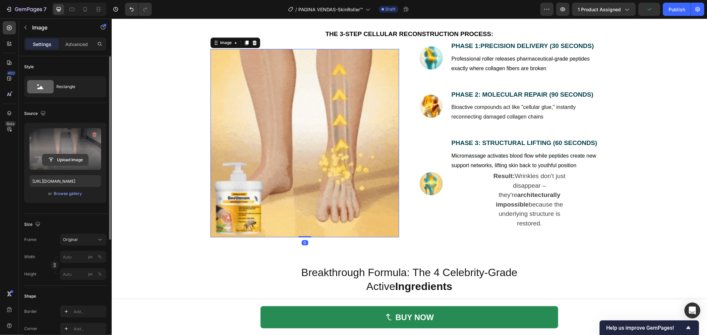
click at [70, 154] on input "file" at bounding box center [65, 159] width 46 height 11
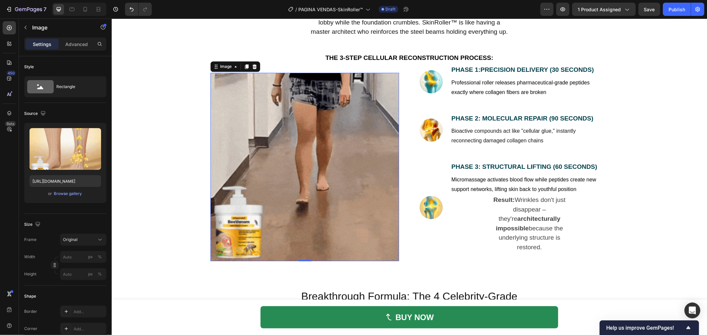
scroll to position [1104, 0]
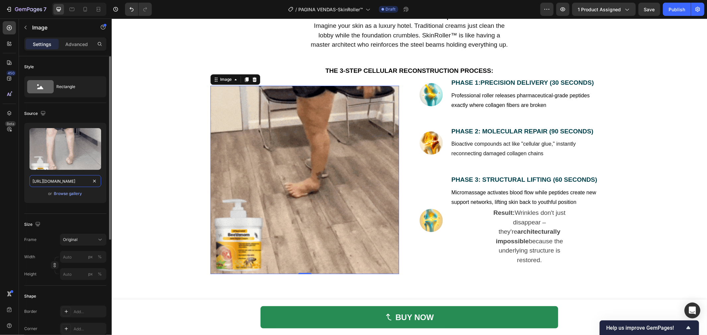
click at [67, 183] on input "[URL][DOMAIN_NAME]" at bounding box center [65, 181] width 72 height 12
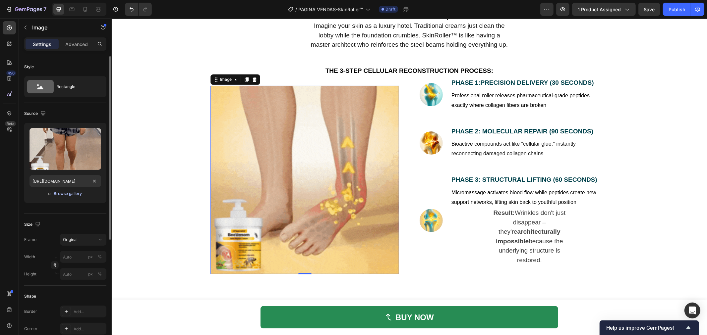
click at [60, 190] on button "Browse gallery" at bounding box center [68, 193] width 29 height 7
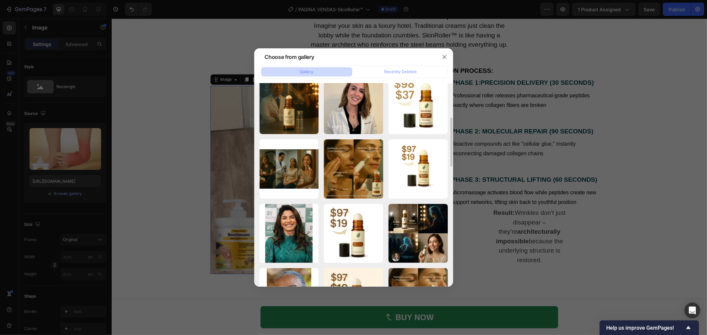
scroll to position [106, 0]
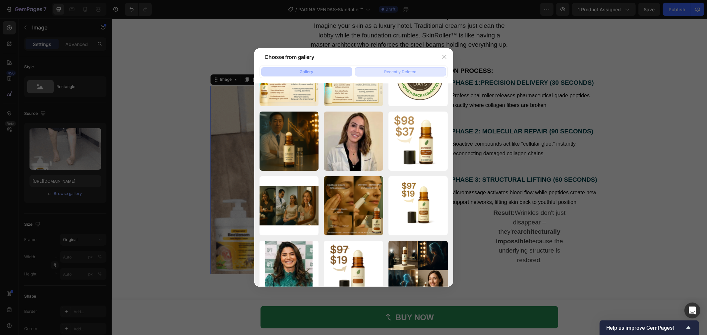
click at [413, 75] on button "Recently Deleted" at bounding box center [400, 71] width 91 height 9
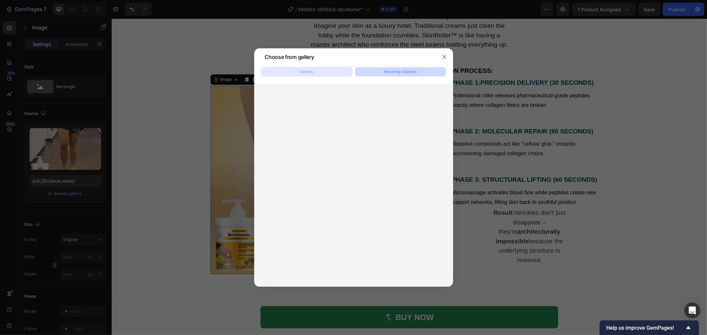
click at [315, 73] on button "Gallery" at bounding box center [306, 71] width 91 height 9
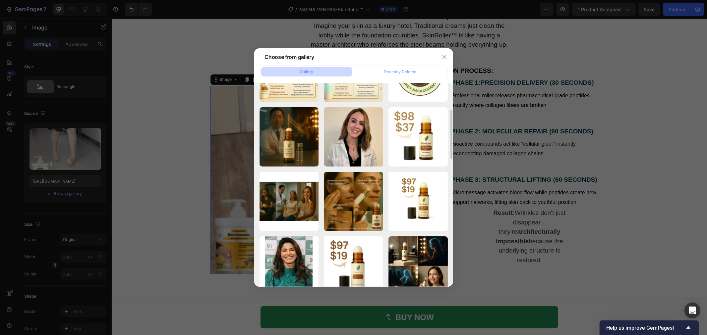
scroll to position [0, 0]
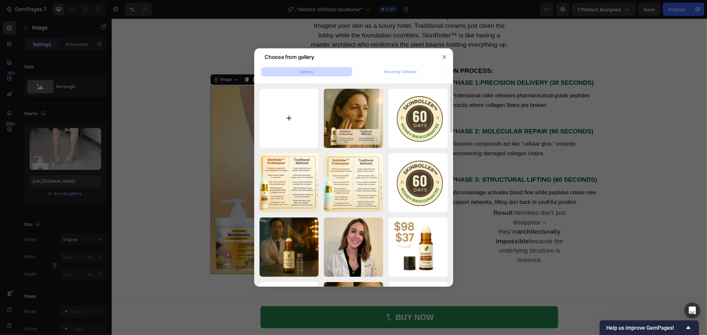
click at [296, 110] on input "file" at bounding box center [288, 118] width 59 height 59
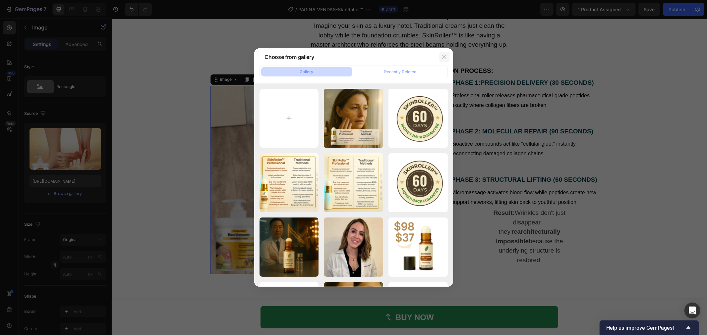
click at [445, 58] on icon "button" at bounding box center [444, 57] width 4 height 4
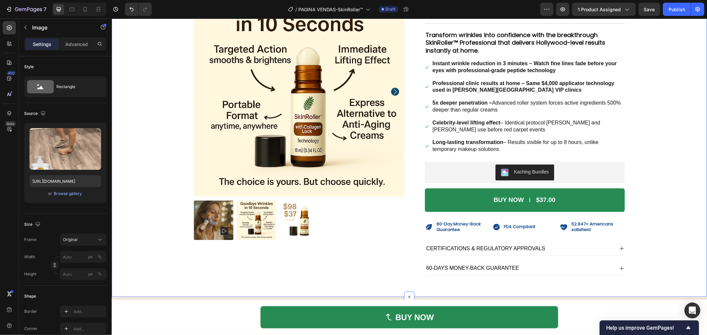
scroll to position [147, 0]
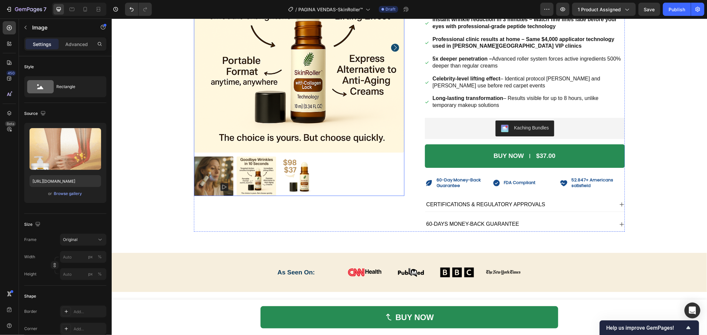
click at [214, 176] on img at bounding box center [212, 175] width 39 height 39
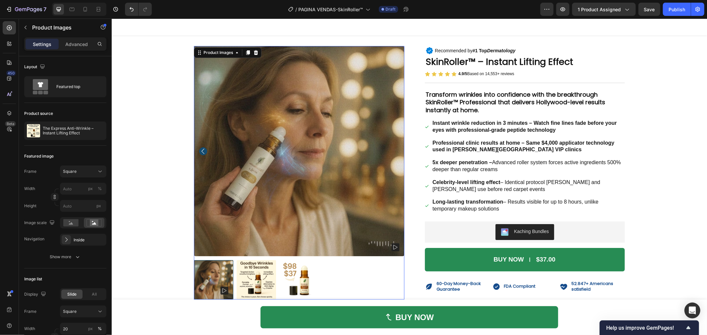
scroll to position [37, 0]
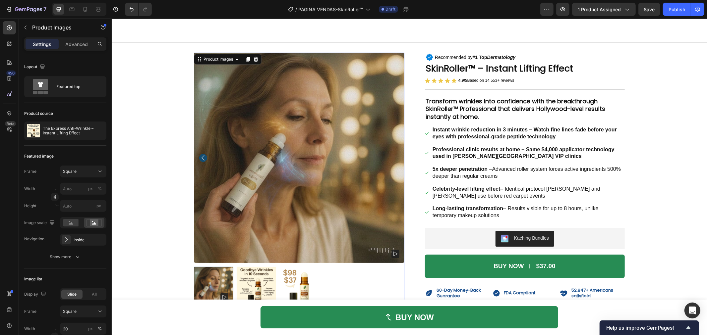
click at [244, 132] on img at bounding box center [298, 157] width 210 height 210
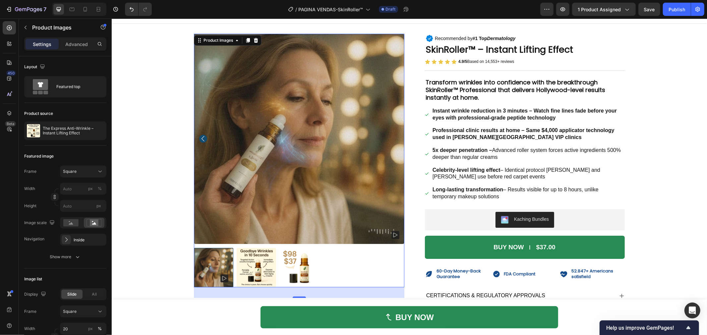
click at [393, 239] on rect at bounding box center [395, 235] width 8 height 8
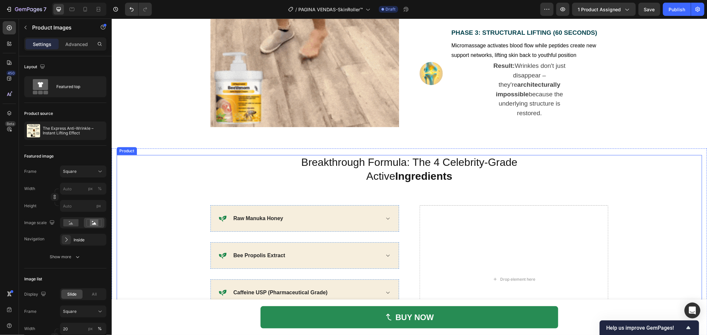
scroll to position [1067, 0]
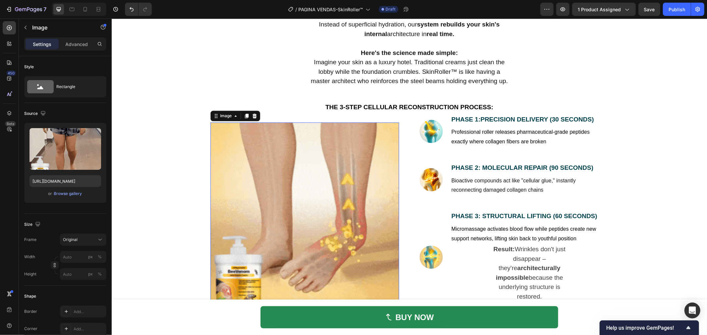
click at [372, 199] on img at bounding box center [304, 216] width 188 height 188
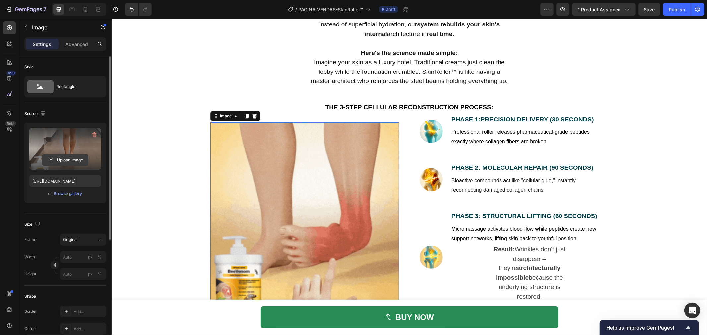
click at [77, 161] on input "file" at bounding box center [65, 159] width 46 height 11
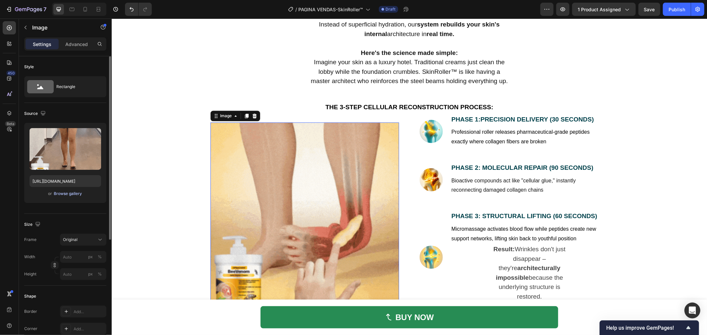
click at [80, 196] on div "Browse gallery" at bounding box center [68, 194] width 28 height 6
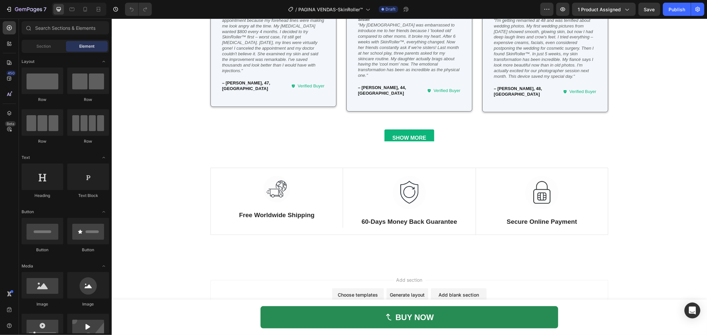
scroll to position [2903, 0]
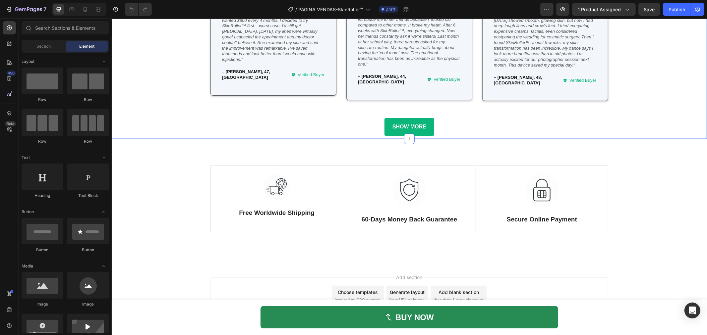
drag, startPoint x: 706, startPoint y: 308, endPoint x: 700, endPoint y: 78, distance: 230.0
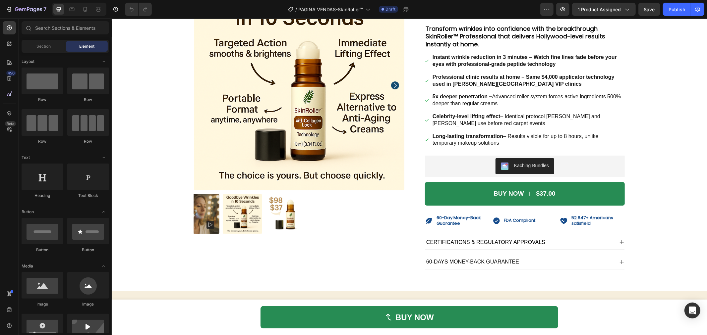
scroll to position [0, 0]
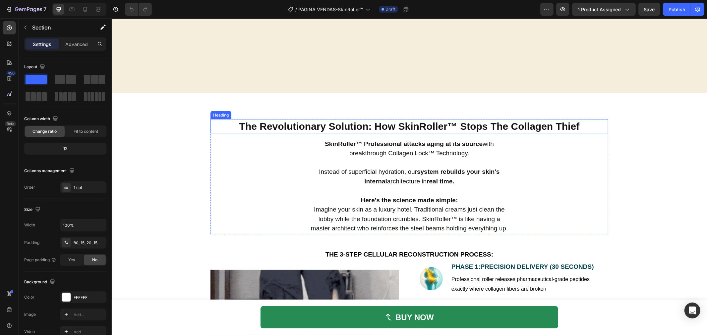
click at [305, 117] on div "The Revolutionary Solution: How SkinRoller™ Stops The Collagen Thief Heading Sk…" at bounding box center [408, 285] width 595 height 387
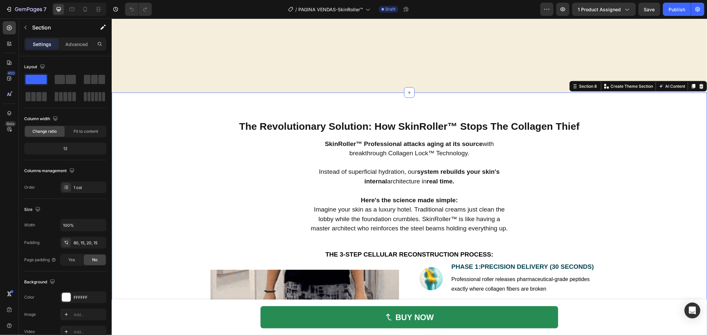
scroll to position [1031, 0]
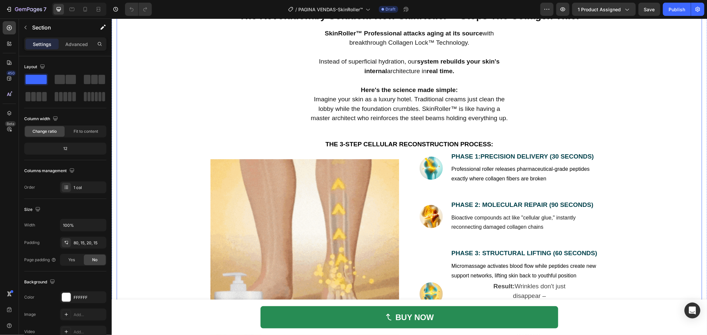
click at [306, 169] on img at bounding box center [304, 253] width 188 height 188
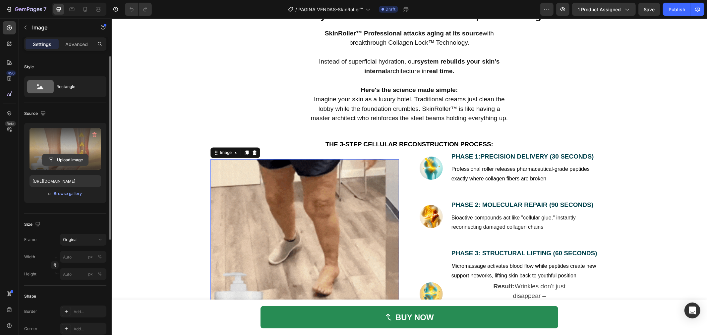
click at [59, 160] on input "file" at bounding box center [65, 159] width 46 height 11
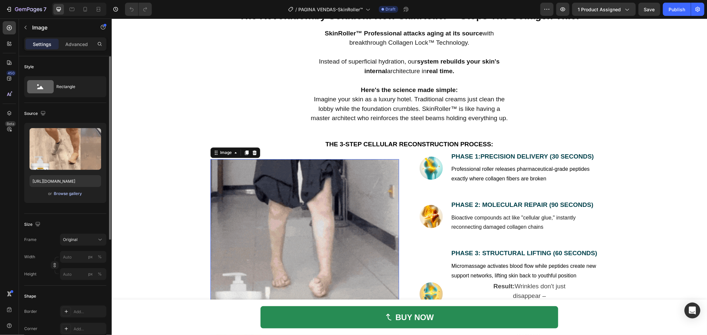
click at [68, 191] on div "Browse gallery" at bounding box center [68, 194] width 28 height 6
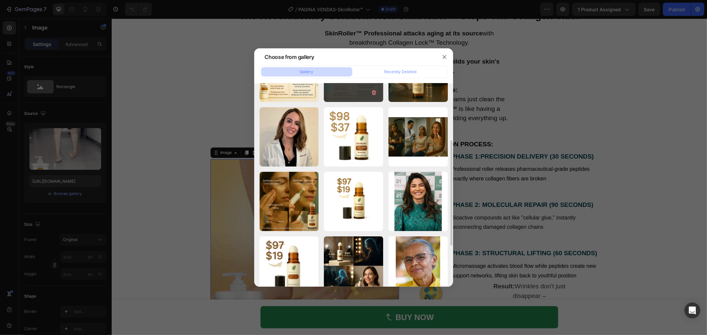
scroll to position [0, 0]
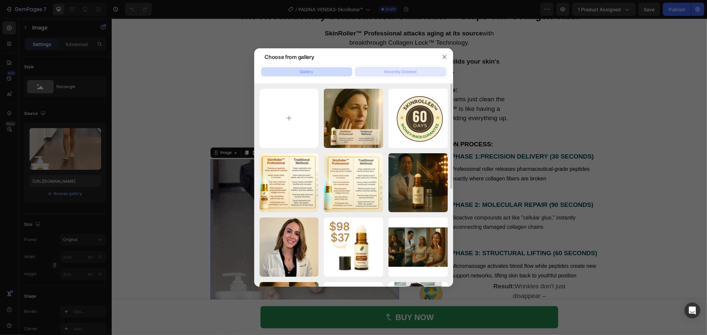
click at [413, 72] on div "Recently Deleted" at bounding box center [400, 72] width 32 height 6
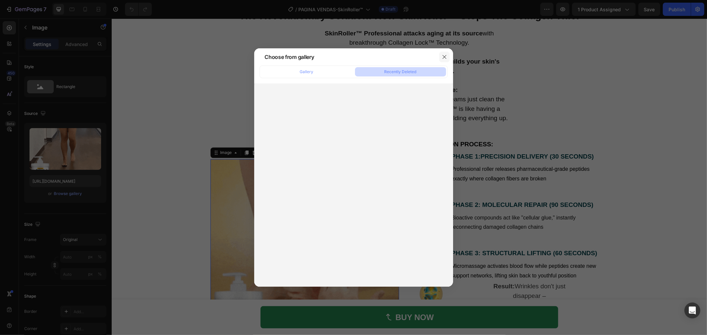
click at [443, 57] on icon "button" at bounding box center [444, 56] width 5 height 5
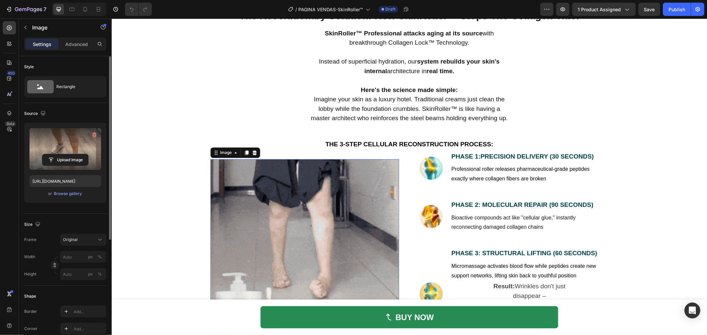
click at [70, 146] on label at bounding box center [65, 149] width 72 height 42
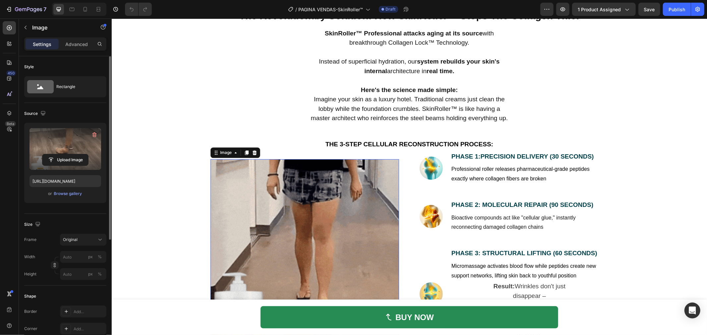
click at [70, 154] on input "file" at bounding box center [65, 159] width 46 height 11
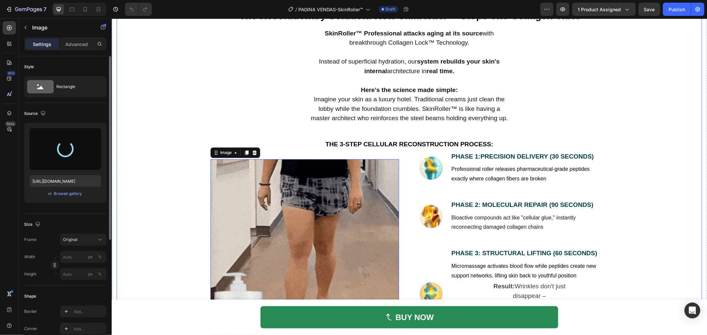
type input "[URL][DOMAIN_NAME]"
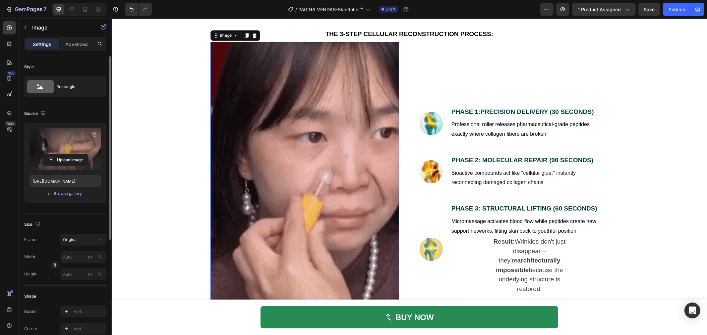
scroll to position [110, 0]
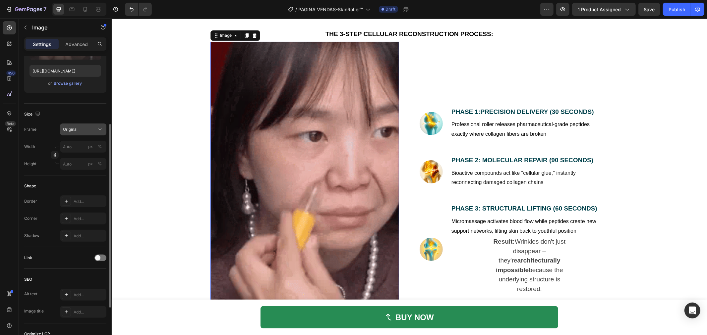
click at [93, 130] on div "Original" at bounding box center [79, 130] width 32 height 6
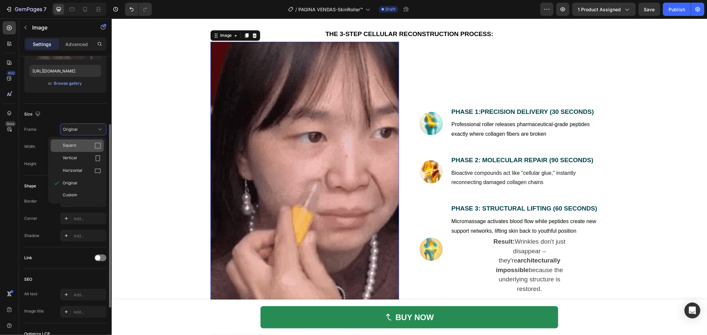
click at [90, 143] on div "Square" at bounding box center [82, 145] width 38 height 7
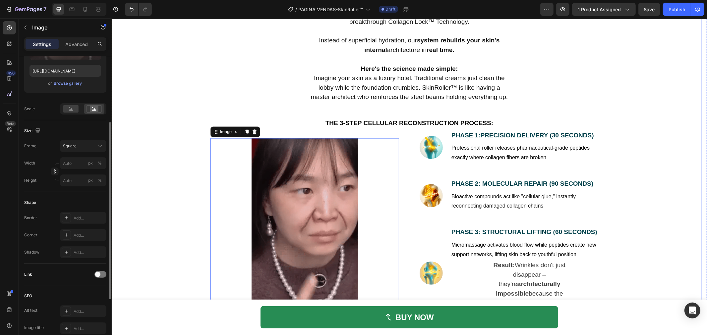
scroll to position [994, 0]
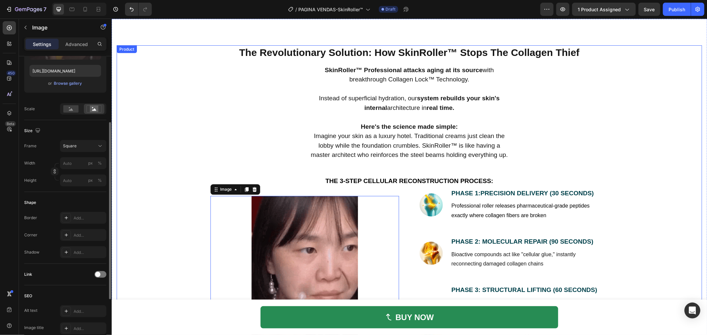
click at [165, 200] on div "The Revolutionary Solution: How SkinRoller™ Stops The Collagen Thief Heading Sk…" at bounding box center [408, 222] width 585 height 354
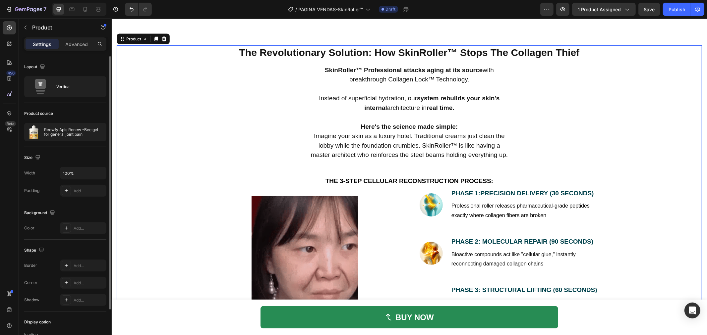
scroll to position [1067, 0]
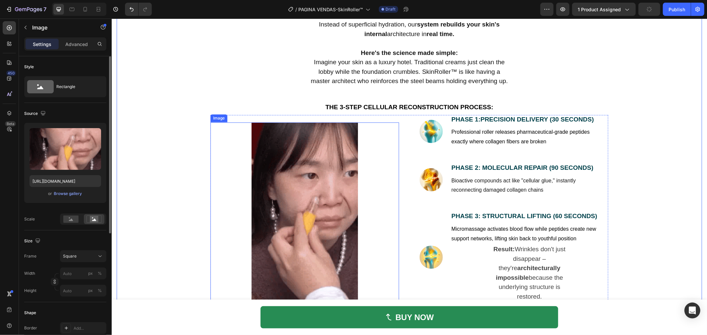
click at [277, 194] on img at bounding box center [304, 216] width 188 height 188
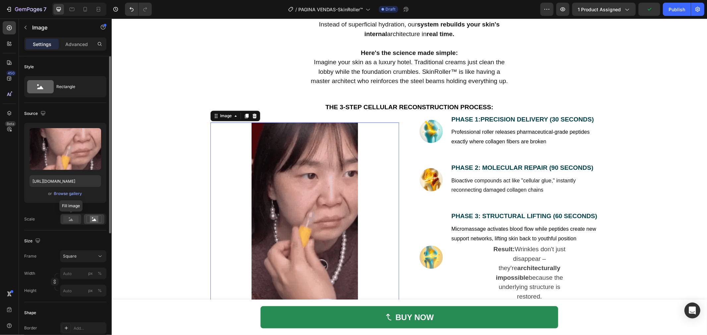
click at [78, 220] on rect at bounding box center [70, 219] width 15 height 7
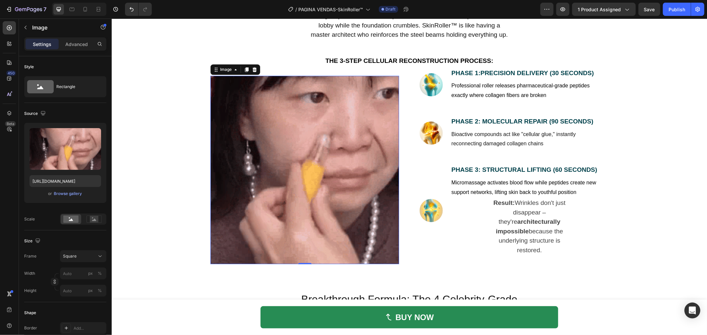
scroll to position [1104, 0]
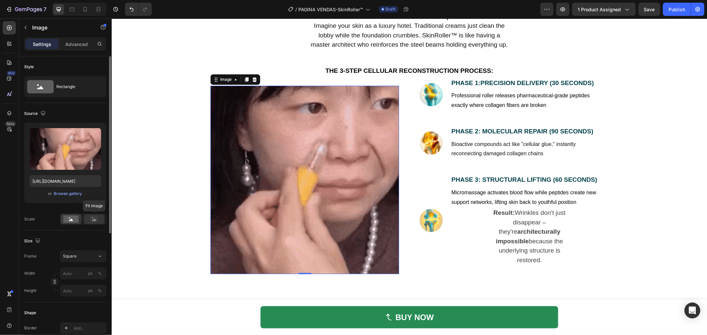
click at [90, 216] on rect at bounding box center [94, 219] width 9 height 7
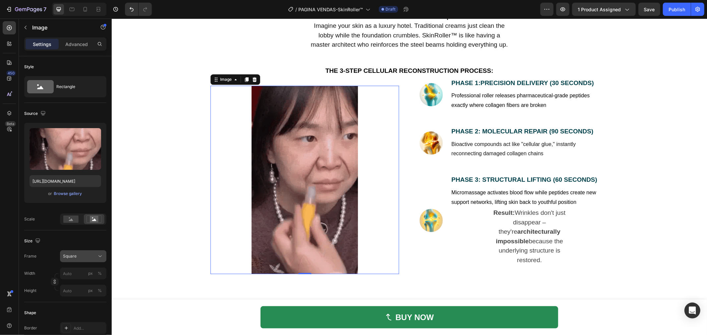
click at [86, 256] on div "Square" at bounding box center [79, 256] width 32 height 6
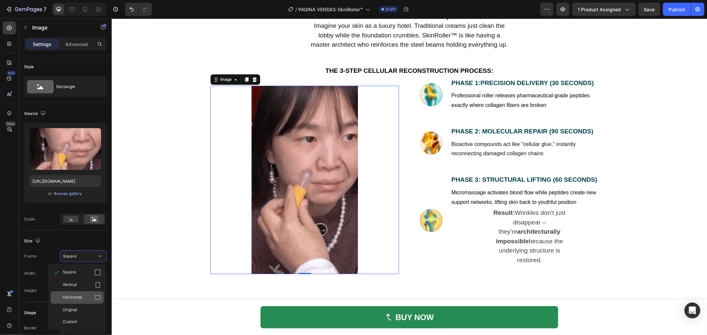
click at [93, 296] on div "Horizontal" at bounding box center [82, 297] width 38 height 7
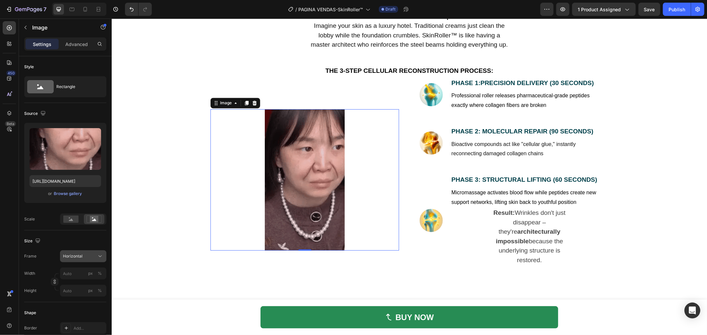
click at [96, 259] on div "Horizontal" at bounding box center [83, 256] width 40 height 7
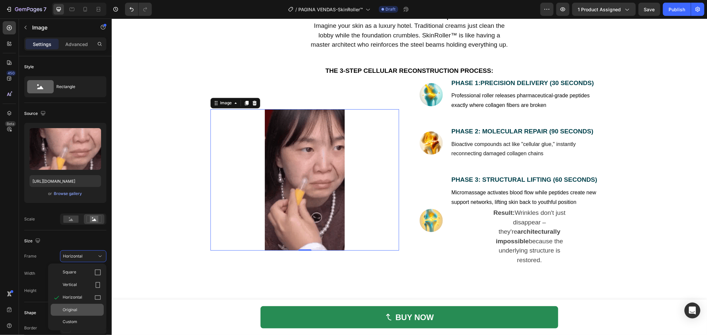
click at [83, 310] on div "Original" at bounding box center [82, 310] width 38 height 6
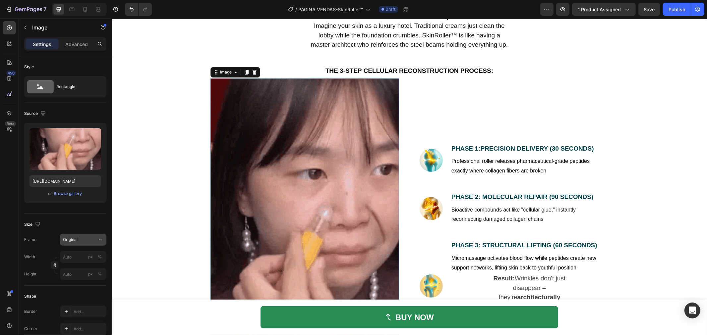
click at [92, 242] on div "Original" at bounding box center [79, 240] width 32 height 6
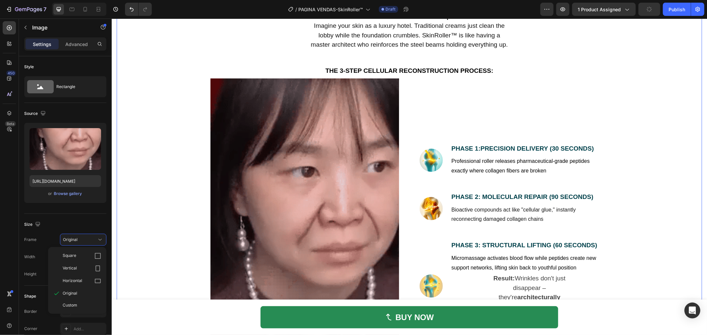
click at [168, 209] on div "The Revolutionary Solution: How SkinRoller™ Stops The Collagen Thief Heading Sk…" at bounding box center [408, 177] width 585 height 485
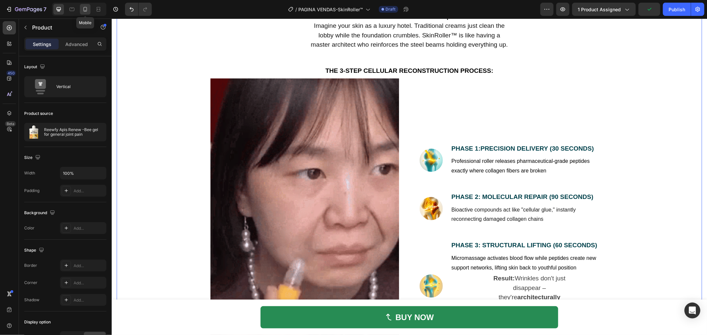
click at [84, 13] on div at bounding box center [85, 9] width 11 height 11
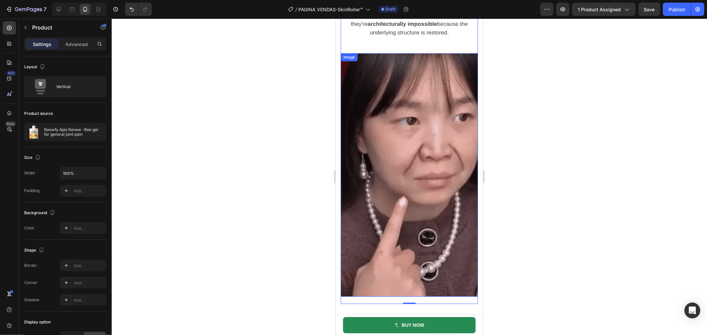
scroll to position [1396, 0]
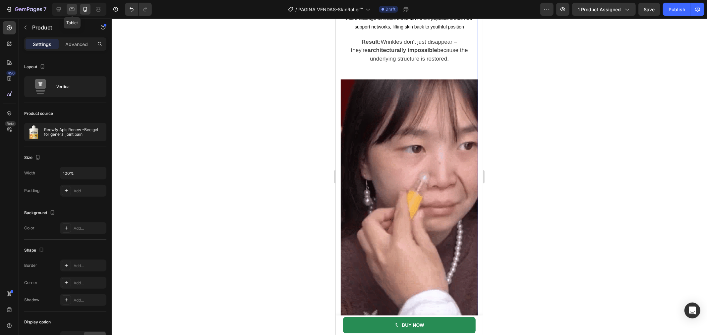
click at [70, 10] on icon at bounding box center [72, 10] width 5 height 4
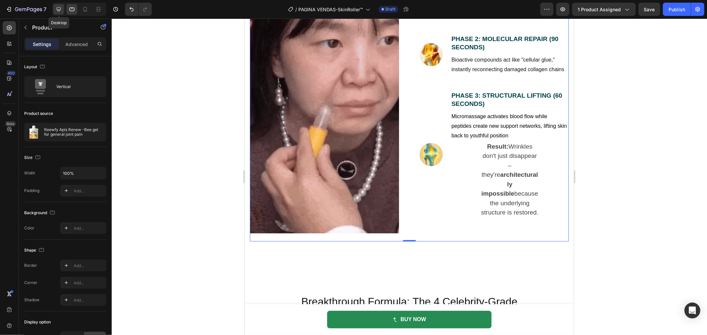
click at [63, 9] on div at bounding box center [58, 9] width 11 height 11
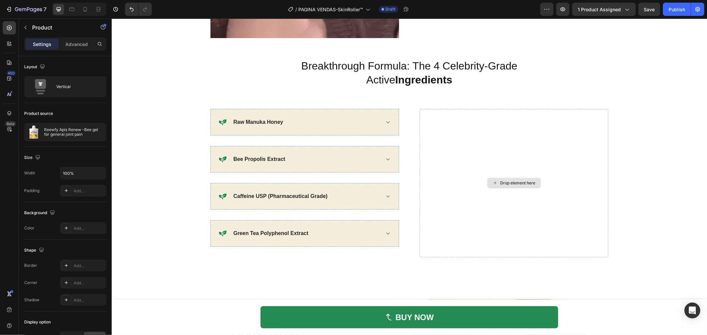
scroll to position [1476, 0]
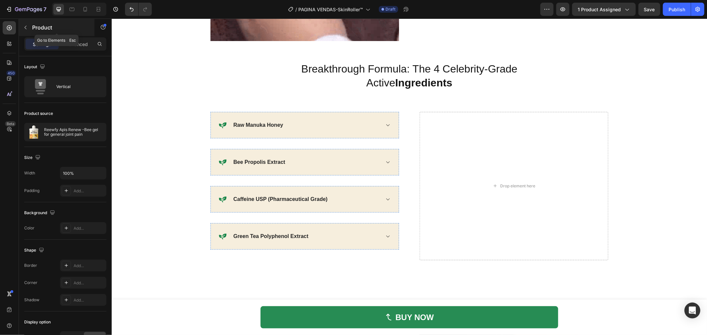
click at [31, 25] on div "Product" at bounding box center [57, 27] width 76 height 17
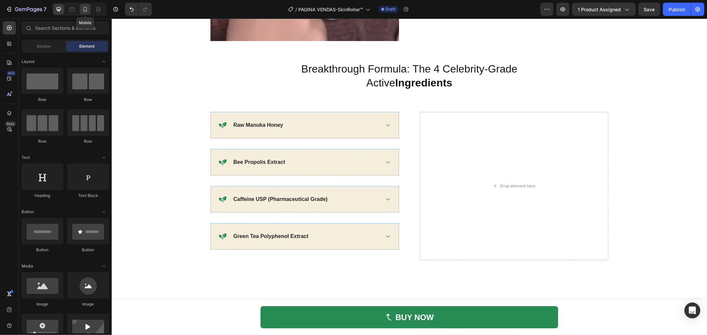
click at [84, 9] on icon at bounding box center [85, 9] width 7 height 7
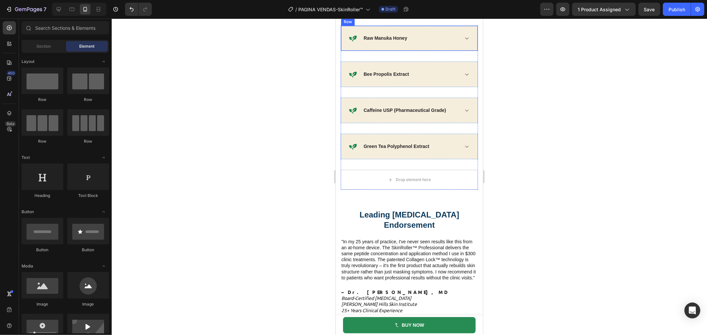
scroll to position [1751, 0]
click at [59, 7] on icon at bounding box center [59, 9] width 4 height 4
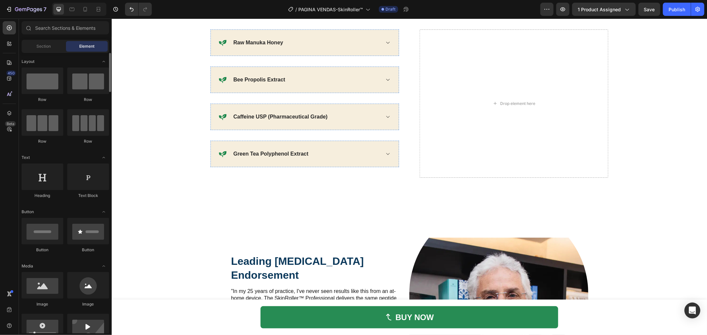
scroll to position [74, 0]
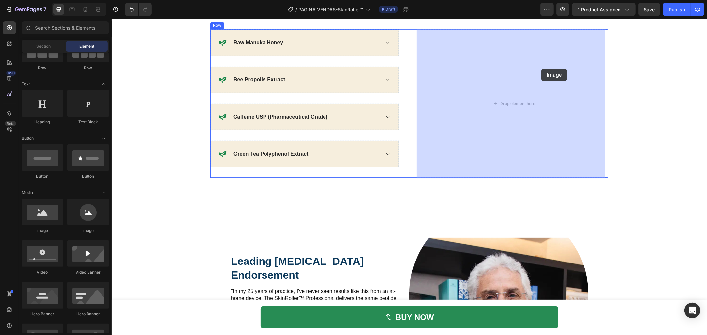
drag, startPoint x: 150, startPoint y: 228, endPoint x: 541, endPoint y: 68, distance: 421.6
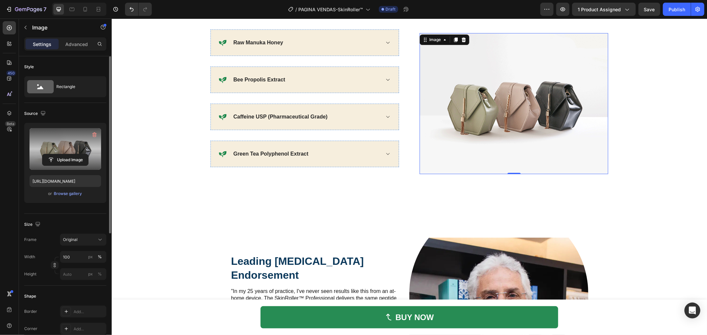
click at [66, 151] on label at bounding box center [65, 149] width 72 height 42
click at [66, 154] on input "file" at bounding box center [65, 159] width 46 height 11
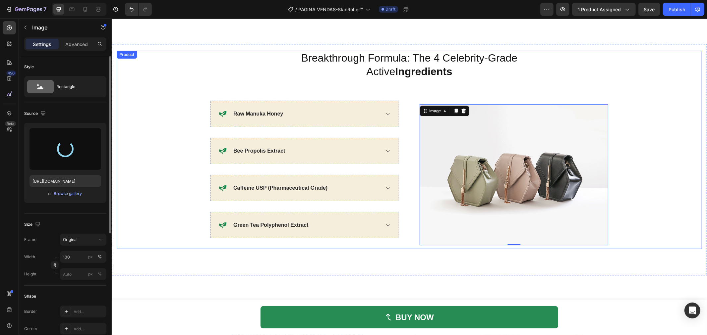
scroll to position [1678, 0]
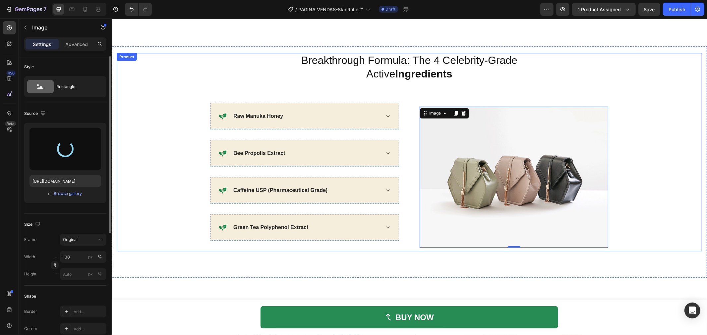
type input "[URL][DOMAIN_NAME]"
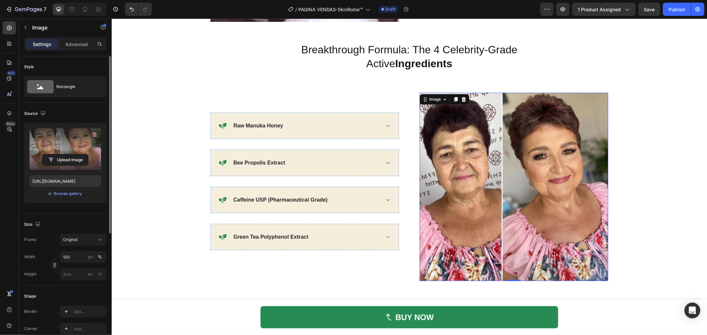
scroll to position [1493, 0]
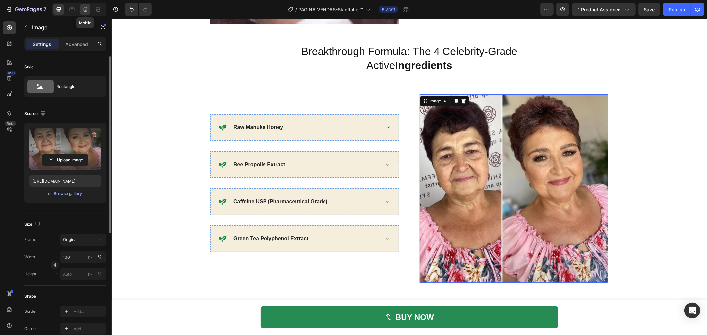
click at [87, 11] on icon at bounding box center [85, 9] width 7 height 7
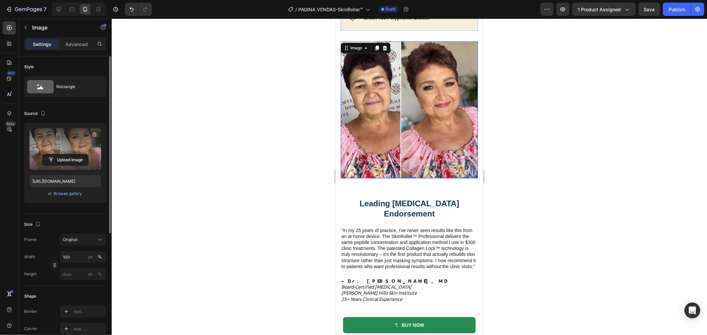
scroll to position [1880, 0]
click at [574, 217] on div at bounding box center [409, 177] width 595 height 317
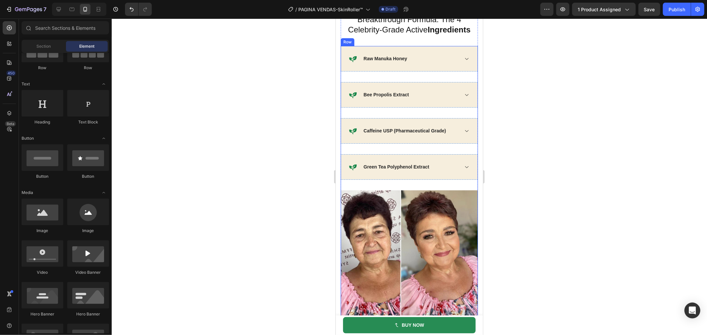
scroll to position [1769, 0]
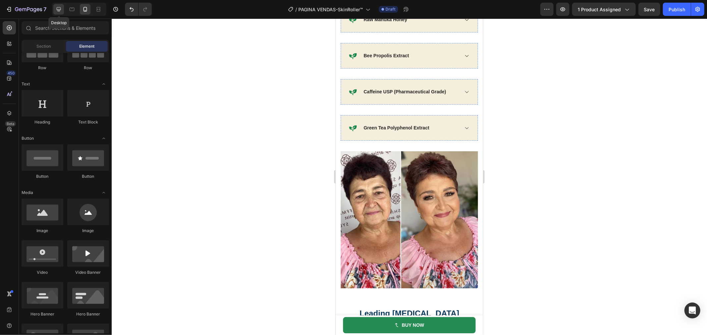
click at [61, 7] on icon at bounding box center [58, 9] width 7 height 7
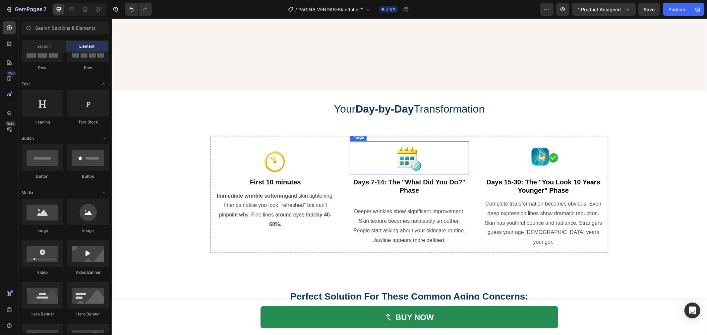
scroll to position [2655, 0]
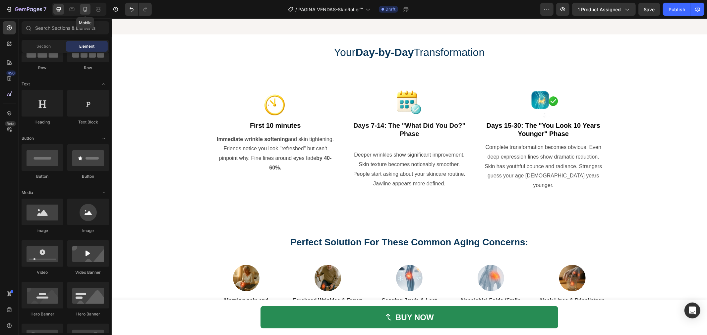
click at [86, 9] on icon at bounding box center [85, 9] width 4 height 5
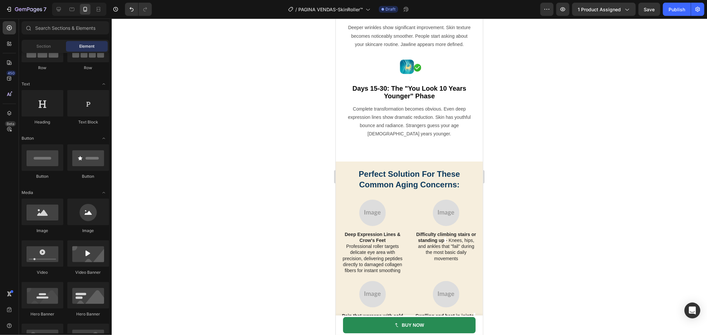
scroll to position [2618, 0]
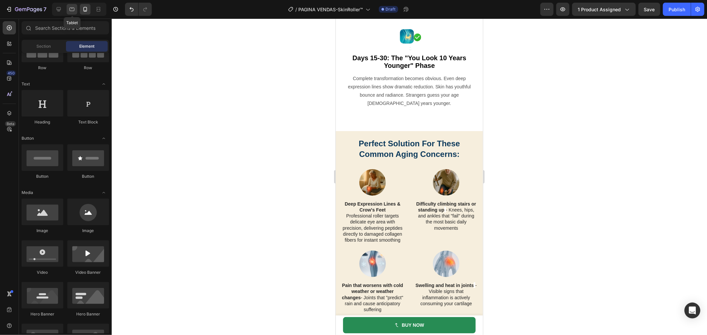
click at [67, 6] on div at bounding box center [72, 9] width 11 height 11
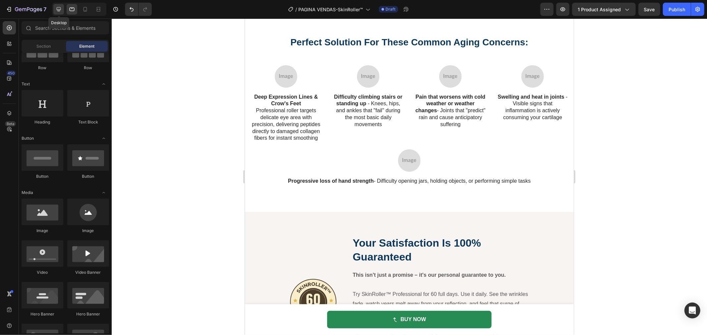
click at [57, 8] on icon at bounding box center [59, 9] width 4 height 4
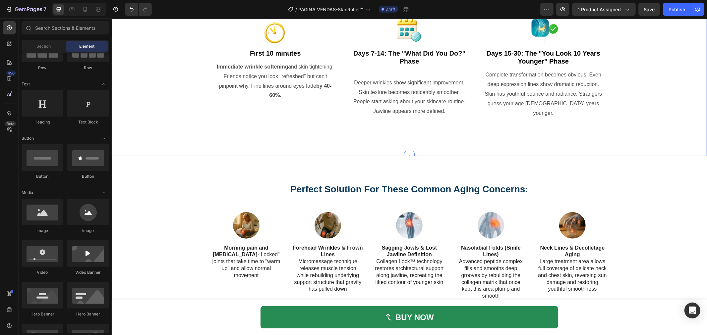
scroll to position [2419, 0]
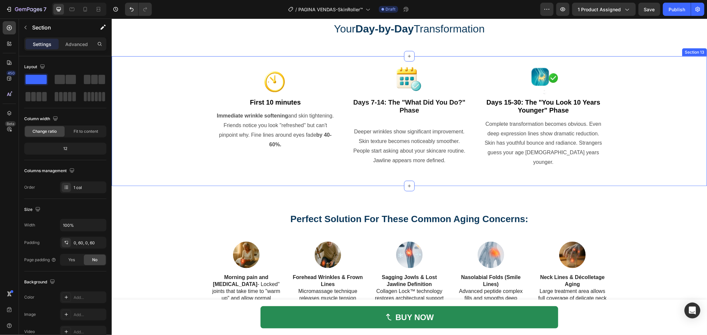
click at [443, 172] on div "Image First 10 minutes Text Block Immediate wrinkle softening and skin tighteni…" at bounding box center [408, 121] width 555 height 130
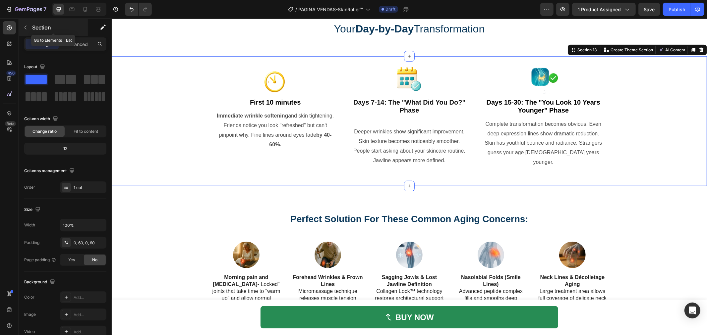
click at [42, 20] on div "Section" at bounding box center [53, 27] width 69 height 17
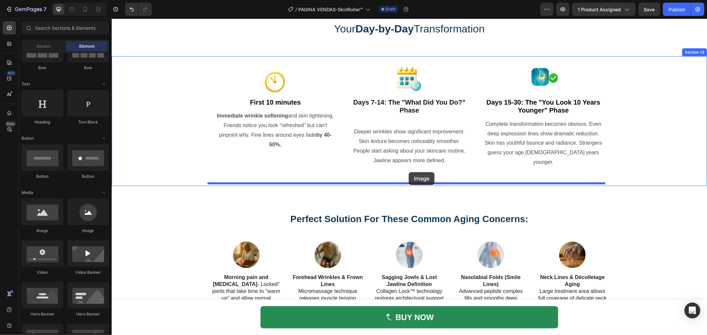
drag, startPoint x: 153, startPoint y: 236, endPoint x: 408, endPoint y: 172, distance: 263.2
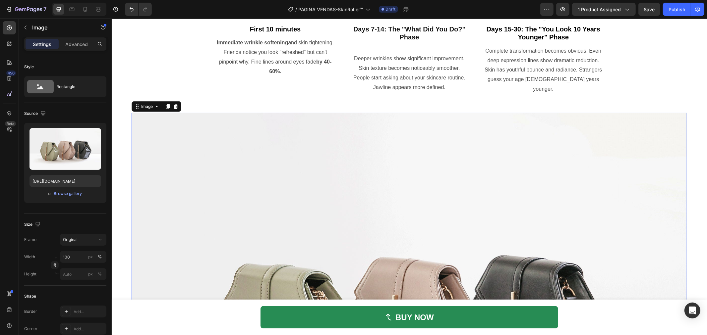
scroll to position [2492, 0]
click at [406, 199] on img at bounding box center [408, 320] width 555 height 416
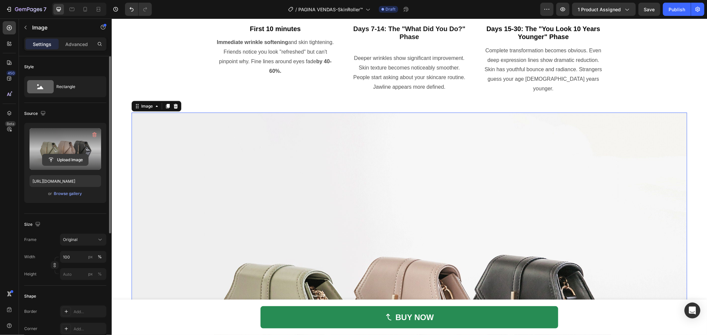
click at [80, 159] on input "file" at bounding box center [65, 159] width 46 height 11
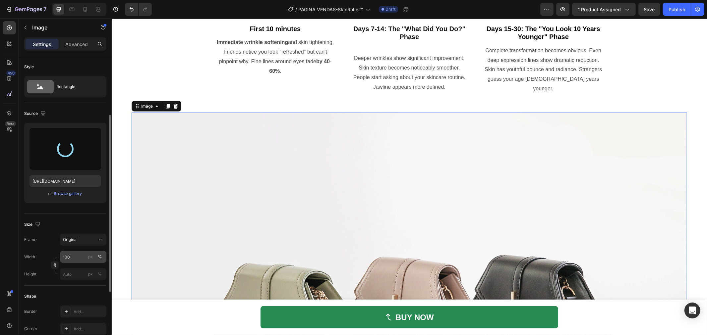
scroll to position [37, 0]
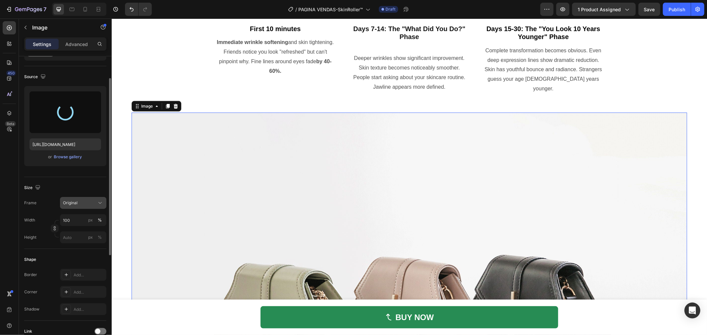
click at [87, 203] on div "Original" at bounding box center [79, 203] width 32 height 6
type input "[URL][DOMAIN_NAME]"
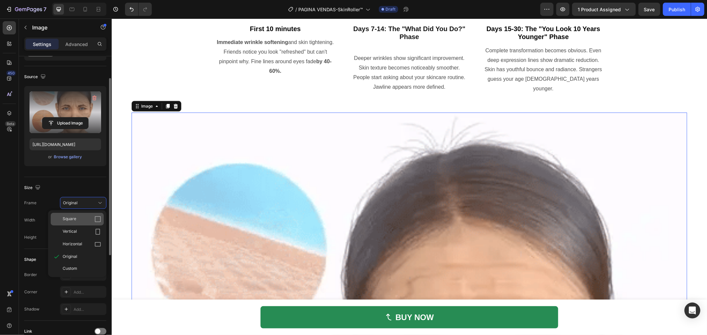
click at [92, 218] on div "Square" at bounding box center [82, 219] width 38 height 7
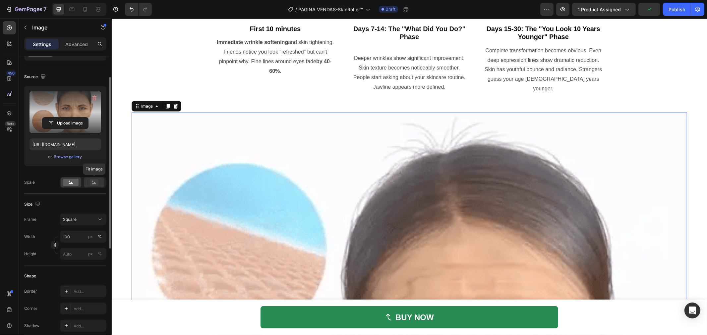
click at [88, 181] on icon at bounding box center [93, 182] width 15 height 7
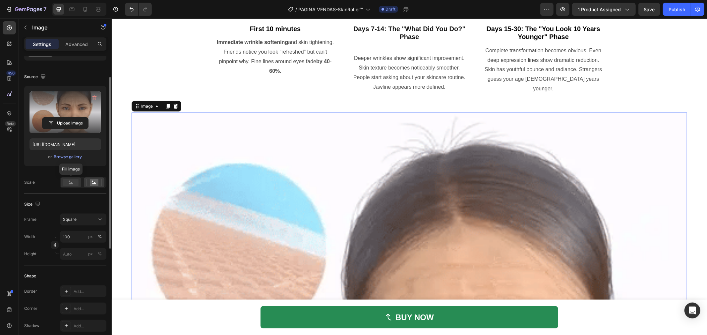
click at [68, 183] on rect at bounding box center [70, 182] width 15 height 7
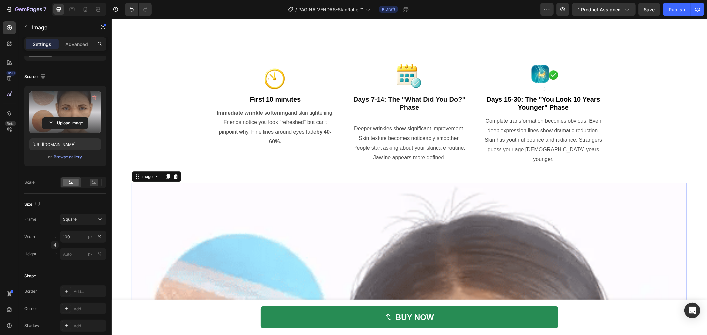
scroll to position [2419, 0]
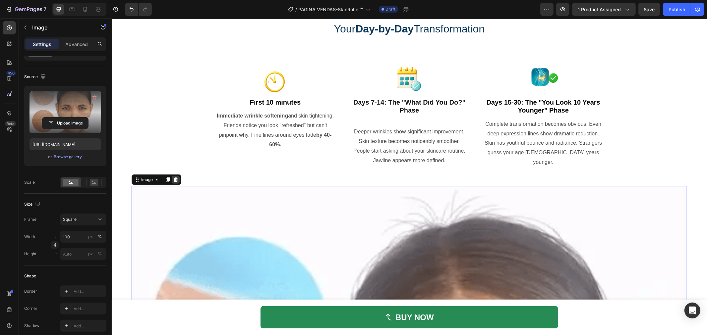
click at [177, 177] on icon at bounding box center [175, 179] width 4 height 5
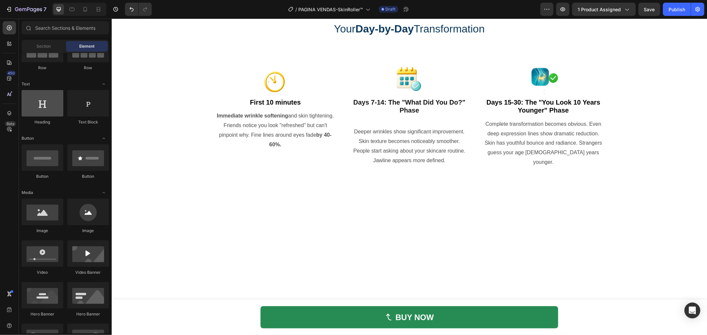
scroll to position [0, 0]
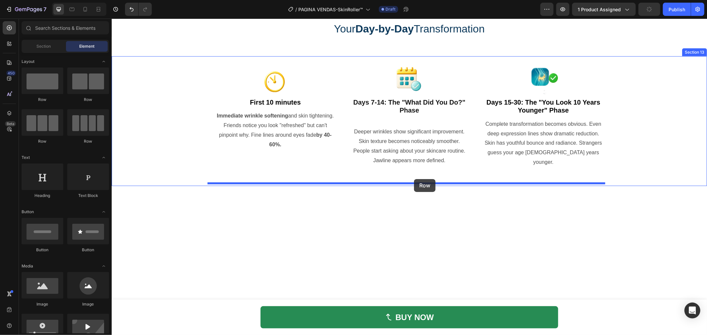
drag, startPoint x: 162, startPoint y: 109, endPoint x: 413, endPoint y: 179, distance: 261.3
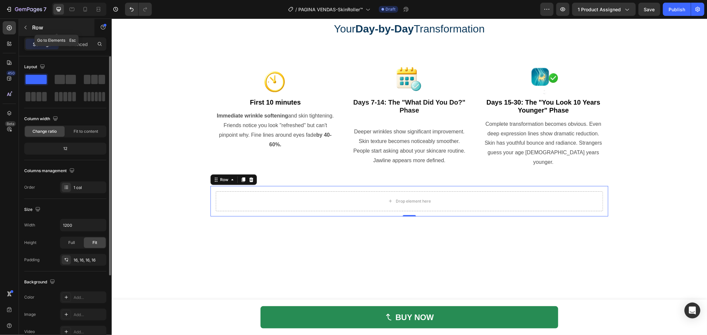
click at [40, 22] on div "Row" at bounding box center [57, 27] width 76 height 17
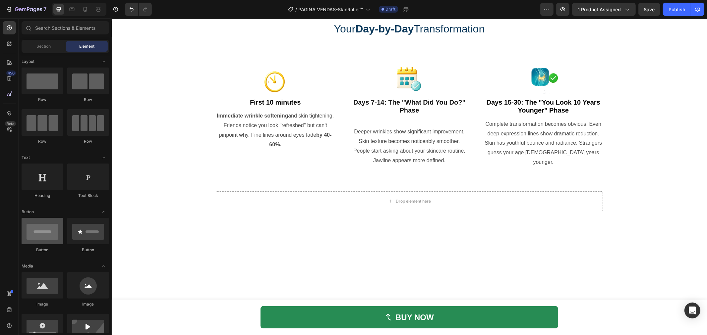
scroll to position [74, 0]
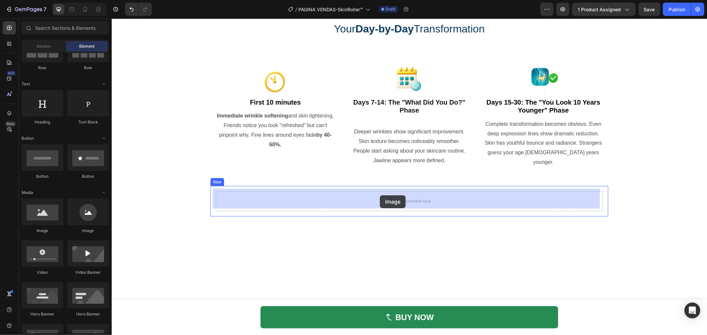
drag, startPoint x: 163, startPoint y: 237, endPoint x: 379, endPoint y: 195, distance: 220.0
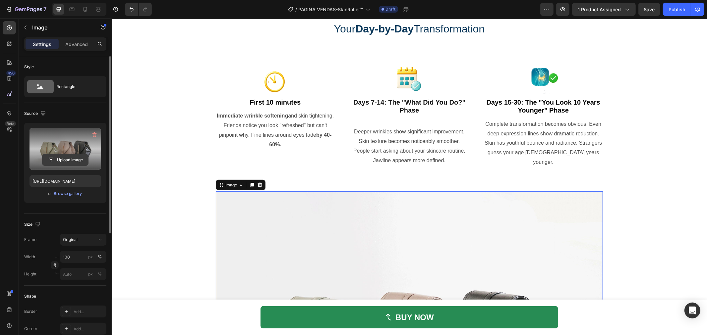
click at [82, 155] on input "file" at bounding box center [65, 159] width 46 height 11
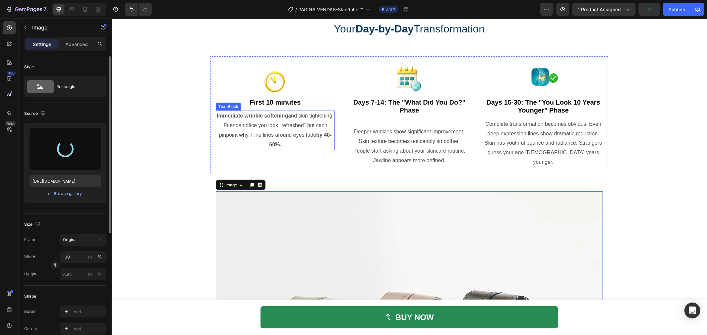
type input "https://cdn.shopify.com/s/files/1/0629/6829/9591/files/gempages_584028390374245…"
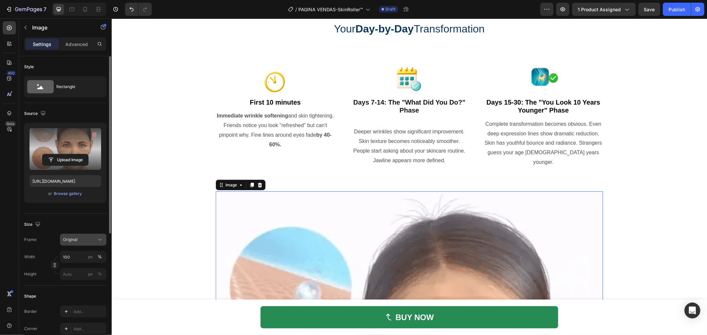
click at [90, 237] on div "Original" at bounding box center [83, 240] width 40 height 7
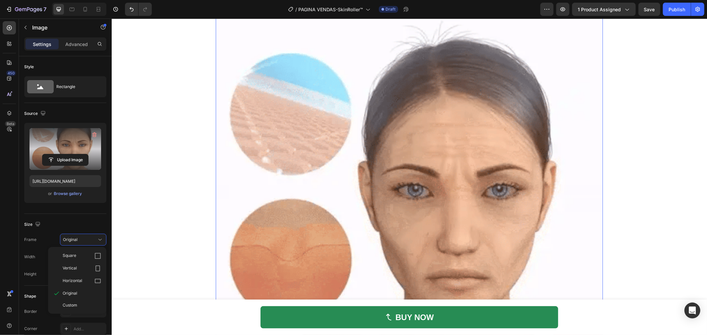
scroll to position [2639, 0]
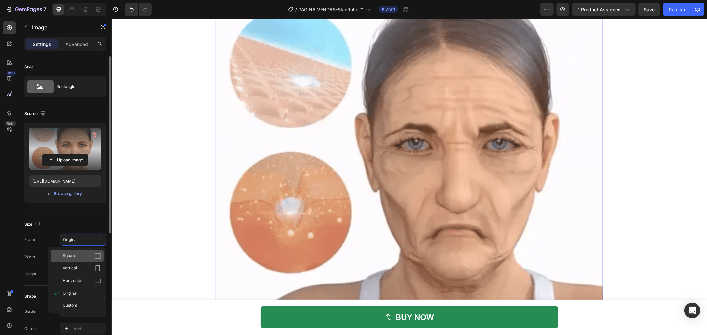
click at [72, 256] on span "Square" at bounding box center [70, 256] width 14 height 7
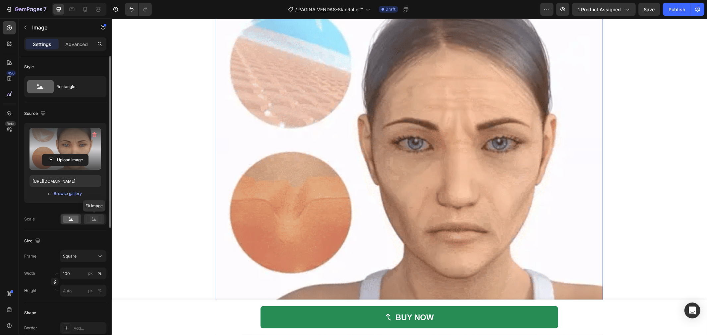
click at [98, 218] on rect at bounding box center [94, 219] width 9 height 7
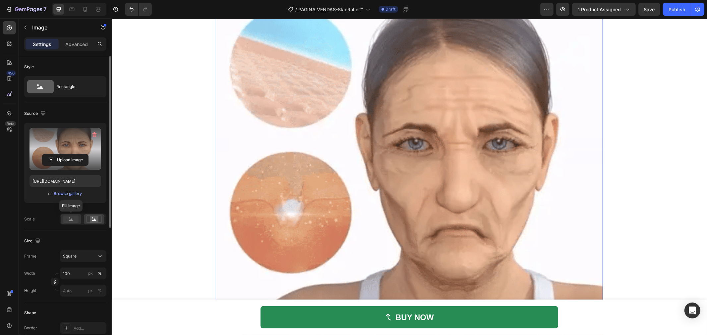
click at [77, 219] on rect at bounding box center [70, 219] width 15 height 7
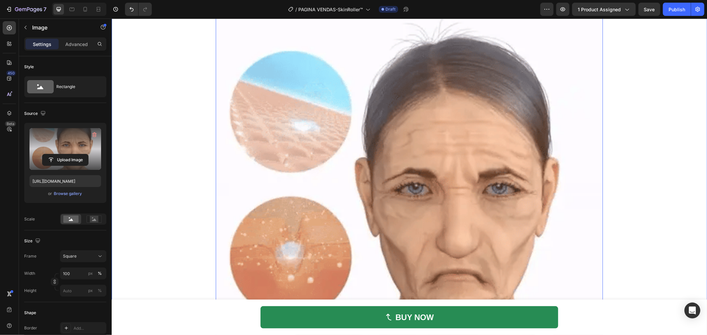
scroll to position [2529, 0]
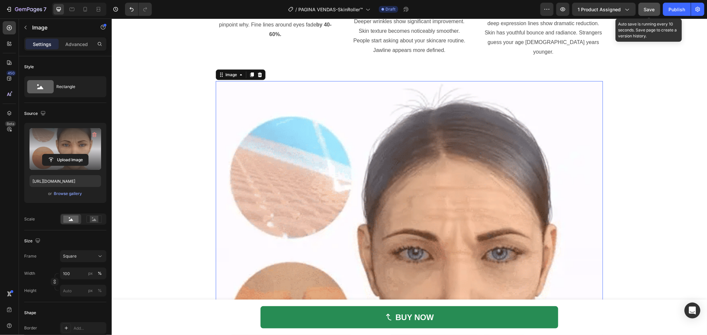
click at [642, 8] on button "Save" at bounding box center [649, 9] width 22 height 13
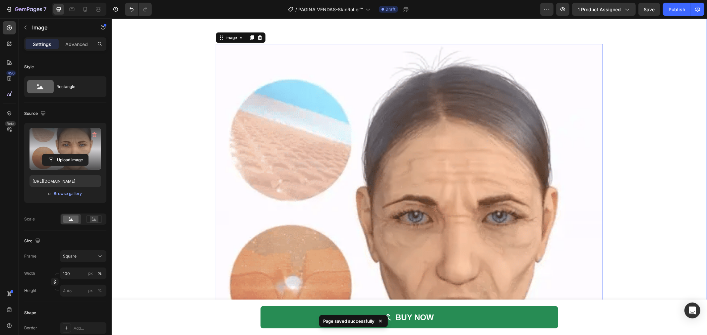
scroll to position [2566, 0]
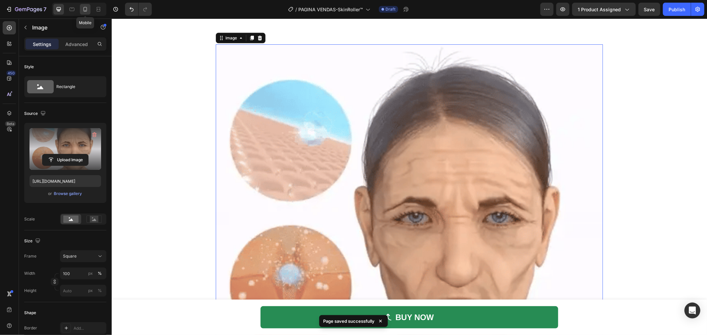
click at [88, 10] on icon at bounding box center [85, 9] width 7 height 7
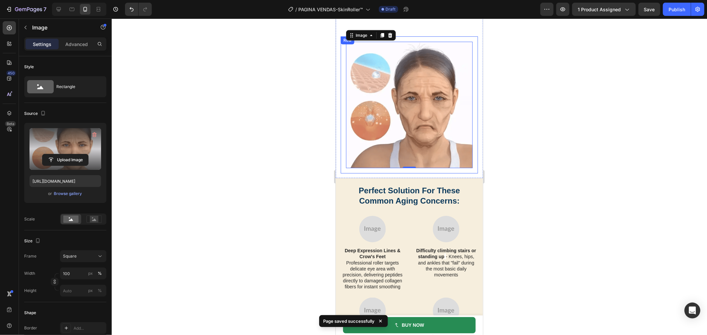
scroll to position [2727, 0]
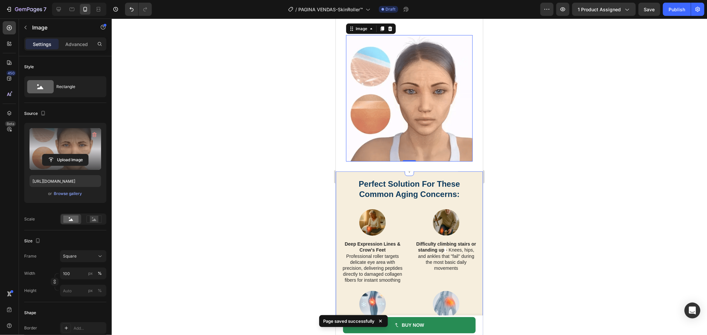
click at [528, 188] on div at bounding box center [409, 177] width 595 height 317
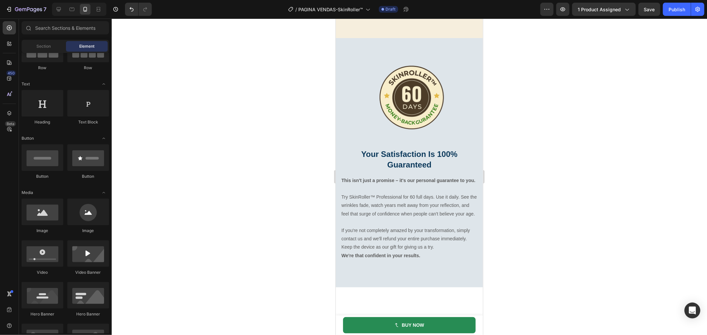
scroll to position [3059, 0]
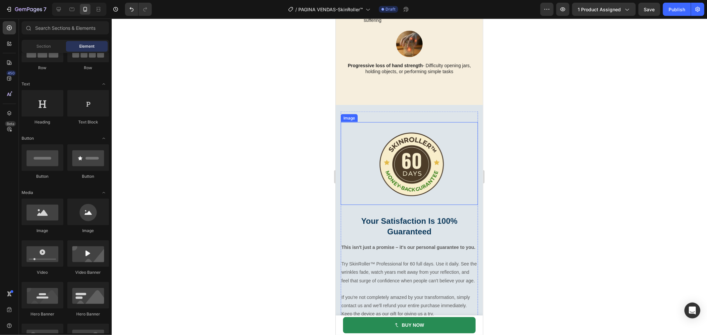
click at [460, 141] on div at bounding box center [408, 163] width 137 height 83
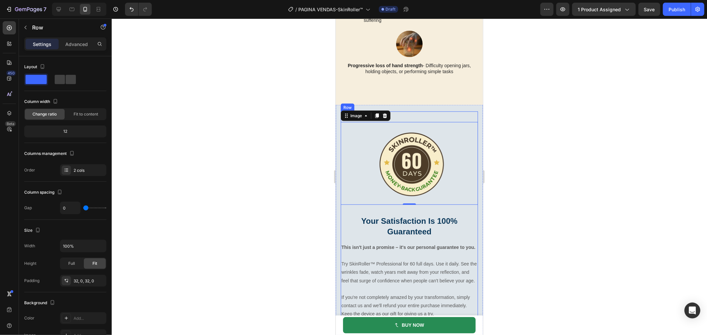
click at [467, 113] on div "Image 0 Your Satisfaction Is 100% Guaranteed Heading This isn't just a promise …" at bounding box center [408, 224] width 137 height 227
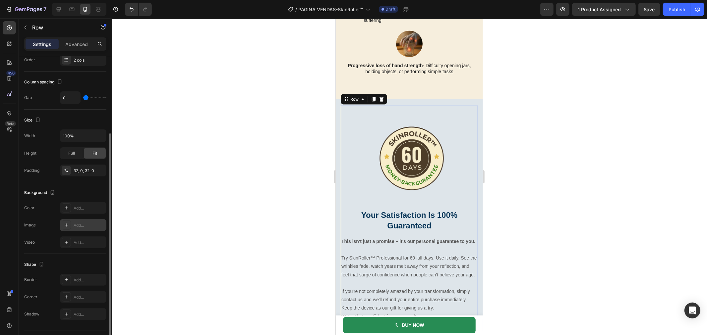
scroll to position [127, 0]
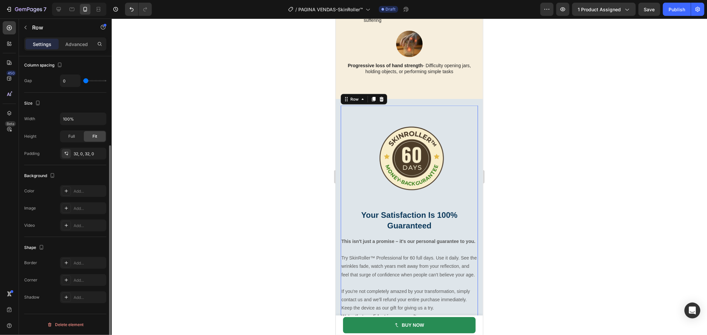
click at [342, 112] on div "Image Your Satisfaction Is 100% Guaranteed Heading This isn't just a promise – …" at bounding box center [408, 218] width 137 height 227
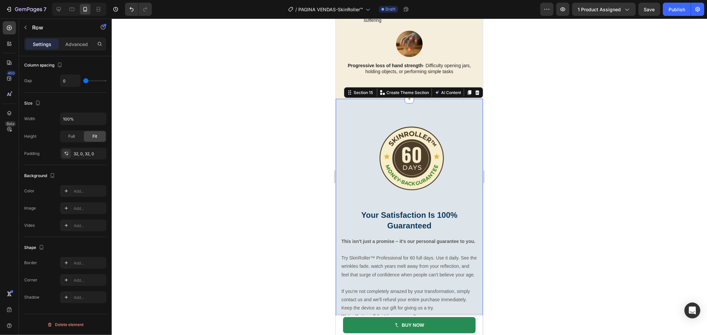
scroll to position [89, 0]
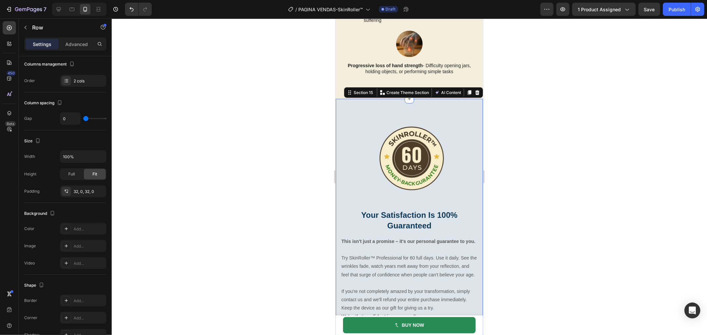
click at [339, 111] on div "Image Your Satisfaction Is 100% Guaranteed Heading This isn't just a promise – …" at bounding box center [408, 223] width 147 height 249
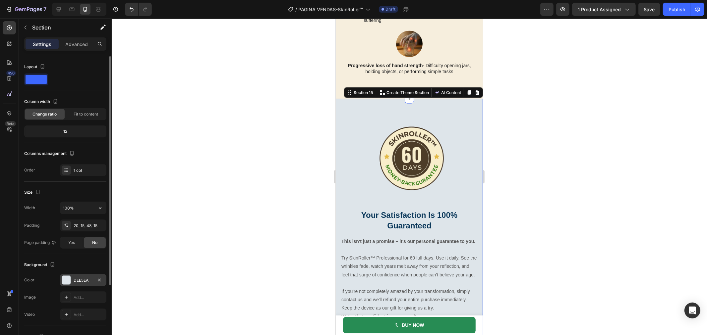
scroll to position [74, 0]
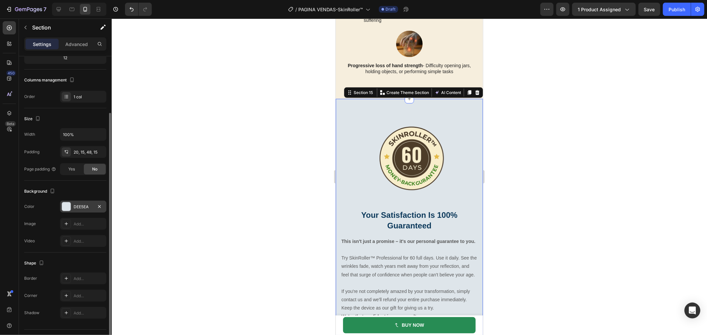
click at [68, 210] on div at bounding box center [66, 206] width 9 height 9
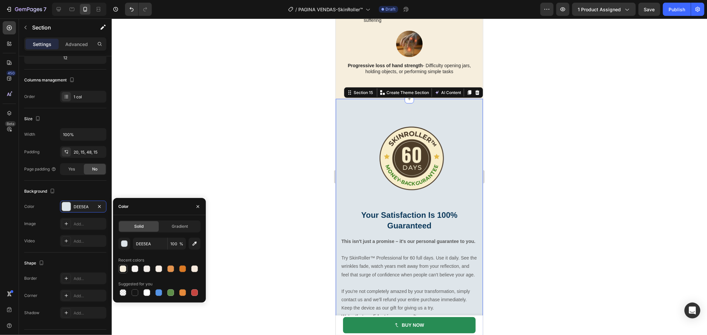
click at [123, 269] on div at bounding box center [123, 269] width 7 height 7
type input "F6EEDD"
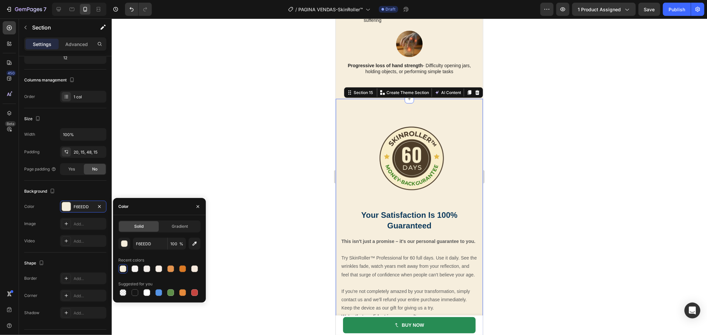
click at [234, 110] on div at bounding box center [409, 177] width 595 height 317
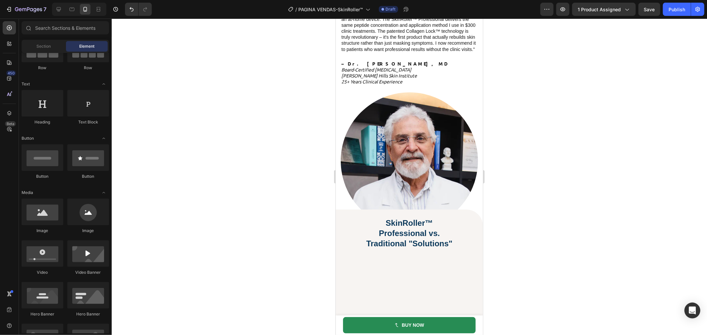
scroll to position [2028, 0]
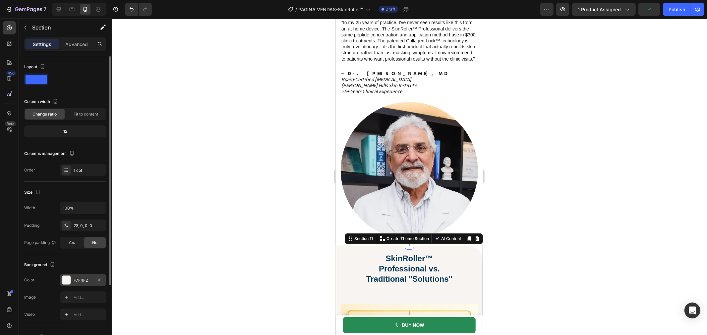
click at [73, 277] on div "F7F4F2" at bounding box center [83, 280] width 46 height 12
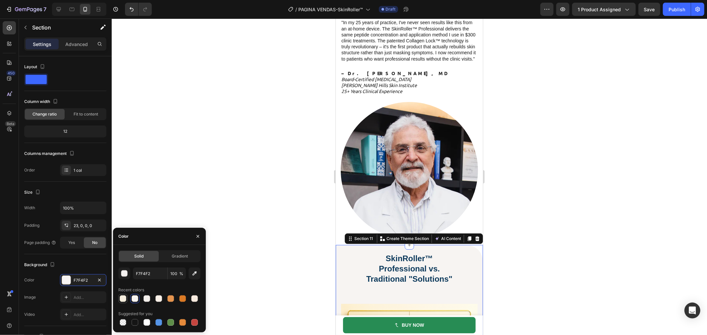
click at [121, 301] on div at bounding box center [123, 298] width 7 height 7
type input "F6EEDD"
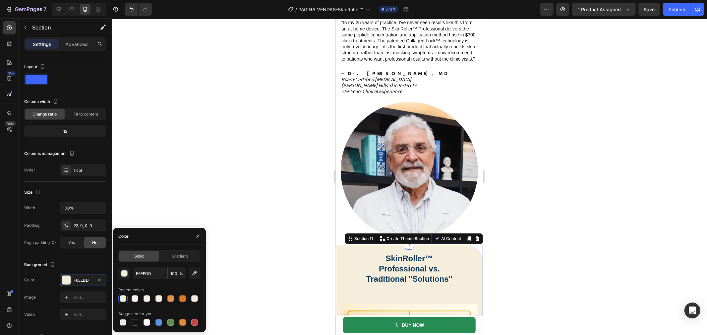
click at [230, 143] on div at bounding box center [409, 177] width 595 height 317
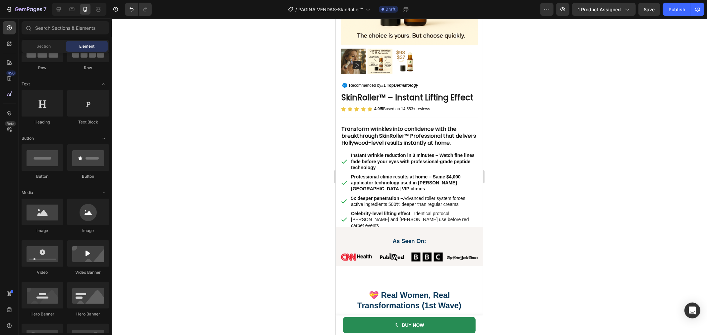
scroll to position [0, 0]
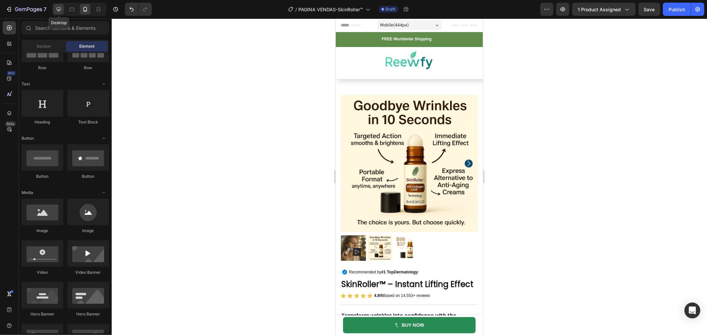
click at [59, 10] on icon at bounding box center [59, 9] width 4 height 4
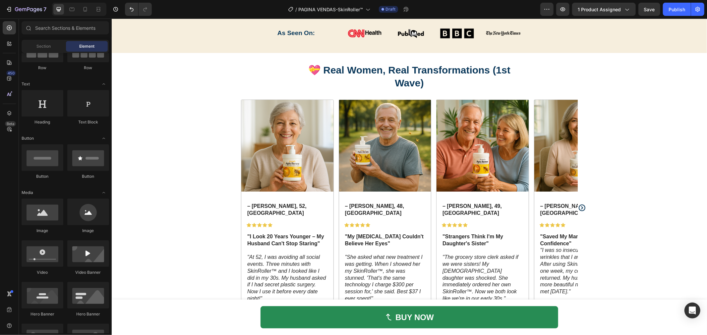
scroll to position [405, 0]
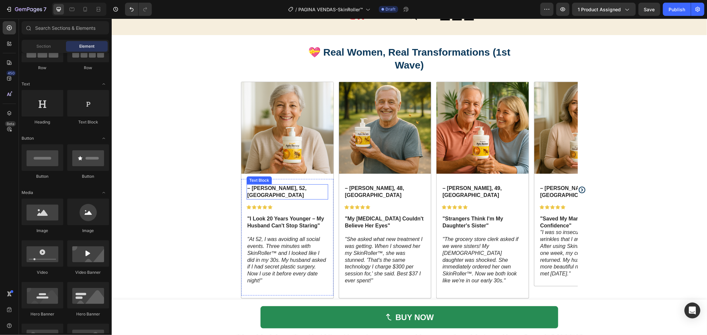
click at [298, 190] on strong "– Sandra M., 52, Phoenix" at bounding box center [276, 191] width 59 height 13
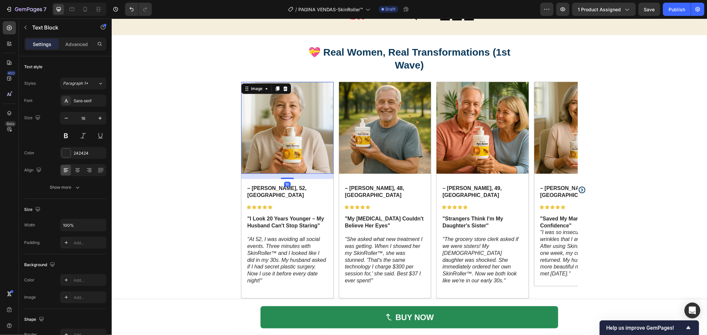
click at [298, 131] on img at bounding box center [287, 128] width 92 height 92
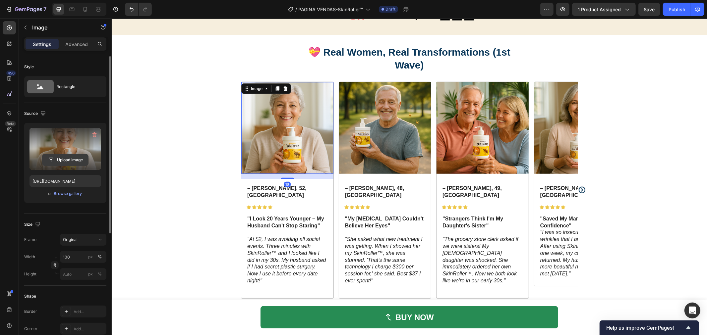
click at [42, 161] on input "file" at bounding box center [65, 159] width 46 height 11
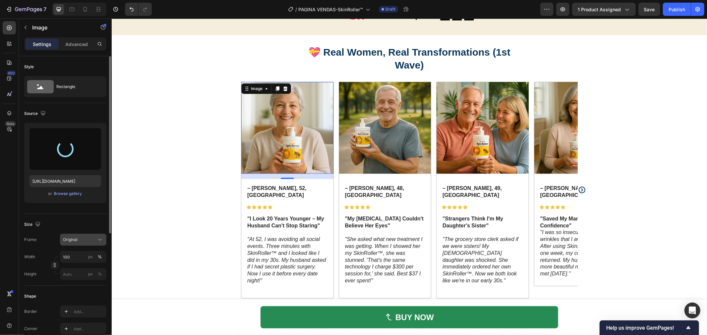
click at [92, 237] on div "Original" at bounding box center [79, 240] width 32 height 6
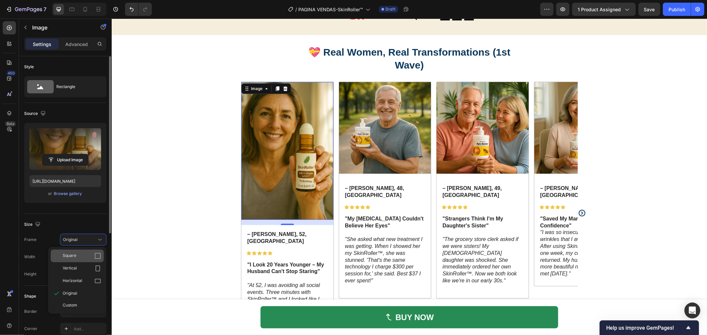
click at [89, 253] on div "Square" at bounding box center [82, 256] width 38 height 7
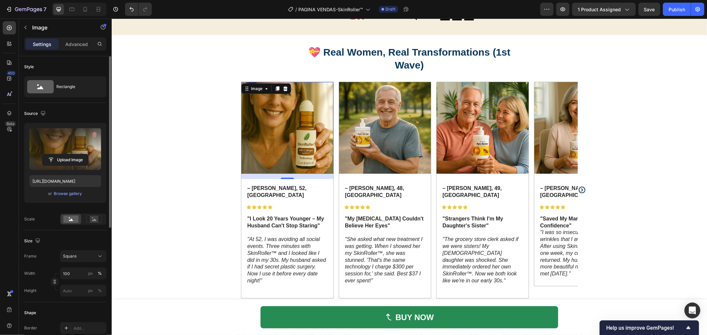
click at [302, 117] on img at bounding box center [287, 128] width 92 height 92
click at [37, 155] on div "Upload Image" at bounding box center [65, 160] width 72 height 12
click at [68, 155] on input "file" at bounding box center [65, 159] width 46 height 11
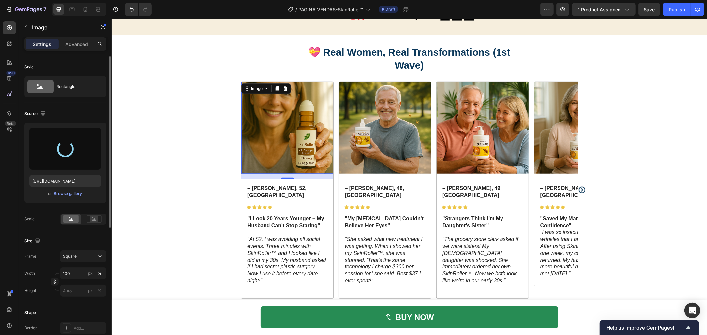
type input "https://cdn.shopify.com/s/files/1/0629/6829/9591/files/gempages_584028390374245…"
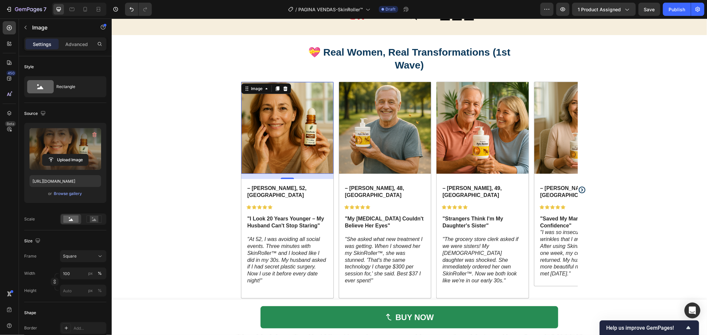
click at [387, 144] on img at bounding box center [385, 128] width 92 height 92
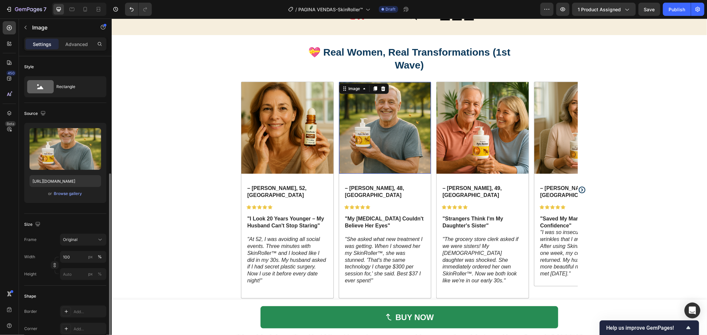
scroll to position [74, 0]
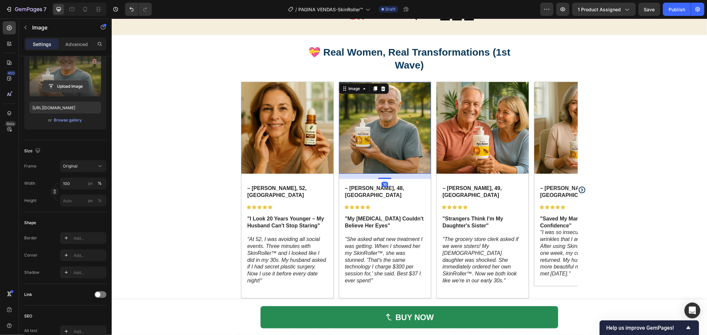
click at [63, 85] on input "file" at bounding box center [65, 86] width 46 height 11
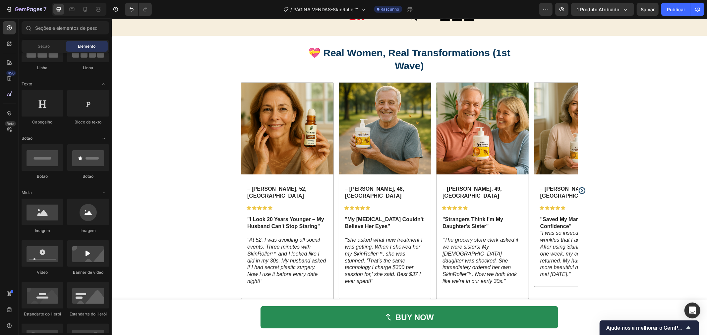
scroll to position [405, 0]
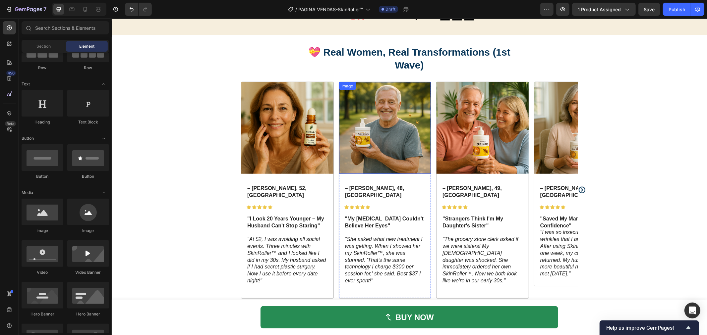
click at [355, 139] on img at bounding box center [385, 128] width 92 height 92
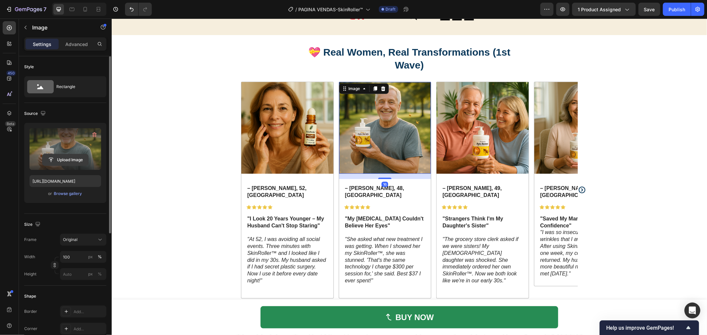
click at [69, 157] on input "file" at bounding box center [65, 159] width 46 height 11
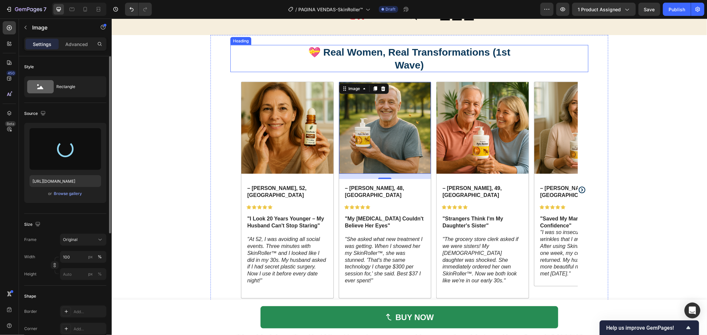
type input "https://cdn.shopify.com/s/files/1/0629/6829/9591/files/gempages_584028390374245…"
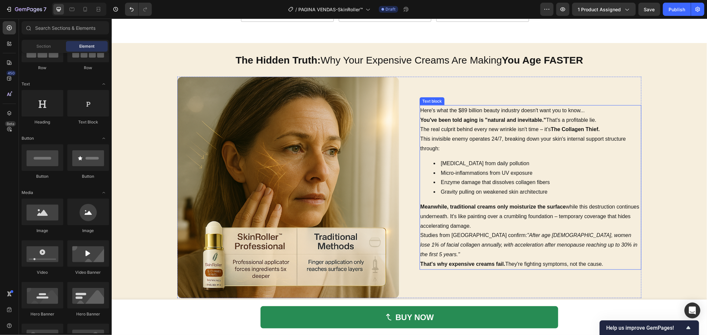
scroll to position [424, 0]
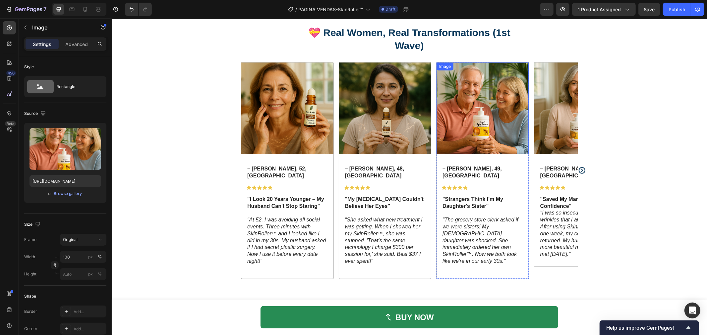
click at [504, 135] on img at bounding box center [482, 108] width 92 height 92
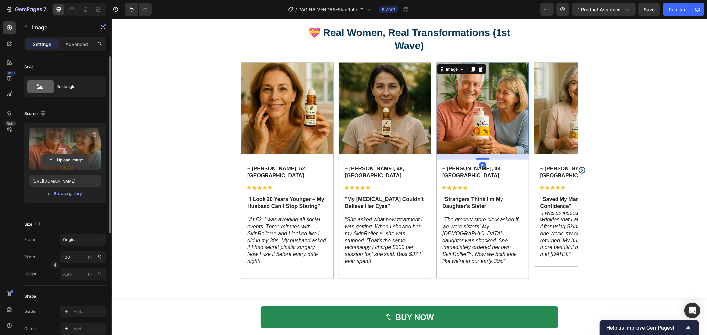
click at [57, 155] on input "file" at bounding box center [65, 159] width 46 height 11
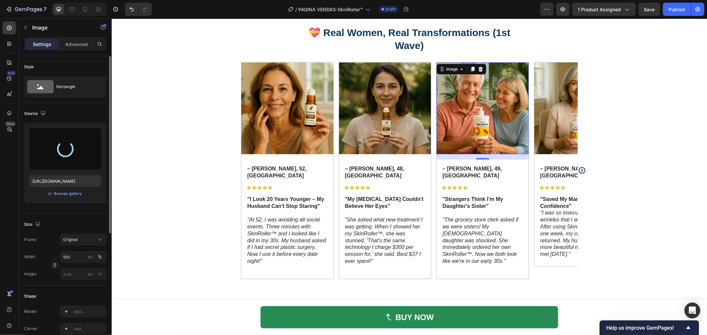
type input "https://cdn.shopify.com/s/files/1/0629/6829/9591/files/gempages_584028390374245…"
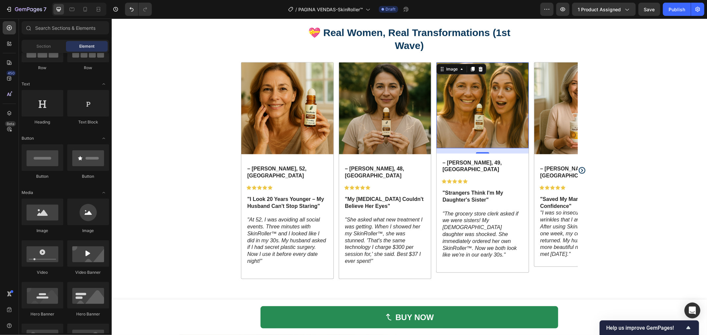
click at [87, 7] on icon at bounding box center [85, 9] width 7 height 7
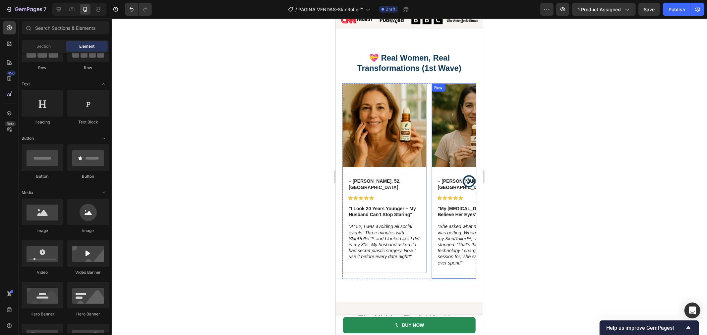
click at [463, 167] on img at bounding box center [472, 124] width 83 height 83
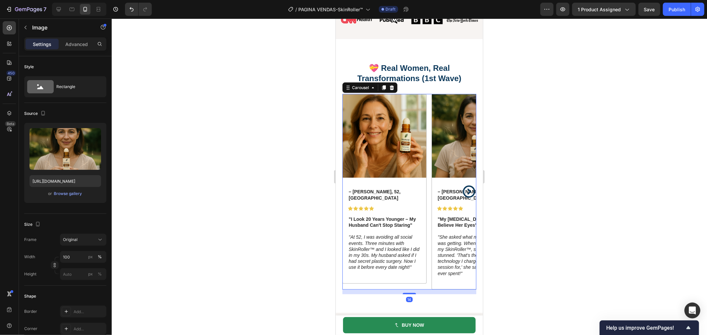
click at [461, 186] on icon "Carousel Next Arrow" at bounding box center [468, 191] width 15 height 15
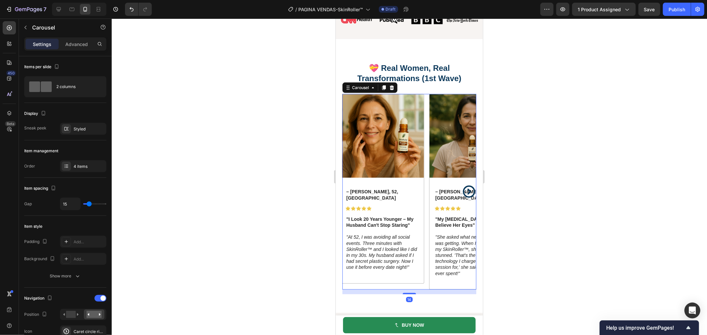
click at [461, 187] on icon "Carousel Next Arrow" at bounding box center [468, 191] width 15 height 15
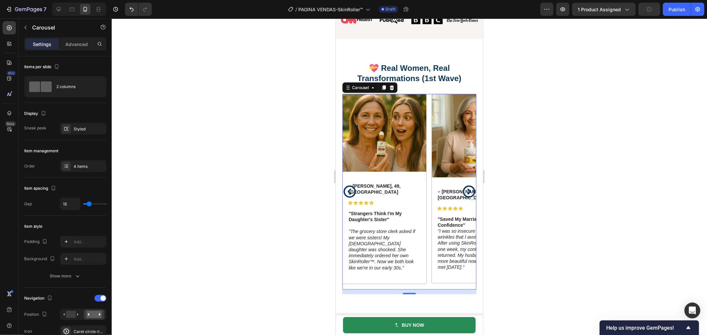
click at [348, 191] on icon "Carousel Back Arrow" at bounding box center [349, 191] width 15 height 15
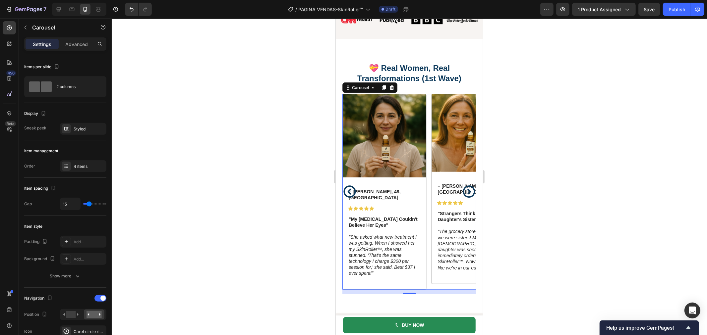
click at [63, 9] on div at bounding box center [58, 9] width 11 height 11
type input "24"
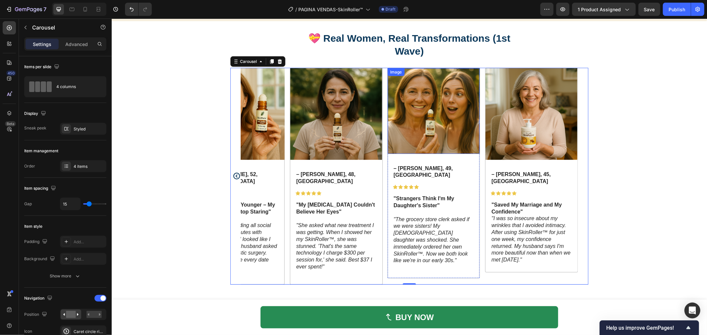
scroll to position [408, 0]
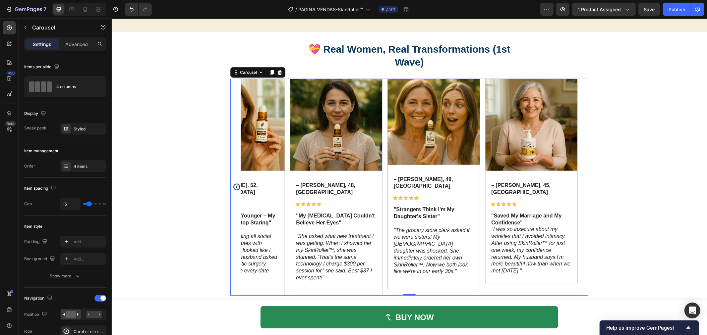
click at [232, 184] on icon "Carousel Back Arrow" at bounding box center [236, 187] width 8 height 8
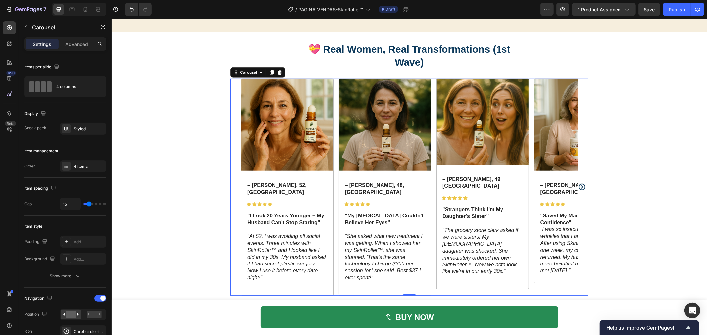
click at [581, 183] on icon "Carousel Next Arrow" at bounding box center [581, 187] width 8 height 8
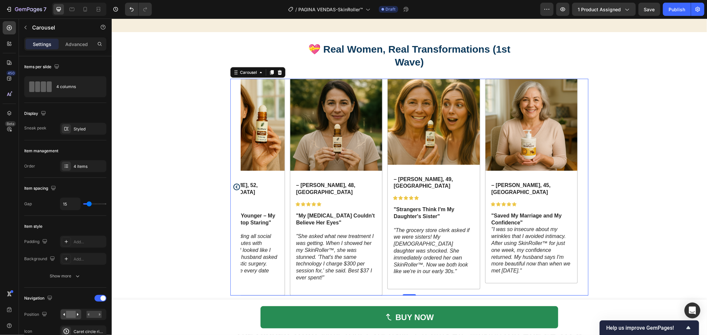
click at [233, 184] on icon "Carousel Back Arrow" at bounding box center [236, 187] width 7 height 7
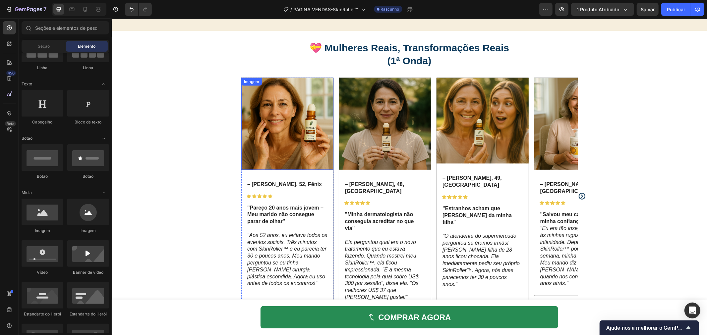
click at [291, 132] on img at bounding box center [287, 124] width 92 height 92
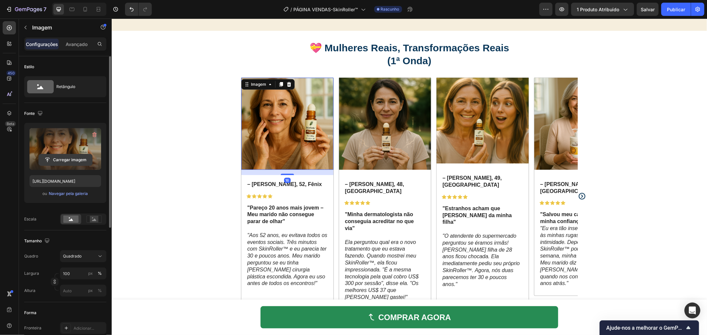
click at [69, 164] on input "file" at bounding box center [65, 159] width 53 height 11
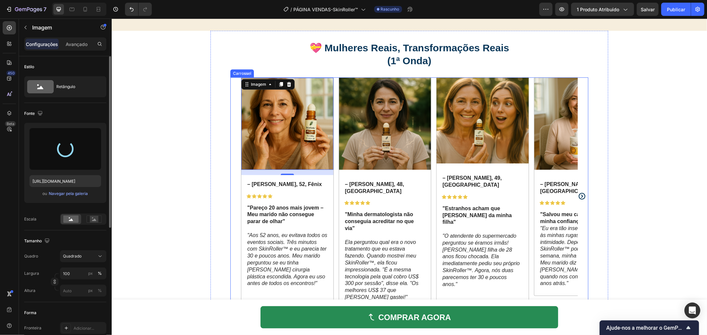
click at [580, 192] on icon "Carrossel Próxima Seta" at bounding box center [581, 196] width 8 height 8
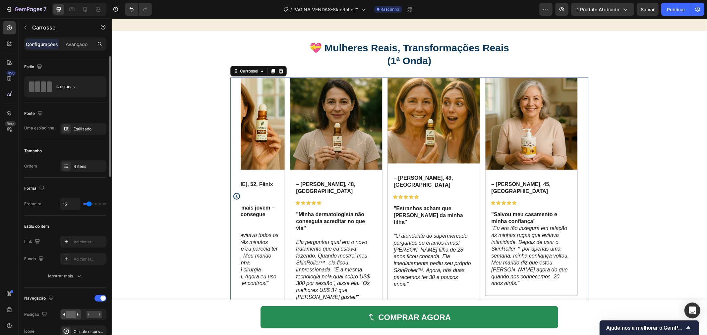
click at [580, 190] on div "Imagem – Sandra M., 52, Fênix Bloco de texto Ícone Ícone Ícone Ícone Ícone List…" at bounding box center [409, 196] width 358 height 238
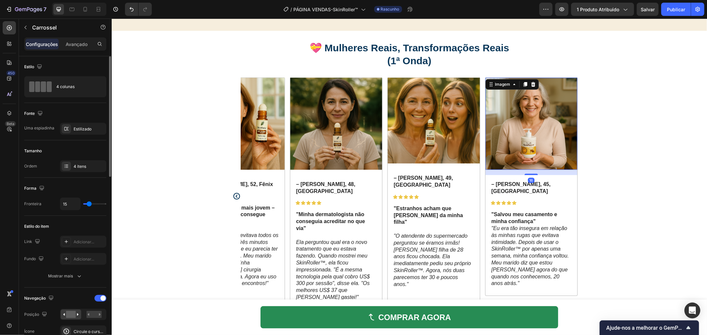
click at [539, 131] on img at bounding box center [531, 124] width 92 height 92
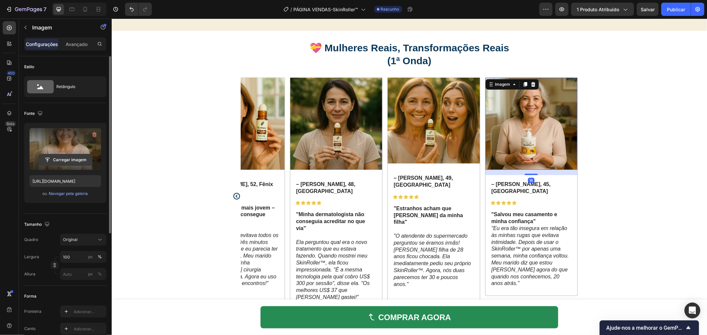
click at [58, 162] on input "file" at bounding box center [65, 159] width 53 height 11
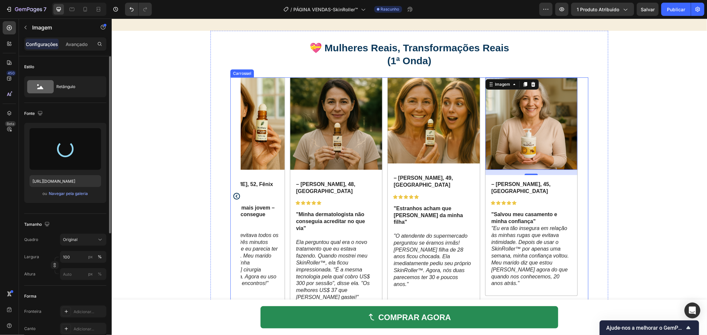
click at [233, 192] on icon "Seta para trás do carrossel" at bounding box center [236, 196] width 8 height 8
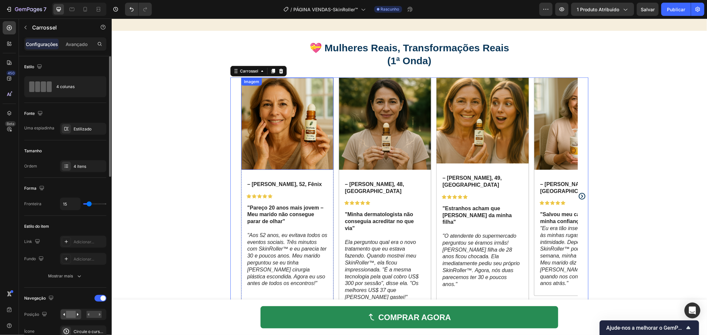
click at [274, 134] on img at bounding box center [287, 124] width 92 height 92
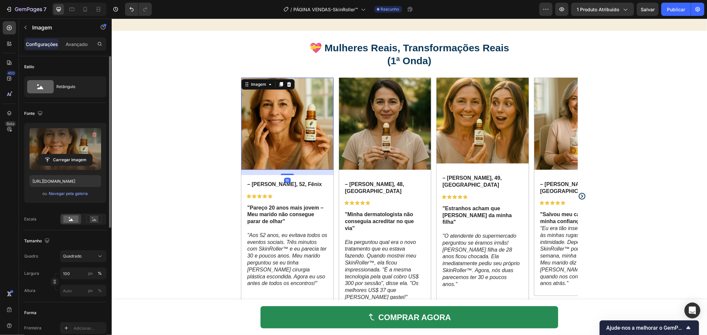
click at [73, 153] on label at bounding box center [65, 149] width 72 height 42
click at [73, 154] on input "file" at bounding box center [65, 159] width 53 height 11
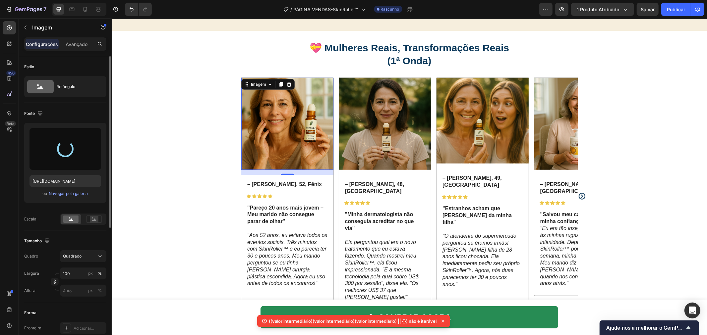
type input "https://cdn.shopify.com/s/files/1/0629/6829/9591/files/gempages_584028390374245…"
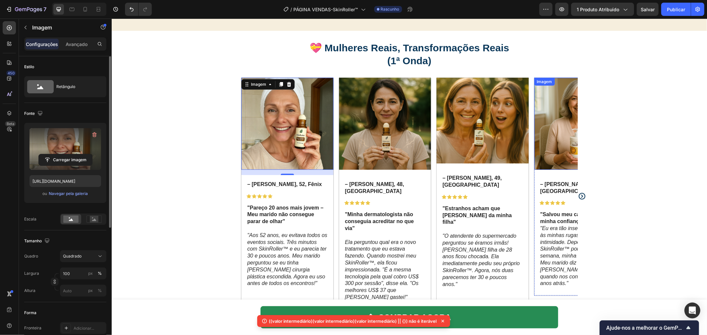
click at [558, 141] on img at bounding box center [580, 124] width 92 height 92
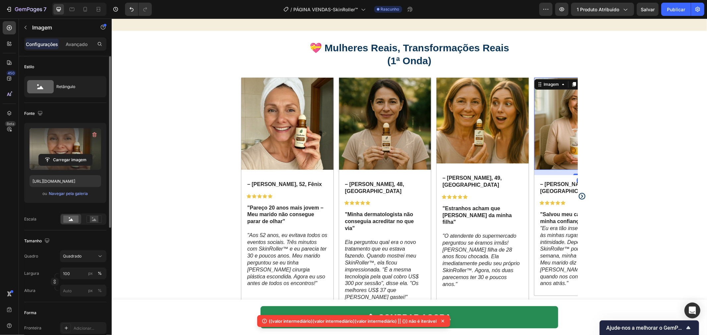
scroll to position [74, 0]
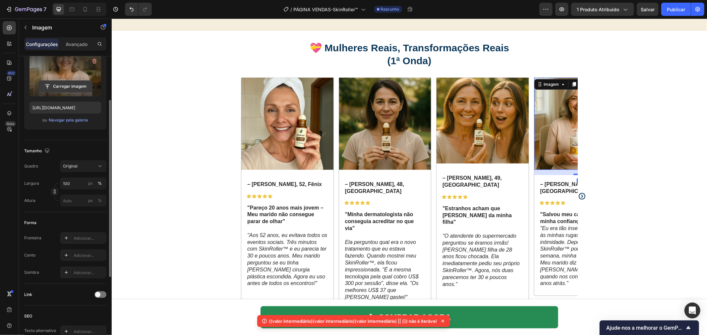
click at [82, 89] on input "file" at bounding box center [65, 86] width 53 height 11
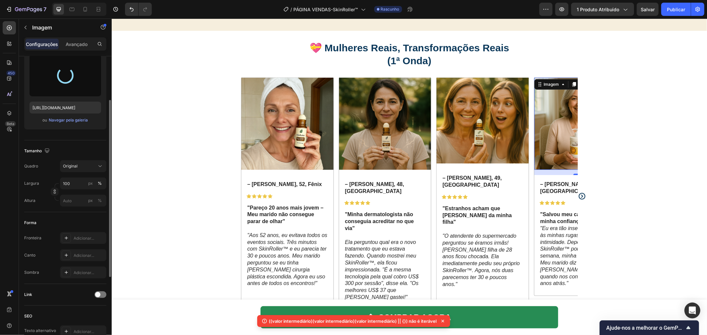
type input "https://cdn.shopify.com/s/files/1/0629/6829/9591/files/gempages_584028390374245…"
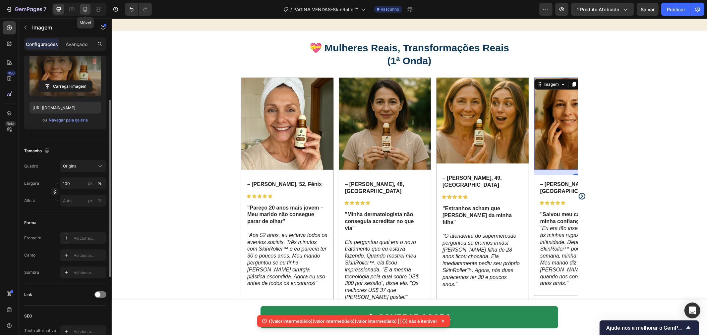
click at [88, 10] on div at bounding box center [85, 9] width 11 height 11
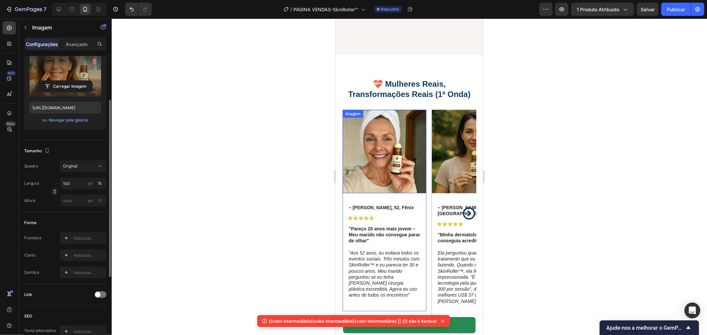
scroll to position [476, 0]
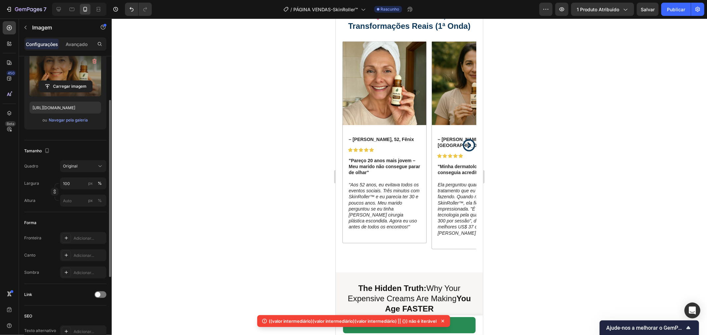
click at [631, 216] on div at bounding box center [409, 177] width 595 height 317
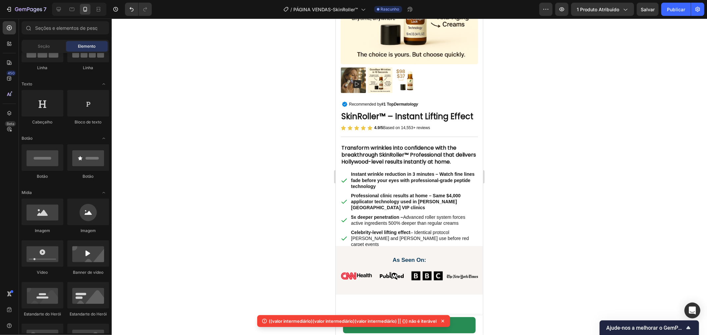
scroll to position [37, 0]
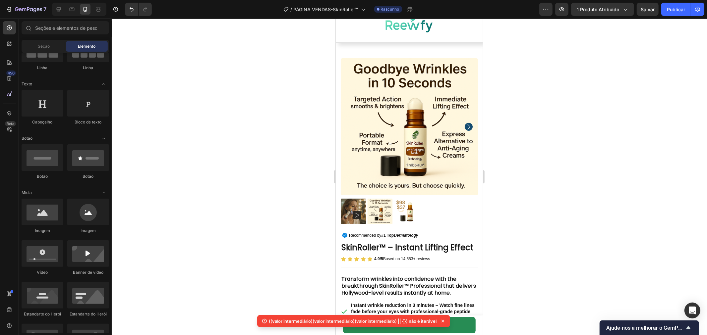
click at [608, 185] on div at bounding box center [409, 177] width 595 height 317
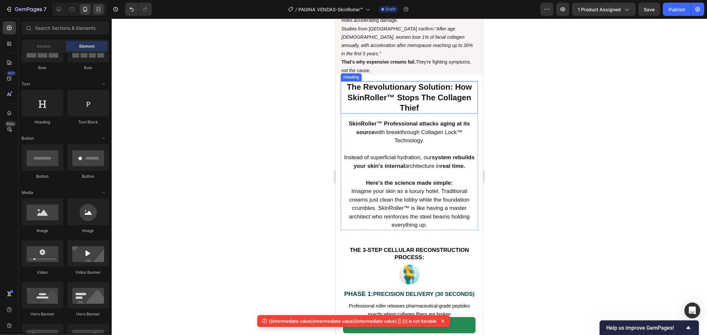
scroll to position [1178, 0]
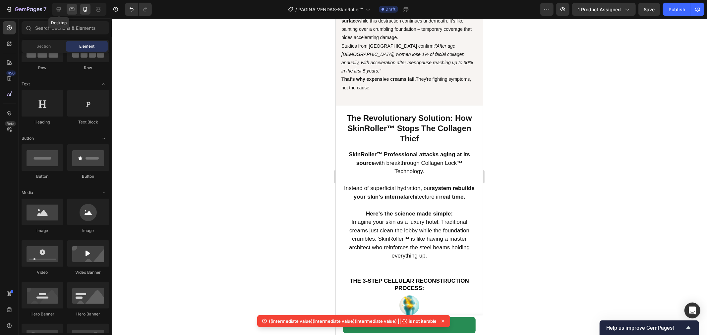
click at [59, 10] on icon at bounding box center [59, 9] width 4 height 4
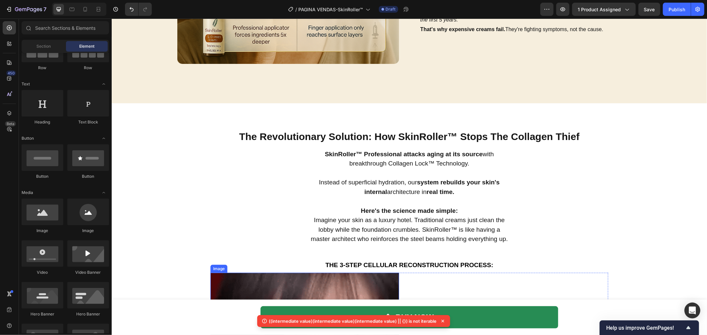
scroll to position [1049, 0]
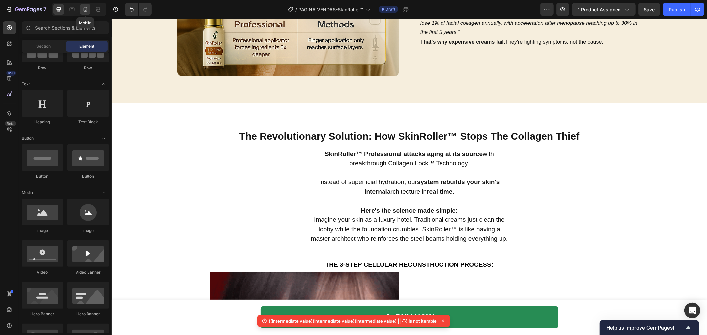
click at [87, 9] on icon at bounding box center [85, 9] width 7 height 7
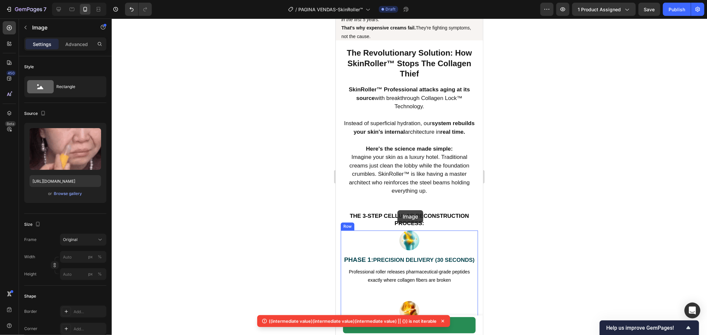
scroll to position [1217, 0]
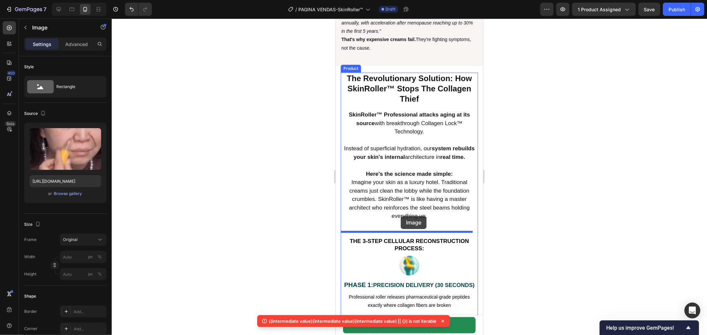
drag, startPoint x: 399, startPoint y: 228, endPoint x: 400, endPoint y: 216, distance: 12.3
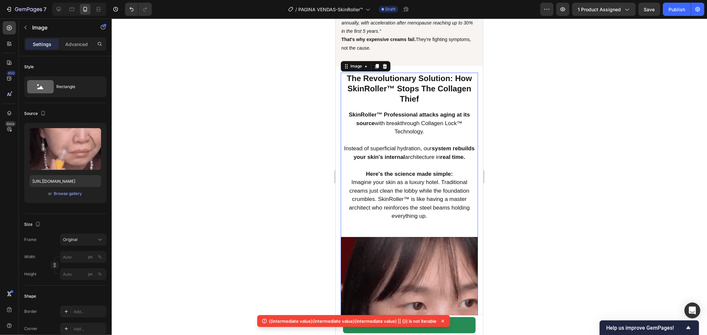
click at [585, 201] on div at bounding box center [409, 177] width 595 height 317
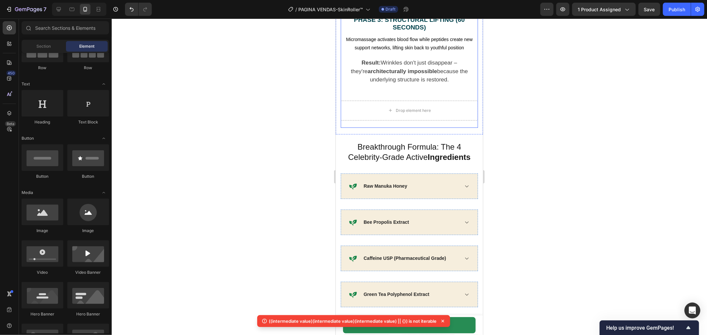
scroll to position [1880, 0]
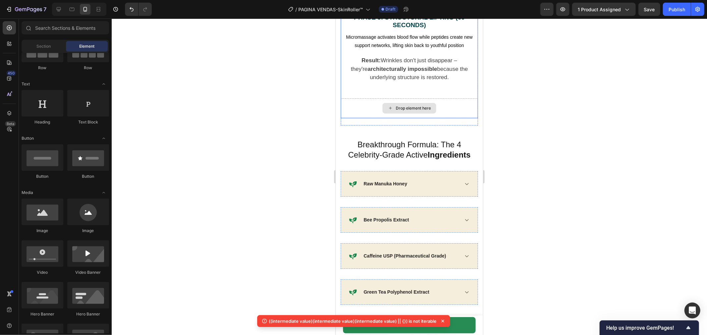
click at [440, 107] on div "Drop element here" at bounding box center [408, 108] width 137 height 20
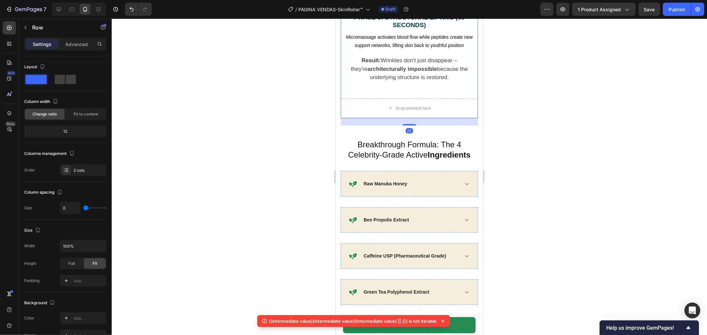
click at [62, 8] on icon at bounding box center [58, 9] width 7 height 7
type input "62"
type input "1200"
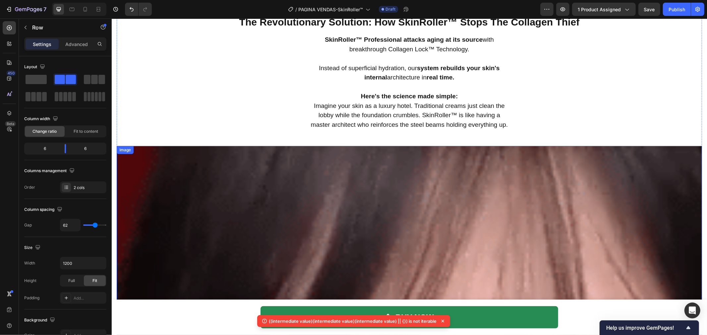
scroll to position [1214, 0]
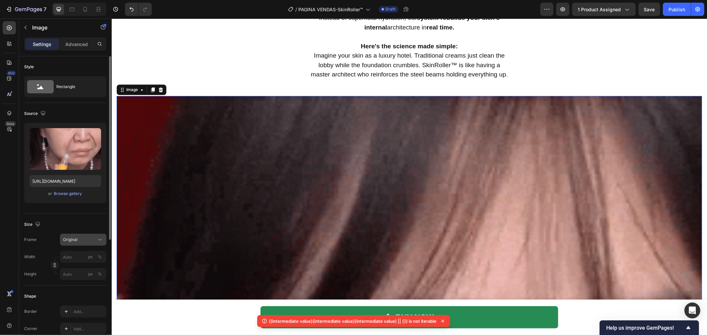
click at [86, 241] on div "Original" at bounding box center [79, 240] width 32 height 6
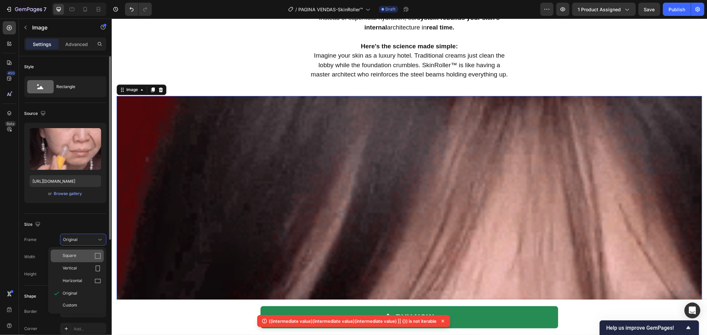
click at [84, 256] on div "Square" at bounding box center [82, 256] width 38 height 7
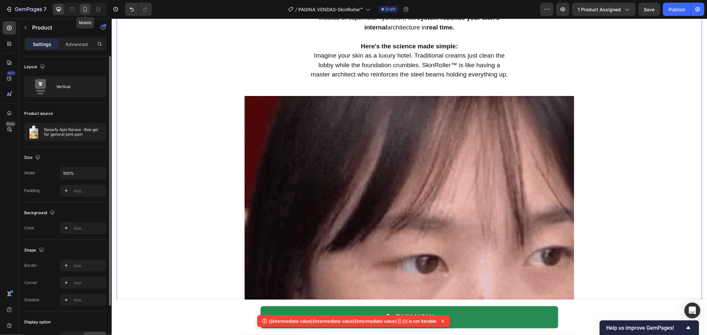
click at [90, 9] on div at bounding box center [85, 9] width 11 height 11
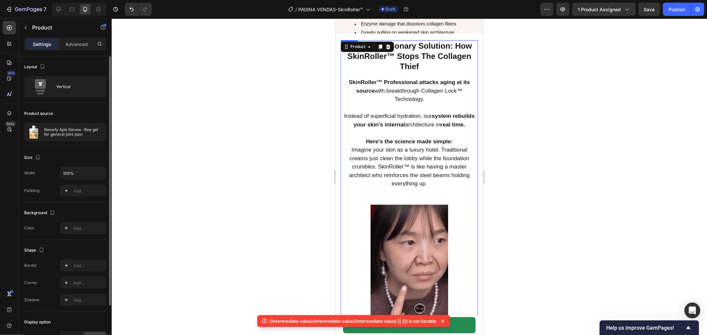
scroll to position [1143, 0]
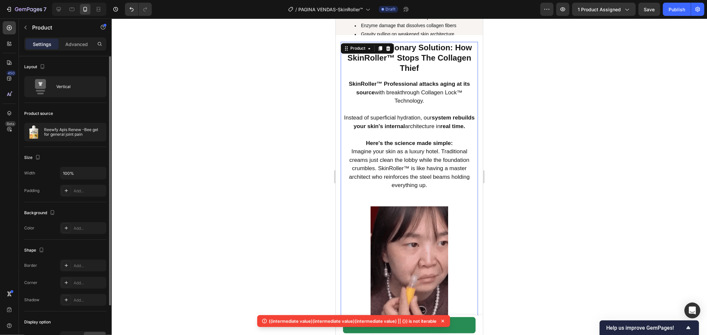
click at [584, 187] on div at bounding box center [409, 177] width 595 height 317
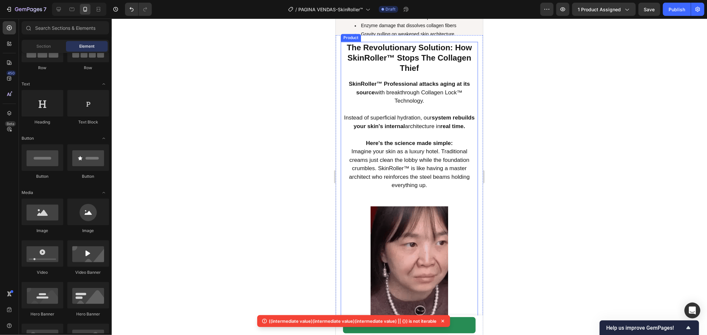
scroll to position [1180, 0]
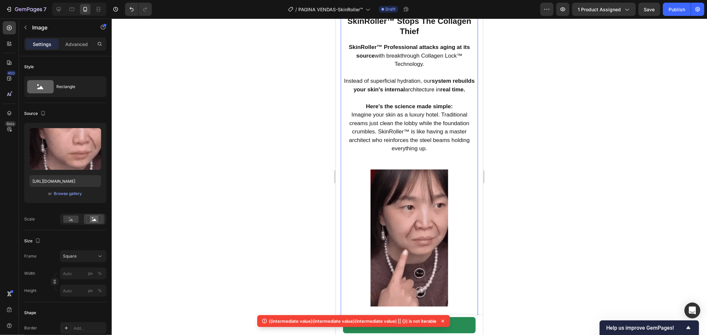
click at [436, 206] on img at bounding box center [408, 237] width 137 height 137
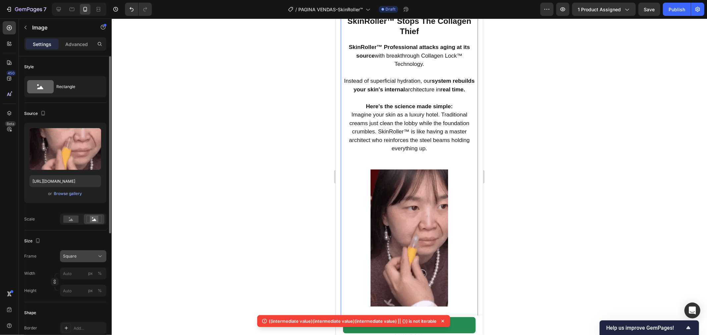
click at [76, 253] on span "Square" at bounding box center [70, 256] width 14 height 6
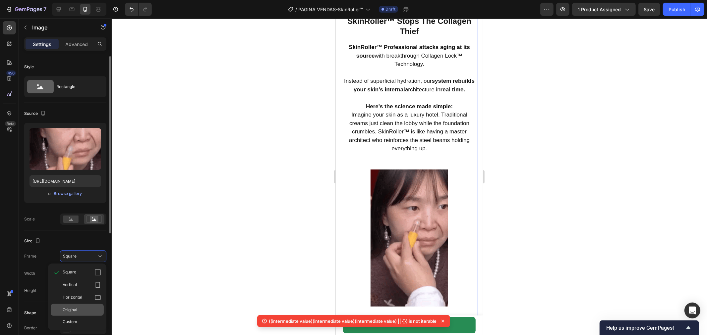
click at [83, 309] on div "Original" at bounding box center [82, 310] width 38 height 6
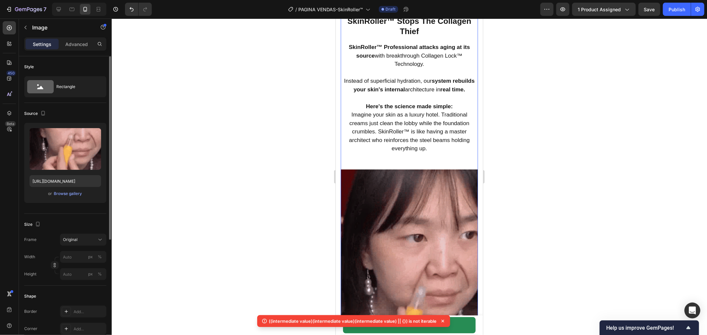
click at [245, 214] on div at bounding box center [409, 177] width 595 height 317
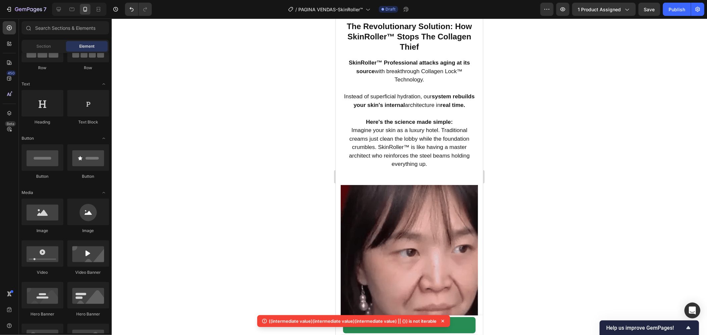
scroll to position [0, 0]
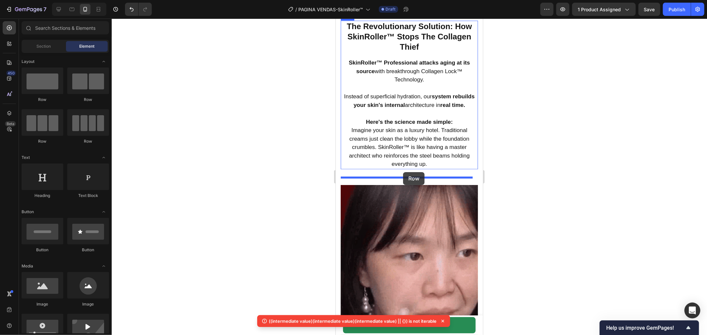
drag, startPoint x: 389, startPoint y: 95, endPoint x: 402, endPoint y: 172, distance: 77.8
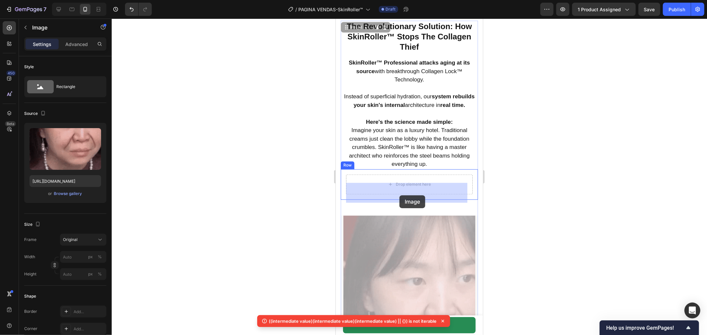
drag, startPoint x: 399, startPoint y: 256, endPoint x: 399, endPoint y: 195, distance: 60.6
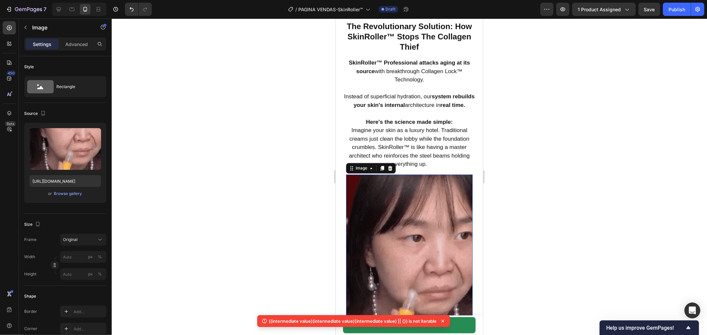
click at [512, 177] on div at bounding box center [409, 177] width 595 height 317
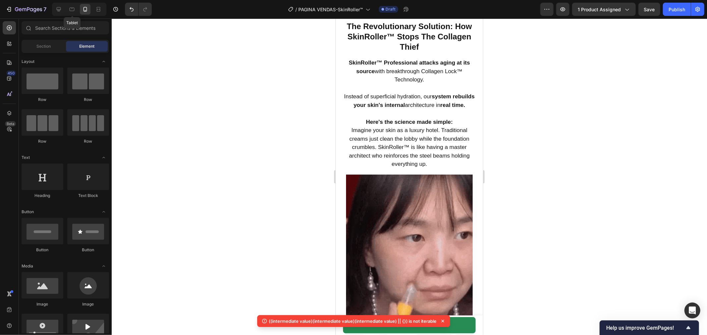
click at [65, 10] on div "Tablet" at bounding box center [79, 9] width 54 height 13
click at [62, 11] on icon at bounding box center [58, 9] width 7 height 7
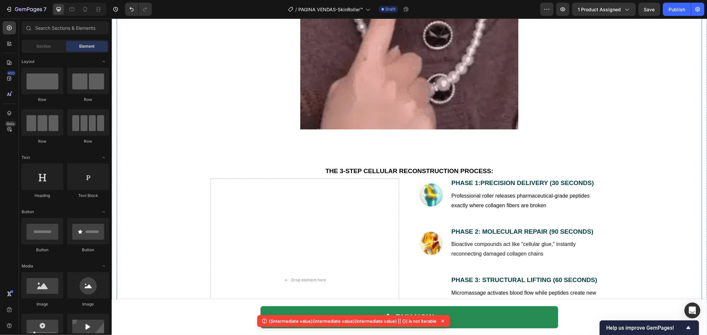
scroll to position [1680, 0]
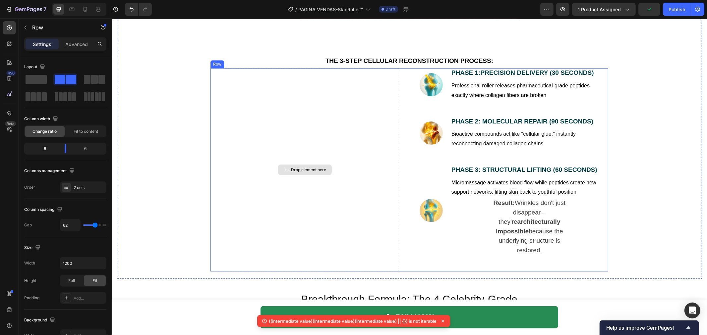
click at [337, 144] on div "Drop element here" at bounding box center [304, 169] width 188 height 203
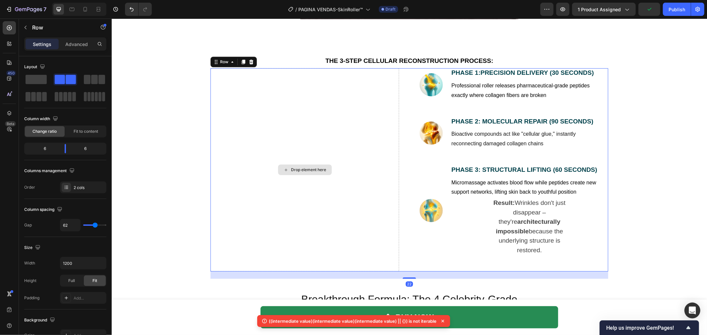
click at [244, 86] on div "Drop element here" at bounding box center [304, 169] width 188 height 203
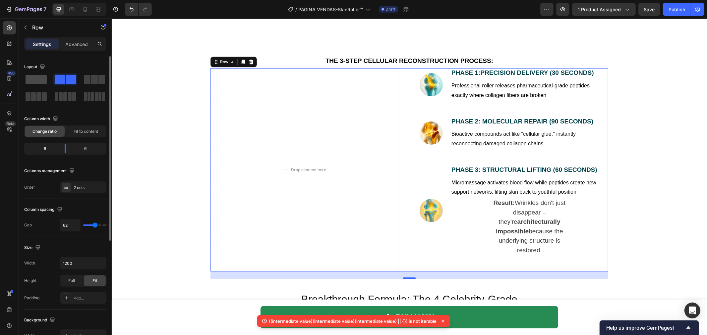
click at [32, 79] on span at bounding box center [36, 79] width 21 height 9
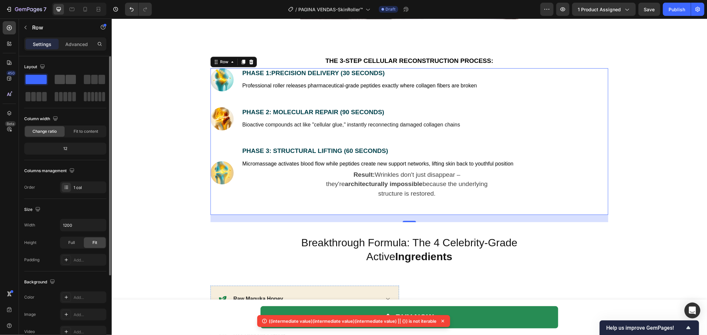
click at [55, 82] on span at bounding box center [60, 79] width 10 height 9
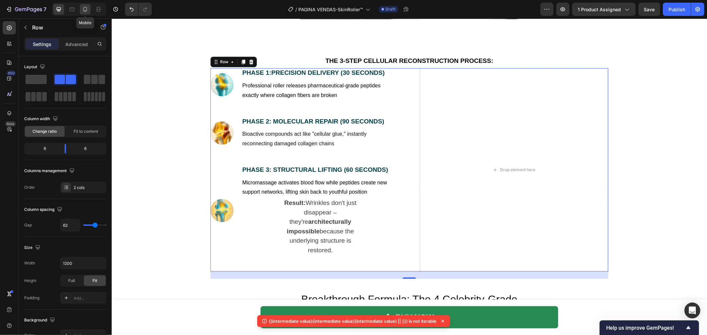
click at [88, 13] on div at bounding box center [85, 9] width 11 height 11
type input "0"
type input "100%"
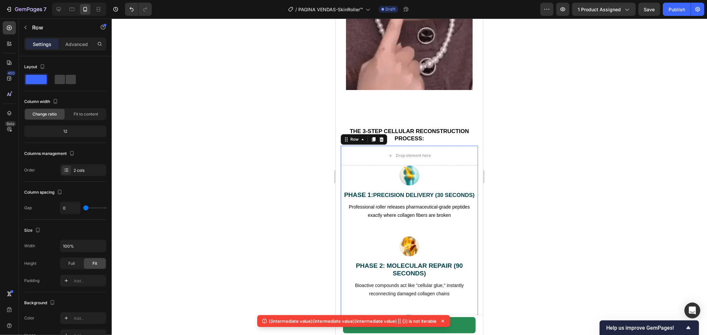
scroll to position [1392, 0]
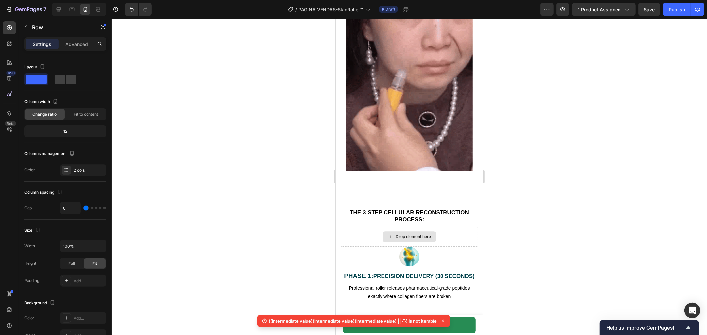
click at [409, 234] on div "Drop element here" at bounding box center [412, 236] width 35 height 5
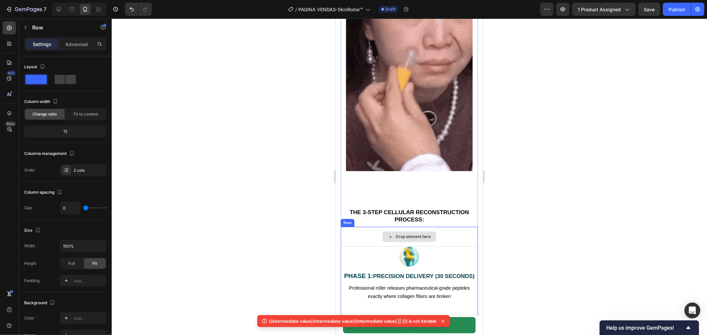
click at [452, 230] on div "Drop element here" at bounding box center [408, 237] width 137 height 20
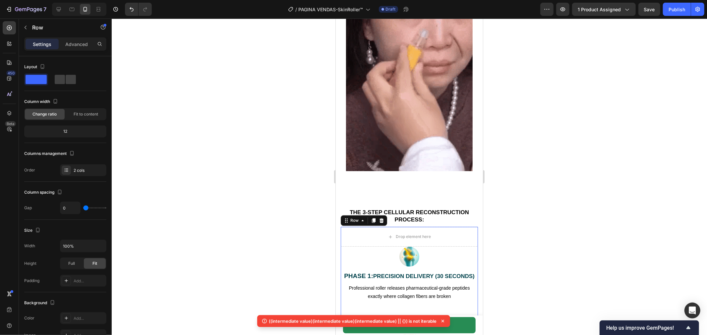
click at [313, 218] on div at bounding box center [409, 177] width 595 height 317
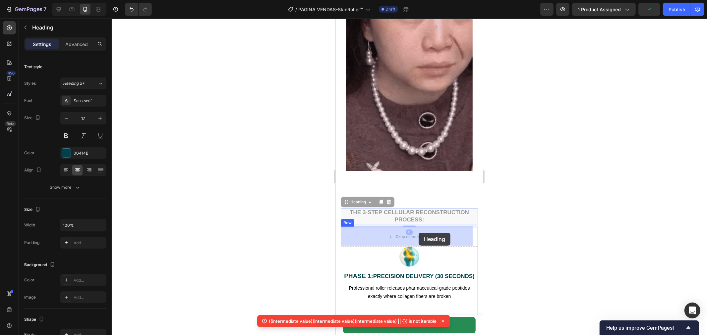
drag, startPoint x: 424, startPoint y: 211, endPoint x: 419, endPoint y: 226, distance: 15.3
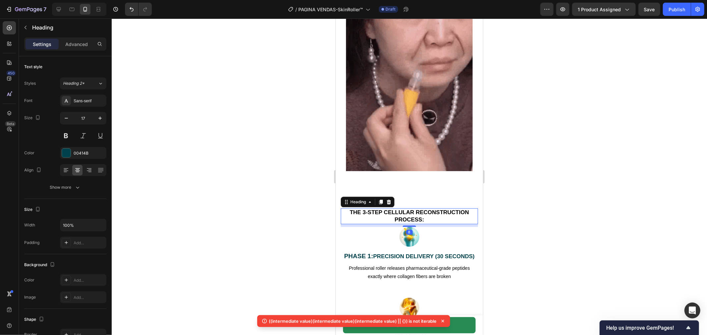
click at [535, 242] on div at bounding box center [409, 177] width 595 height 317
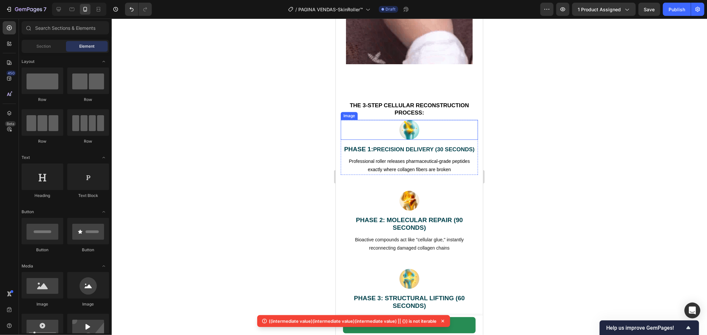
scroll to position [1503, 0]
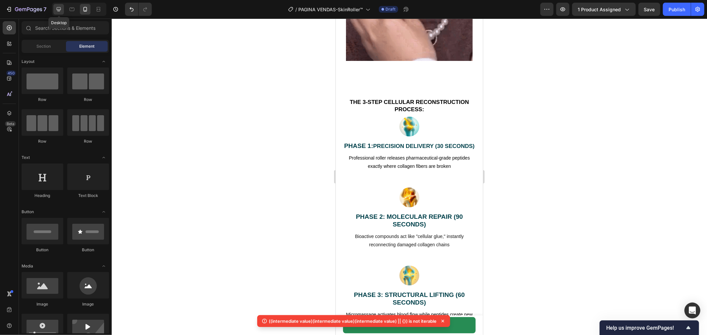
click at [57, 9] on icon at bounding box center [59, 9] width 4 height 4
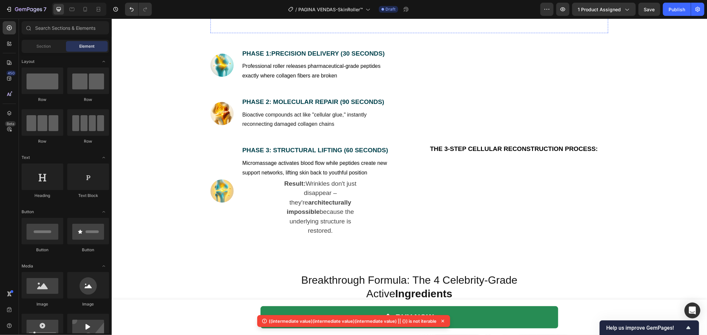
scroll to position [1651, 0]
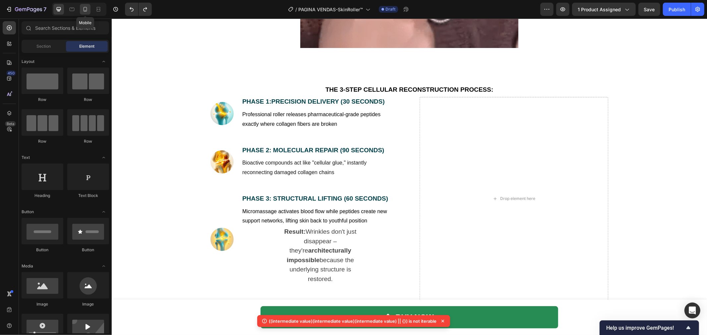
click at [87, 9] on icon at bounding box center [85, 9] width 7 height 7
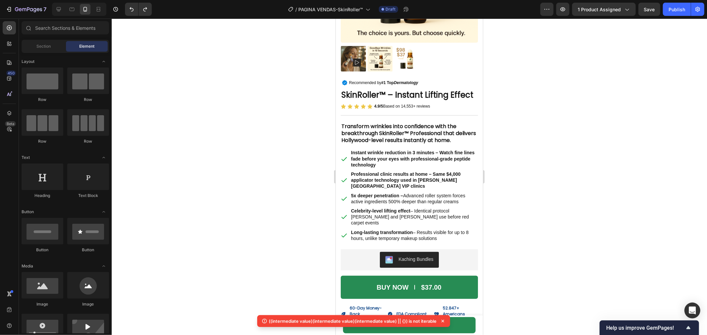
scroll to position [184, 0]
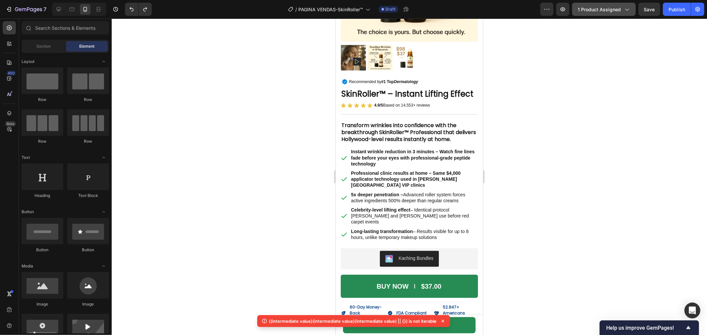
click at [607, 7] on span "1 product assigned" at bounding box center [598, 9] width 43 height 7
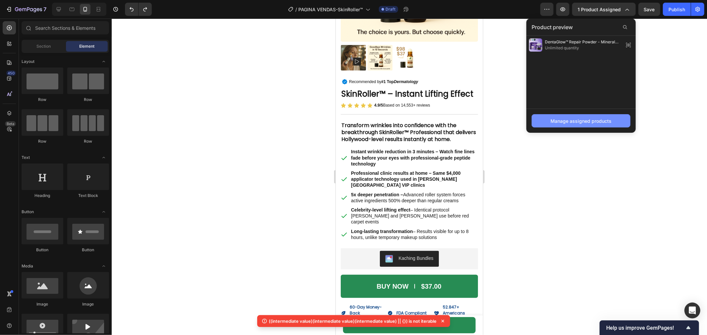
click at [594, 121] on div "Manage assigned products" at bounding box center [580, 121] width 61 height 7
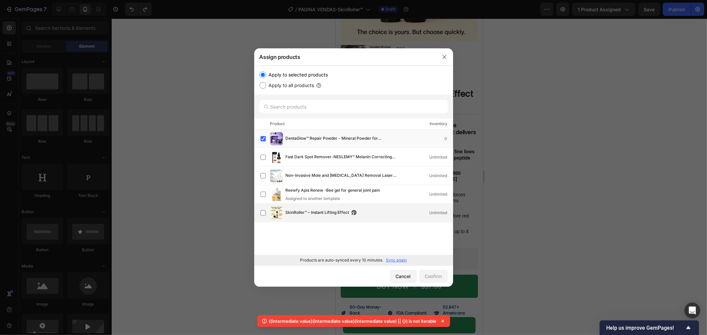
click at [323, 215] on span "SkinRoller™ – Instant Lifting Effect" at bounding box center [318, 212] width 64 height 7
click at [319, 134] on div "DentaGlow™ Repair Powder - Mineral Powder for Dental Restoration 0" at bounding box center [356, 138] width 192 height 13
click at [440, 274] on div "Confirm" at bounding box center [433, 276] width 17 height 7
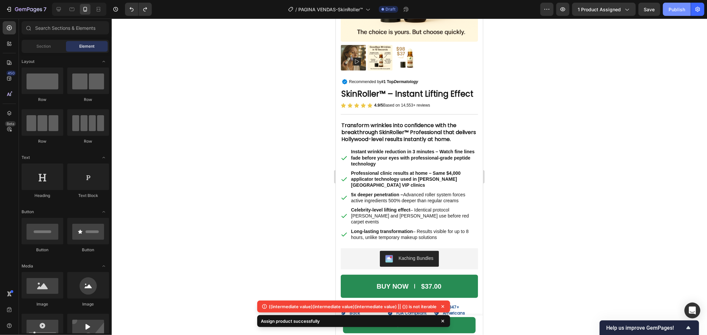
click at [667, 9] on button "Publish" at bounding box center [677, 9] width 28 height 13
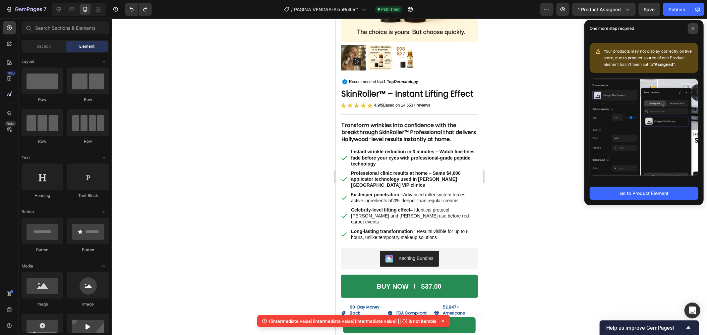
click at [692, 29] on icon at bounding box center [692, 28] width 3 height 3
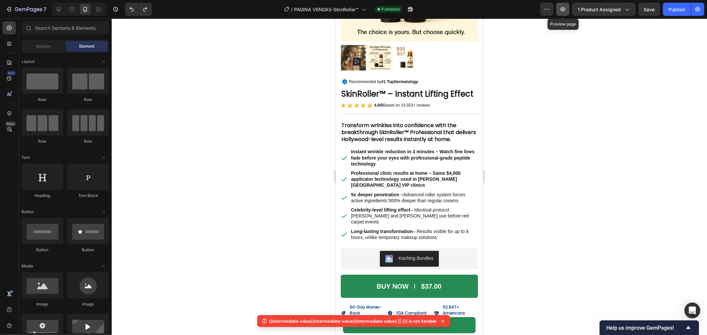
click at [567, 11] on button "button" at bounding box center [562, 9] width 13 height 13
drag, startPoint x: 62, startPoint y: 8, endPoint x: 18, endPoint y: 65, distance: 71.8
click at [62, 8] on icon at bounding box center [58, 9] width 7 height 7
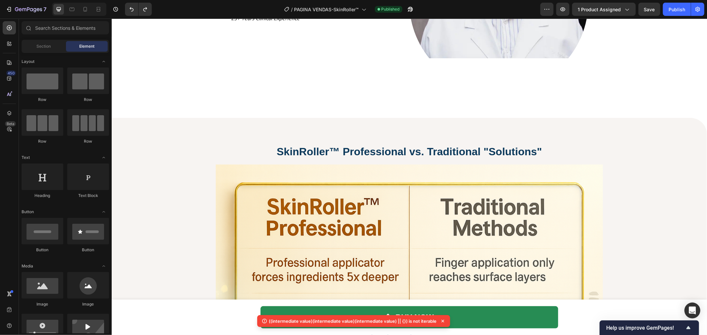
scroll to position [2135, 0]
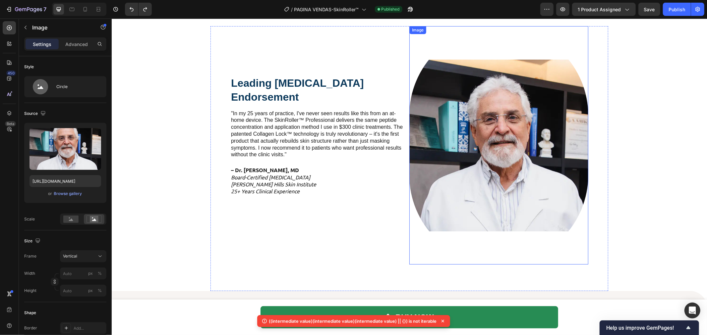
click at [470, 142] on img at bounding box center [498, 145] width 179 height 239
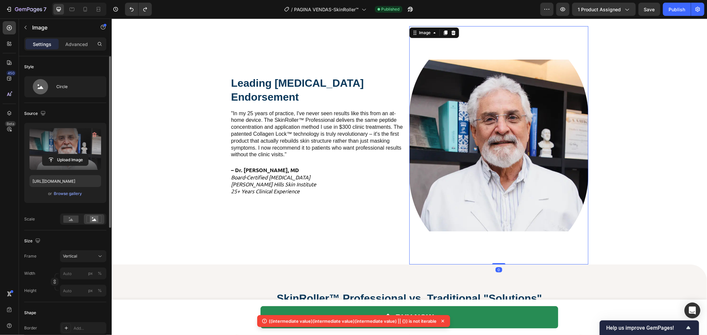
click at [61, 153] on label at bounding box center [65, 149] width 72 height 42
click at [61, 154] on input "file" at bounding box center [65, 159] width 46 height 11
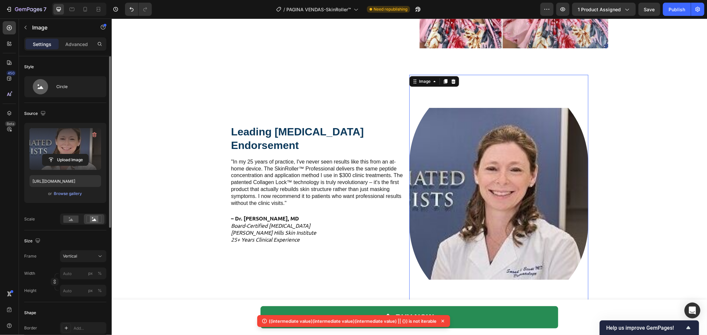
scroll to position [2024, 0]
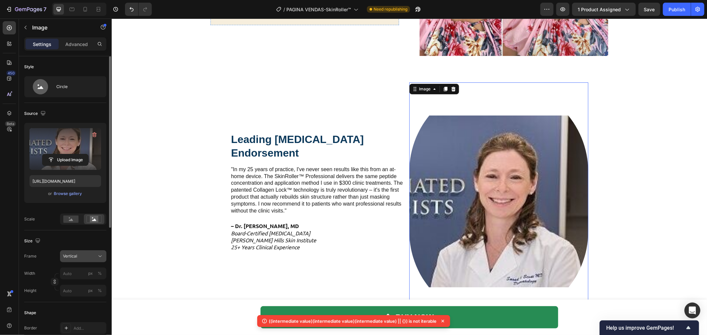
click at [70, 257] on span "Vertical" at bounding box center [70, 256] width 14 height 6
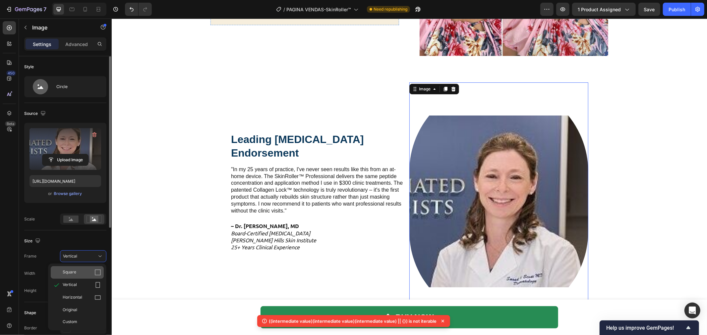
click at [72, 272] on span "Square" at bounding box center [70, 272] width 14 height 7
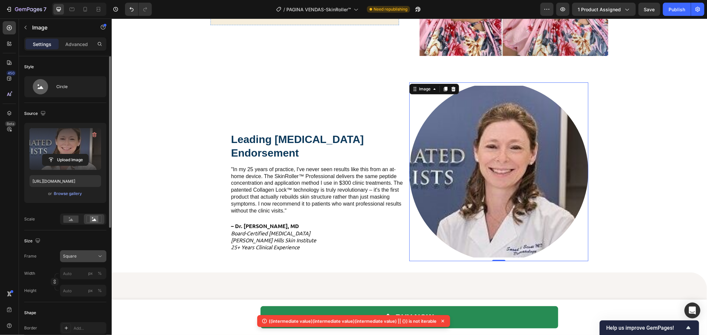
click at [76, 253] on div "Square" at bounding box center [83, 256] width 40 height 7
click at [81, 315] on div "Original" at bounding box center [77, 310] width 53 height 12
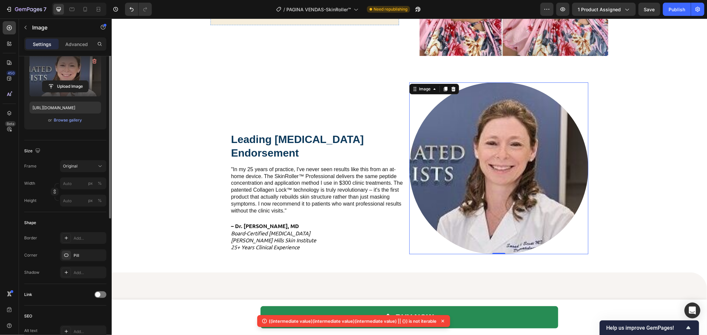
scroll to position [110, 0]
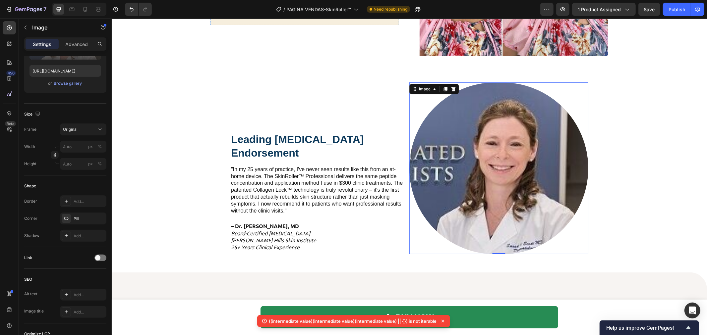
click at [499, 152] on img at bounding box center [498, 168] width 179 height 172
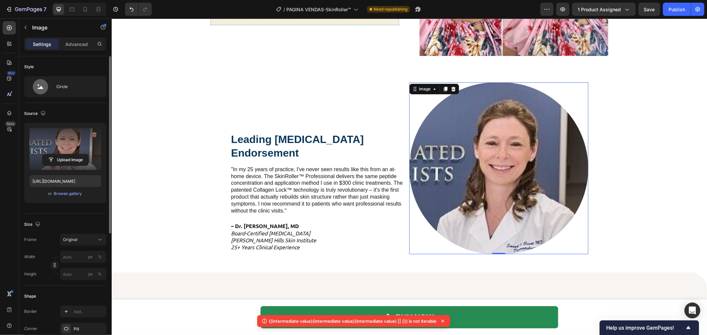
click at [61, 152] on label at bounding box center [65, 149] width 72 height 42
click at [61, 154] on input "file" at bounding box center [65, 159] width 46 height 11
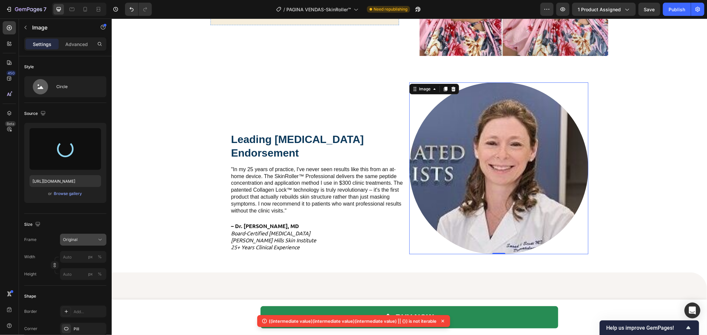
type input "https://cdn.shopify.com/s/files/1/0629/6829/9591/files/gempages_584028390374245…"
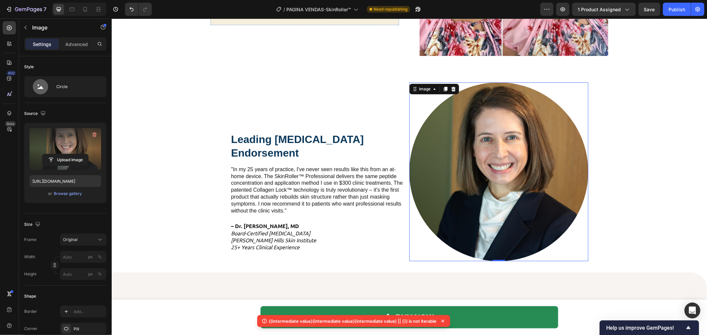
click at [186, 146] on div "BUY NOW Button Sticky Breakthrough Formula: The 4 Celebrity-Grade Active Ingred…" at bounding box center [408, 294] width 595 height 4574
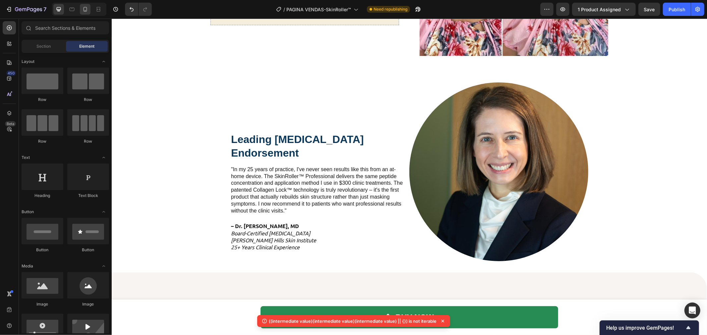
click at [90, 9] on div at bounding box center [85, 9] width 11 height 11
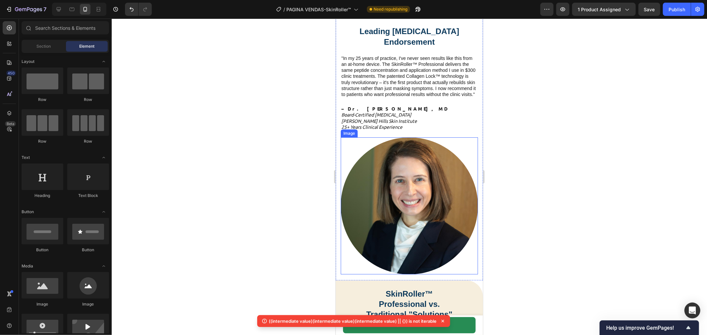
scroll to position [2141, 0]
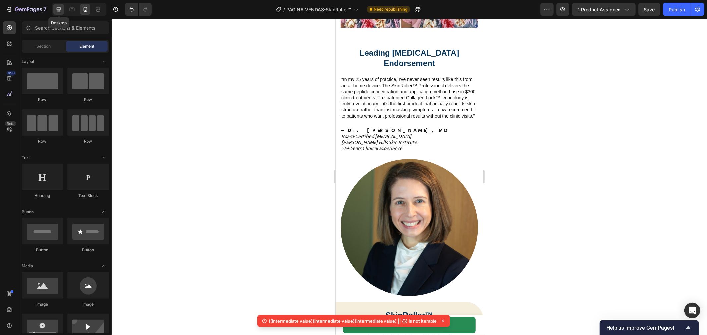
click at [57, 7] on icon at bounding box center [58, 9] width 7 height 7
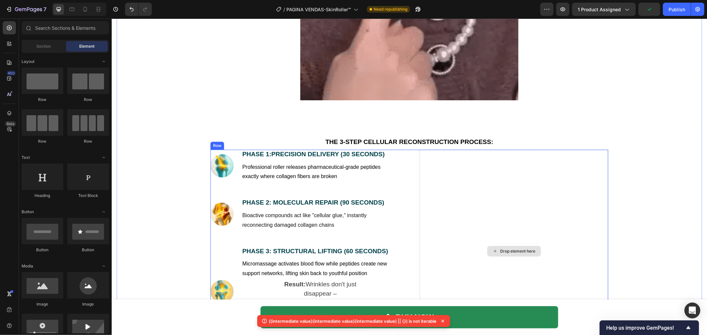
scroll to position [1594, 0]
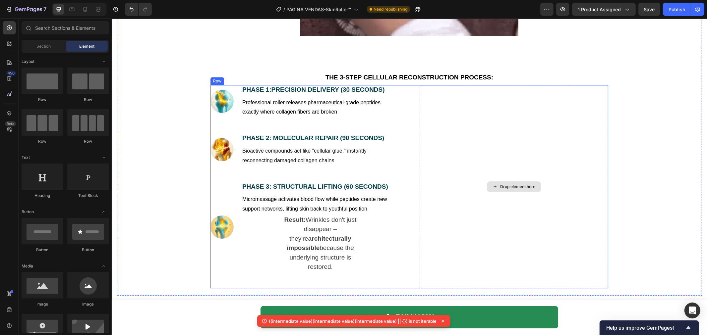
click at [472, 99] on div "Drop element here" at bounding box center [513, 186] width 188 height 203
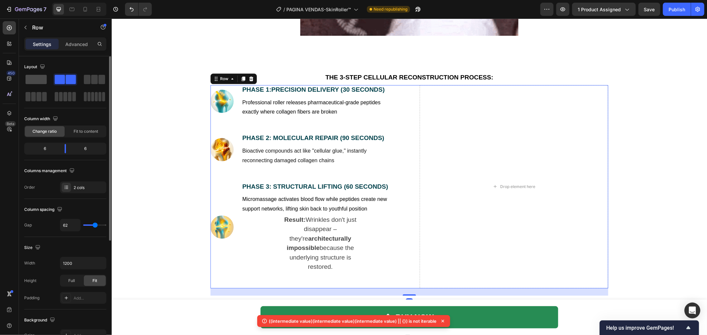
click at [32, 83] on span at bounding box center [36, 79] width 21 height 9
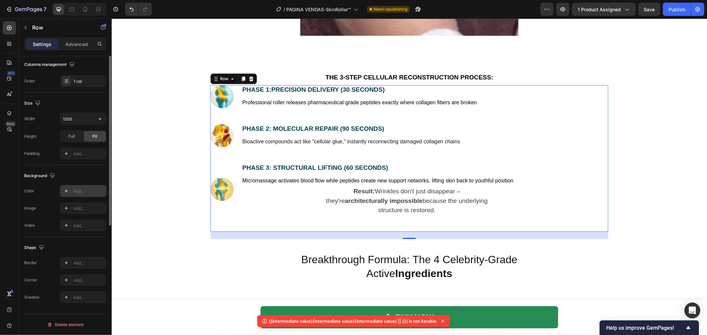
scroll to position [0, 0]
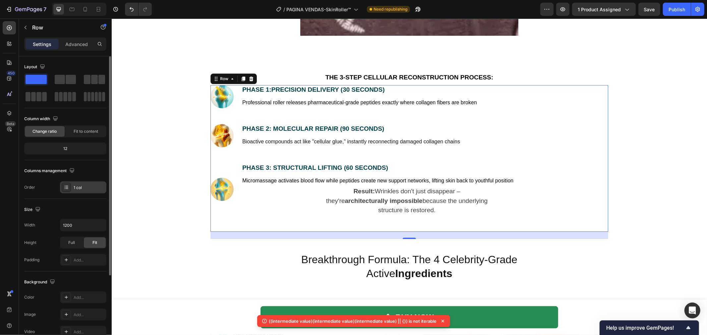
click at [66, 189] on icon at bounding box center [66, 187] width 5 height 5
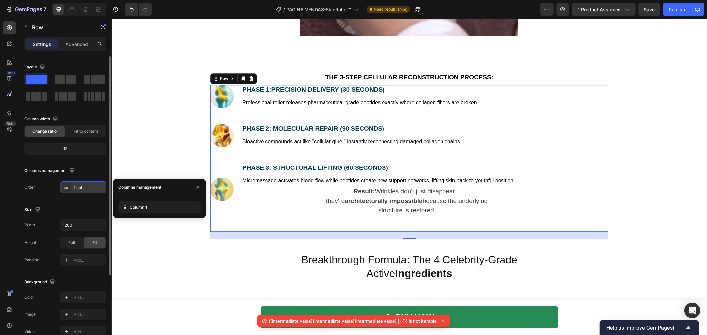
click at [66, 189] on icon at bounding box center [66, 187] width 5 height 5
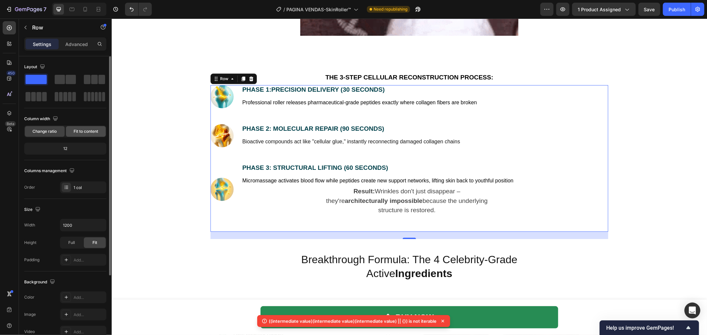
click at [83, 132] on span "Fit to content" at bounding box center [86, 132] width 25 height 6
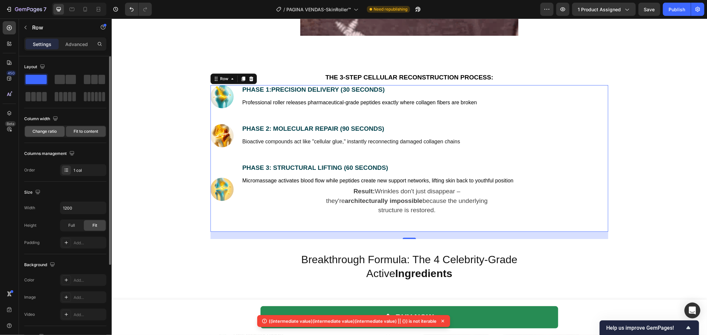
click at [43, 133] on span "Change ratio" at bounding box center [45, 132] width 24 height 6
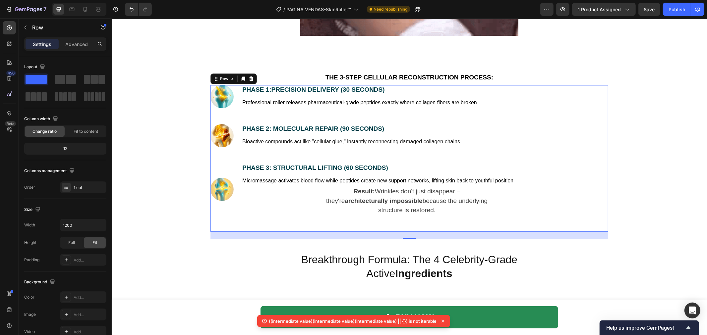
scroll to position [1484, 0]
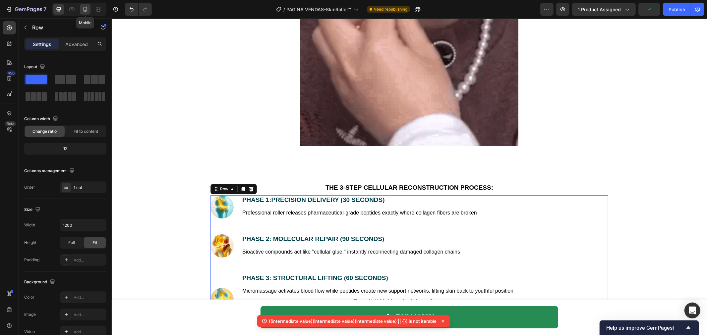
click at [81, 8] on div at bounding box center [85, 9] width 11 height 11
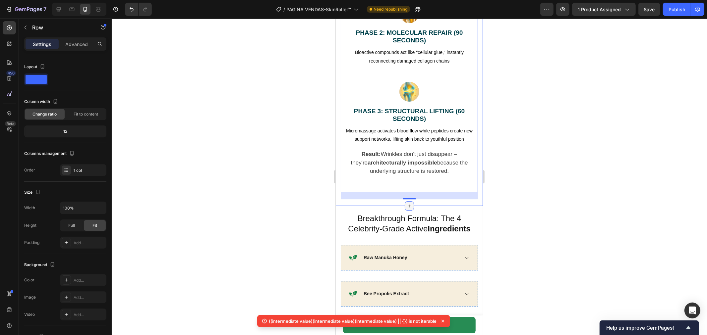
scroll to position [1434, 0]
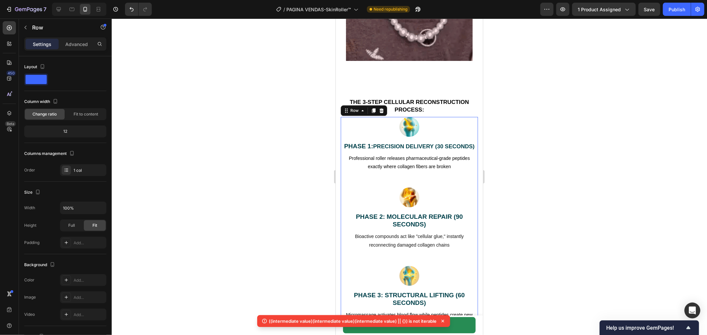
click at [64, 10] on div at bounding box center [79, 9] width 54 height 13
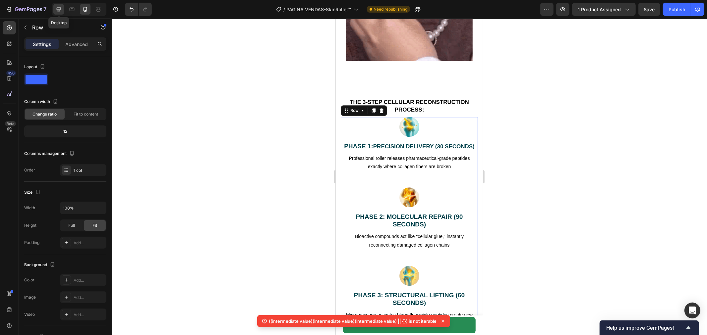
click at [61, 10] on div at bounding box center [58, 9] width 11 height 11
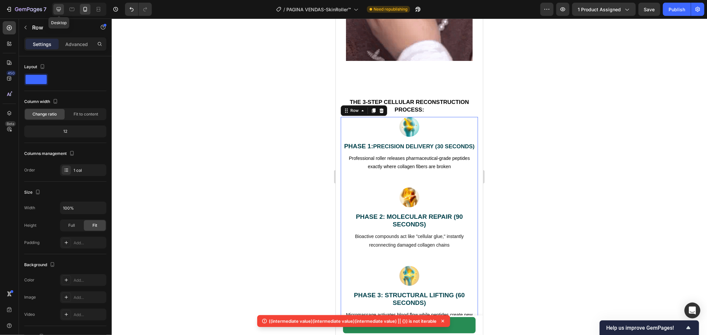
type input "1200"
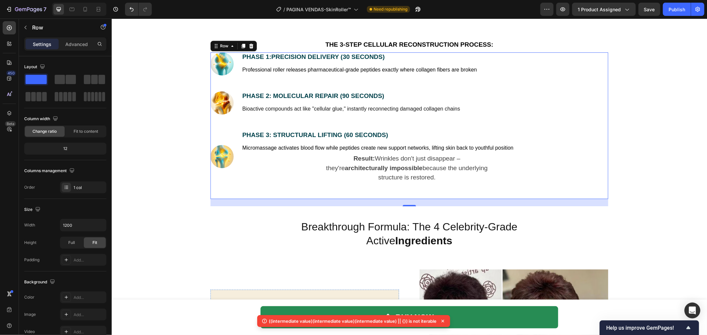
scroll to position [1638, 0]
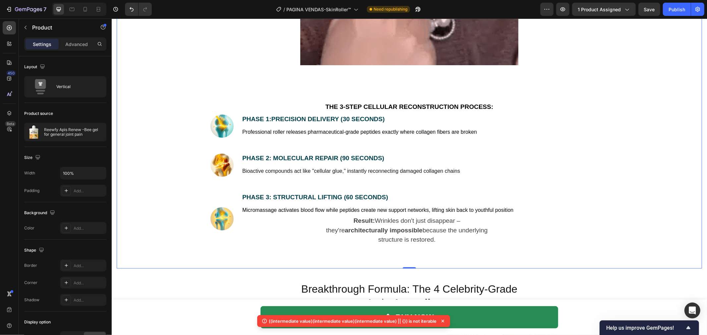
scroll to position [1564, 0]
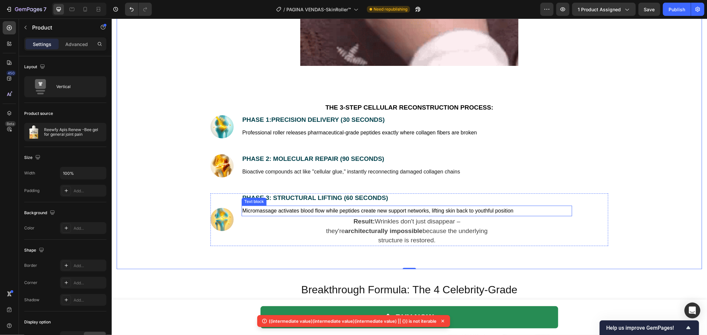
click at [467, 215] on p "Micromassage activates blood flow while peptides create new support networks, l…" at bounding box center [406, 211] width 329 height 10
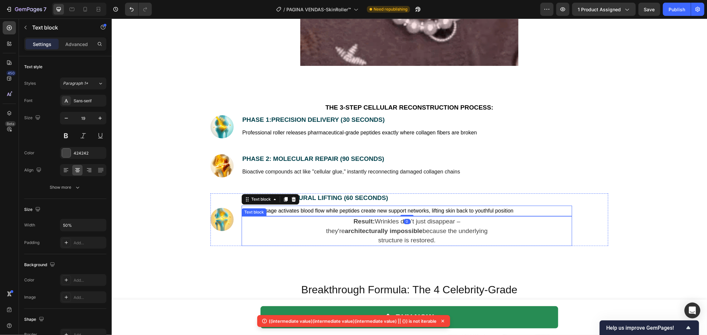
click at [453, 218] on p "Result: Wrinkles don't just disappear – they're architecturally impossible beca…" at bounding box center [406, 231] width 164 height 28
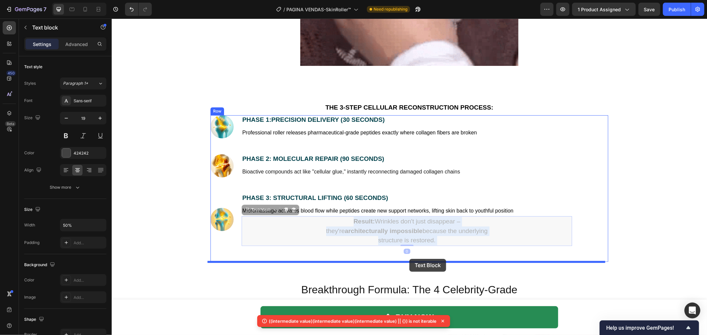
drag, startPoint x: 412, startPoint y: 227, endPoint x: 409, endPoint y: 259, distance: 32.3
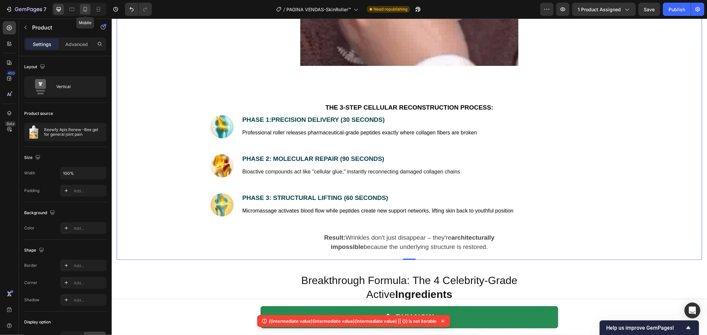
click at [87, 10] on icon at bounding box center [85, 9] width 7 height 7
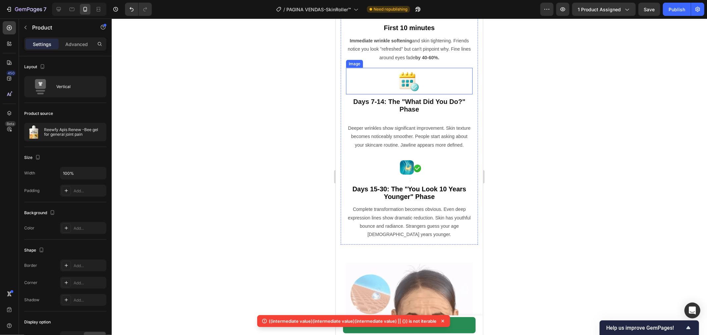
scroll to position [2659, 0]
click at [61, 8] on icon at bounding box center [58, 9] width 7 height 7
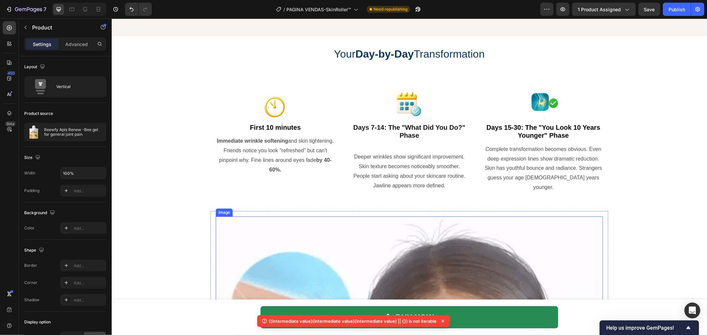
scroll to position [2806, 0]
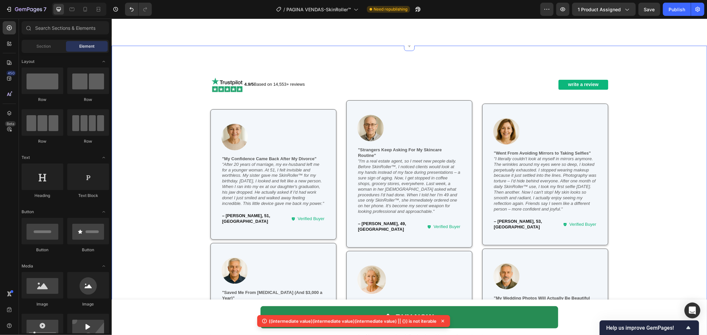
scroll to position [4168, 0]
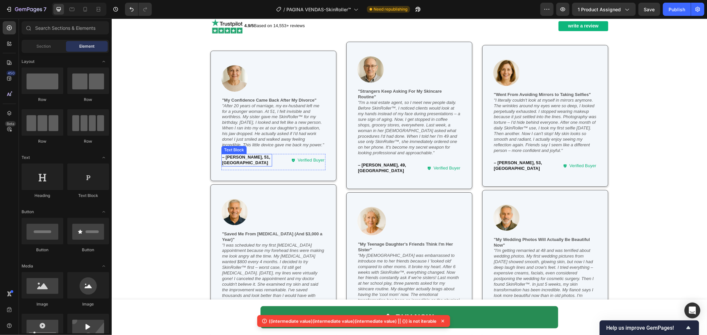
click at [222, 162] on strong "– Sandra M., 51, Denver" at bounding box center [246, 159] width 48 height 11
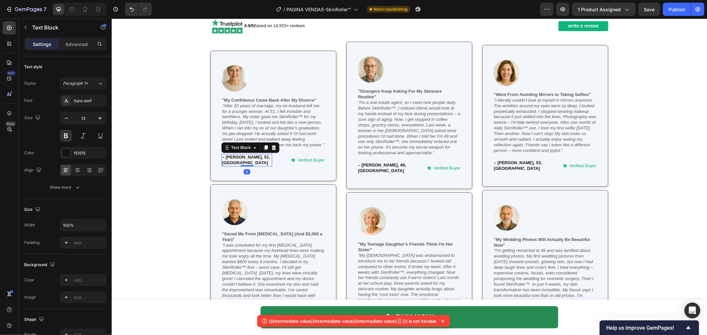
click at [222, 162] on strong "– Sandra M., 51, Denver" at bounding box center [246, 159] width 48 height 11
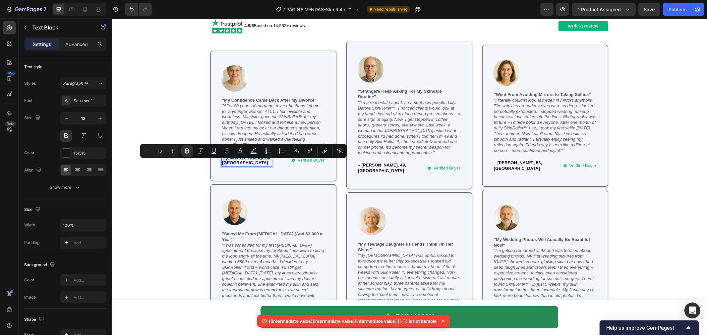
click at [232, 163] on strong "– Sandra M., 51, Denver" at bounding box center [246, 159] width 48 height 11
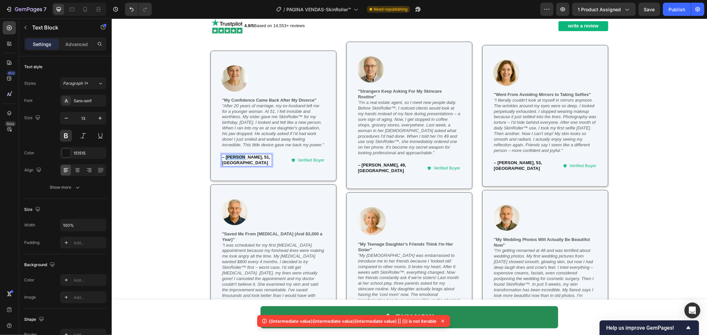
click at [232, 163] on strong "– Sandra M., 51, Denver" at bounding box center [246, 159] width 48 height 11
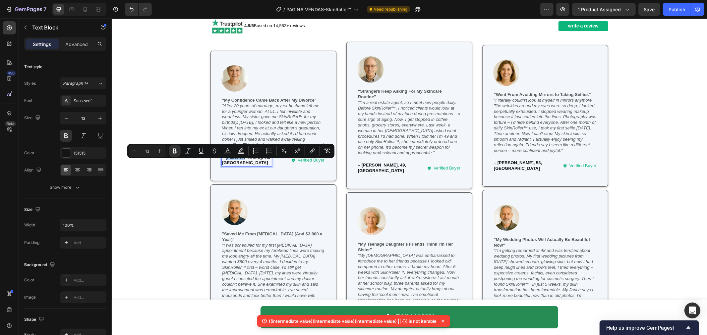
copy strong "Sandra"
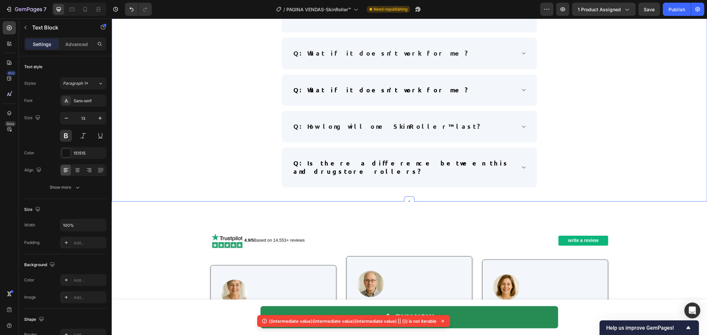
type input "16"
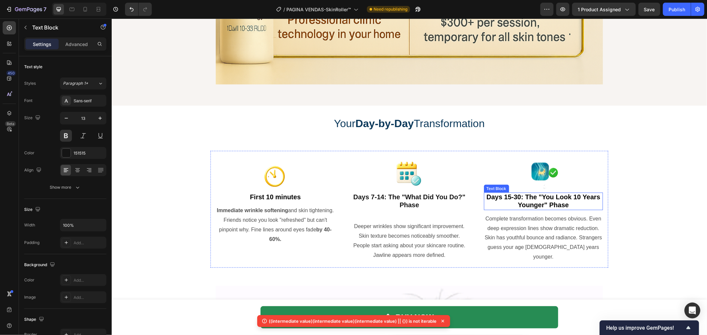
scroll to position [2796, 0]
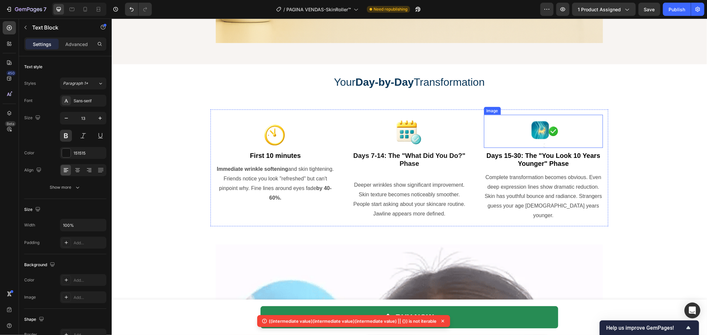
click at [536, 132] on img at bounding box center [542, 131] width 33 height 33
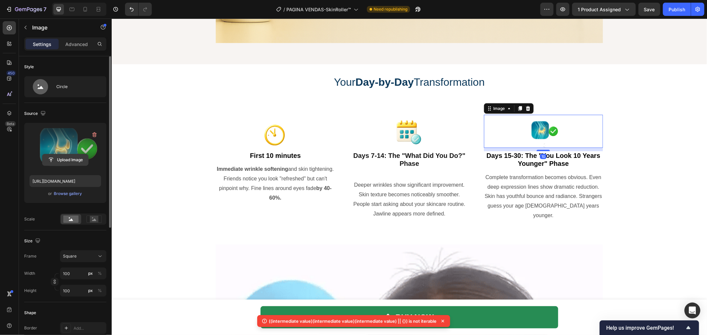
click at [68, 157] on input "file" at bounding box center [65, 159] width 46 height 11
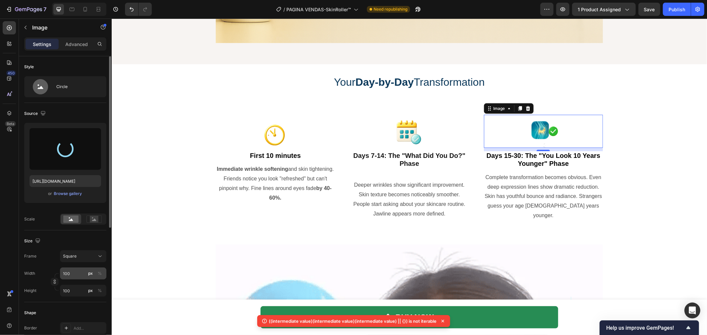
type input "https://cdn.shopify.com/s/files/1/0629/6829/9591/files/gempages_584028390374245…"
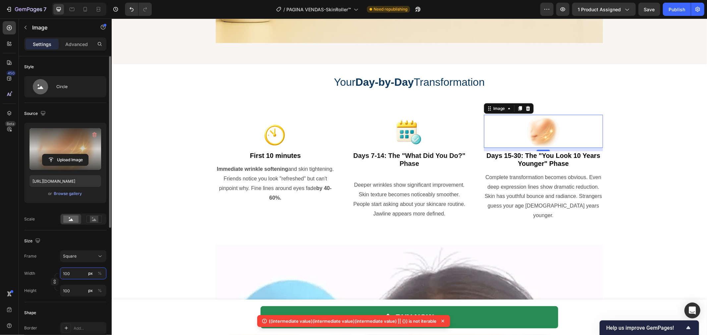
type input "2"
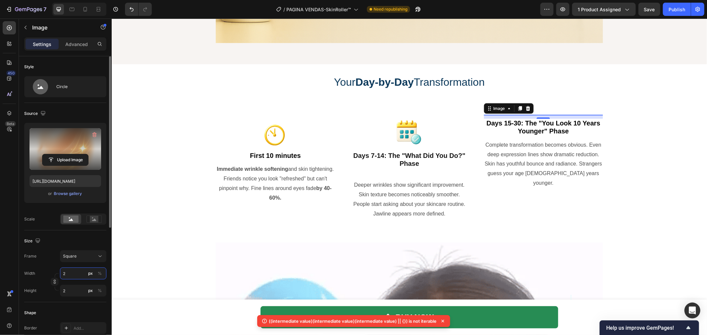
type input "20"
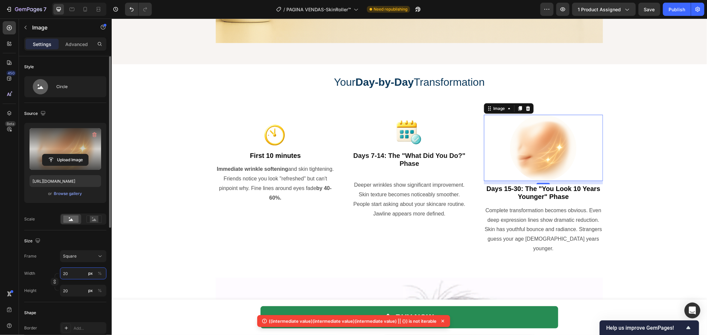
type input "200"
click at [69, 270] on input "200" at bounding box center [83, 274] width 46 height 12
type input "1"
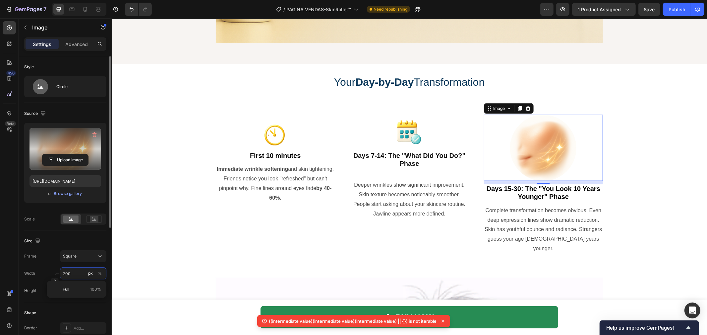
type input "1"
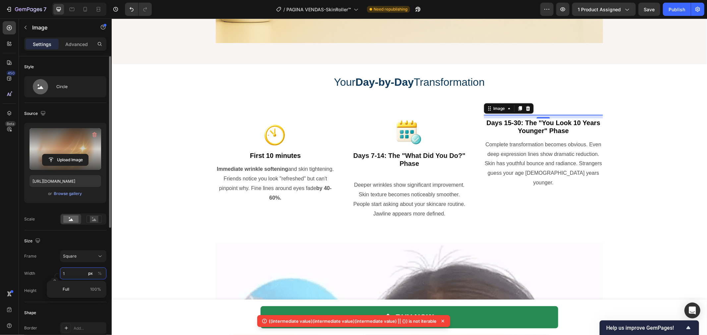
type input "11"
type input "110"
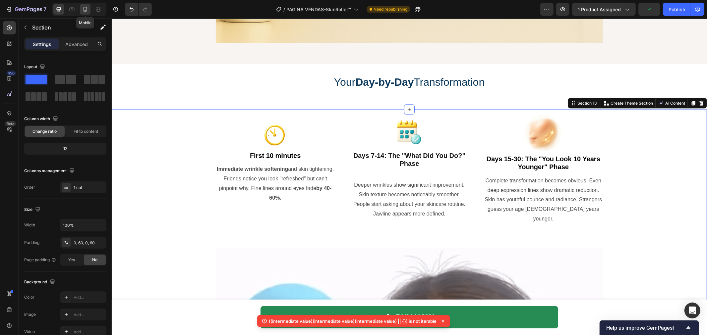
click at [86, 11] on icon at bounding box center [85, 9] width 4 height 5
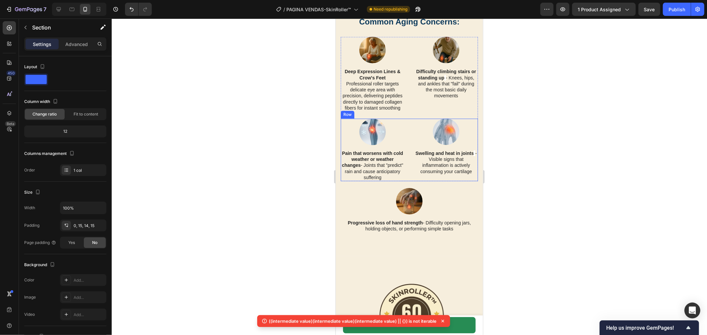
scroll to position [3197, 0]
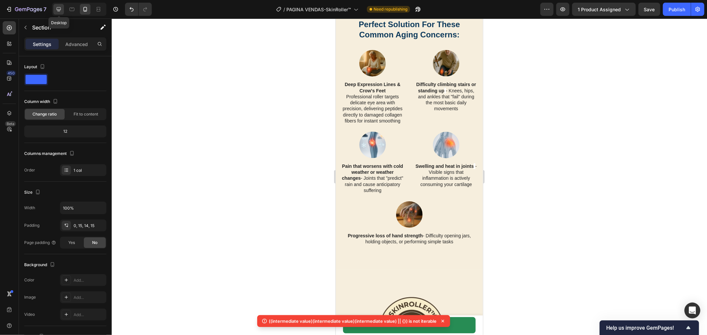
click at [54, 9] on div at bounding box center [58, 9] width 11 height 11
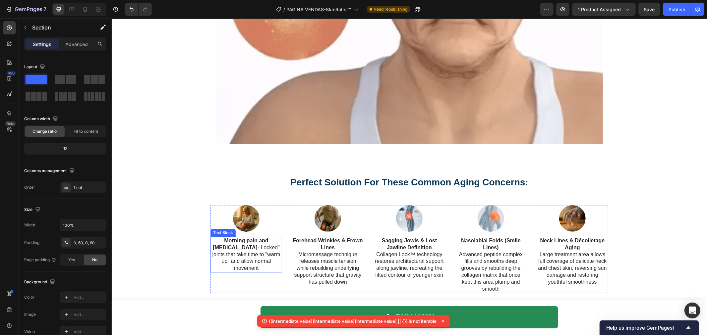
scroll to position [3147, 0]
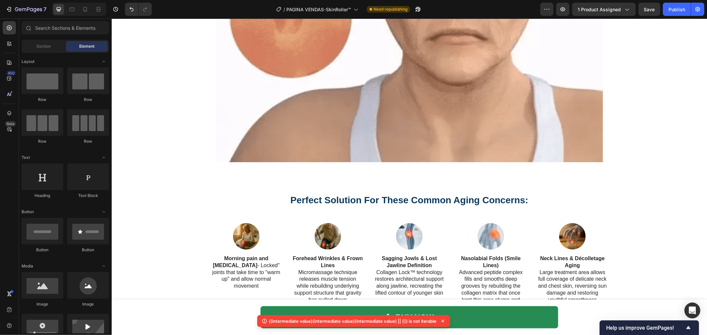
drag, startPoint x: 706, startPoint y: 240, endPoint x: 705, endPoint y: 229, distance: 11.0
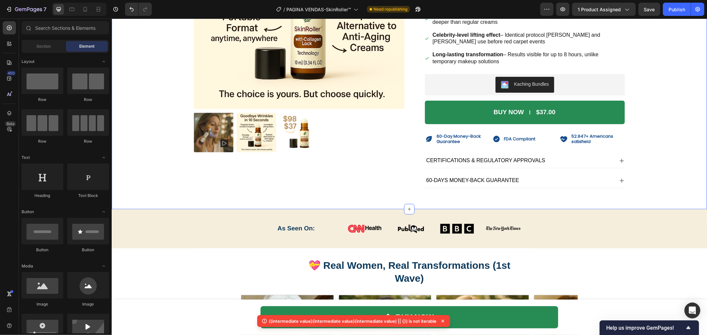
scroll to position [147, 0]
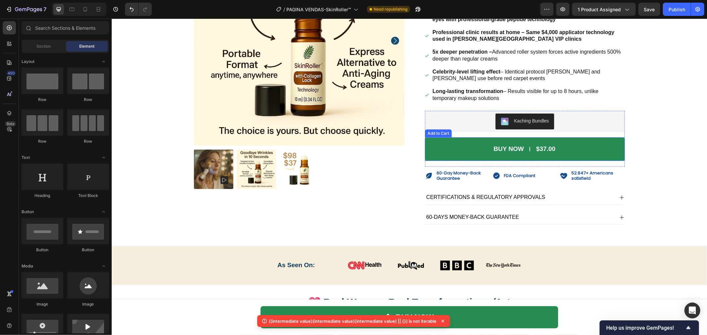
click at [439, 133] on div "Add to Cart" at bounding box center [438, 133] width 24 height 6
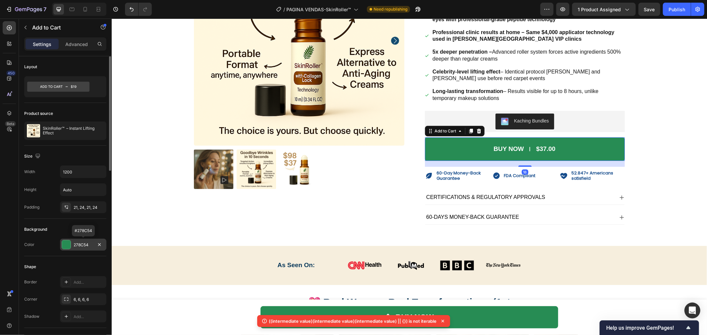
click at [78, 242] on div "278C54" at bounding box center [83, 245] width 19 height 6
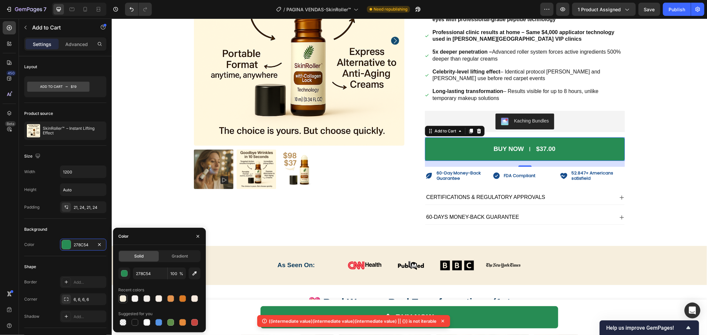
click at [120, 298] on div at bounding box center [123, 298] width 7 height 7
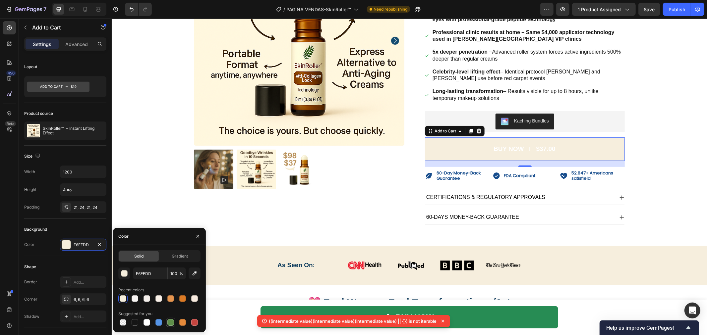
click at [168, 320] on div at bounding box center [170, 322] width 7 height 7
type input "5E8E49"
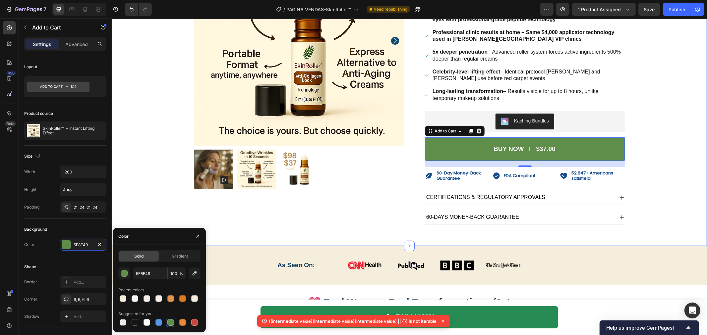
click at [145, 152] on div "Product Images Icon Recommended by #1 Top Dermatology Heading Row SkinRoller™ –…" at bounding box center [408, 82] width 585 height 295
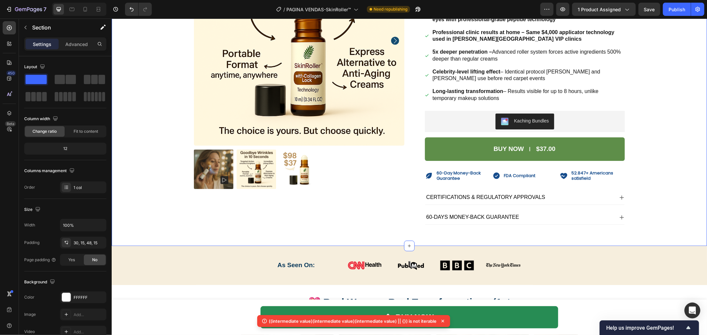
click at [145, 152] on div "Product Images Icon Recommended by #1 Top Dermatology Heading Row SkinRoller™ –…" at bounding box center [408, 82] width 585 height 295
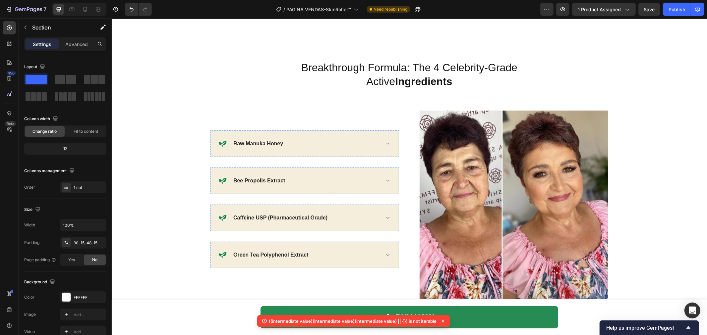
scroll to position [1693, 0]
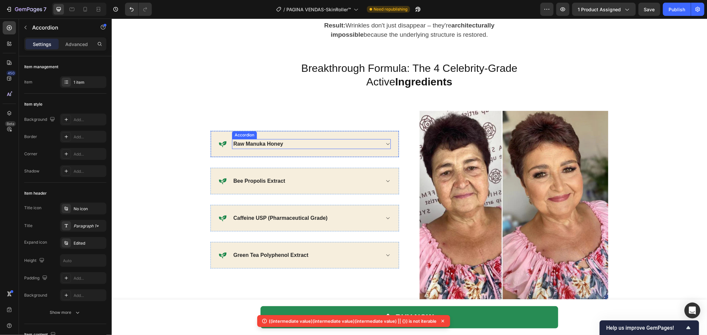
click at [386, 145] on icon at bounding box center [387, 143] width 5 height 5
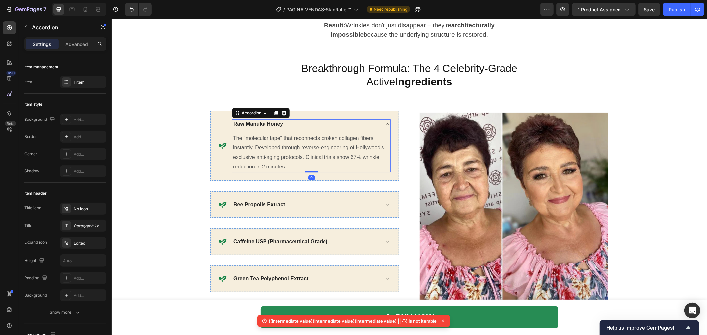
click at [385, 125] on icon at bounding box center [387, 123] width 5 height 5
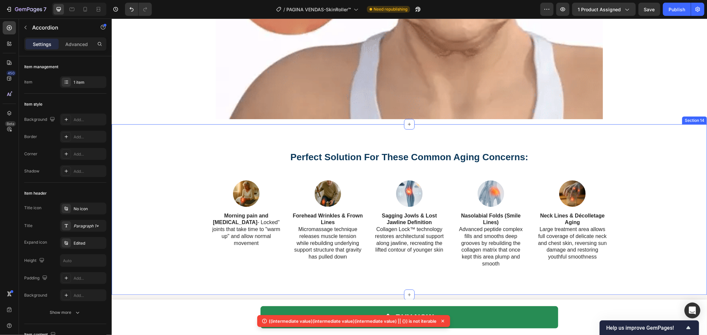
scroll to position [3092, 0]
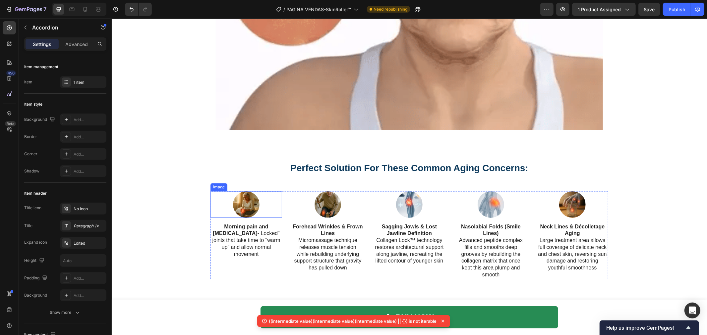
click at [248, 204] on img at bounding box center [246, 204] width 27 height 27
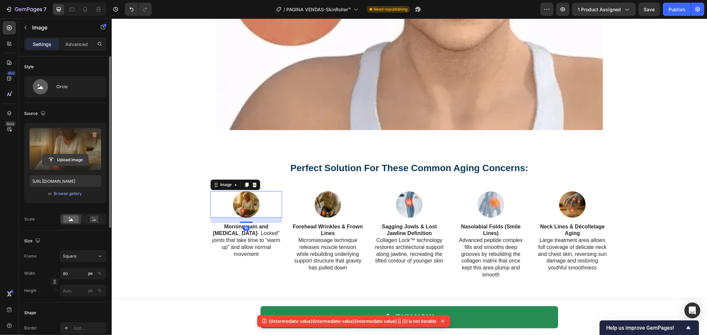
click at [66, 157] on input "file" at bounding box center [65, 159] width 46 height 11
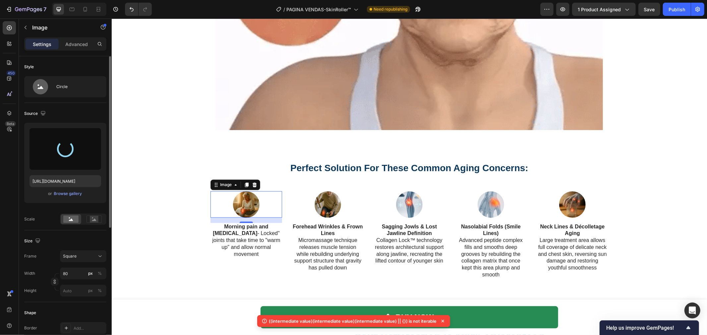
scroll to position [3097, 0]
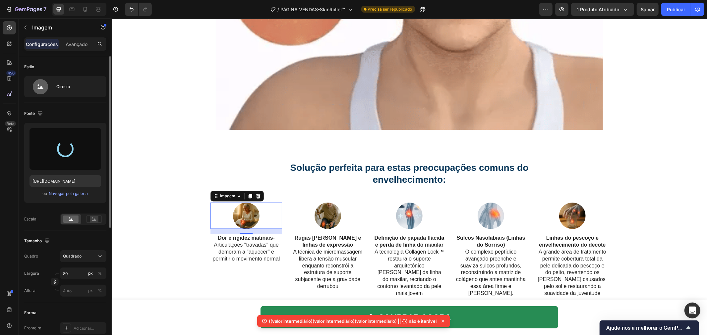
type input "[URL][DOMAIN_NAME]"
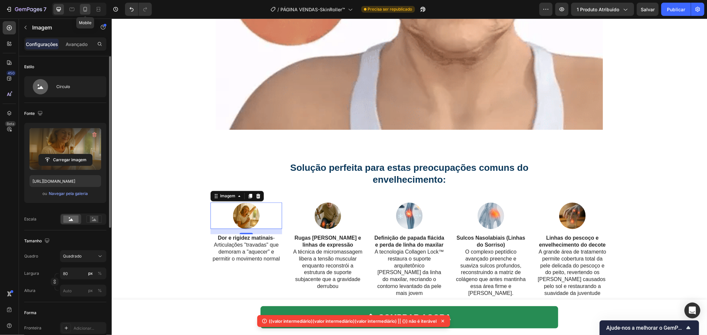
click at [89, 10] on div at bounding box center [85, 9] width 11 height 11
type input "68"
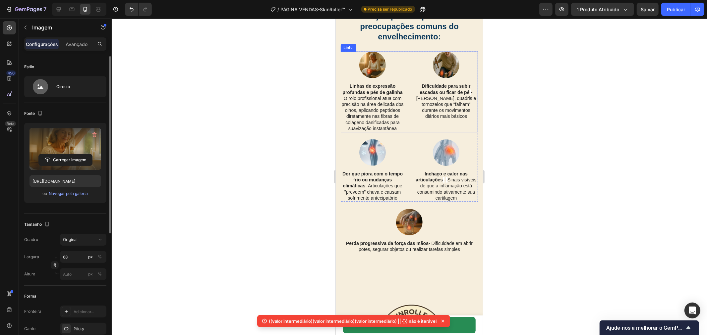
scroll to position [3107, 0]
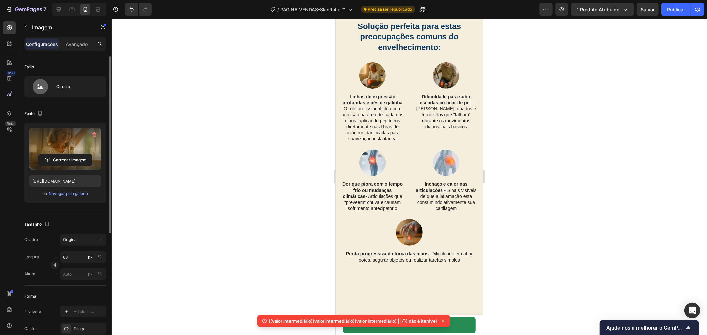
click at [561, 141] on div at bounding box center [409, 177] width 595 height 317
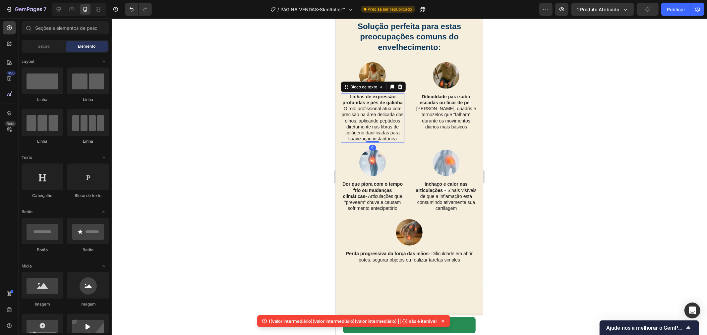
click at [377, 105] on font "Linhas de expressão profundas e pés de galinha" at bounding box center [372, 99] width 60 height 11
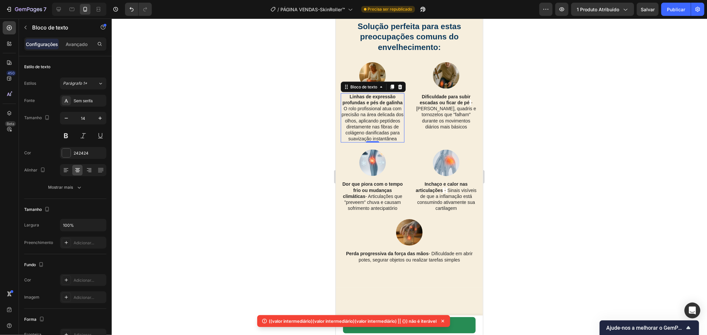
click at [529, 274] on div at bounding box center [409, 177] width 595 height 317
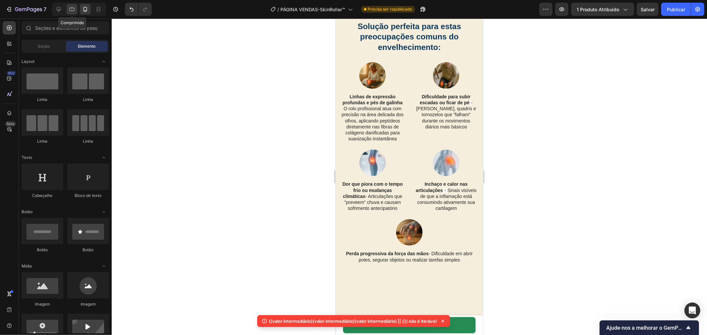
click at [67, 8] on div at bounding box center [72, 9] width 11 height 11
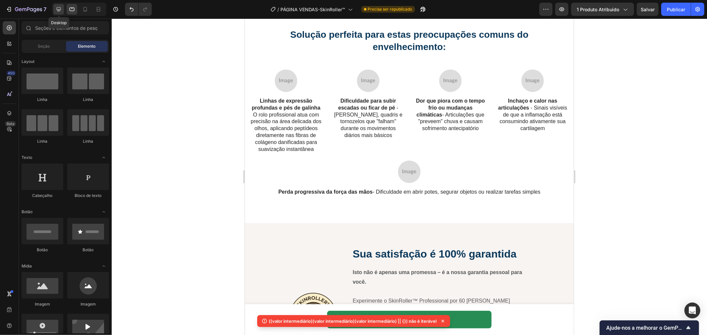
click at [62, 7] on icon at bounding box center [58, 9] width 7 height 7
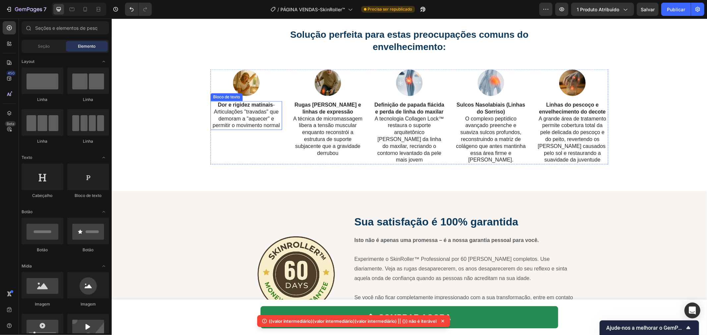
click at [261, 109] on font "- Articulações "travadas" que demoram a "aquecer" e permitir o movimento normal" at bounding box center [245, 115] width 67 height 26
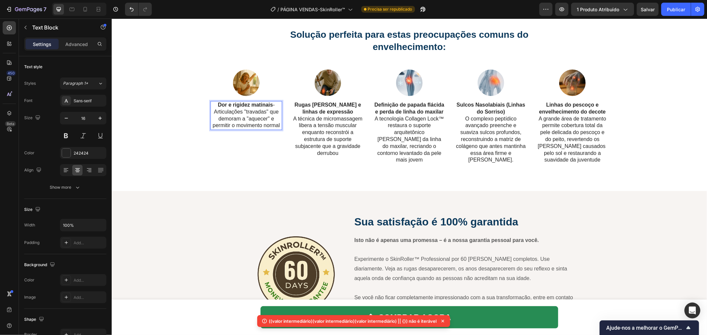
click at [261, 109] on p "Dor e rigidez matinais - Articulações "travadas" que demoram a "aquecer" e perm…" at bounding box center [246, 115] width 70 height 27
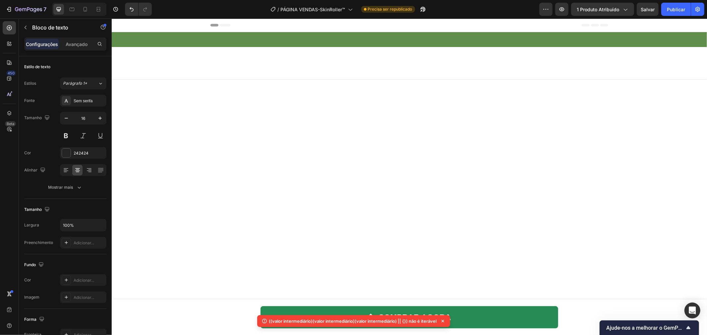
scroll to position [3112, 0]
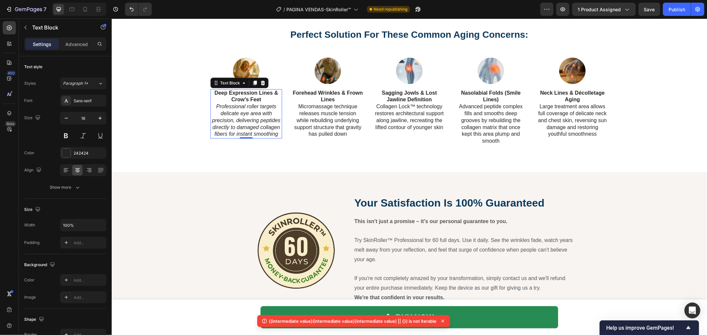
click at [251, 120] on icon "Professional roller targets delicate eye area with precision, delivering peptid…" at bounding box center [246, 120] width 68 height 33
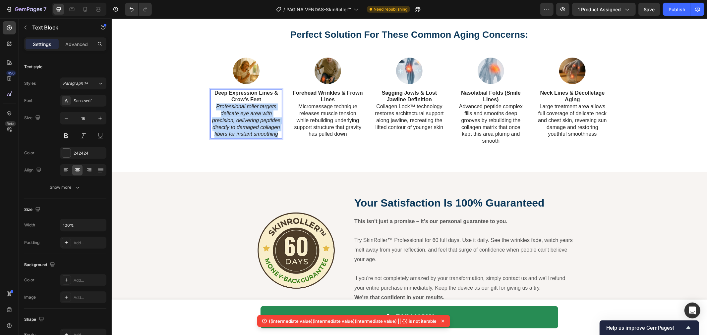
drag, startPoint x: 212, startPoint y: 106, endPoint x: 277, endPoint y: 135, distance: 71.0
click at [277, 135] on p "Professional roller targets delicate eye area with precision, delivering peptid…" at bounding box center [246, 120] width 70 height 34
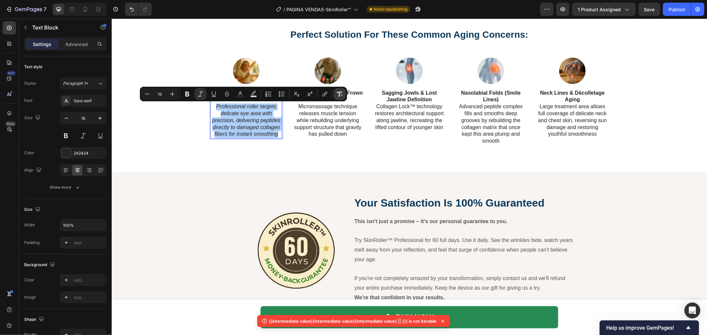
click at [340, 94] on icon "Editor contextual toolbar" at bounding box center [339, 94] width 7 height 7
click at [284, 153] on div "Perfect Solution For These Common Aging Concerns: Heading Row Image Deep Expres…" at bounding box center [408, 86] width 595 height 171
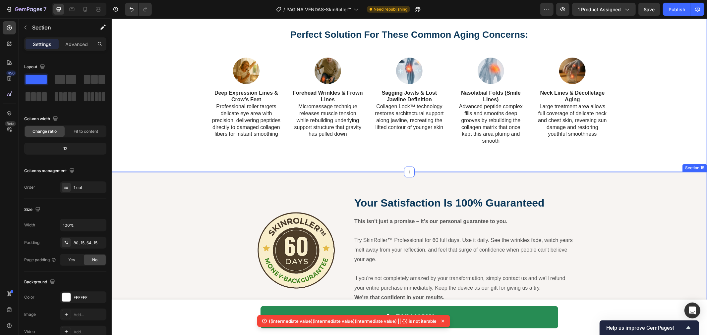
click at [193, 174] on div "Image Your Satisfaction Is 100% Guaranteed Heading This isn't just a promise – …" at bounding box center [408, 249] width 595 height 155
click at [150, 279] on div "Image Your Satisfaction Is 100% Guaranteed Heading This isn't just a promise – …" at bounding box center [408, 250] width 585 height 124
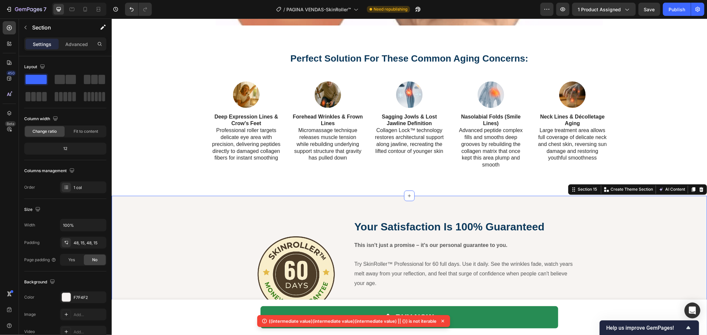
scroll to position [3075, 0]
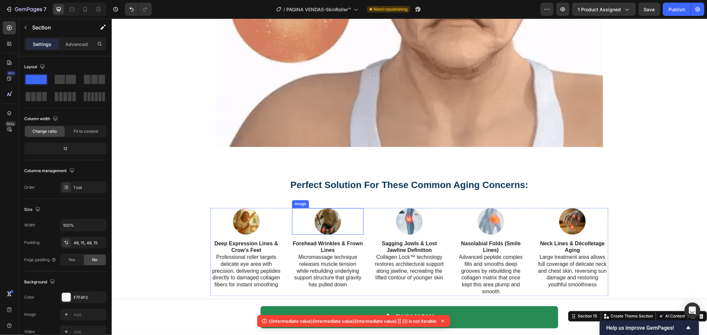
click at [337, 213] on img at bounding box center [327, 221] width 27 height 27
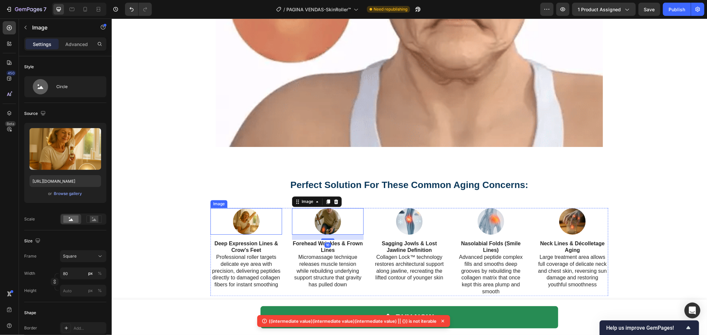
click at [228, 215] on div at bounding box center [246, 221] width 72 height 27
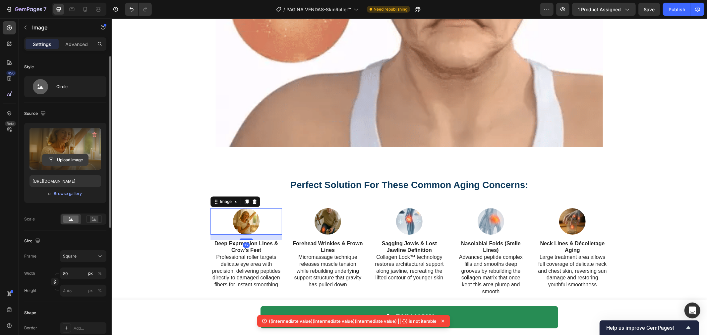
click at [60, 156] on input "file" at bounding box center [65, 159] width 46 height 11
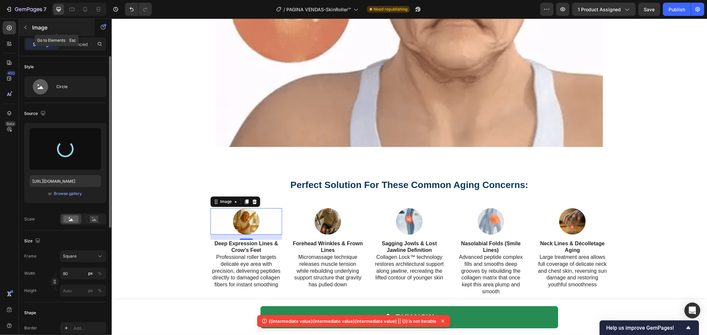
type input "[URL][DOMAIN_NAME]"
